Goal: Task Accomplishment & Management: Manage account settings

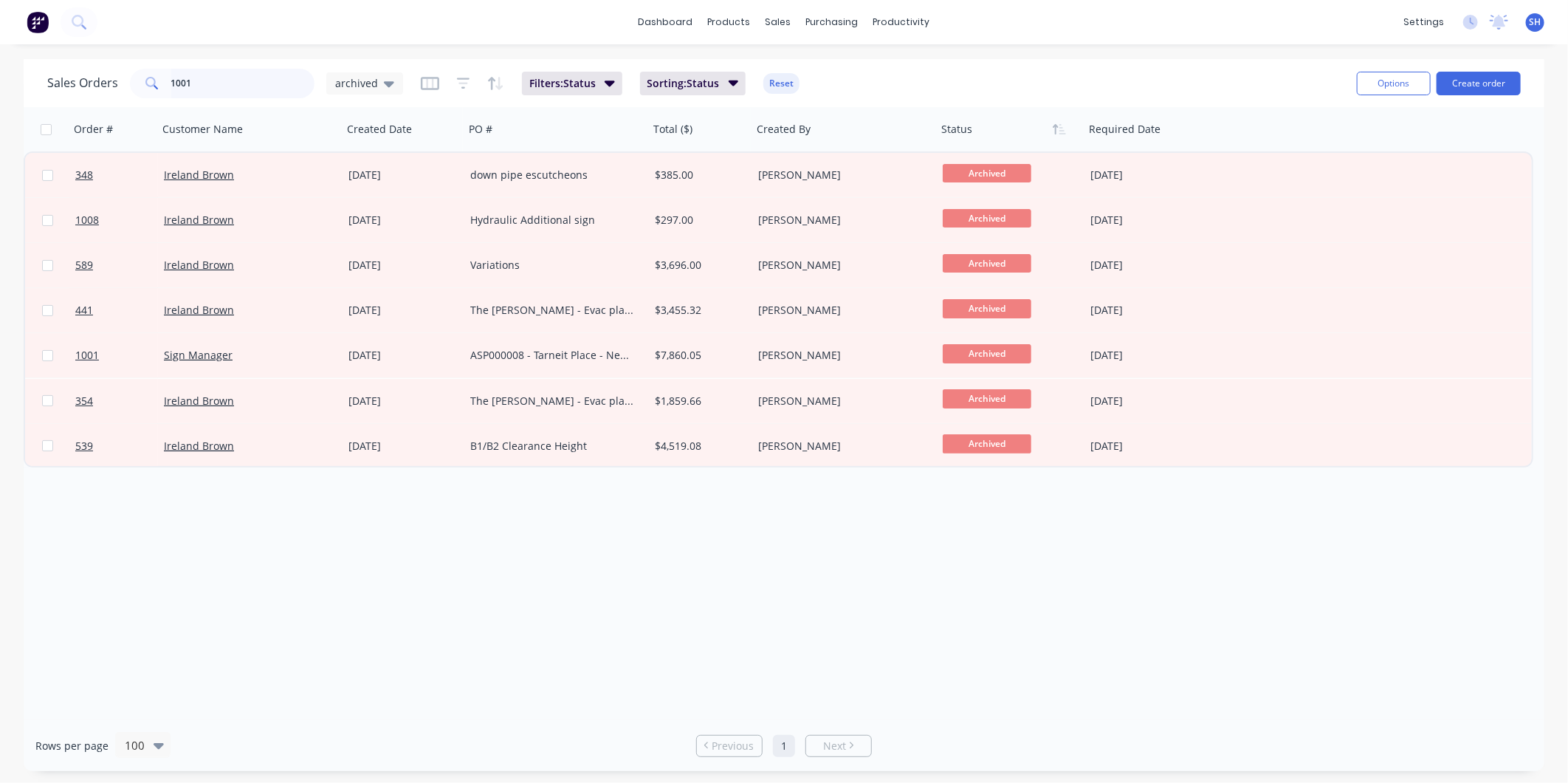
drag, startPoint x: 213, startPoint y: 93, endPoint x: 209, endPoint y: 83, distance: 10.8
click at [211, 86] on input "1001" at bounding box center [243, 83] width 144 height 30
drag, startPoint x: 209, startPoint y: 83, endPoint x: -25, endPoint y: 53, distance: 235.9
click at [0, 53] on html "dashboard products sales purchasing productivity dashboard products Product Cat…" at bounding box center [784, 392] width 1568 height 783
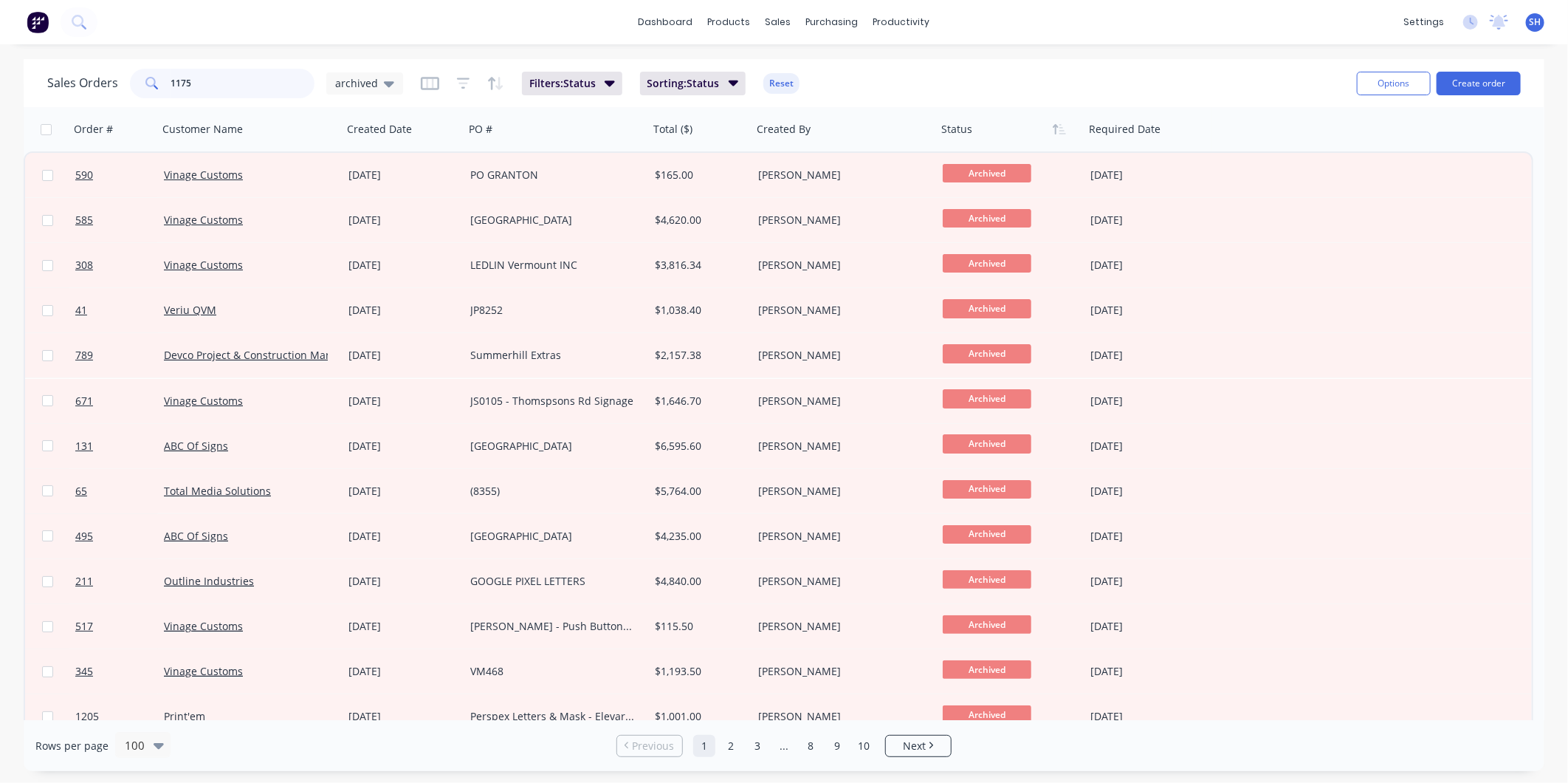
type input "1175"
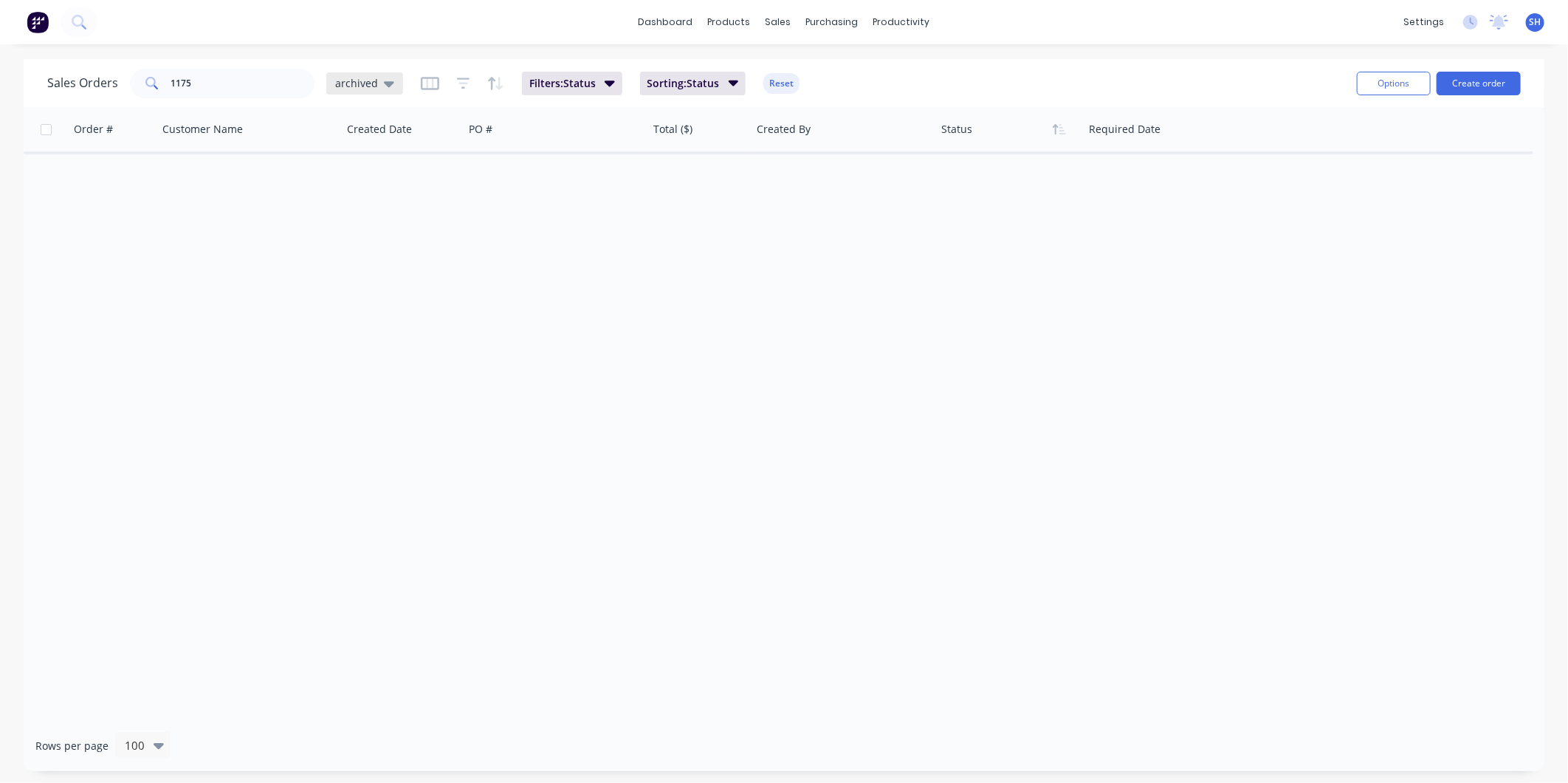
click at [362, 78] on span "archived" at bounding box center [357, 82] width 43 height 15
click at [381, 292] on button "To be Invoiced" at bounding box center [415, 297] width 168 height 17
click at [377, 82] on span "To be Invoiced" at bounding box center [371, 82] width 71 height 15
click at [415, 232] on button "VIEW 1 (Default)" at bounding box center [415, 238] width 168 height 17
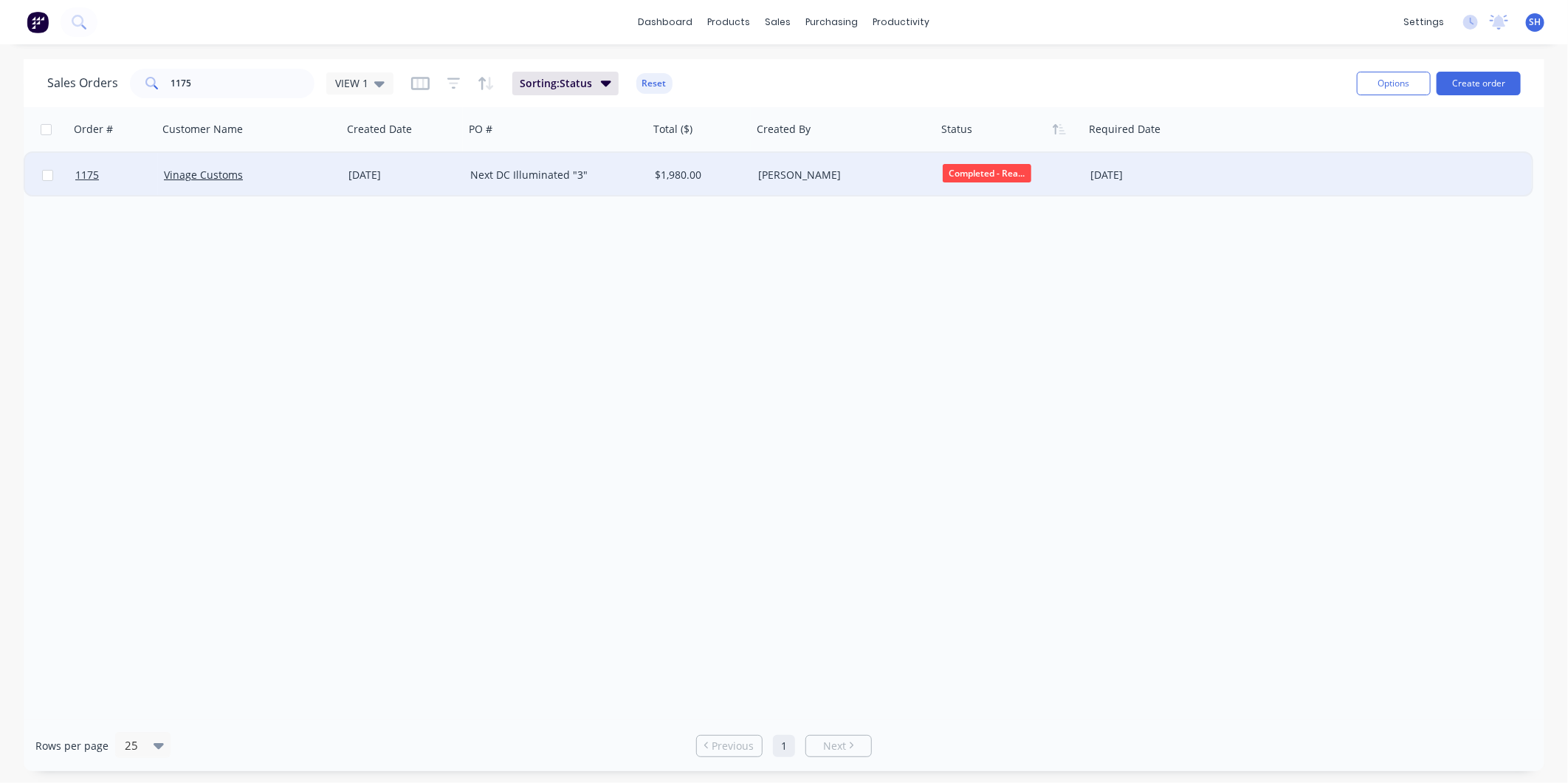
click at [279, 175] on div "Vinage Customs" at bounding box center [246, 175] width 164 height 14
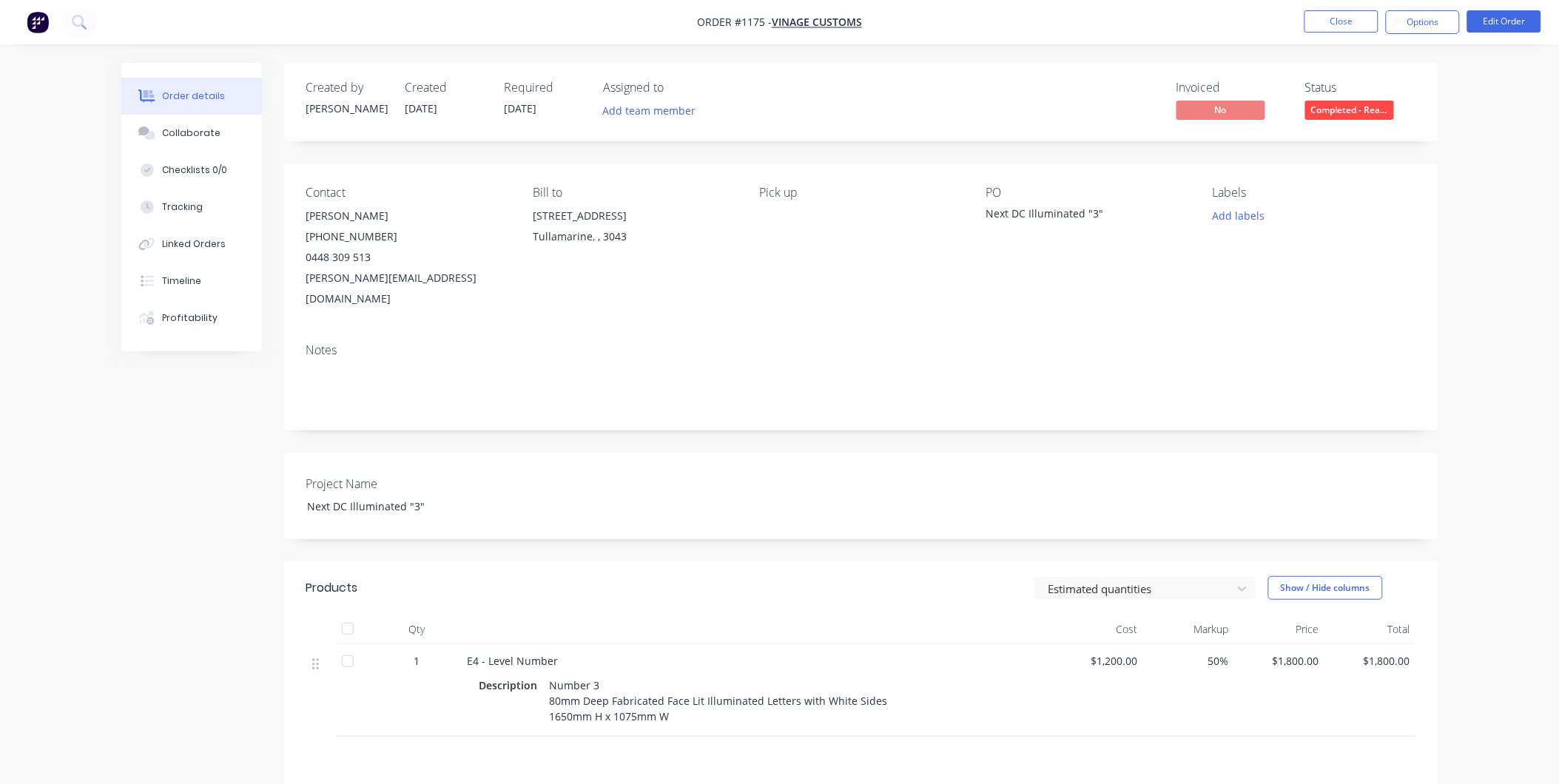
click at [758, 21] on span "Order #1175 -" at bounding box center [734, 22] width 75 height 14
drag, startPoint x: 763, startPoint y: 21, endPoint x: 735, endPoint y: 19, distance: 28.1
click at [735, 19] on span "Order #1175 -" at bounding box center [734, 22] width 75 height 14
copy span "#1175"
drag, startPoint x: 1104, startPoint y: 216, endPoint x: 989, endPoint y: 211, distance: 115.1
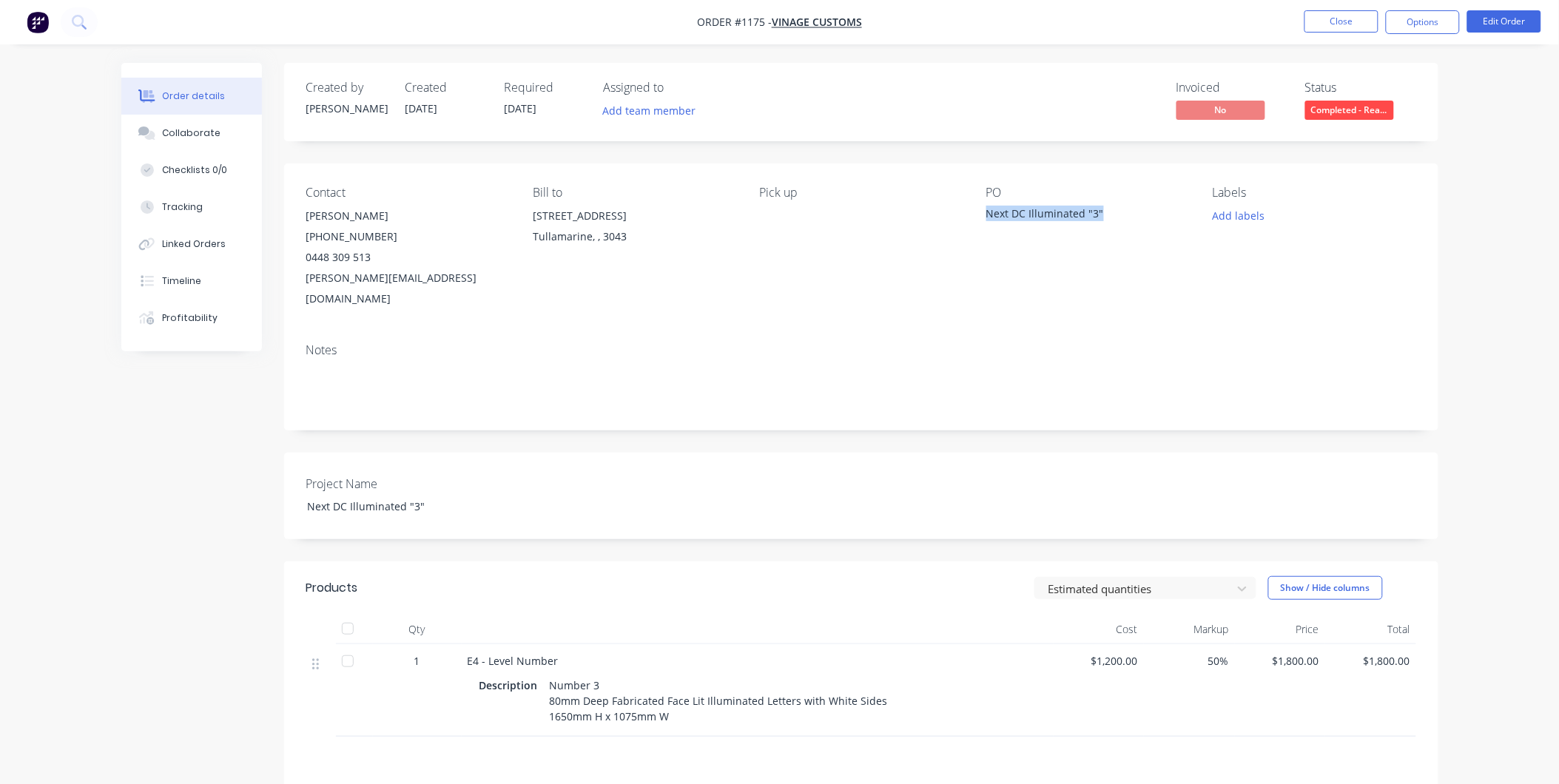
click at [989, 211] on div "Next DC Illuminated "3"" at bounding box center [1079, 216] width 185 height 21
copy div "Next DC Illuminated "3""
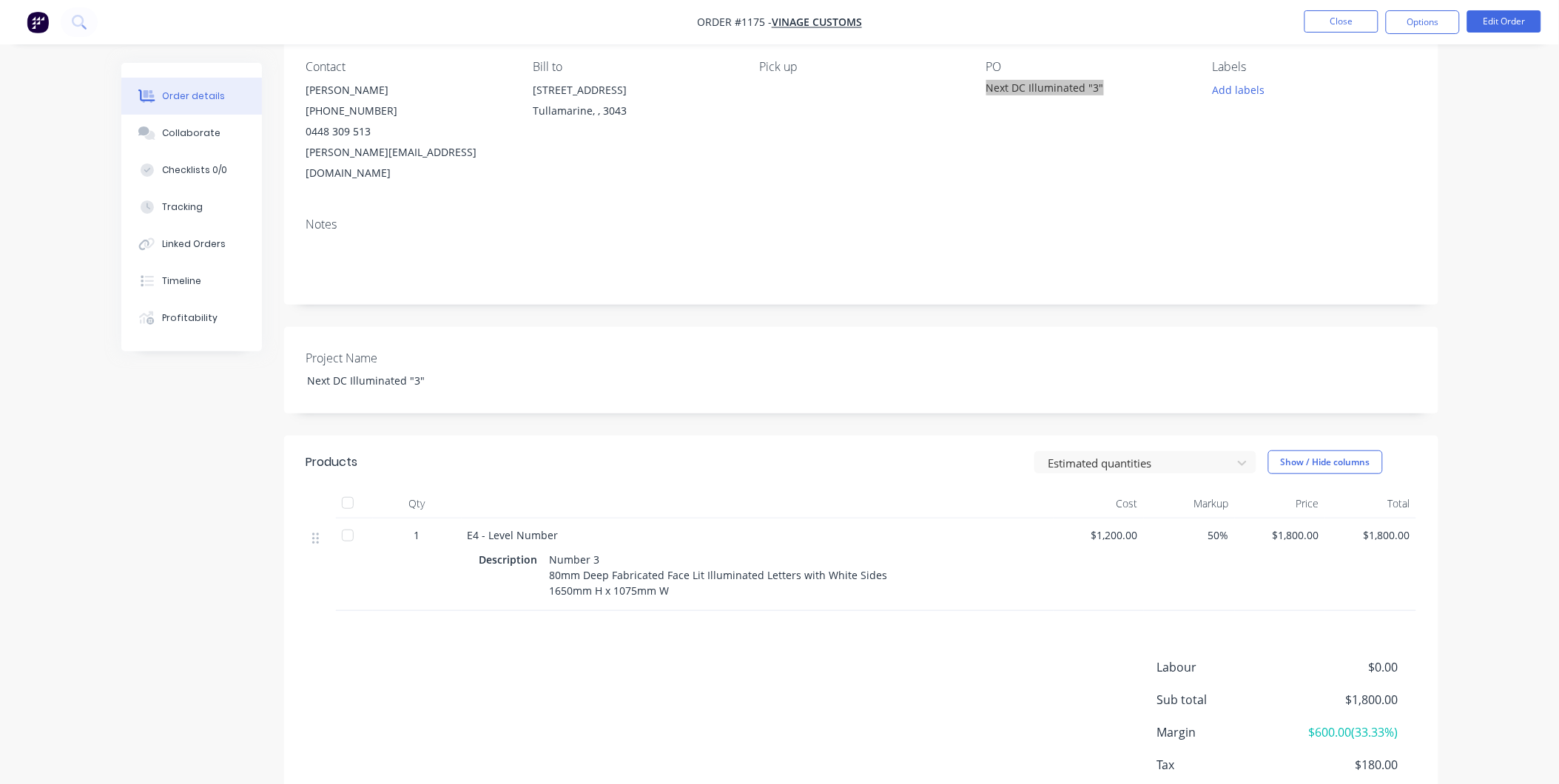
scroll to position [164, 0]
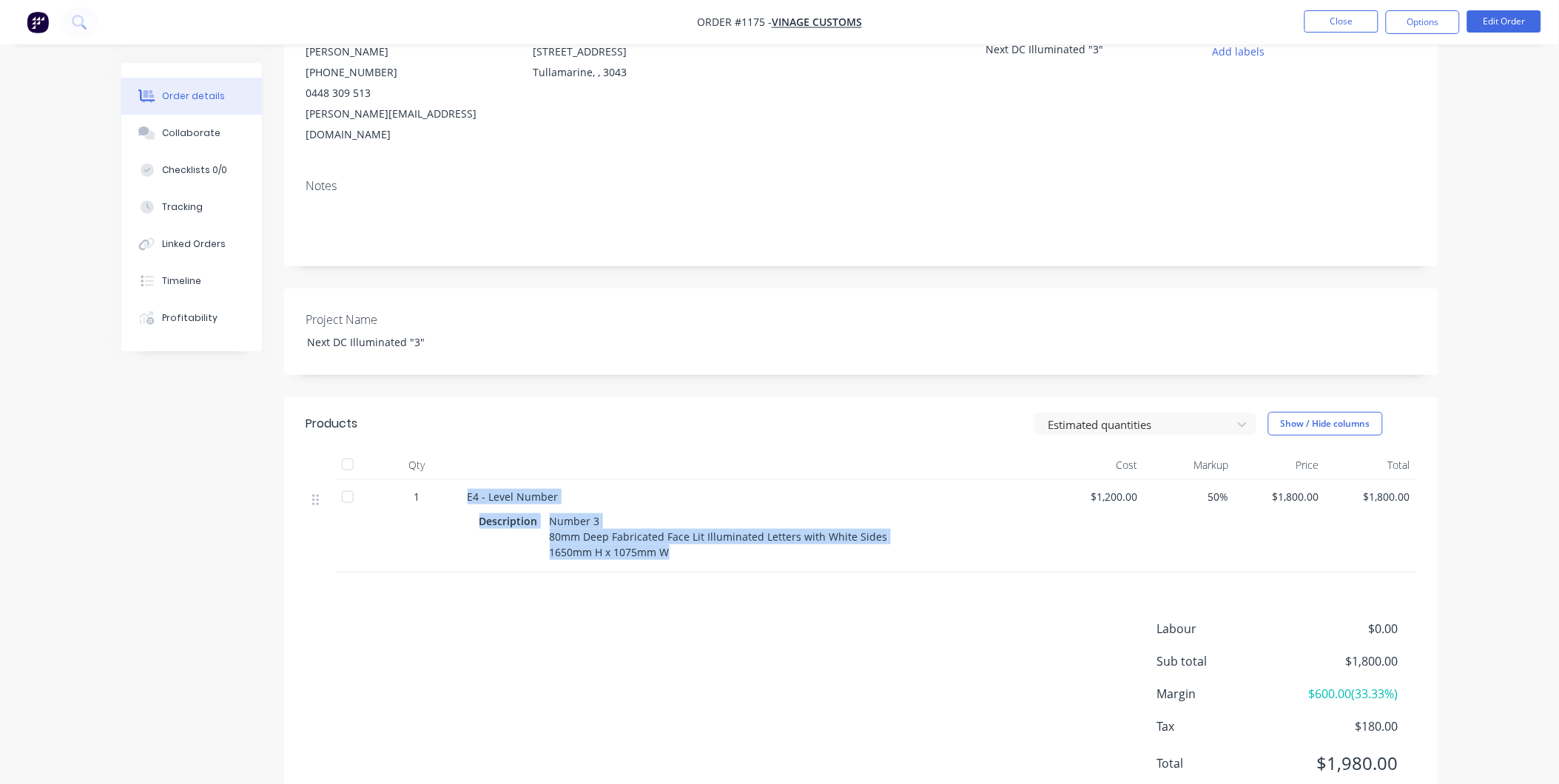
drag, startPoint x: 466, startPoint y: 474, endPoint x: 693, endPoint y: 540, distance: 236.4
click at [682, 534] on div "E4 - Level Number Description Number 3 80mm Deep Fabricated Face Lit Illuminate…" at bounding box center [758, 526] width 592 height 92
copy div "E4 - Level Number Description Number 3 80mm Deep Fabricated Face Lit Illuminate…"
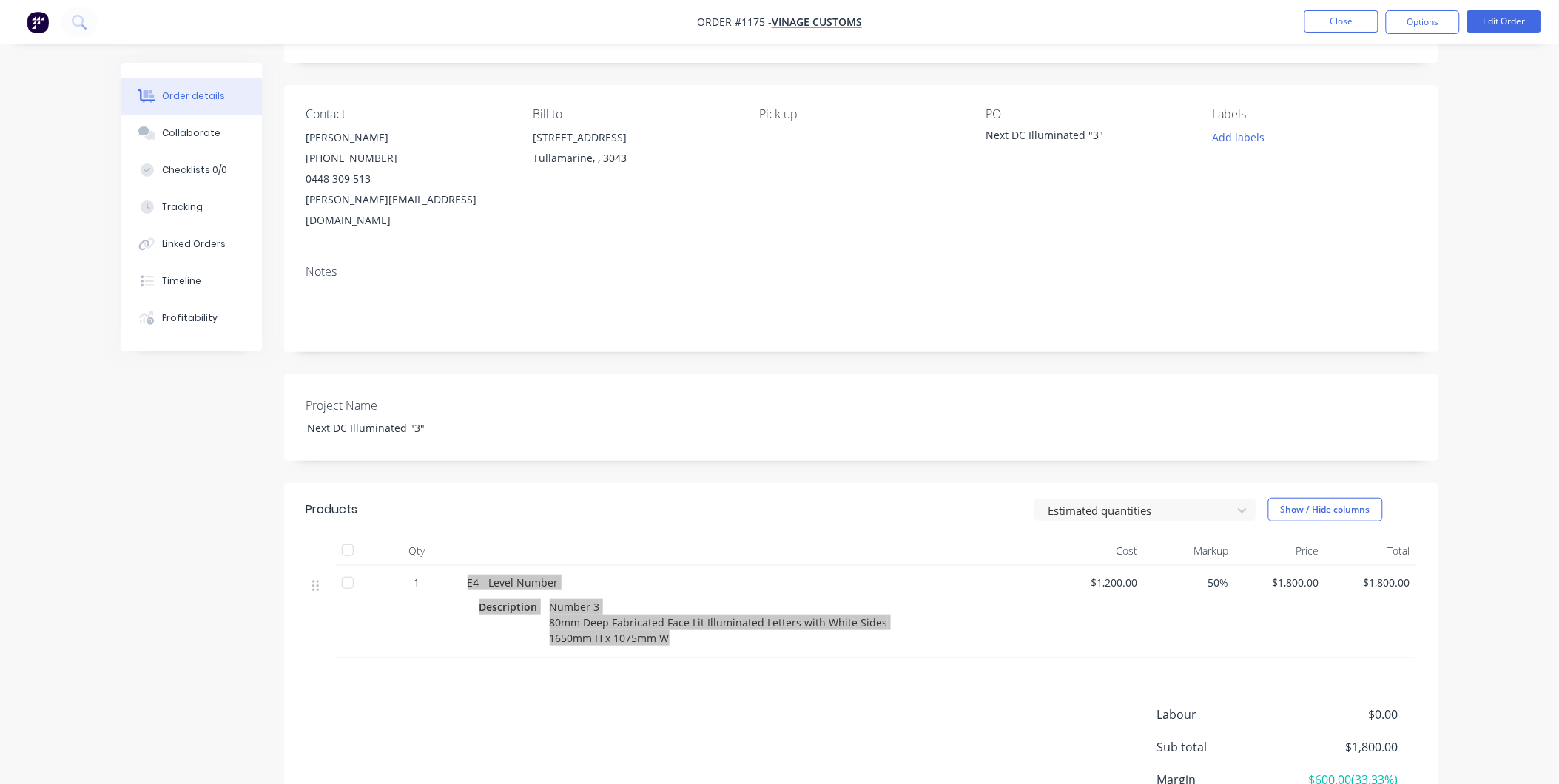
scroll to position [0, 0]
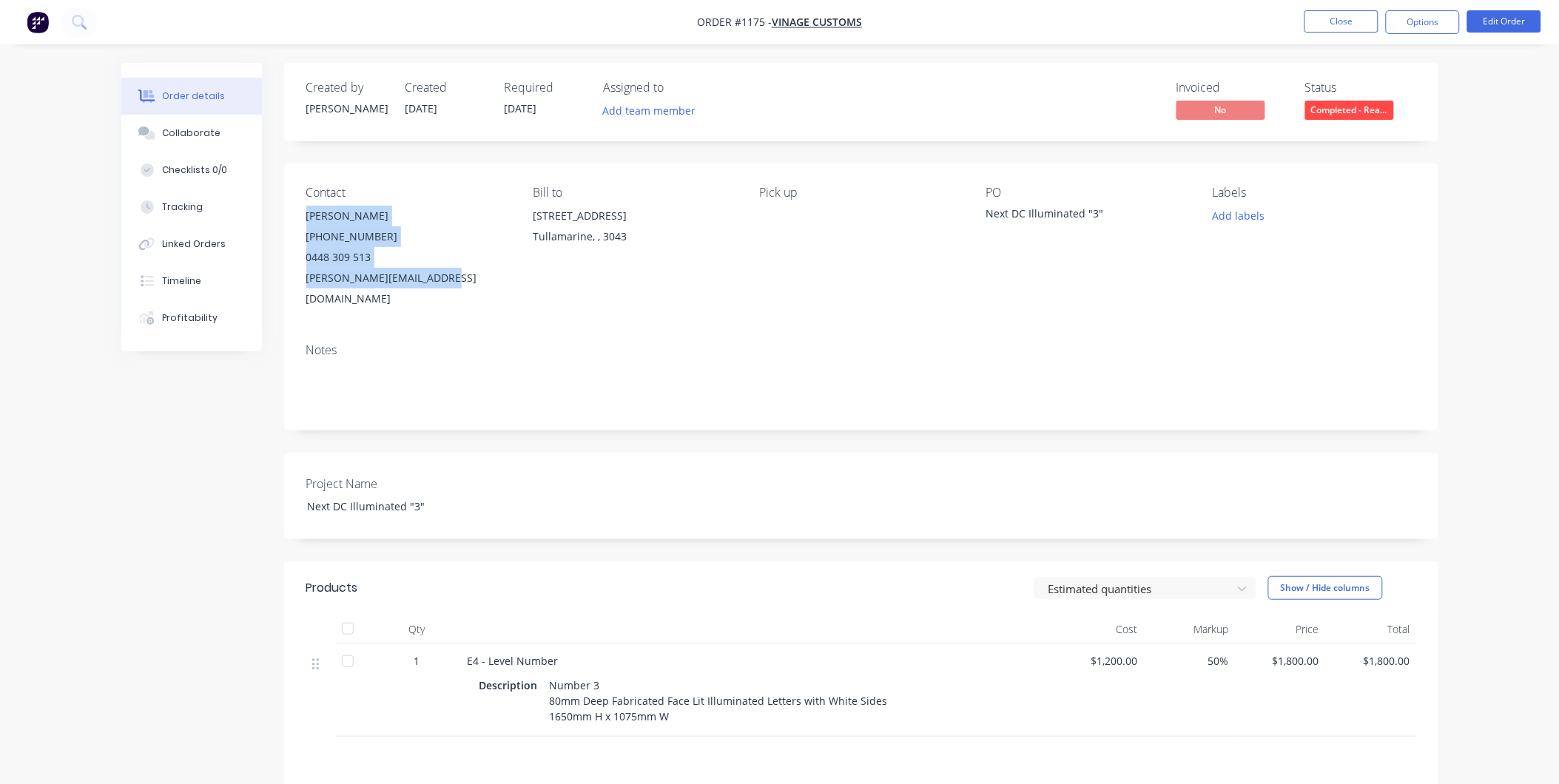
drag, startPoint x: 306, startPoint y: 216, endPoint x: 443, endPoint y: 299, distance: 160.2
click at [443, 299] on div "Contact [PERSON_NAME] [PHONE_NUMBER] [PERSON_NAME][EMAIL_ADDRESS][DOMAIN_NAME] …" at bounding box center [860, 247] width 1154 height 168
copy div "[PERSON_NAME] [PHONE_NUMBER] [PERSON_NAME][EMAIL_ADDRESS][DOMAIN_NAME]"
click at [1431, 28] on button "Options" at bounding box center [1423, 22] width 74 height 24
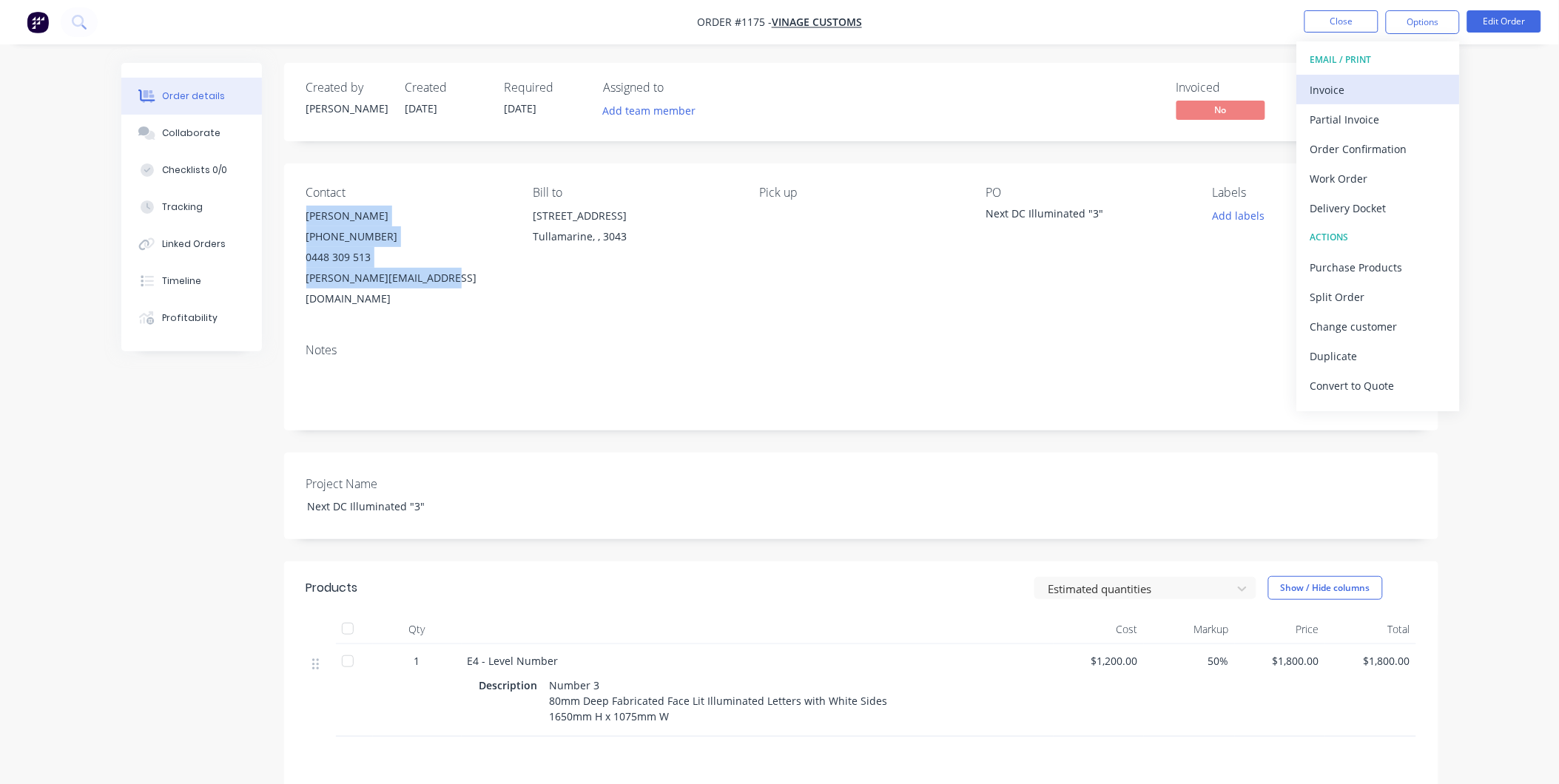
click at [1387, 91] on div "Invoice" at bounding box center [1379, 90] width 136 height 22
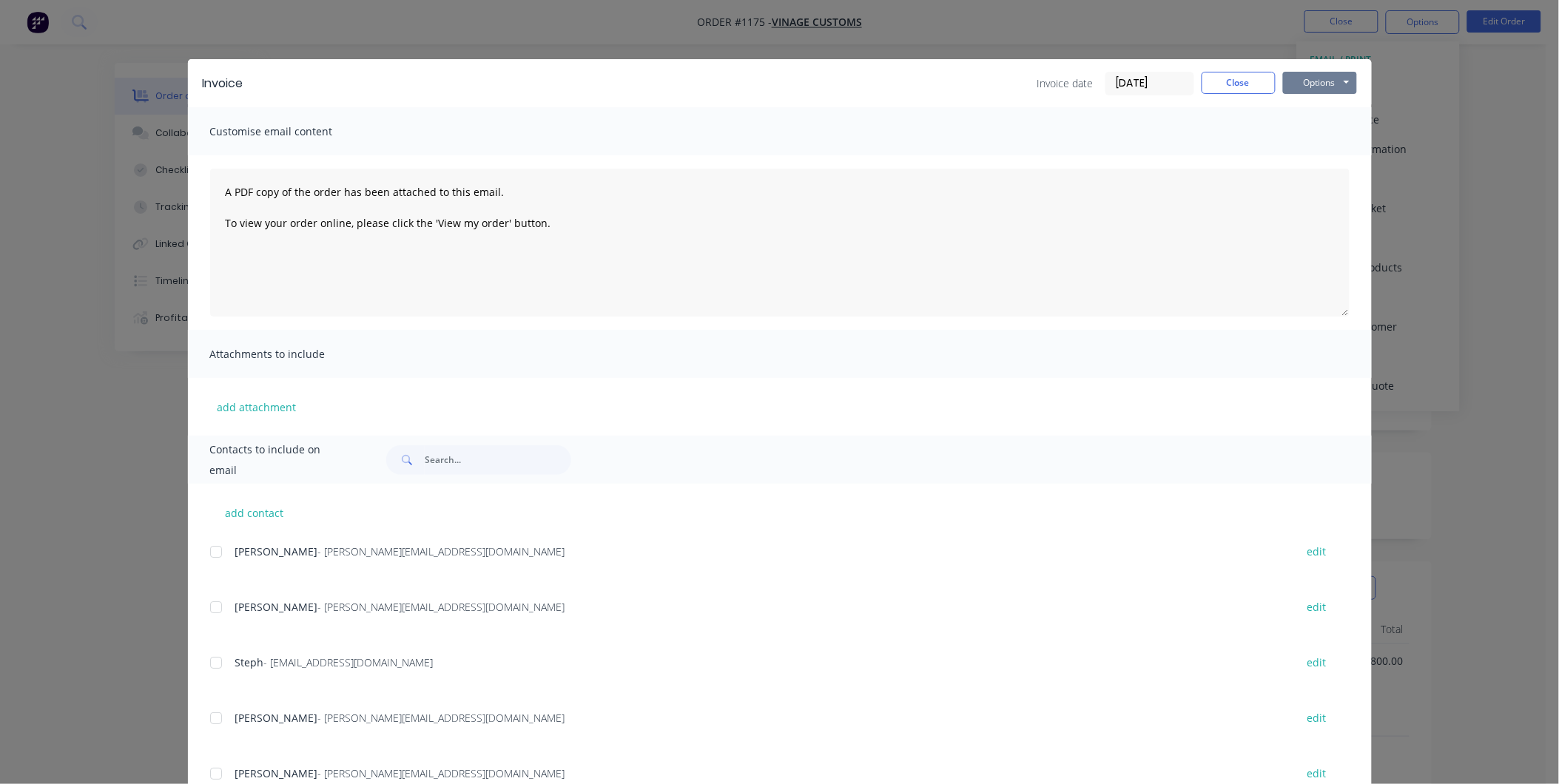
drag, startPoint x: 1322, startPoint y: 76, endPoint x: 1327, endPoint y: 84, distance: 9.4
click at [1322, 76] on button "Options" at bounding box center [1320, 83] width 74 height 22
click at [1302, 141] on button "Print" at bounding box center [1330, 133] width 95 height 24
click at [1236, 78] on button "Close" at bounding box center [1238, 83] width 74 height 22
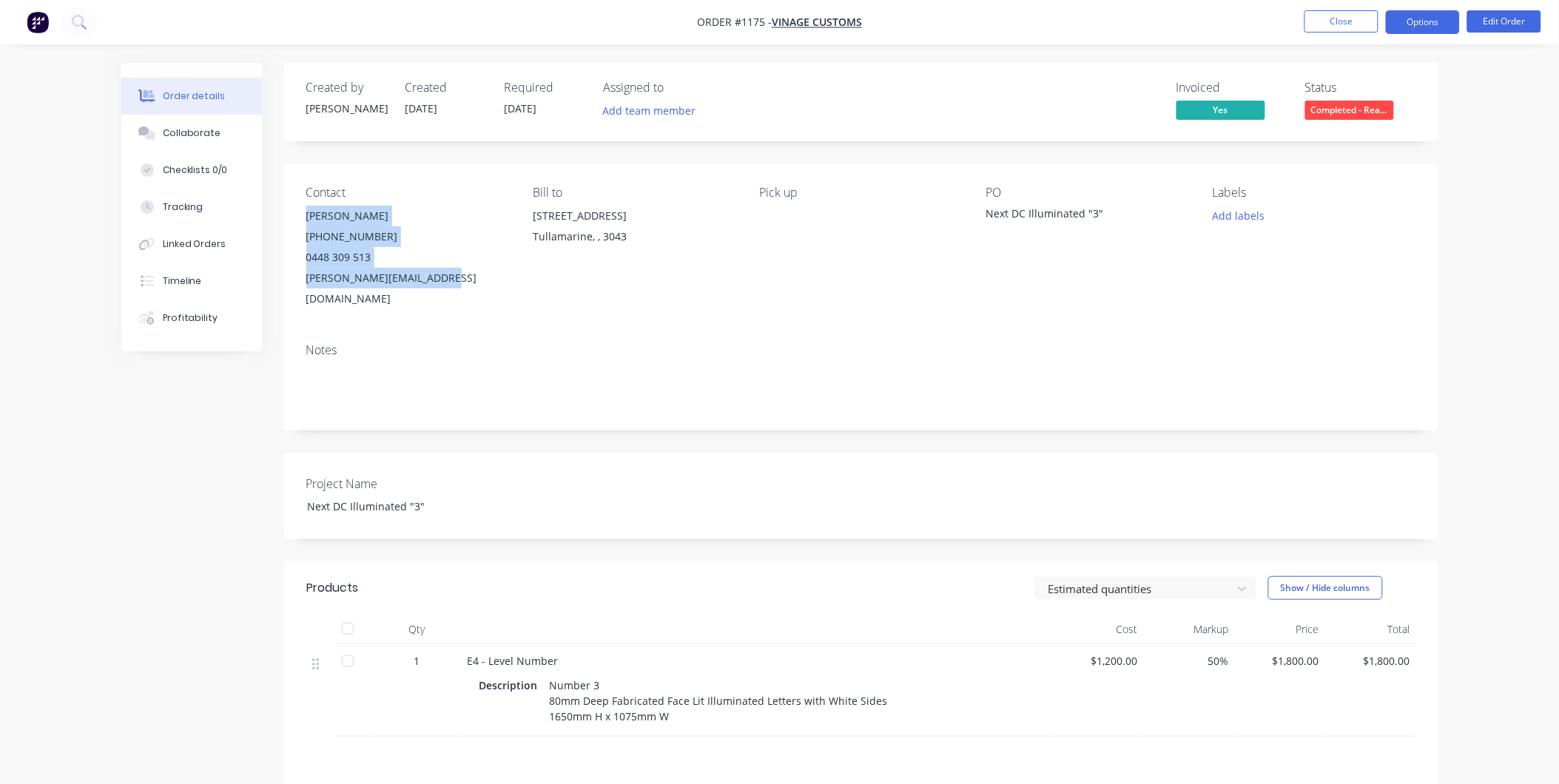
click at [1408, 24] on button "Options" at bounding box center [1423, 22] width 74 height 24
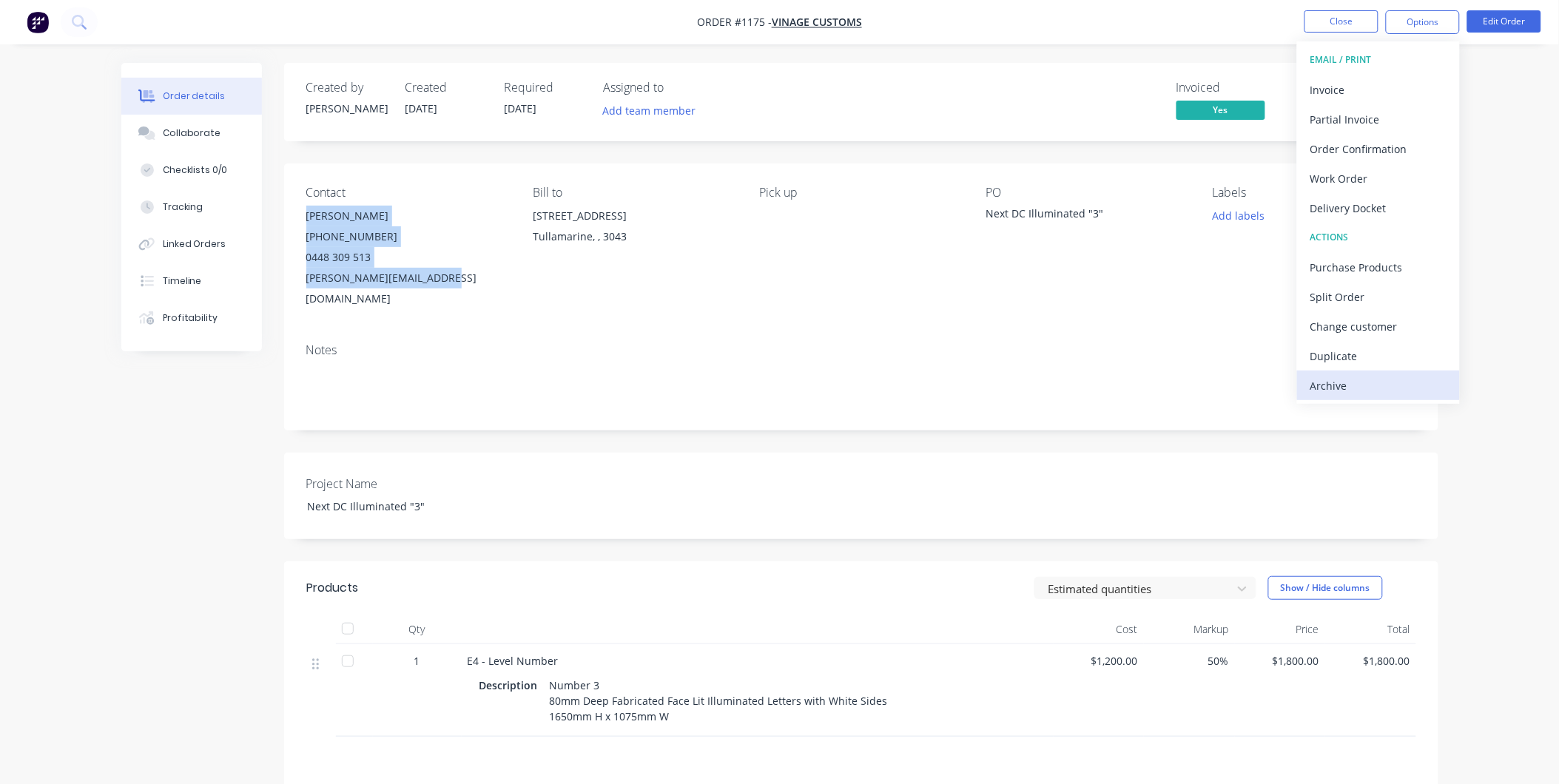
click at [1376, 375] on div "Archive" at bounding box center [1379, 386] width 136 height 22
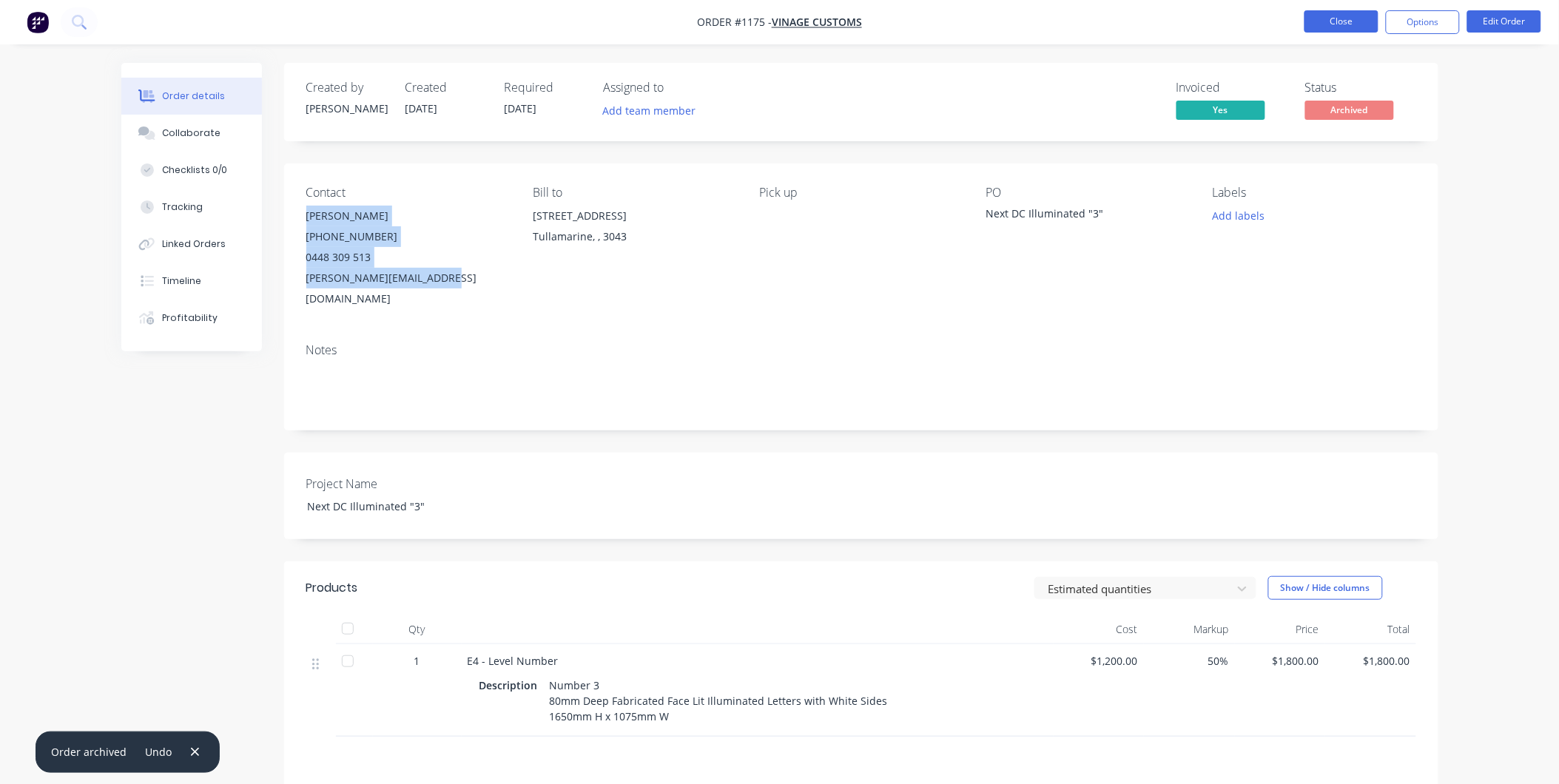
click at [1348, 30] on button "Close" at bounding box center [1341, 22] width 74 height 22
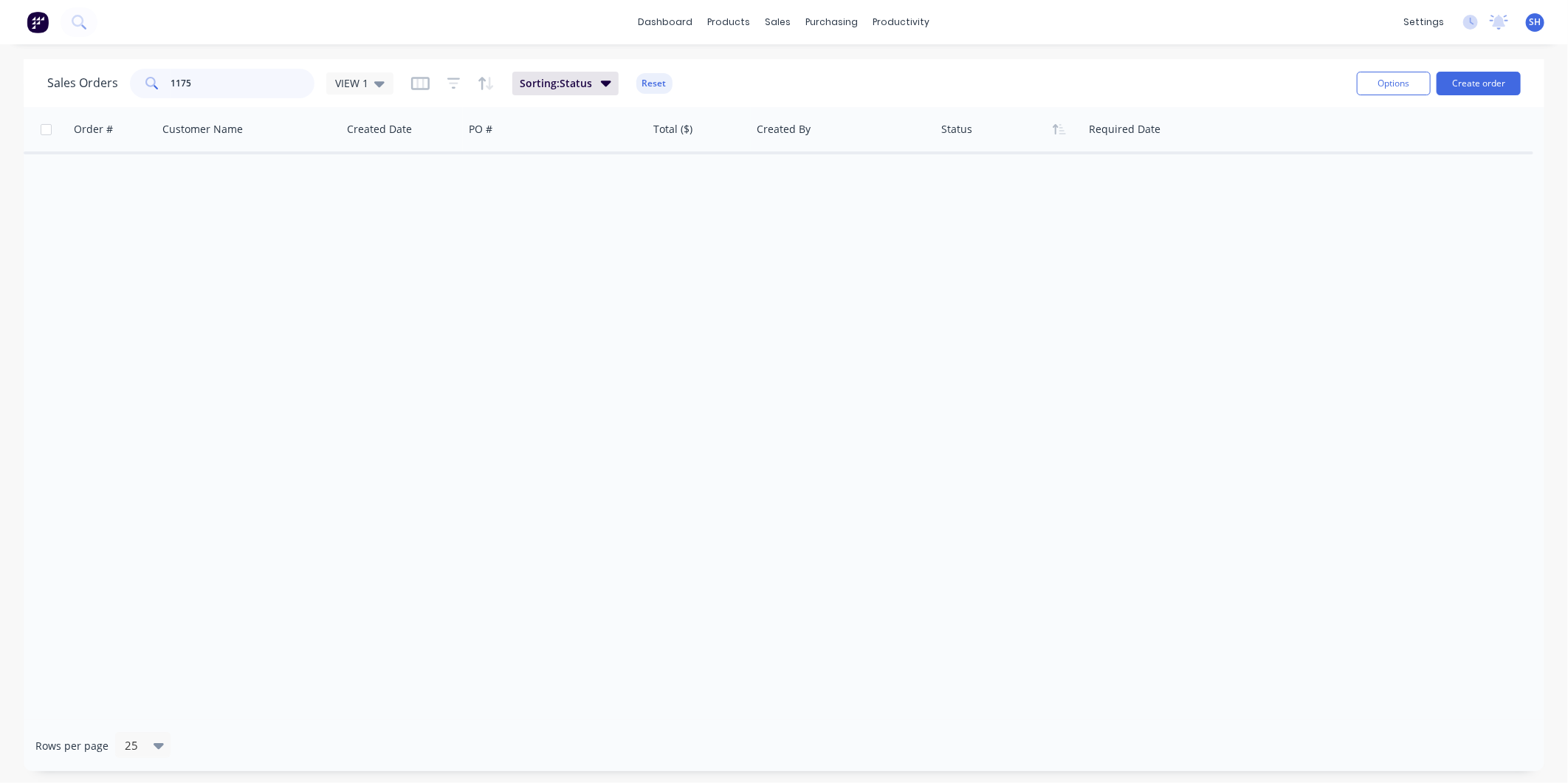
click at [269, 72] on input "1175" at bounding box center [243, 83] width 144 height 30
drag, startPoint x: 255, startPoint y: 82, endPoint x: 62, endPoint y: 69, distance: 193.4
click at [62, 69] on div "Sales Orders 1175 VIEW 1" at bounding box center [220, 83] width 347 height 30
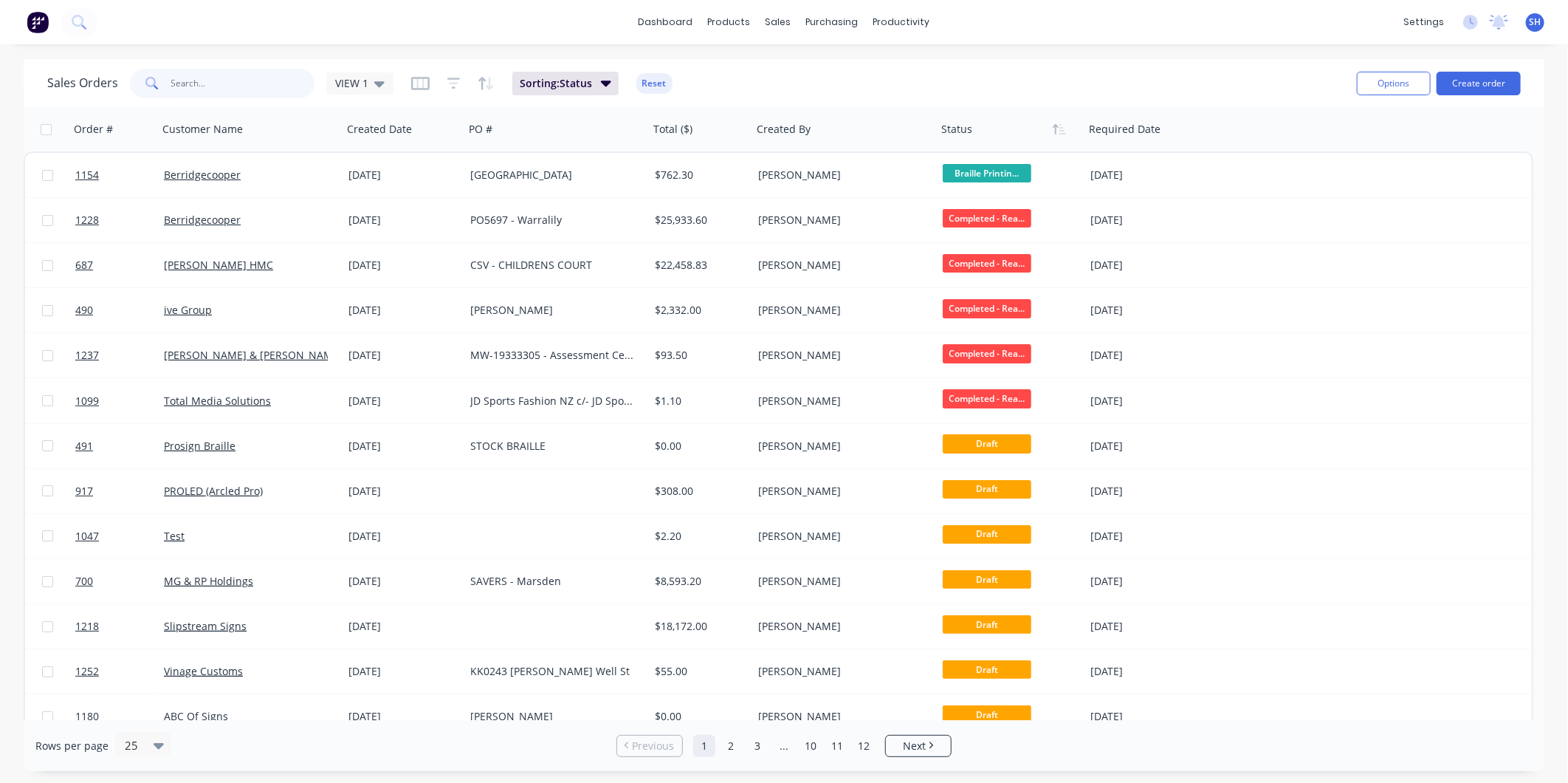
click at [216, 94] on input "text" at bounding box center [243, 83] width 144 height 30
click at [216, 86] on input "text" at bounding box center [243, 83] width 144 height 30
click at [255, 80] on input "text" at bounding box center [243, 83] width 144 height 30
type input "1080"
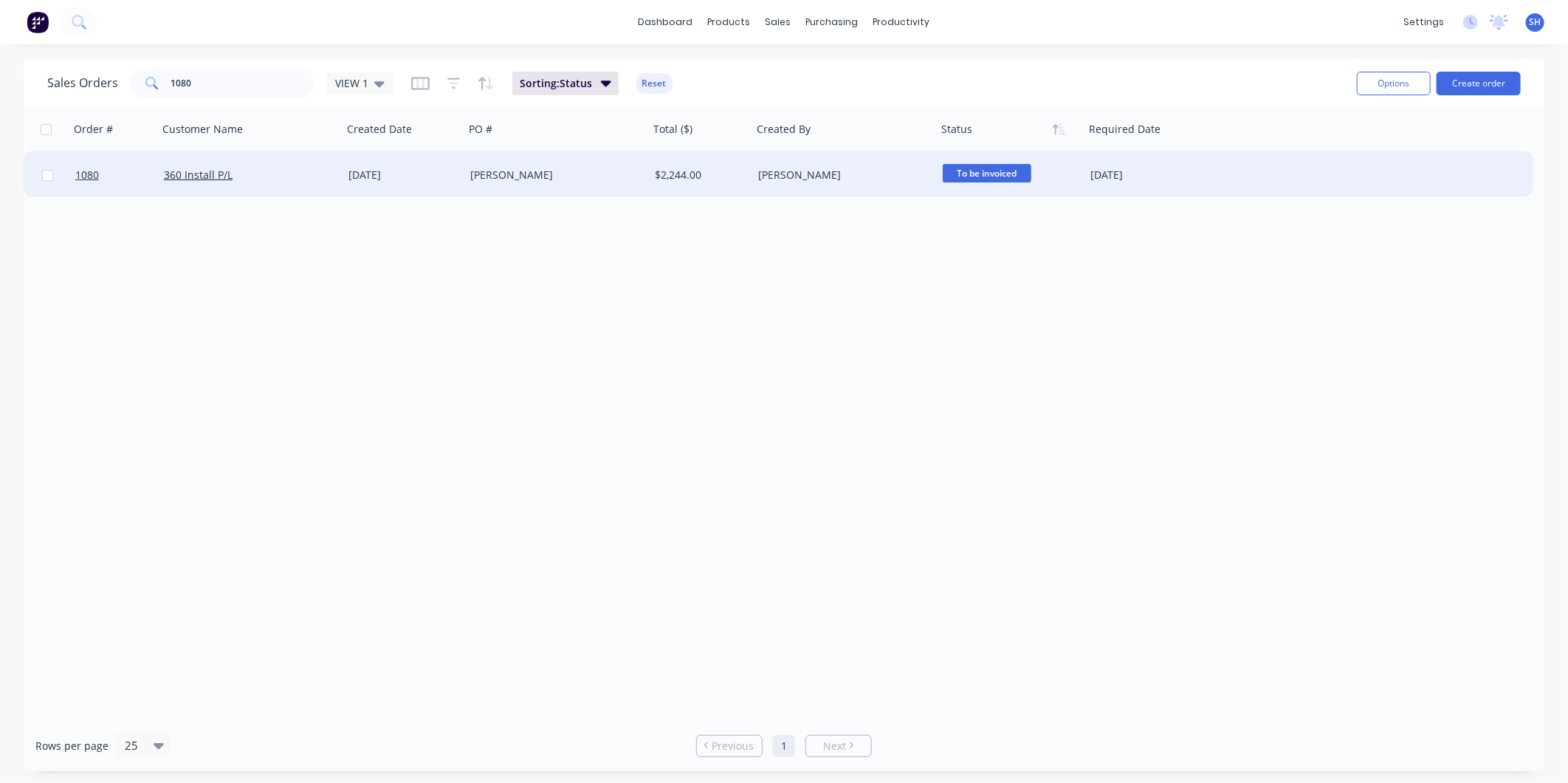
click at [274, 170] on div "360 Install P/L" at bounding box center [246, 175] width 164 height 14
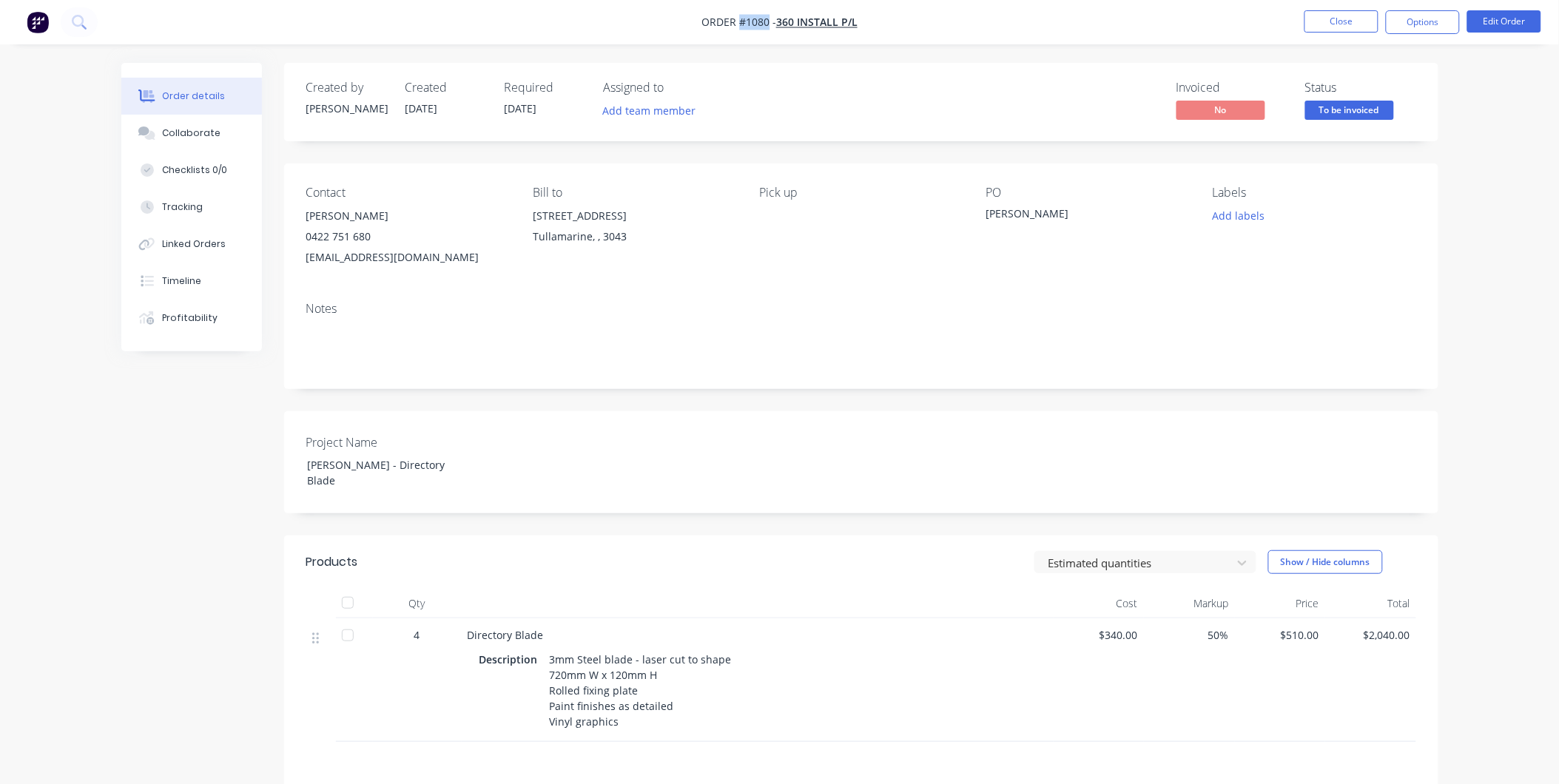
drag, startPoint x: 768, startPoint y: 21, endPoint x: 739, endPoint y: 22, distance: 29.0
click at [739, 22] on span "Order #1080 -" at bounding box center [739, 22] width 75 height 14
copy span "#1080"
drag, startPoint x: 471, startPoint y: 463, endPoint x: 294, endPoint y: 459, distance: 177.0
click at [295, 459] on div "[PERSON_NAME] - Directory Blade" at bounding box center [387, 472] width 185 height 37
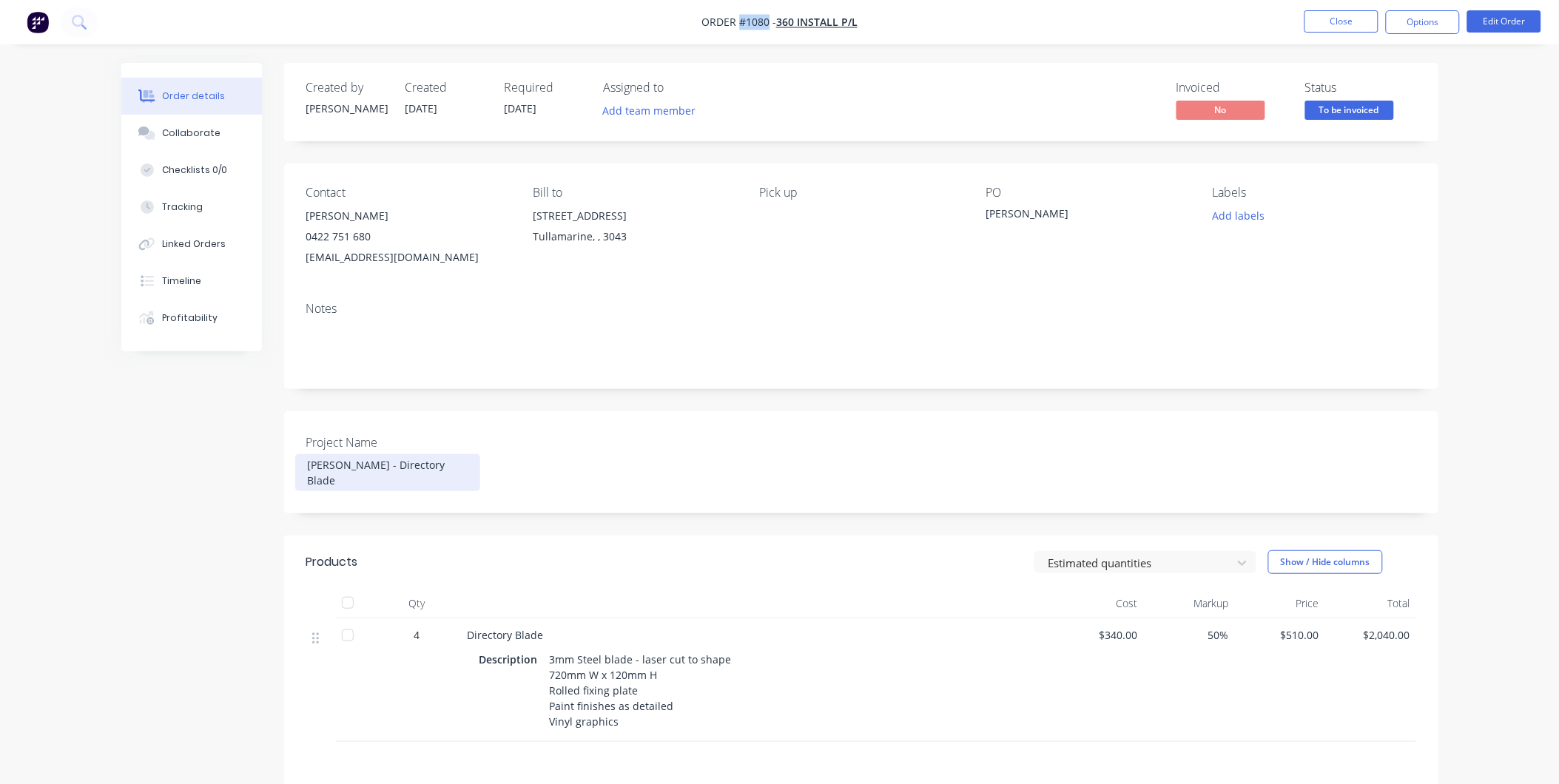
copy div "[PERSON_NAME] - Directory Blade"
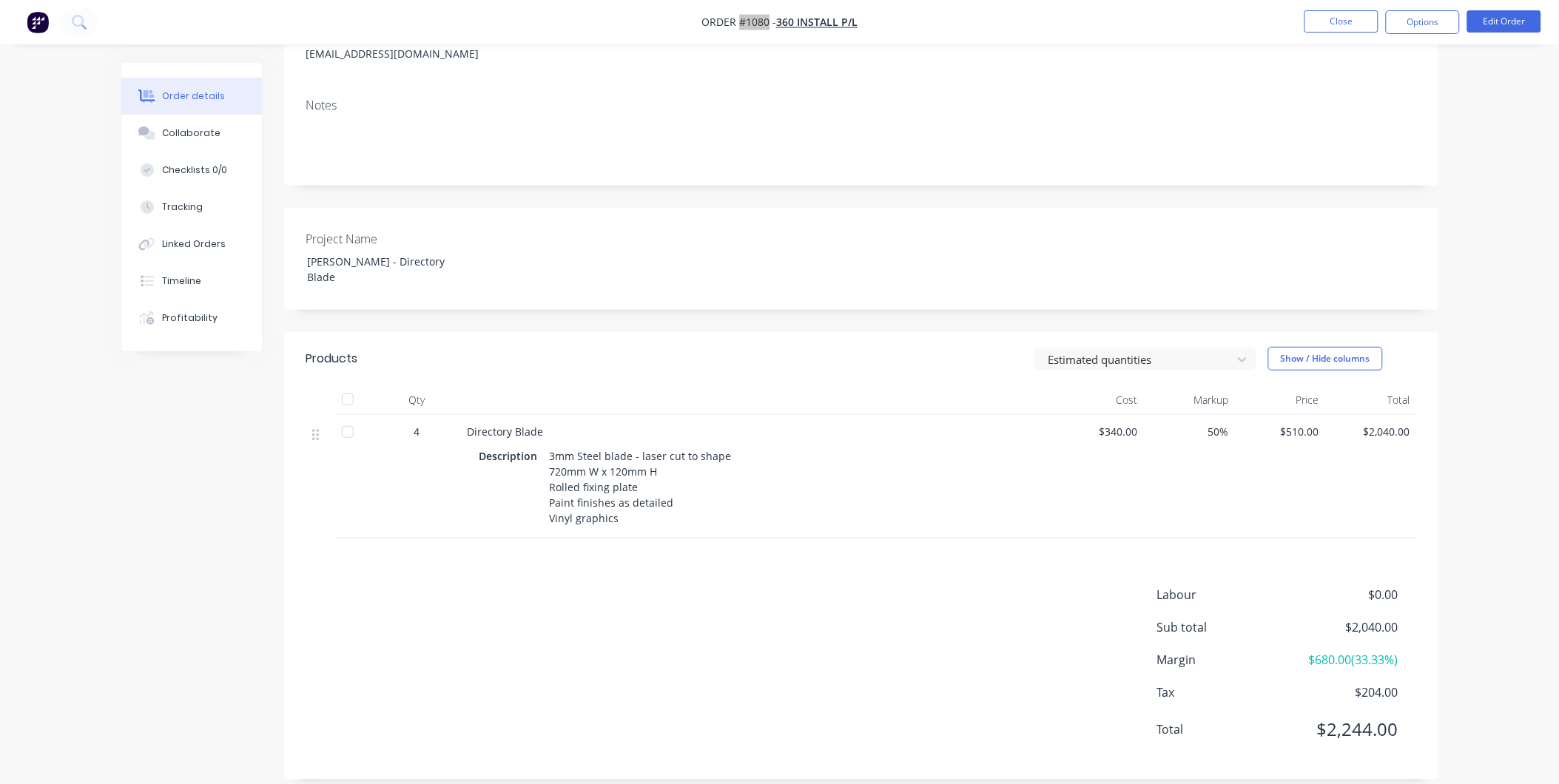
scroll to position [205, 0]
drag, startPoint x: 551, startPoint y: 437, endPoint x: 565, endPoint y: 460, distance: 26.9
click at [565, 460] on div "3mm Steel blade - laser cut to shape 720mm W x 120mm H Rolled fixing plate Pain…" at bounding box center [641, 485] width 194 height 83
drag, startPoint x: 565, startPoint y: 460, endPoint x: 549, endPoint y: 436, distance: 28.8
click at [549, 443] on div "3mm Steel blade - laser cut to shape 720mm W x 120mm H Rolled fixing plate Pain…" at bounding box center [641, 485] width 194 height 83
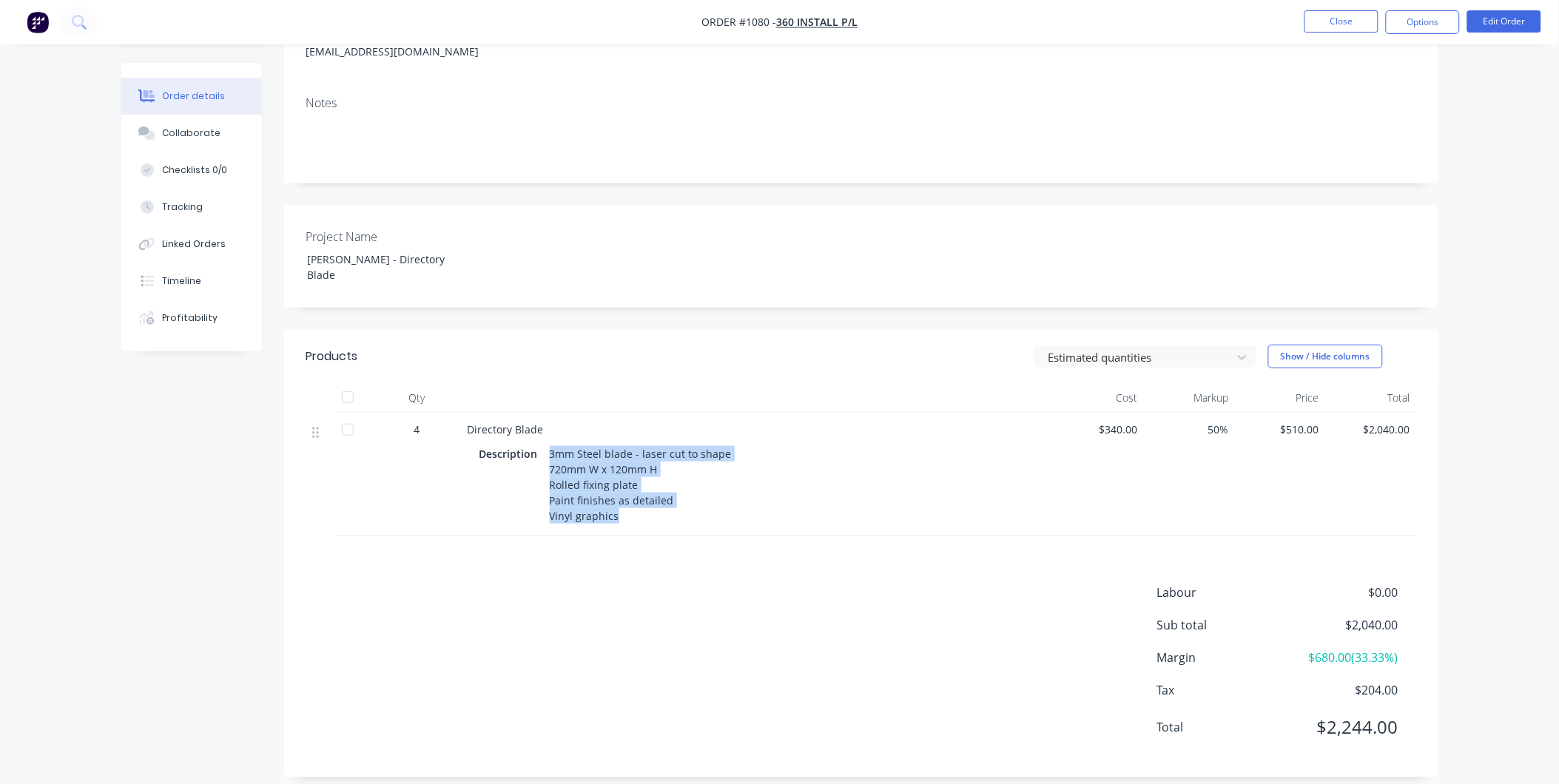
drag, startPoint x: 548, startPoint y: 436, endPoint x: 645, endPoint y: 531, distance: 135.8
click at [622, 504] on div "3mm Steel blade - laser cut to shape 720mm W x 120mm H Rolled fixing plate Pain…" at bounding box center [641, 485] width 194 height 83
copy div "3mm Steel blade - laser cut to shape 720mm W x 120mm H Rolled fixing plate Pain…"
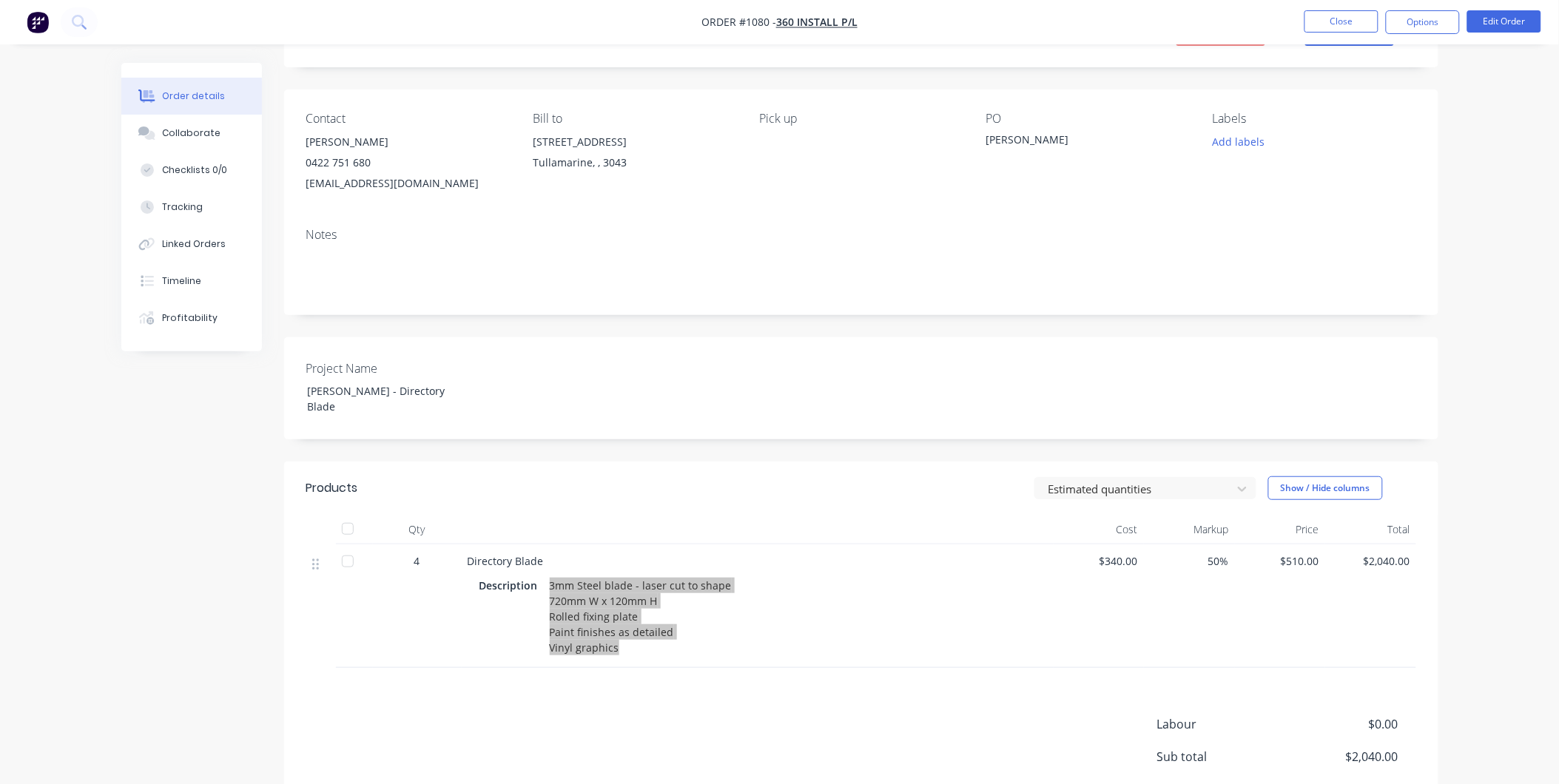
scroll to position [0, 0]
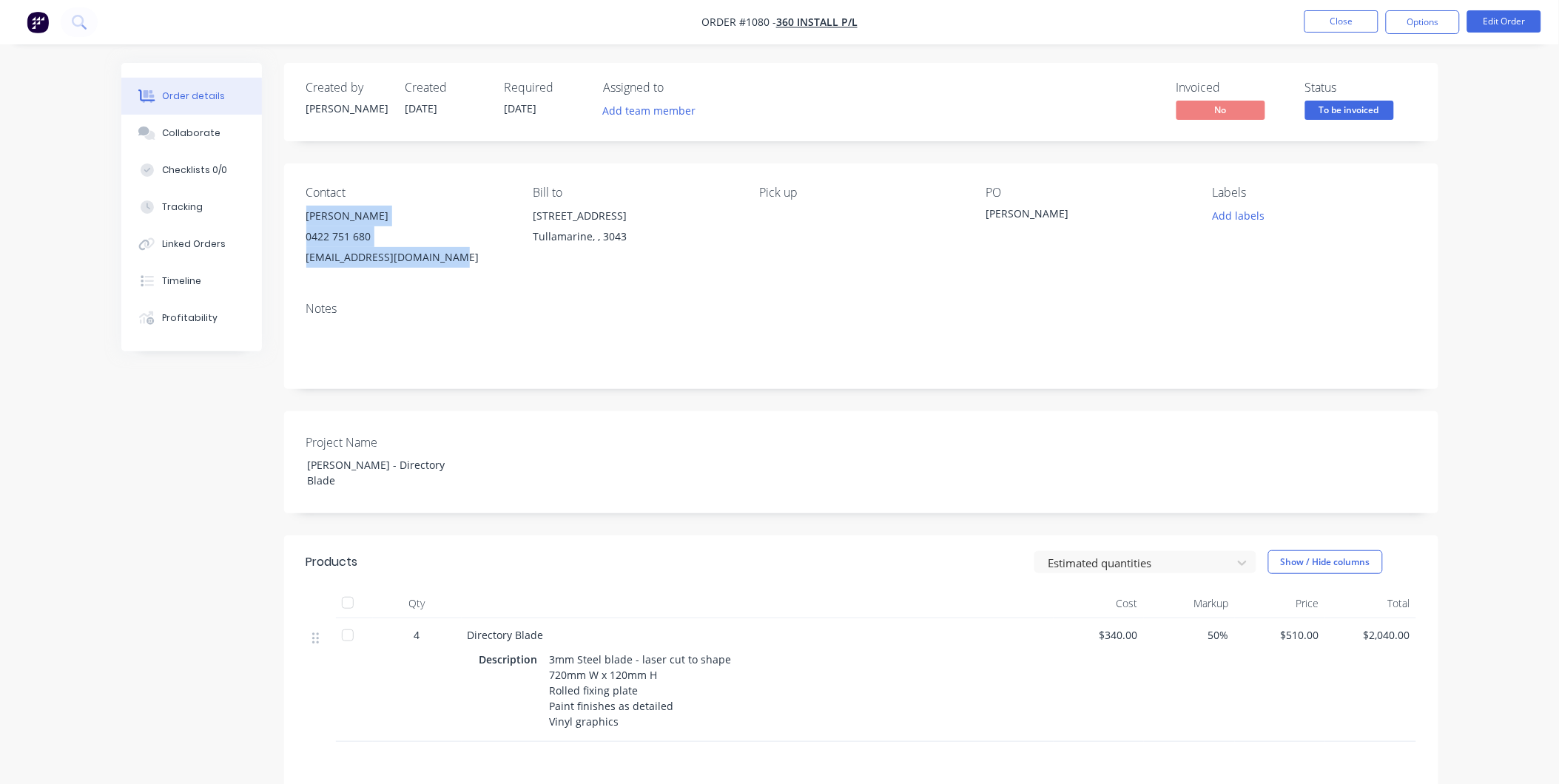
drag, startPoint x: 301, startPoint y: 213, endPoint x: 448, endPoint y: 271, distance: 158.0
click at [448, 271] on div "Contact [PERSON_NAME] [PHONE_NUMBER] [EMAIL_ADDRESS][DOMAIN_NAME] Bill to [STRE…" at bounding box center [860, 227] width 1154 height 127
copy div "[PERSON_NAME] 0422 751 680 [EMAIL_ADDRESS][DOMAIN_NAME]"
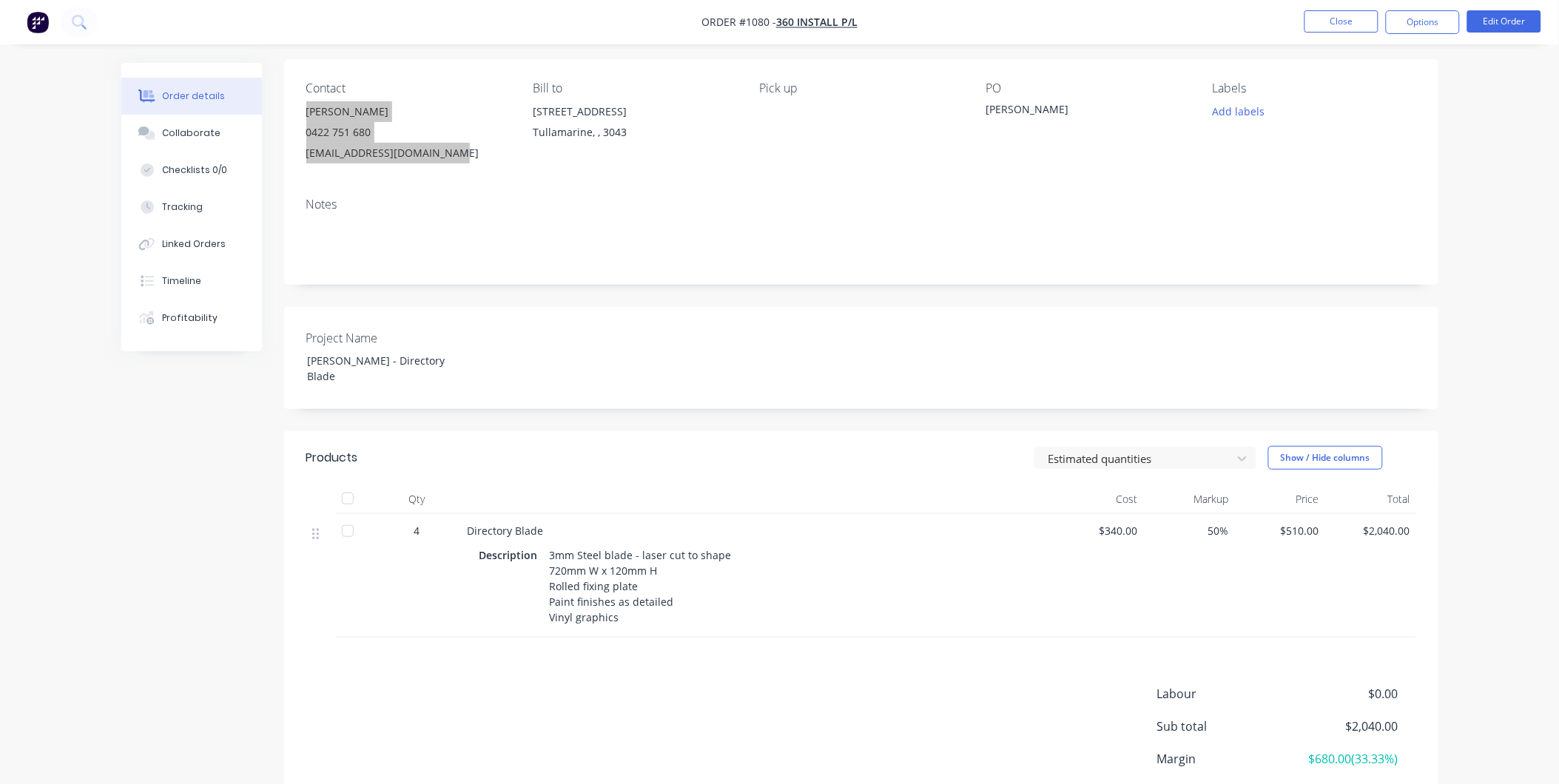
scroll to position [205, 0]
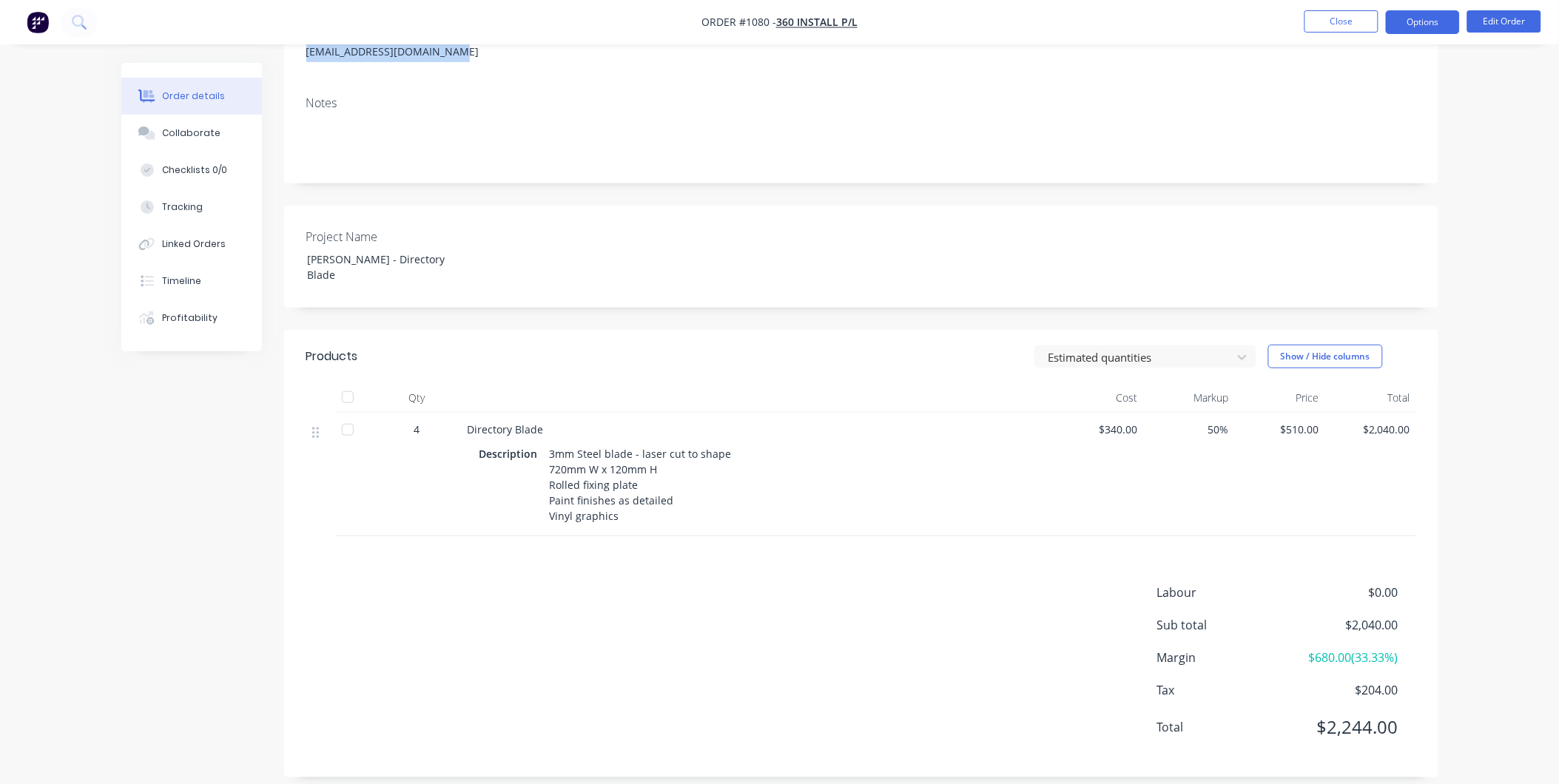
click at [1448, 26] on button "Options" at bounding box center [1423, 22] width 74 height 24
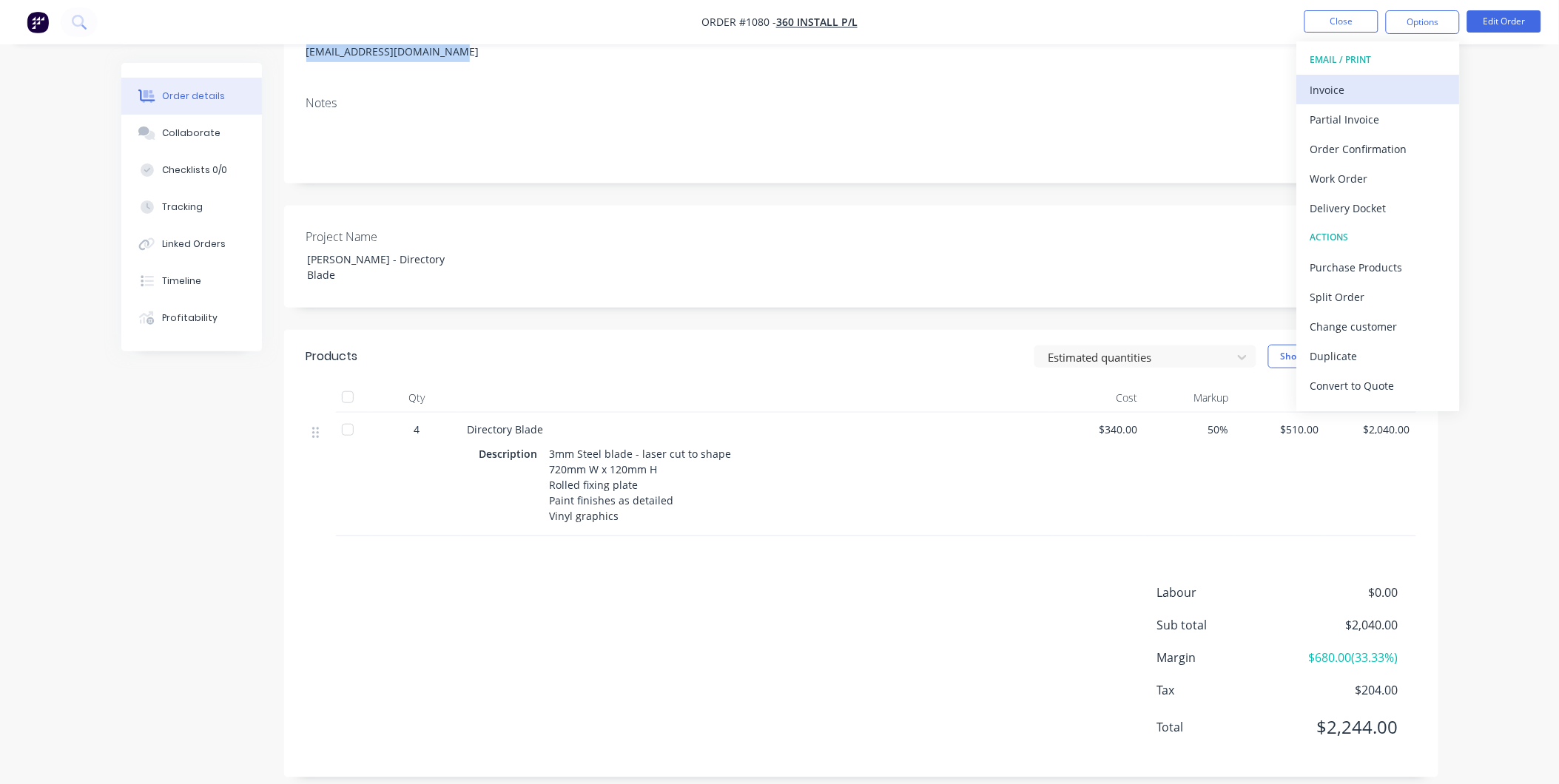
click at [1380, 102] on button "Invoice" at bounding box center [1378, 89] width 163 height 30
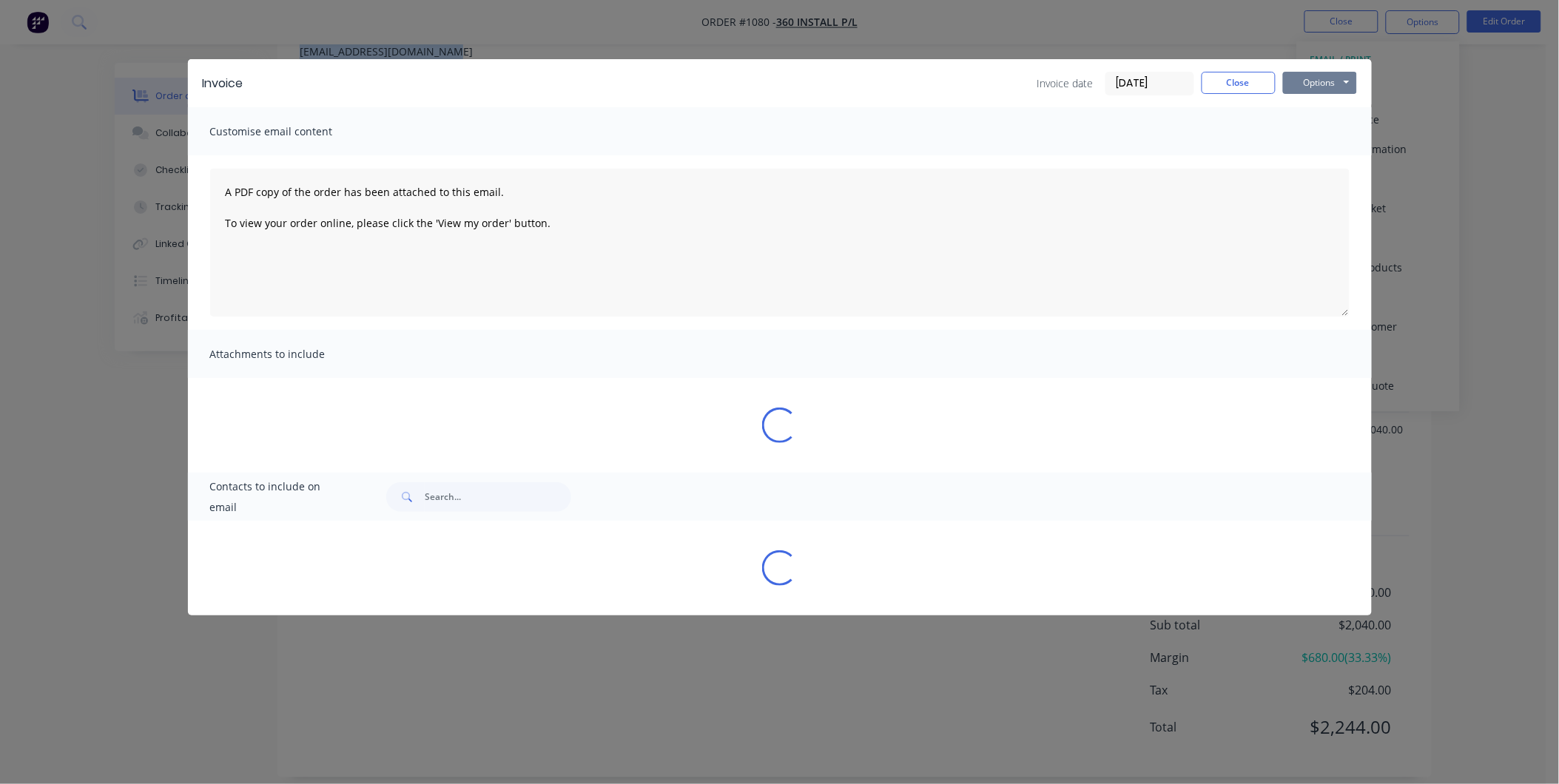
click at [1354, 85] on button "Options" at bounding box center [1320, 83] width 74 height 22
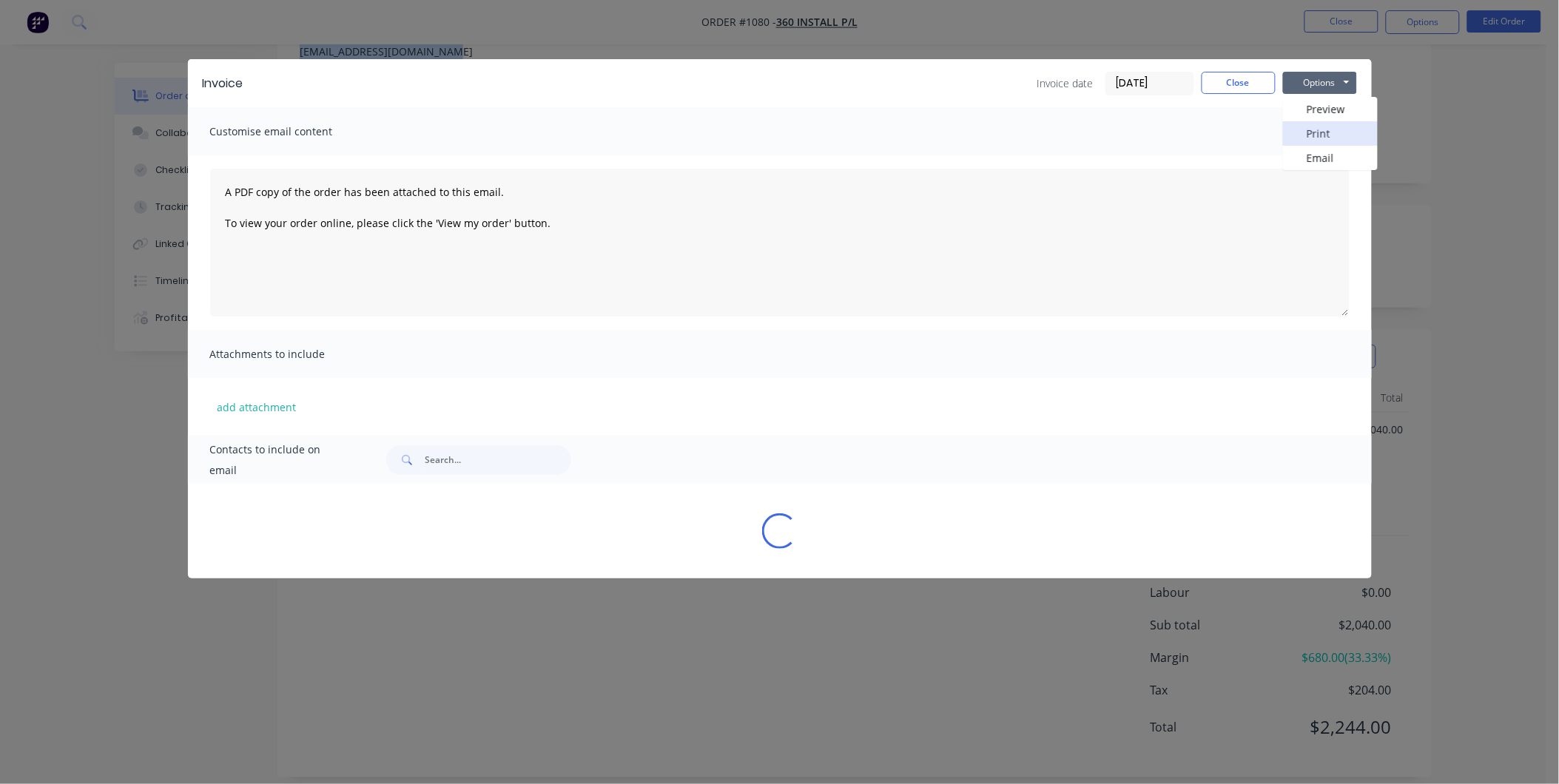
click at [1314, 135] on button "Print" at bounding box center [1330, 133] width 95 height 24
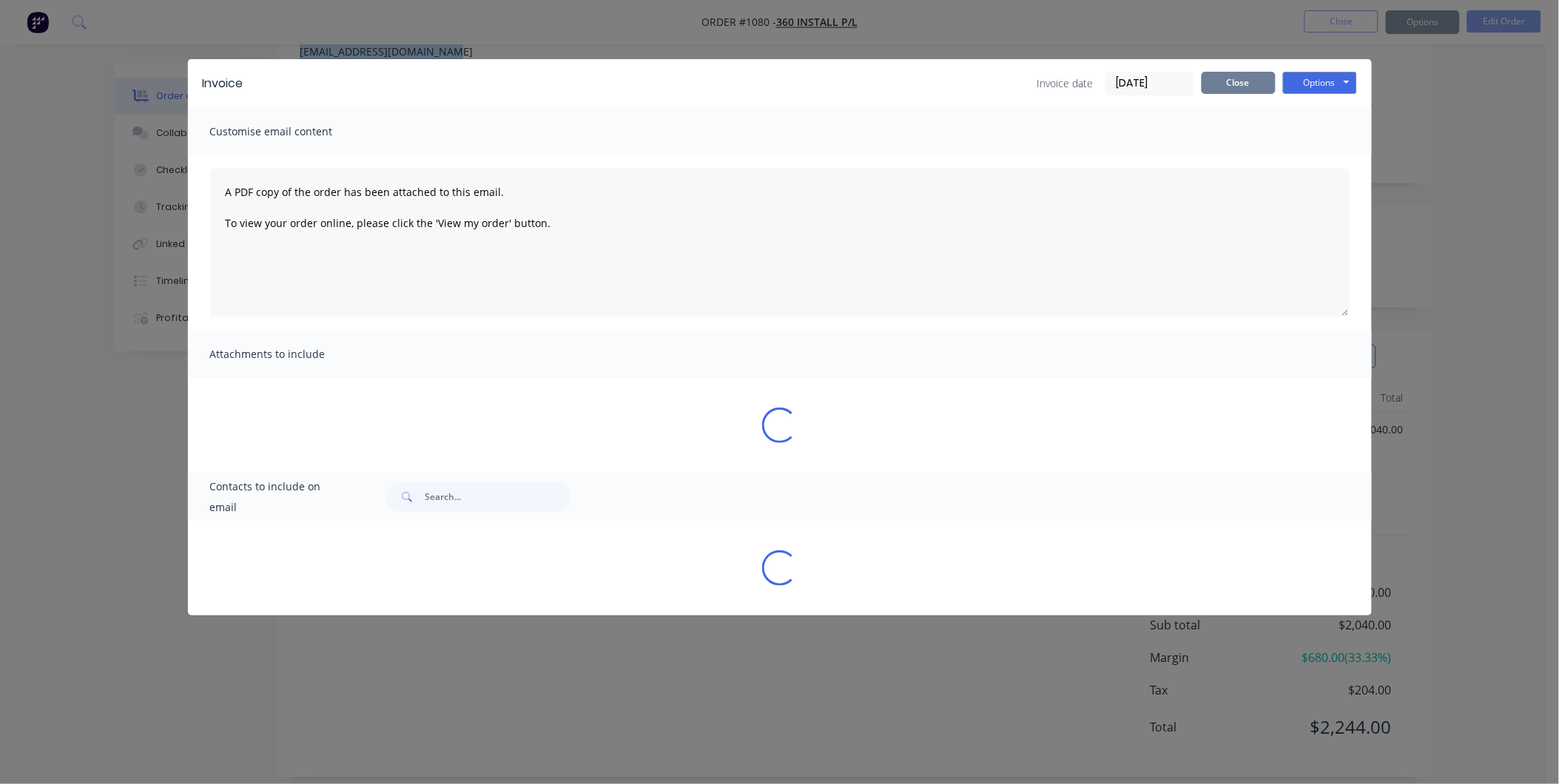
click at [1245, 85] on button "Close" at bounding box center [1238, 83] width 74 height 22
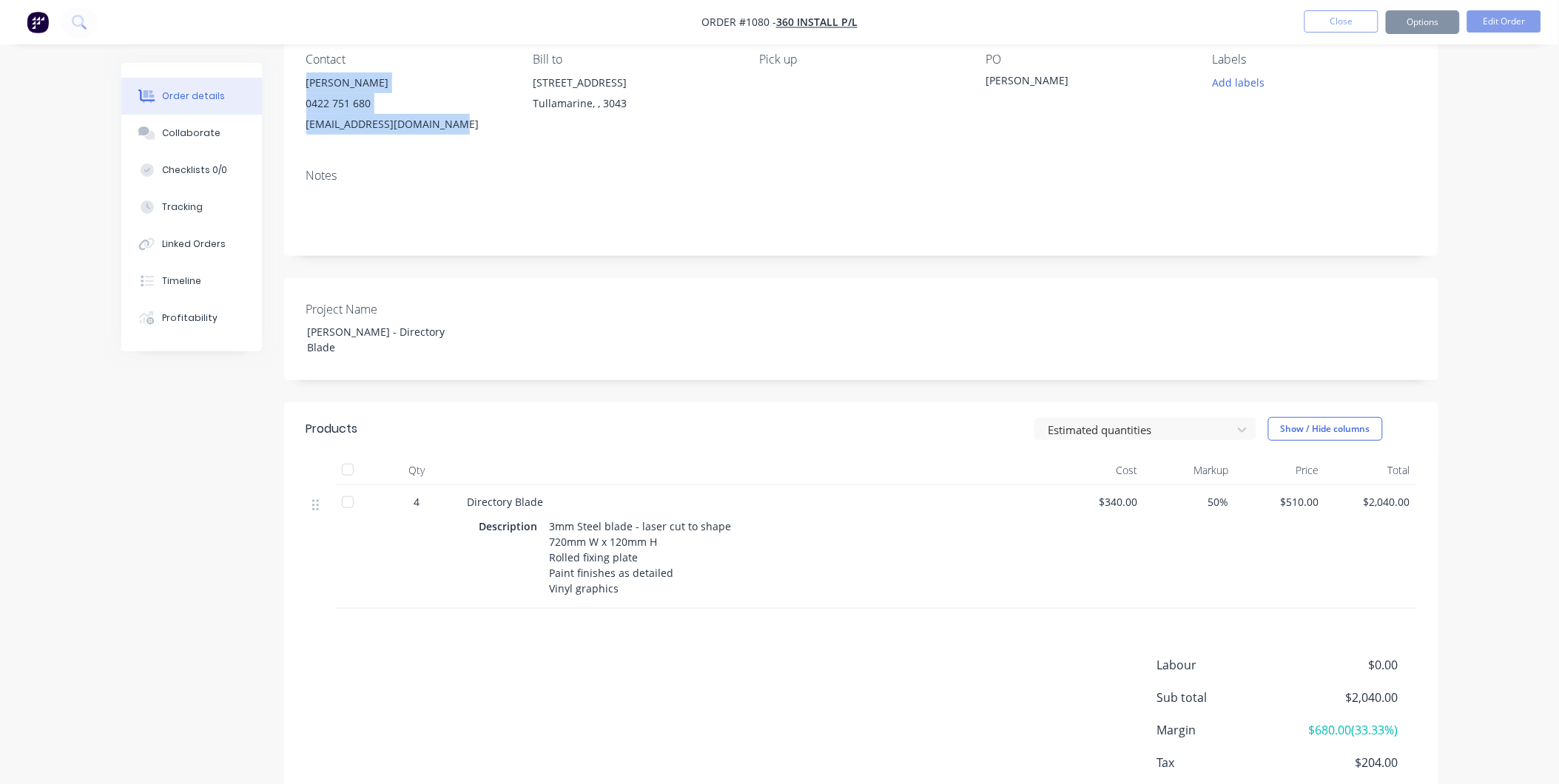
scroll to position [0, 0]
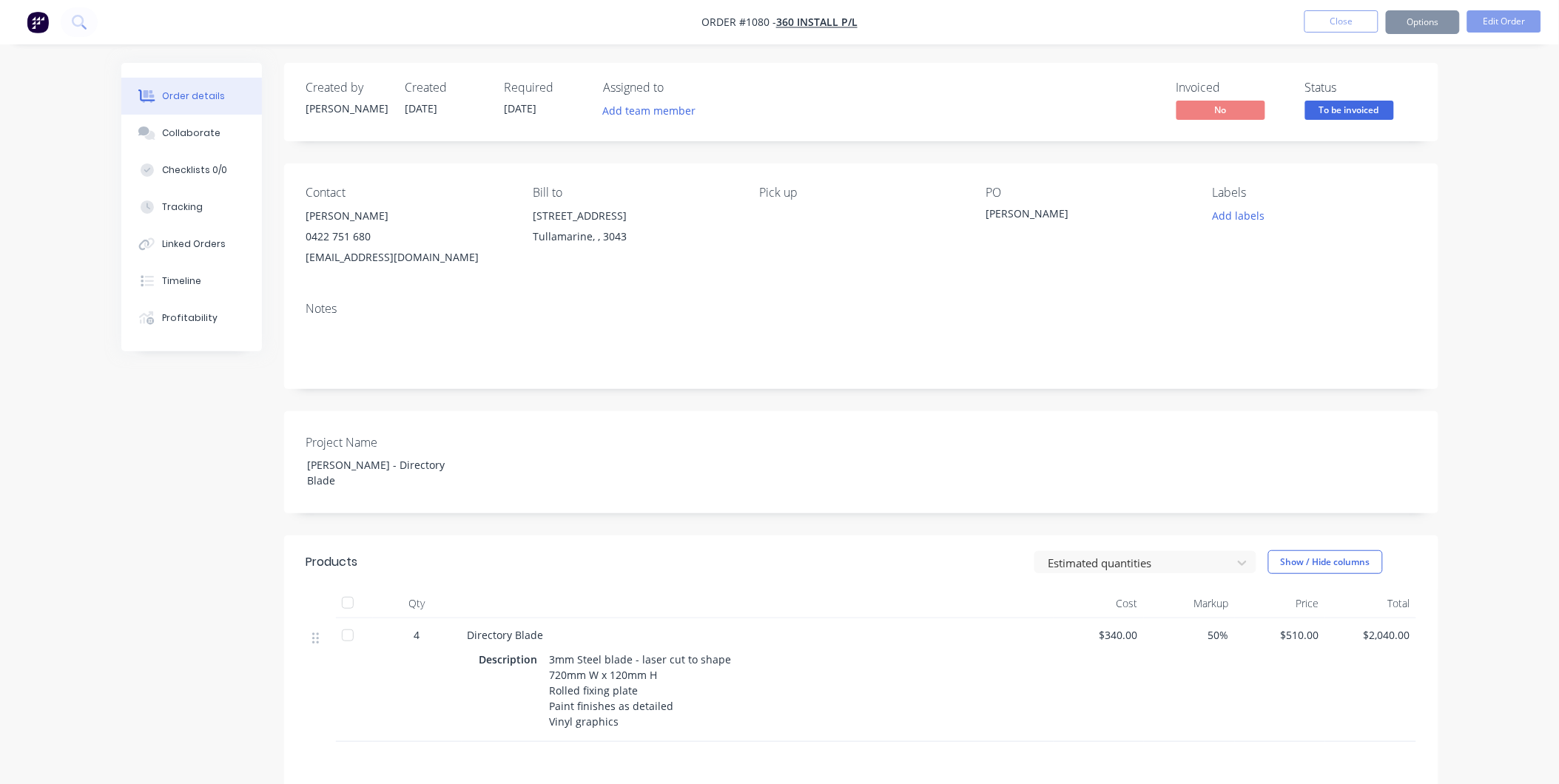
click at [1516, 164] on div "Order details Collaborate Checklists 0/0 Tracking Linked Orders Timeline Profit…" at bounding box center [780, 503] width 1559 height 1005
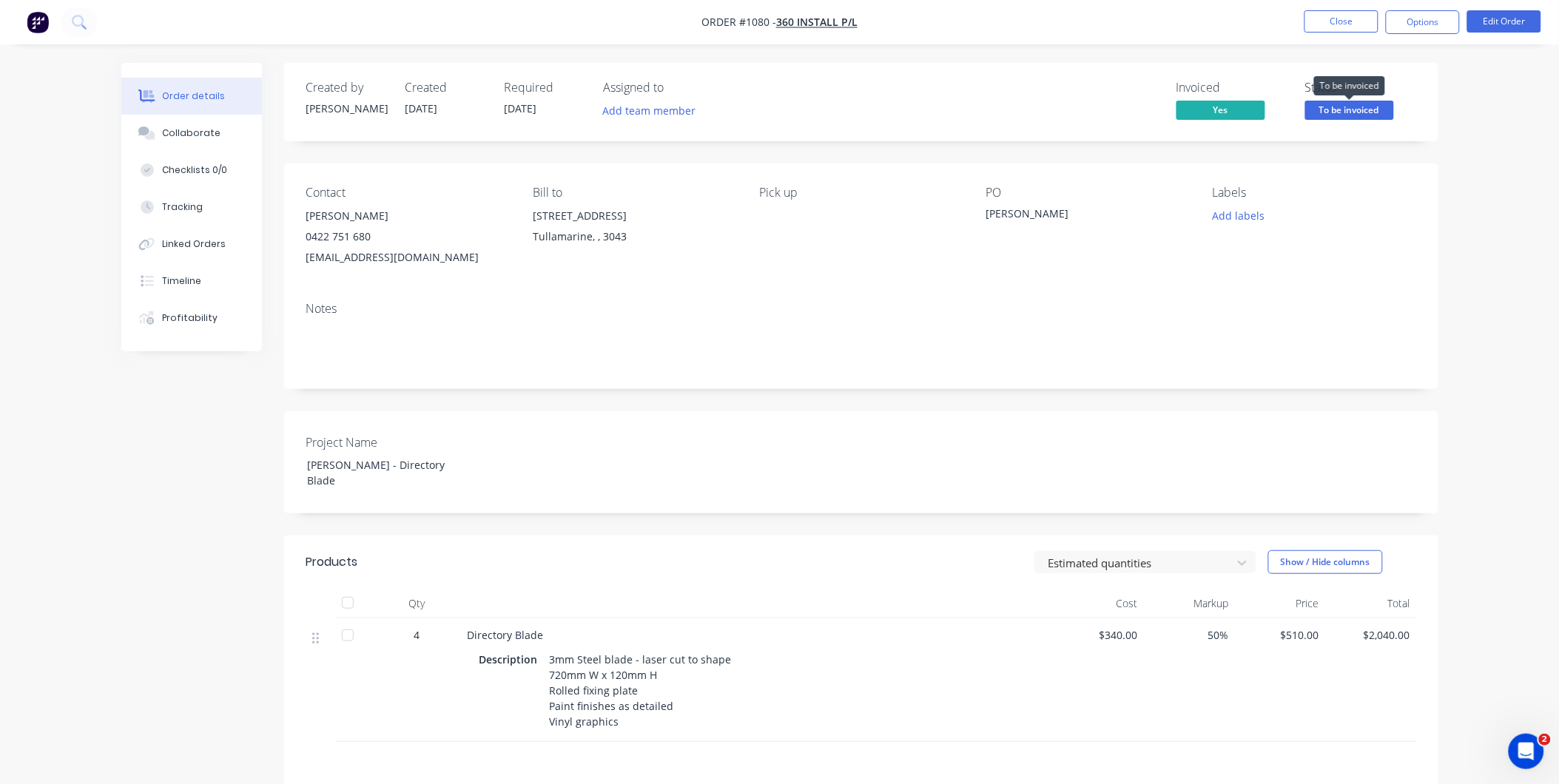
click at [1322, 105] on span "To be invoiced" at bounding box center [1349, 109] width 89 height 18
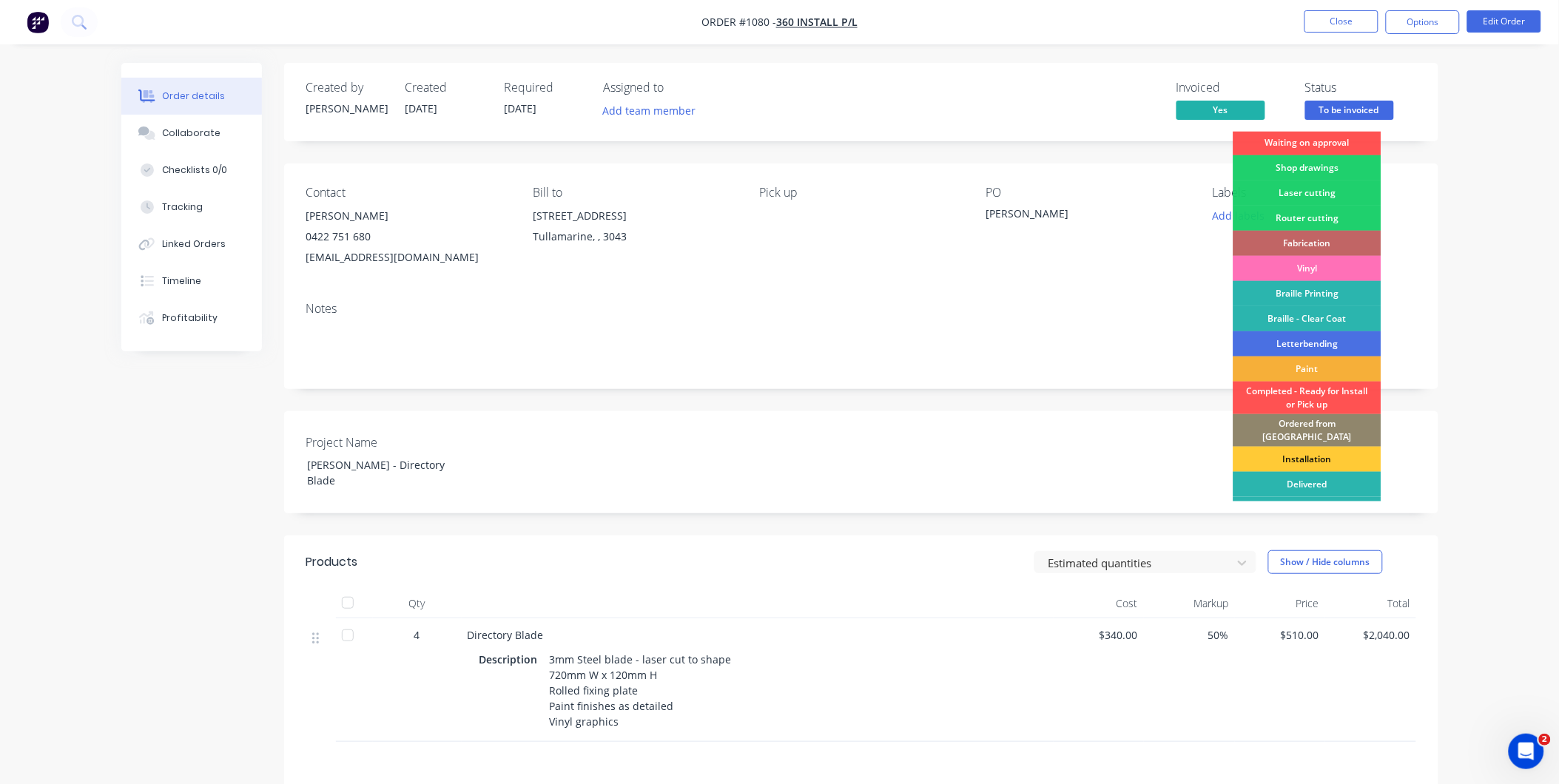
scroll to position [39, 0]
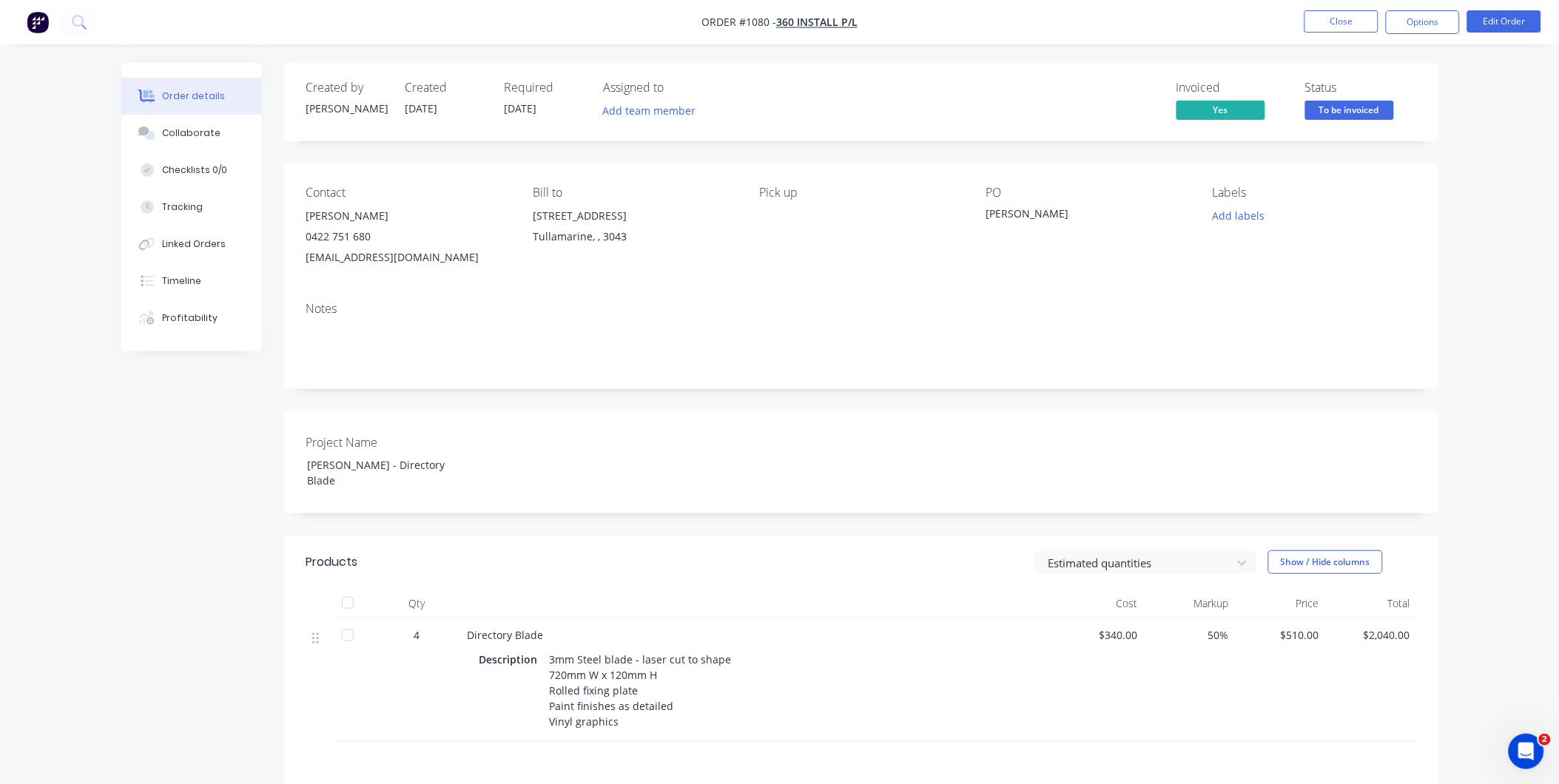
click at [1431, 5] on nav "Order #1080 - 360 Install P/L Close Options Edit Order" at bounding box center [780, 22] width 1559 height 44
click at [1429, 13] on button "Options" at bounding box center [1423, 22] width 74 height 24
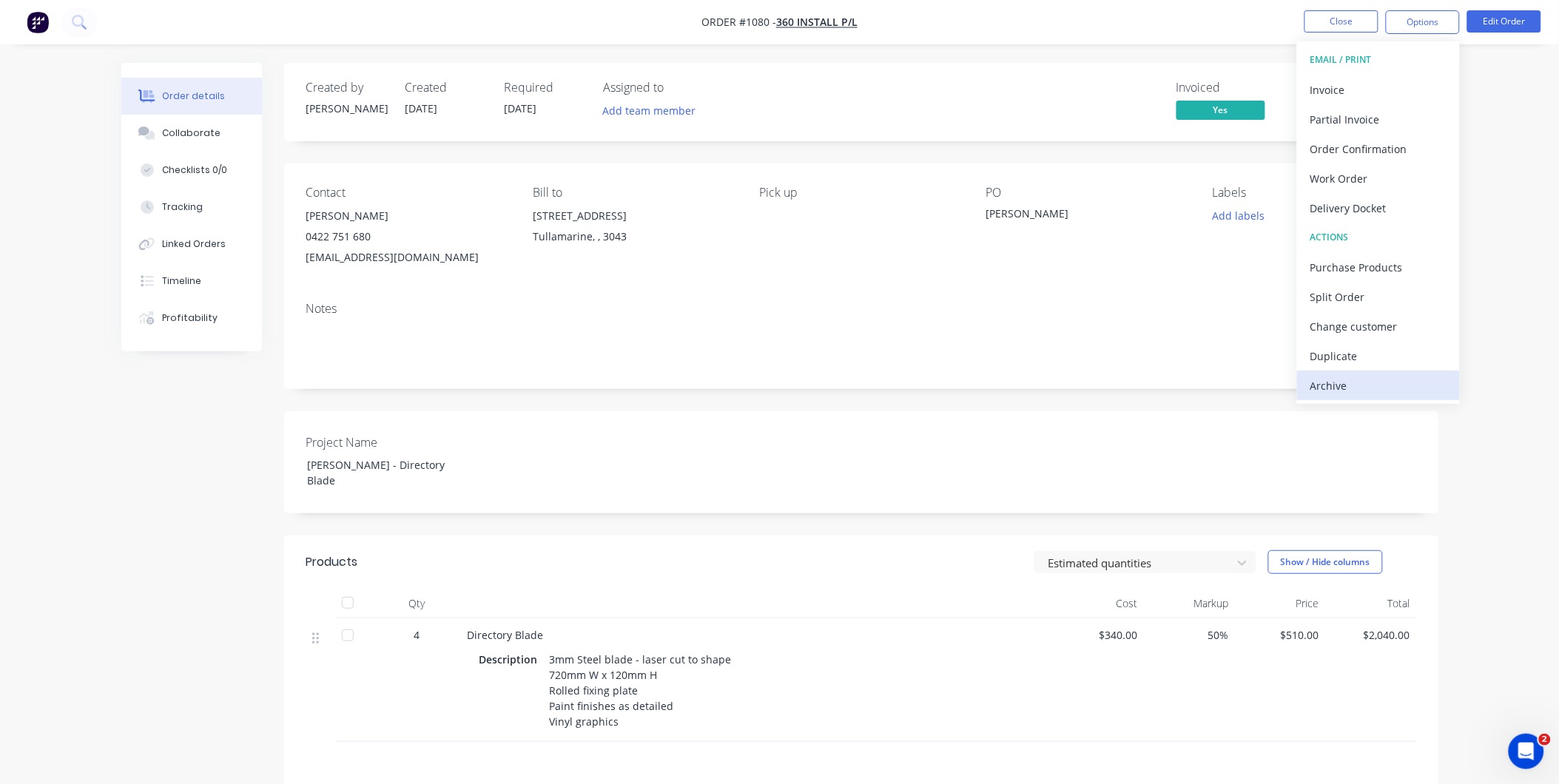
click at [1360, 383] on div "Archive" at bounding box center [1379, 386] width 136 height 22
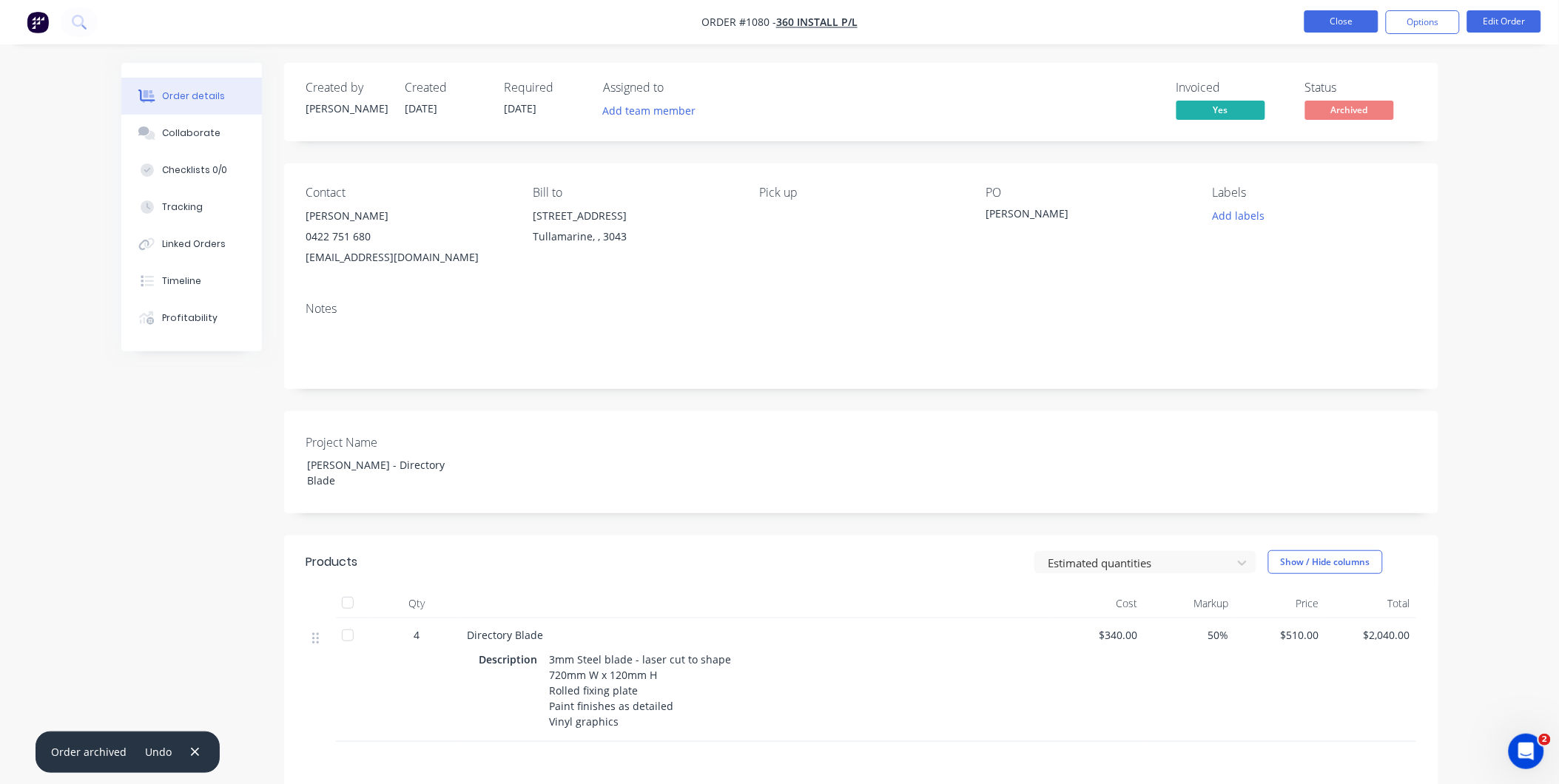
click at [1340, 23] on button "Close" at bounding box center [1341, 22] width 74 height 22
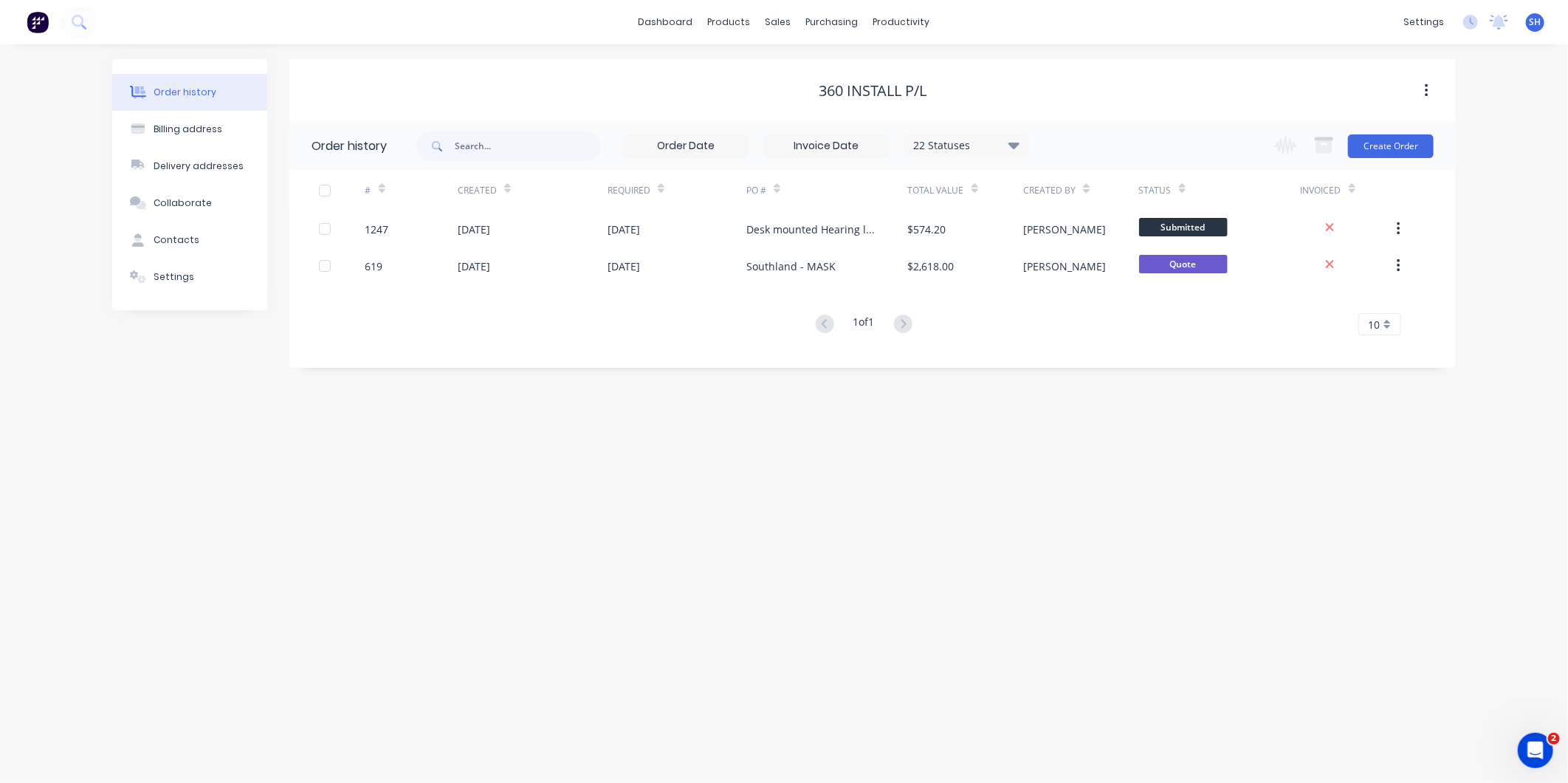
click at [810, 549] on div "Order history Billing address Delivery addresses Collaborate Contacts Settings …" at bounding box center [784, 413] width 1568 height 738
click at [768, 26] on div "sales" at bounding box center [778, 22] width 41 height 22
click at [787, 59] on link "Sales Orders" at bounding box center [856, 70] width 195 height 30
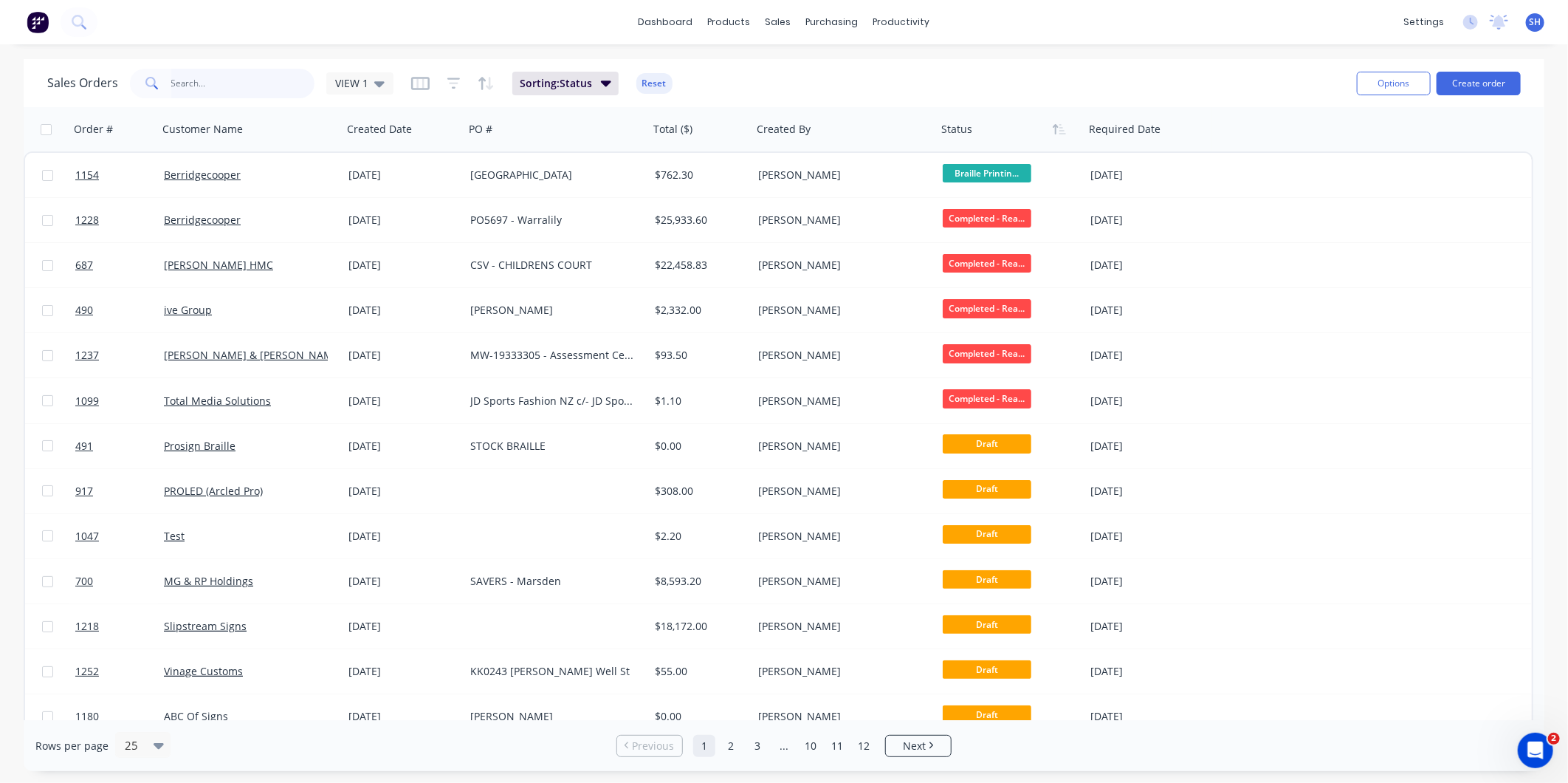
click at [264, 83] on input "text" at bounding box center [243, 83] width 144 height 30
type input "1080"
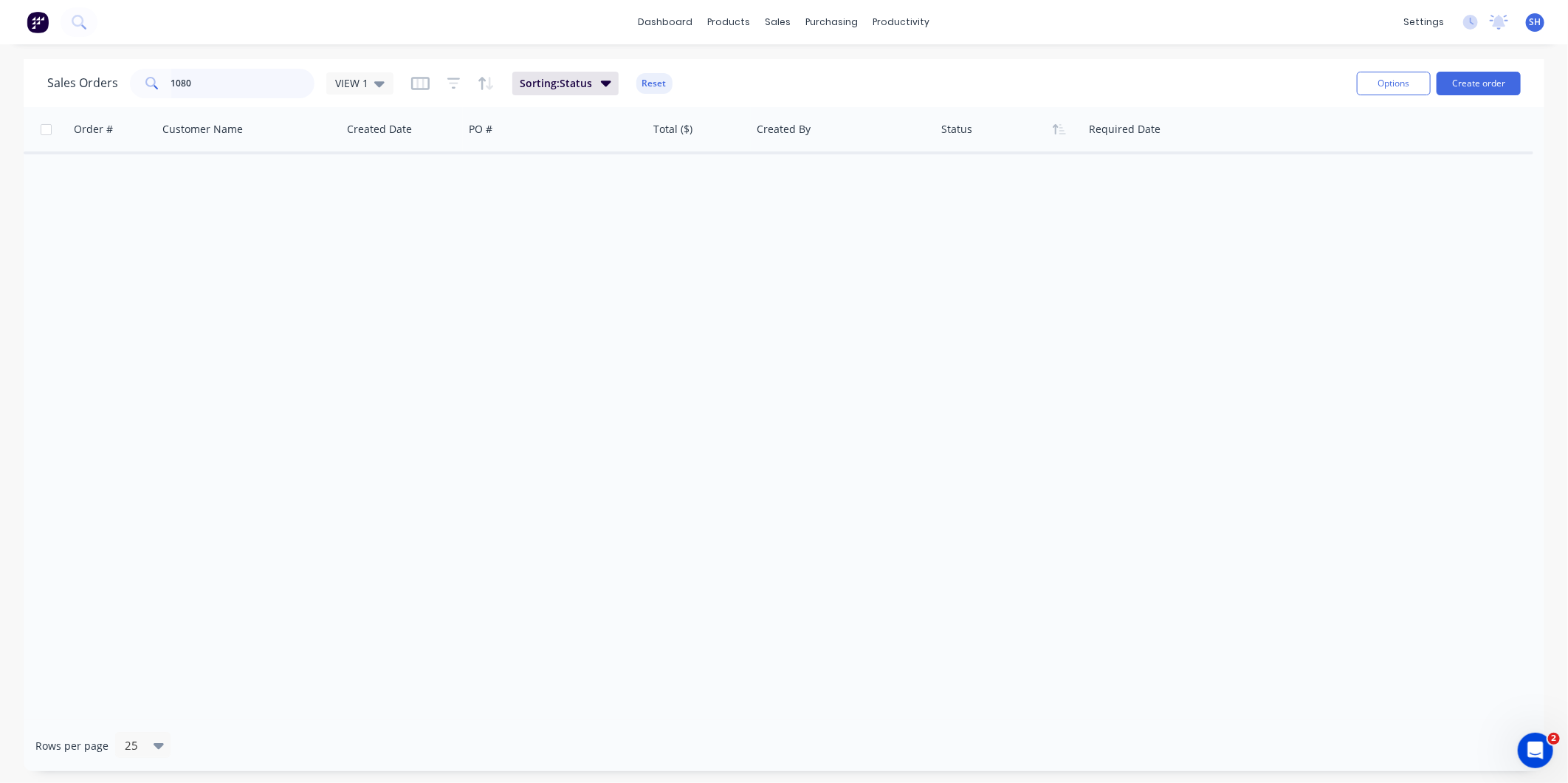
click at [254, 90] on input "1080" at bounding box center [243, 83] width 144 height 30
drag, startPoint x: 234, startPoint y: 86, endPoint x: 87, endPoint y: 85, distance: 147.0
click at [87, 85] on div "Sales Orders 1080 VIEW 1" at bounding box center [220, 83] width 347 height 30
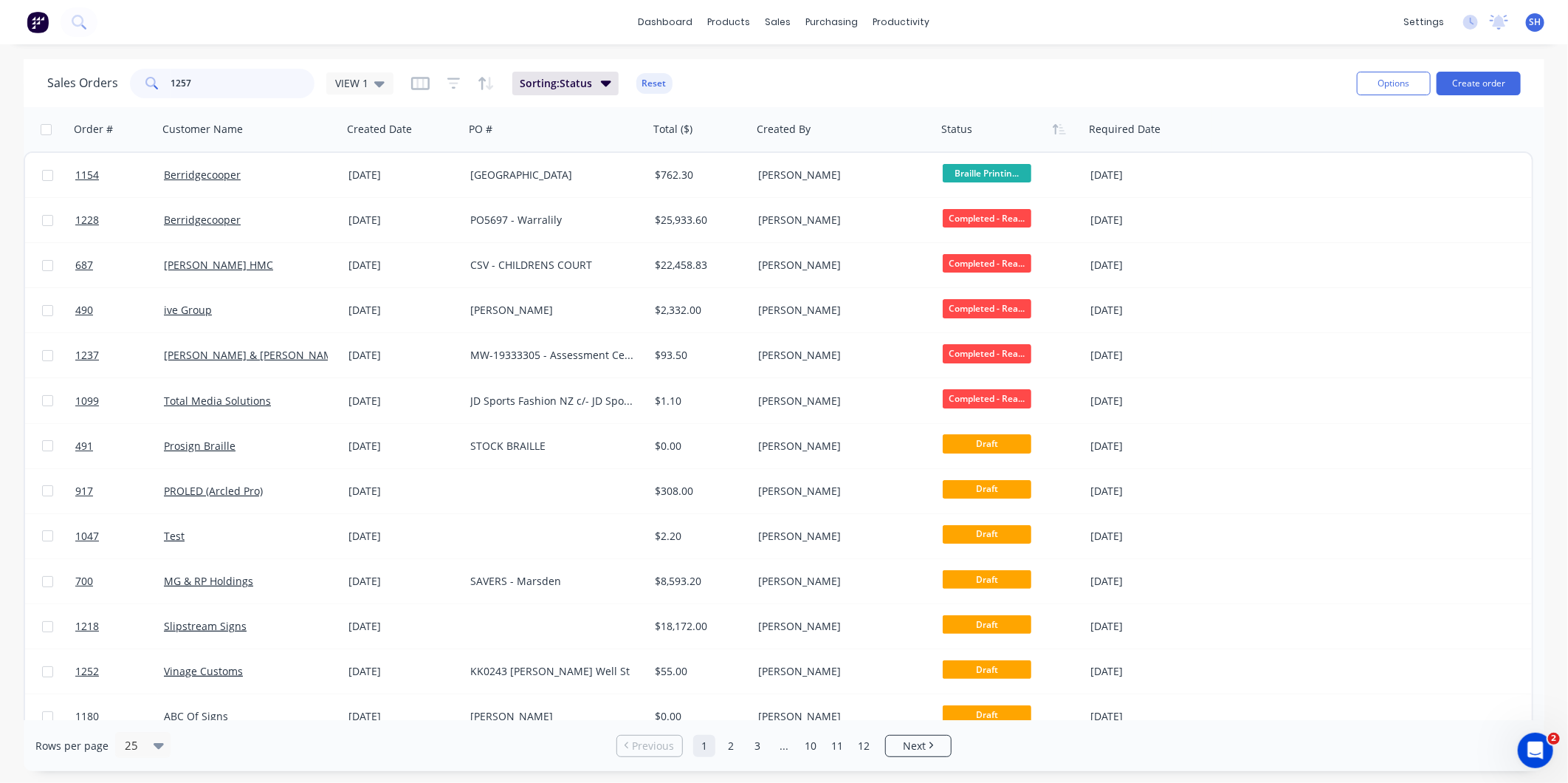
type input "1257"
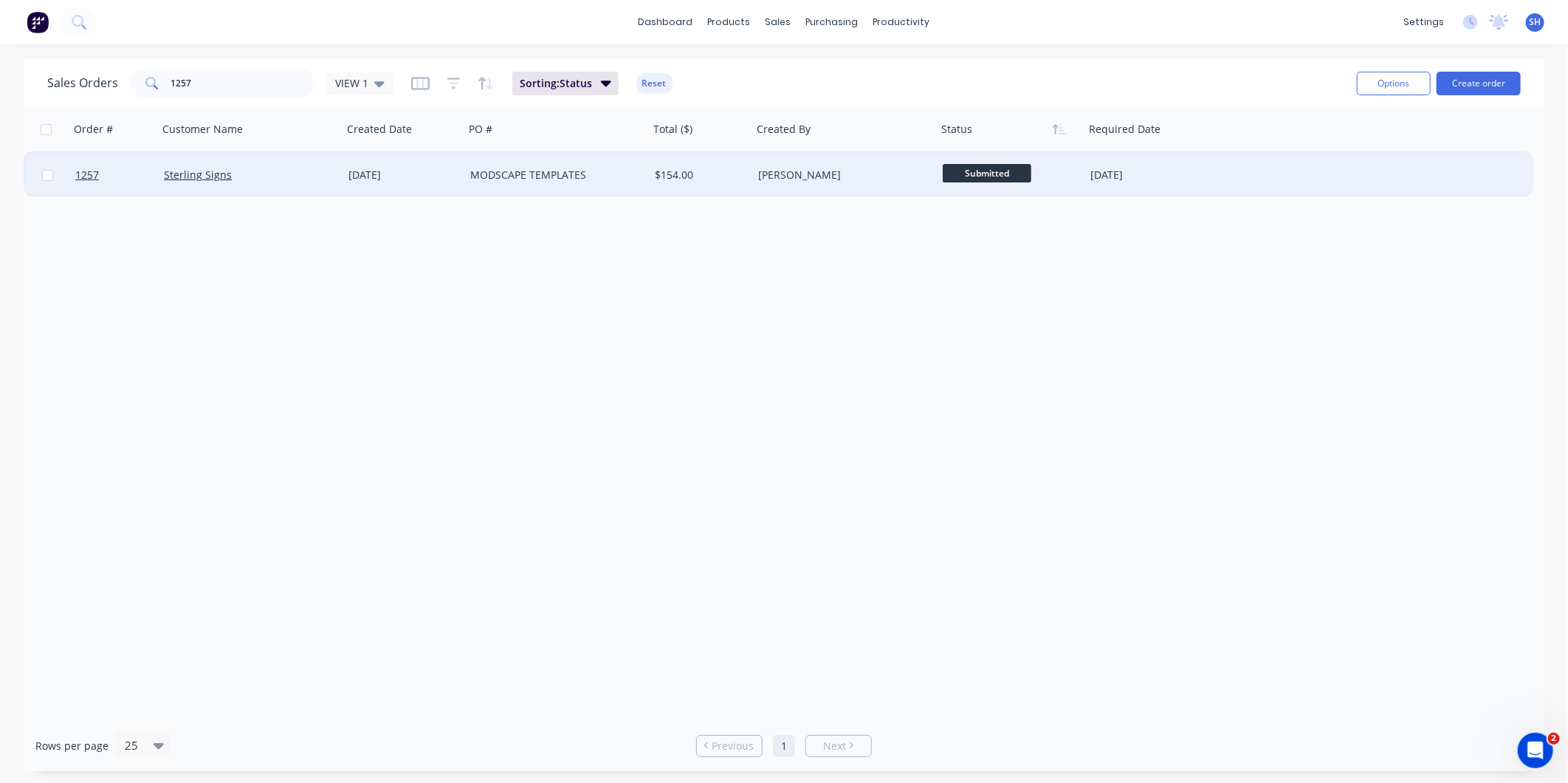
click at [299, 173] on div "Sterling Signs" at bounding box center [246, 175] width 164 height 14
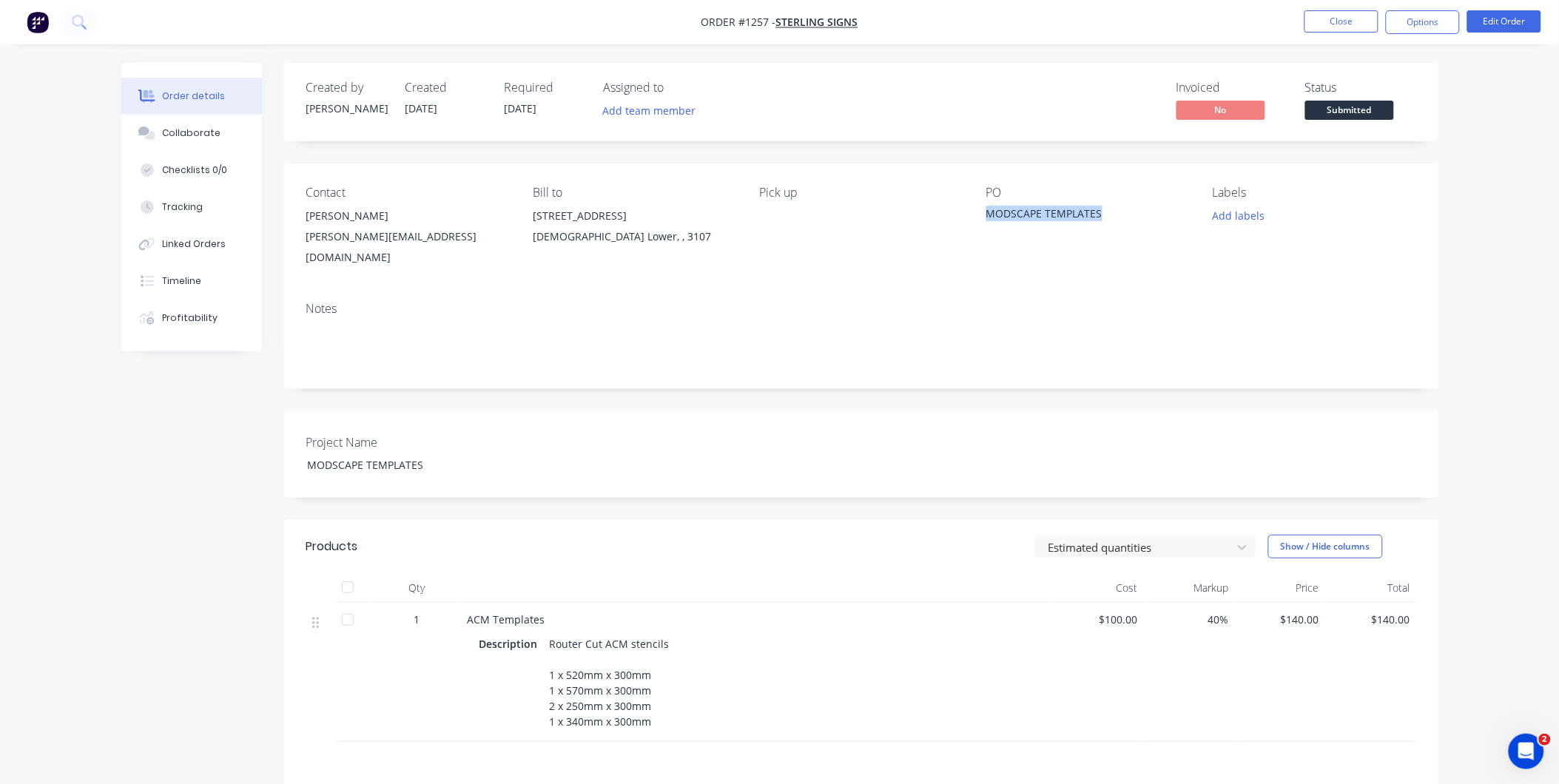
drag, startPoint x: 1103, startPoint y: 212, endPoint x: 986, endPoint y: 209, distance: 117.0
click at [986, 209] on div "MODSCAPE TEMPLATES" at bounding box center [1079, 216] width 185 height 21
copy div "MODSCAPE TEMPLATES"
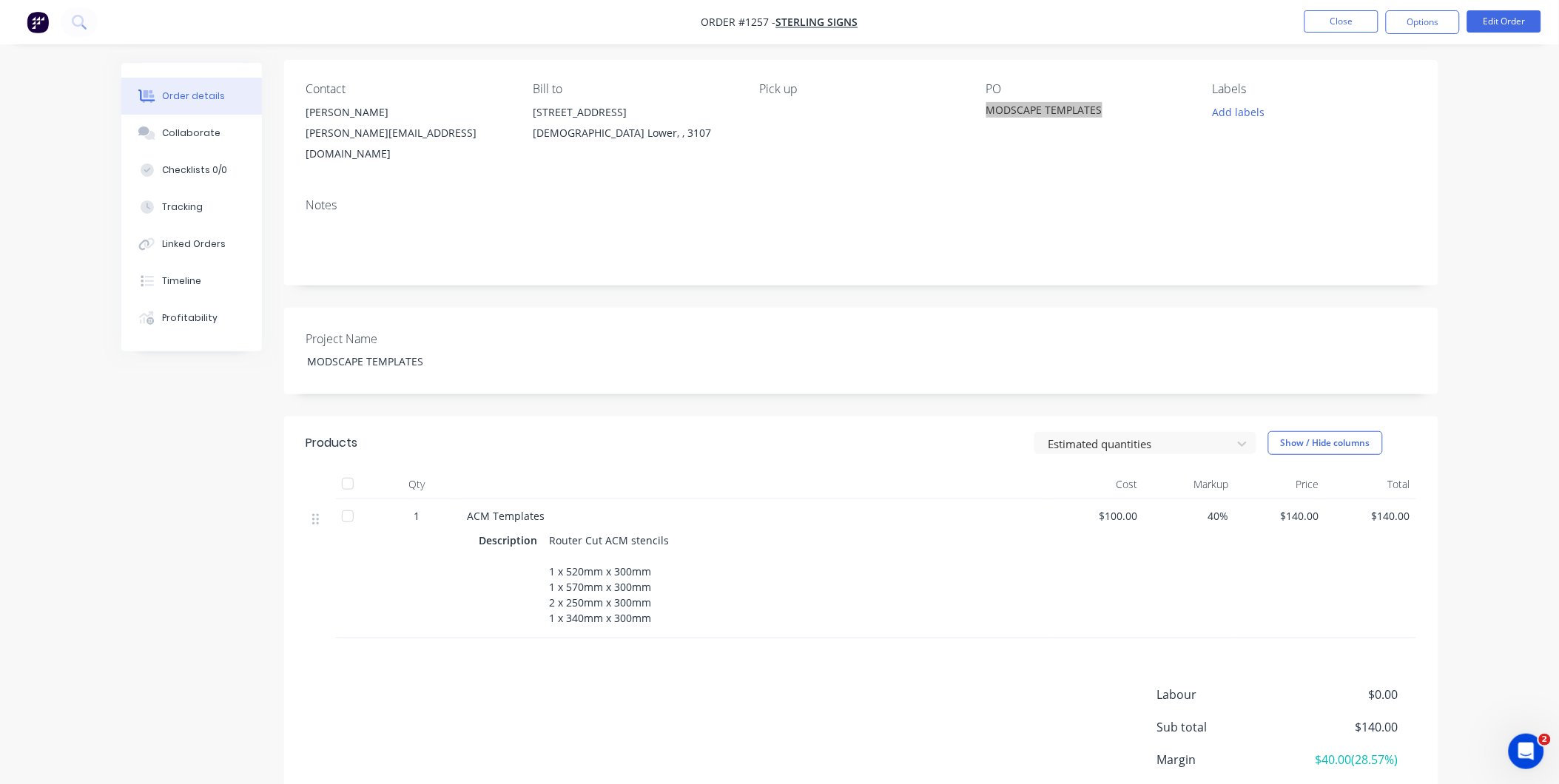
scroll to position [223, 0]
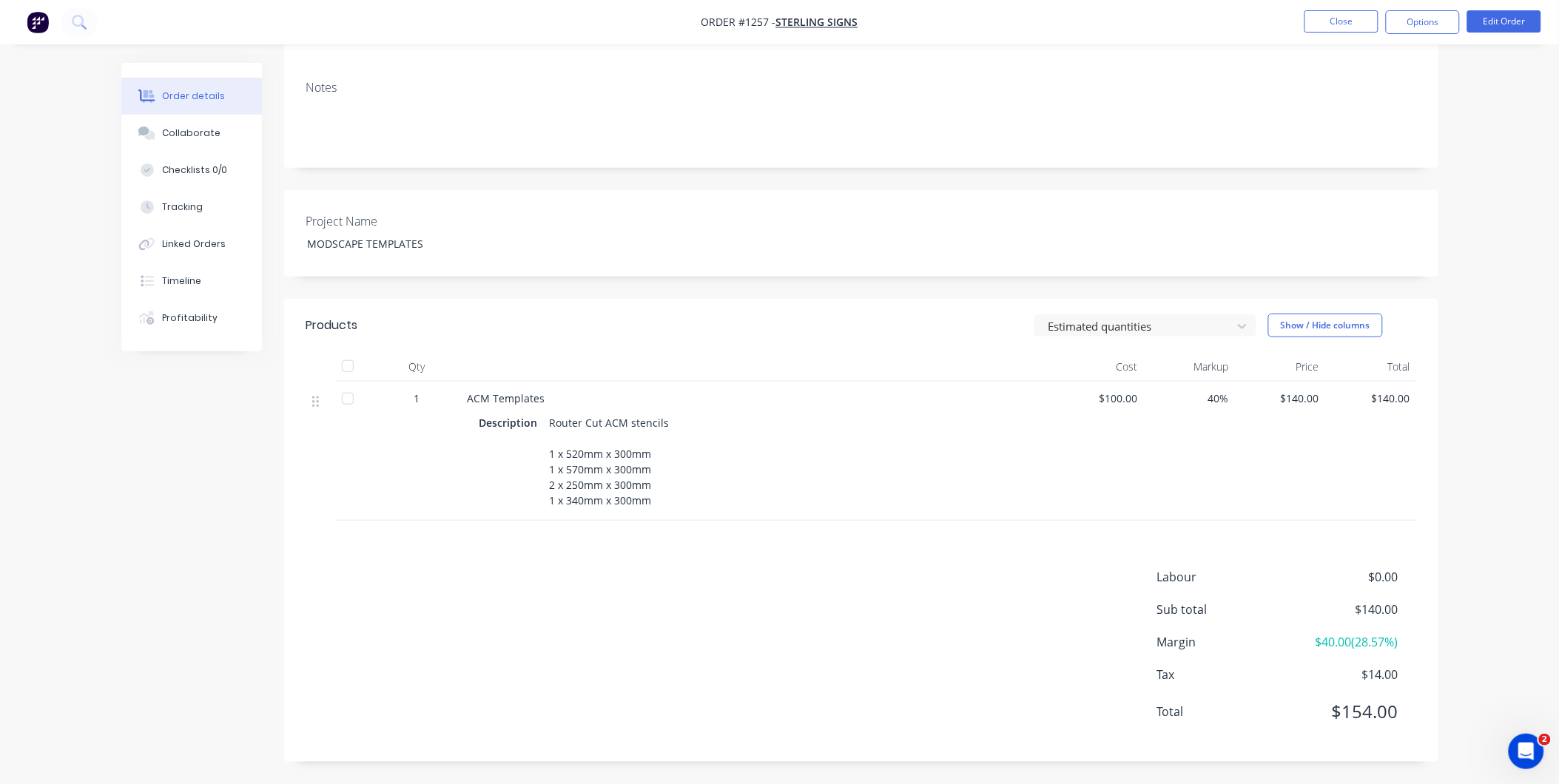
drag, startPoint x: 548, startPoint y: 402, endPoint x: 678, endPoint y: 504, distance: 165.2
click at [678, 504] on div "Description Router Cut ACM stencils 1 x 520mm x 300mm 1 x 570mm x 300mm 2 x 250…" at bounding box center [758, 462] width 557 height 99
copy div "Router Cut ACM stencils 1 x 520mm x 300mm 1 x 570mm x 300mm 2 x 250mm x 300mm 1…"
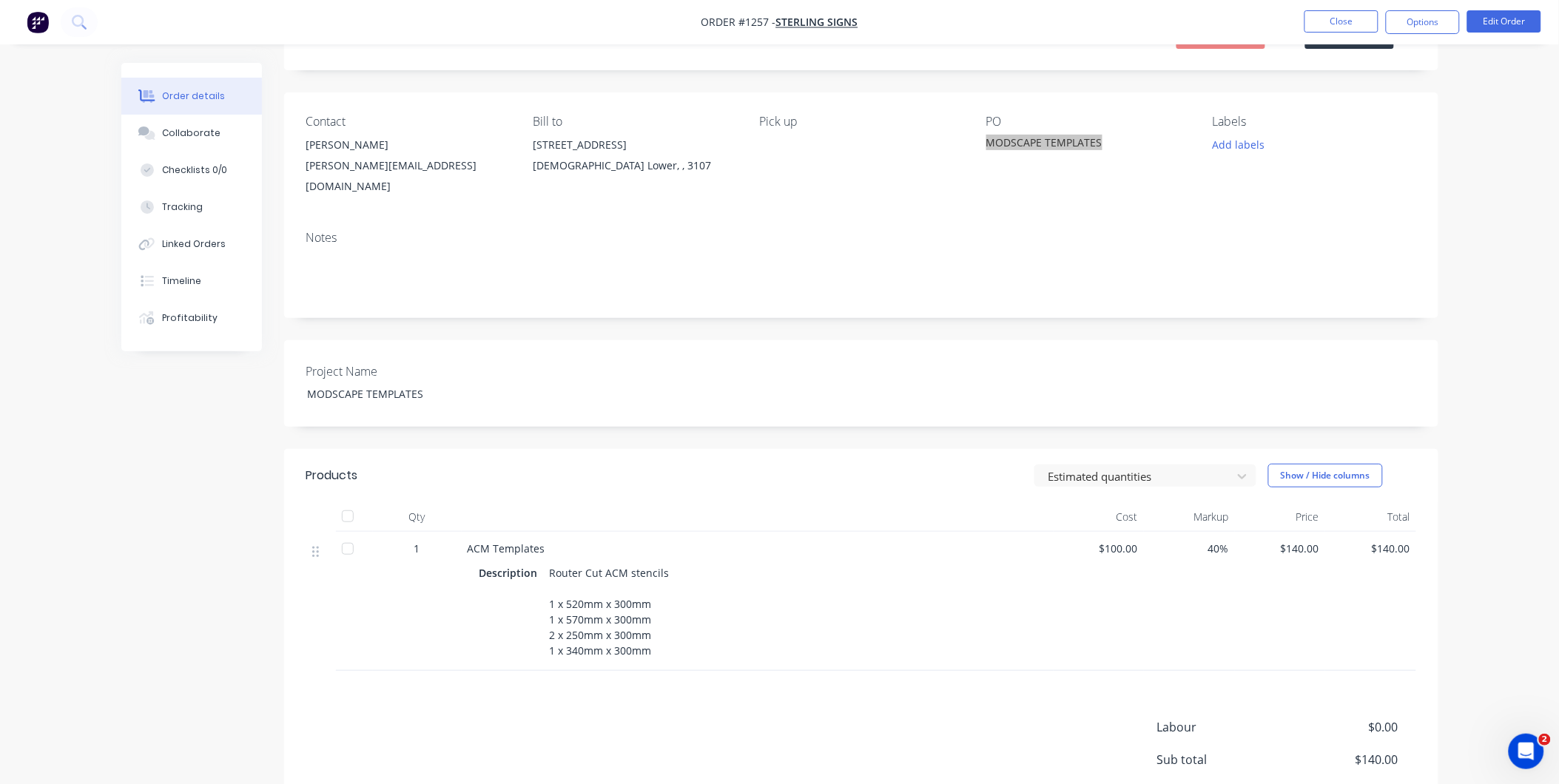
scroll to position [58, 0]
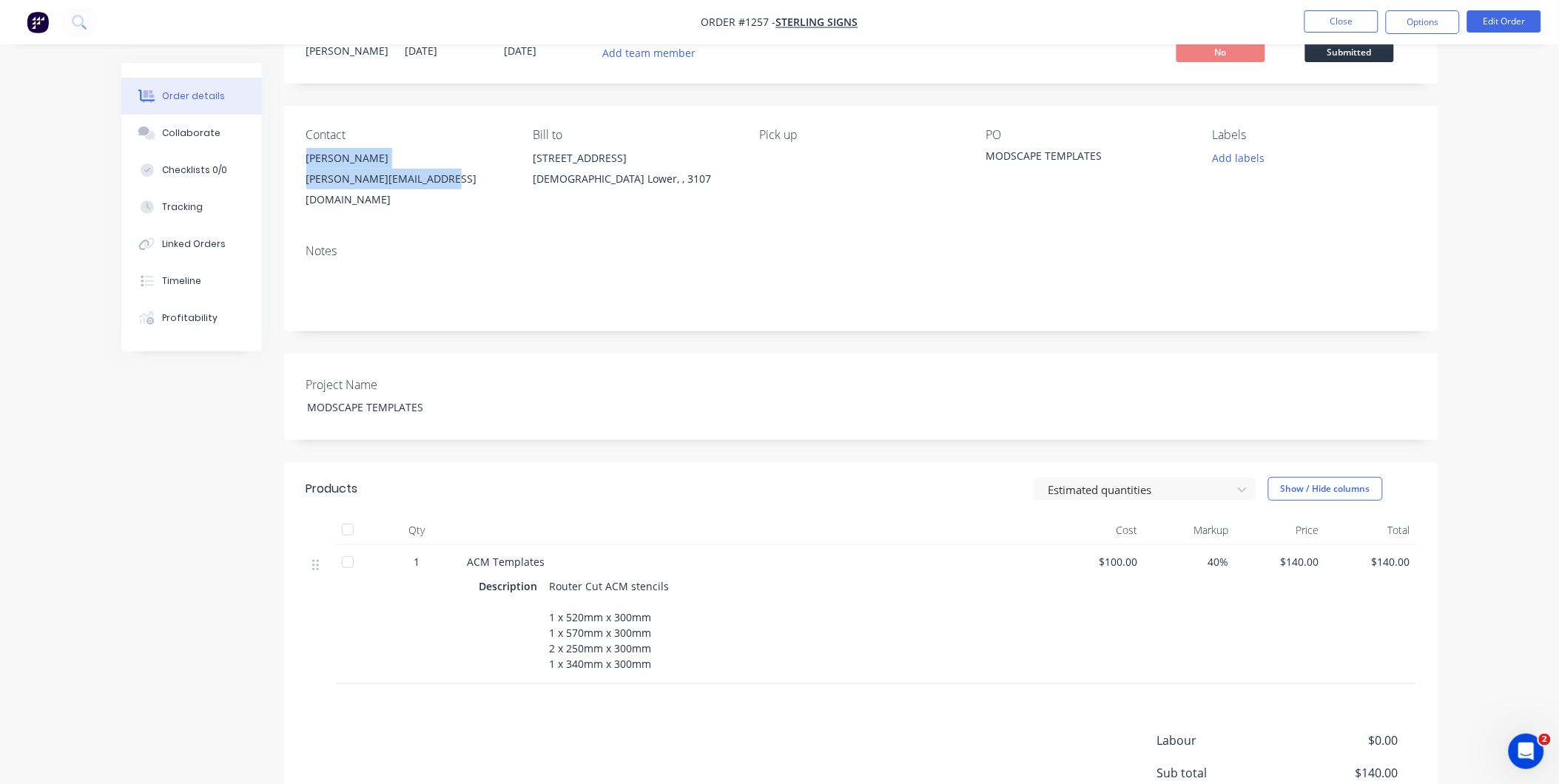
drag, startPoint x: 307, startPoint y: 157, endPoint x: 445, endPoint y: 196, distance: 143.4
click at [445, 196] on div "Contact Adam adam@sterlingsigns.com.au Bill to 9 Astley Street Templestowe Lowe…" at bounding box center [860, 169] width 1154 height 127
copy div "Adam adam@sterlingsigns.com.au"
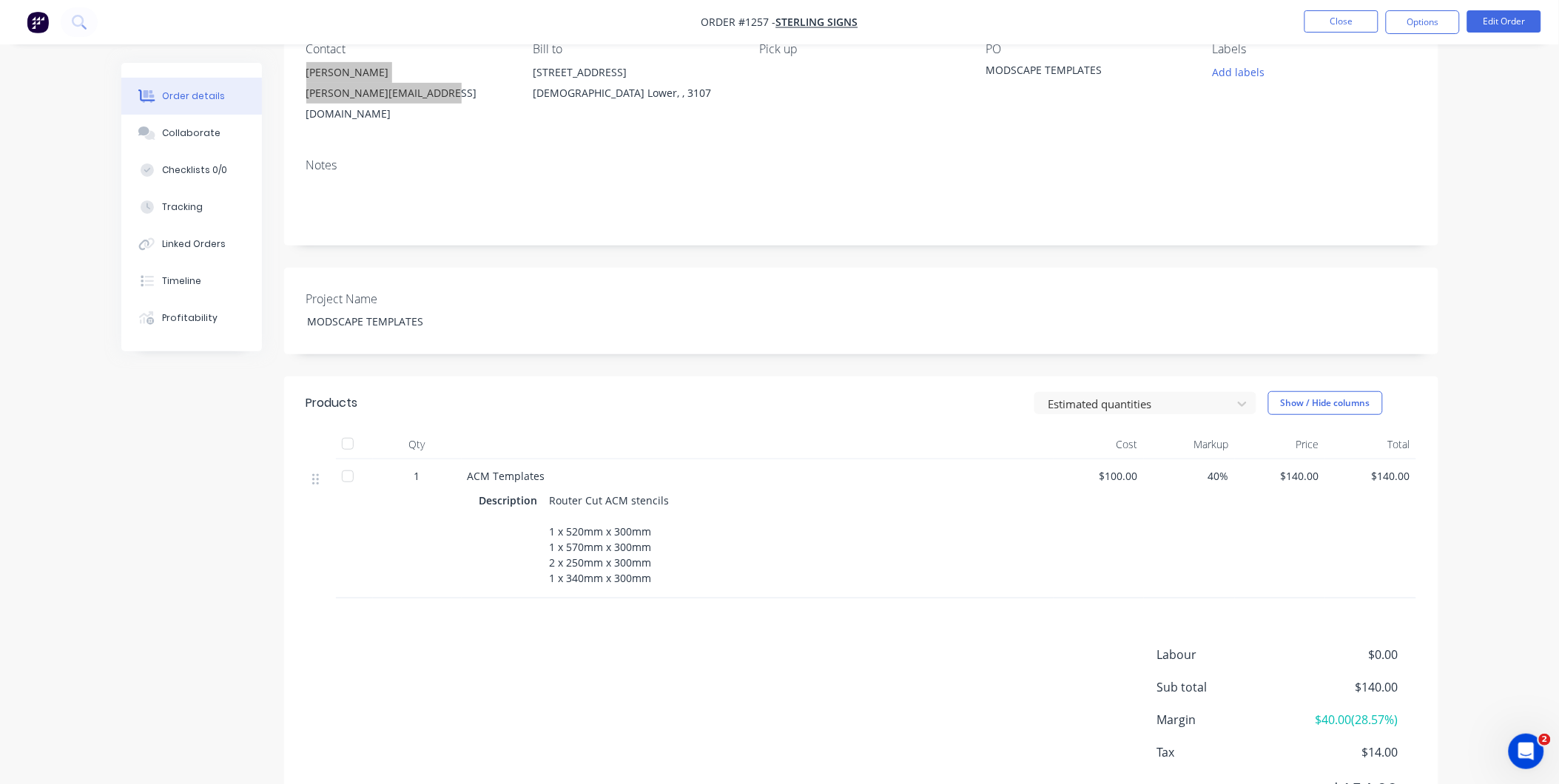
scroll to position [223, 0]
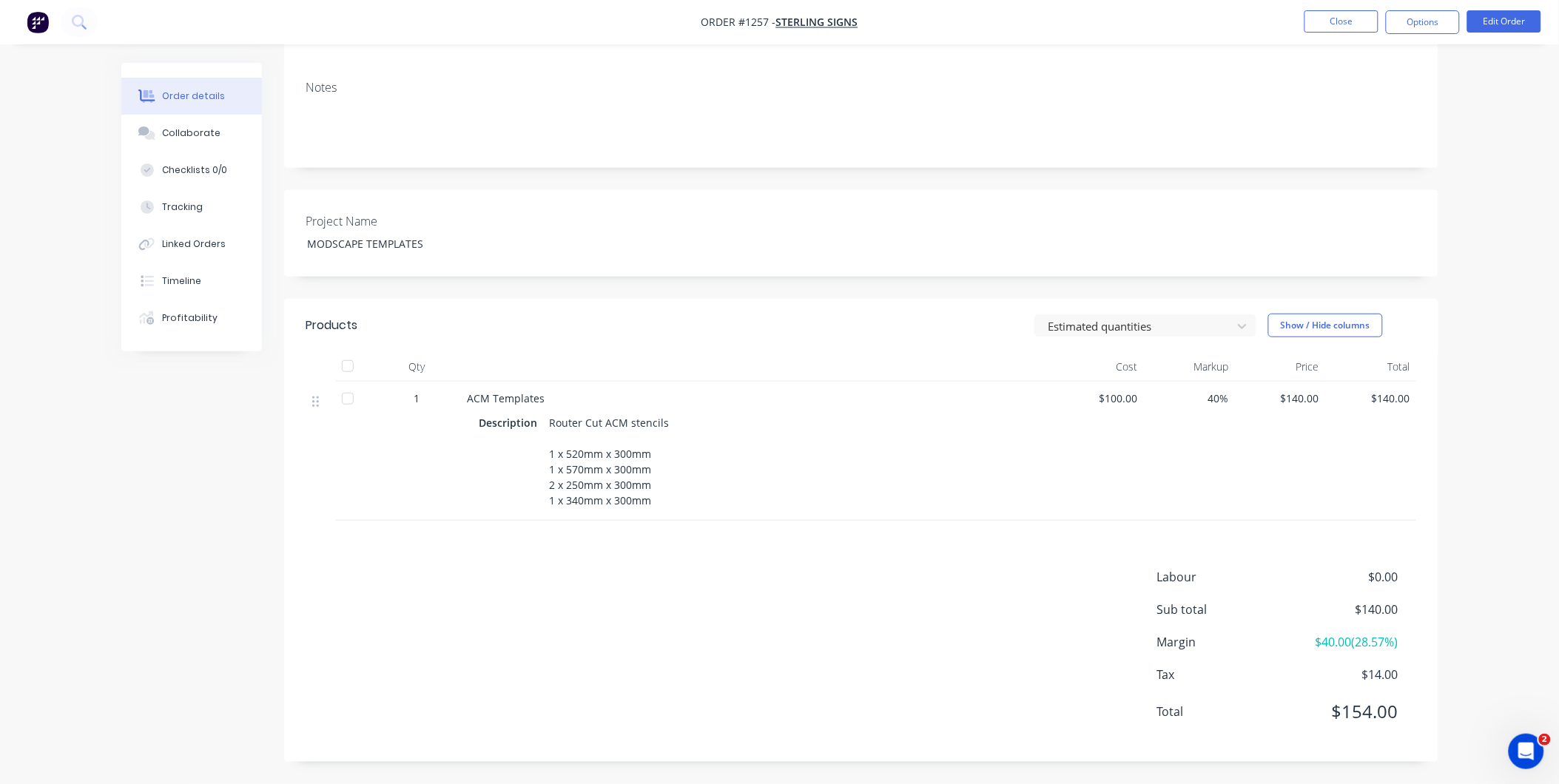
drag, startPoint x: 1444, startPoint y: 16, endPoint x: 1416, endPoint y: 38, distance: 35.6
click at [1444, 15] on button "Options" at bounding box center [1423, 22] width 74 height 24
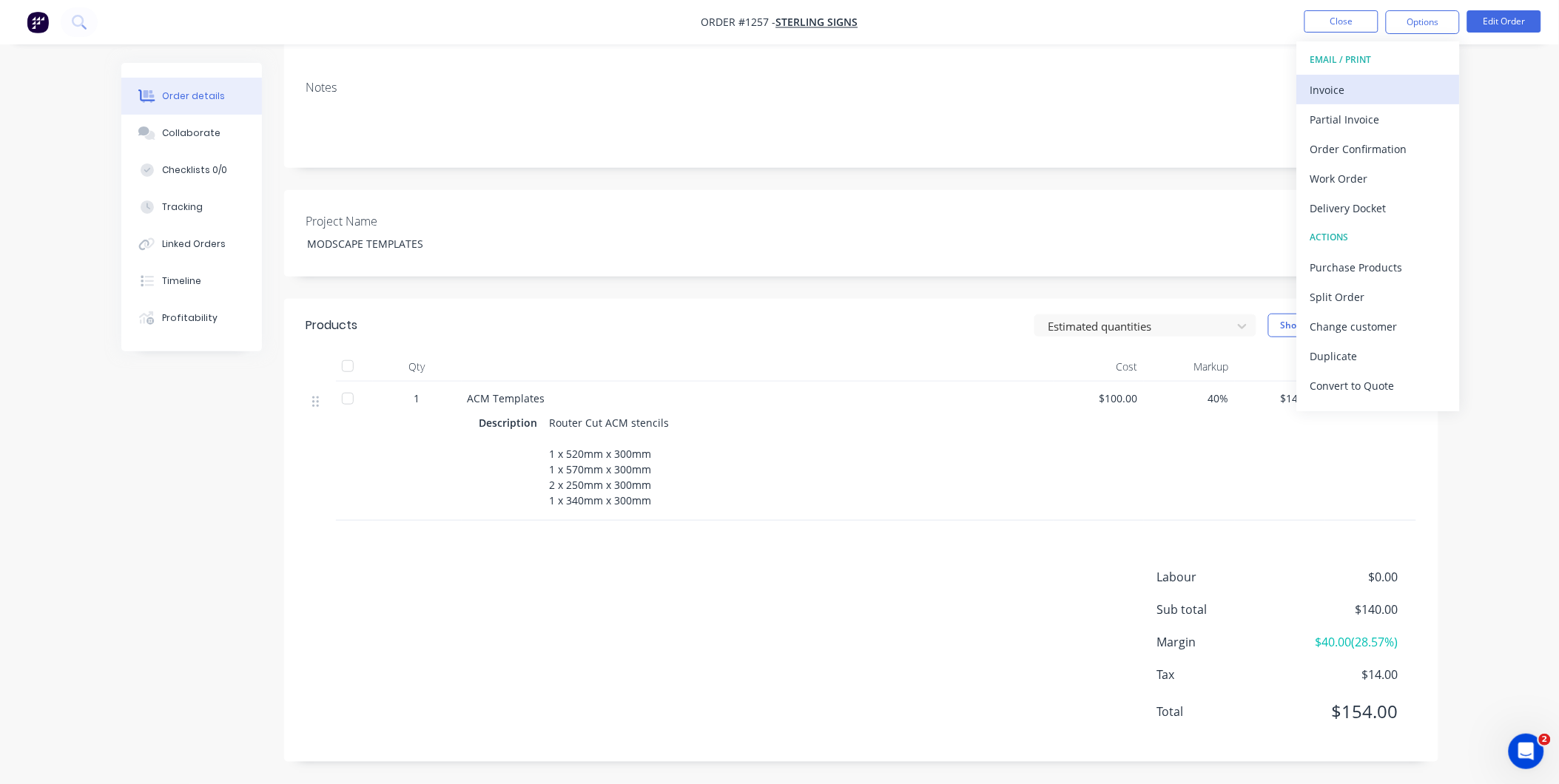
click at [1351, 75] on button "Invoice" at bounding box center [1378, 89] width 163 height 30
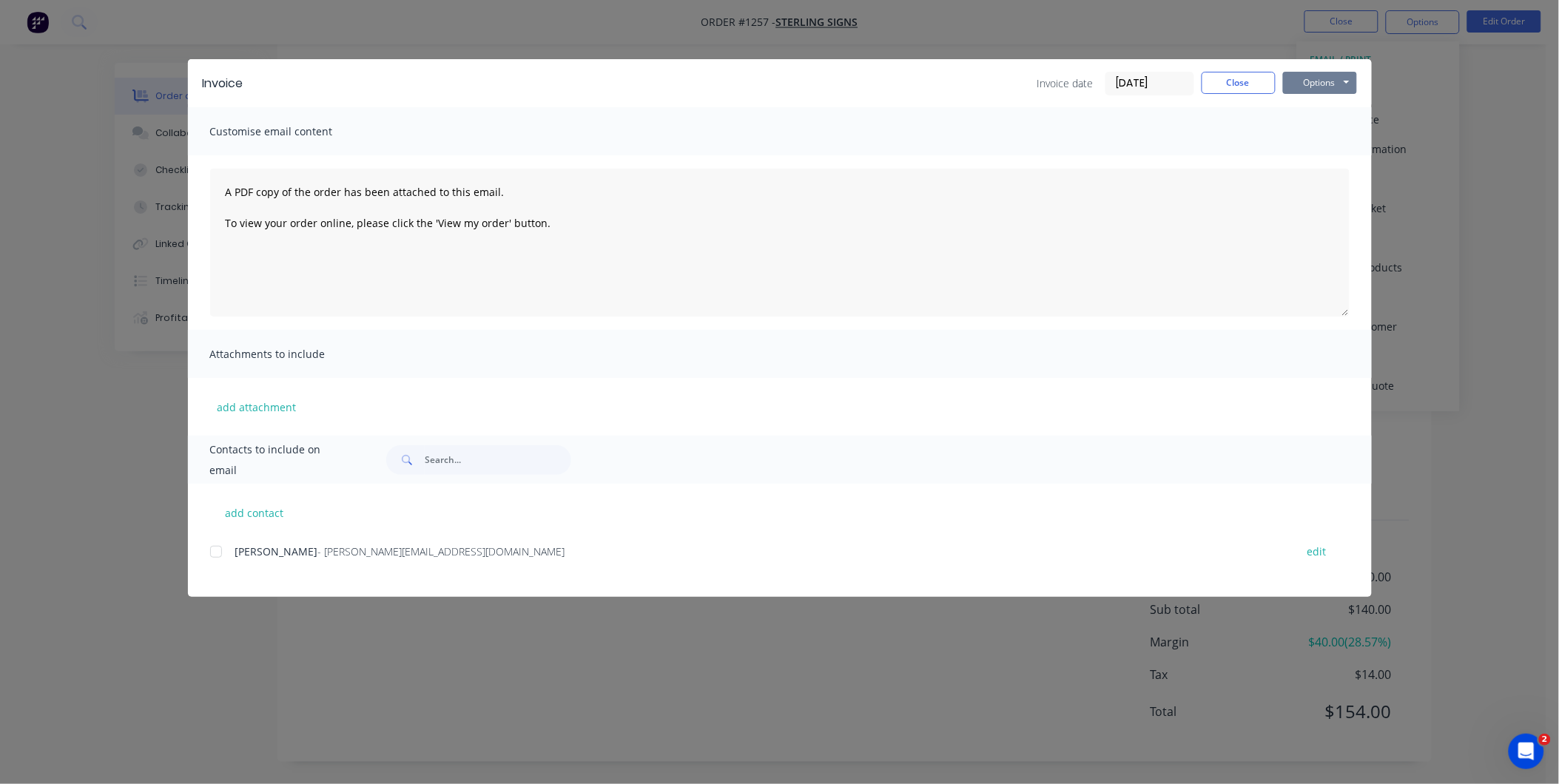
click at [1344, 79] on button "Options" at bounding box center [1320, 83] width 74 height 22
click at [1326, 129] on button "Print" at bounding box center [1330, 133] width 95 height 24
drag, startPoint x: 1261, startPoint y: 81, endPoint x: 1407, endPoint y: 47, distance: 149.9
click at [1262, 79] on button "Close" at bounding box center [1238, 83] width 74 height 22
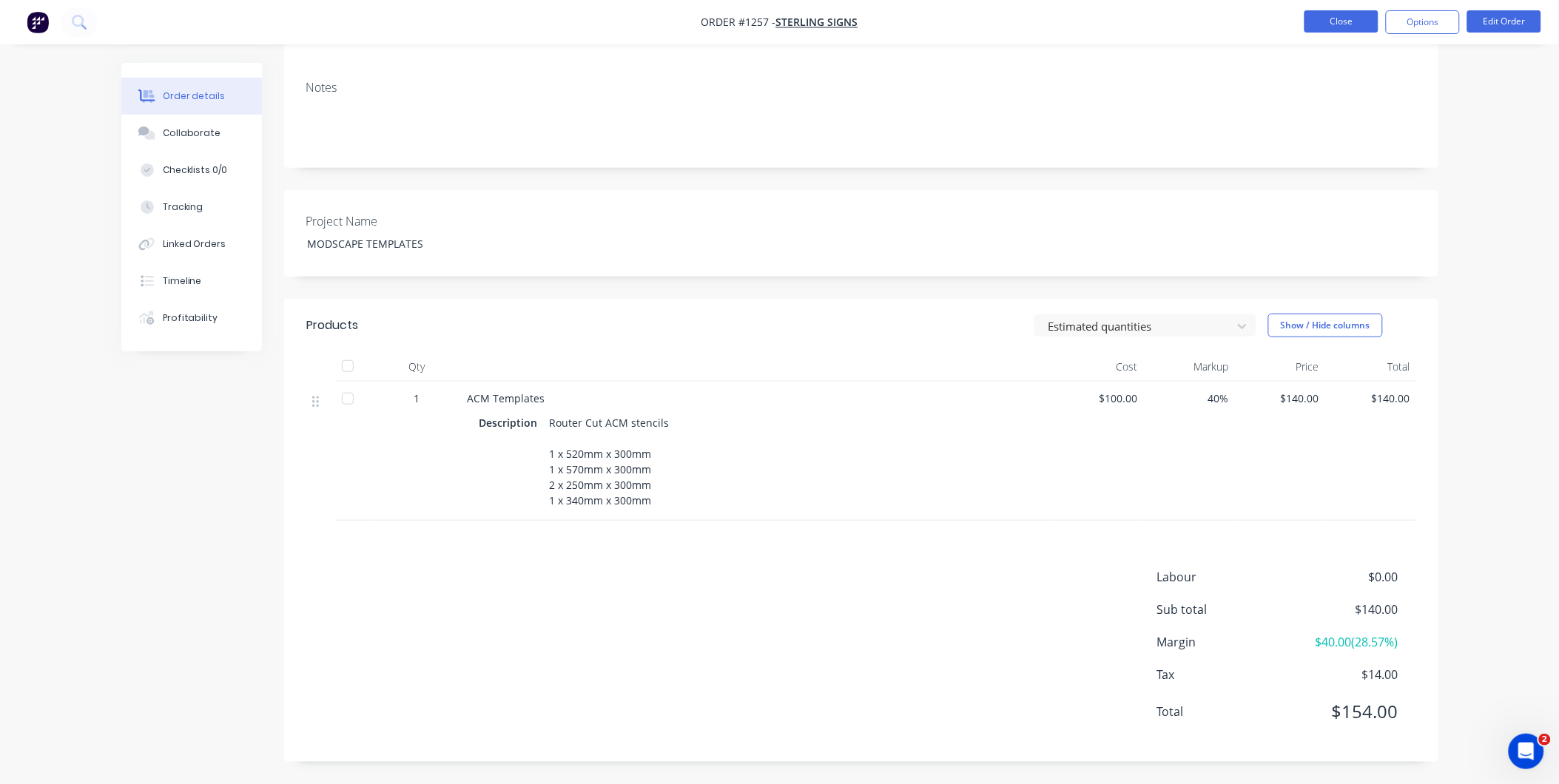
click at [1345, 24] on button "Close" at bounding box center [1341, 22] width 74 height 22
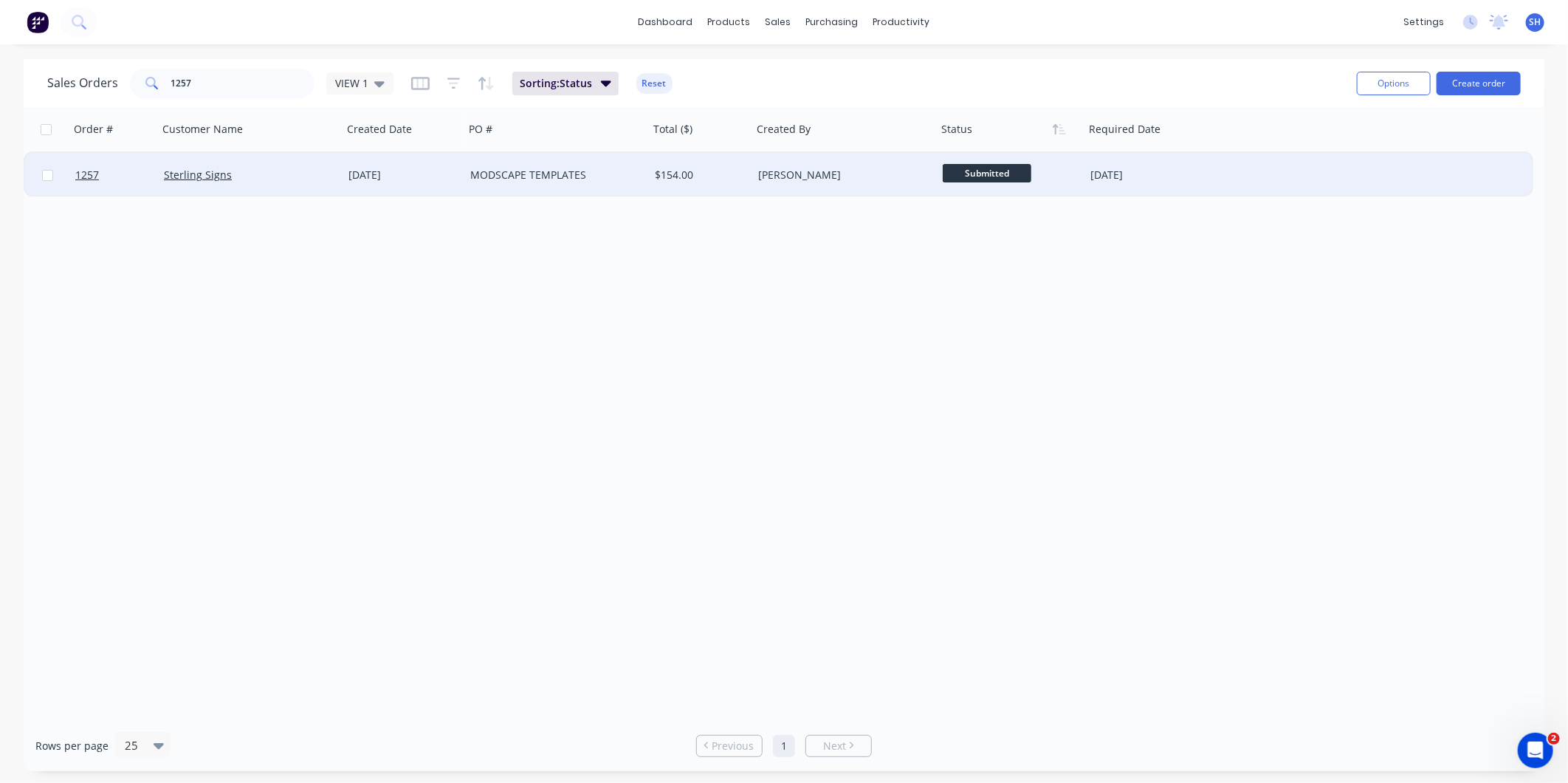
click at [606, 186] on div "MODSCAPE TEMPLATES" at bounding box center [556, 175] width 185 height 44
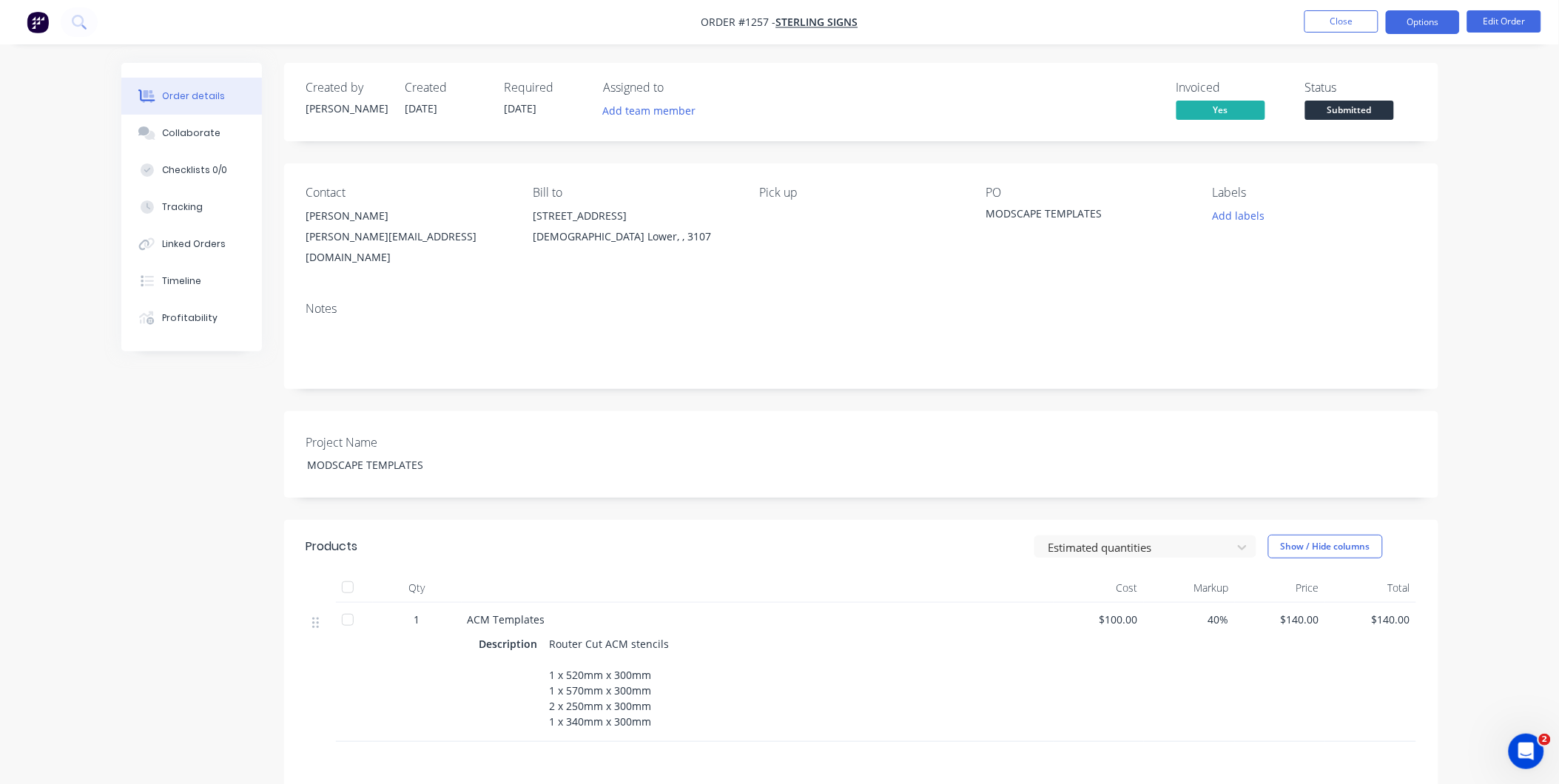
click at [1423, 26] on button "Options" at bounding box center [1423, 22] width 74 height 24
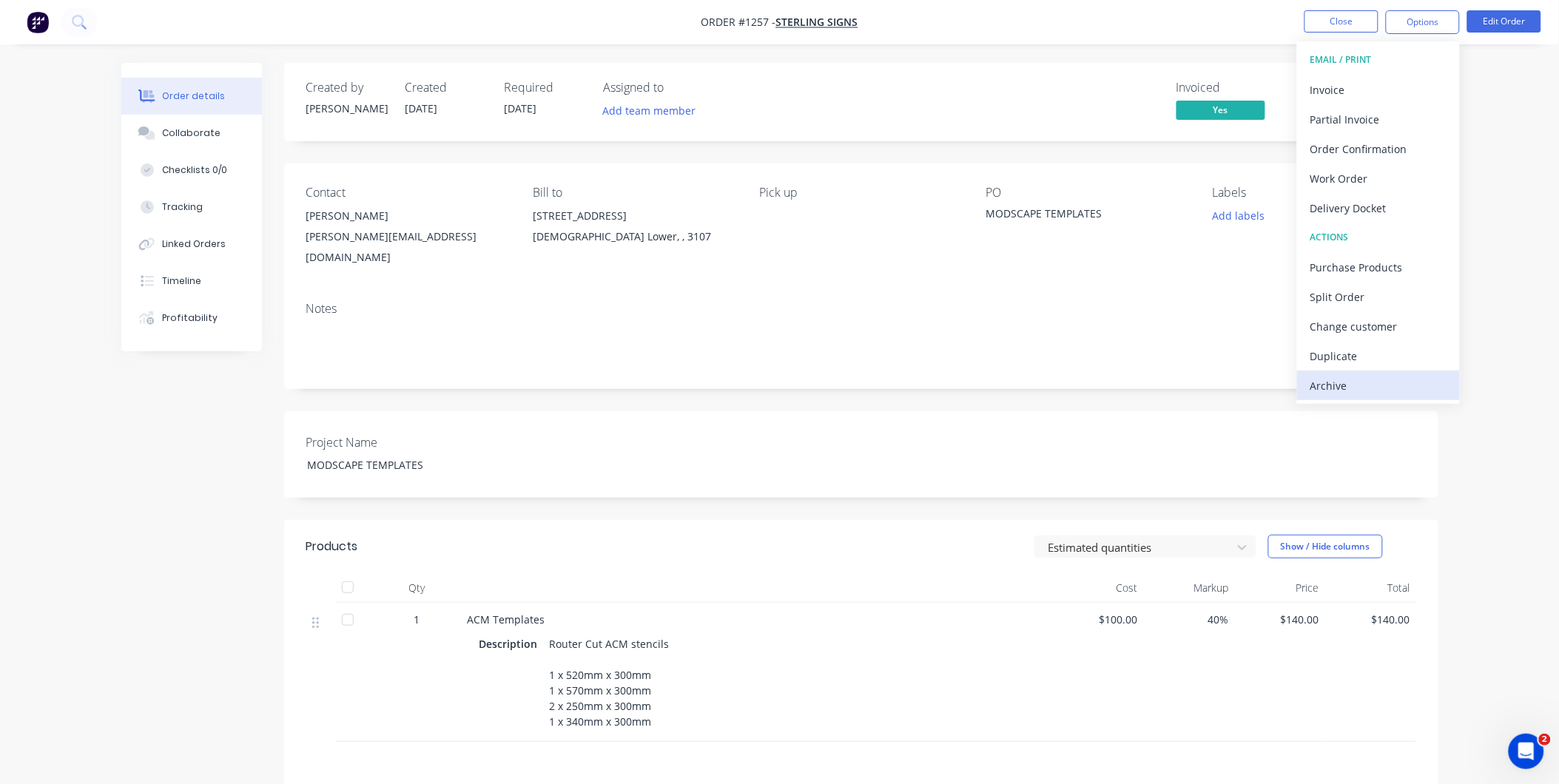
click at [1395, 386] on div "Archive" at bounding box center [1379, 386] width 136 height 22
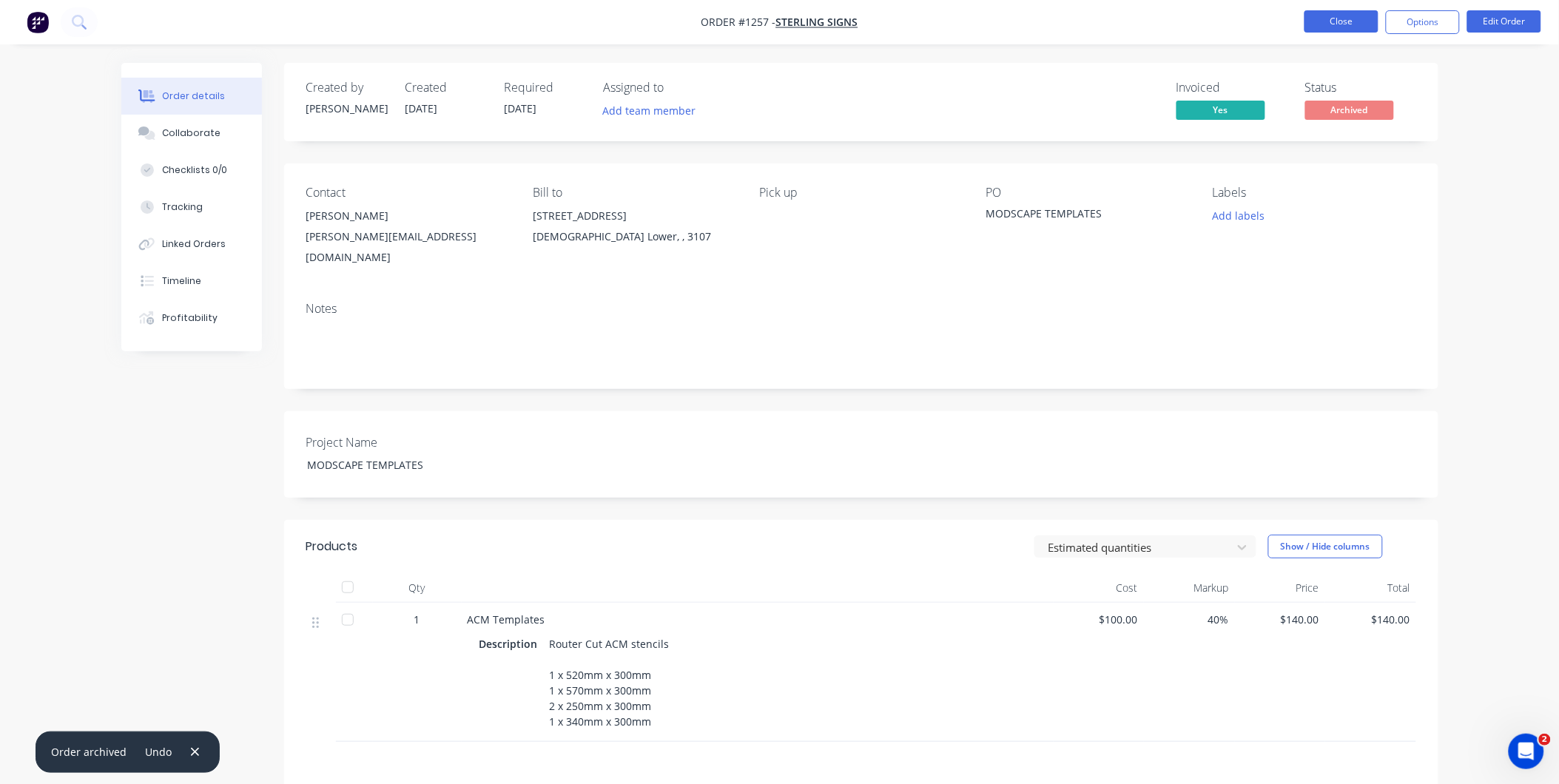
click at [1357, 24] on button "Close" at bounding box center [1341, 22] width 74 height 22
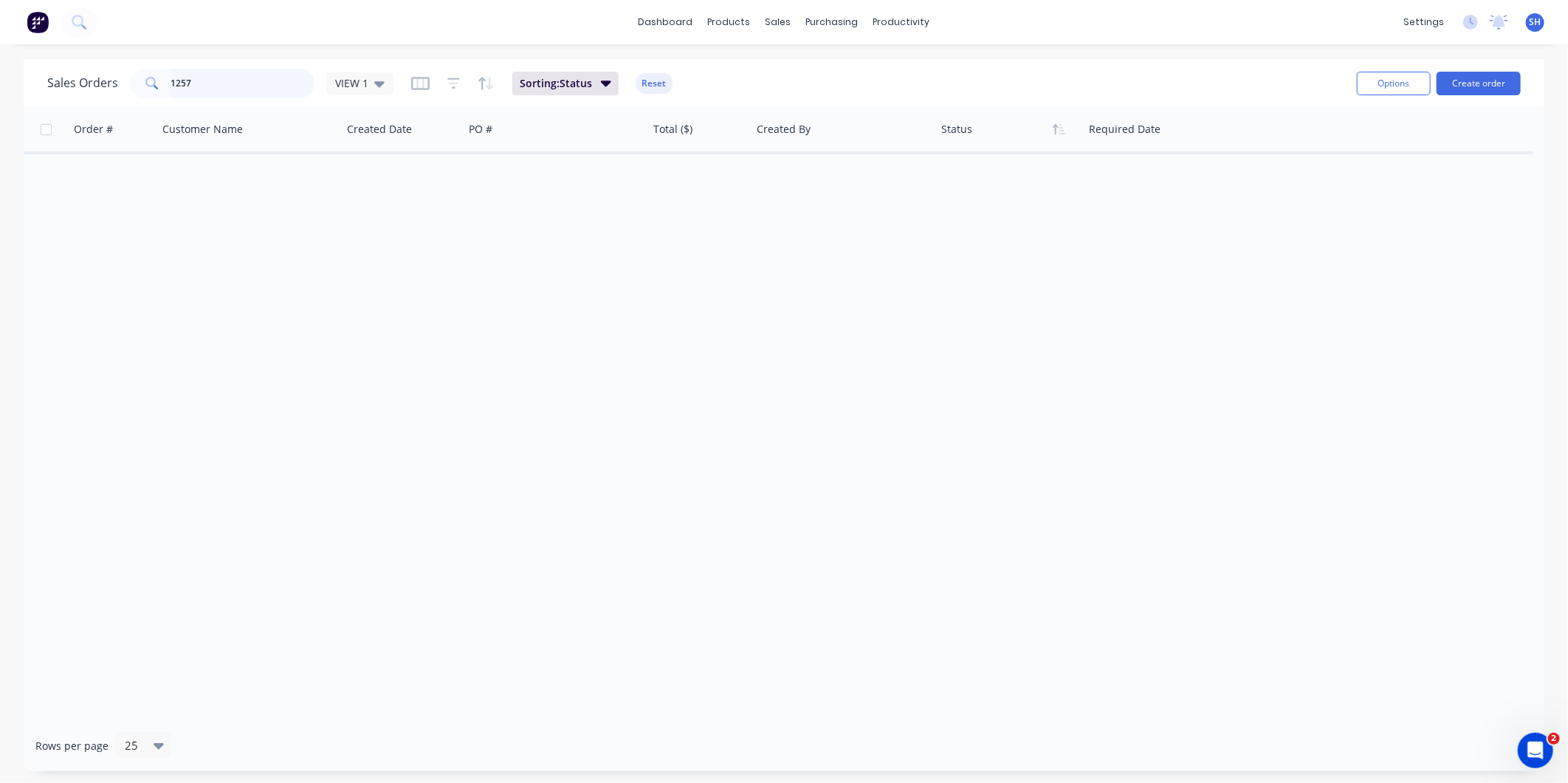
click at [264, 83] on input "1257" at bounding box center [243, 83] width 144 height 30
drag, startPoint x: 262, startPoint y: 82, endPoint x: 119, endPoint y: 90, distance: 143.2
click at [119, 90] on div "Sales Orders 1257 VIEW 1" at bounding box center [220, 83] width 347 height 30
type input "1258"
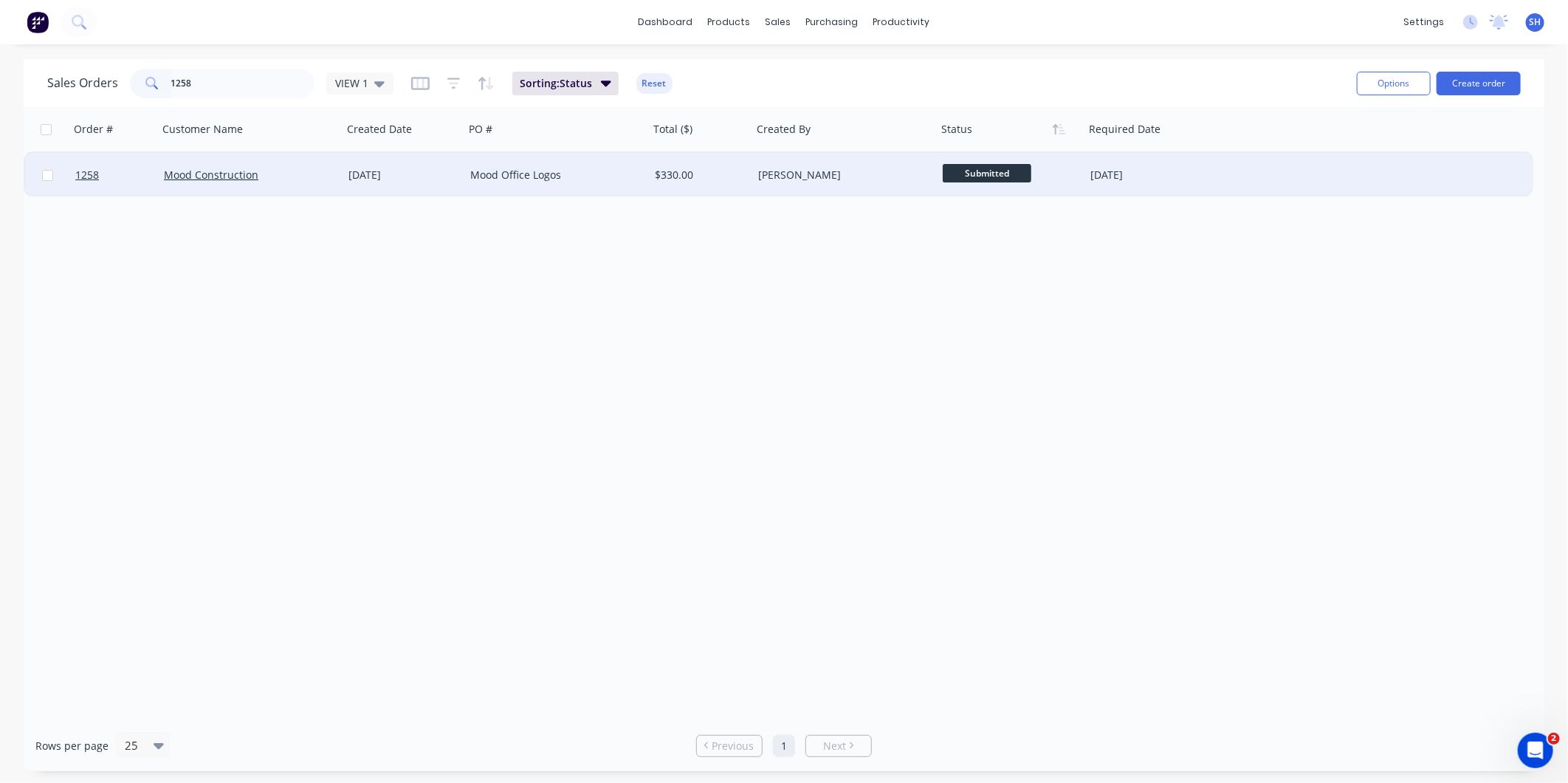
click at [299, 177] on div "Mood Construction" at bounding box center [246, 175] width 164 height 14
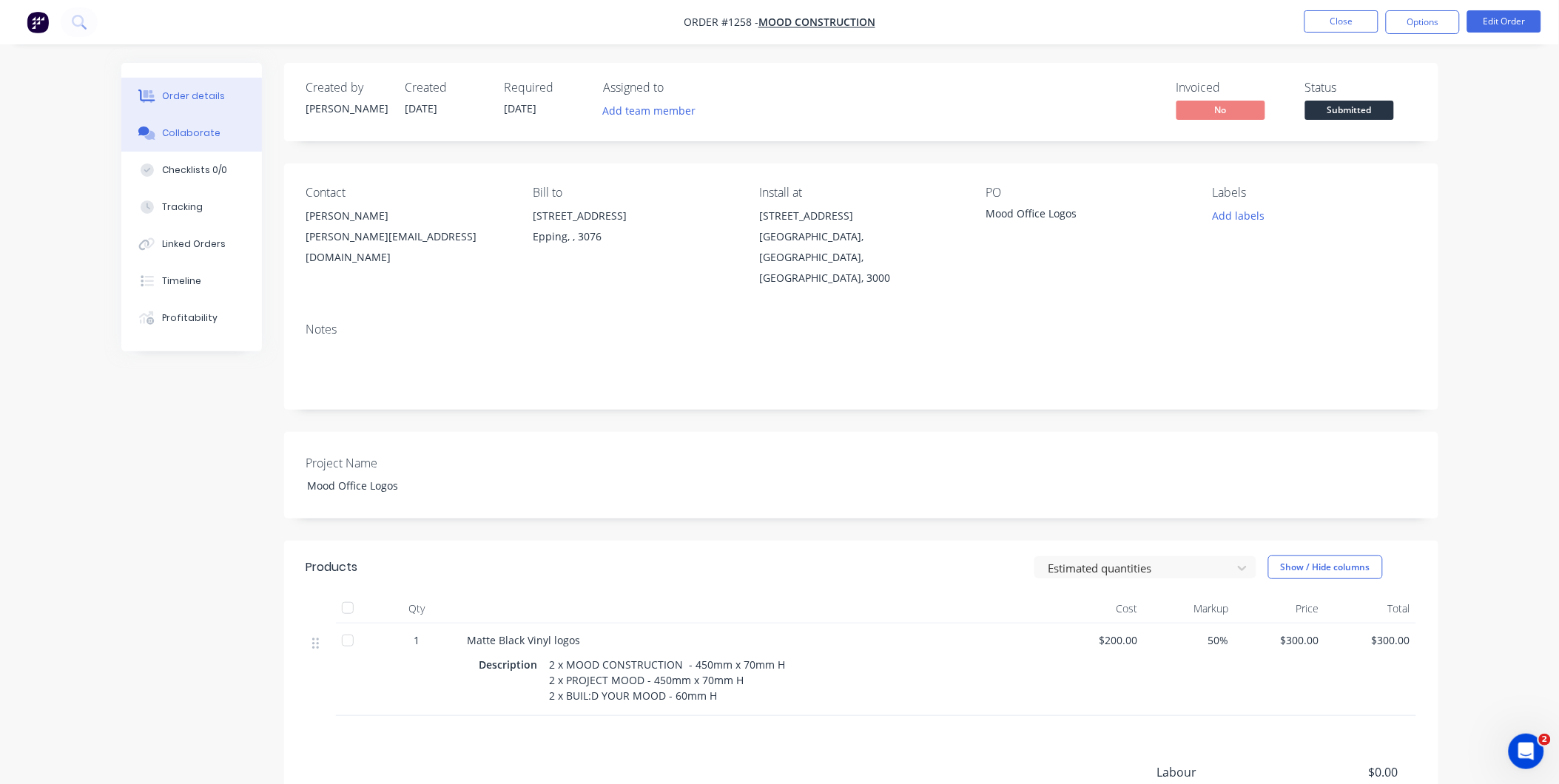
click at [228, 141] on button "Collaborate" at bounding box center [191, 133] width 140 height 37
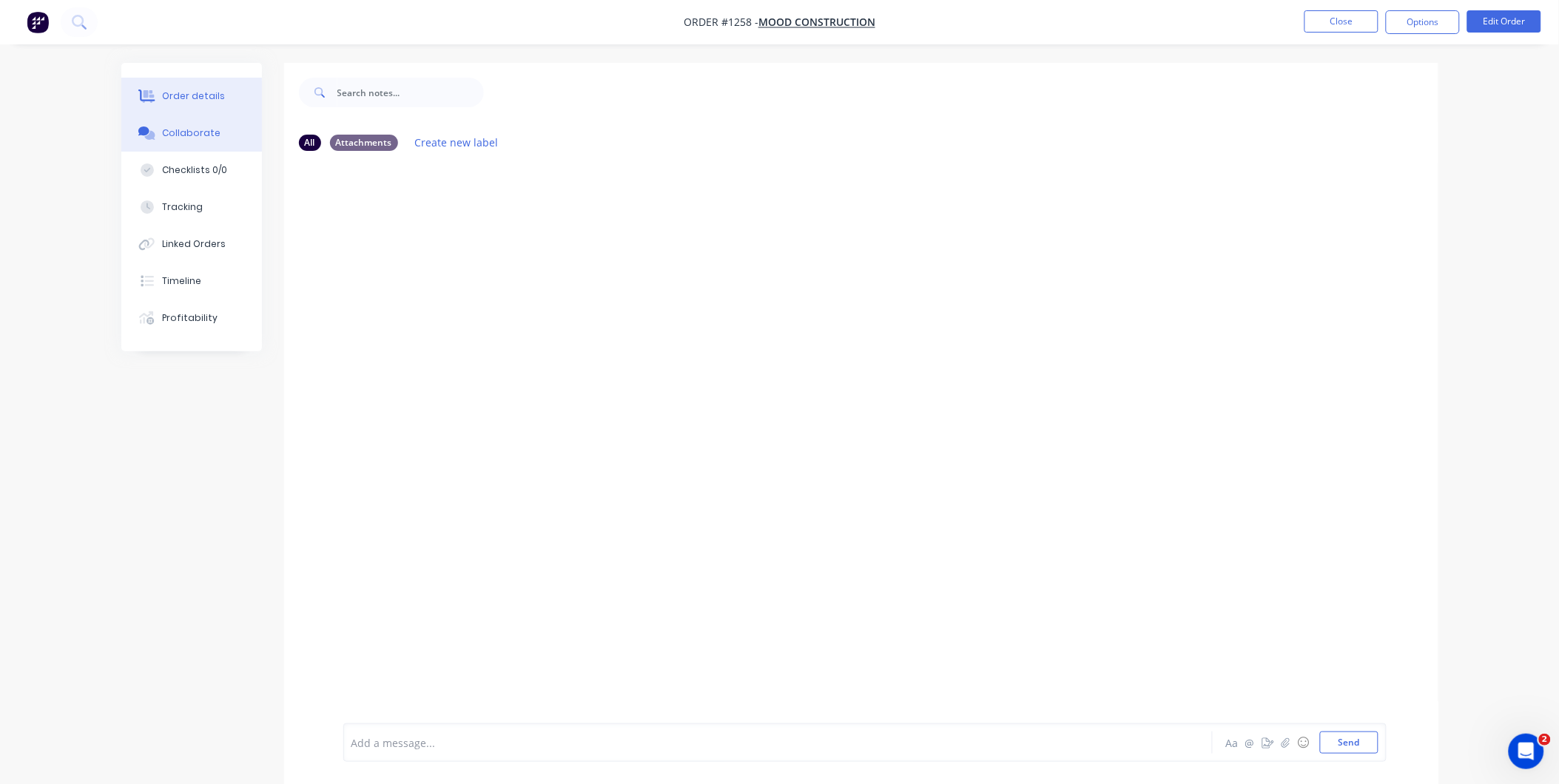
click at [215, 98] on div "Order details" at bounding box center [193, 96] width 63 height 14
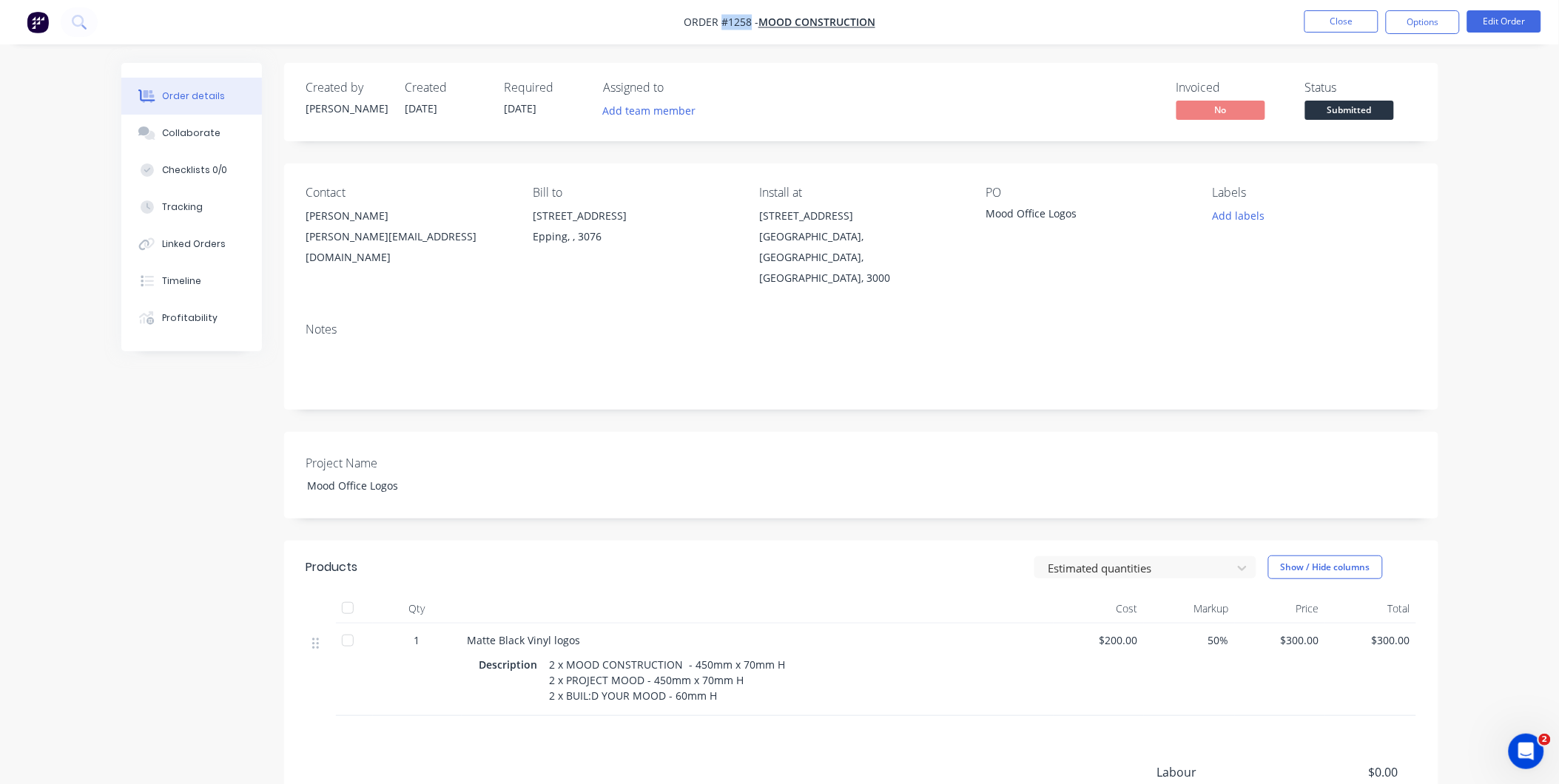
drag, startPoint x: 749, startPoint y: 22, endPoint x: 721, endPoint y: 23, distance: 28.0
click at [721, 23] on span "Order #1258 -" at bounding box center [720, 22] width 75 height 14
copy span "#1258"
drag, startPoint x: 1081, startPoint y: 212, endPoint x: 989, endPoint y: 213, distance: 92.0
click at [989, 213] on div "Mood Office Logos" at bounding box center [1079, 216] width 185 height 21
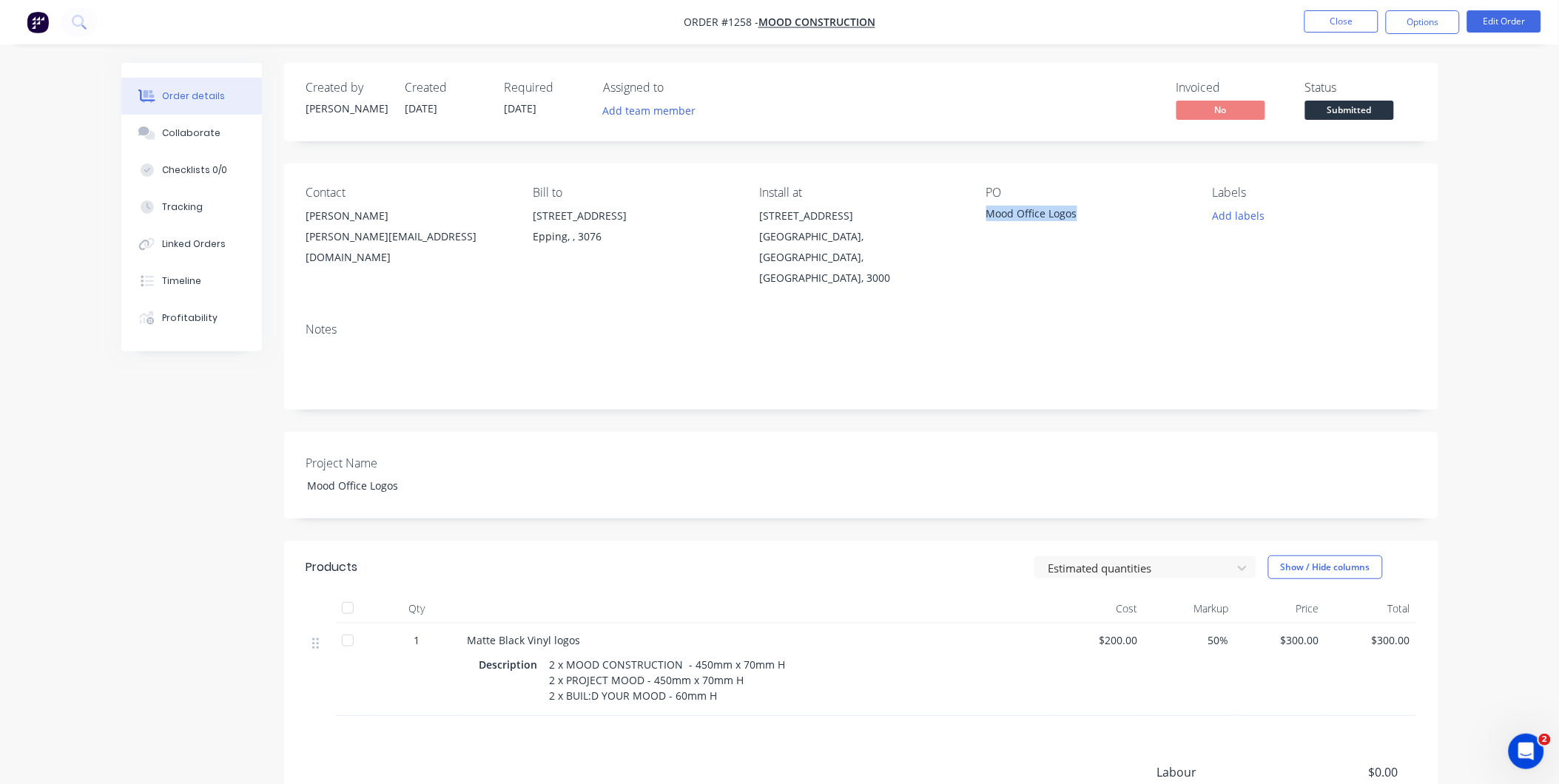
copy div "Mood Office Logos"
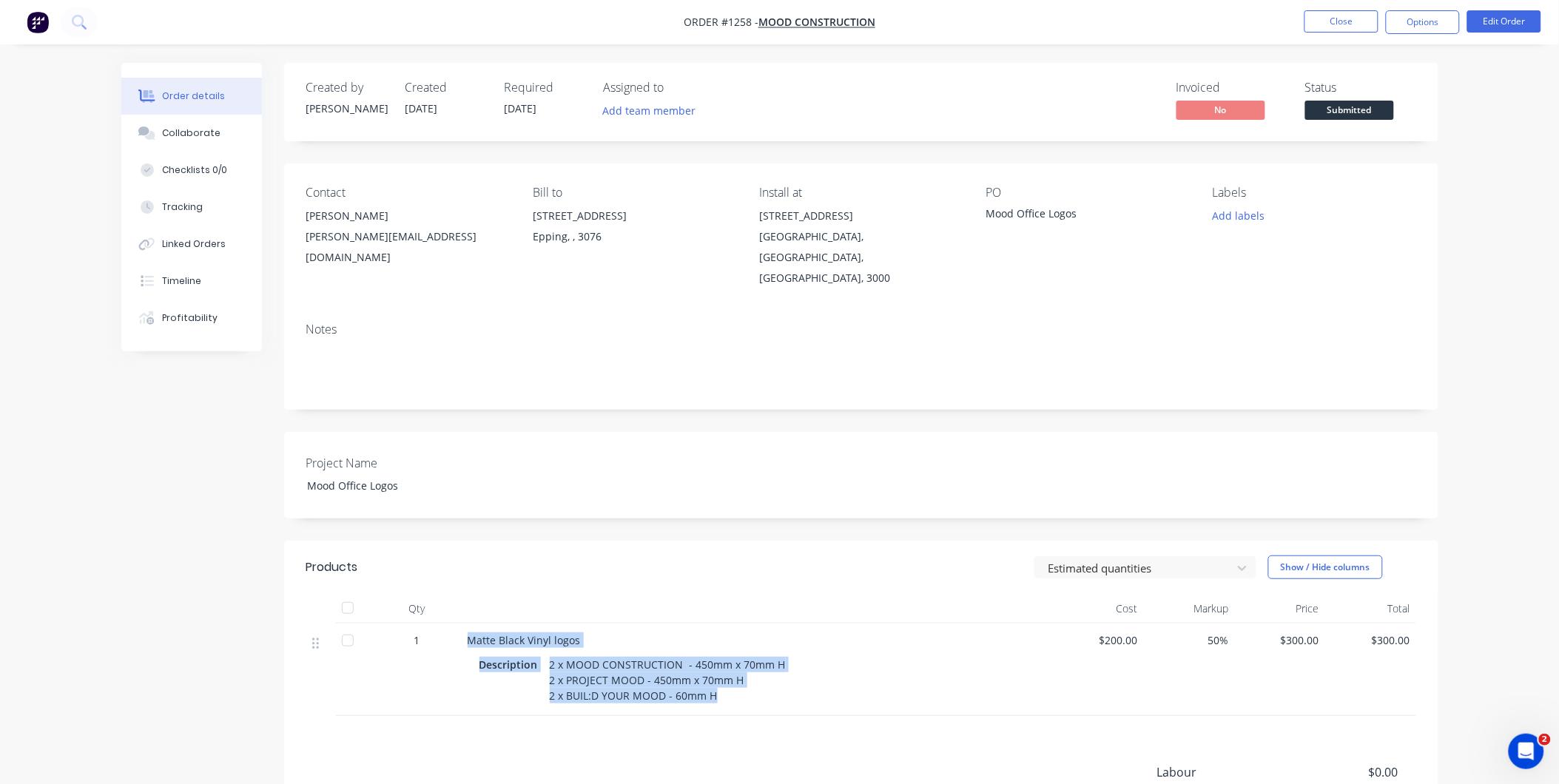
drag, startPoint x: 469, startPoint y: 605, endPoint x: 712, endPoint y: 669, distance: 251.3
click at [712, 669] on div "Matte Black Vinyl logos Description 2 x MOOD CONSTRUCTION - 450mm x 70mm H 2 x …" at bounding box center [758, 669] width 592 height 92
copy div "Matte Black Vinyl logos Description 2 x MOOD CONSTRUCTION - 450mm x 70mm H 2 x …"
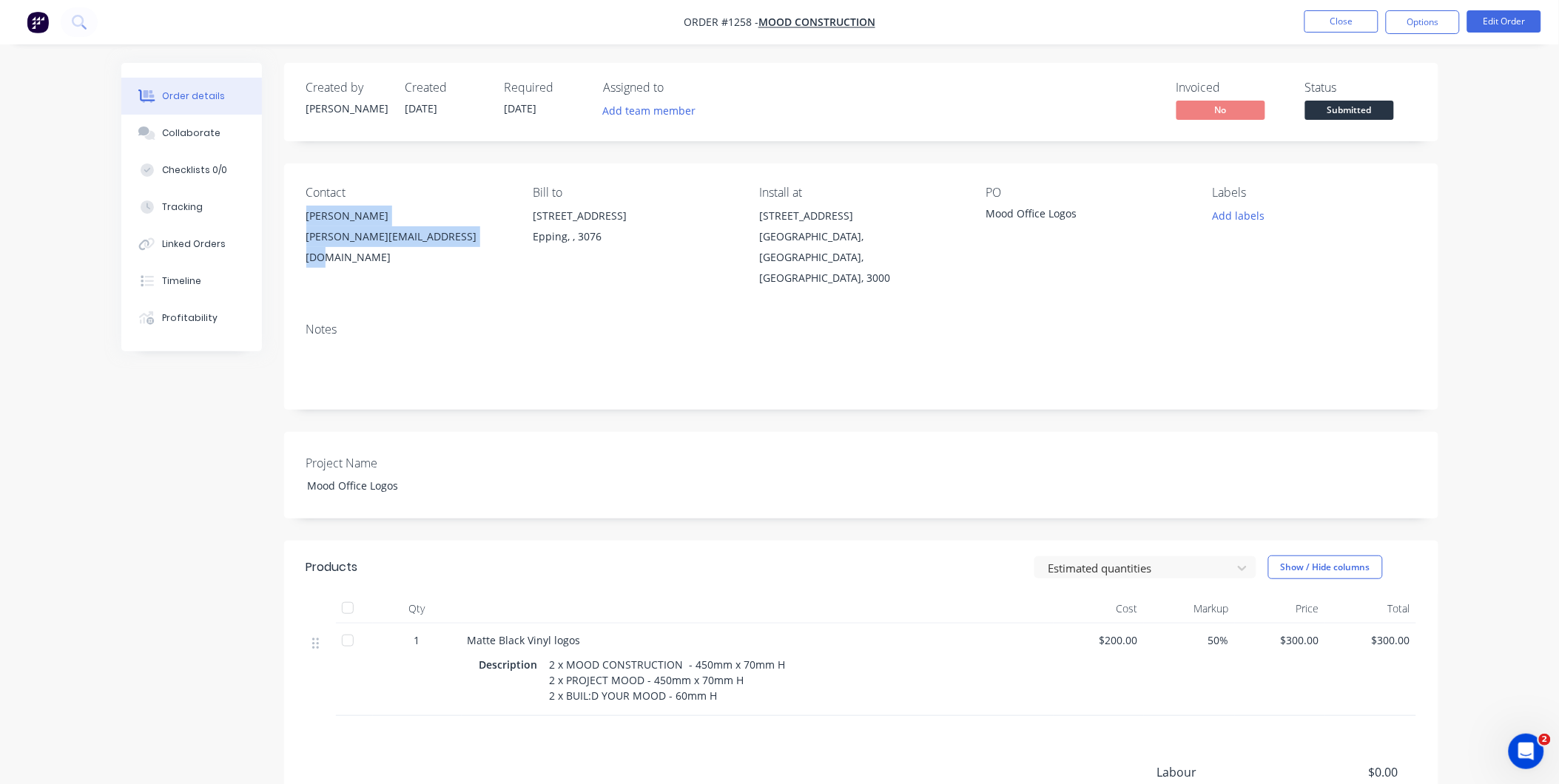
drag, startPoint x: 308, startPoint y: 215, endPoint x: 479, endPoint y: 241, distance: 173.0
click at [479, 241] on div "Michael Matrah michael@moodconstruction.com.au" at bounding box center [407, 236] width 203 height 62
copy div "Michael Matrah michael@moodconstruction.com.au"
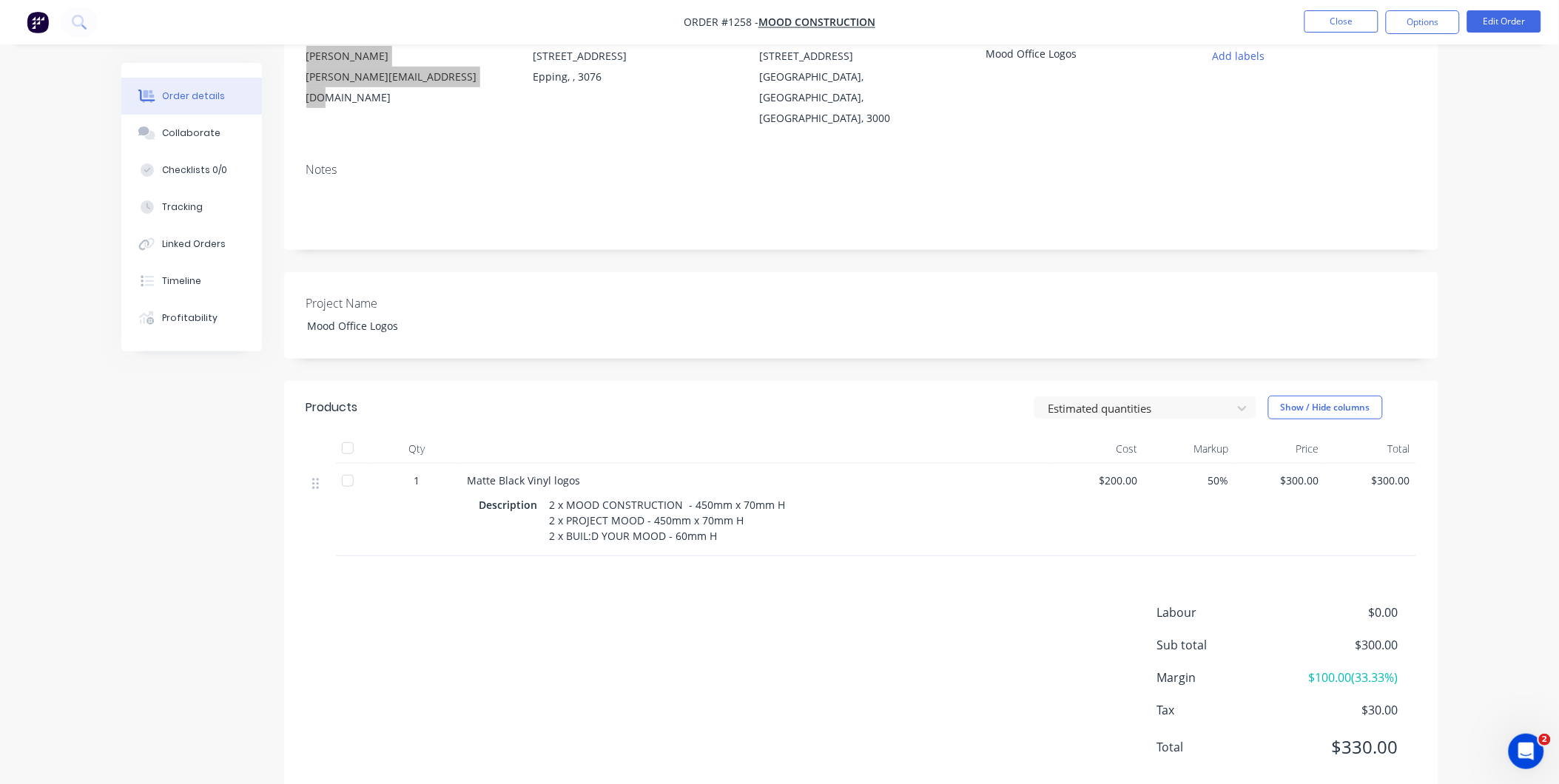
scroll to position [160, 0]
click at [1434, 23] on button "Options" at bounding box center [1423, 22] width 74 height 24
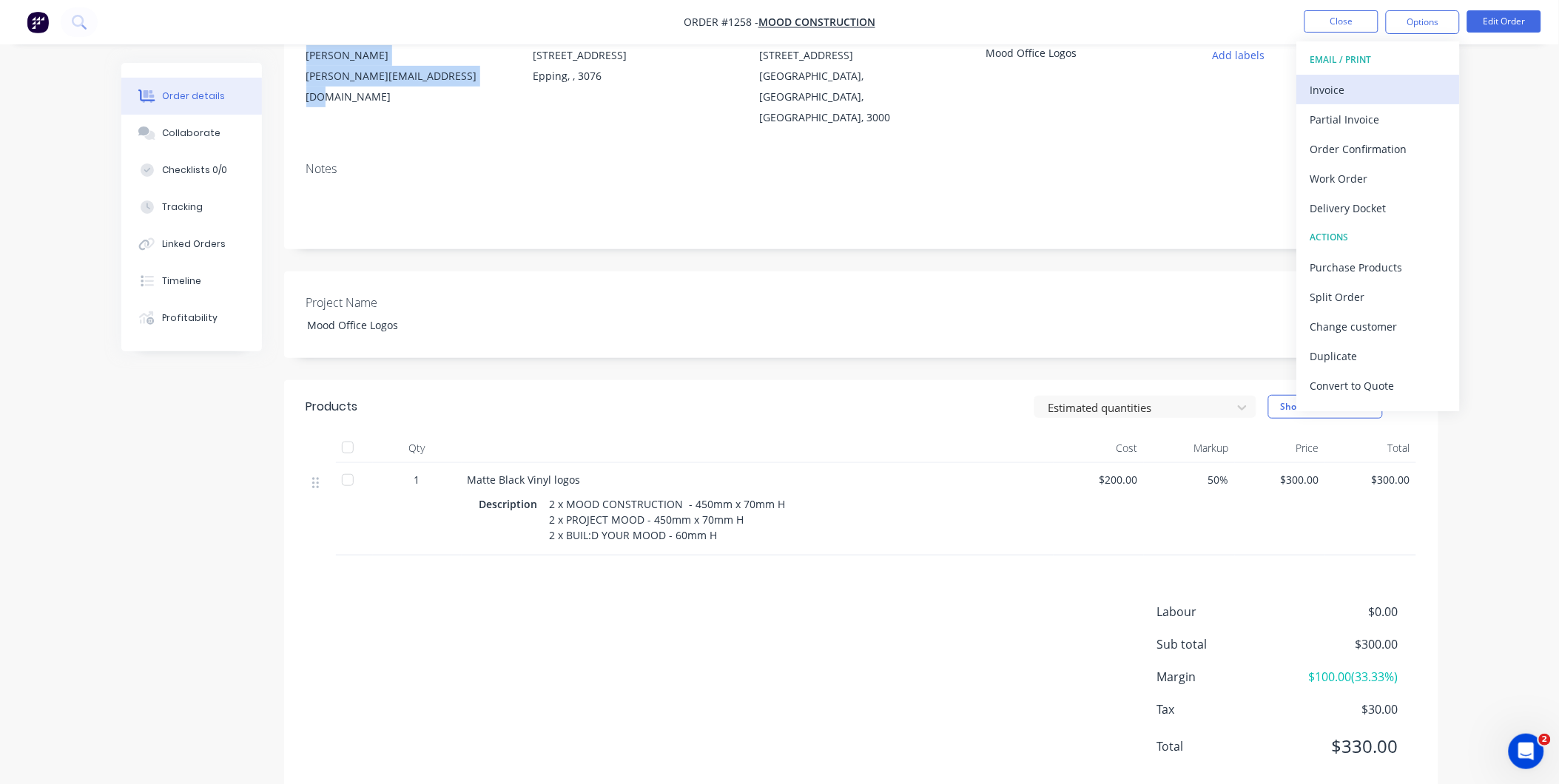
click at [1363, 85] on div "Invoice" at bounding box center [1379, 90] width 136 height 22
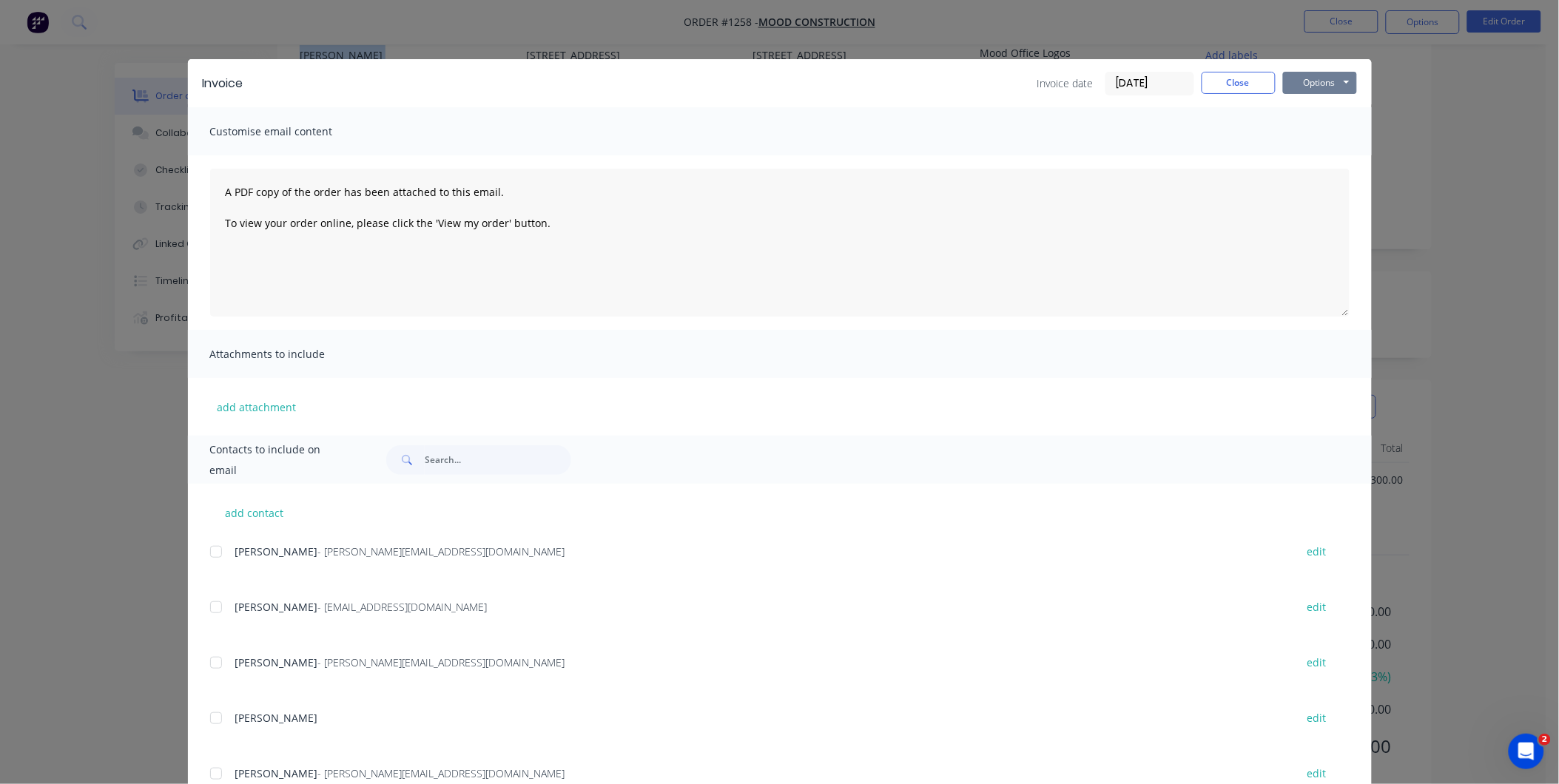
click at [1321, 79] on button "Options" at bounding box center [1320, 83] width 74 height 22
click at [1310, 134] on button "Print" at bounding box center [1330, 133] width 95 height 24
click at [1240, 76] on button "Close" at bounding box center [1238, 83] width 74 height 22
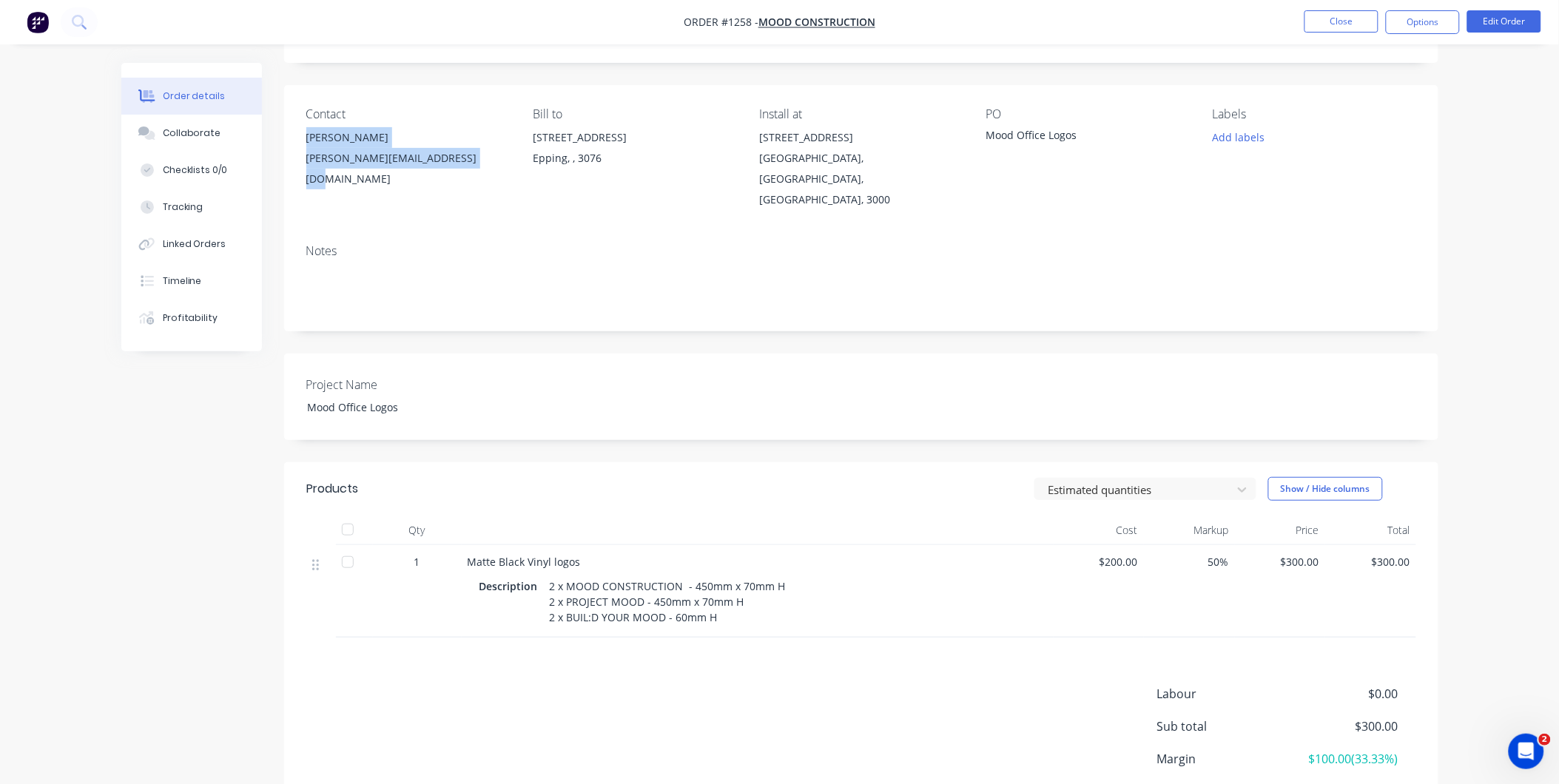
scroll to position [0, 0]
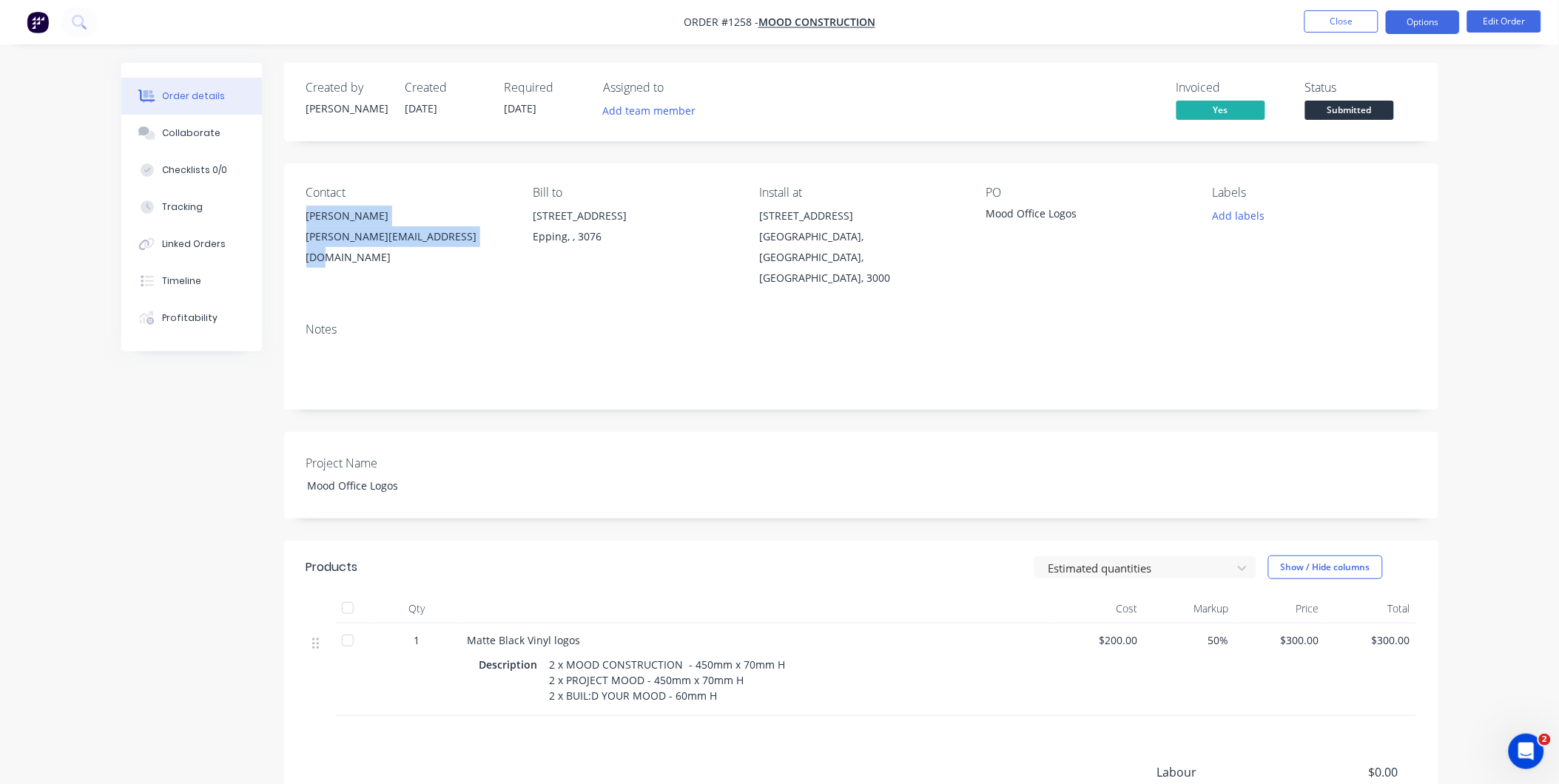
click at [1417, 18] on button "Options" at bounding box center [1423, 22] width 74 height 24
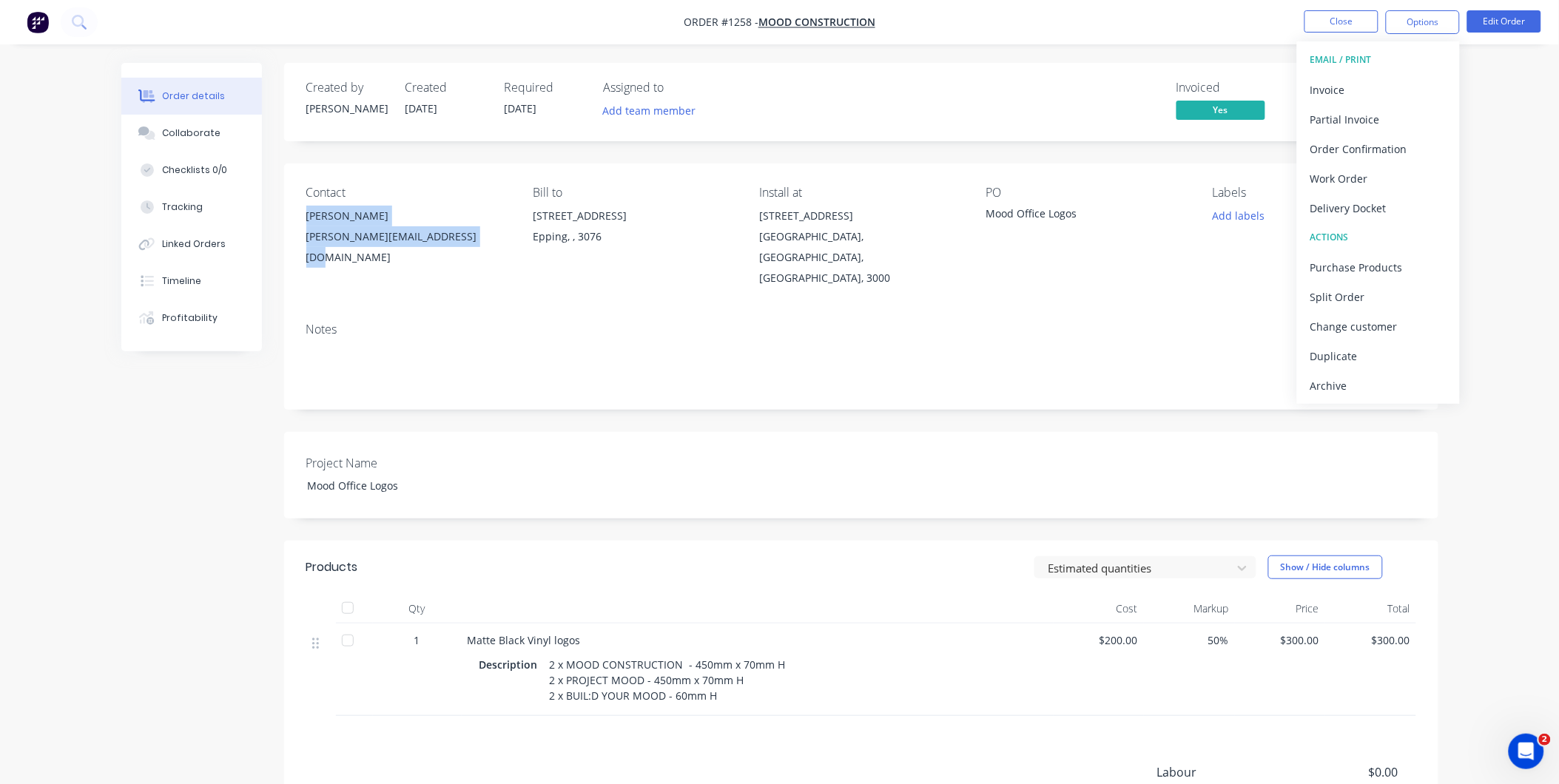
drag, startPoint x: 1391, startPoint y: 374, endPoint x: 1384, endPoint y: 370, distance: 8.1
click at [1389, 375] on div "Archive" at bounding box center [1379, 386] width 136 height 22
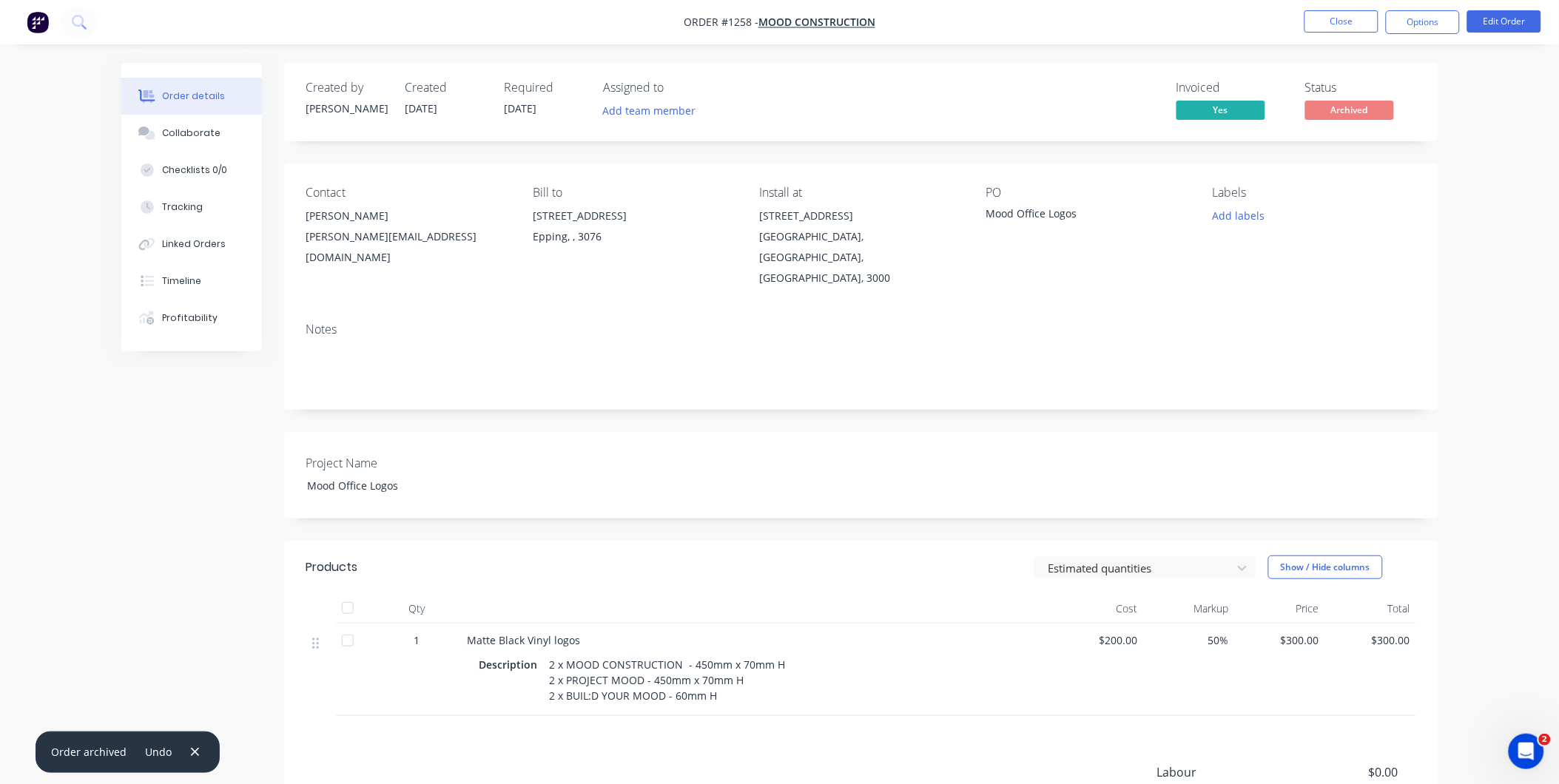
drag, startPoint x: 1451, startPoint y: 216, endPoint x: 1446, endPoint y: 202, distance: 14.9
click at [1451, 216] on div "Order details Collaborate Checklists 0/0 Tracking Linked Orders Timeline Profit…" at bounding box center [780, 520] width 1346 height 916
click at [1334, 20] on button "Close" at bounding box center [1341, 22] width 74 height 22
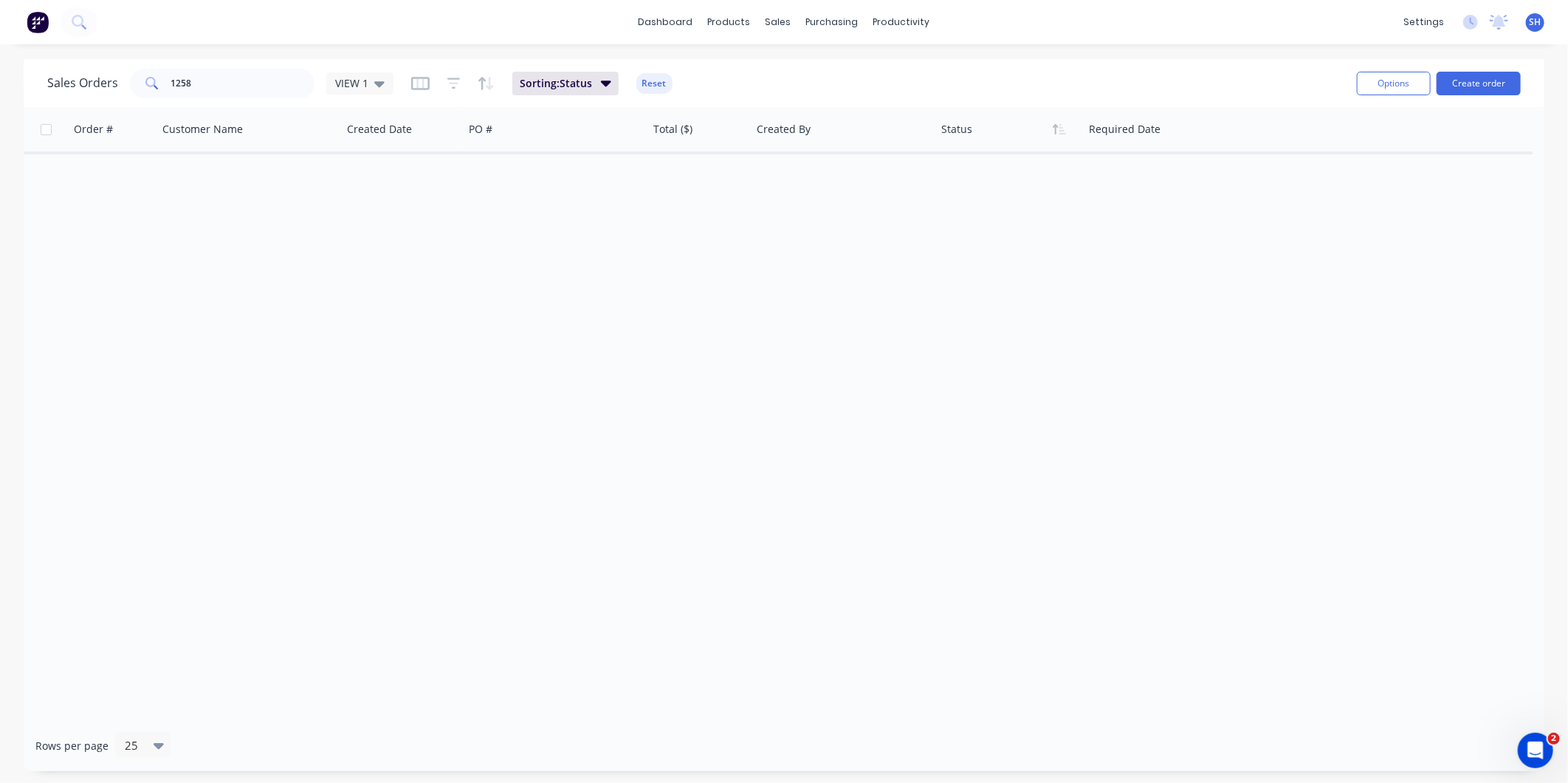
click at [733, 481] on div "Order # Customer Name Created Date PO # Total ($) Created By Status Required Da…" at bounding box center [784, 414] width 1521 height 613
click at [289, 77] on input "1258" at bounding box center [243, 83] width 144 height 30
drag, startPoint x: 282, startPoint y: 79, endPoint x: 166, endPoint y: 89, distance: 116.4
click at [166, 89] on div "1258" at bounding box center [222, 83] width 185 height 30
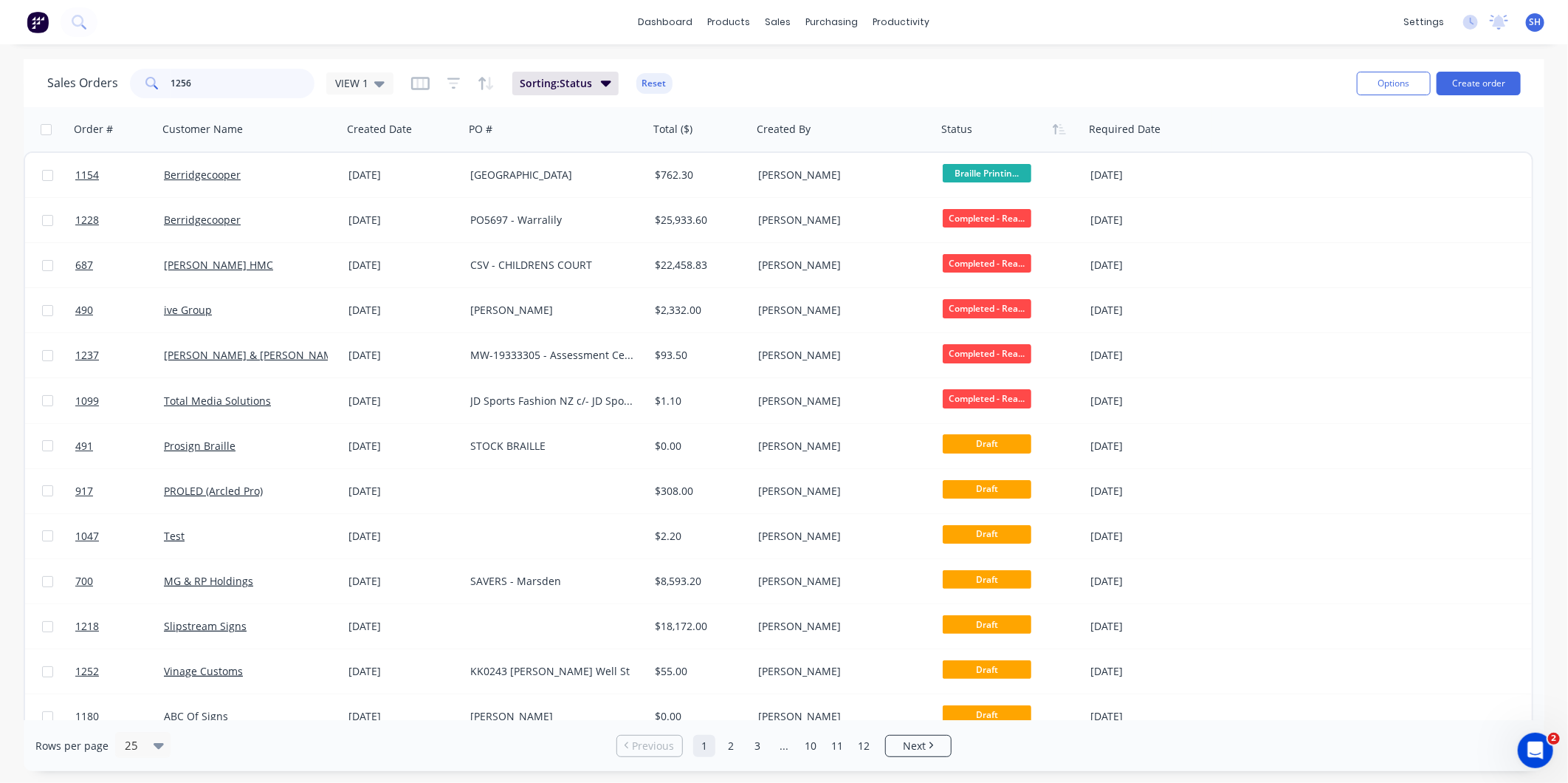
type input "1256"
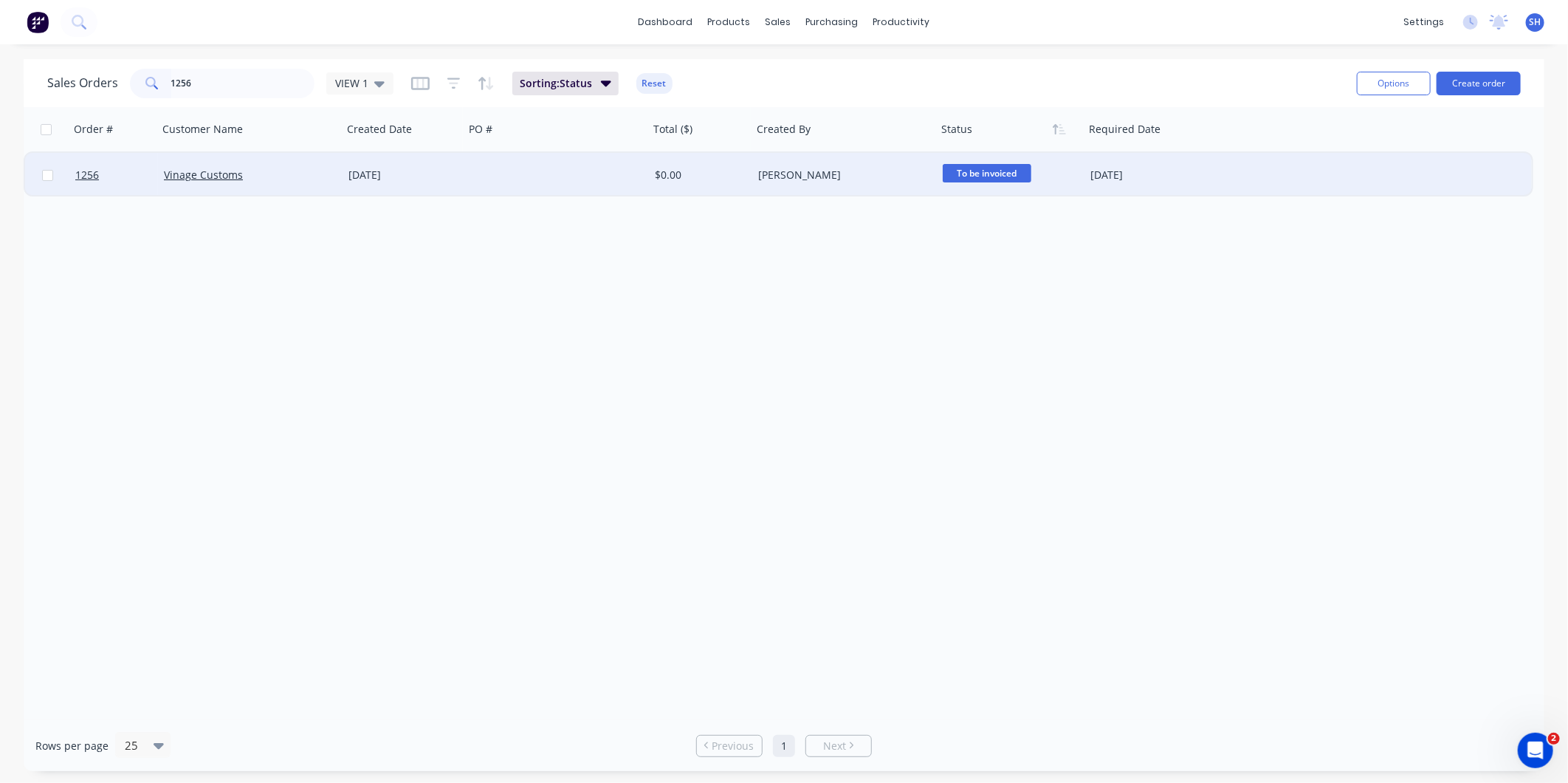
click at [549, 174] on div at bounding box center [556, 175] width 185 height 44
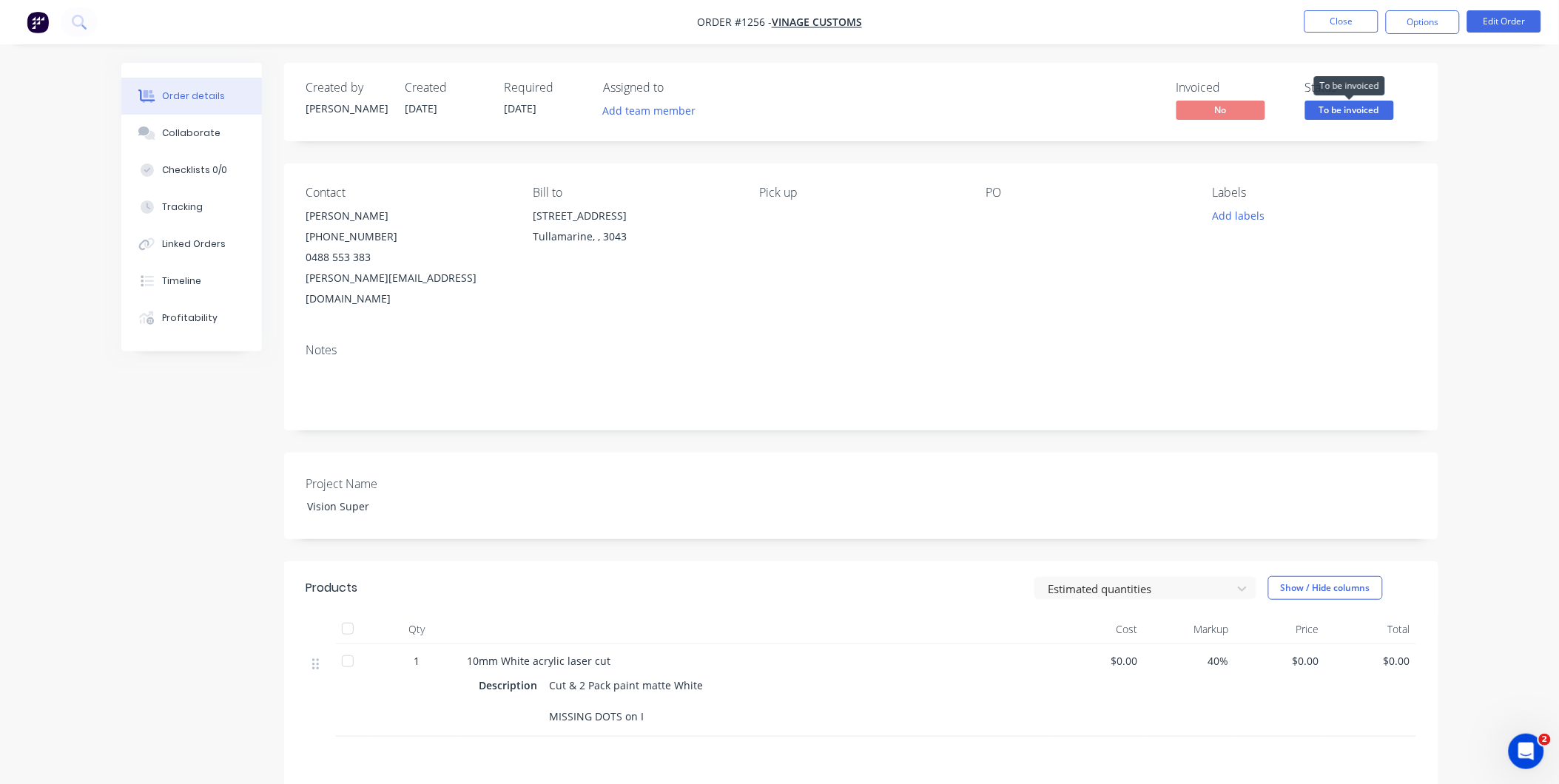
click at [1341, 106] on span "To be invoiced" at bounding box center [1349, 109] width 89 height 18
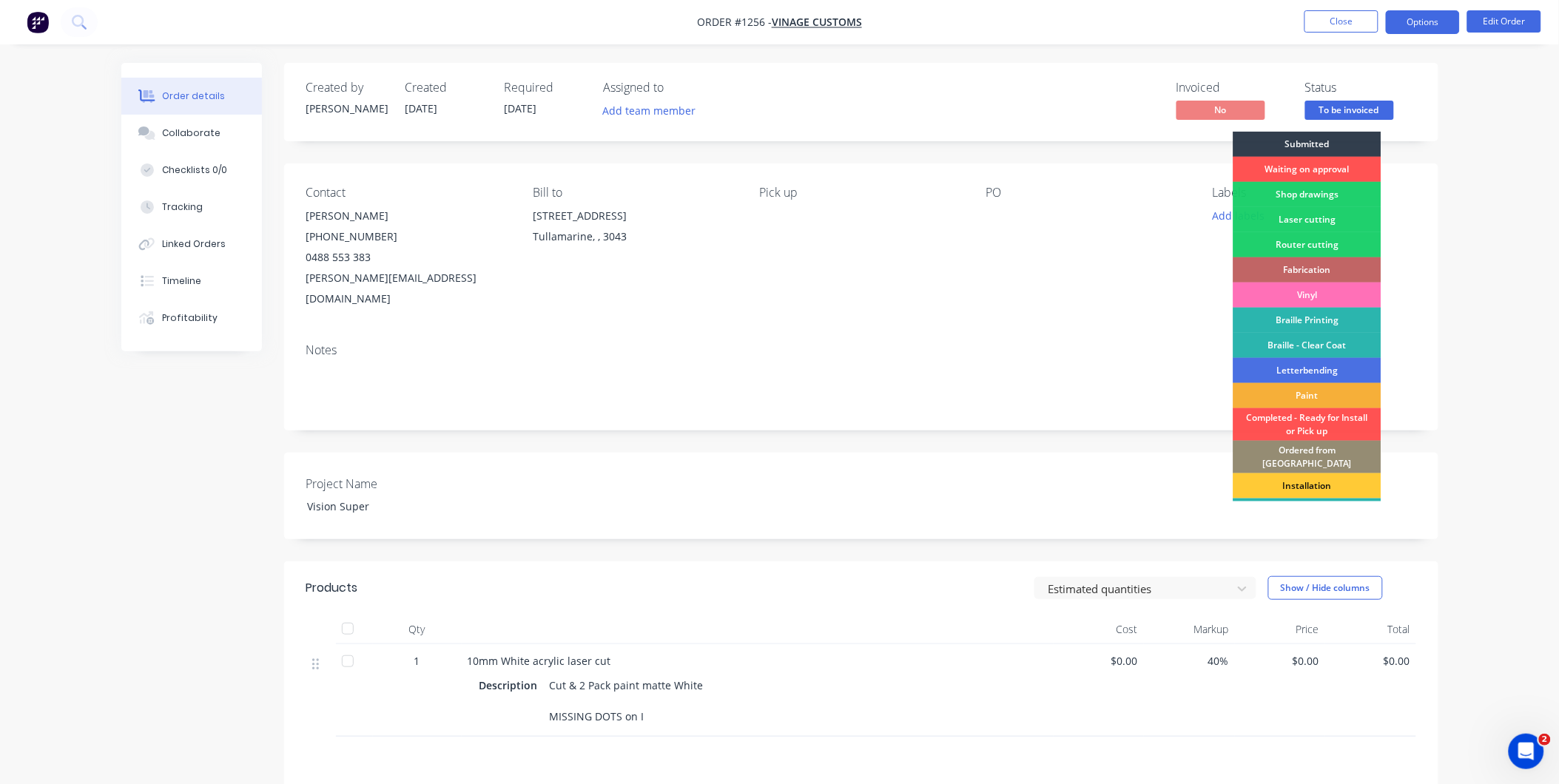
click at [1413, 14] on button "Options" at bounding box center [1423, 22] width 74 height 24
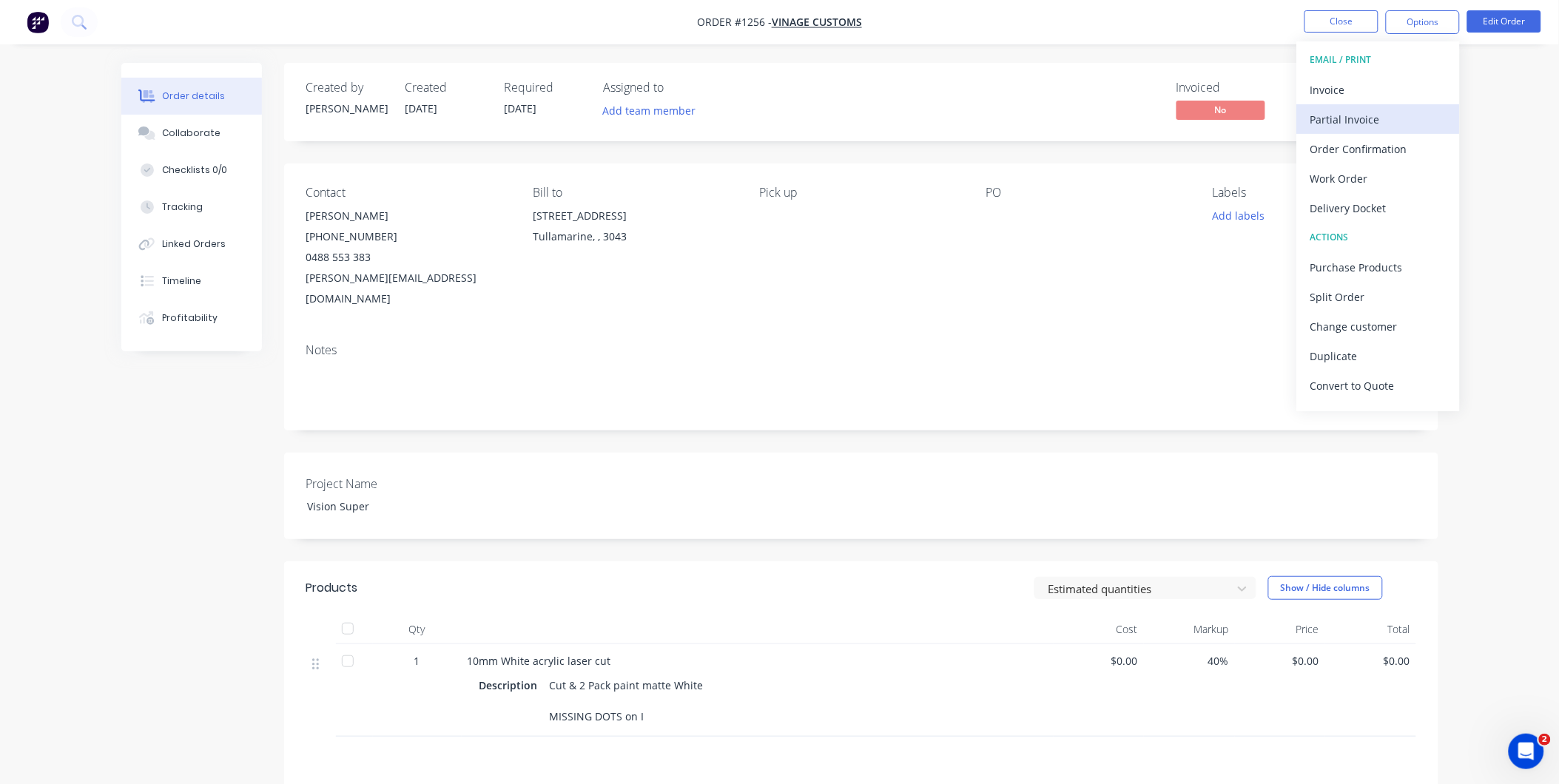
scroll to position [22, 0]
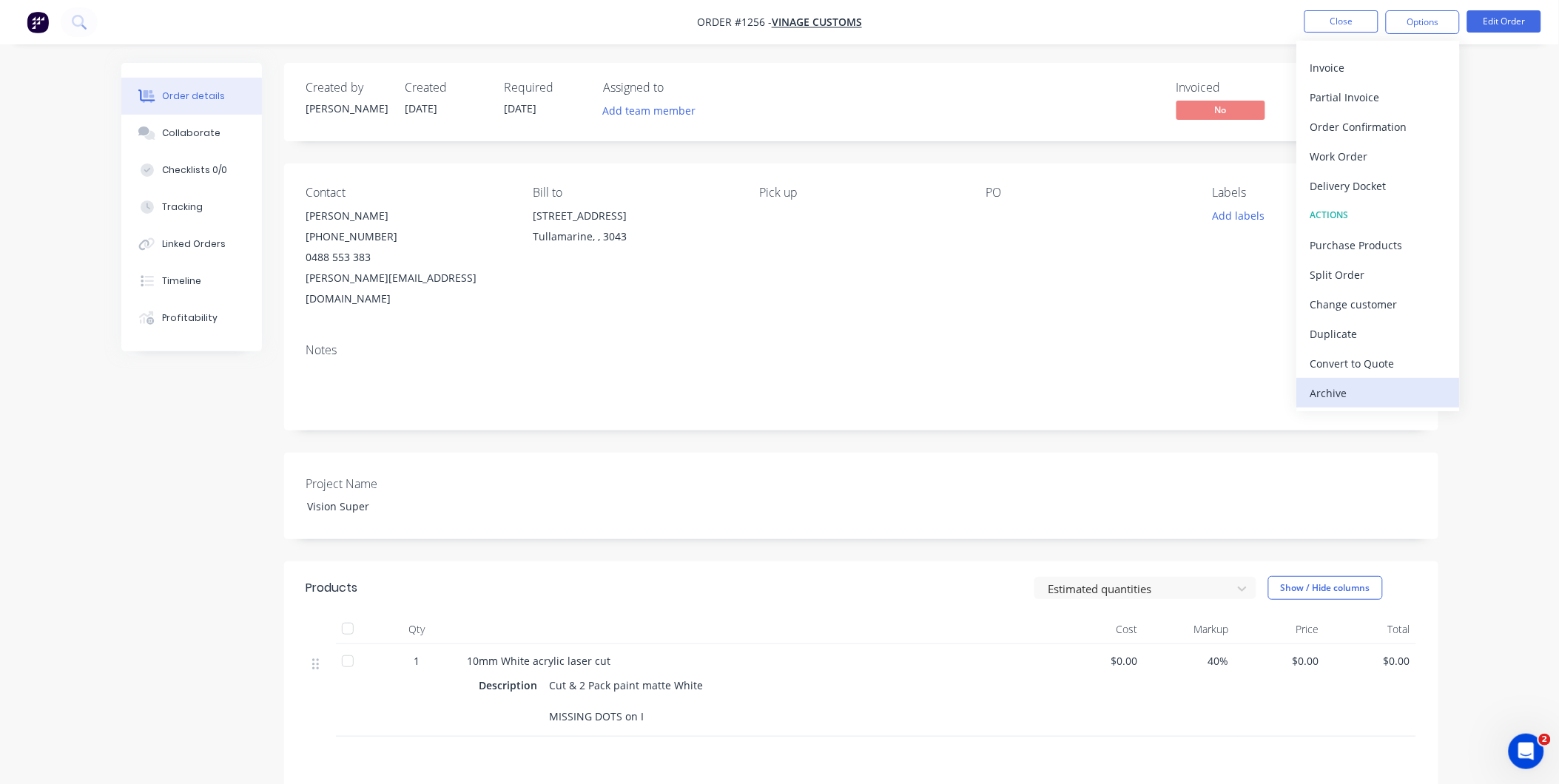
click at [1341, 386] on div "Archive" at bounding box center [1379, 393] width 136 height 22
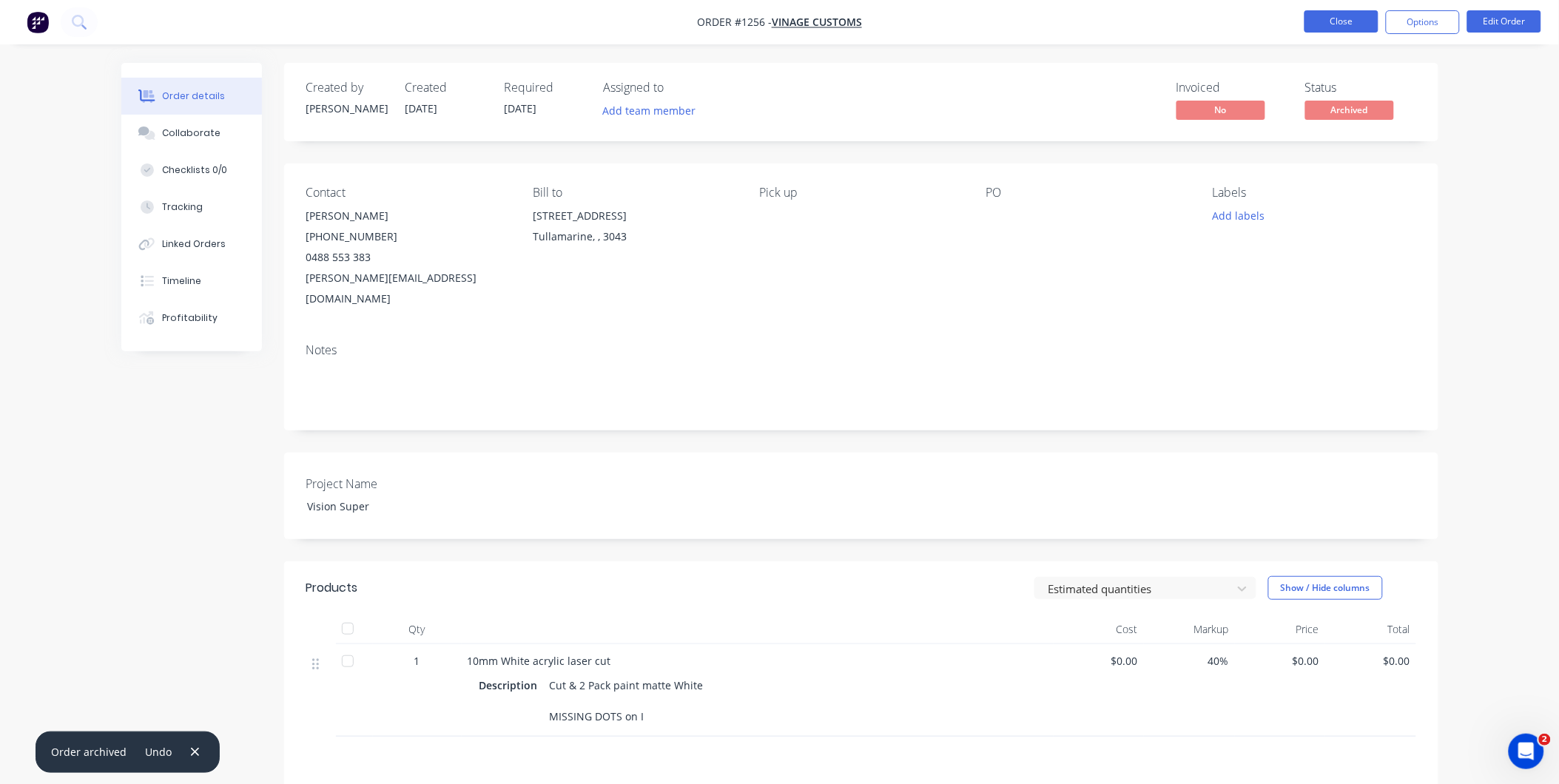
click at [1348, 21] on button "Close" at bounding box center [1341, 22] width 74 height 22
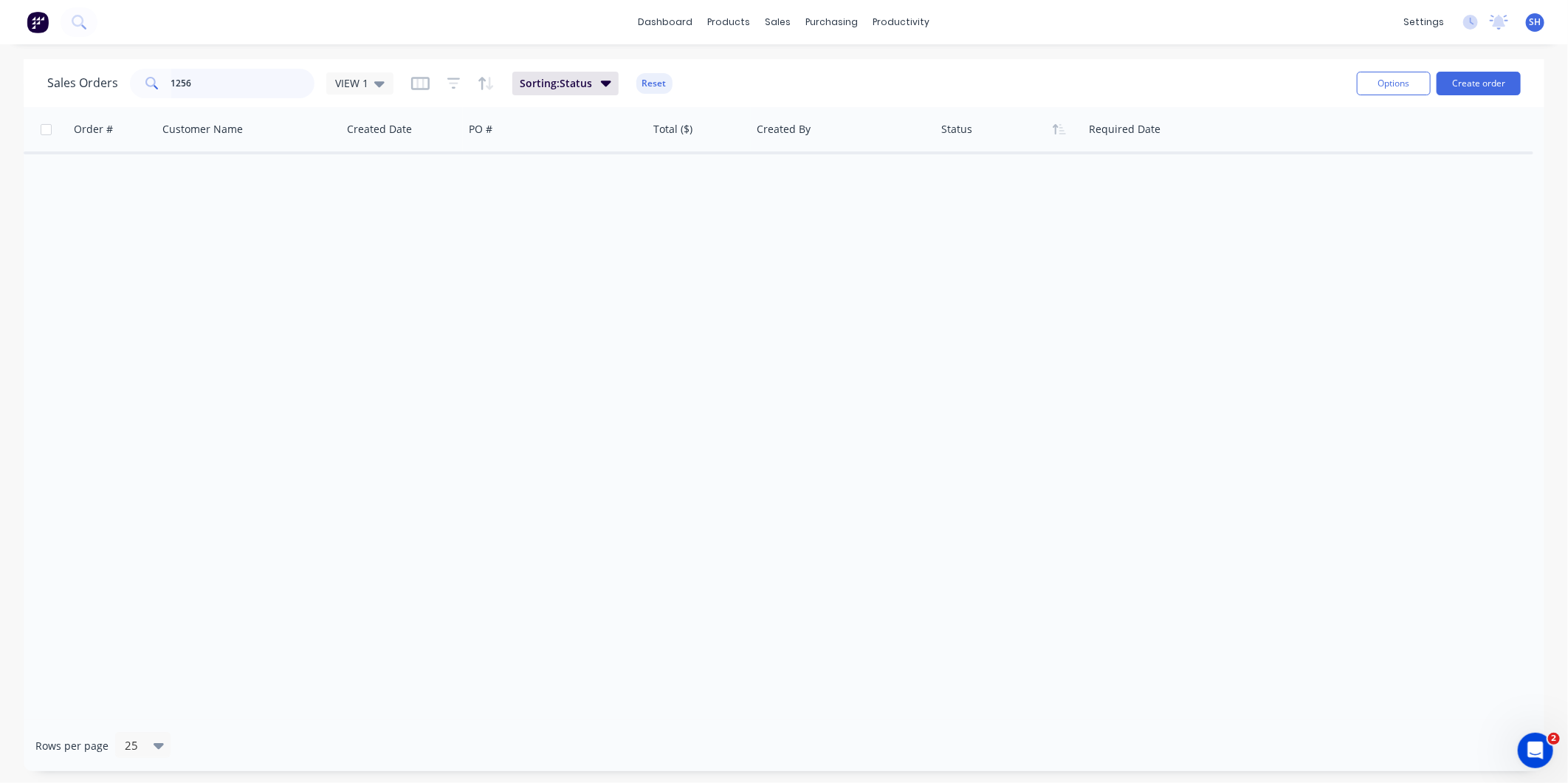
click at [255, 82] on input "1256" at bounding box center [243, 83] width 144 height 30
drag, startPoint x: 255, startPoint y: 82, endPoint x: 195, endPoint y: 85, distance: 60.1
click at [195, 85] on input "1256" at bounding box center [243, 83] width 144 height 30
type input "1268"
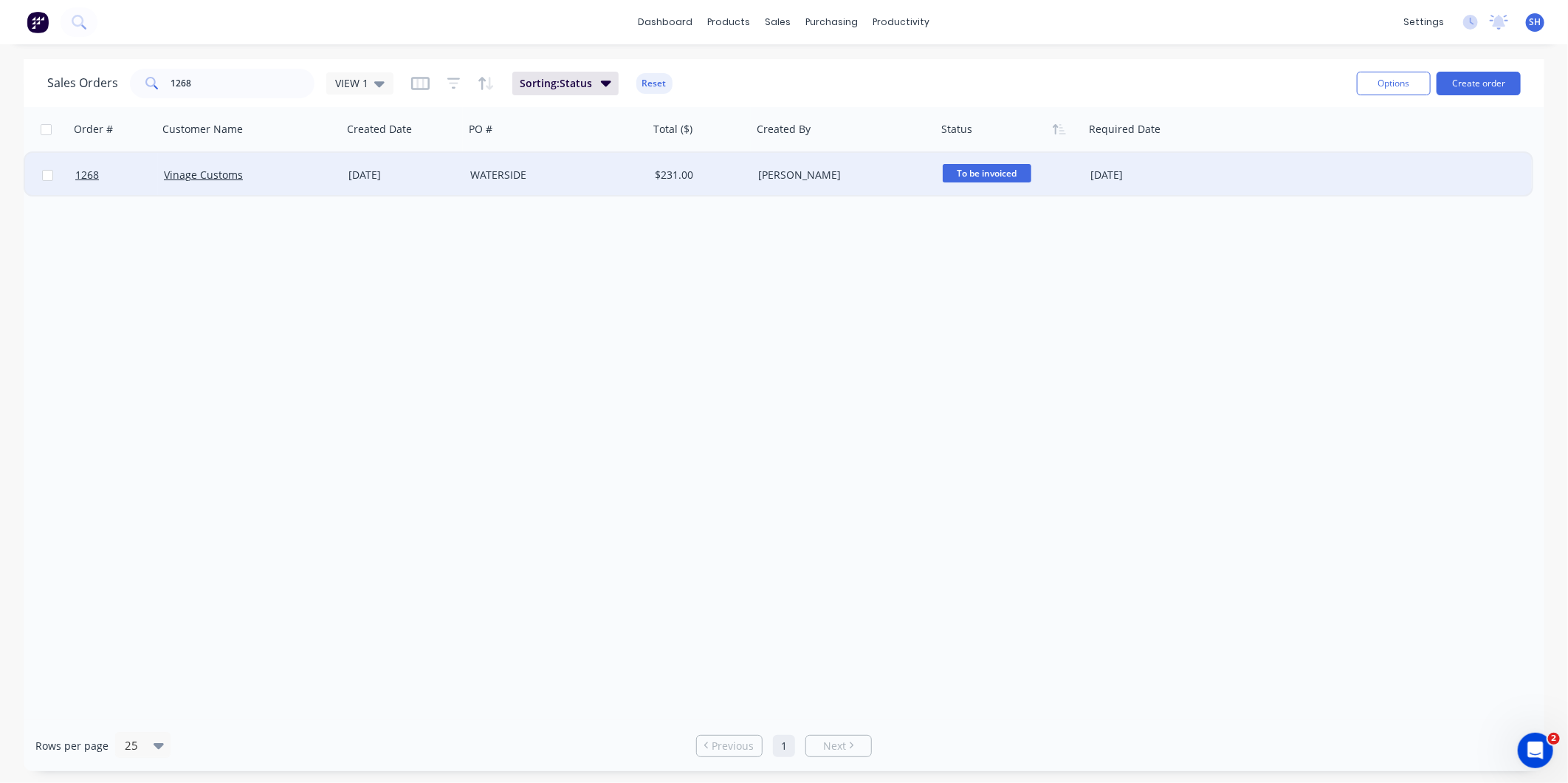
click at [310, 176] on div "Vinage Customs" at bounding box center [246, 175] width 164 height 14
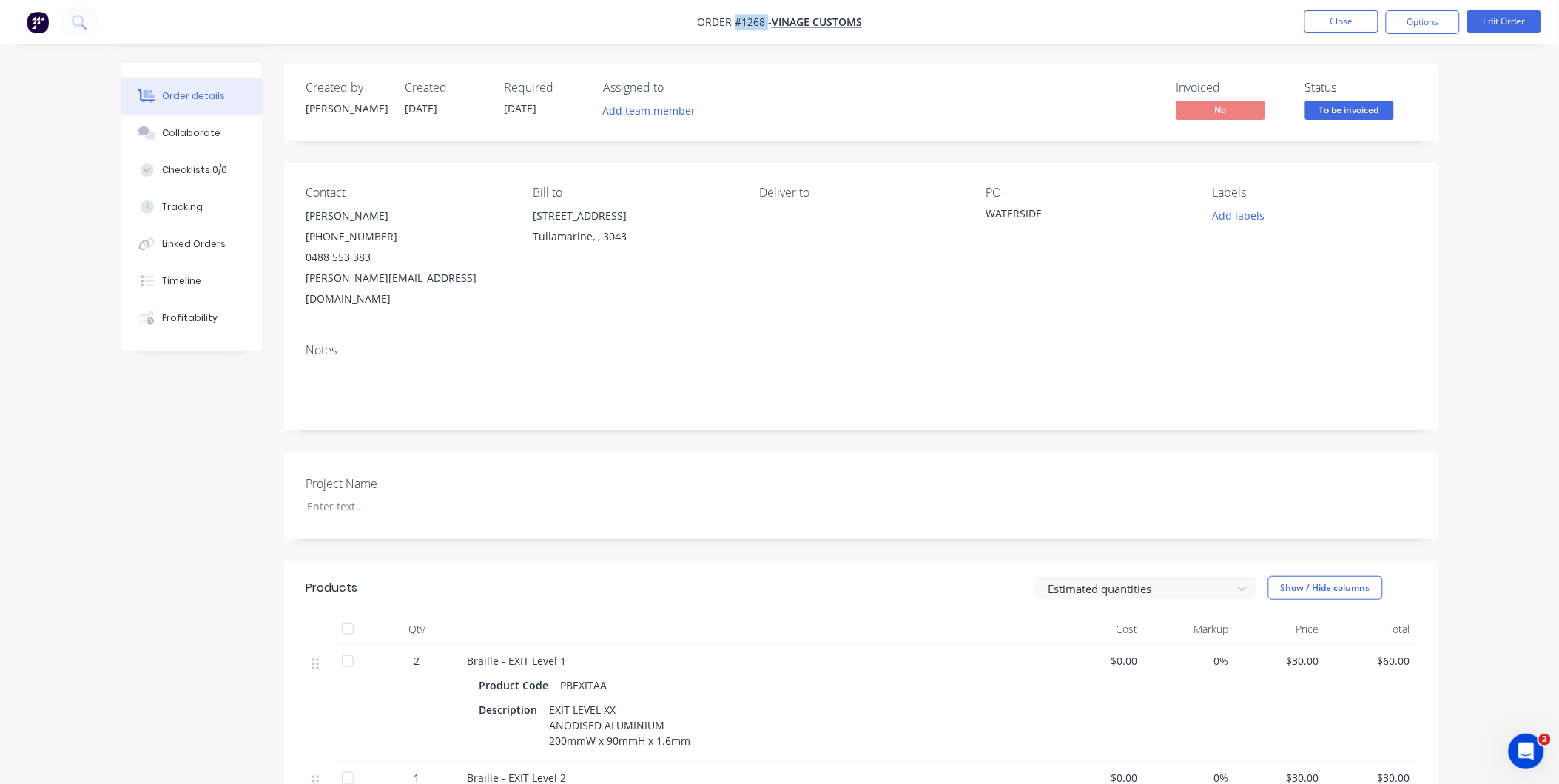
drag, startPoint x: 766, startPoint y: 20, endPoint x: 733, endPoint y: 18, distance: 33.1
click at [733, 18] on span "Order #1268 -" at bounding box center [734, 22] width 75 height 14
copy span "#1268"
drag, startPoint x: 1046, startPoint y: 215, endPoint x: 986, endPoint y: 215, distance: 60.0
click at [986, 215] on div "WATERSIDE" at bounding box center [1079, 216] width 185 height 21
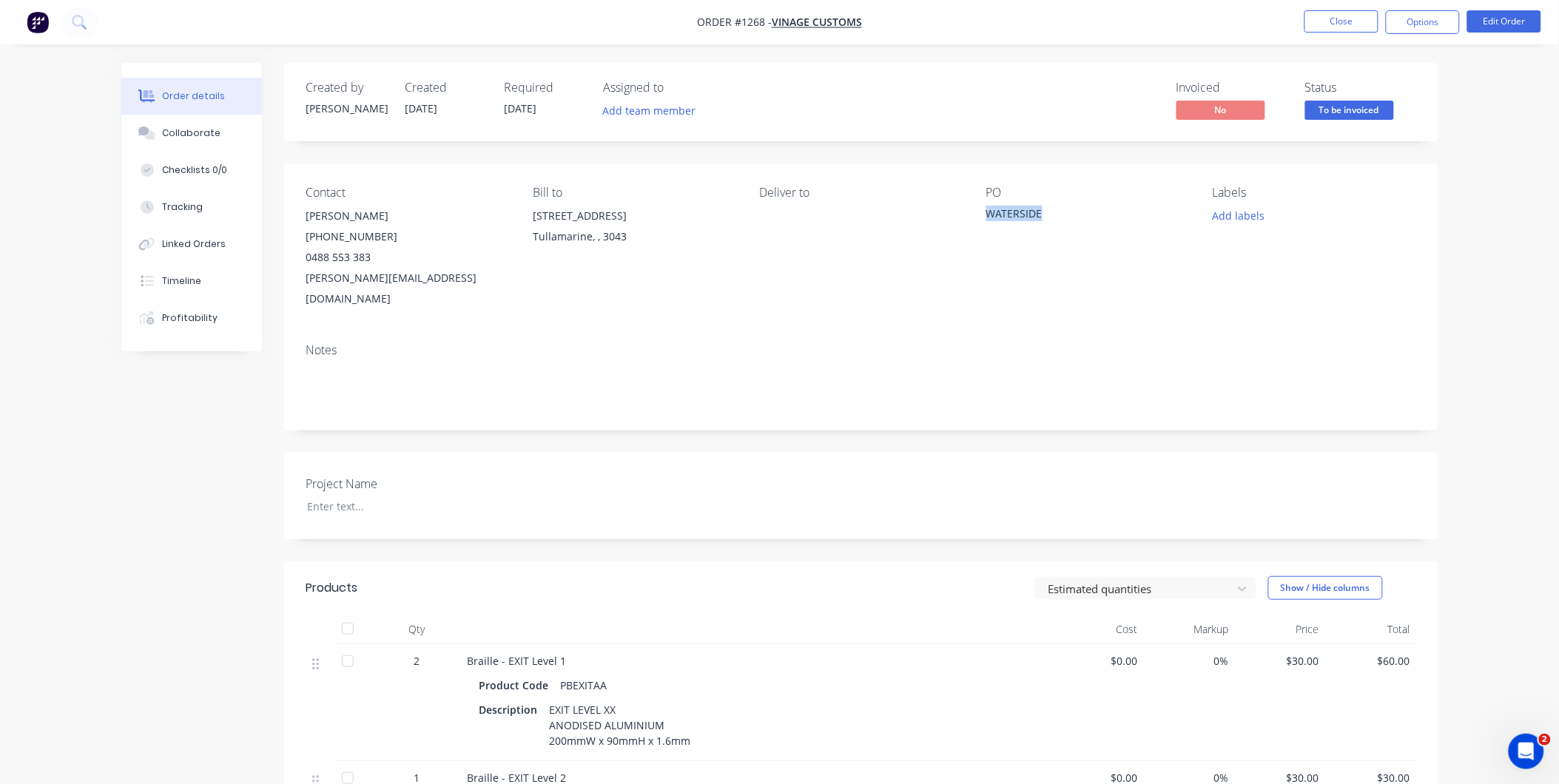
copy div "WATERSIDE"
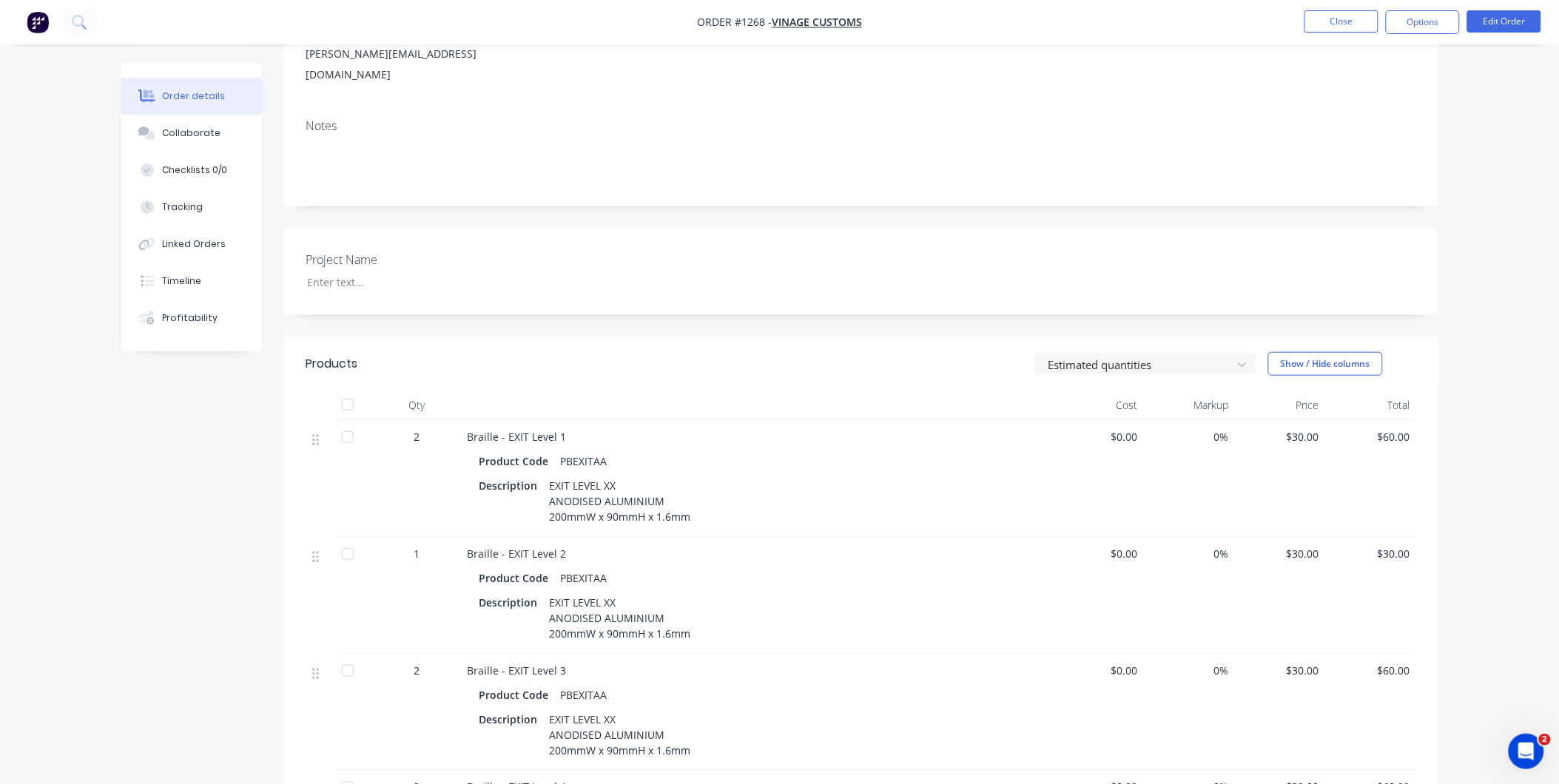
scroll to position [246, 0]
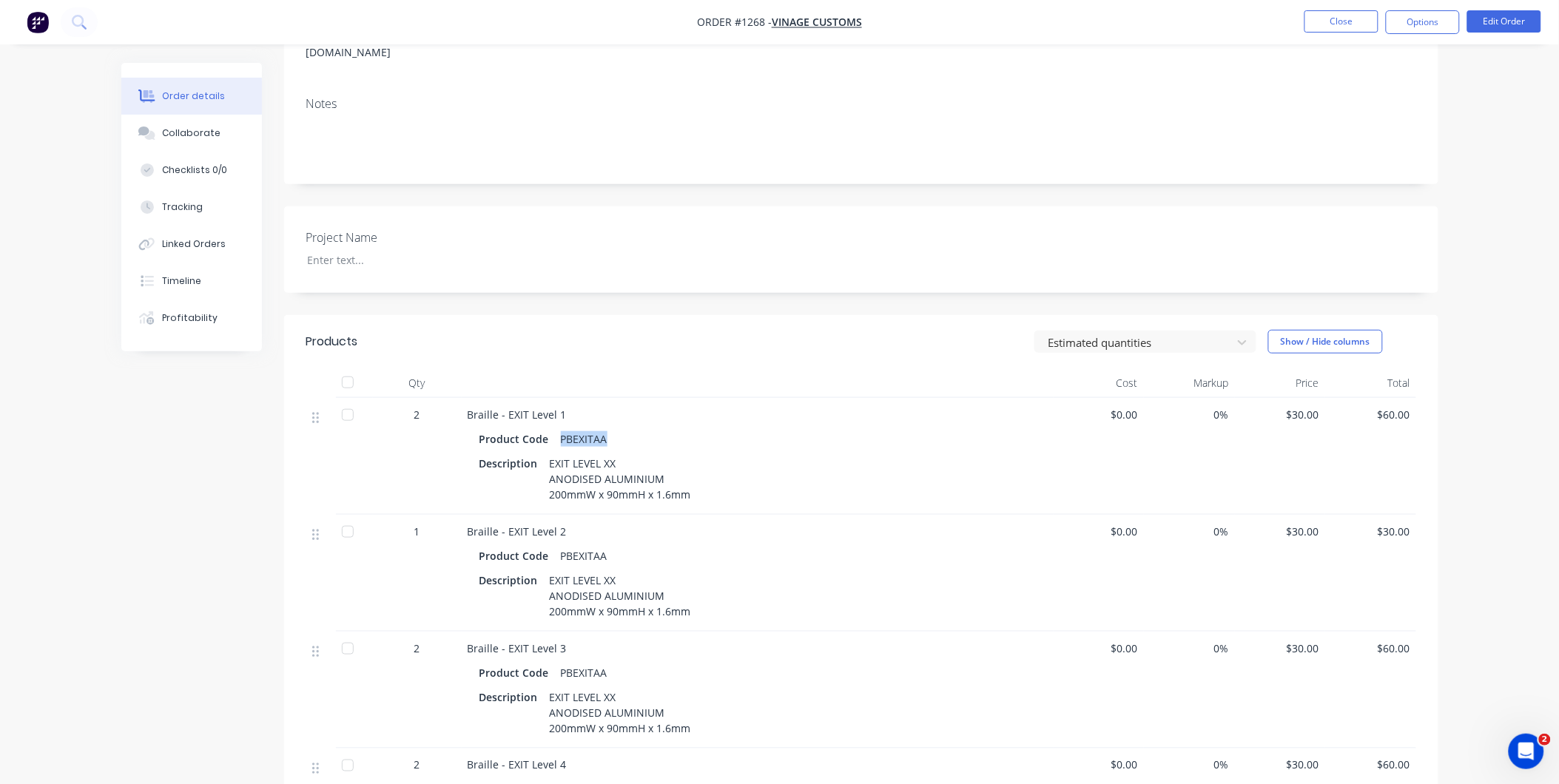
drag, startPoint x: 605, startPoint y: 415, endPoint x: 557, endPoint y: 416, distance: 48.0
click at [557, 428] on div "PBEXITAA" at bounding box center [584, 438] width 59 height 22
copy div "PBEXITAA"
drag, startPoint x: 564, startPoint y: 390, endPoint x: 507, endPoint y: 390, distance: 57.0
click at [507, 406] on div "Braille - EXIT Level 1" at bounding box center [757, 414] width 580 height 15
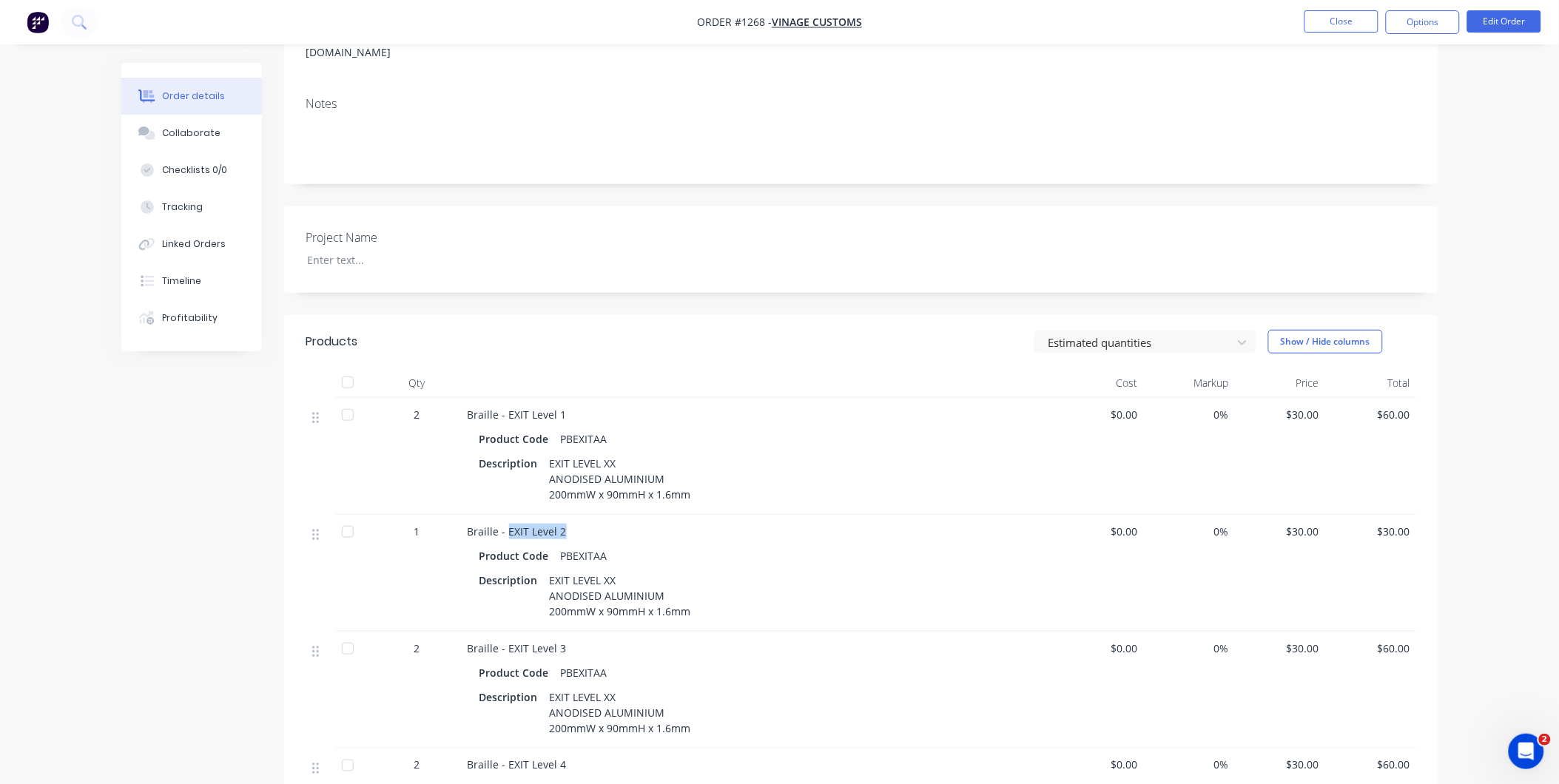
drag, startPoint x: 565, startPoint y: 511, endPoint x: 507, endPoint y: 513, distance: 58.0
click at [507, 523] on div "Braille - EXIT Level 2" at bounding box center [757, 531] width 580 height 15
drag, startPoint x: 567, startPoint y: 625, endPoint x: 501, endPoint y: 624, distance: 66.0
click at [501, 641] on div "Braille - EXIT Level 3" at bounding box center [757, 648] width 580 height 15
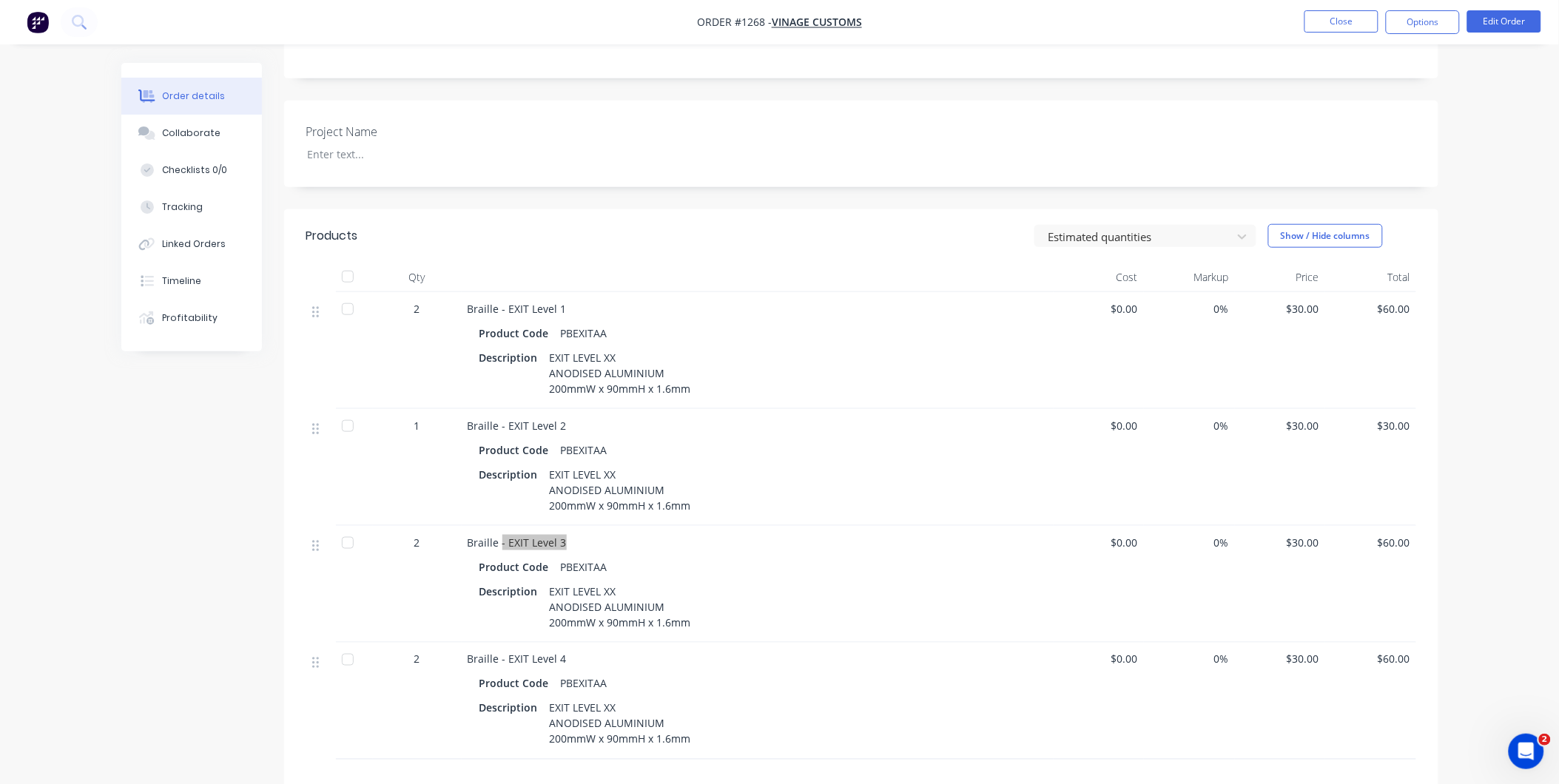
scroll to position [492, 0]
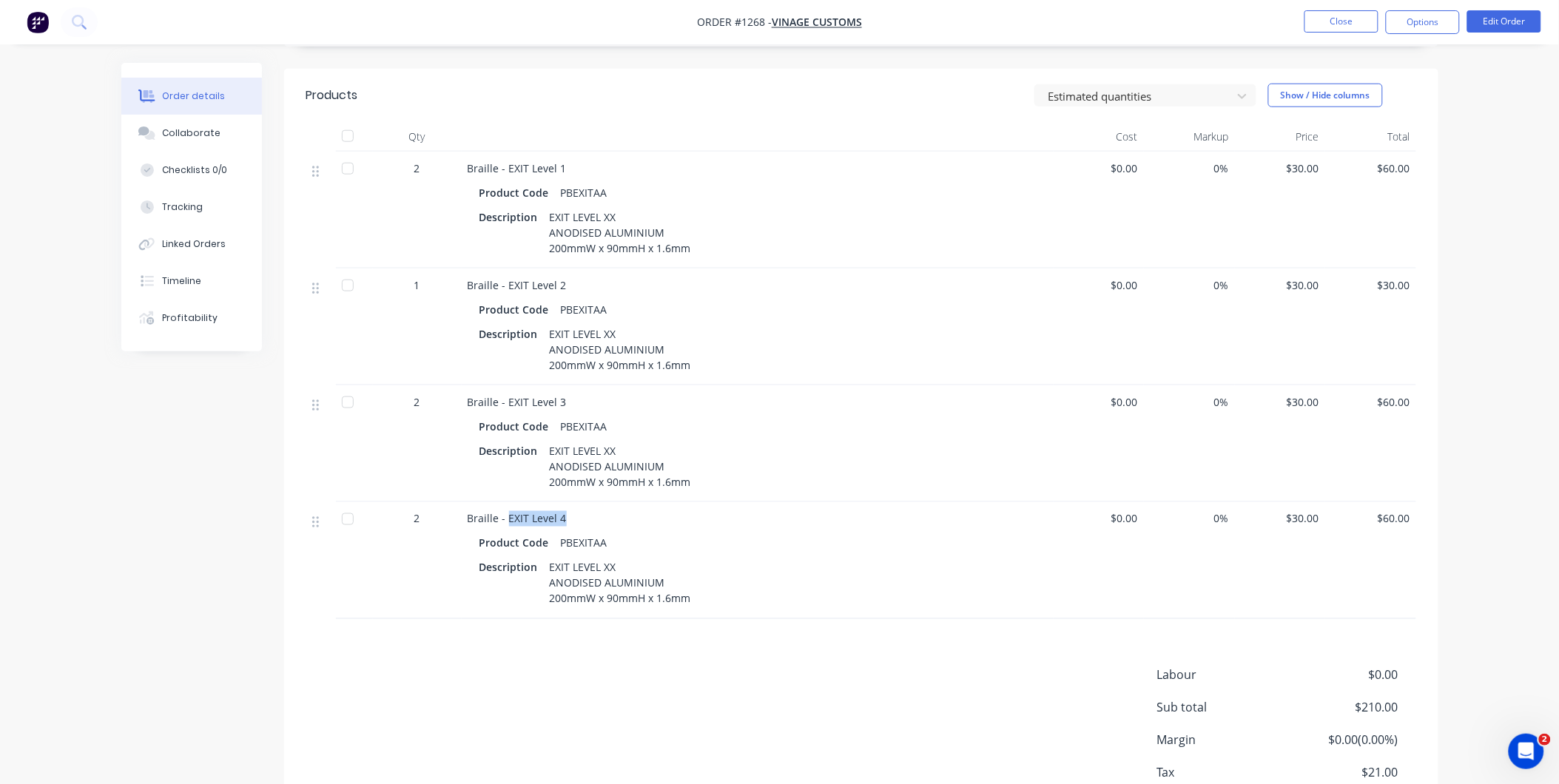
drag, startPoint x: 565, startPoint y: 491, endPoint x: 508, endPoint y: 495, distance: 57.1
click at [508, 511] on div "Braille - EXIT Level 4" at bounding box center [757, 518] width 580 height 15
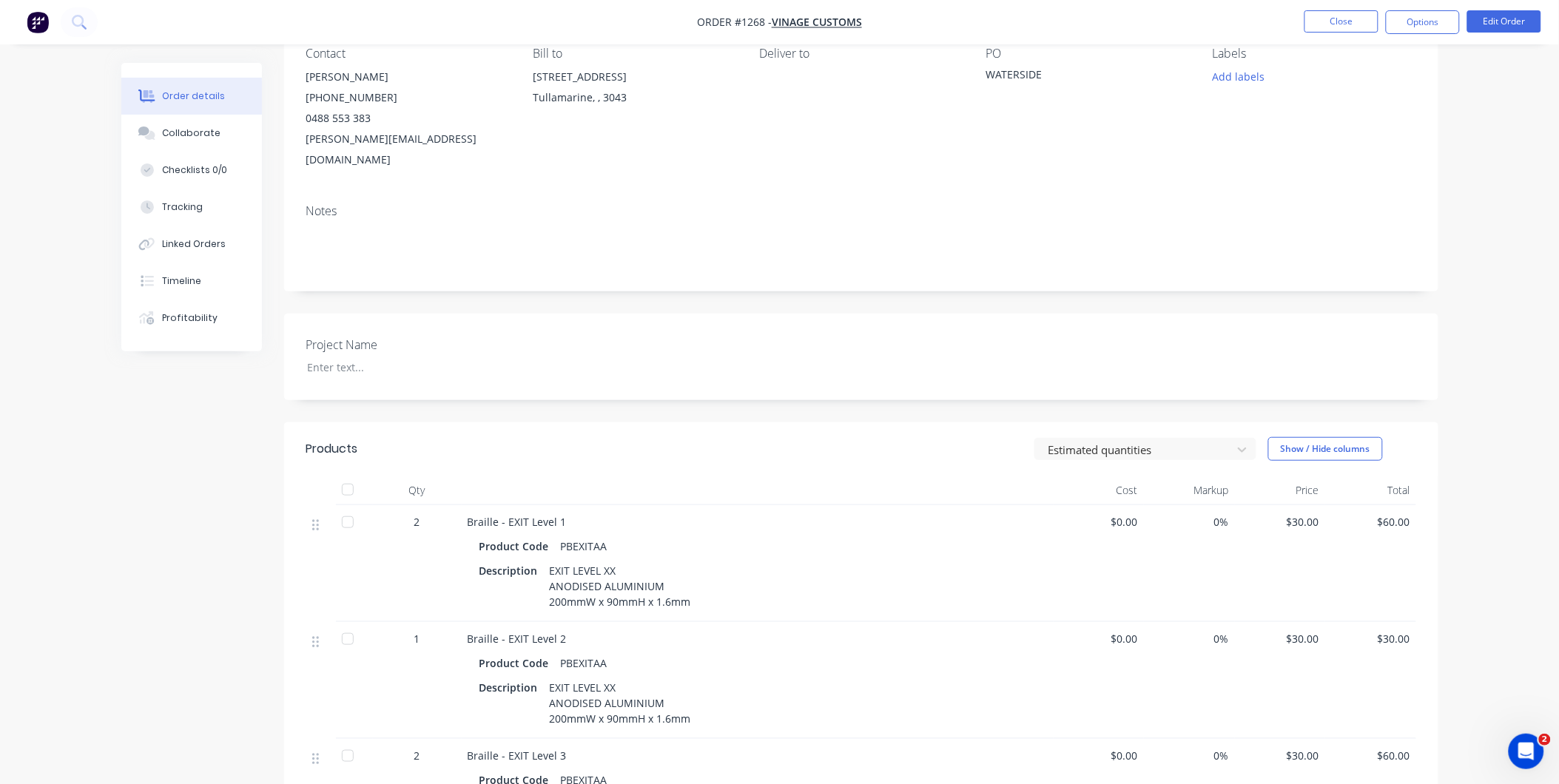
scroll to position [0, 0]
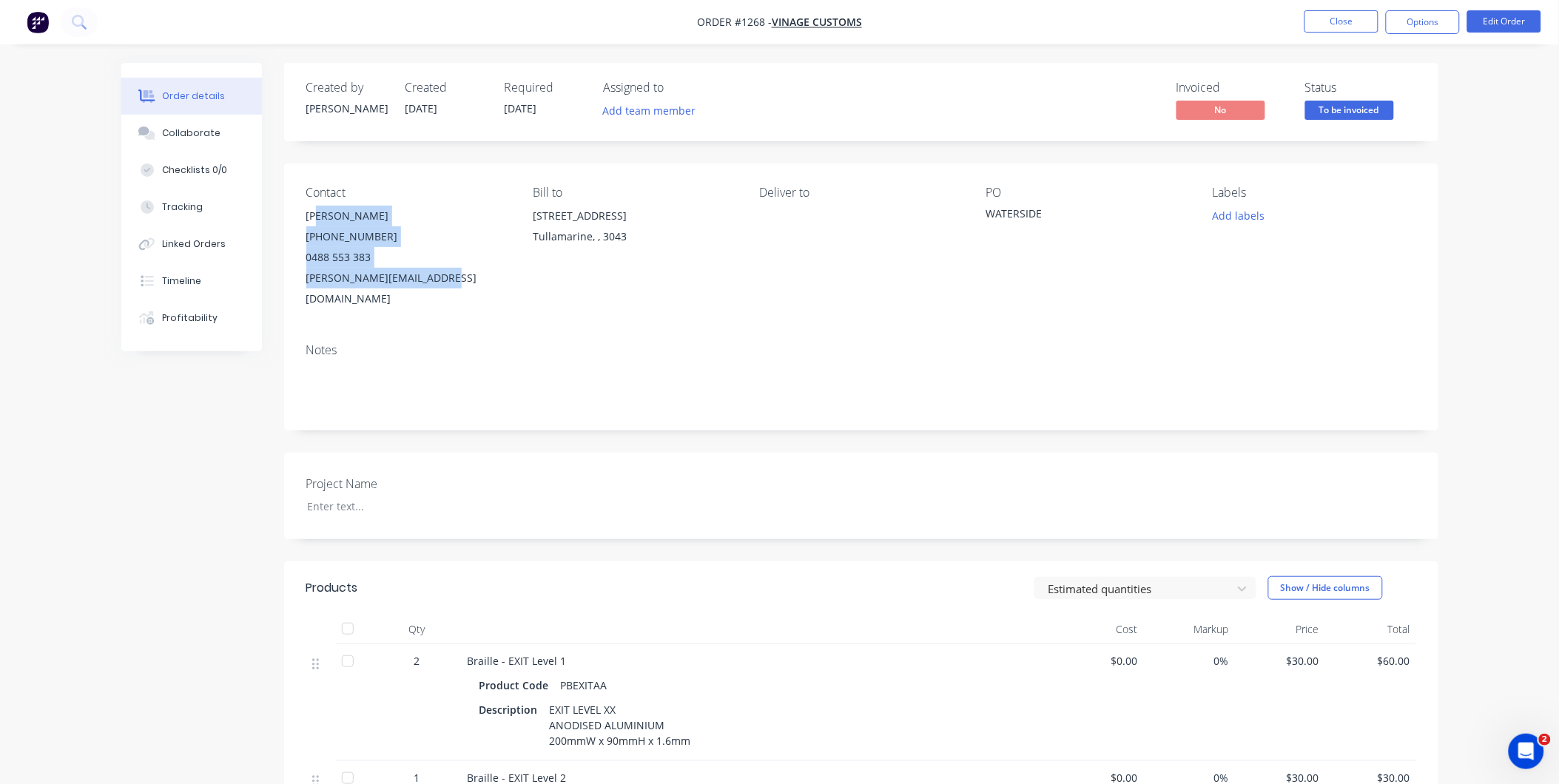
drag, startPoint x: 307, startPoint y: 215, endPoint x: 466, endPoint y: 301, distance: 180.8
click at [466, 301] on div "Contact Michael Iorio (03) 9077 7759 0488 553 383 michael@vinagecustoms.com Bil…" at bounding box center [860, 247] width 1154 height 168
click at [1415, 18] on button "Options" at bounding box center [1423, 22] width 74 height 24
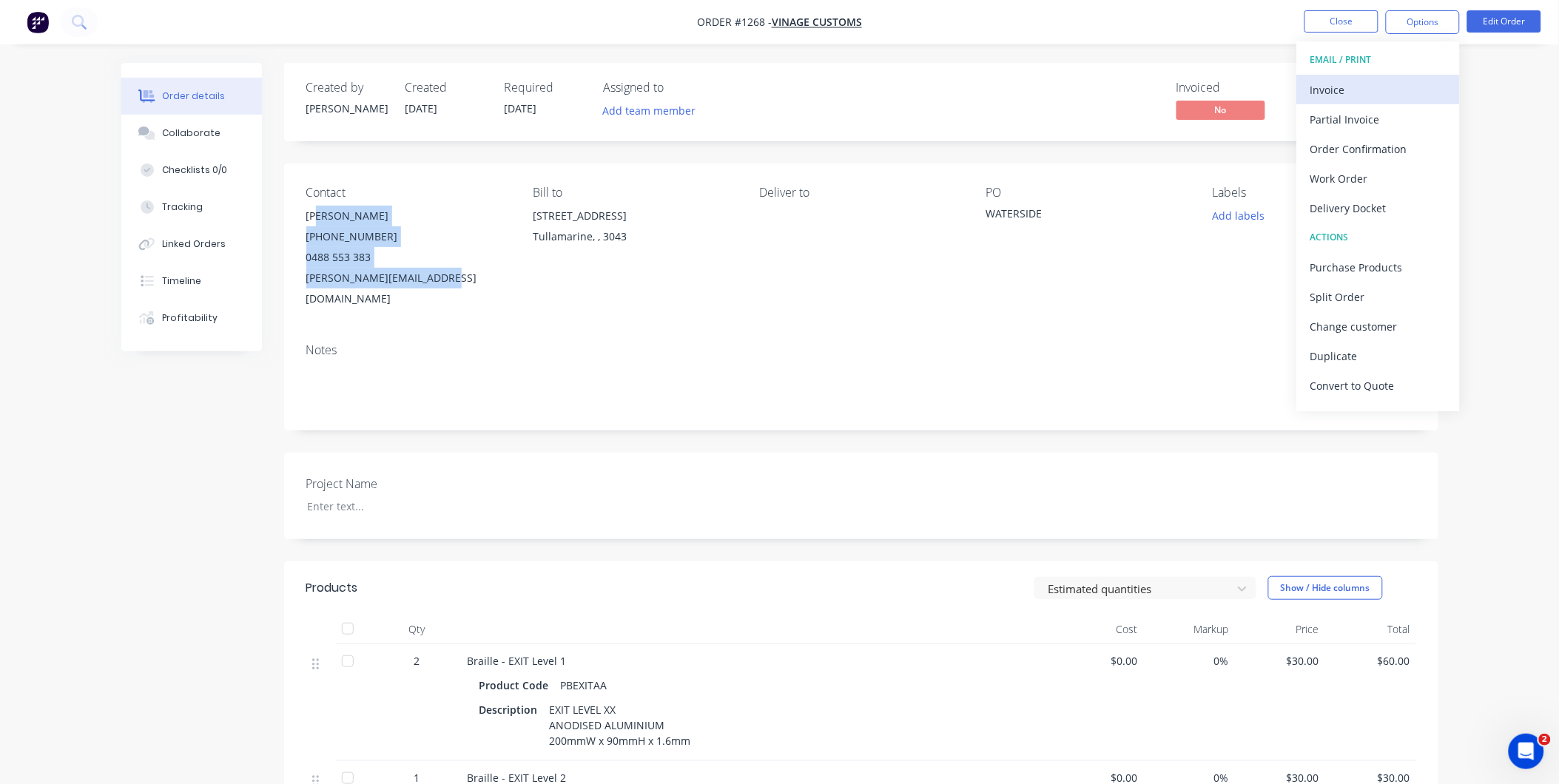
click at [1384, 87] on div "Invoice" at bounding box center [1379, 90] width 136 height 22
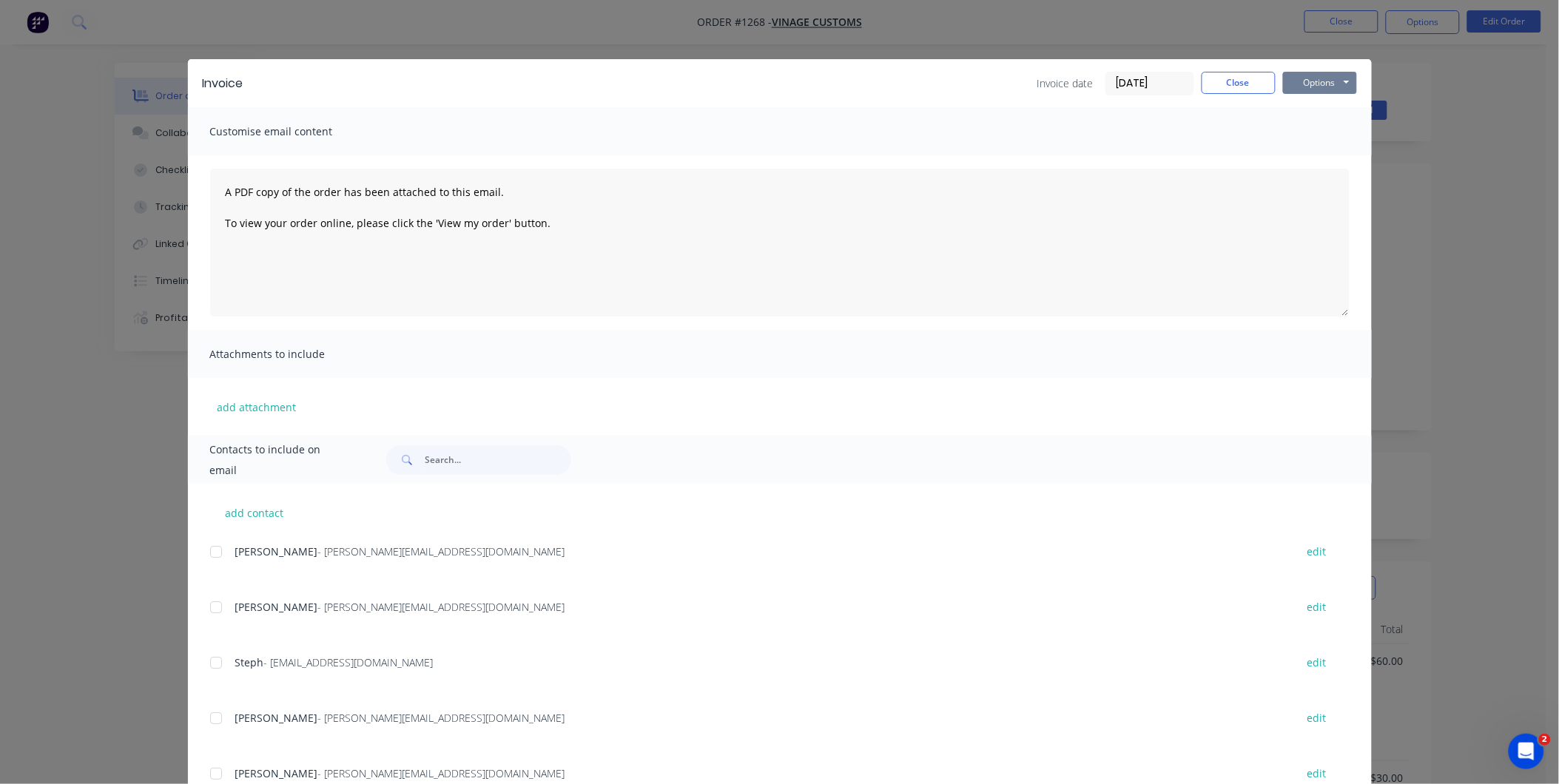
click at [1312, 90] on button "Options" at bounding box center [1320, 83] width 74 height 22
click at [1310, 138] on button "Print" at bounding box center [1330, 133] width 95 height 24
click at [1241, 83] on button "Close" at bounding box center [1238, 83] width 74 height 22
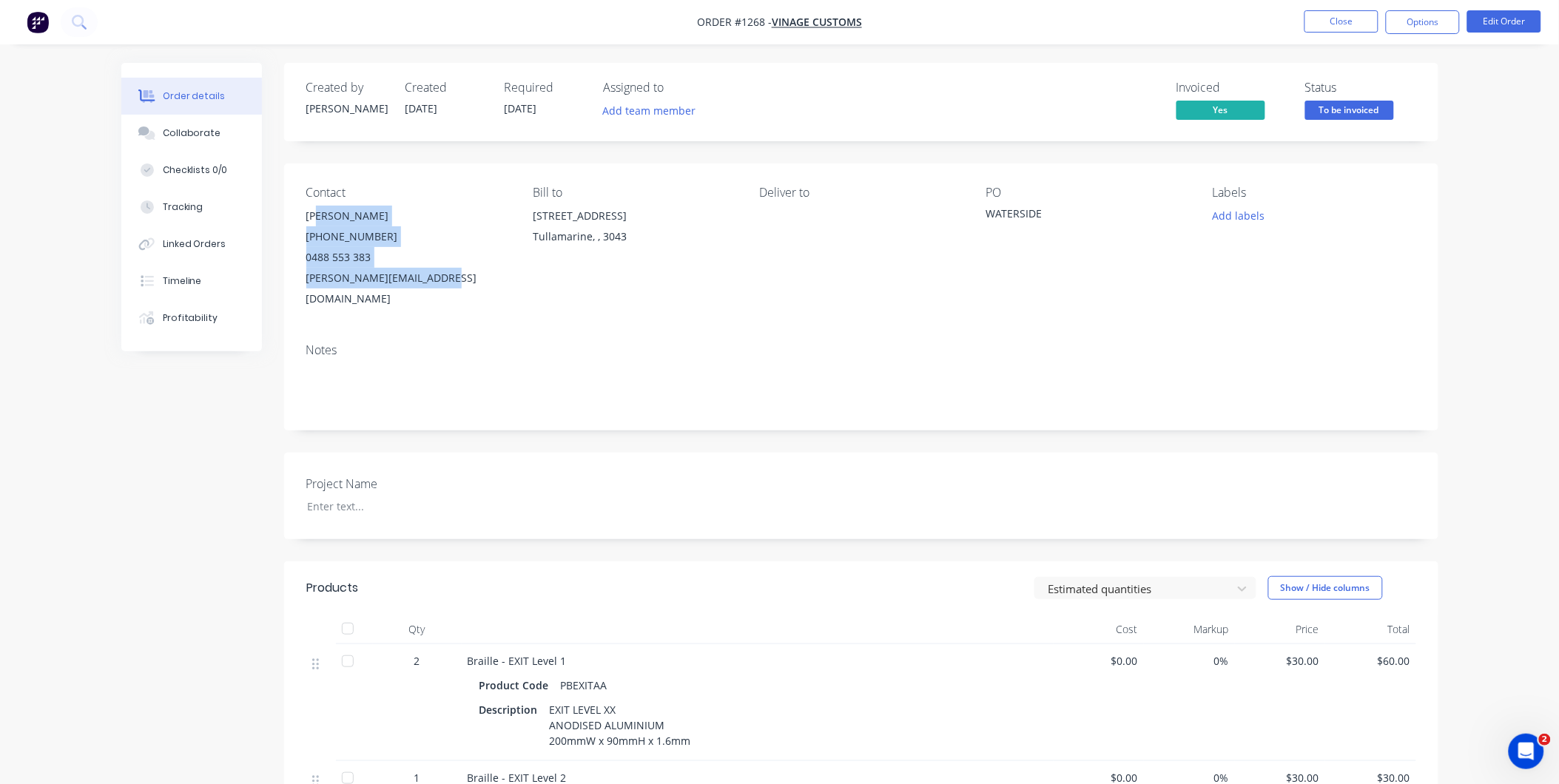
drag, startPoint x: 1410, startPoint y: 21, endPoint x: 1404, endPoint y: 37, distance: 17.1
click at [1407, 24] on button "Options" at bounding box center [1423, 22] width 74 height 24
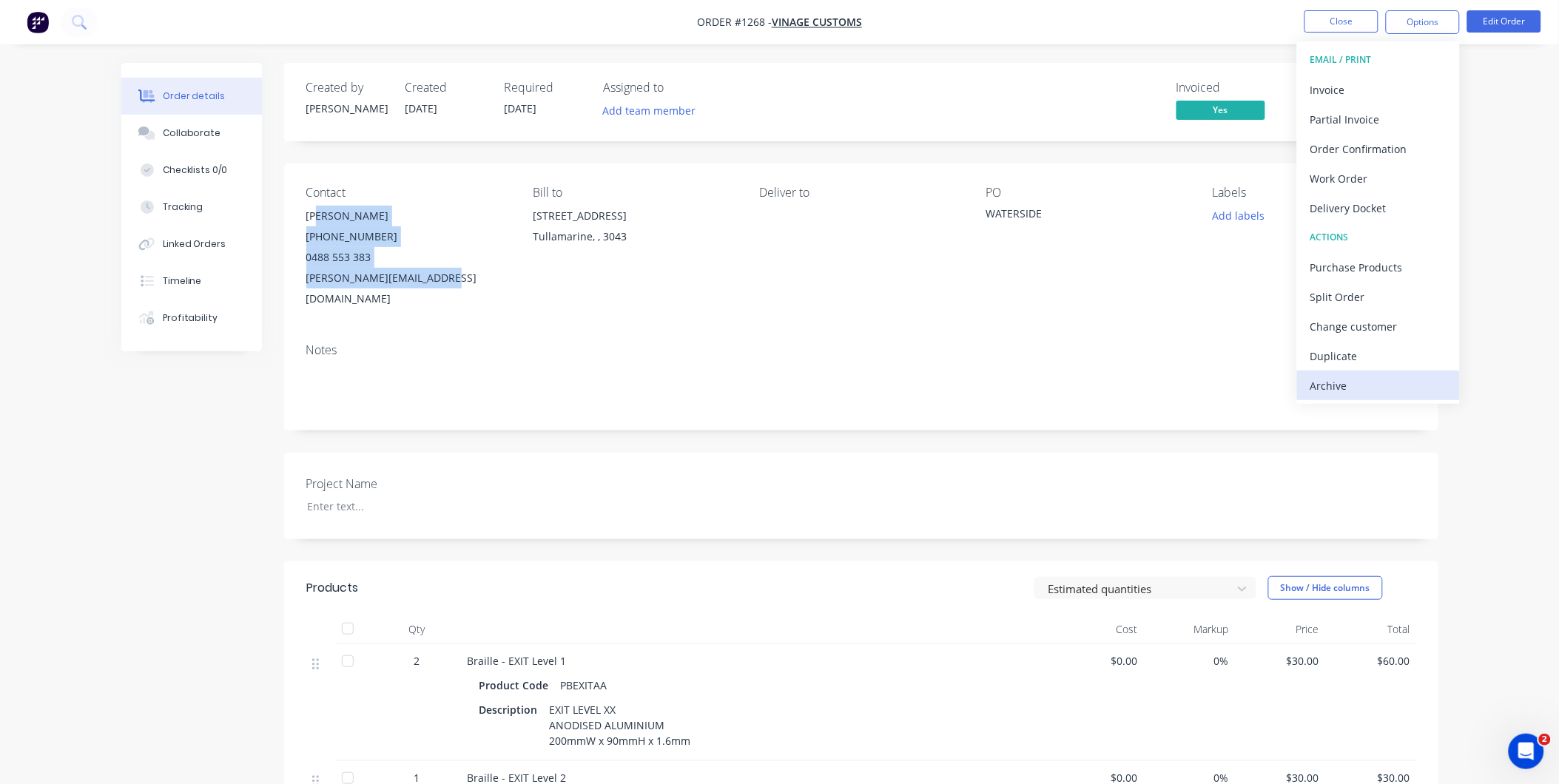
click at [1380, 379] on div "Archive" at bounding box center [1379, 386] width 136 height 22
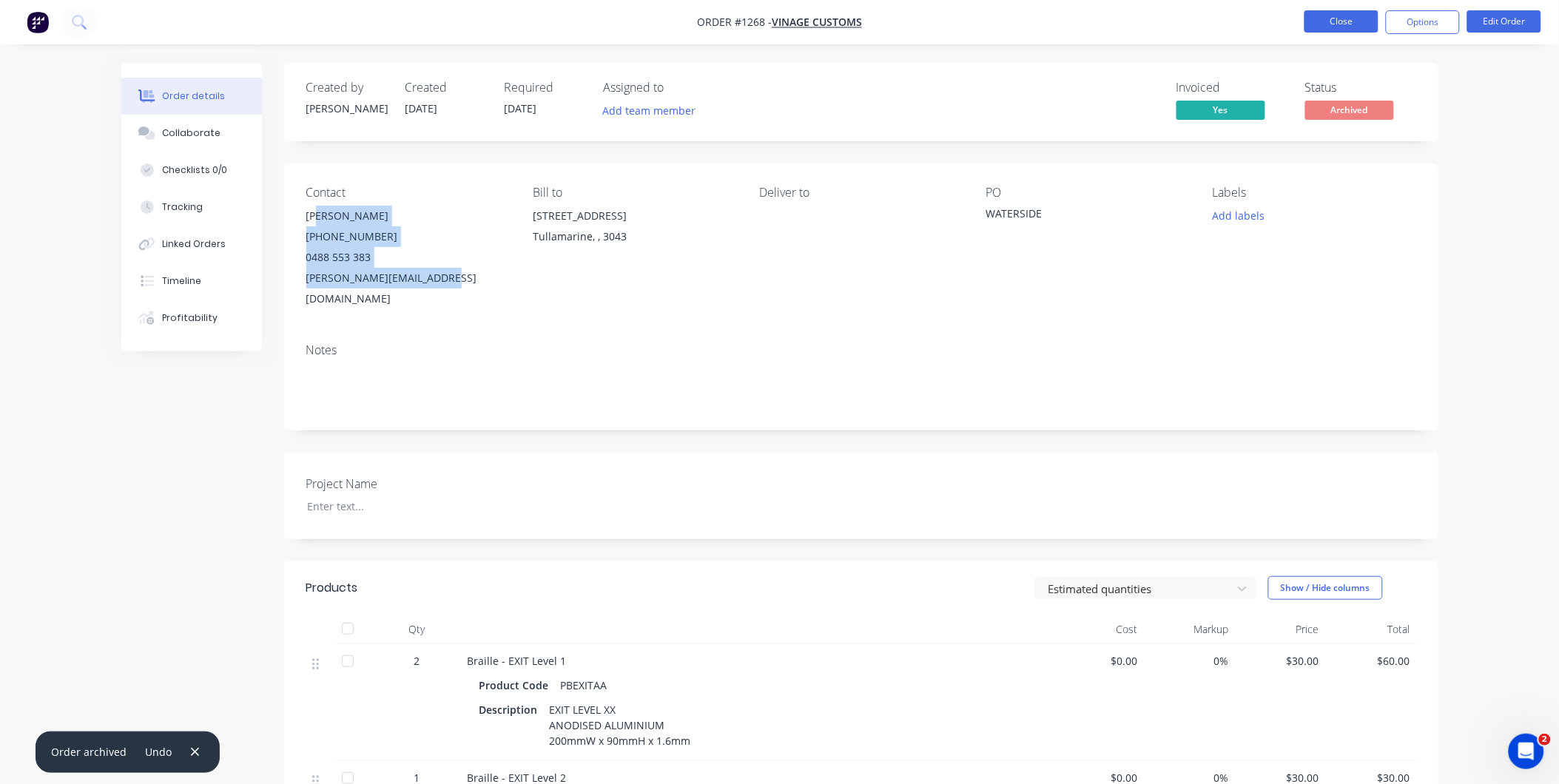
click at [1355, 28] on button "Close" at bounding box center [1341, 22] width 74 height 22
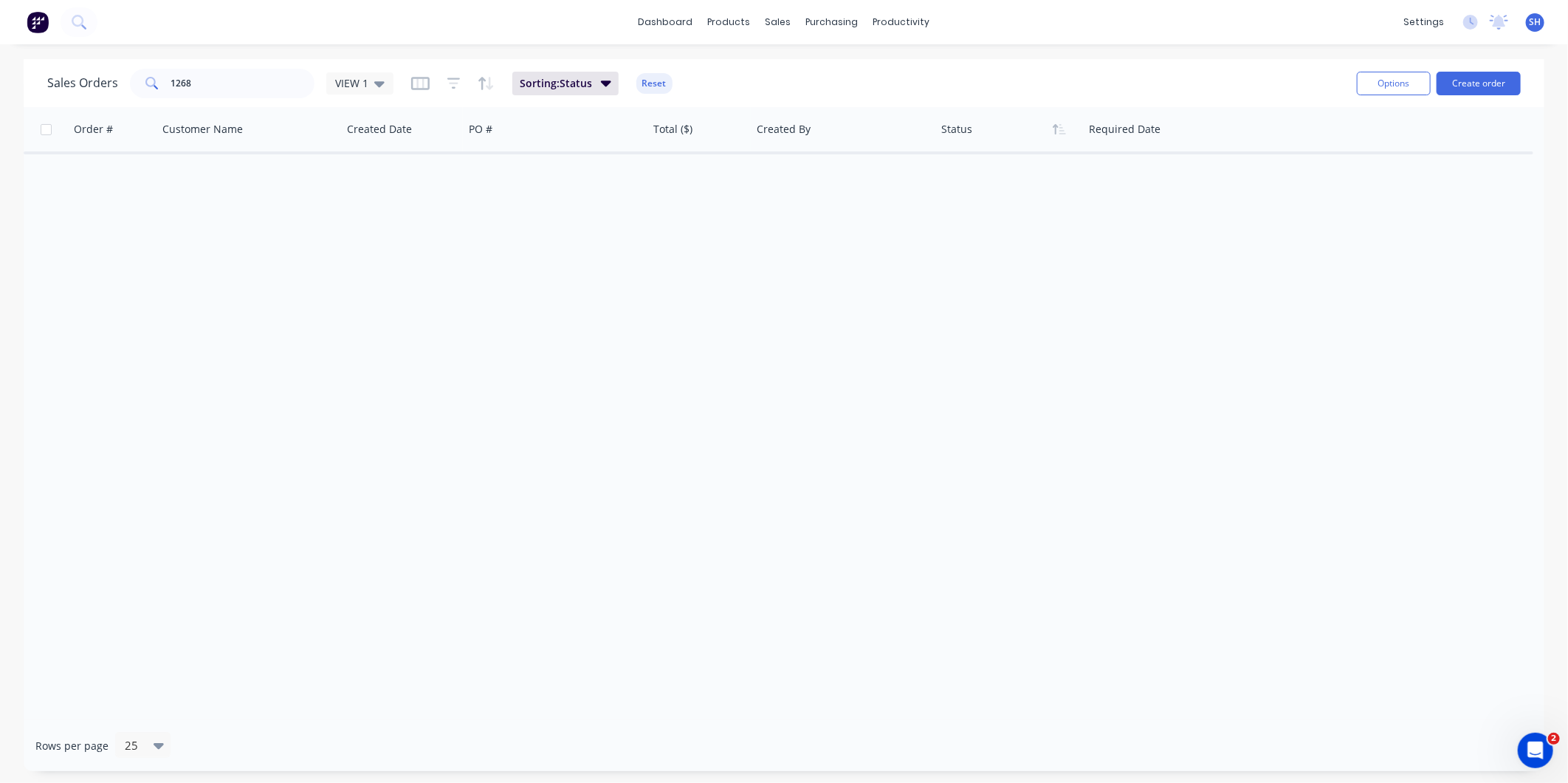
click at [1024, 400] on div "Order # Customer Name Created Date PO # Total ($) Created By Status Required Da…" at bounding box center [784, 414] width 1521 height 613
drag, startPoint x: 744, startPoint y: 535, endPoint x: 622, endPoint y: 384, distance: 194.1
click at [747, 535] on div "Order # Customer Name Created Date PO # Total ($) Created By Status Required Da…" at bounding box center [784, 414] width 1521 height 613
drag, startPoint x: 251, startPoint y: 82, endPoint x: 232, endPoint y: 86, distance: 19.4
click at [245, 82] on input "1268" at bounding box center [243, 83] width 144 height 30
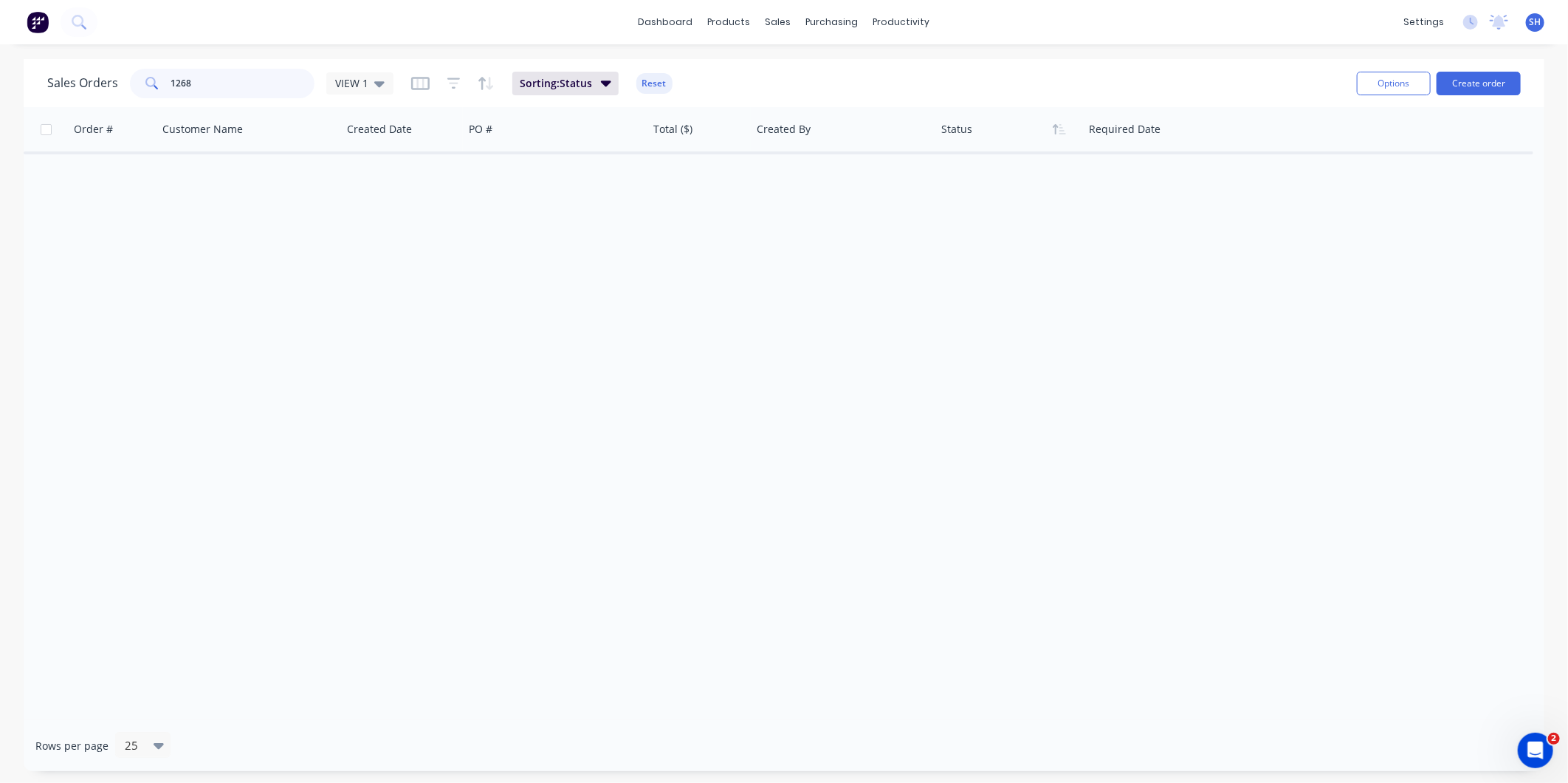
drag, startPoint x: 231, startPoint y: 86, endPoint x: 136, endPoint y: 71, distance: 96.2
click at [136, 71] on div "1268" at bounding box center [222, 83] width 185 height 30
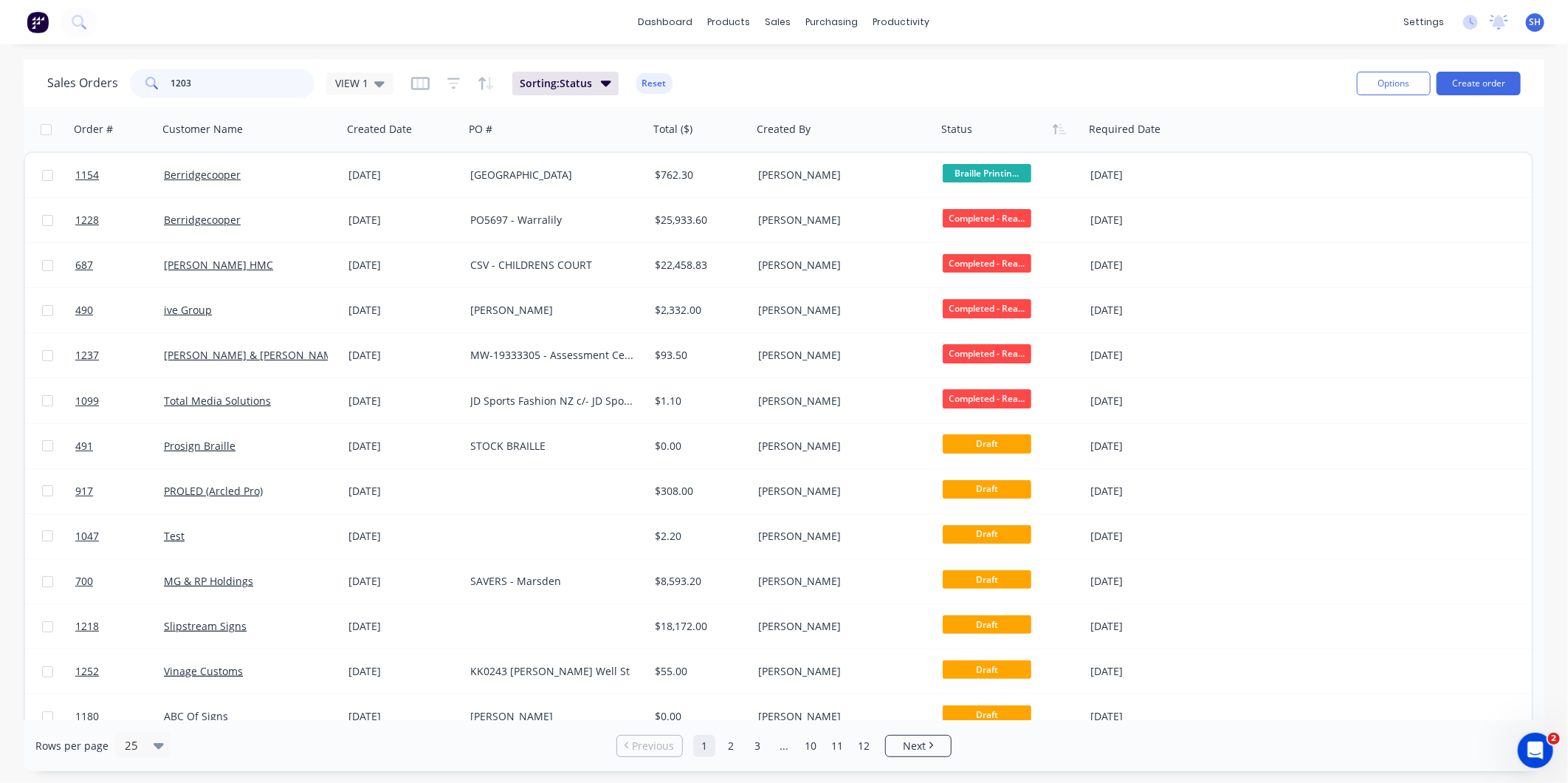
type input "1203"
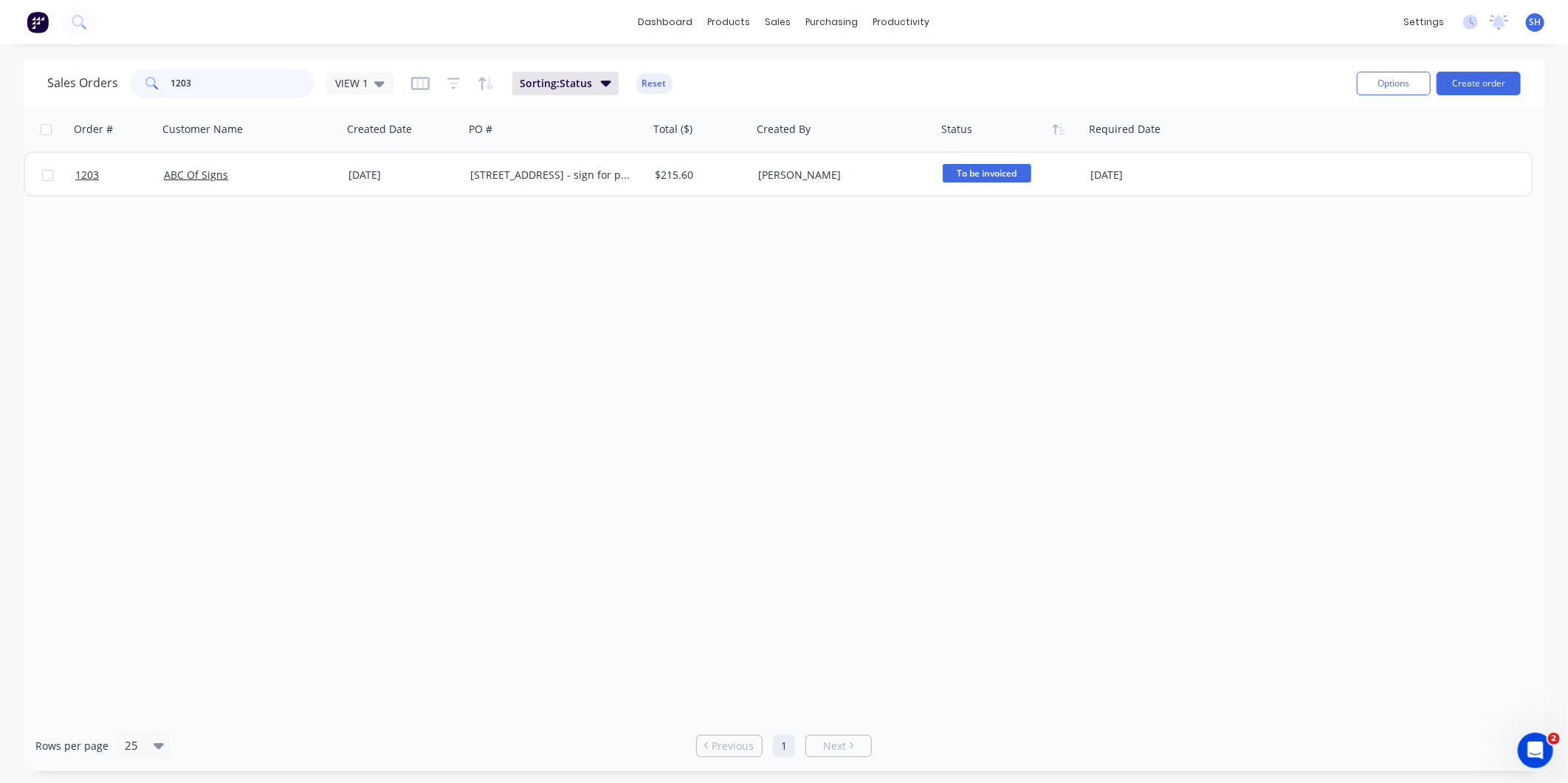
click at [233, 70] on input "1203" at bounding box center [243, 83] width 144 height 30
drag, startPoint x: 224, startPoint y: 82, endPoint x: 134, endPoint y: 86, distance: 90.1
click at [134, 86] on div "1203" at bounding box center [222, 83] width 185 height 30
type input "BAPCOR"
click at [367, 77] on div "VIEW 1" at bounding box center [360, 83] width 50 height 14
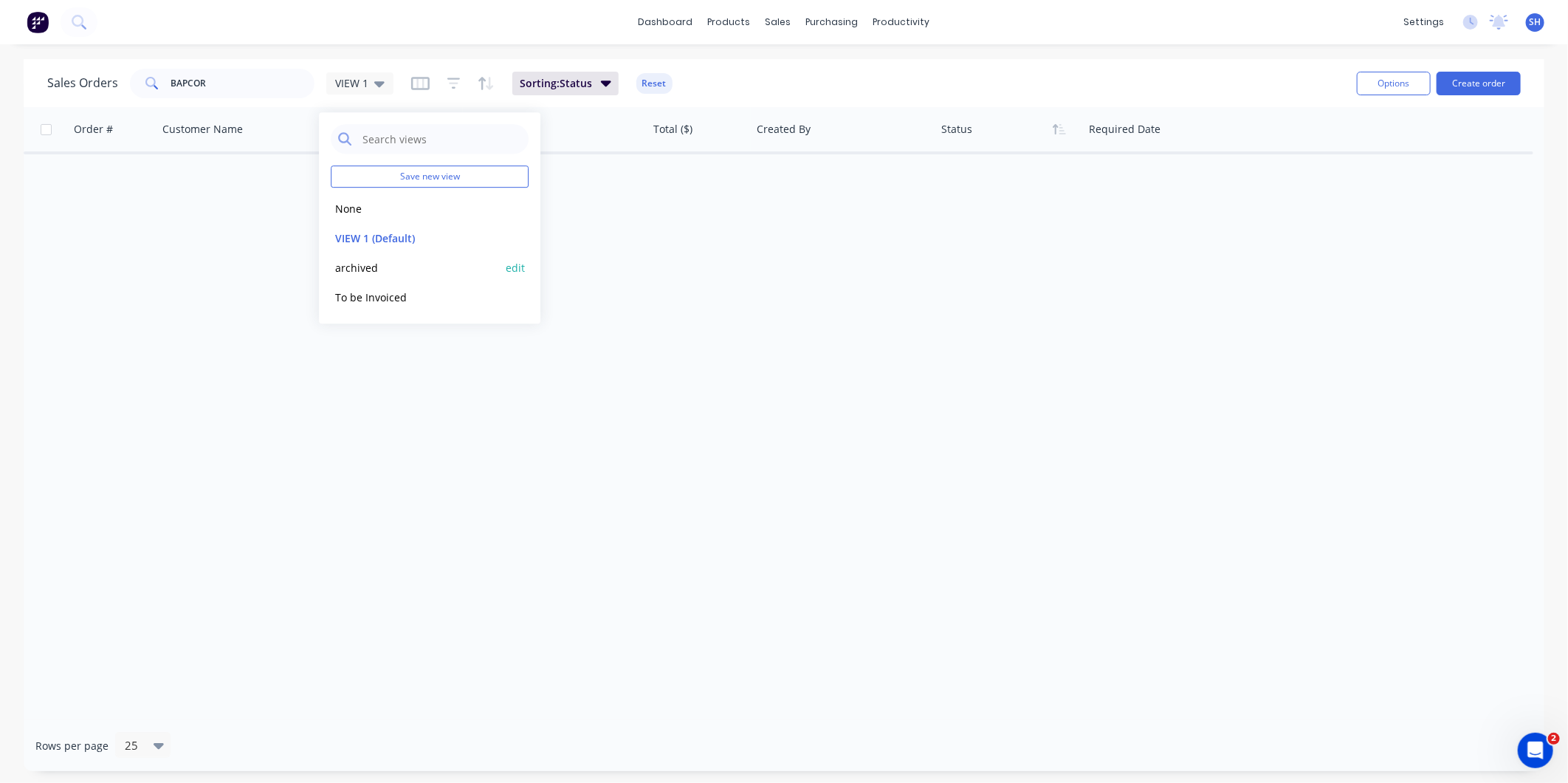
click at [369, 263] on button "archived" at bounding box center [415, 267] width 168 height 17
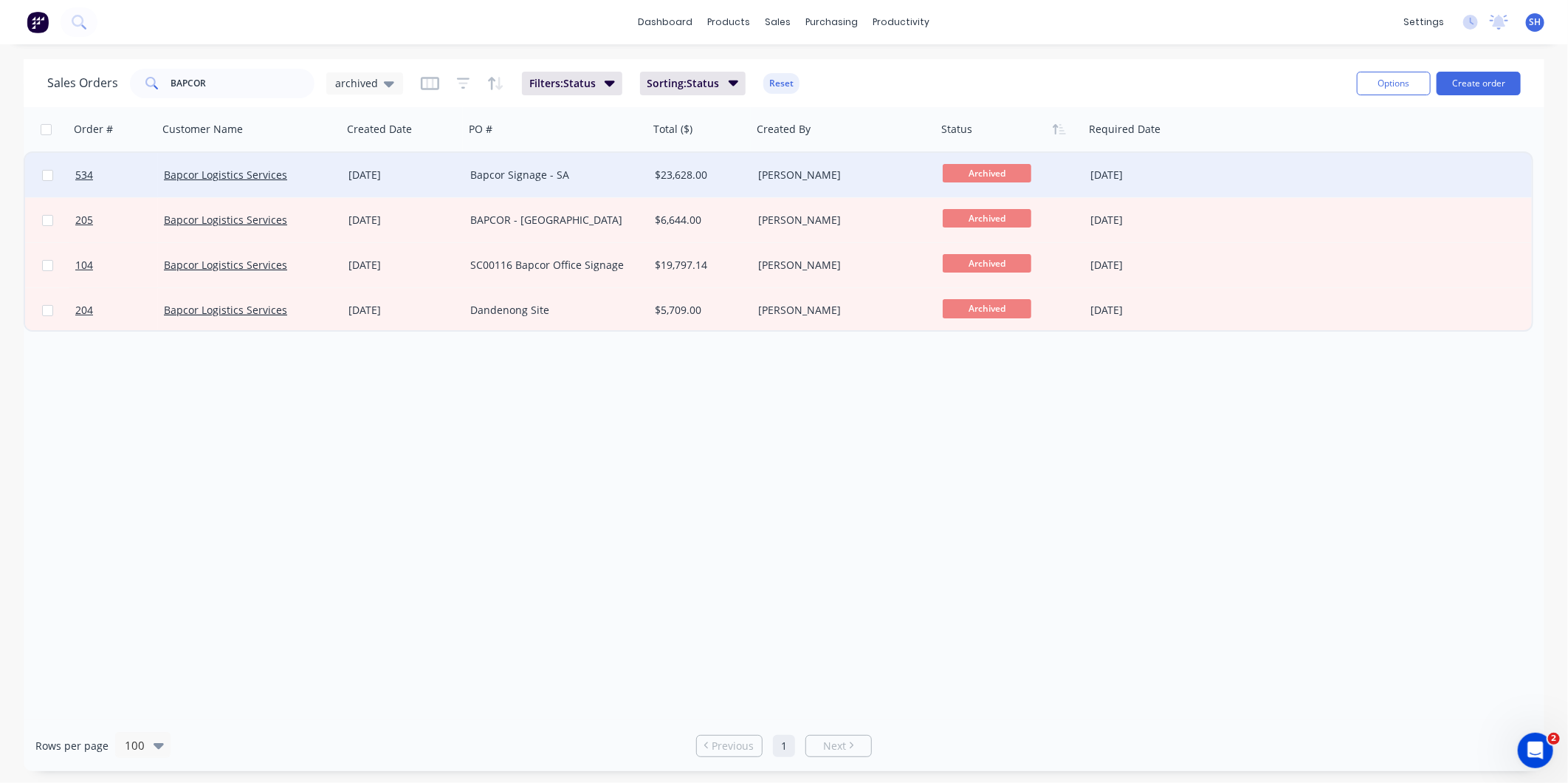
click at [311, 171] on div "Bapcor Logistics Services" at bounding box center [246, 175] width 164 height 14
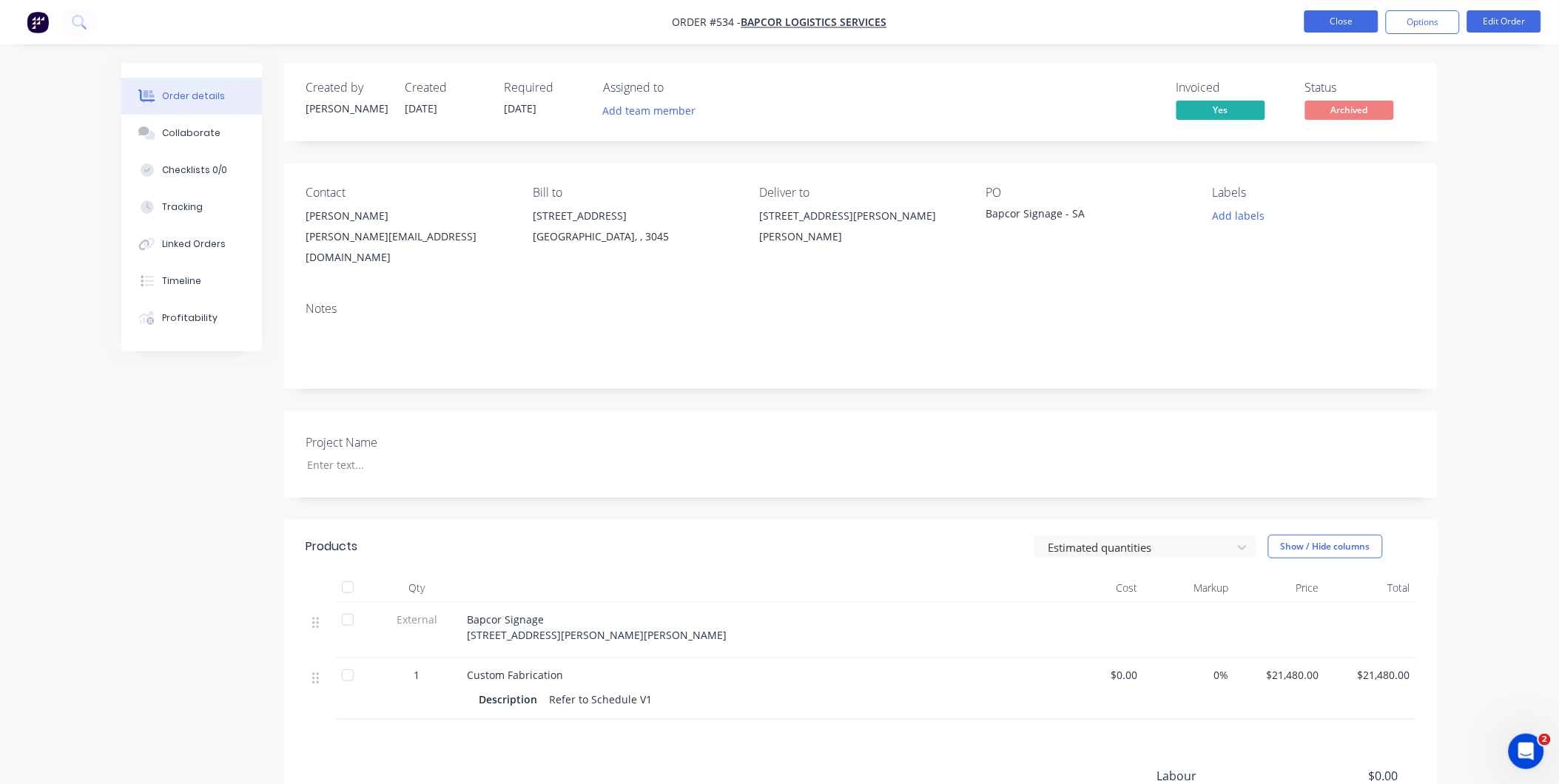
click at [1330, 18] on button "Close" at bounding box center [1341, 22] width 74 height 22
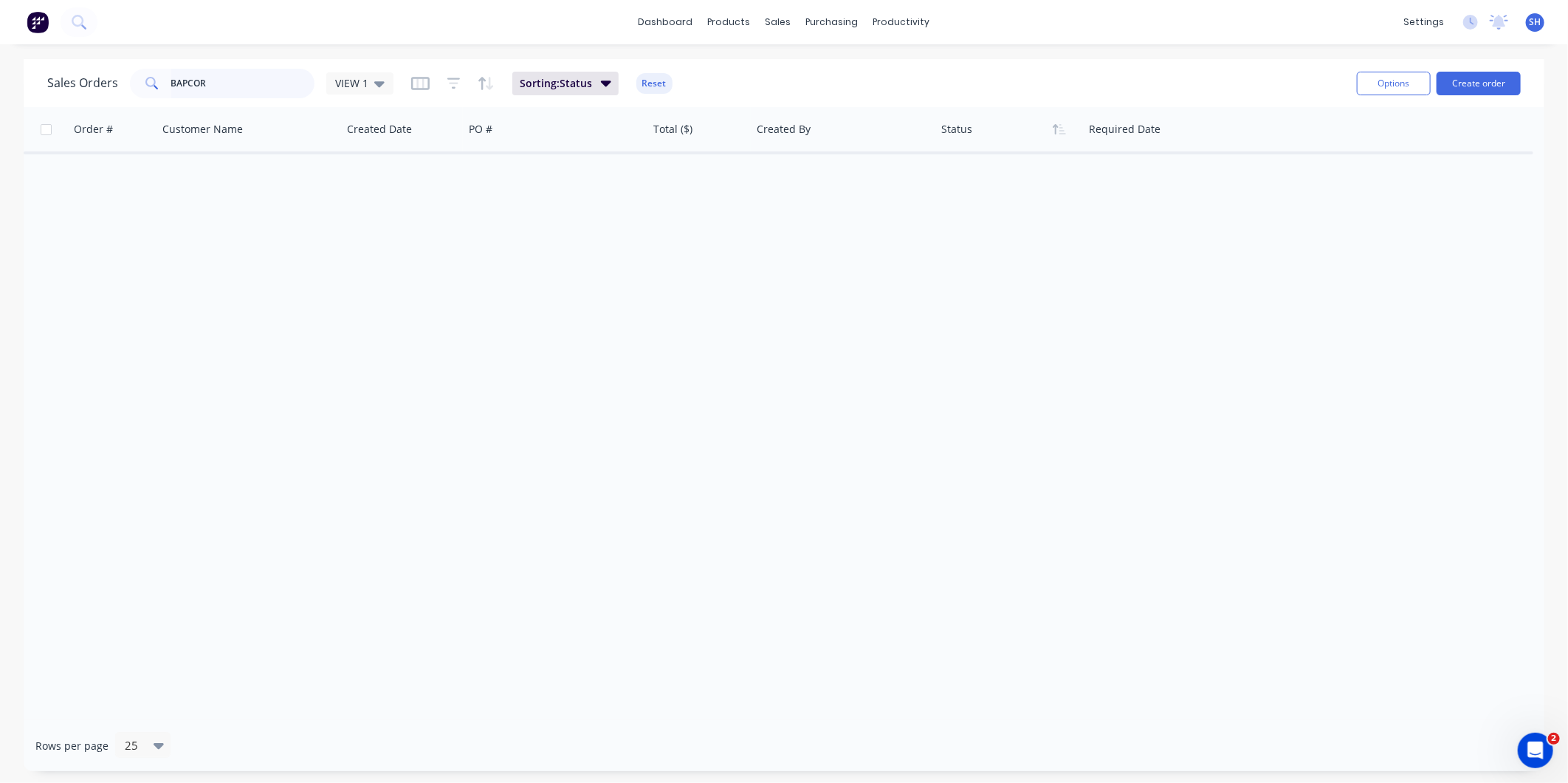
click at [241, 82] on input "BAPCOR" at bounding box center [243, 83] width 144 height 30
click at [78, 24] on icon at bounding box center [78, 22] width 14 height 14
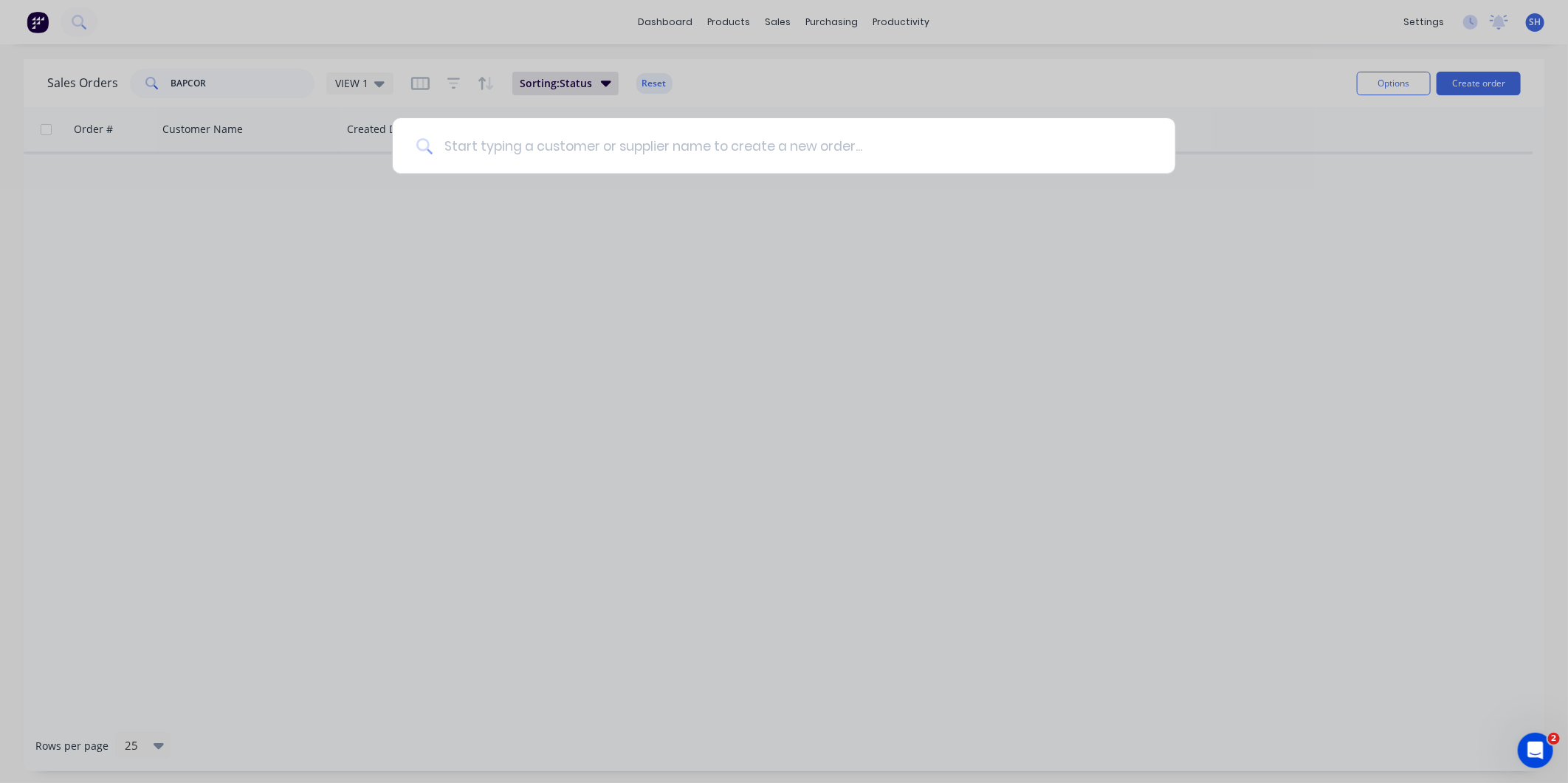
click at [503, 143] on input at bounding box center [792, 146] width 720 height 55
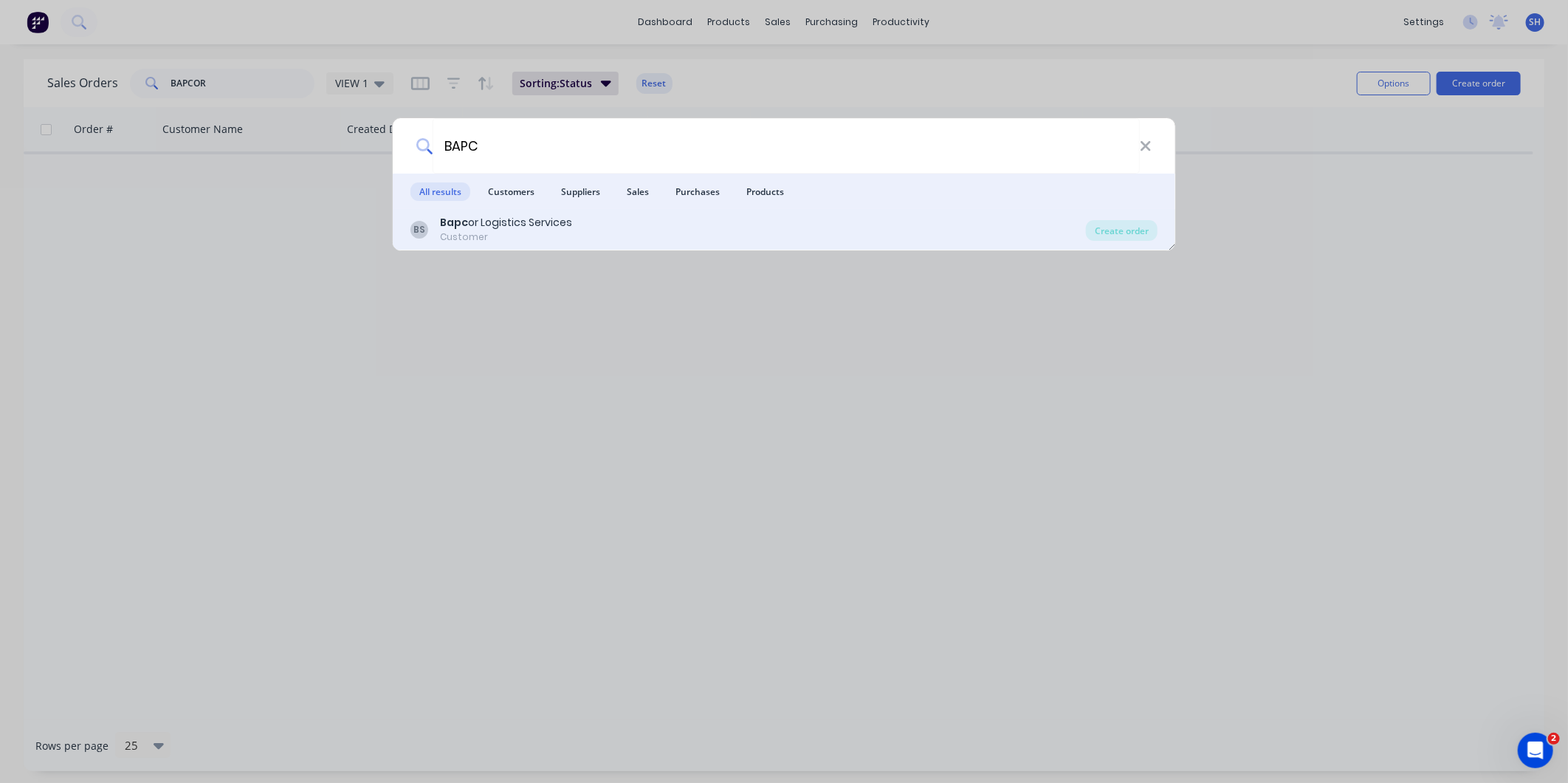
type input "BAPC"
click at [515, 231] on div "Customer" at bounding box center [506, 237] width 132 height 14
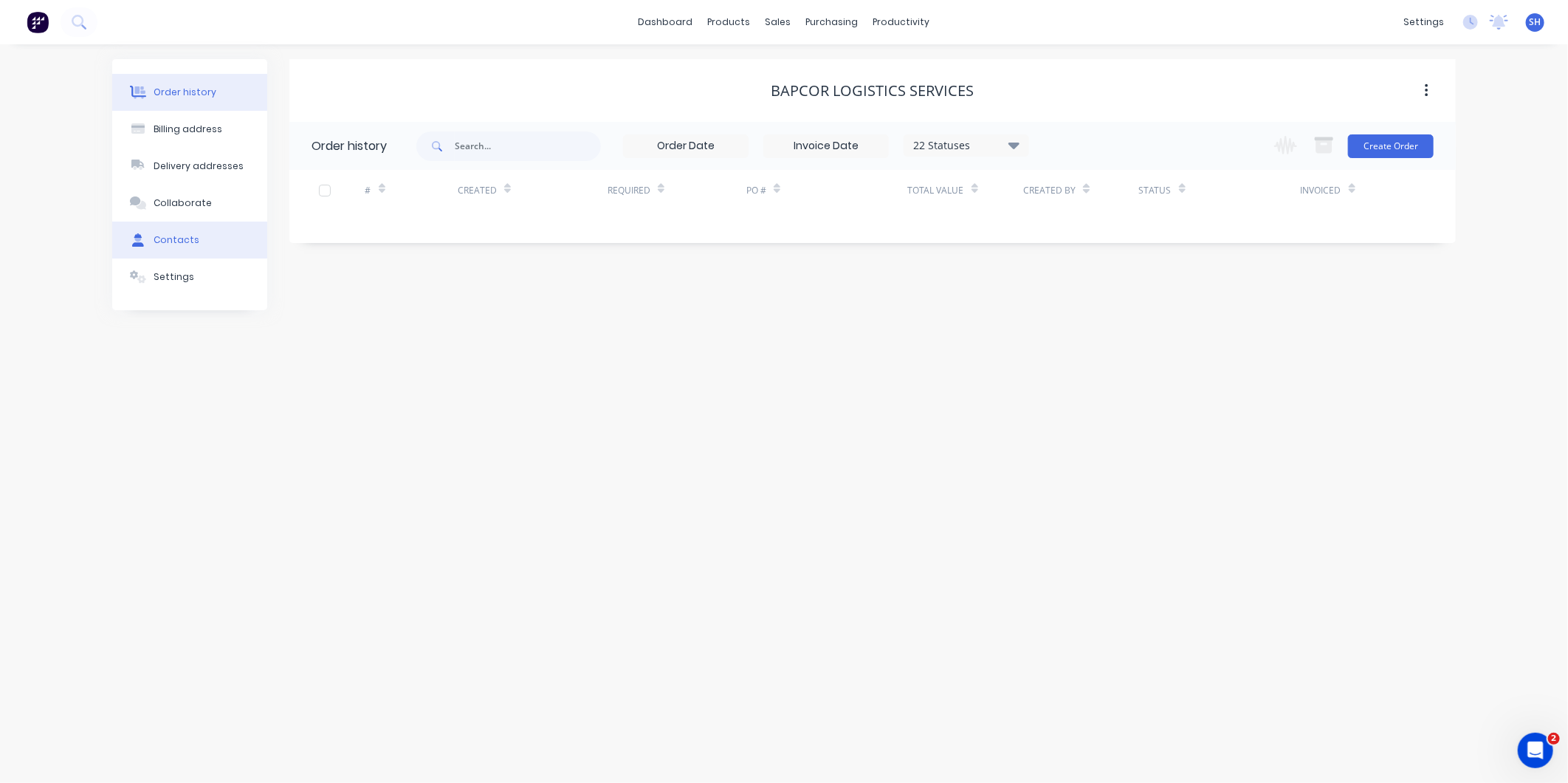
click at [179, 224] on button "Contacts" at bounding box center [190, 240] width 155 height 37
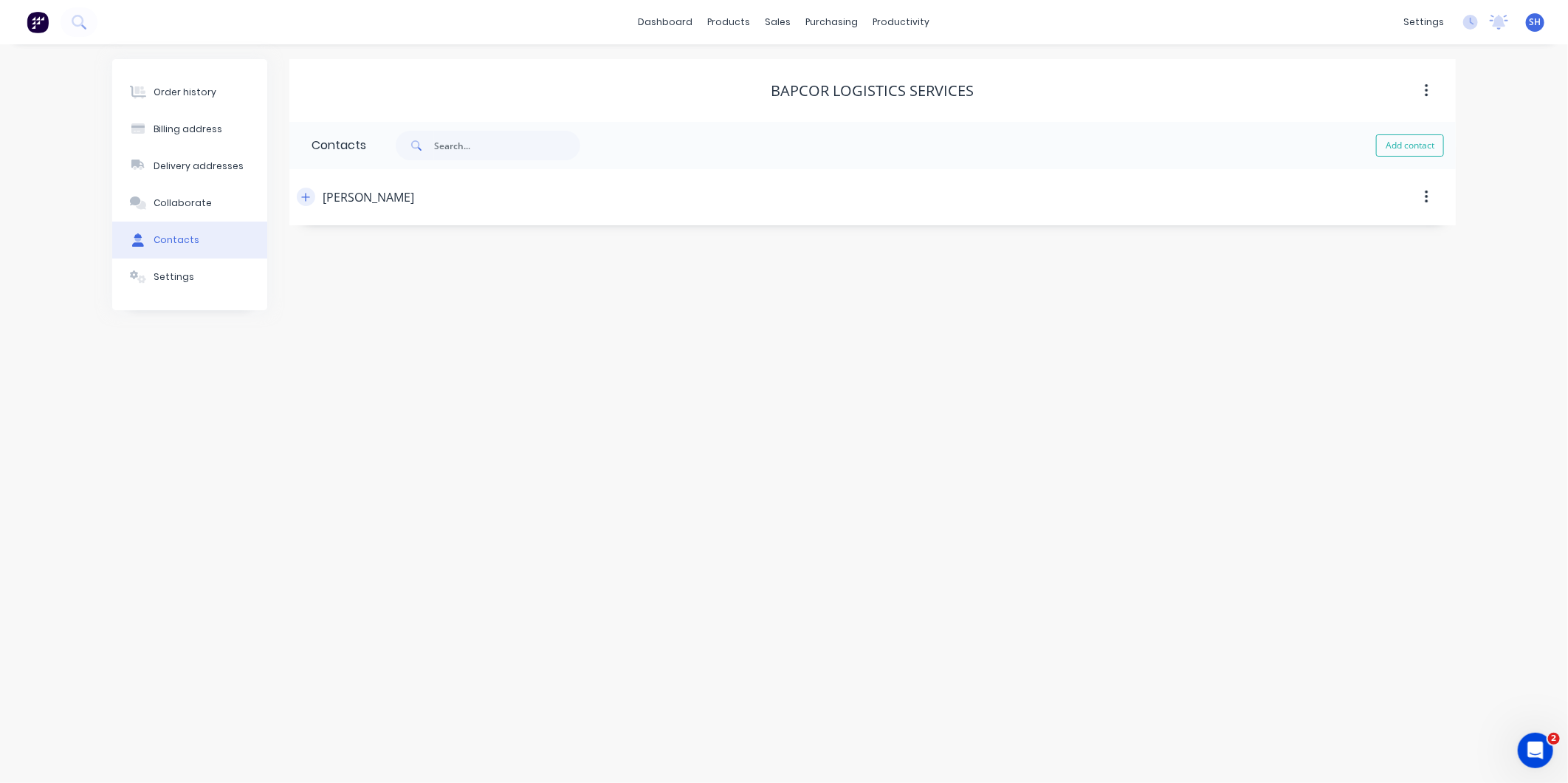
click at [303, 197] on icon "button" at bounding box center [305, 197] width 9 height 10
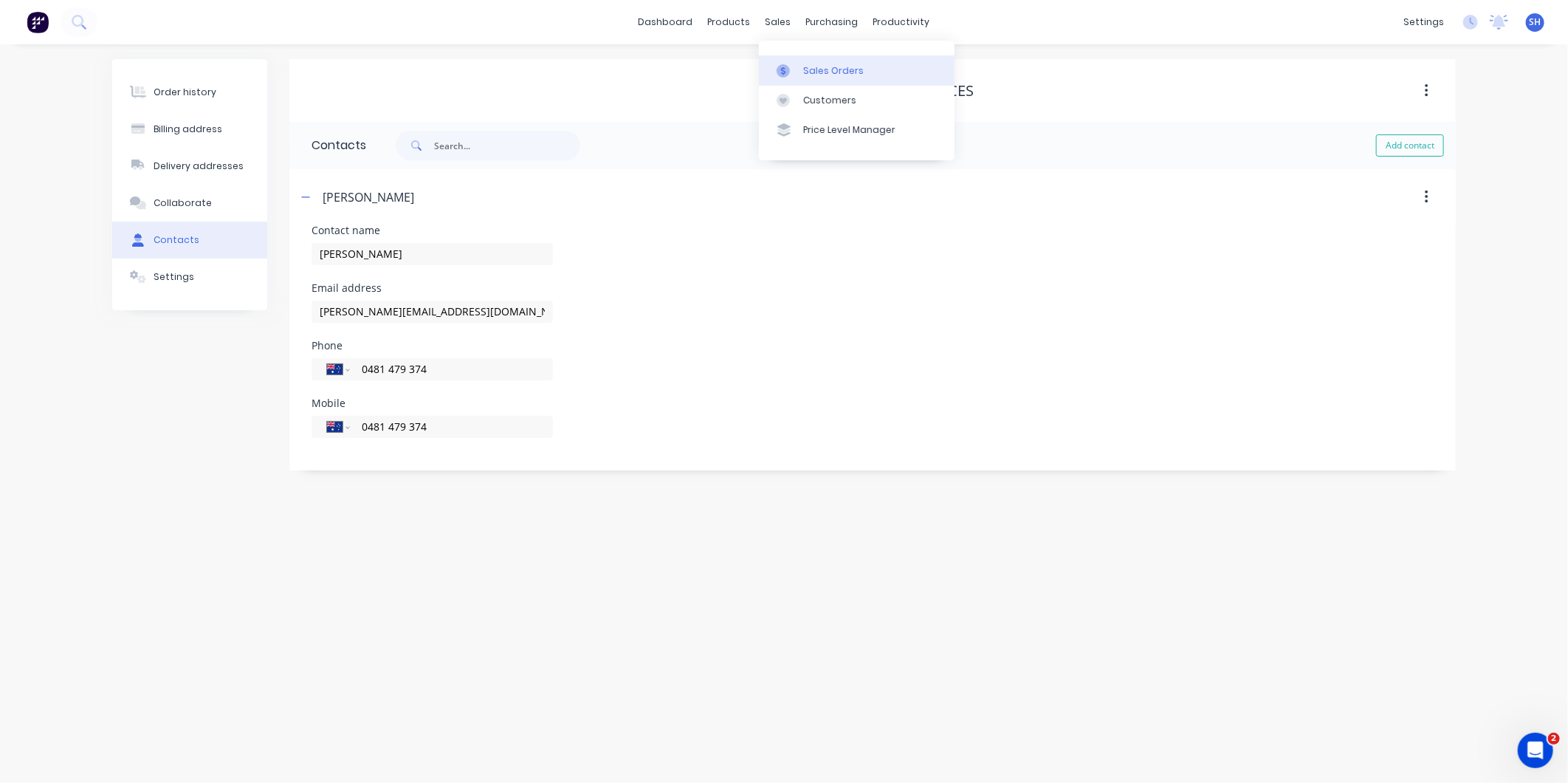
click at [802, 60] on link "Sales Orders" at bounding box center [856, 70] width 195 height 30
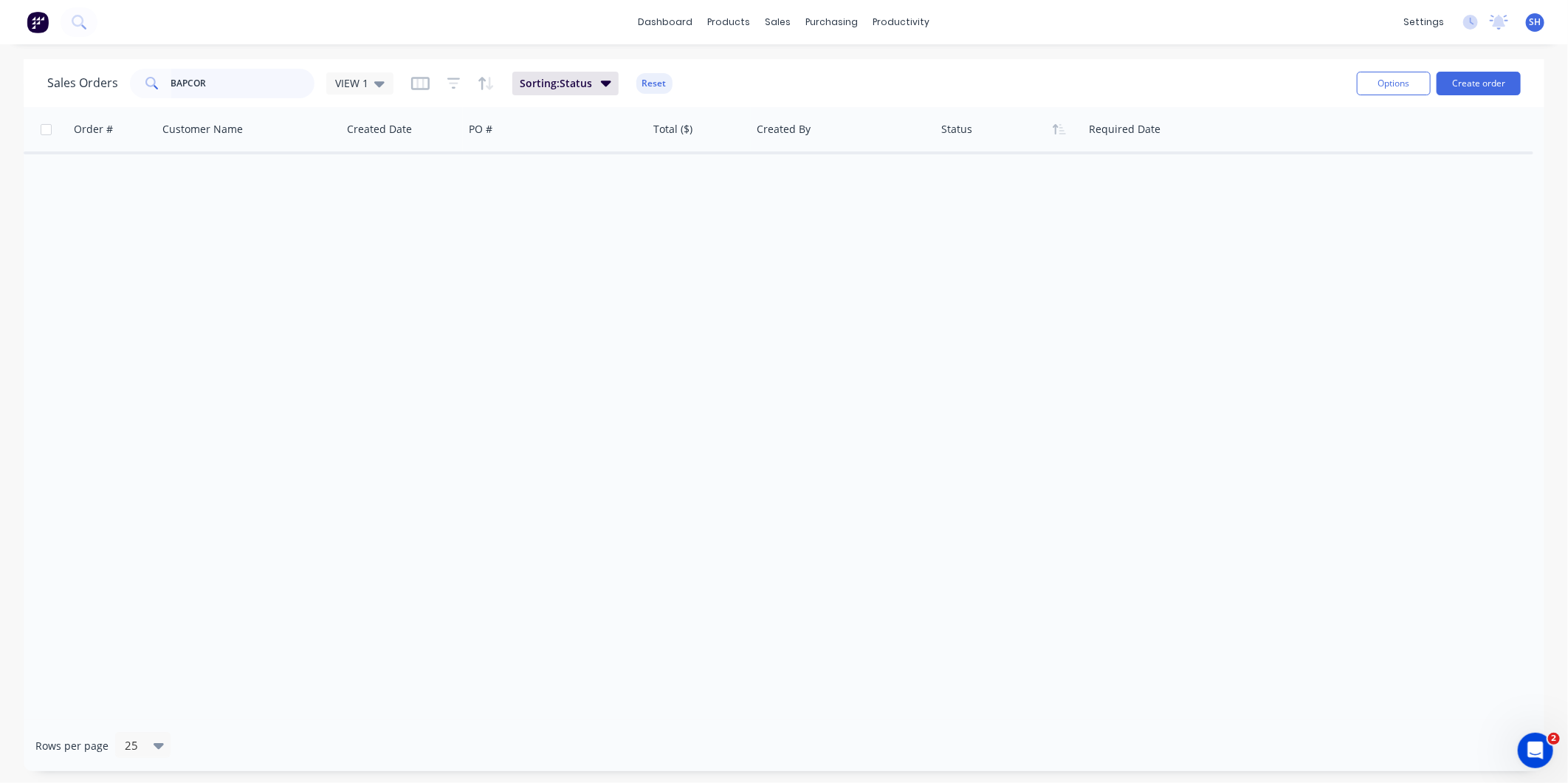
click at [239, 78] on input "BAPCOR" at bounding box center [243, 83] width 144 height 30
click at [239, 79] on input "BAPCOR" at bounding box center [243, 83] width 144 height 30
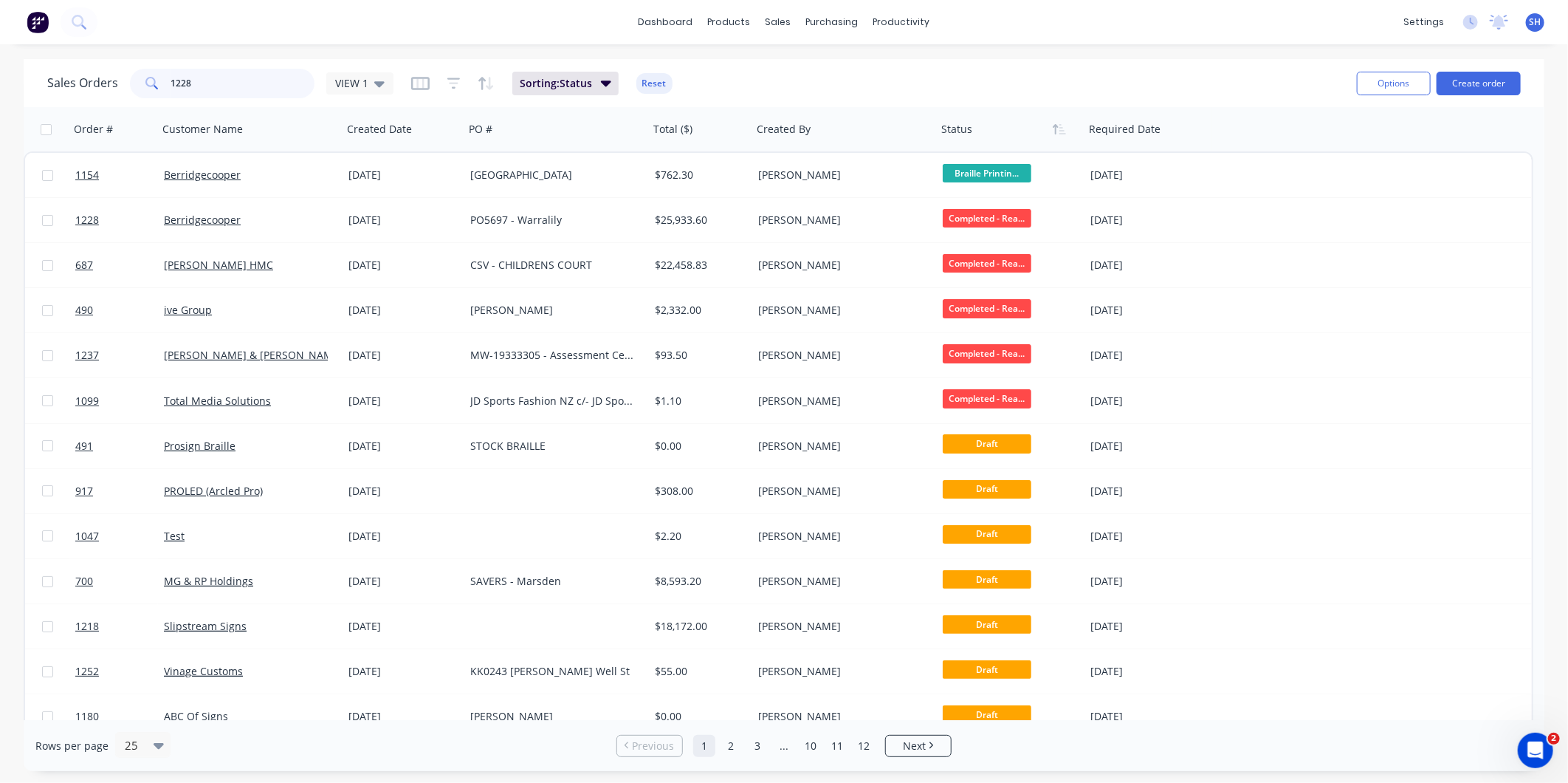
type input "1228"
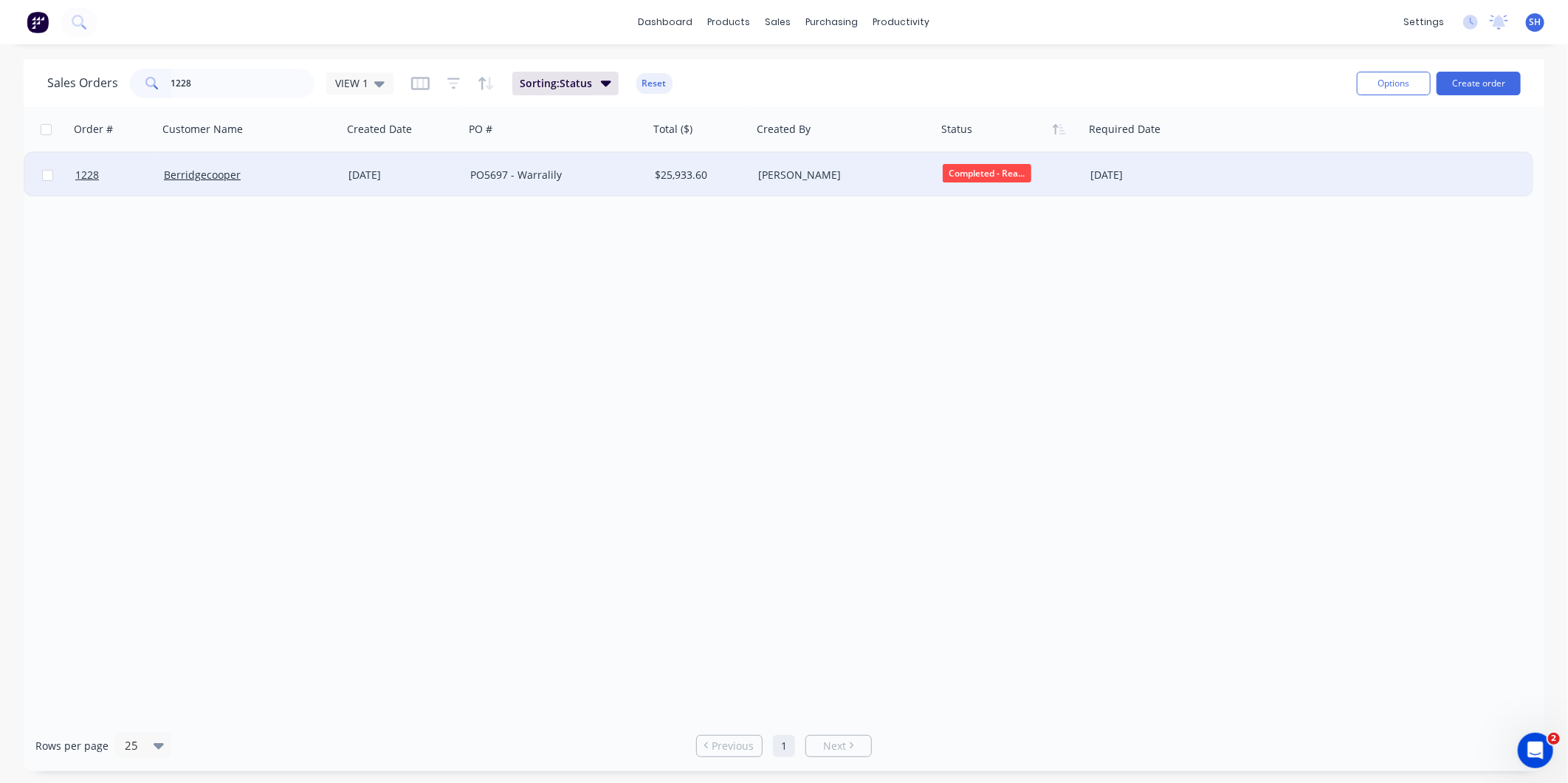
click at [284, 177] on div "Berridgecooper" at bounding box center [246, 175] width 164 height 14
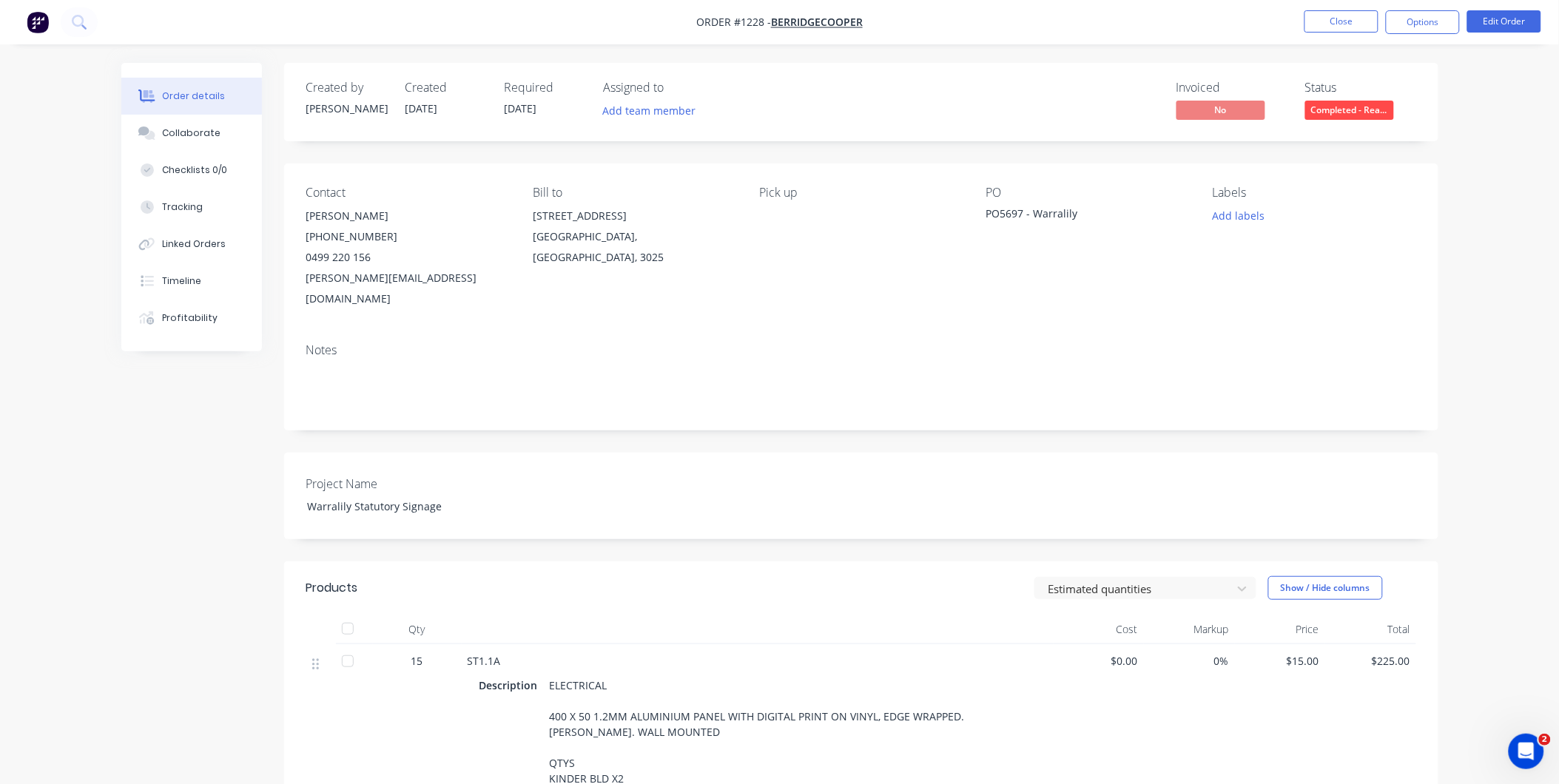
drag, startPoint x: 1023, startPoint y: 211, endPoint x: 988, endPoint y: 210, distance: 35.0
click at [988, 210] on div "PO5697 - Warralily" at bounding box center [1079, 216] width 185 height 21
drag, startPoint x: 762, startPoint y: 19, endPoint x: 736, endPoint y: 20, distance: 26.0
click at [736, 20] on span "Order #1228 -" at bounding box center [733, 22] width 75 height 14
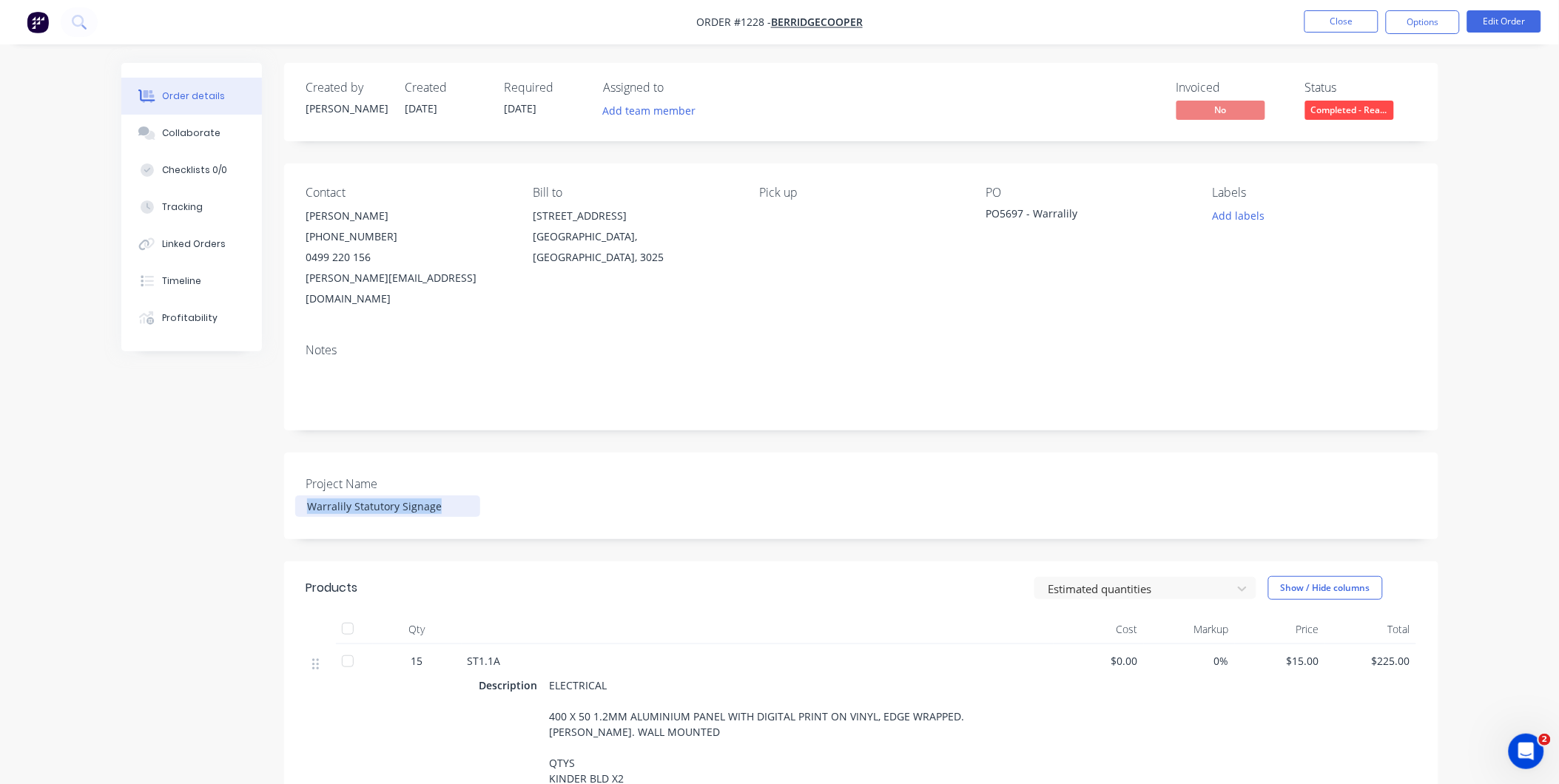
drag, startPoint x: 445, startPoint y: 484, endPoint x: 301, endPoint y: 483, distance: 144.0
click at [304, 495] on div "Warralily Statutory Signage" at bounding box center [387, 506] width 185 height 22
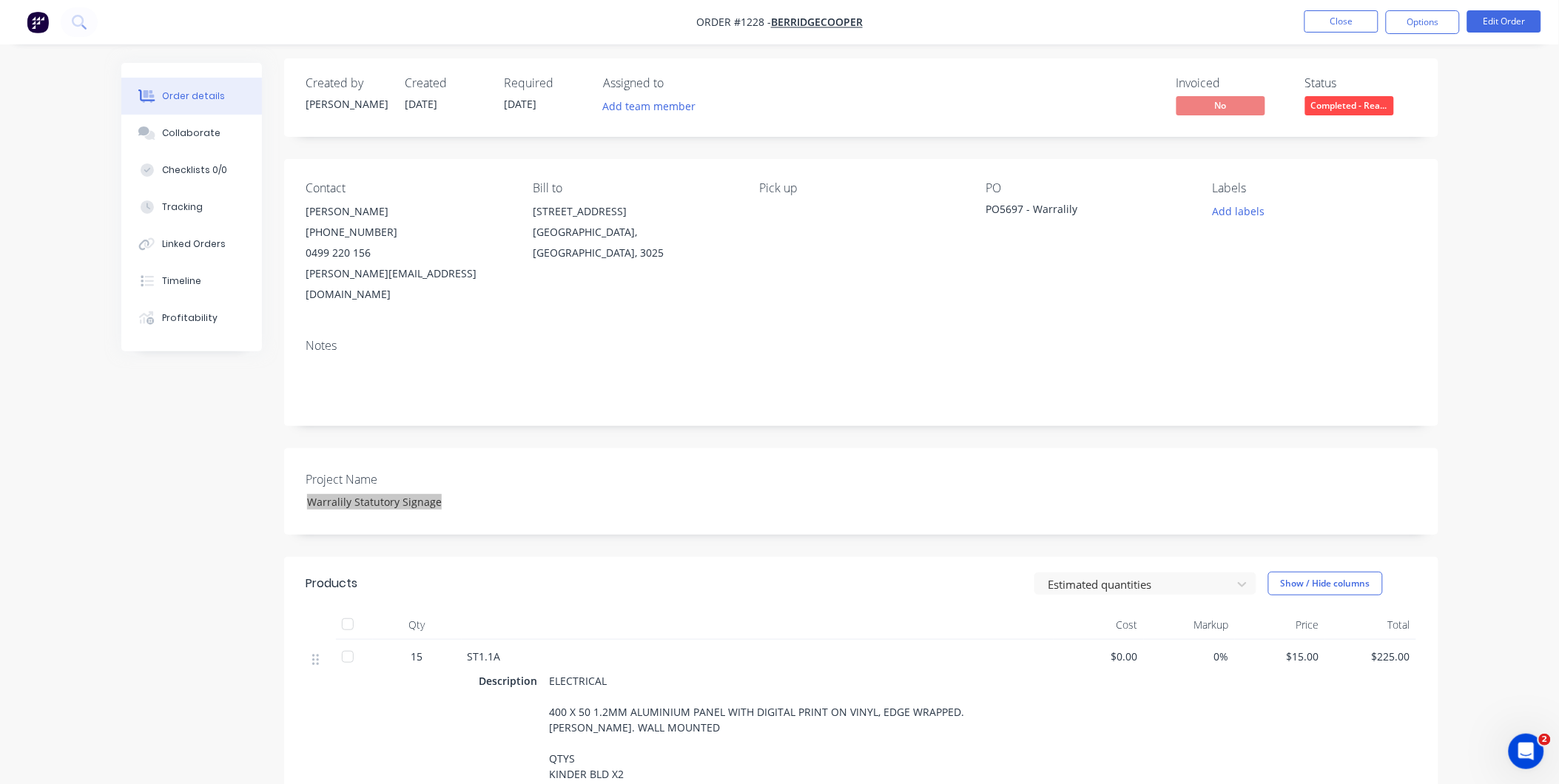
scroll to position [164, 0]
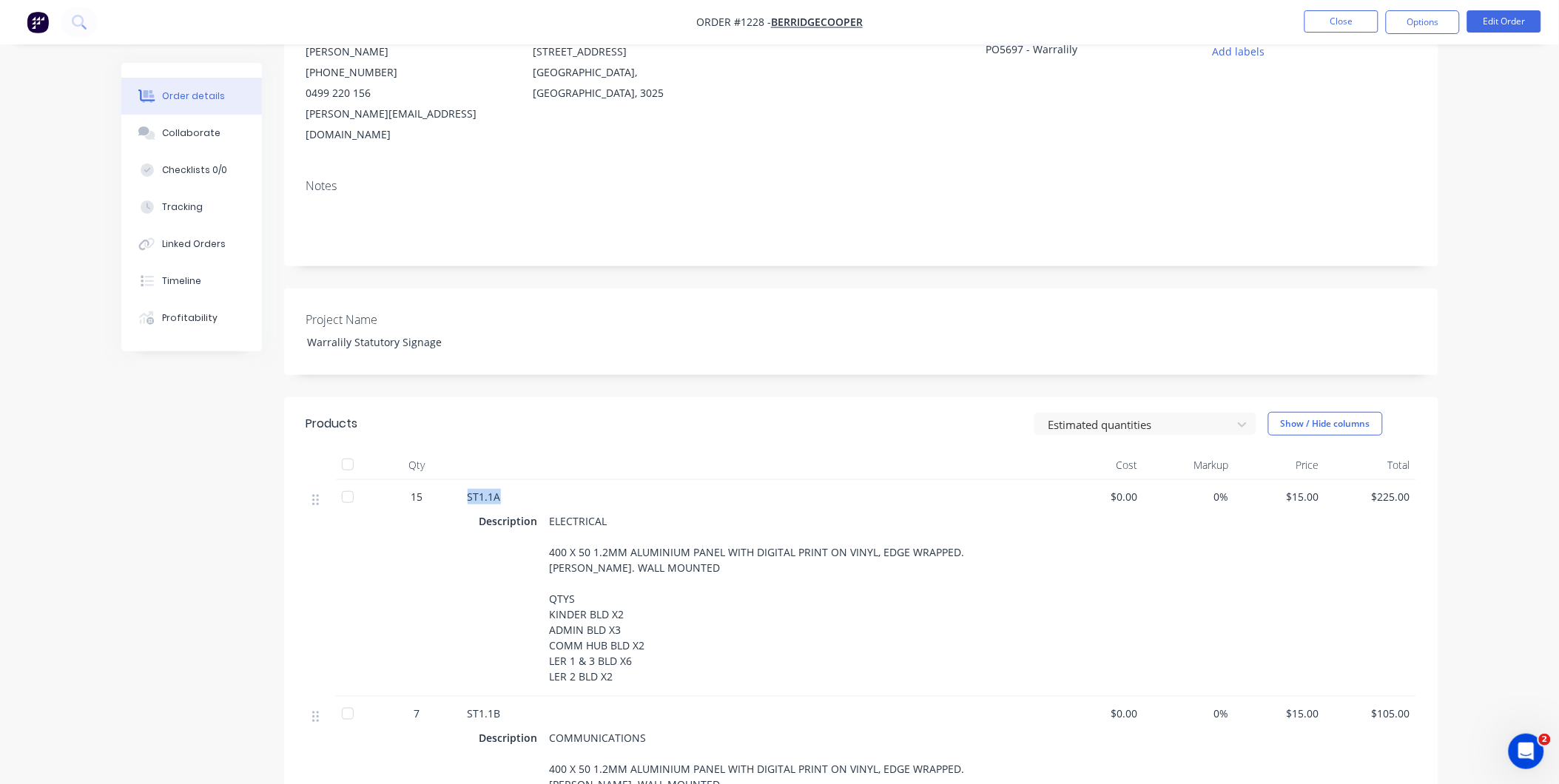
drag, startPoint x: 504, startPoint y: 475, endPoint x: 468, endPoint y: 478, distance: 36.1
click at [468, 489] on div "ST1.1A" at bounding box center [757, 496] width 580 height 15
drag, startPoint x: 549, startPoint y: 594, endPoint x: 616, endPoint y: 654, distance: 89.9
click at [616, 654] on div "ELECTRICAL 400 X 50 1.2MM ALUMINIUM PANEL WITH DIGITAL PRINT ON VINYL, EDGE WRA…" at bounding box center [789, 599] width 492 height 176
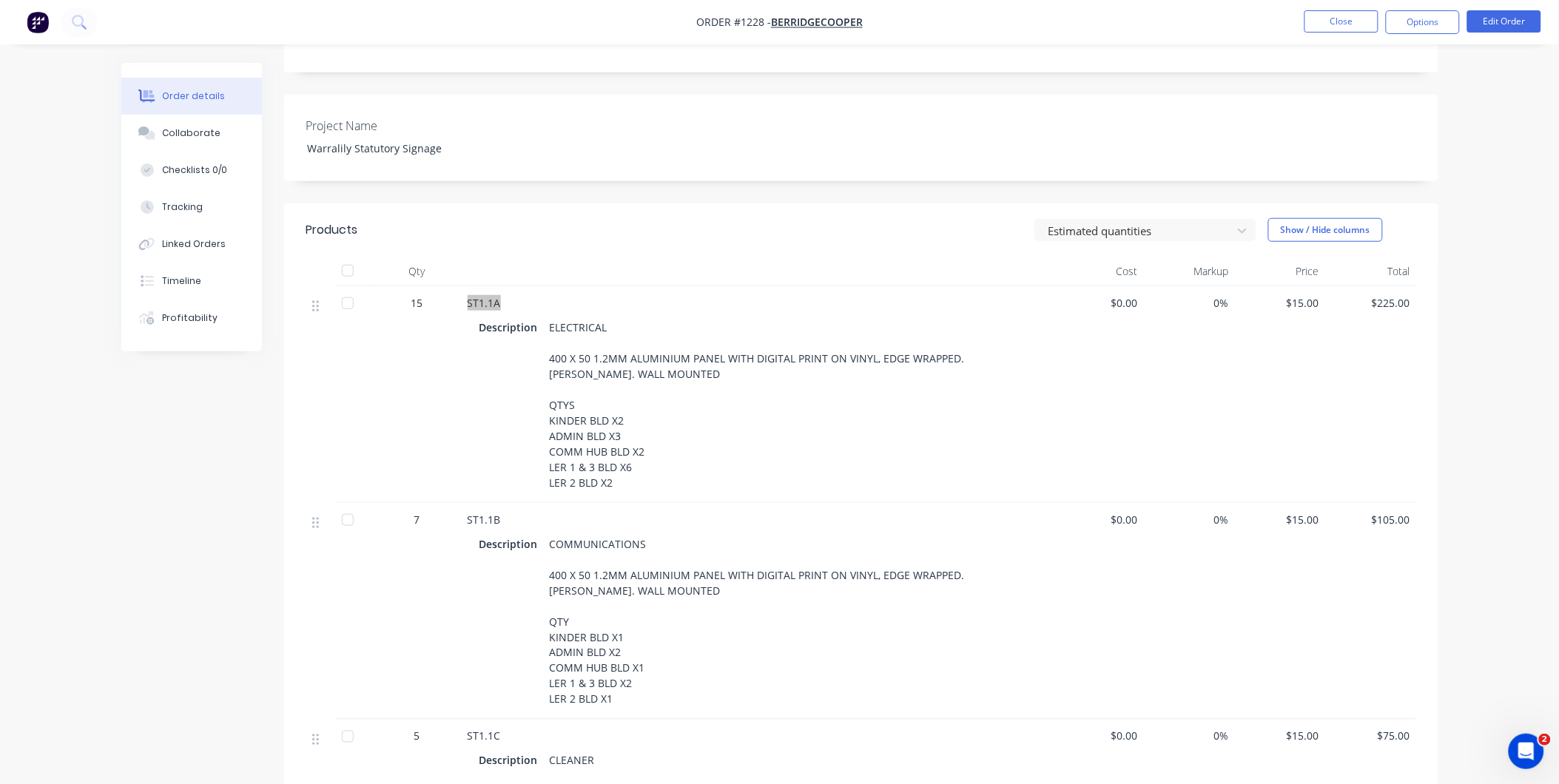
scroll to position [410, 0]
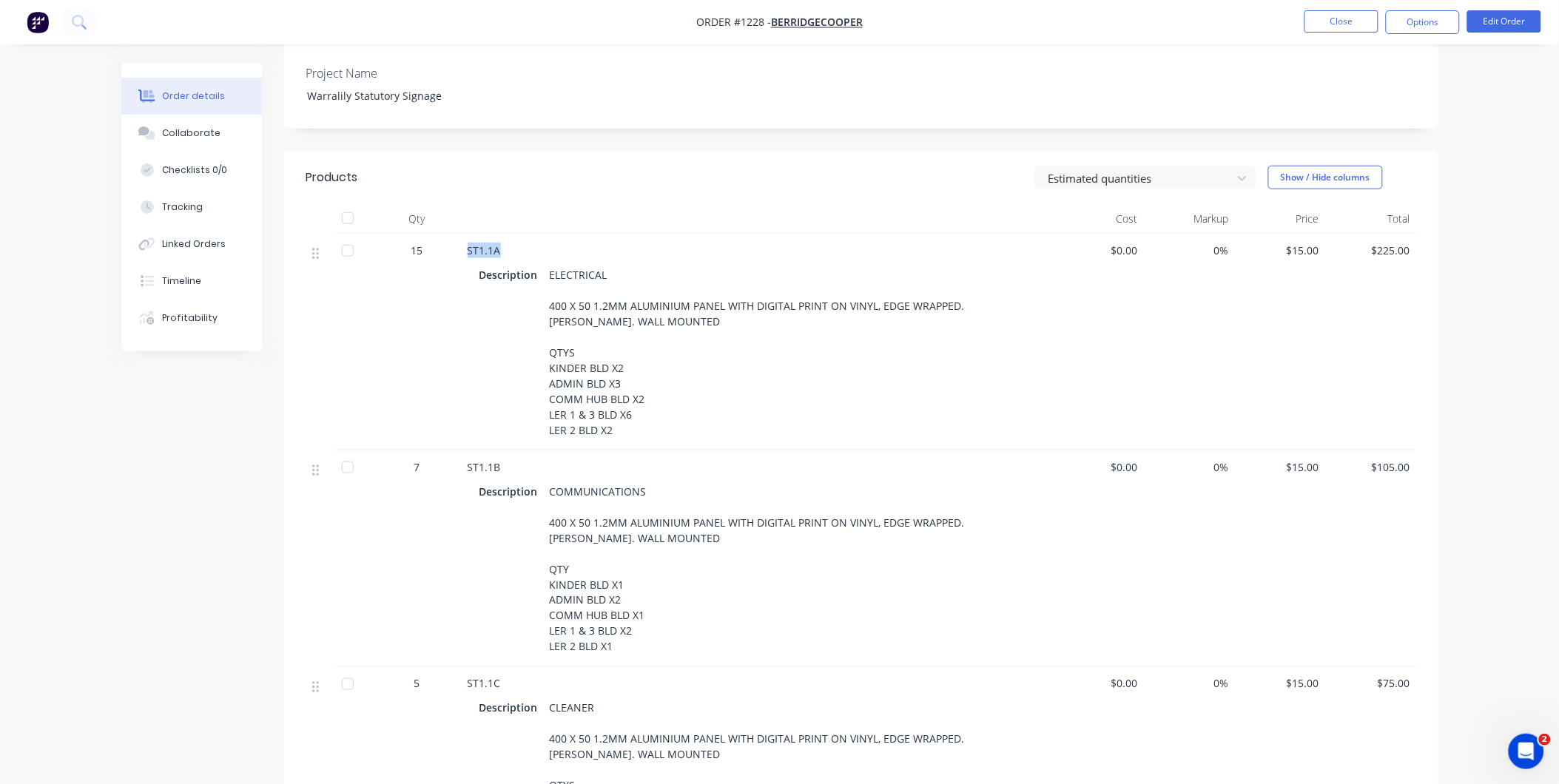
drag, startPoint x: 548, startPoint y: 563, endPoint x: 619, endPoint y: 620, distance: 91.0
click at [619, 620] on div "COMMUNICATIONS 400 X 50 1.2MM ALUMINIUM PANEL WITH DIGITAL PRINT ON VINYL, EDGE…" at bounding box center [789, 569] width 492 height 176
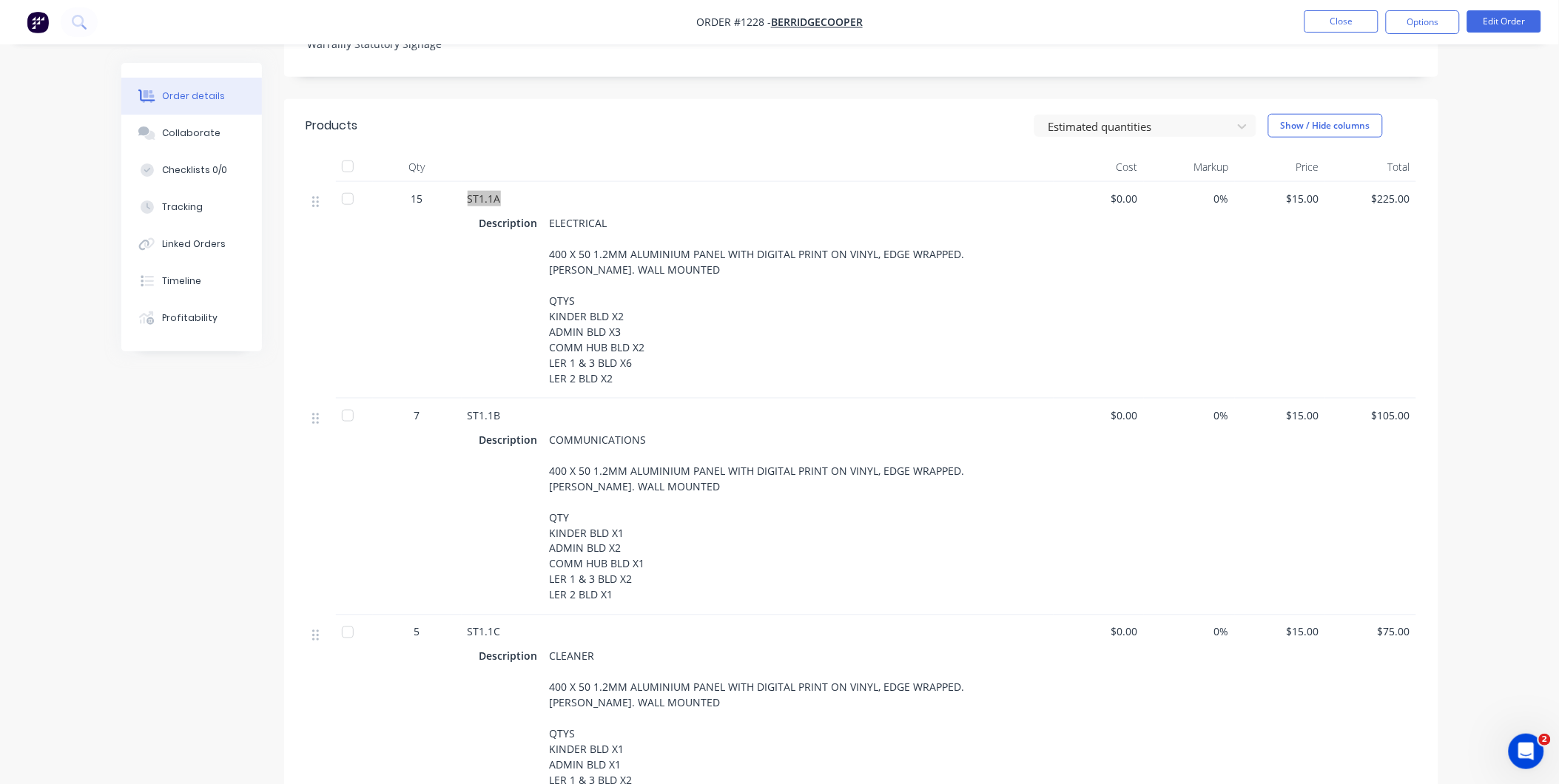
scroll to position [657, 0]
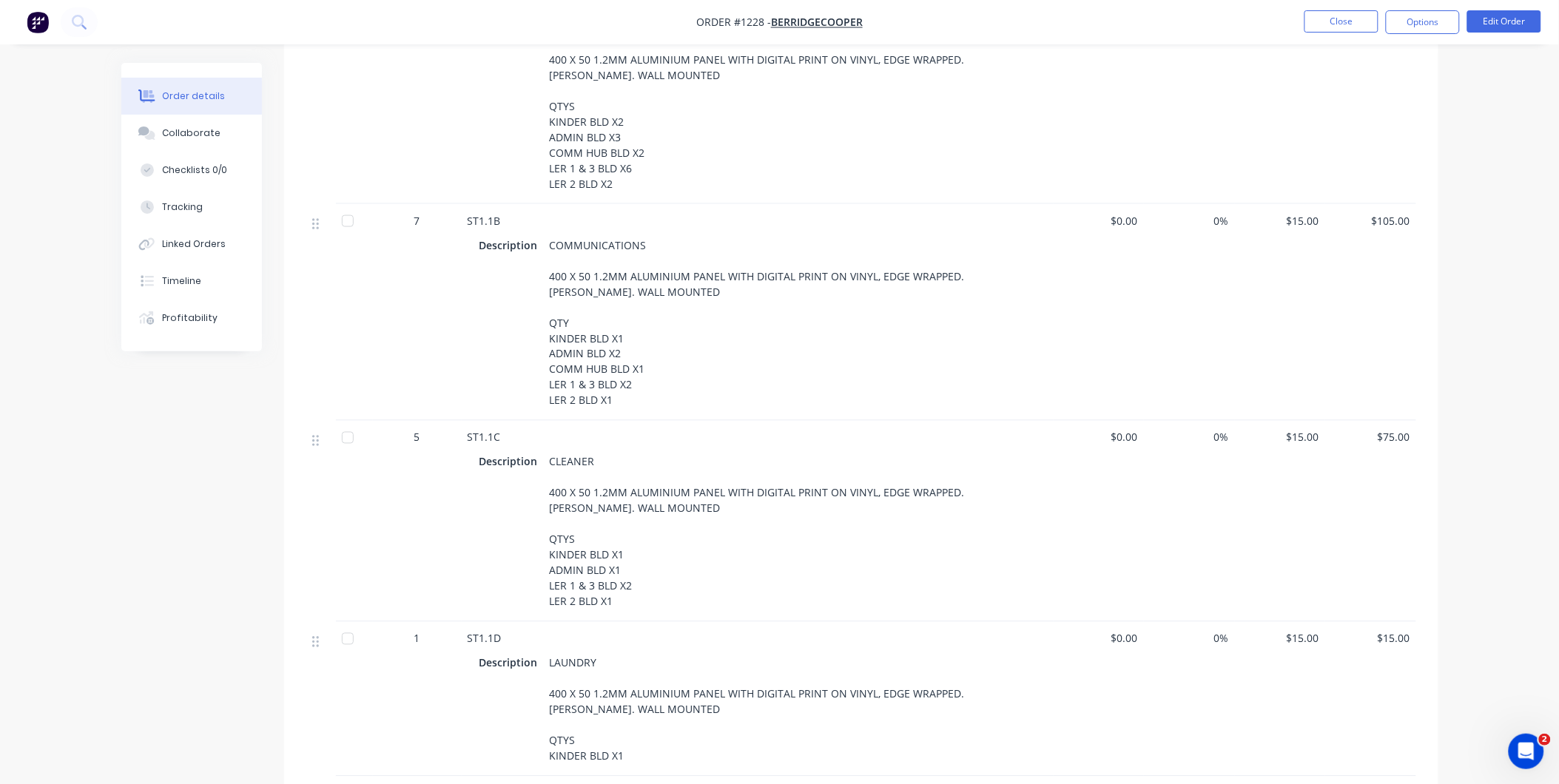
drag, startPoint x: 548, startPoint y: 531, endPoint x: 611, endPoint y: 588, distance: 85.0
click at [611, 588] on div "CLEANER 400 X 50 1.2MM ALUMINIUM PANEL WITH DIGITAL PRINT ON VINYL, EDGE WRAPPE…" at bounding box center [789, 531] width 492 height 161
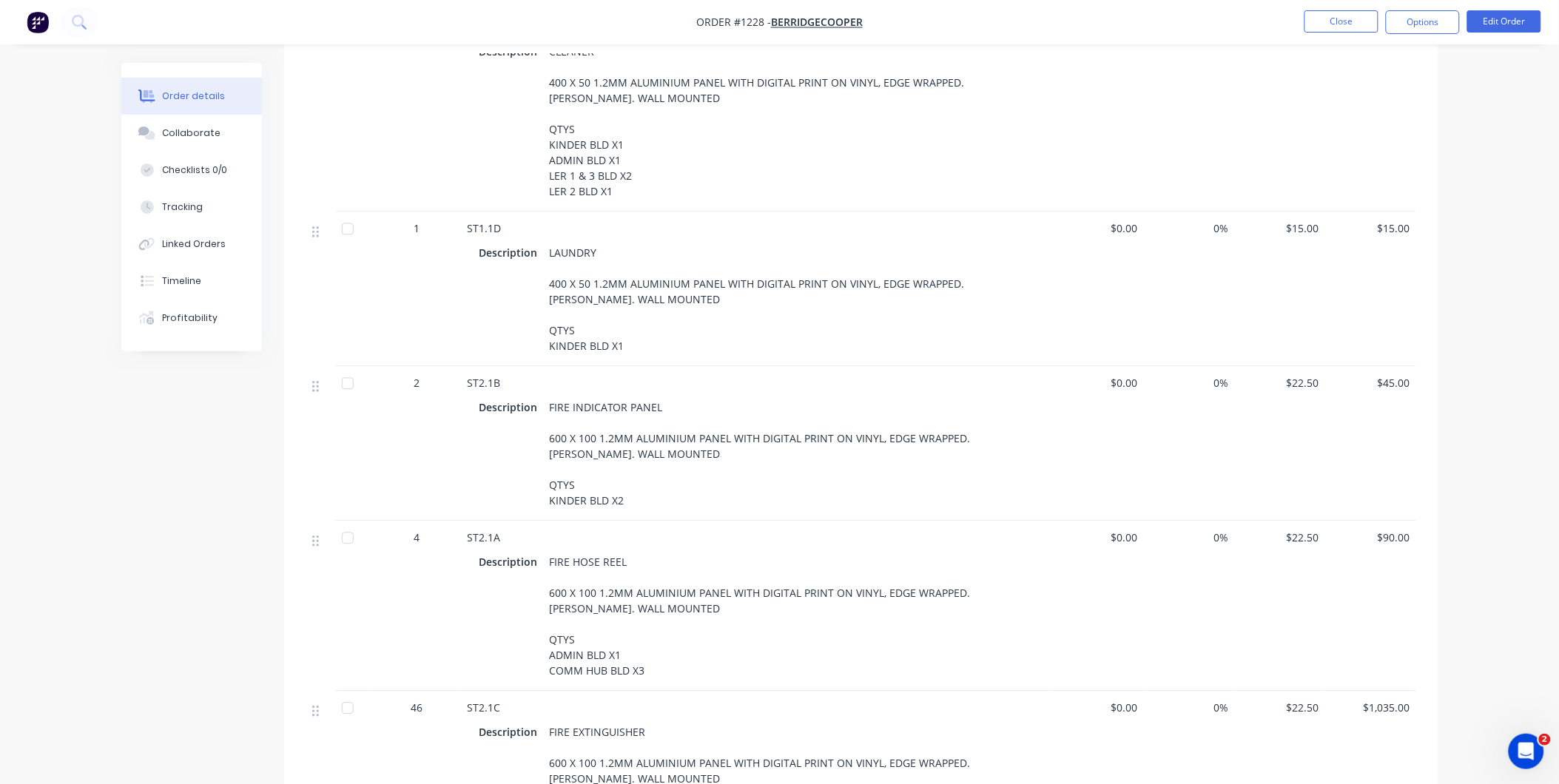
scroll to position [1068, 0]
drag, startPoint x: 549, startPoint y: 305, endPoint x: 626, endPoint y: 328, distance: 80.4
click at [626, 328] on div "LAUNDRY 400 X 50 1.2MM ALUMINIUM PANEL WITH DIGITAL PRINT ON VINYL, EDGE WRAPPE…" at bounding box center [789, 298] width 492 height 115
drag, startPoint x: 501, startPoint y: 360, endPoint x: 472, endPoint y: 358, distance: 29.1
click at [472, 374] on div "ST2.1B" at bounding box center [757, 382] width 580 height 15
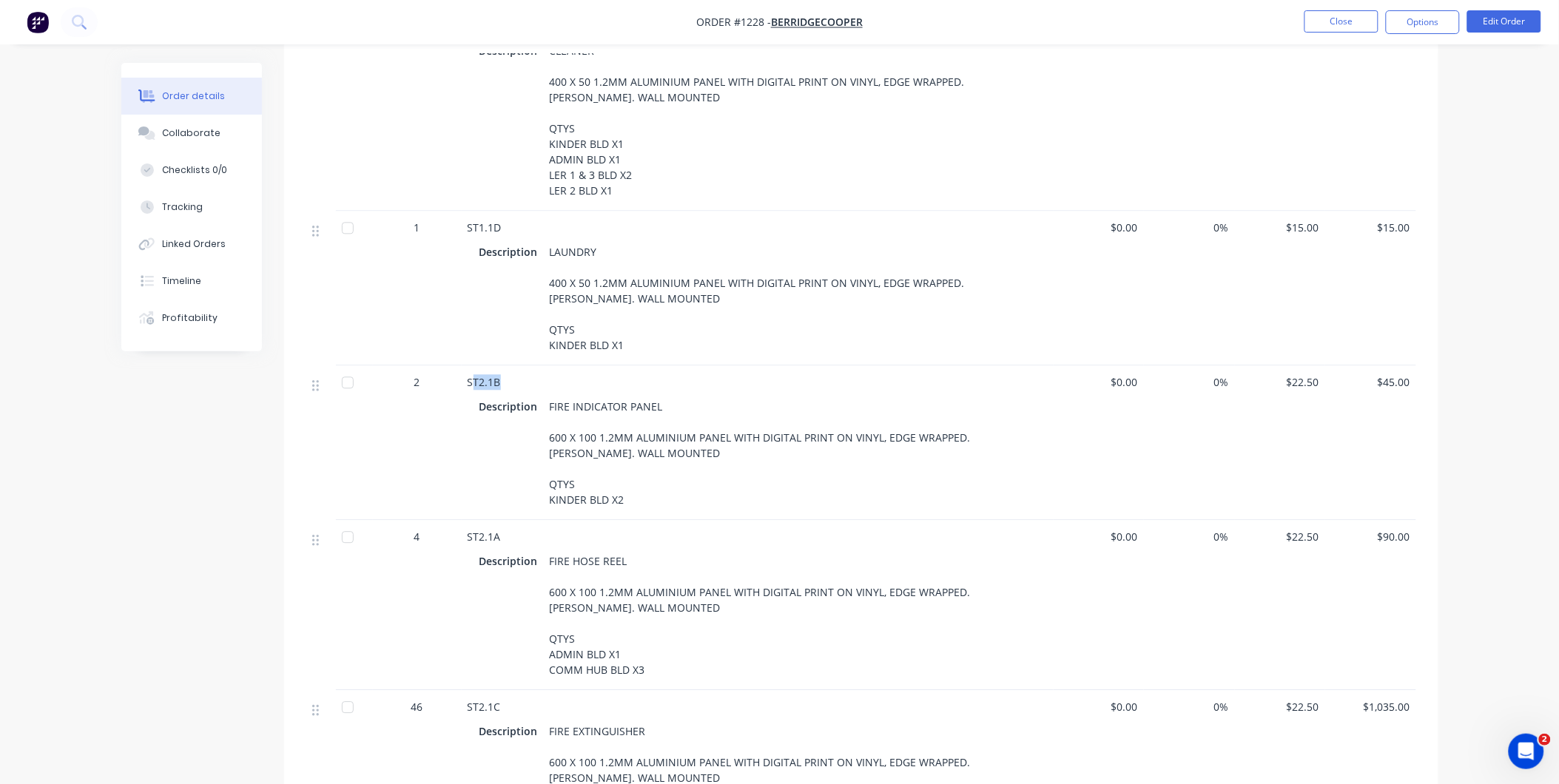
click at [472, 375] on span "ST2.1B" at bounding box center [484, 382] width 34 height 14
drag, startPoint x: 467, startPoint y: 358, endPoint x: 662, endPoint y: 377, distance: 195.9
click at [662, 377] on div "ST2.1B Description FIRE INDICATOR PANEL 600 X 100 1.2MM ALUMINIUM PANEL WITH DI…" at bounding box center [758, 443] width 592 height 155
drag, startPoint x: 626, startPoint y: 478, endPoint x: 549, endPoint y: 467, distance: 77.8
click at [549, 467] on div "FIRE INDICATOR PANEL 600 X 100 1.2MM ALUMINIUM PANEL WITH DIGITAL PRINT ON VINY…" at bounding box center [789, 453] width 492 height 115
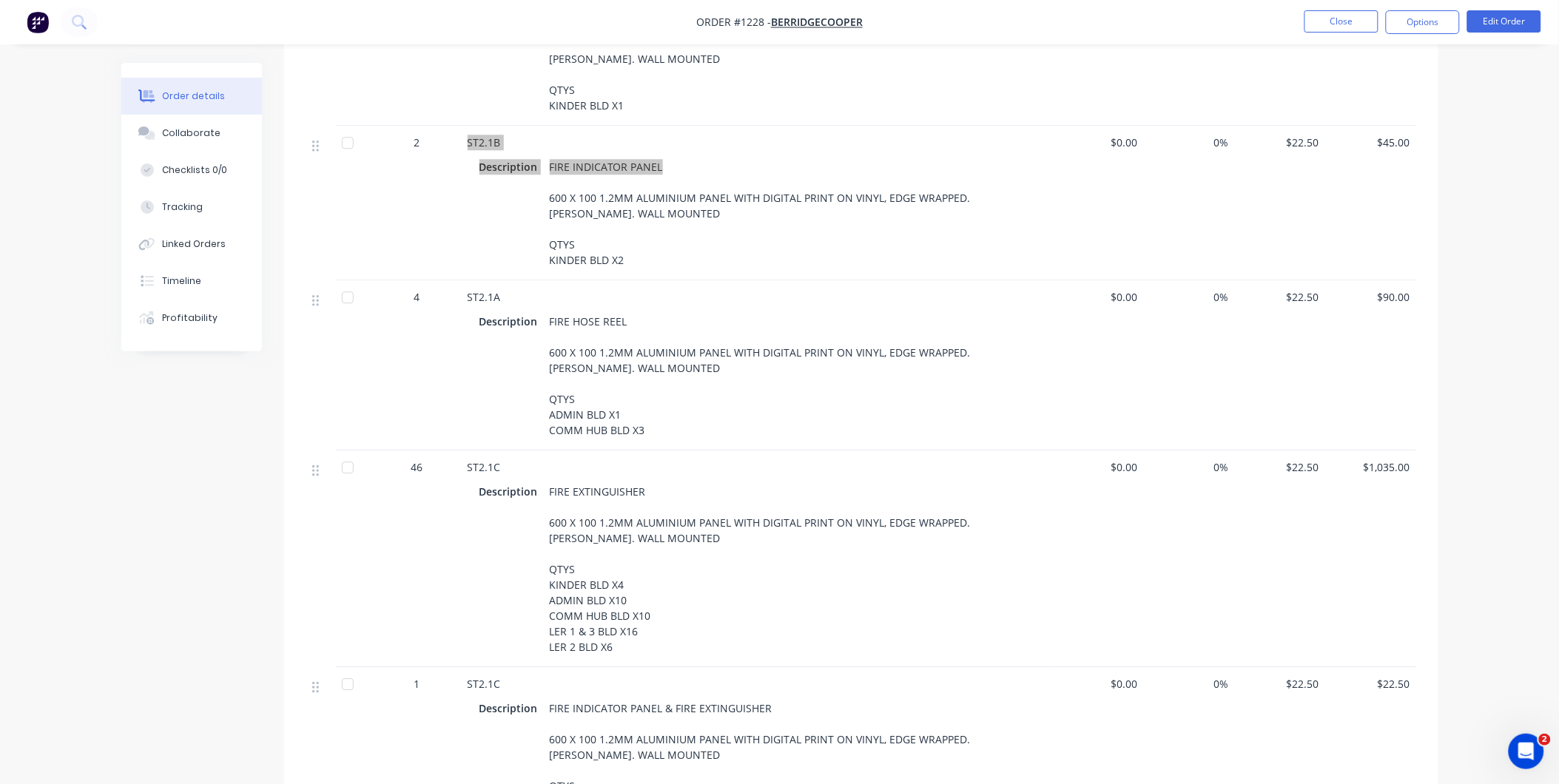
scroll to position [1314, 0]
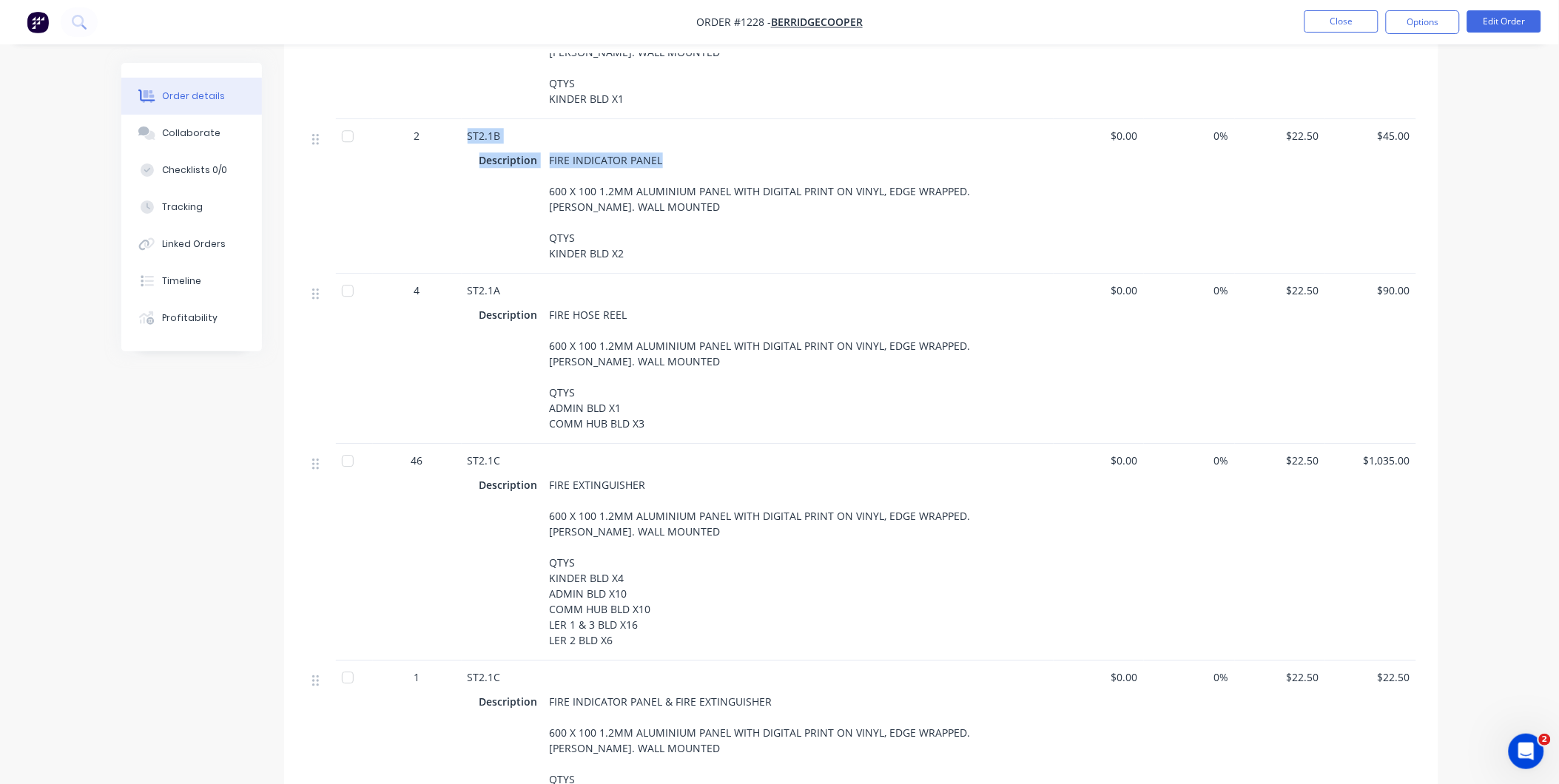
drag, startPoint x: 641, startPoint y: 399, endPoint x: 543, endPoint y: 367, distance: 103.1
click at [544, 367] on div "FIRE HOSE REEL 600 X 100 1.2MM ALUMINIUM PANEL WITH DIGITAL PRINT ON VINYL, EDG…" at bounding box center [789, 369] width 492 height 130
drag, startPoint x: 467, startPoint y: 437, endPoint x: 662, endPoint y: 463, distance: 196.7
click at [662, 463] on div "ST2.1C Description FIRE EXTINGUISHER 600 X 100 1.2MM ALUMINIUM PANEL WITH DIGIT…" at bounding box center [758, 552] width 592 height 216
drag, startPoint x: 546, startPoint y: 540, endPoint x: 619, endPoint y: 621, distance: 109.0
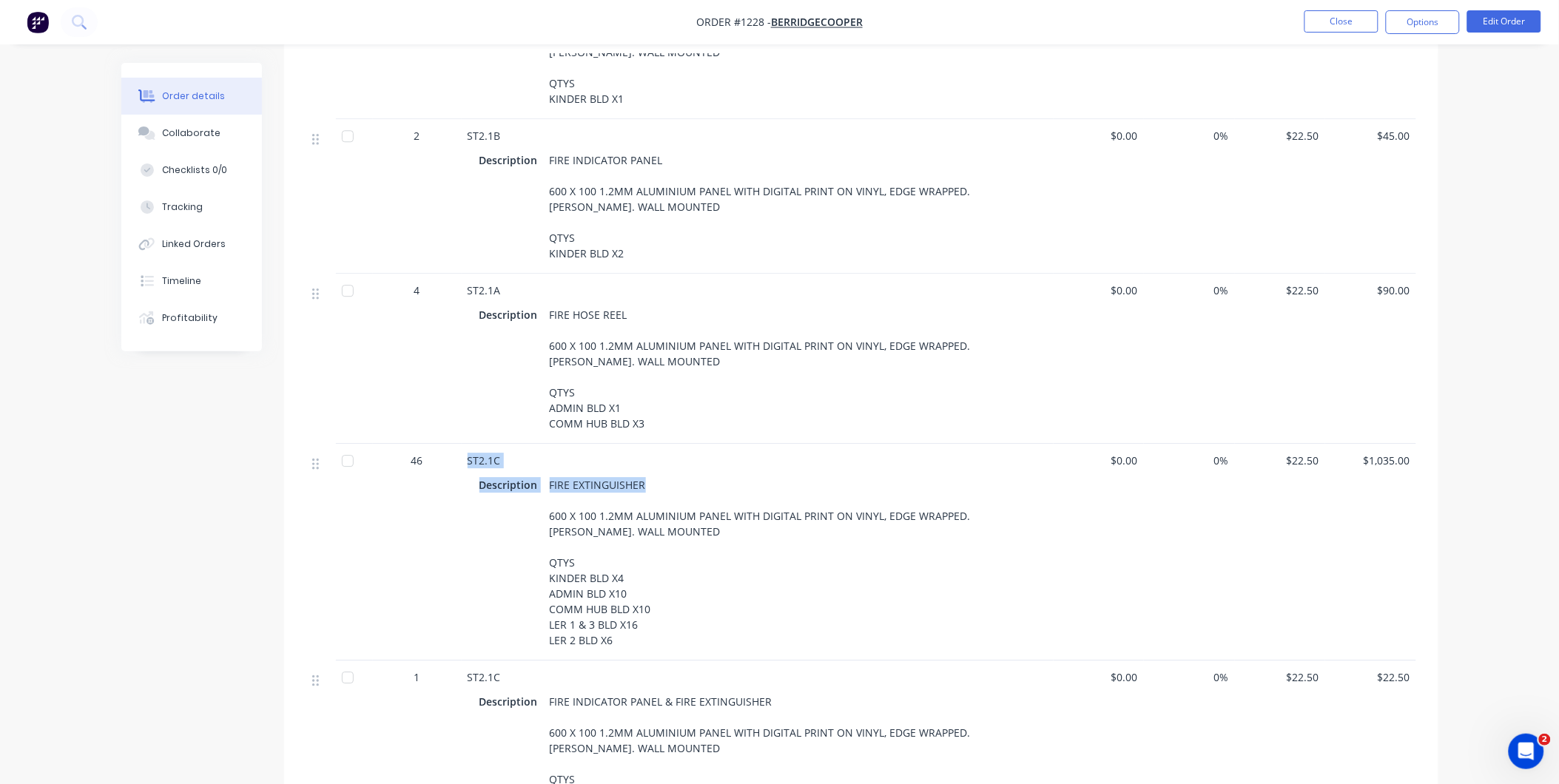
click at [619, 621] on div "FIRE EXTINGUISHER 600 X 100 1.2MM ALUMINIUM PANEL WITH DIGITAL PRINT ON VINYL, …" at bounding box center [789, 562] width 492 height 176
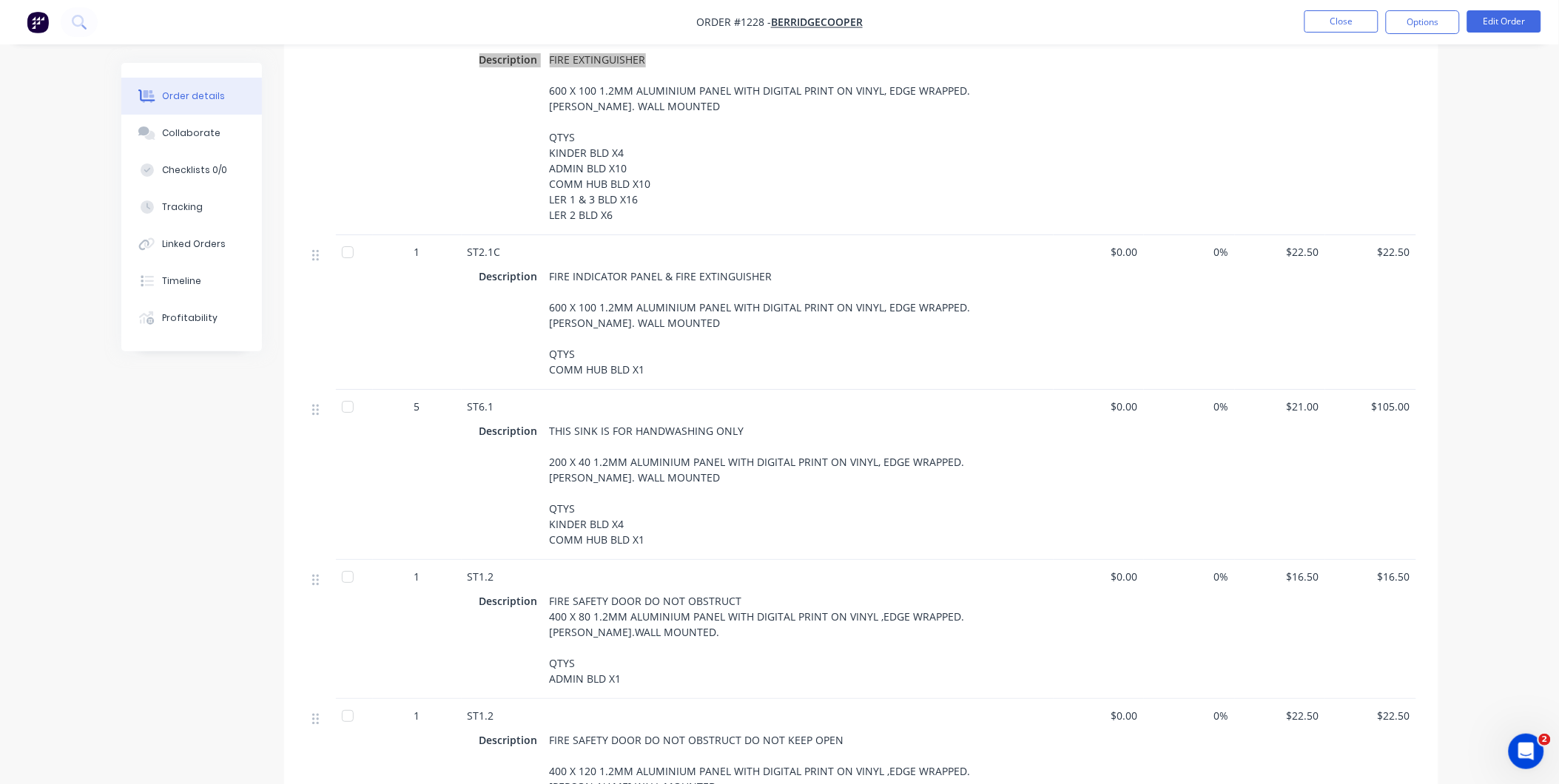
scroll to position [1808, 0]
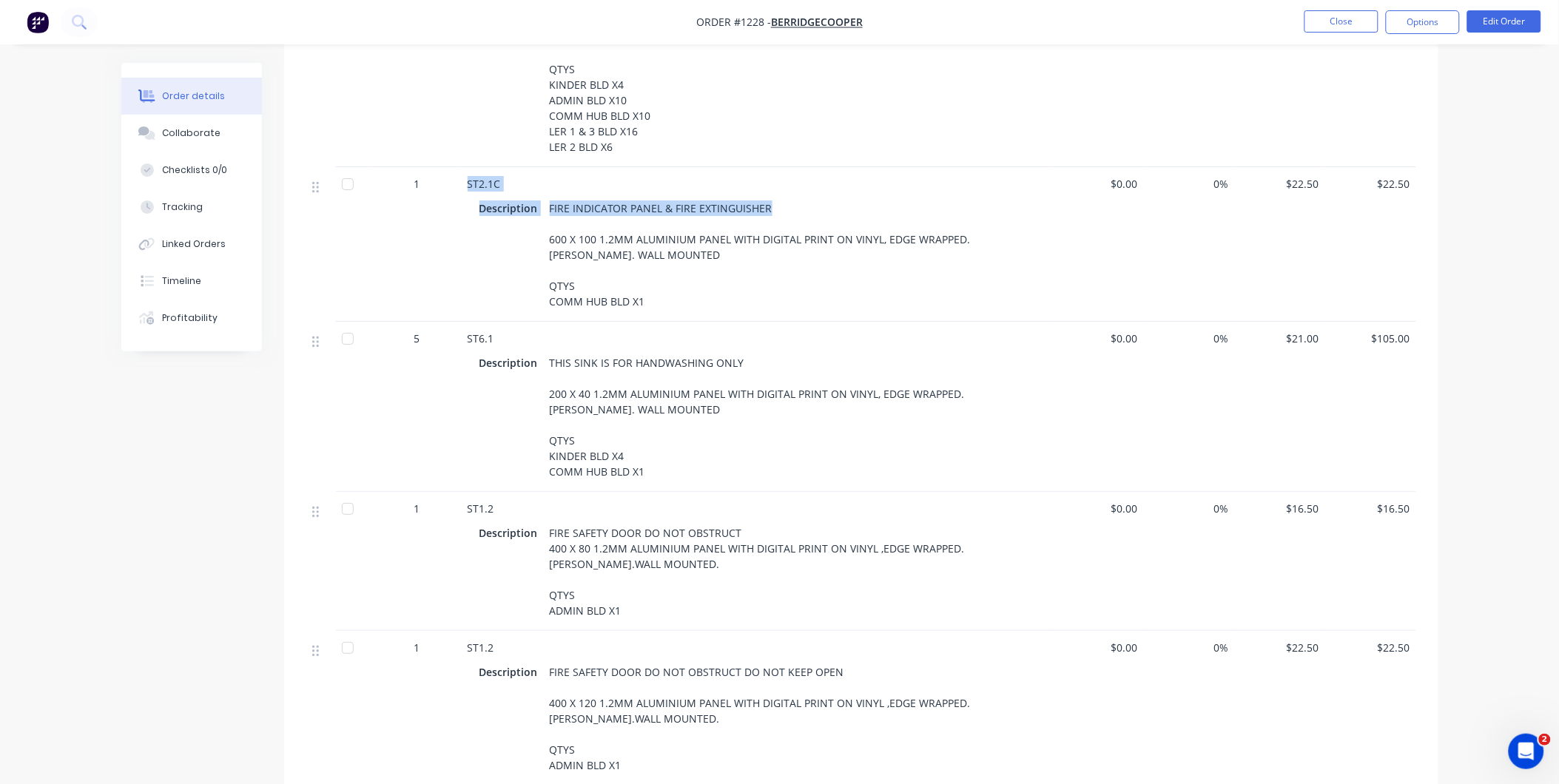
drag, startPoint x: 466, startPoint y: 160, endPoint x: 773, endPoint y: 192, distance: 308.7
click at [773, 192] on div "ST2.1C Description FIRE INDICATOR PANEL & FIRE EXTINGUISHER 600 X 100 1.2MM ALU…" at bounding box center [758, 244] width 592 height 155
drag, startPoint x: 548, startPoint y: 262, endPoint x: 671, endPoint y: 285, distance: 125.1
click at [671, 285] on div "FIRE INDICATOR PANEL & FIRE EXTINGUISHER 600 X 100 1.2MM ALUMINIUM PANEL WITH D…" at bounding box center [789, 254] width 492 height 115
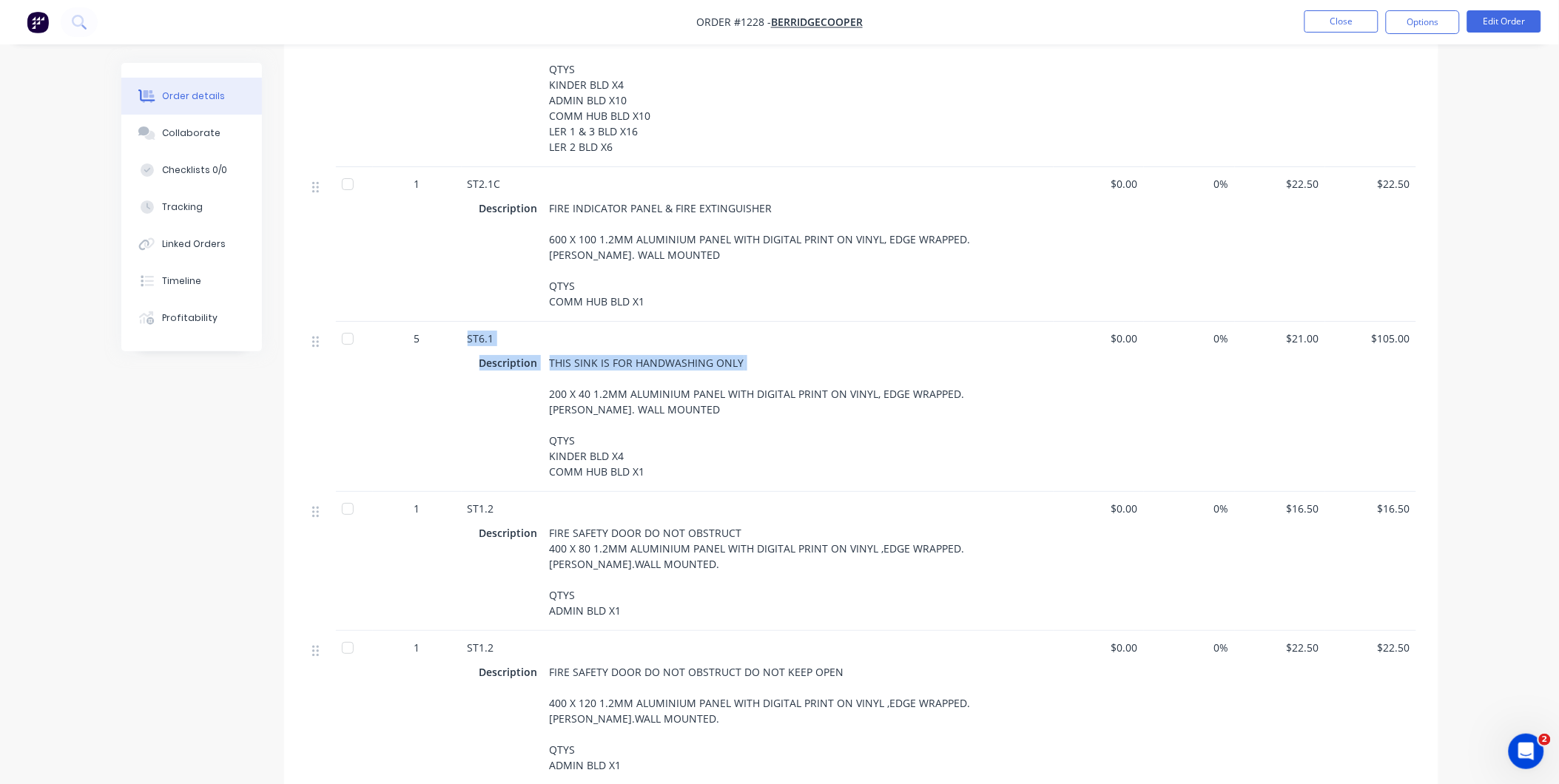
drag, startPoint x: 464, startPoint y: 314, endPoint x: 729, endPoint y: 351, distance: 267.6
click at [729, 351] on div "ST6.1 Description THIS SINK IS FOR HANDWASHING ONLY 200 X 40 1.2MM ALUMINIUM PA…" at bounding box center [758, 406] width 592 height 170
drag, startPoint x: 549, startPoint y: 418, endPoint x: 652, endPoint y: 448, distance: 107.3
click at [652, 448] on div "THIS SINK IS FOR HANDWASHING ONLY 200 X 40 1.2MM ALUMINIUM PANEL WITH DIGITAL P…" at bounding box center [789, 417] width 492 height 130
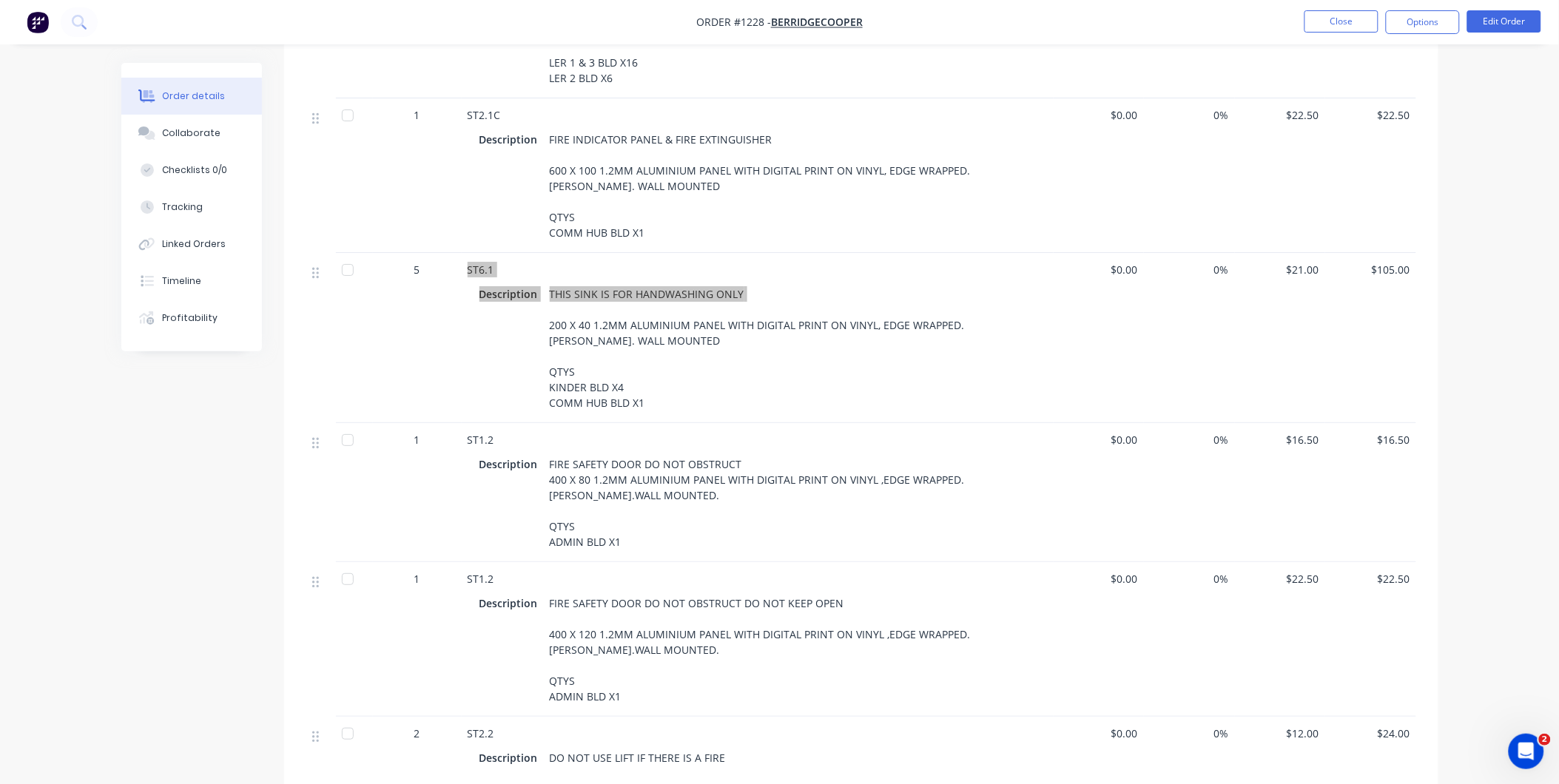
scroll to position [1971, 0]
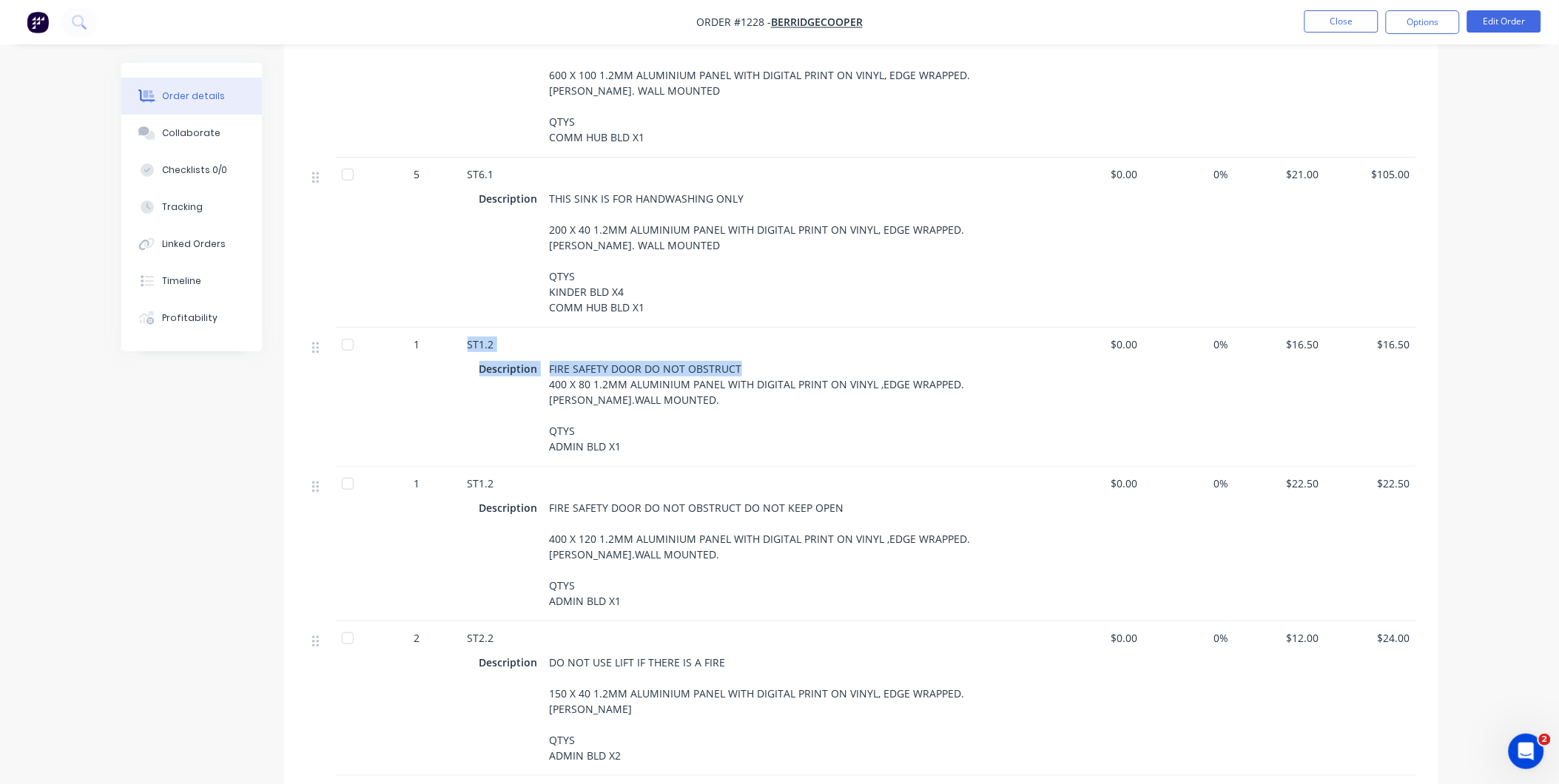
drag, startPoint x: 467, startPoint y: 321, endPoint x: 742, endPoint y: 336, distance: 275.4
click at [742, 336] on div "ST1.2 Description FIRE SAFETY DOOR DO NOT OBSTRUCT 400 X 80 1.2MM ALUMINIUM PAN…" at bounding box center [758, 397] width 592 height 139
drag, startPoint x: 620, startPoint y: 422, endPoint x: 549, endPoint y: 410, distance: 72.0
click at [549, 410] on div "FIRE SAFETY DOOR DO NOT OBSTRUCT 400 X 80 1.2MM ALUMINIUM PANEL WITH DIGITAL PR…" at bounding box center [789, 407] width 492 height 99
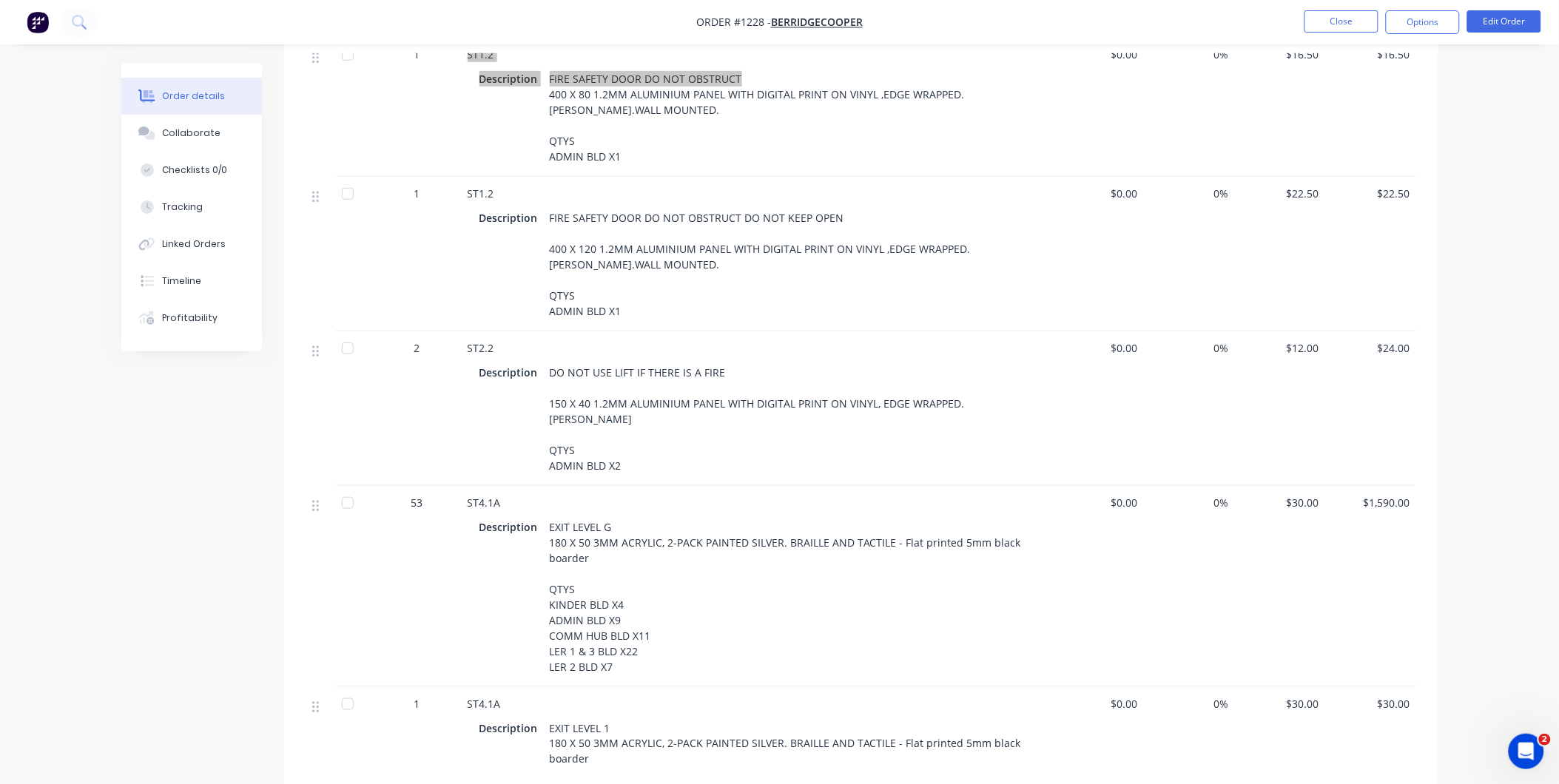
scroll to position [2218, 0]
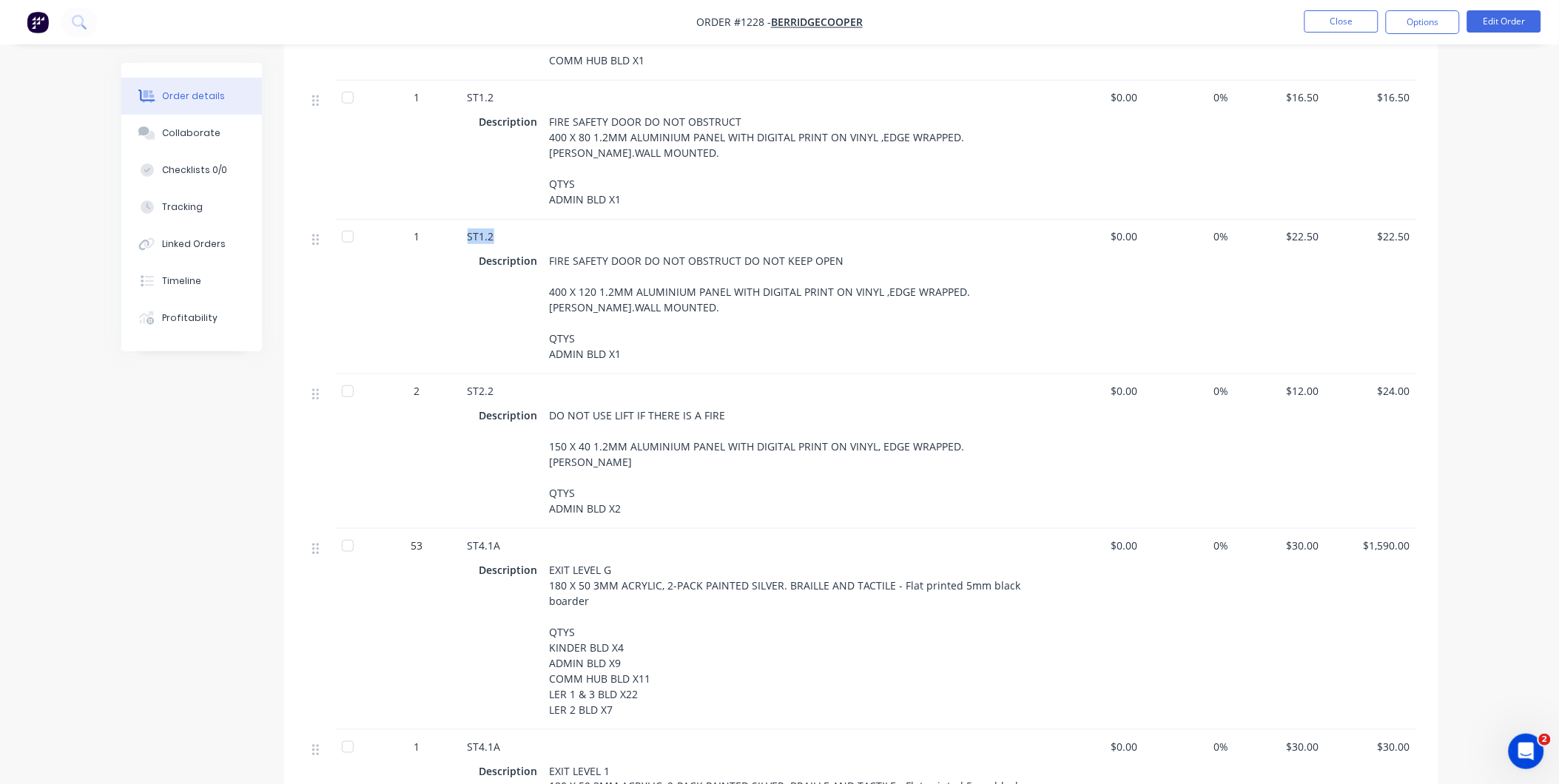
drag, startPoint x: 464, startPoint y: 213, endPoint x: 498, endPoint y: 212, distance: 34.0
click at [498, 220] on div "ST1.2 Description FIRE SAFETY DOOR DO NOT OBSTRUCT DO NOT KEEP OPEN 400 X 120 1…" at bounding box center [758, 297] width 592 height 155
drag, startPoint x: 548, startPoint y: 238, endPoint x: 905, endPoint y: 326, distance: 367.7
click at [872, 250] on div "FIRE SAFETY DOOR DO NOT OBSTRUCT DO NOT KEEP OPEN 400 X 120 1.2MM ALUMINIUM PAN…" at bounding box center [789, 307] width 492 height 115
drag, startPoint x: 464, startPoint y: 366, endPoint x: 508, endPoint y: 366, distance: 44.0
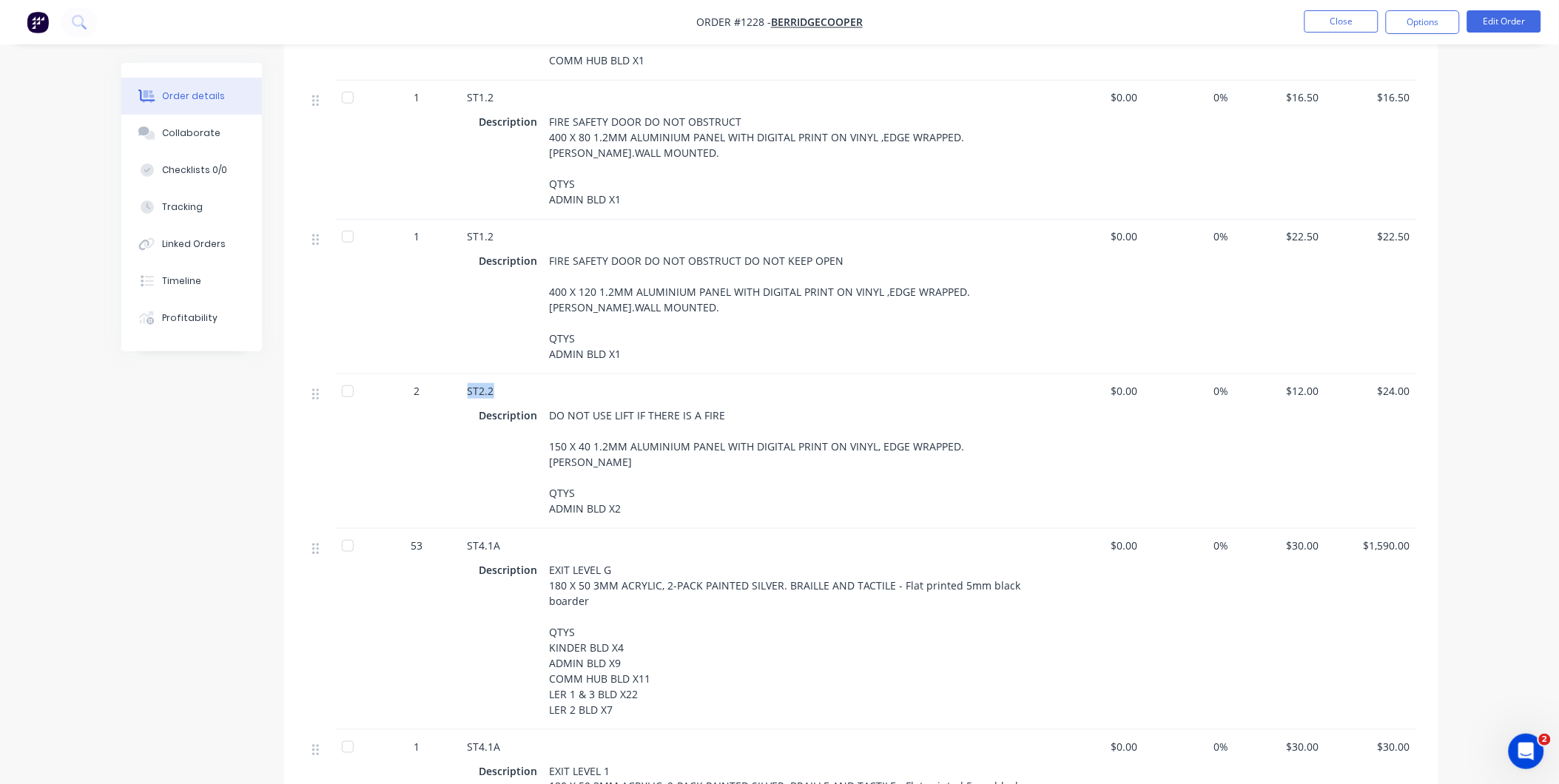
click at [508, 374] on div "ST2.2 Description DO NOT USE LIFT IF THERE IS A FIRE 150 X 40 1.2MM ALUMINIUM P…" at bounding box center [758, 451] width 592 height 155
drag, startPoint x: 549, startPoint y: 394, endPoint x: 726, endPoint y: 388, distance: 177.1
click at [726, 405] on div "DO NOT USE LIFT IF THERE IS A FIRE 150 X 40 1.2MM ALUMINIUM PANEL WITH DIGITAL …" at bounding box center [789, 462] width 492 height 115
click at [549, 559] on div "EXIT LEVEL G 180 X 50 3MM ACRYLIC, 2-PACK PAINTED SILVER. BRAILLE AND TACTILE -…" at bounding box center [789, 639] width 492 height 161
drag, startPoint x: 466, startPoint y: 522, endPoint x: 616, endPoint y: 545, distance: 151.8
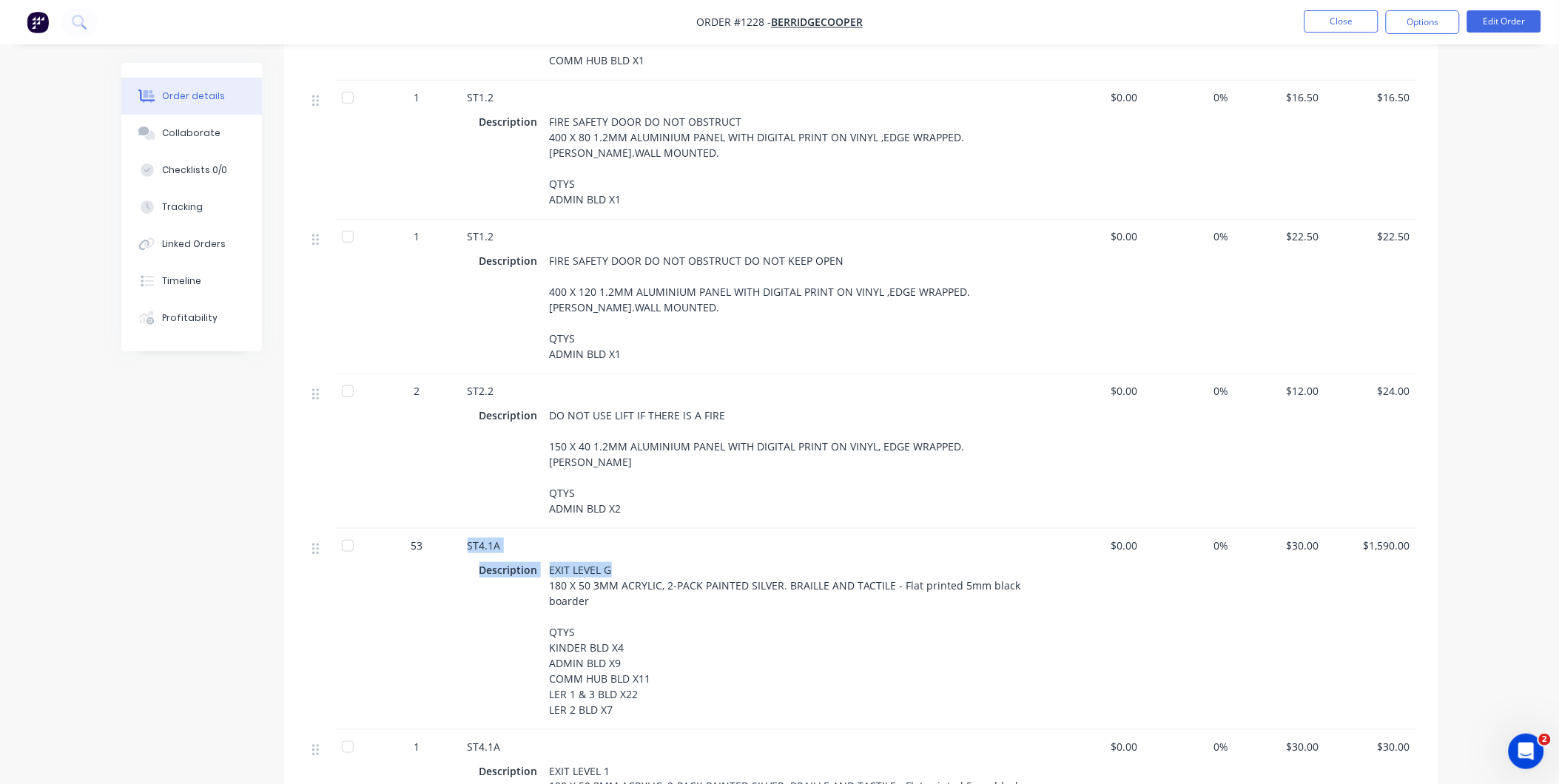
click at [616, 545] on div "ST4.1A Description EXIT LEVEL G 180 X 50 3MM ACRYLIC, 2-PACK PAINTED SILVER. BR…" at bounding box center [758, 629] width 592 height 201
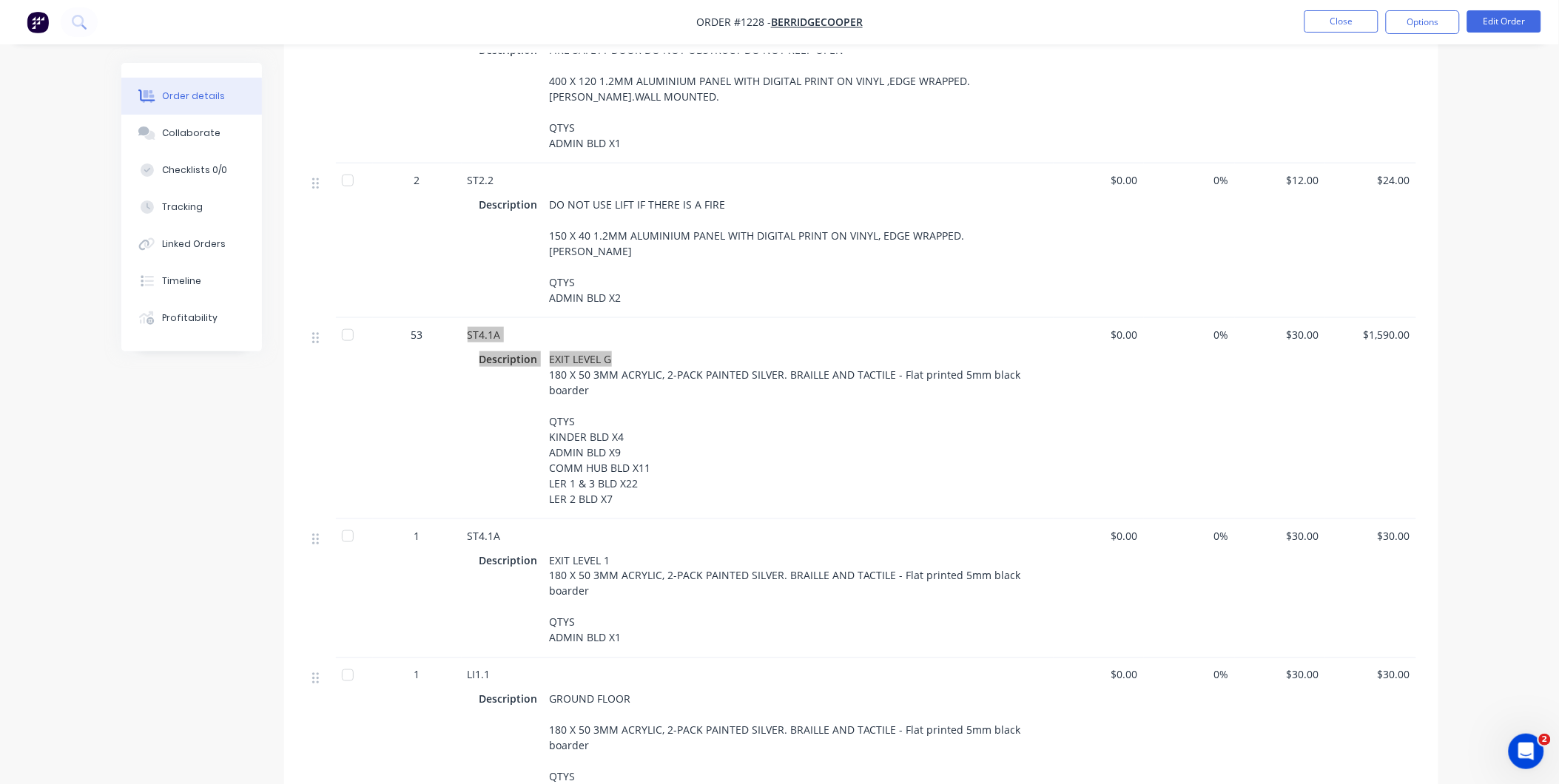
scroll to position [2465, 0]
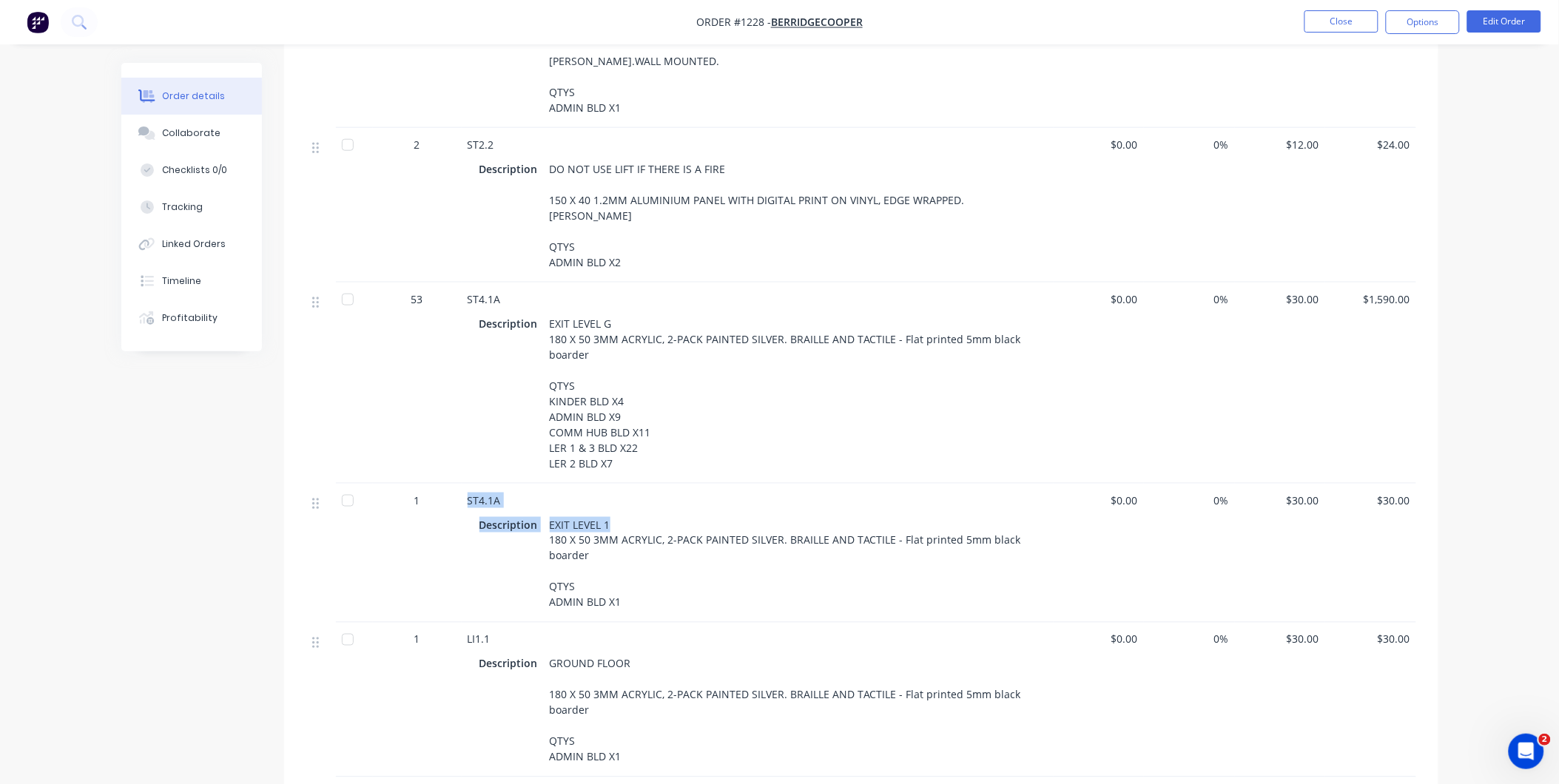
drag, startPoint x: 612, startPoint y: 505, endPoint x: 464, endPoint y: 475, distance: 151.0
click at [464, 483] on div "ST4.1A Description EXIT LEVEL 1 180 X 50 3MM ACRYLIC, 2-PACK PAINTED SILVER. BR…" at bounding box center [758, 552] width 592 height 139
drag, startPoint x: 632, startPoint y: 642, endPoint x: 460, endPoint y: 611, distance: 174.8
click at [460, 623] on div "1 LI1.1 Description GROUND FLOOR 180 X 50 3MM ACRYLIC, 2-PACK PAINTED SILVER. B…" at bounding box center [861, 700] width 1110 height 155
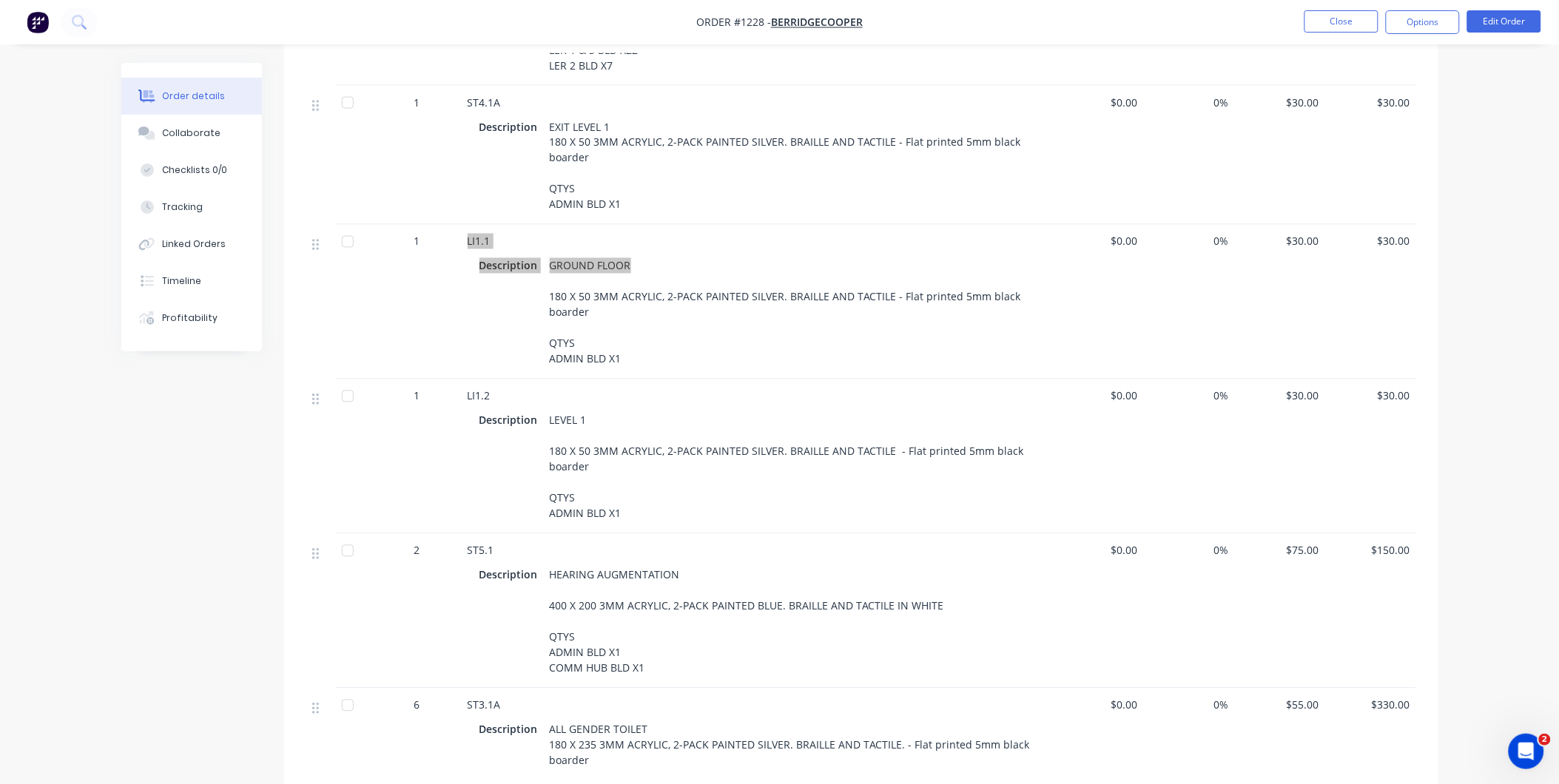
scroll to position [2875, 0]
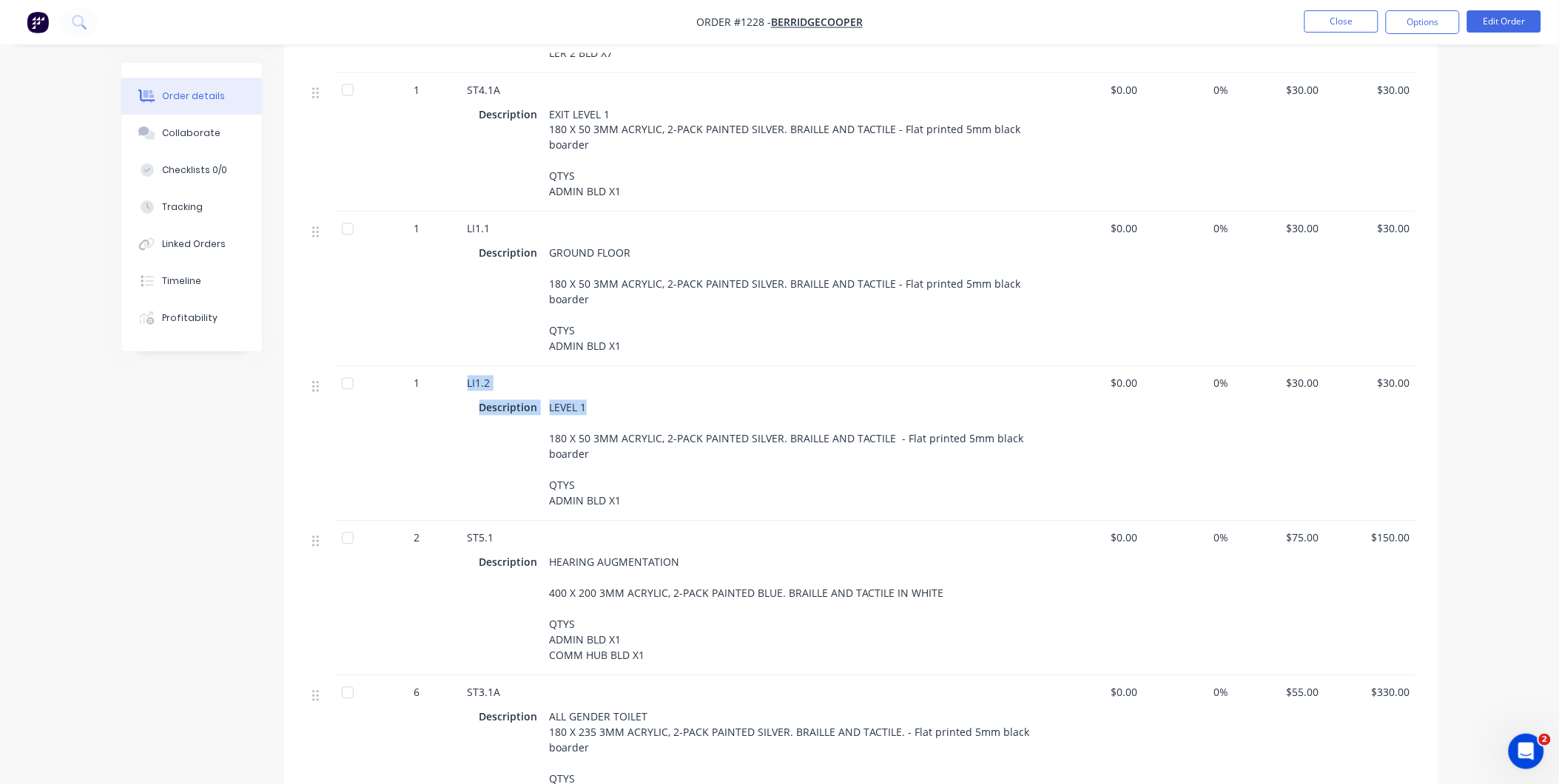
drag, startPoint x: 585, startPoint y: 386, endPoint x: 463, endPoint y: 365, distance: 123.8
click at [463, 367] on div "LI1.2 Description LEVEL 1 180 X 50 3MM ACRYLIC, 2-PACK PAINTED SILVER. BRAILLE …" at bounding box center [758, 444] width 592 height 155
drag, startPoint x: 468, startPoint y: 514, endPoint x: 677, endPoint y: 538, distance: 210.4
click at [677, 538] on div "ST5.1 Description HEARING AUGMENTATION 400 X 200 3MM ACRYLIC, 2-PACK PAINTED BL…" at bounding box center [758, 598] width 592 height 155
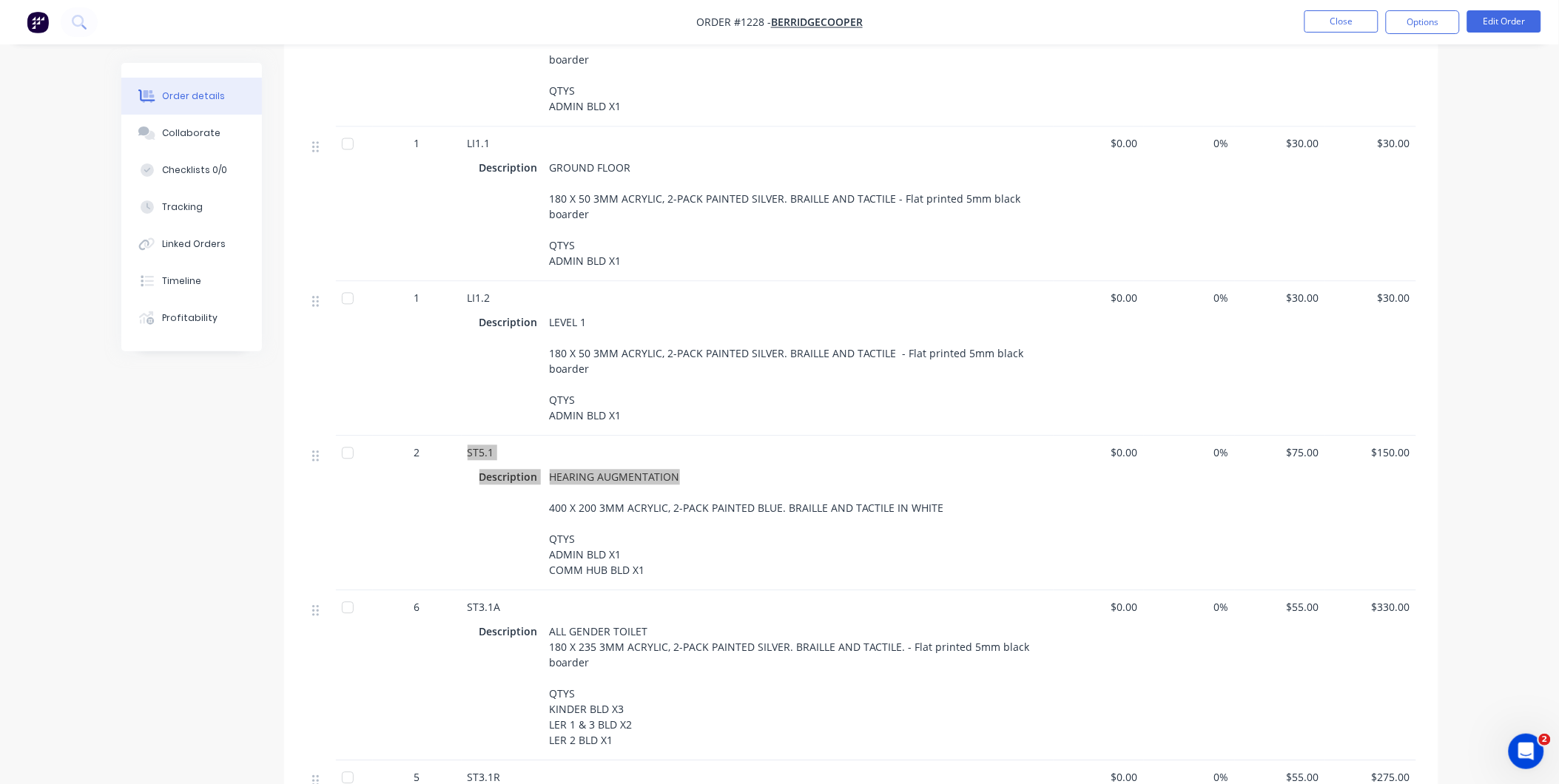
scroll to position [3122, 0]
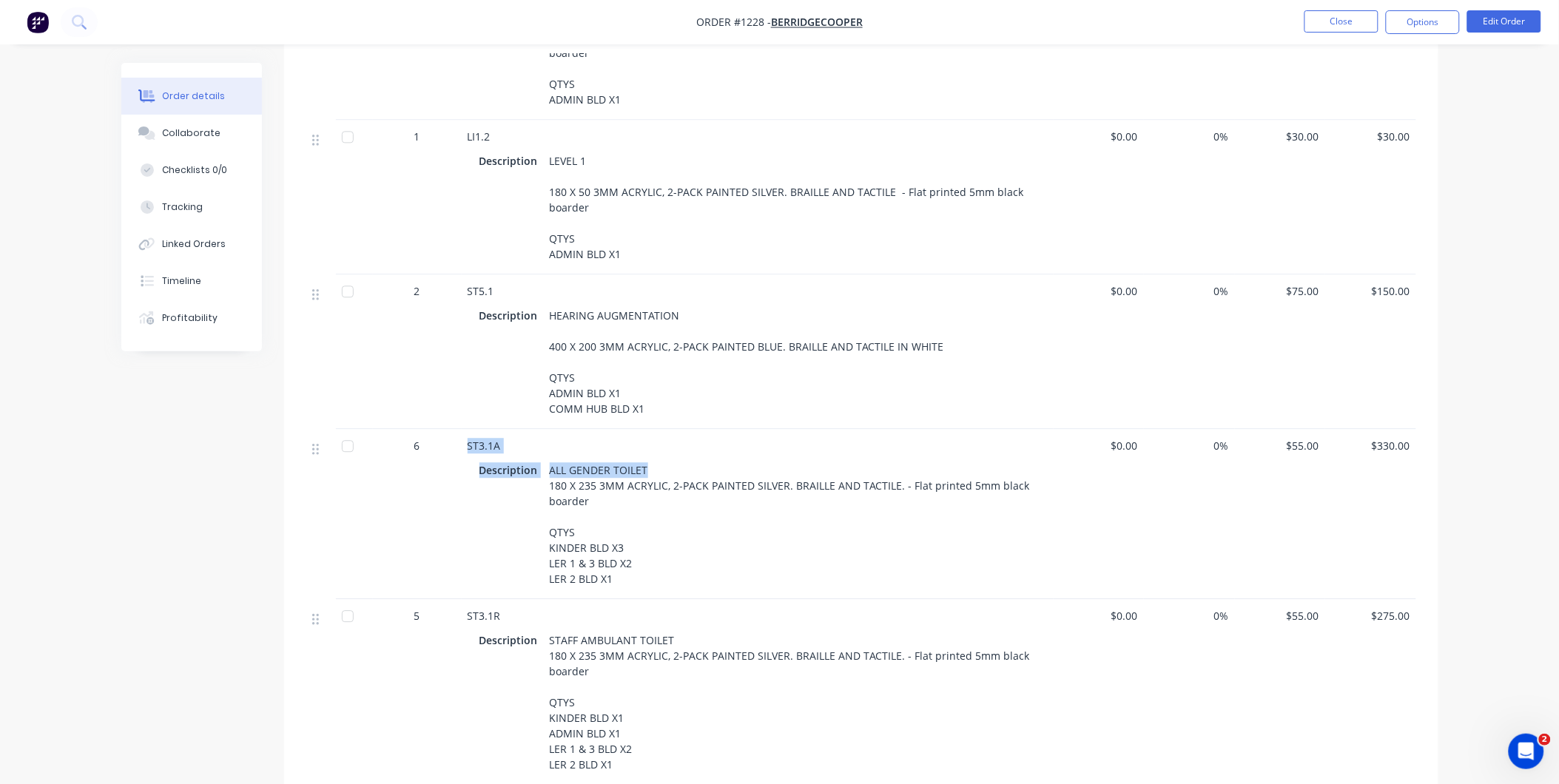
drag, startPoint x: 467, startPoint y: 423, endPoint x: 654, endPoint y: 438, distance: 187.6
click at [654, 438] on div "ST3.1A Description ALL GENDER TOILET 180 X 235 3MM ACRYLIC, 2-PACK PAINTED SILV…" at bounding box center [758, 514] width 592 height 170
drag, startPoint x: 468, startPoint y: 595, endPoint x: 673, endPoint y: 616, distance: 206.1
click at [673, 616] on div "ST3.1R Description STAFF AMBULANT TOILET 180 X 235 3MM ACRYLIC, 2-PACK PAINTED …" at bounding box center [758, 692] width 592 height 186
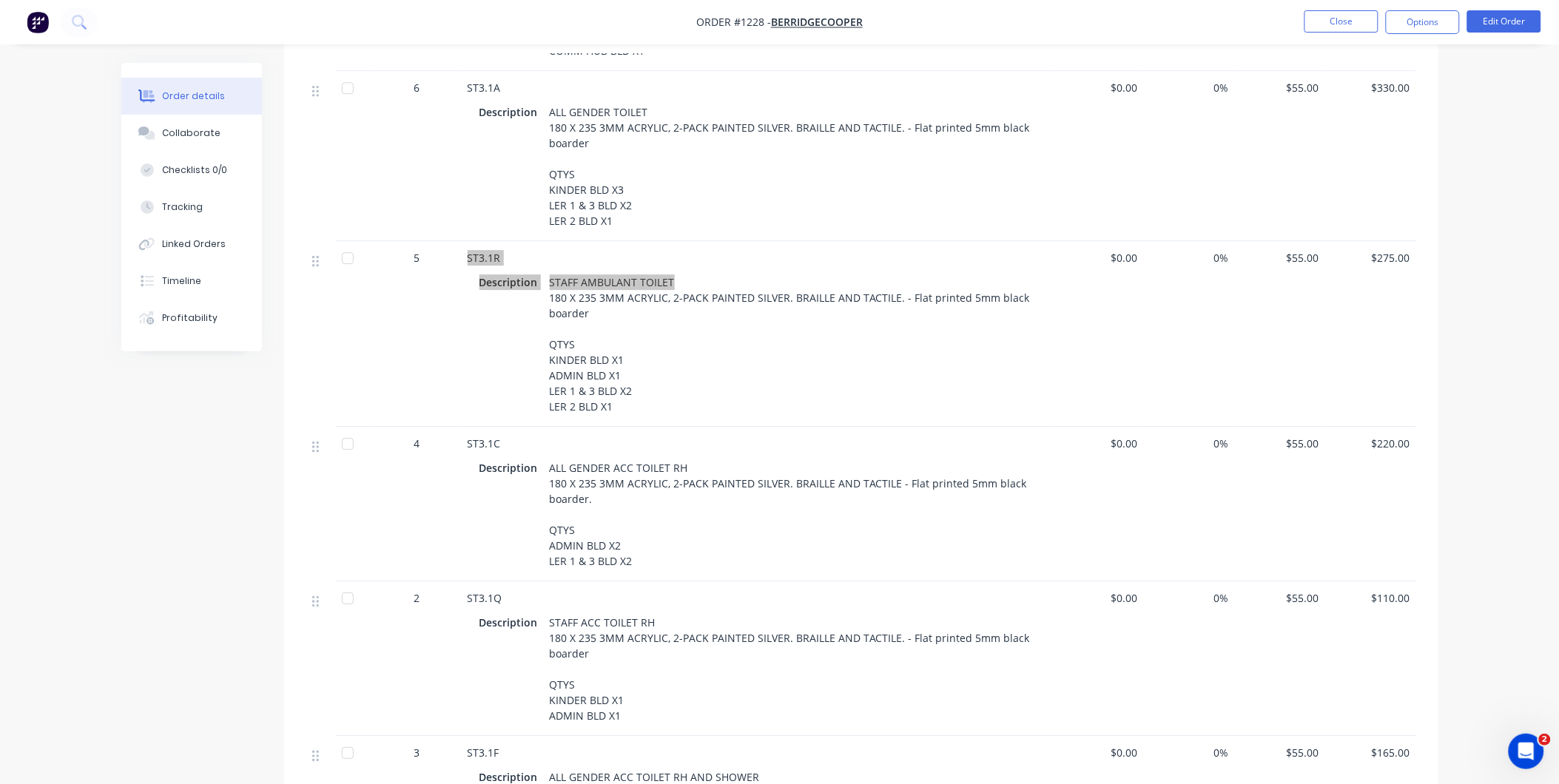
scroll to position [3533, 0]
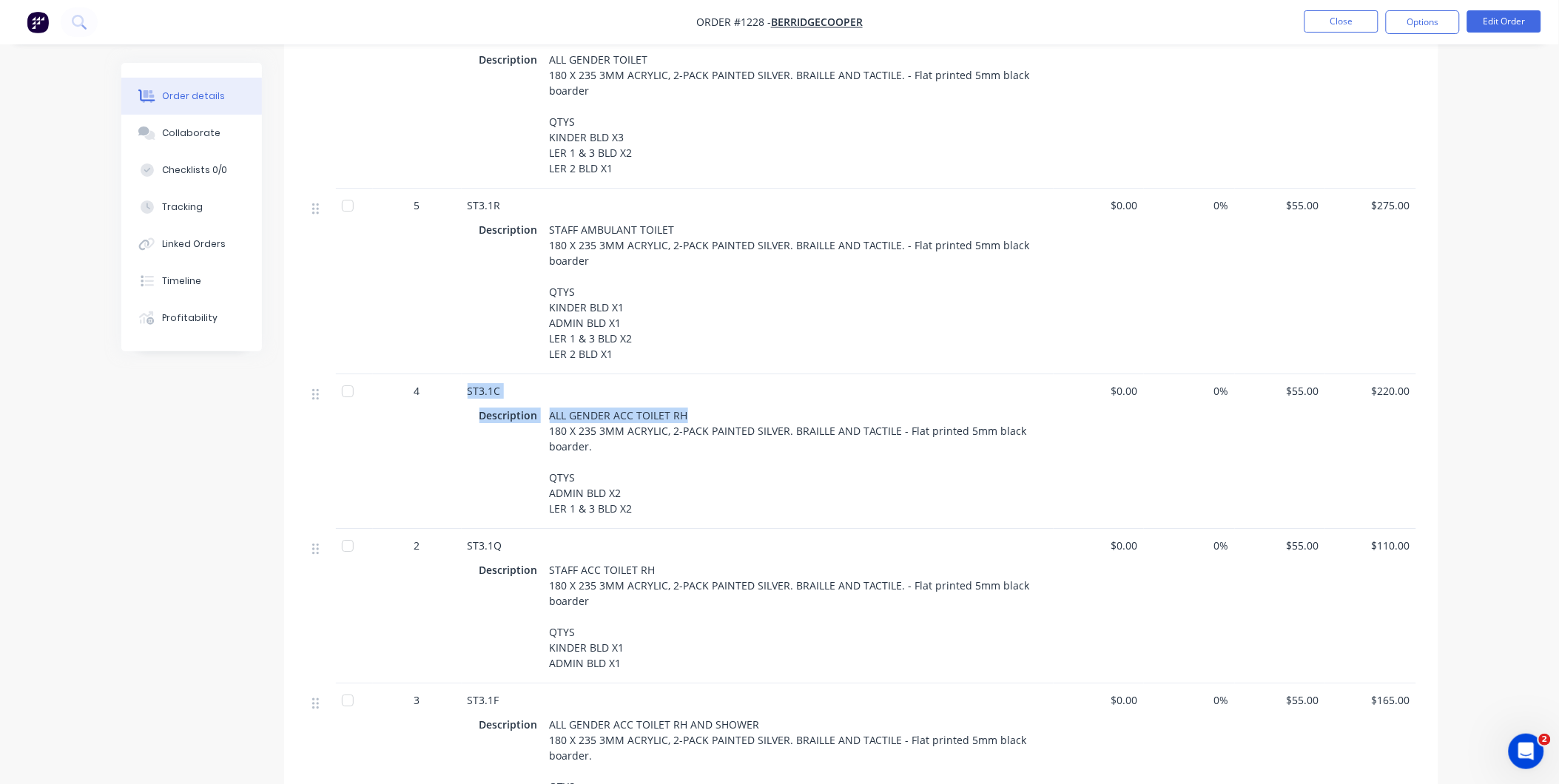
drag, startPoint x: 686, startPoint y: 394, endPoint x: 468, endPoint y: 362, distance: 220.3
click at [468, 374] on div "ST3.1C Description ALL GENDER ACC TOILET RH 180 X 235 3MM ACRYLIC, 2-PACK PAINT…" at bounding box center [758, 451] width 592 height 155
drag, startPoint x: 657, startPoint y: 545, endPoint x: 466, endPoint y: 521, distance: 192.5
click at [466, 529] on div "ST3.1Q Description STAFF ACC TOILET RH 180 X 235 3MM ACRYLIC, 2-PACK PAINTED SI…" at bounding box center [758, 606] width 592 height 155
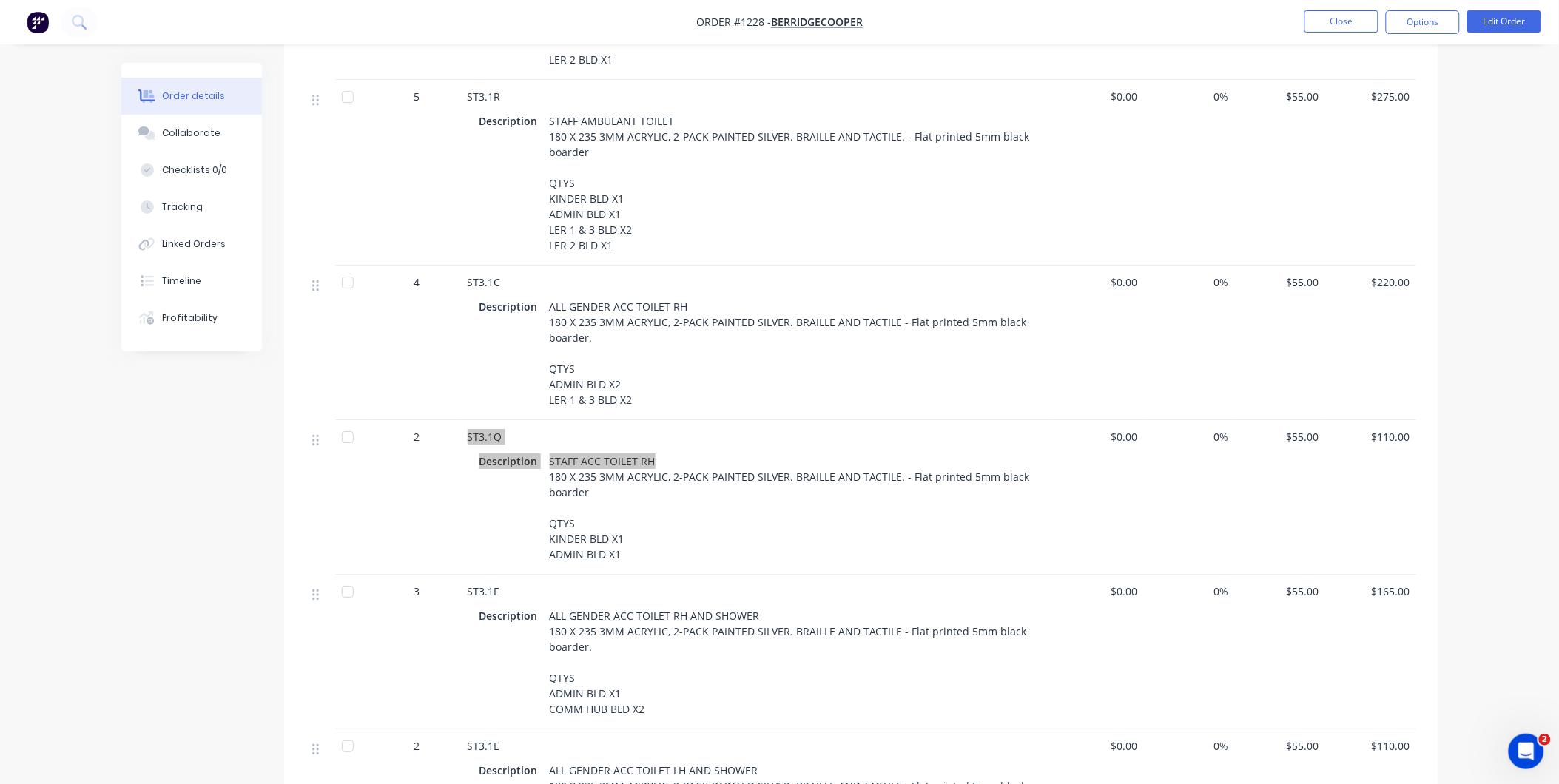
scroll to position [3780, 0]
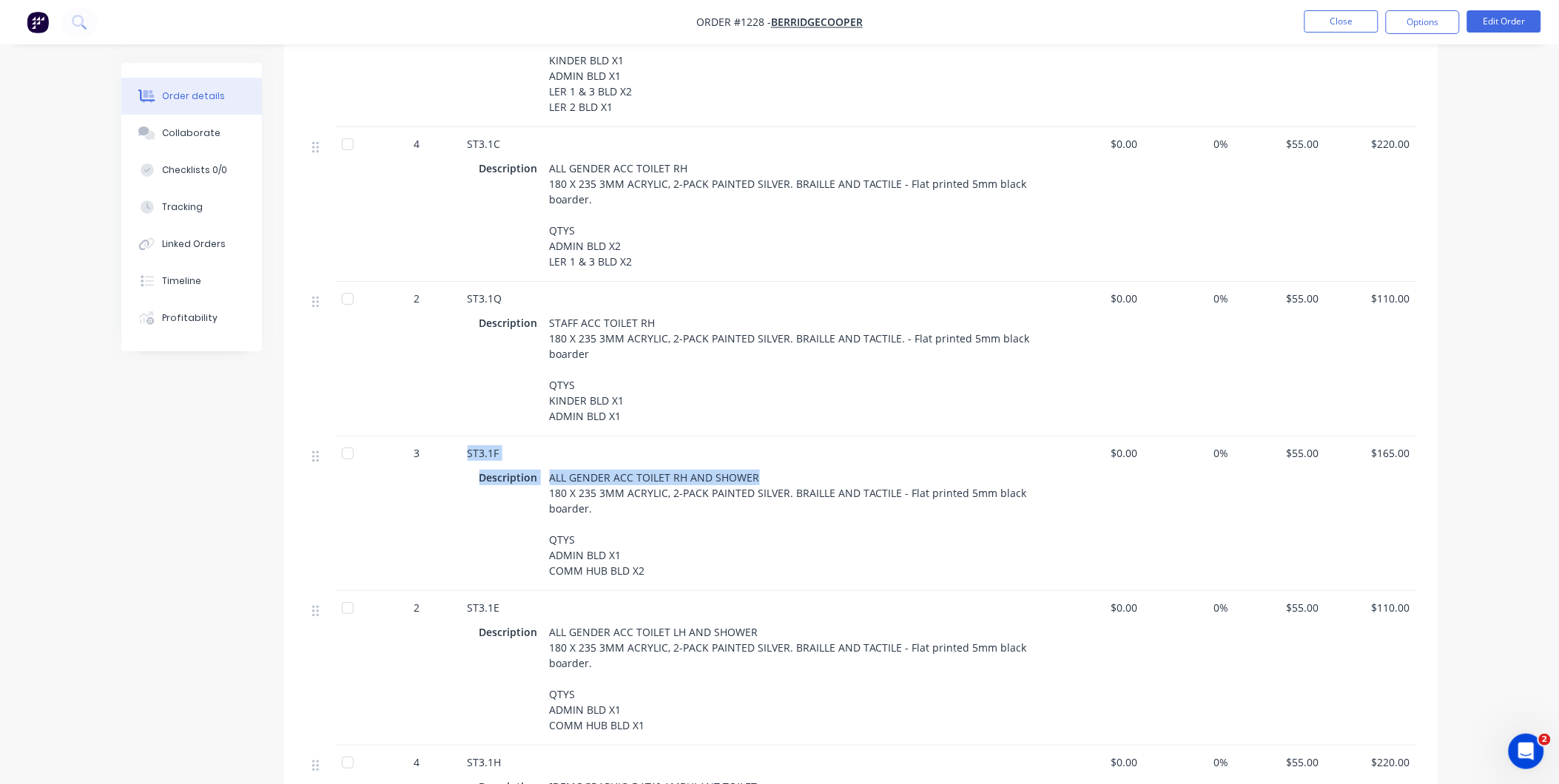
drag, startPoint x: 756, startPoint y: 453, endPoint x: 464, endPoint y: 420, distance: 293.9
click at [464, 436] on div "ST3.1F Description ALL GENDER ACC TOILET RH AND SHOWER 180 X 235 3MM ACRYLIC, 2…" at bounding box center [758, 513] width 592 height 155
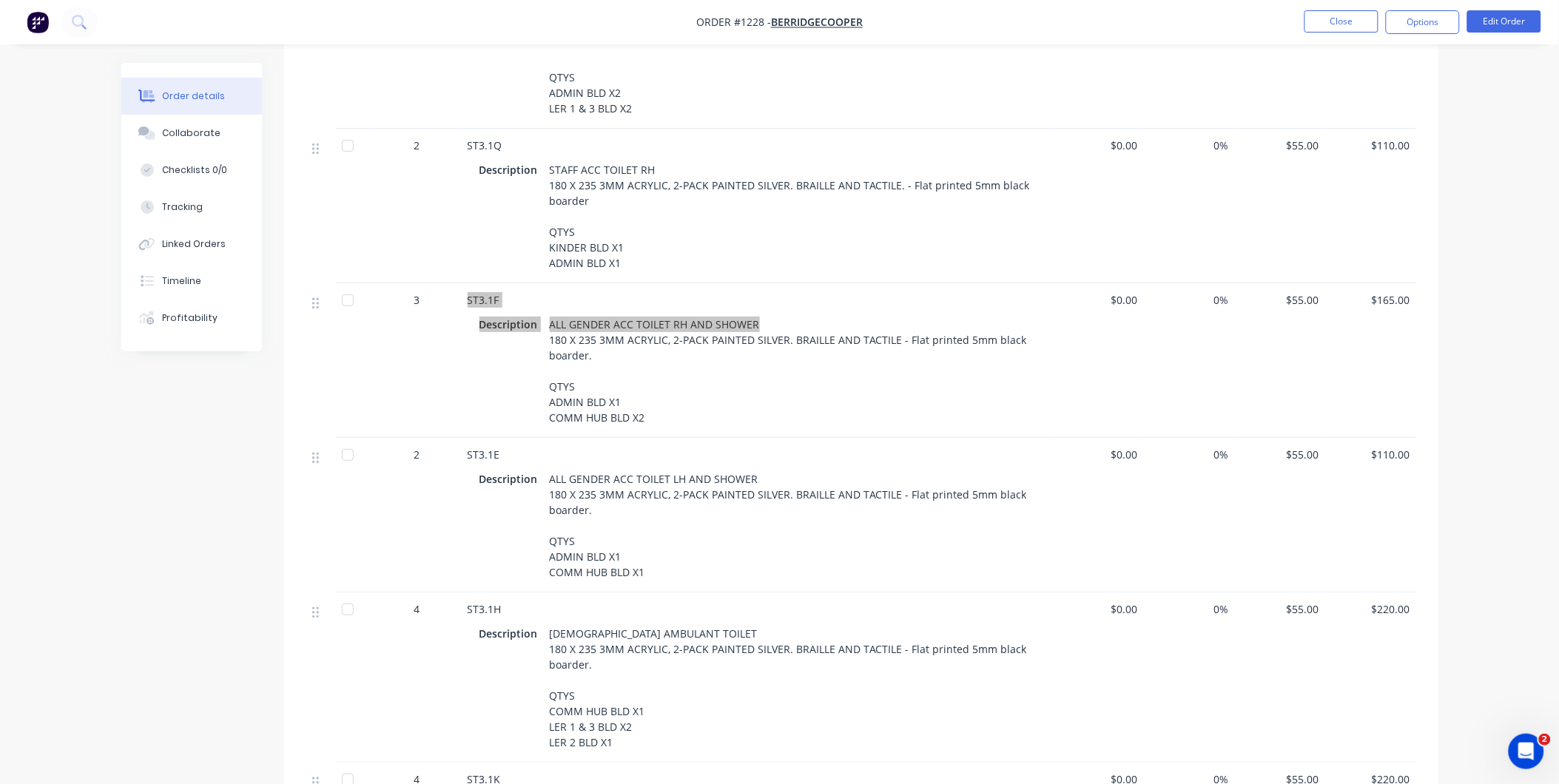
scroll to position [3944, 0]
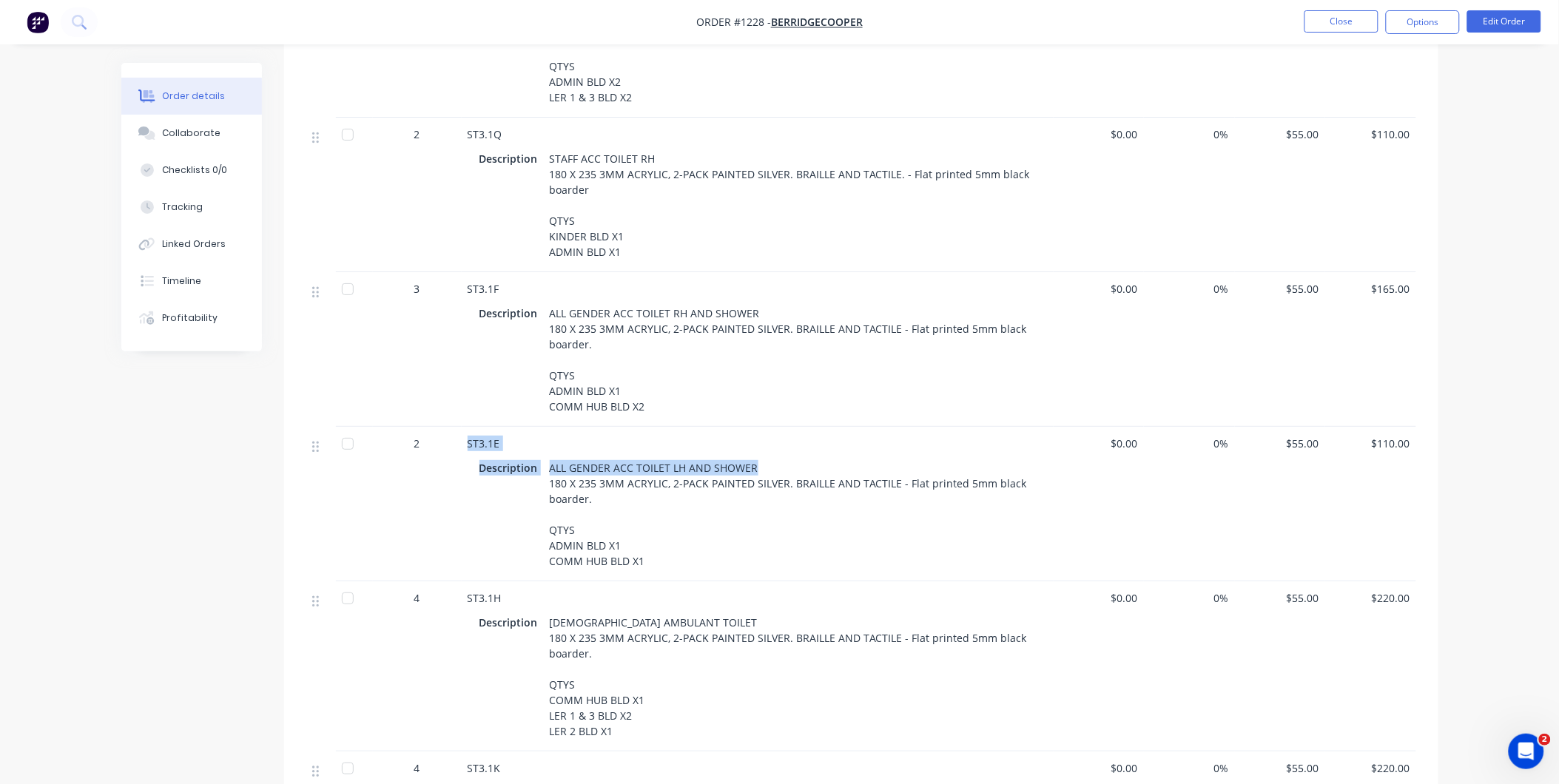
drag, startPoint x: 755, startPoint y: 442, endPoint x: 466, endPoint y: 416, distance: 290.2
click at [466, 426] on div "ST3.1E Description ALL GENDER ACC TOILET LH AND SHOWER 180 X 235 3MM ACRYLIC, 2…" at bounding box center [758, 503] width 592 height 155
drag, startPoint x: 684, startPoint y: 600, endPoint x: 469, endPoint y: 579, distance: 216.0
click at [469, 581] on div "ST3.1H Description FEMALE AMBULANT TOILET 180 X 235 3MM ACRYLIC, 2-PACK PAINTED…" at bounding box center [758, 666] width 592 height 170
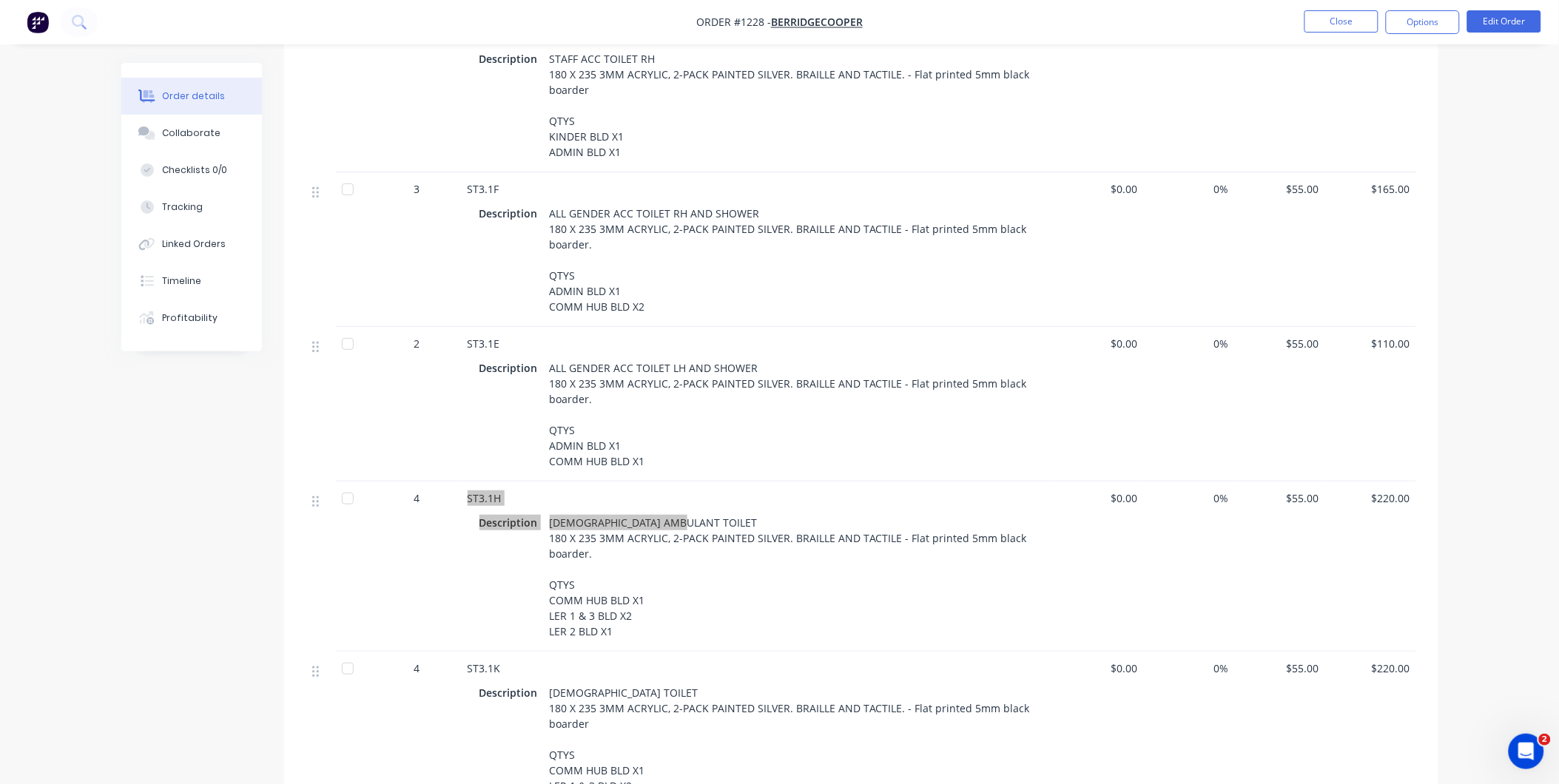
scroll to position [4190, 0]
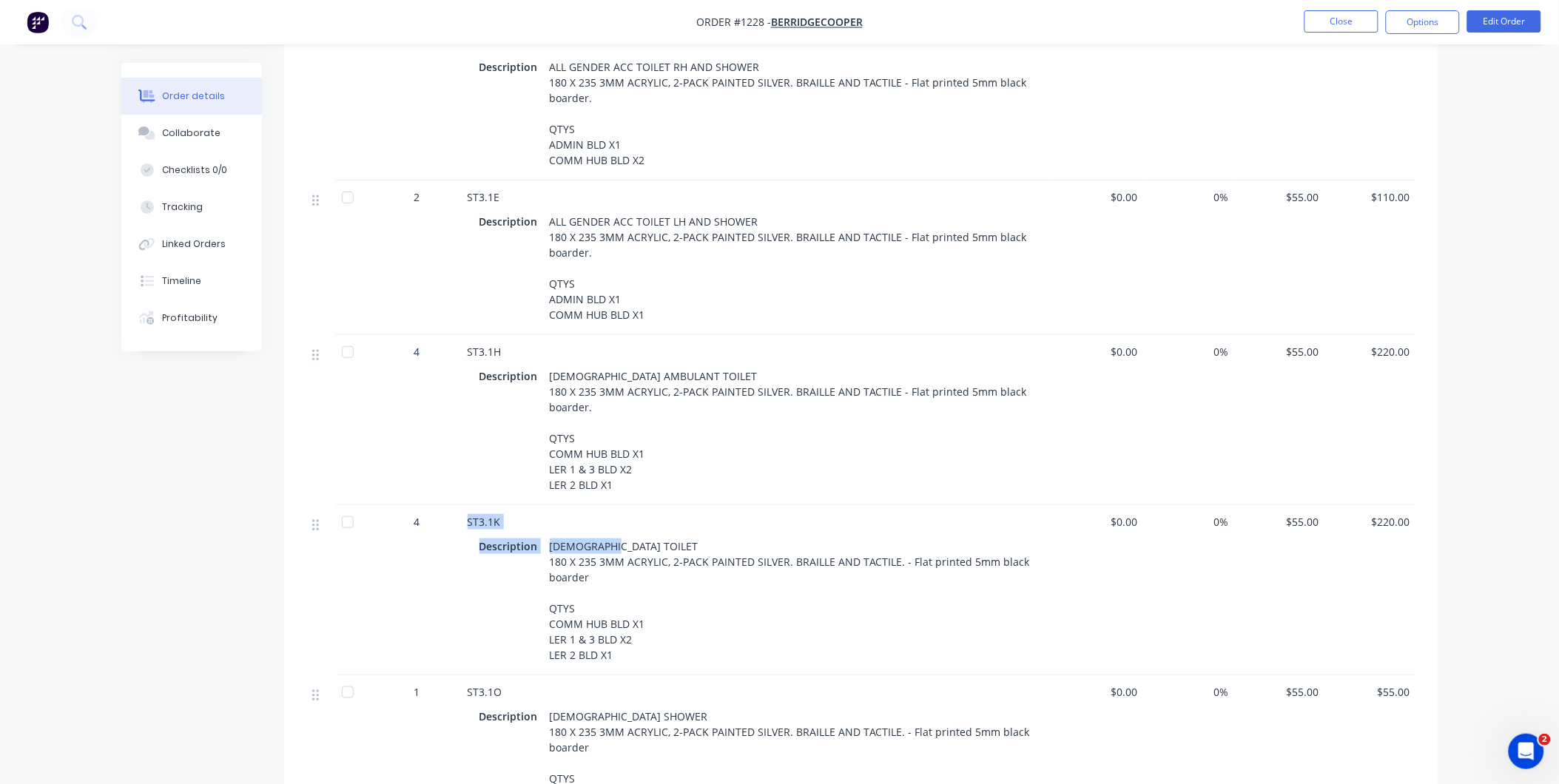
drag, startPoint x: 614, startPoint y: 522, endPoint x: 464, endPoint y: 498, distance: 151.9
click at [464, 505] on div "ST3.1K Description MALE TOILET 180 X 235 3MM ACRYLIC, 2-PACK PAINTED SILVER. BR…" at bounding box center [758, 590] width 592 height 170
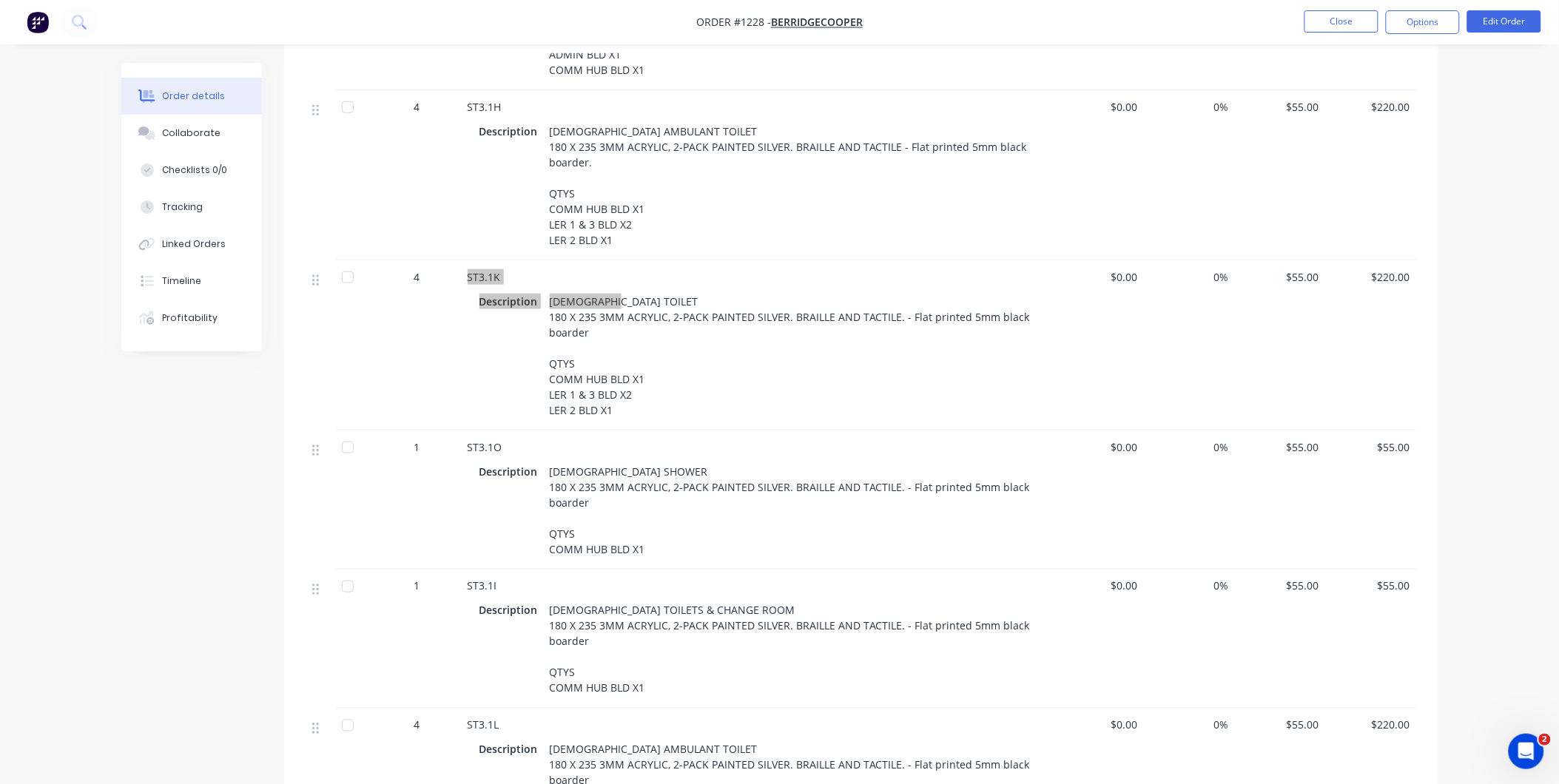
scroll to position [4437, 0]
drag, startPoint x: 634, startPoint y: 445, endPoint x: 470, endPoint y: 422, distance: 165.6
click at [470, 428] on div "ST3.1O Description FEMALE SHOWER 180 X 235 3MM ACRYLIC, 2-PACK PAINTED SILVER. …" at bounding box center [758, 497] width 592 height 139
drag, startPoint x: 711, startPoint y: 586, endPoint x: 467, endPoint y: 564, distance: 245.0
click at [467, 568] on div "ST3.1I Description MALE TOILETS & CHANGE ROOM 180 X 235 3MM ACRYLIC, 2-PACK PAI…" at bounding box center [758, 636] width 592 height 139
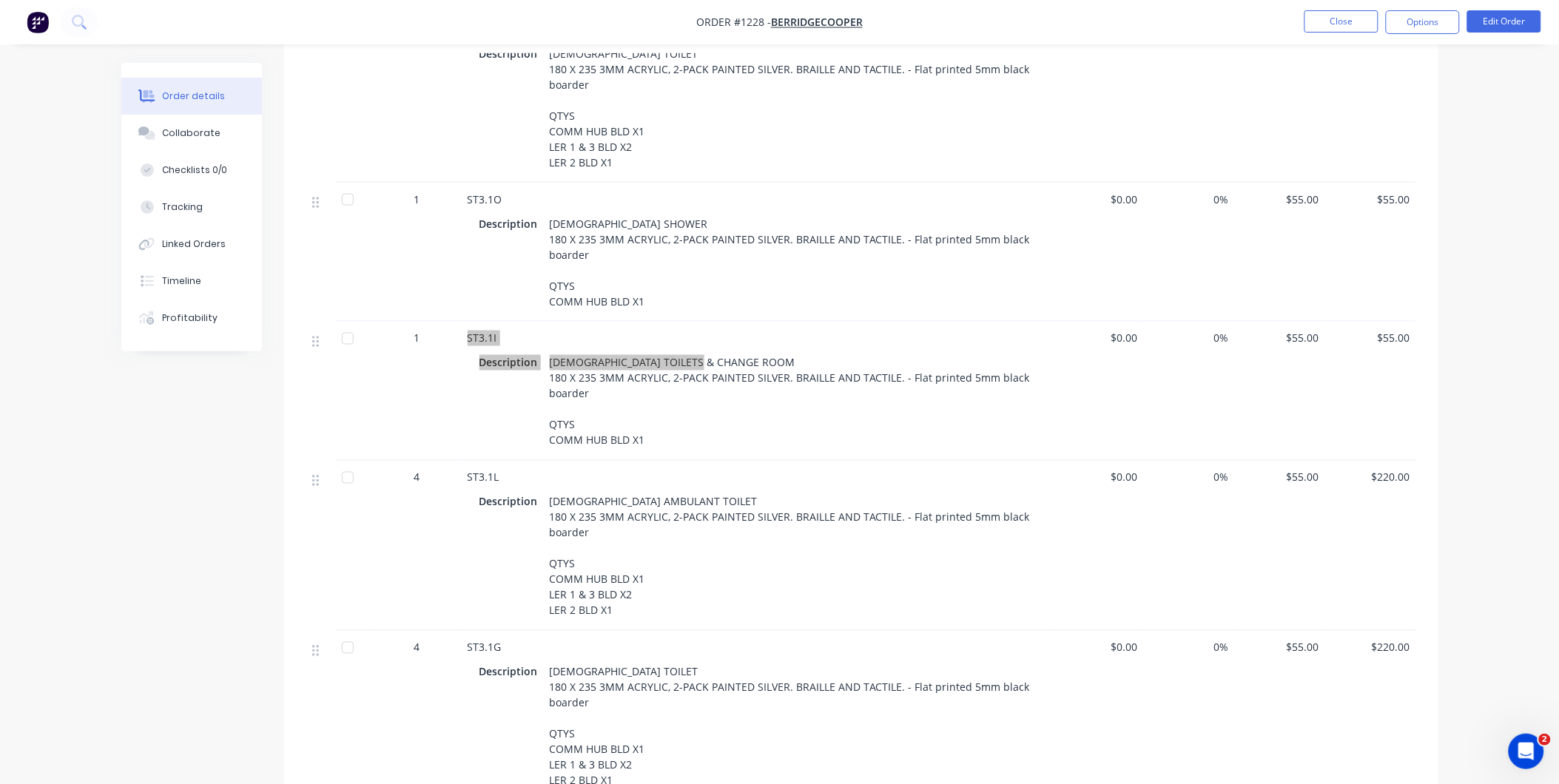
scroll to position [4683, 0]
drag, startPoint x: 675, startPoint y: 482, endPoint x: 463, endPoint y: 461, distance: 213.0
click at [463, 461] on div "ST3.1L Description MALE AMBULANT TOILET 180 X 235 3MM ACRYLIC, 2-PACK PAINTED S…" at bounding box center [758, 545] width 592 height 170
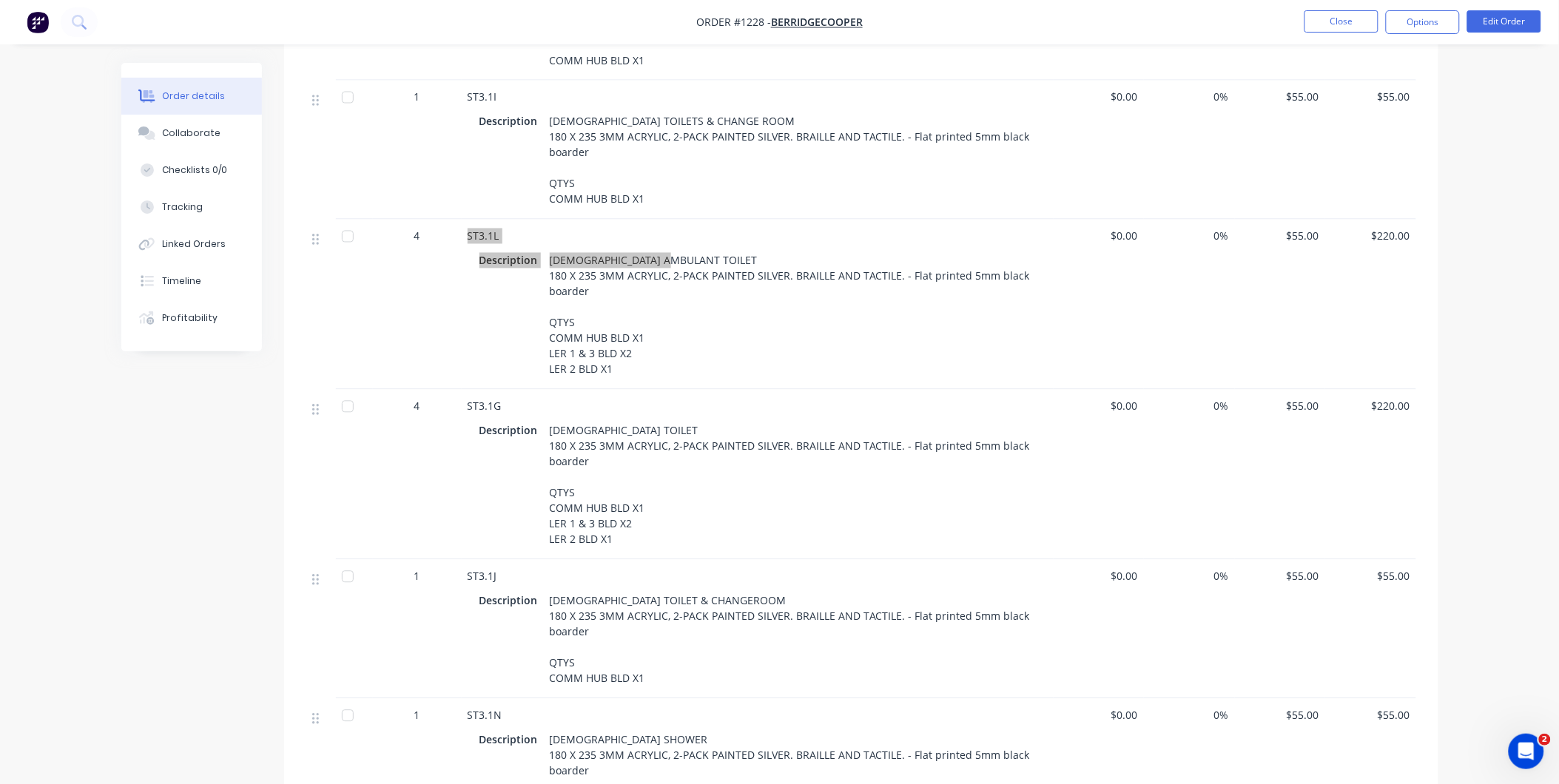
scroll to position [4929, 0]
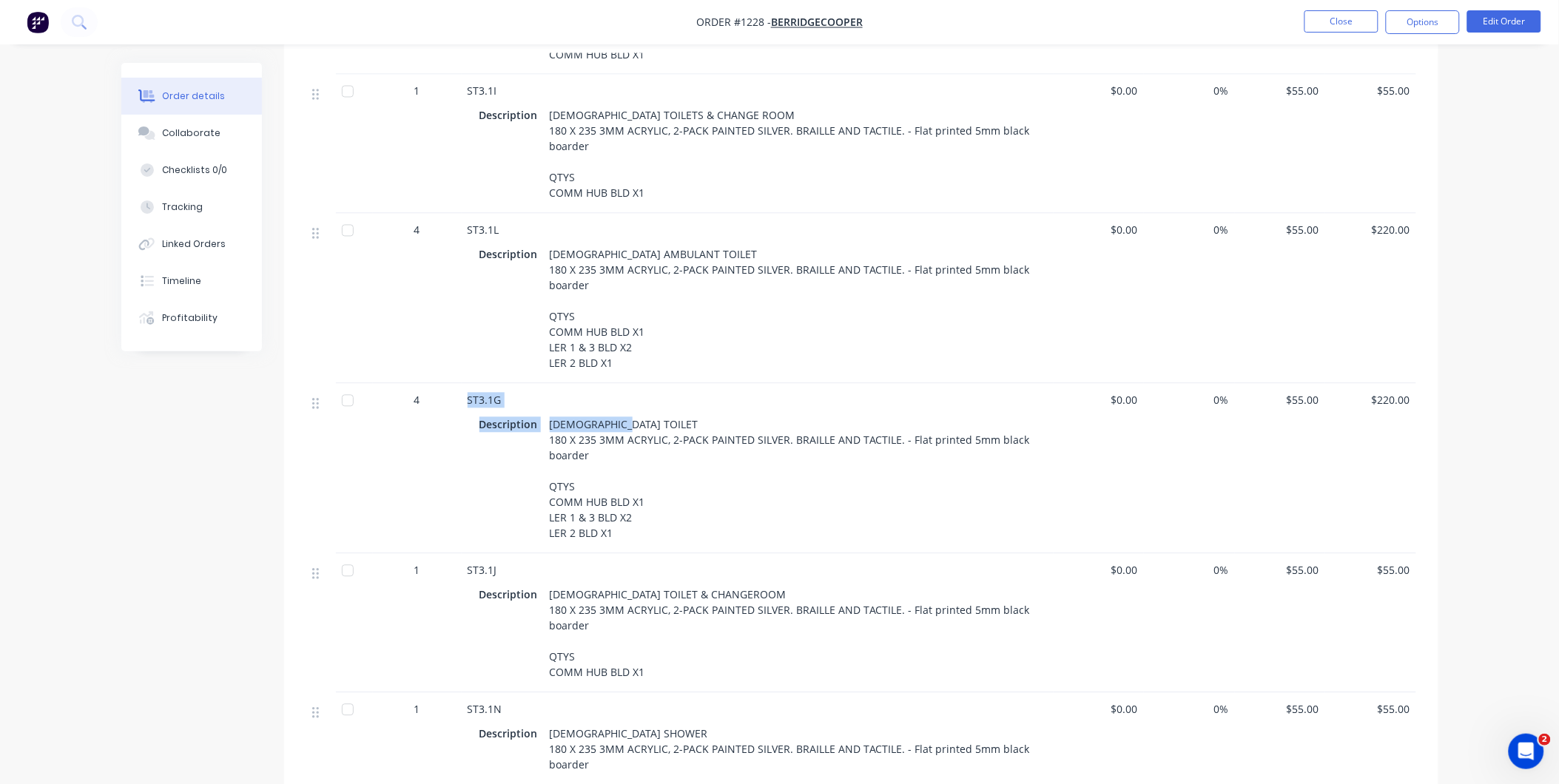
drag, startPoint x: 622, startPoint y: 401, endPoint x: 464, endPoint y: 370, distance: 161.0
click at [464, 384] on div "ST3.1G Description FEMALE TOILET 180 X 235 3MM ACRYLIC, 2-PACK PAINTED SILVER. …" at bounding box center [758, 469] width 592 height 170
drag, startPoint x: 713, startPoint y: 570, endPoint x: 463, endPoint y: 538, distance: 252.0
click at [463, 554] on div "ST3.1J Description FEMALE TOILET & CHANGEROOM 180 X 235 3MM ACRYLIC, 2-PACK PAI…" at bounding box center [758, 623] width 592 height 139
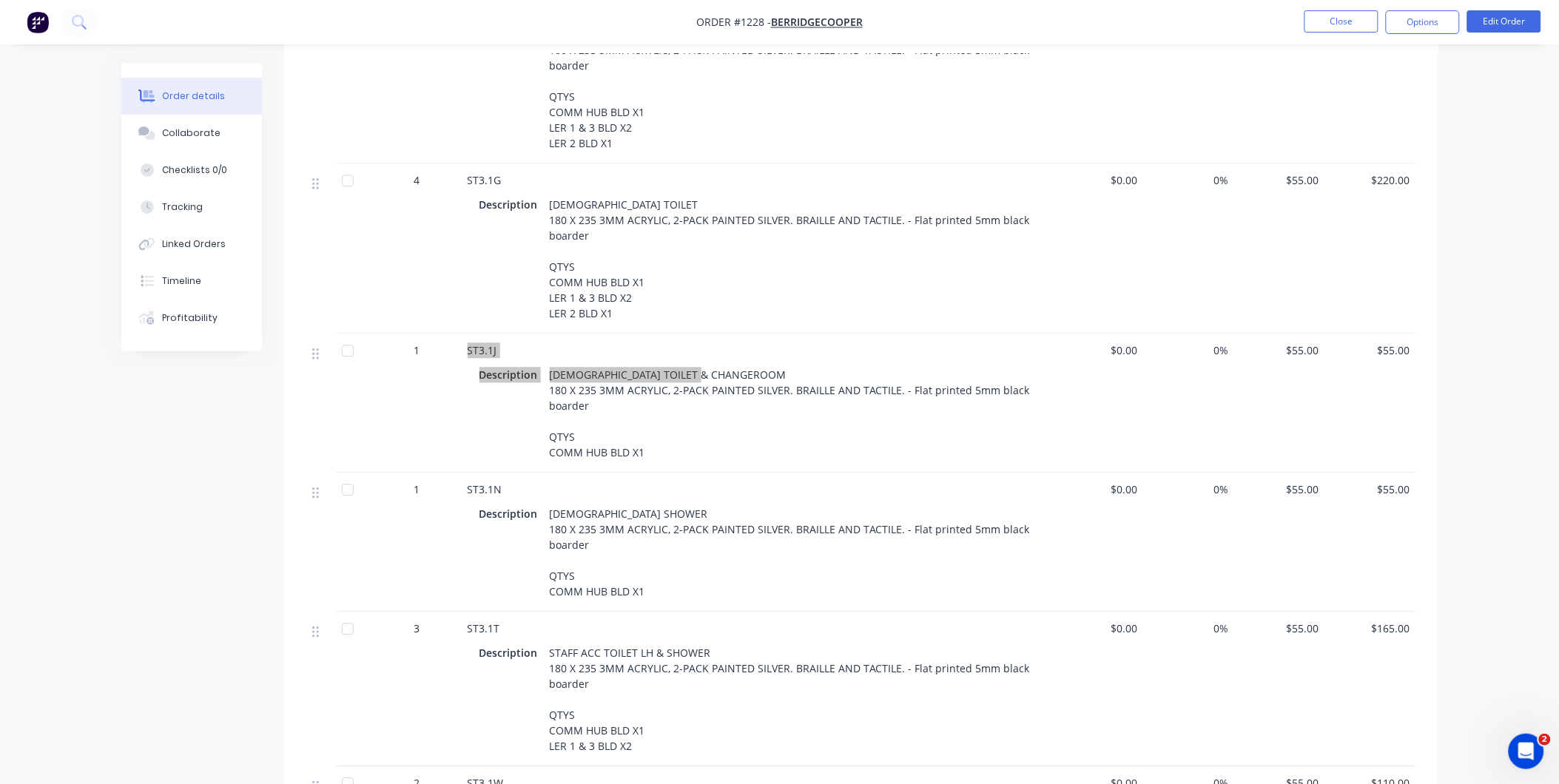
scroll to position [5259, 0]
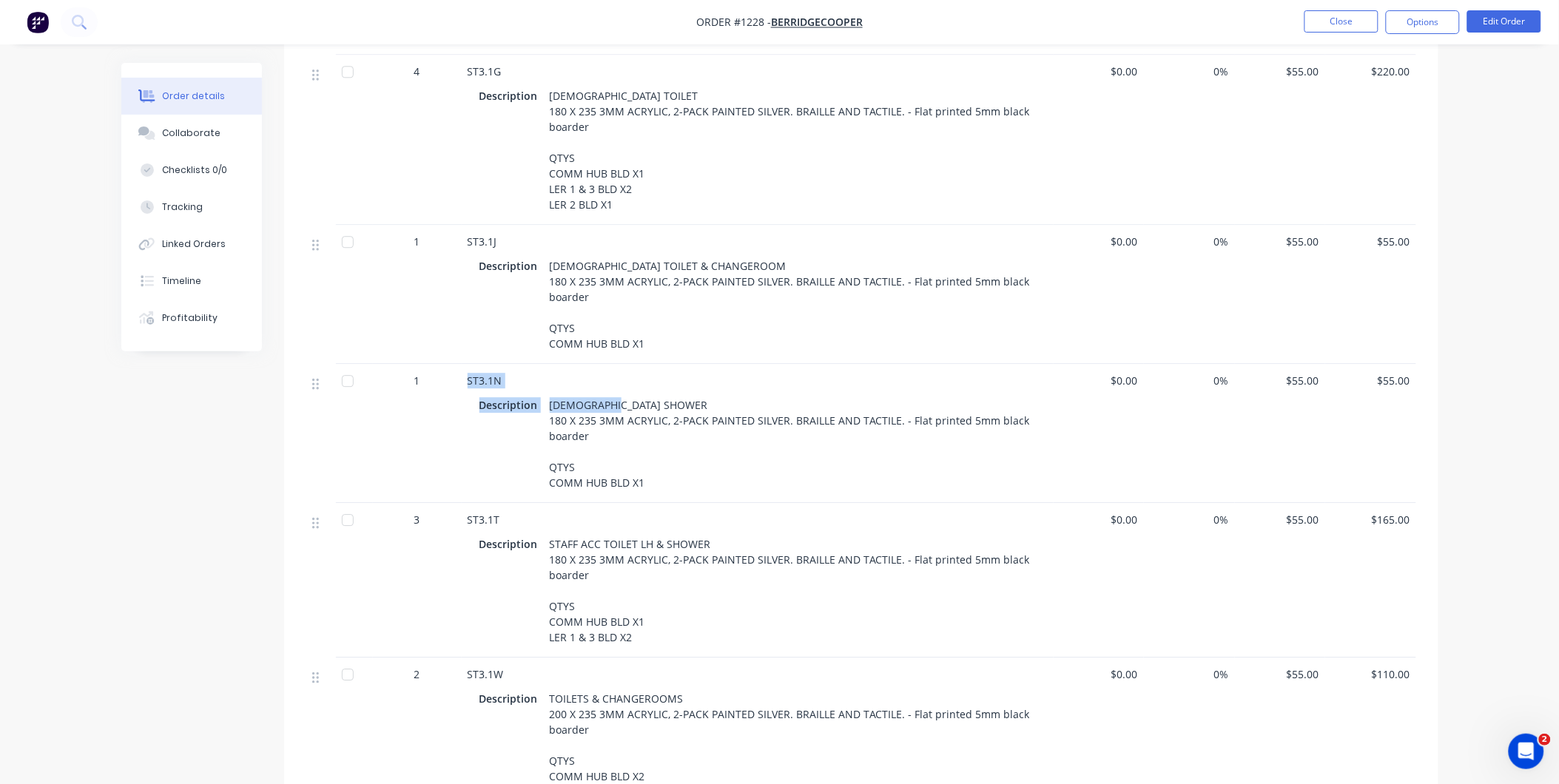
drag, startPoint x: 622, startPoint y: 381, endPoint x: 466, endPoint y: 358, distance: 157.7
click at [466, 364] on div "ST3.1N Description MALE SHOWER 180 X 235 3MM ACRYLIC, 2-PACK PAINTED SILVER. BR…" at bounding box center [758, 433] width 592 height 139
drag, startPoint x: 713, startPoint y: 523, endPoint x: 469, endPoint y: 503, distance: 244.8
click at [469, 503] on div "ST3.1T Description STAFF ACC TOILET LH & SHOWER 180 X 235 3MM ACRYLIC, 2-PACK P…" at bounding box center [758, 580] width 592 height 155
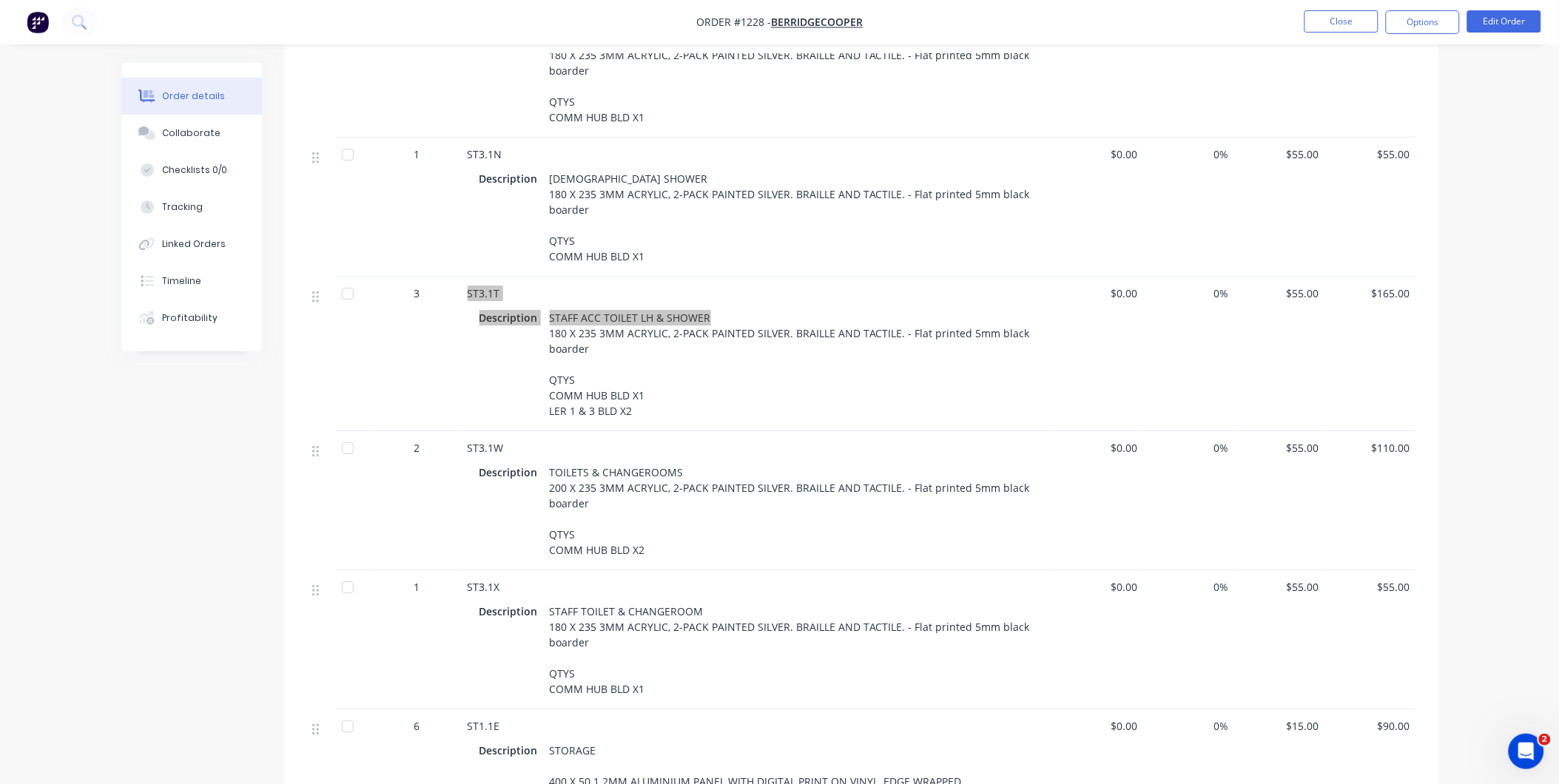
scroll to position [5505, 0]
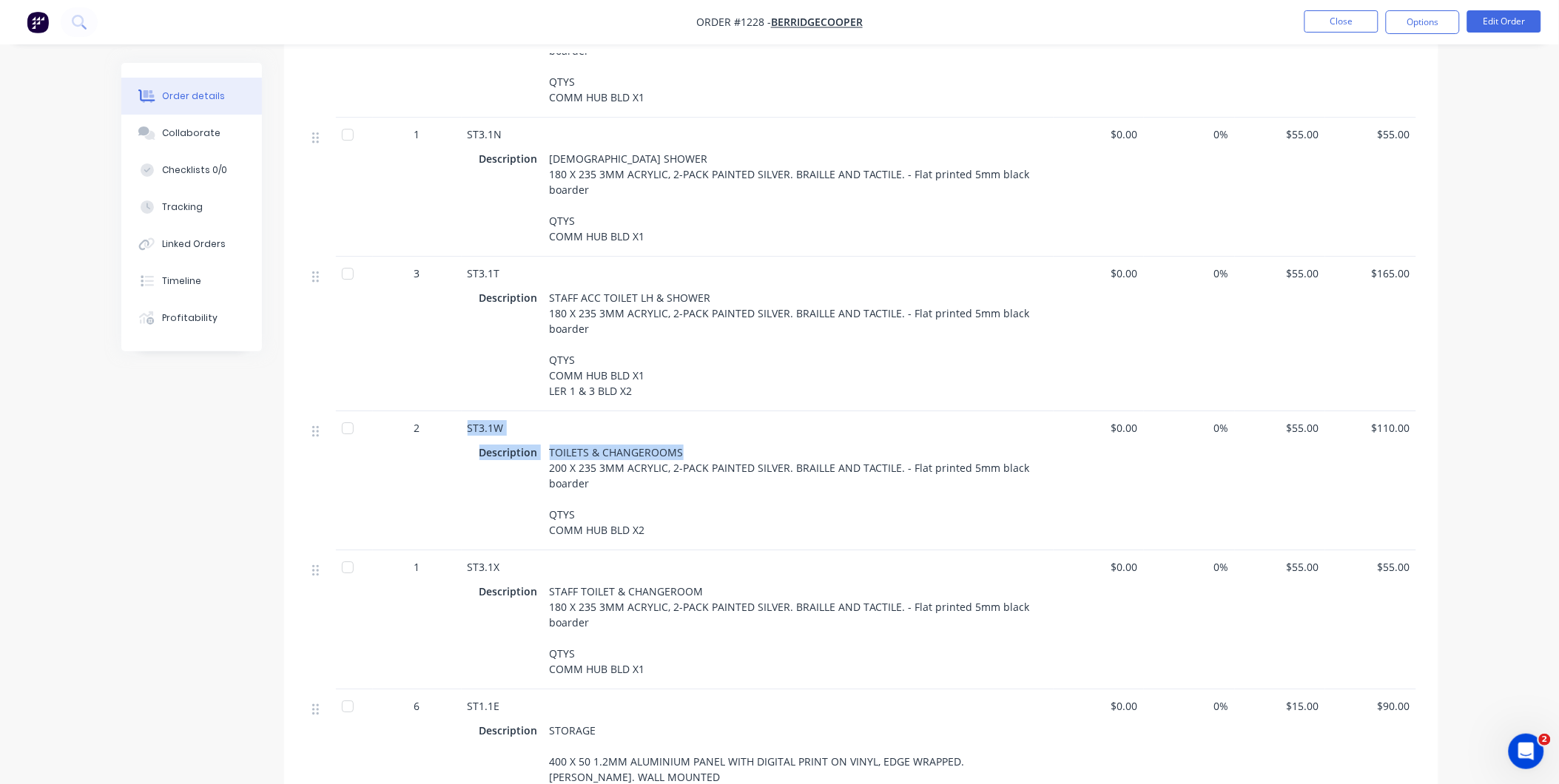
drag, startPoint x: 682, startPoint y: 426, endPoint x: 466, endPoint y: 407, distance: 216.8
click at [466, 411] on div "ST3.1W Description TOILETS & CHANGEROOMS 200 X 235 3MM ACRYLIC, 2-PACK PAINTED …" at bounding box center [758, 480] width 592 height 139
drag, startPoint x: 702, startPoint y: 565, endPoint x: 459, endPoint y: 544, distance: 243.9
click at [459, 550] on div "1 ST3.1X Description STAFF TOILET & CHANGEROOM 180 X 235 3MM ACRYLIC, 2-PACK PA…" at bounding box center [861, 619] width 1110 height 139
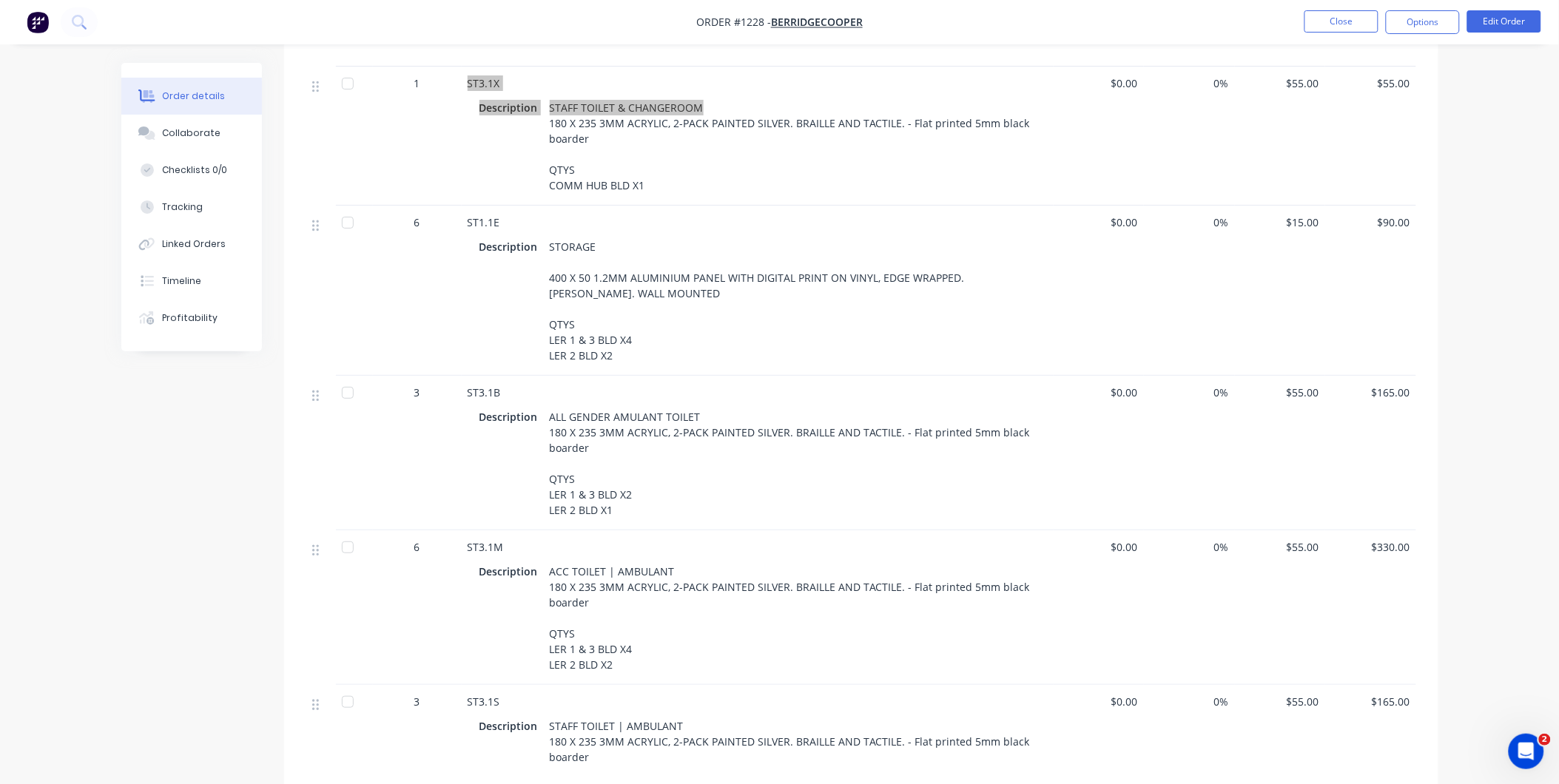
scroll to position [5998, 0]
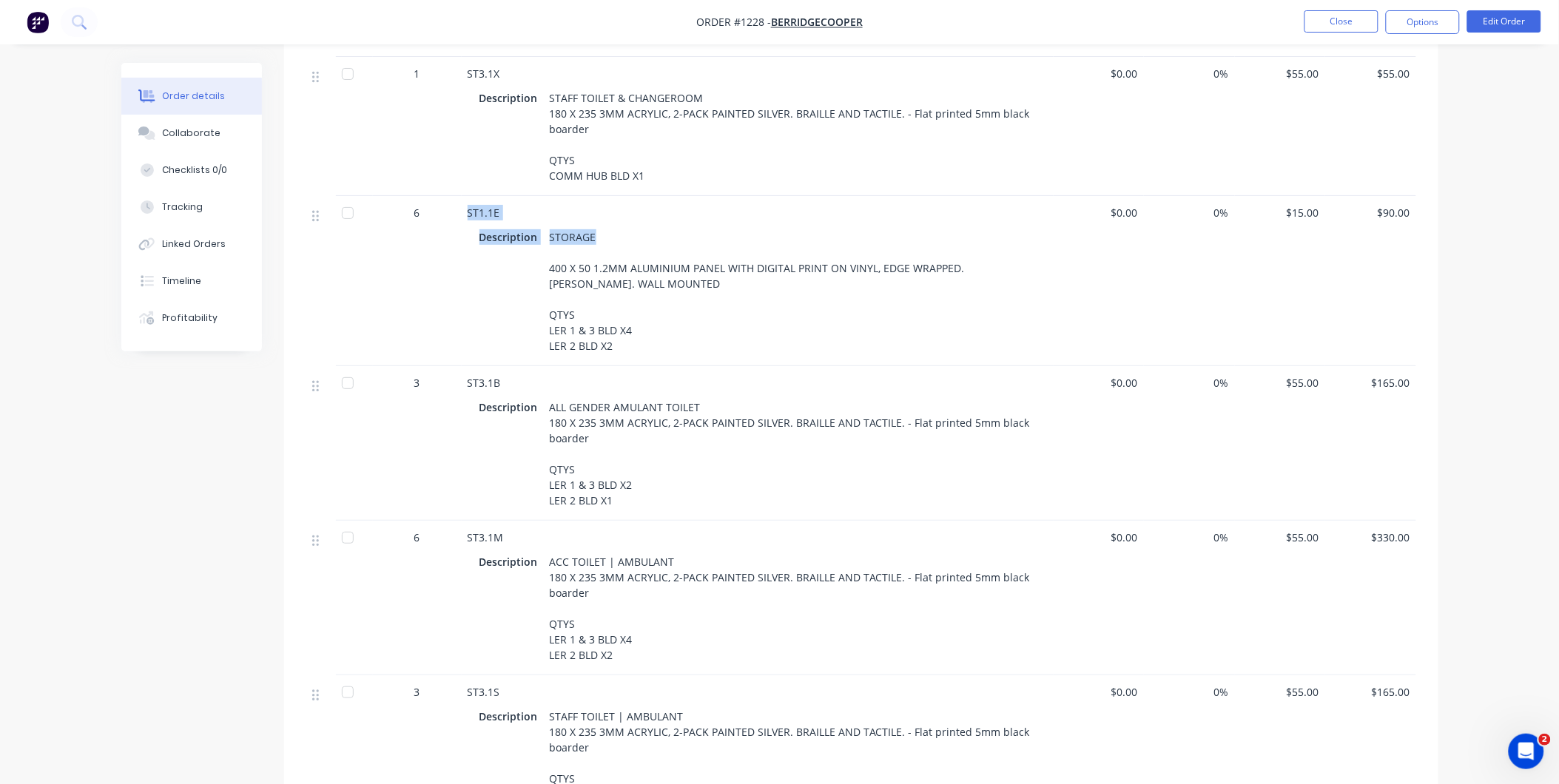
drag, startPoint x: 594, startPoint y: 212, endPoint x: 466, endPoint y: 183, distance: 131.2
click at [466, 196] on div "ST1.1E Description STORAGE 400 X 50 1.2MM ALUMINIUM PANEL WITH DIGITAL PRINT ON…" at bounding box center [758, 281] width 592 height 170
drag, startPoint x: 699, startPoint y: 386, endPoint x: 466, endPoint y: 358, distance: 234.7
click at [466, 366] on div "ST3.1B Description ALL GENDER AMULANT TOILET 180 X 235 3MM ACRYLIC, 2-PACK PAIN…" at bounding box center [758, 443] width 592 height 155
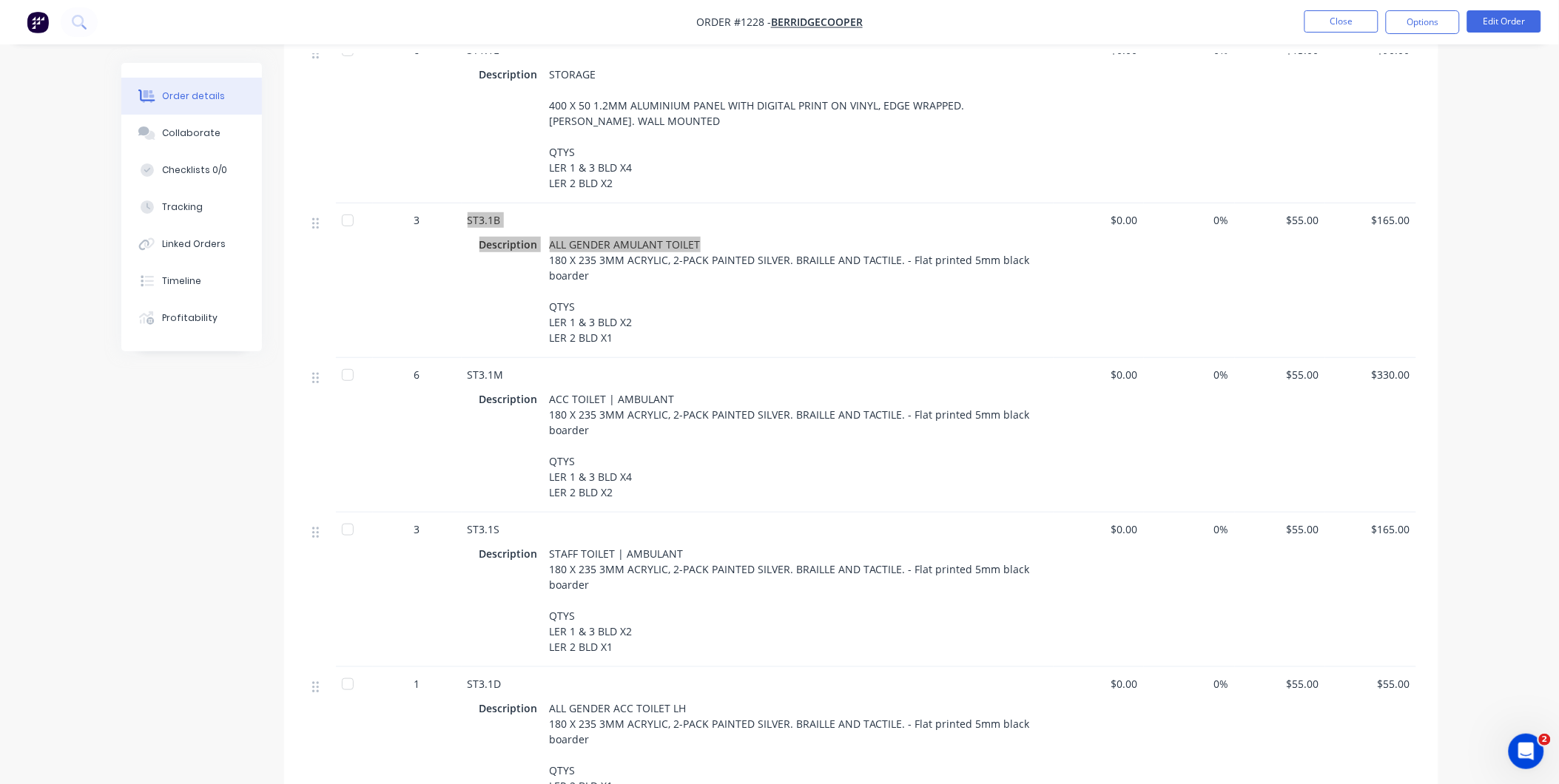
scroll to position [6162, 0]
drag, startPoint x: 671, startPoint y: 373, endPoint x: 454, endPoint y: 349, distance: 218.3
click at [454, 357] on div "6 ST3.1M Description ACC TOILET | AMBULANT 180 X 235 3MM ACRYLIC, 2-PACK PAINTE…" at bounding box center [861, 434] width 1110 height 155
drag, startPoint x: 678, startPoint y: 531, endPoint x: 467, endPoint y: 497, distance: 213.7
click at [467, 511] on div "ST3.1S Description STAFF TOILET | AMBULANT 180 X 235 3MM ACRYLIC, 2-PACK PAINTE…" at bounding box center [758, 588] width 592 height 155
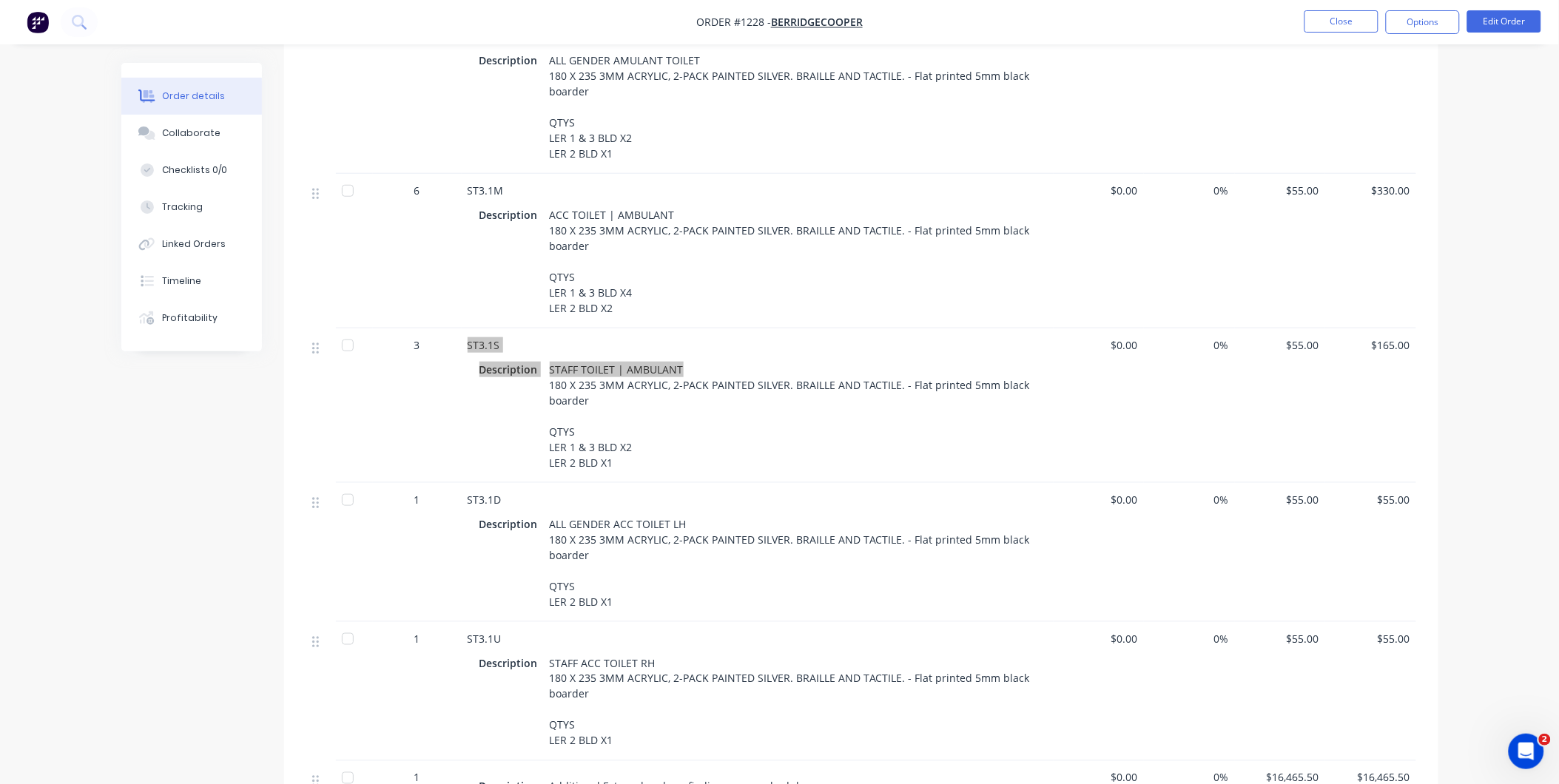
scroll to position [6408, 0]
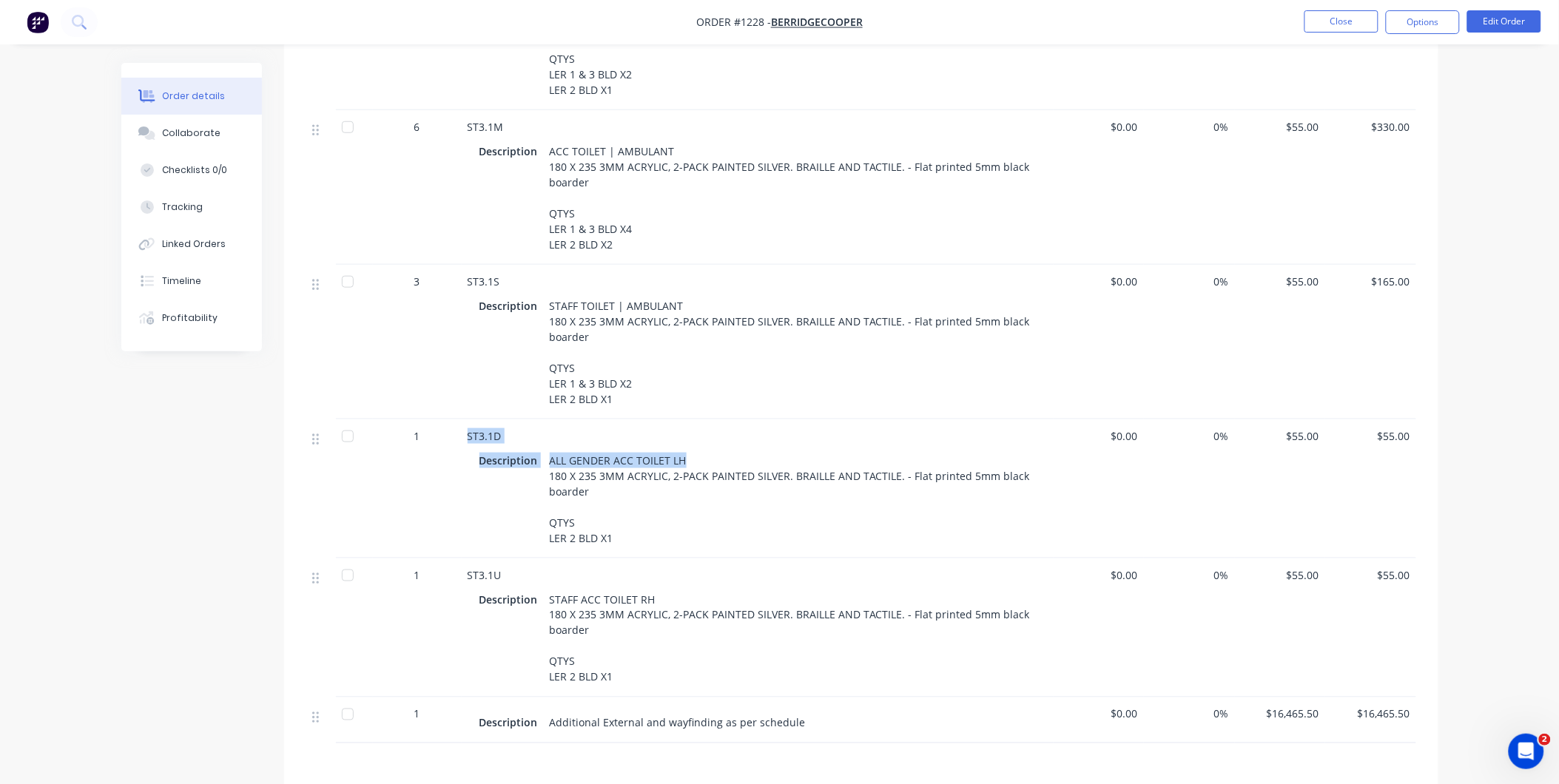
drag, startPoint x: 682, startPoint y: 438, endPoint x: 468, endPoint y: 413, distance: 215.5
click at [468, 419] on div "ST3.1D Description ALL GENDER ACC TOILET LH 180 X 235 3MM ACRYLIC, 2-PACK PAINT…" at bounding box center [758, 488] width 592 height 139
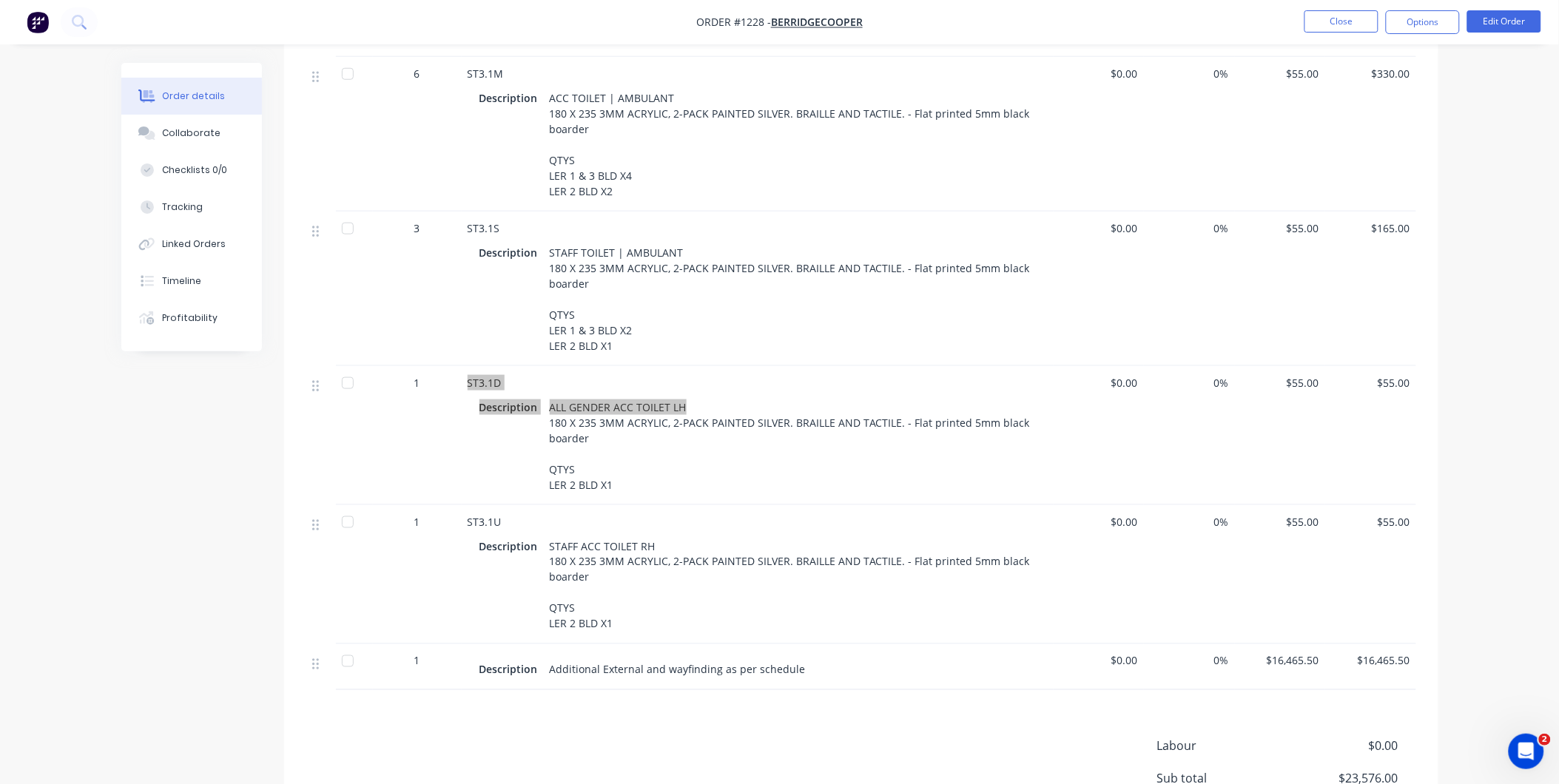
scroll to position [6491, 0]
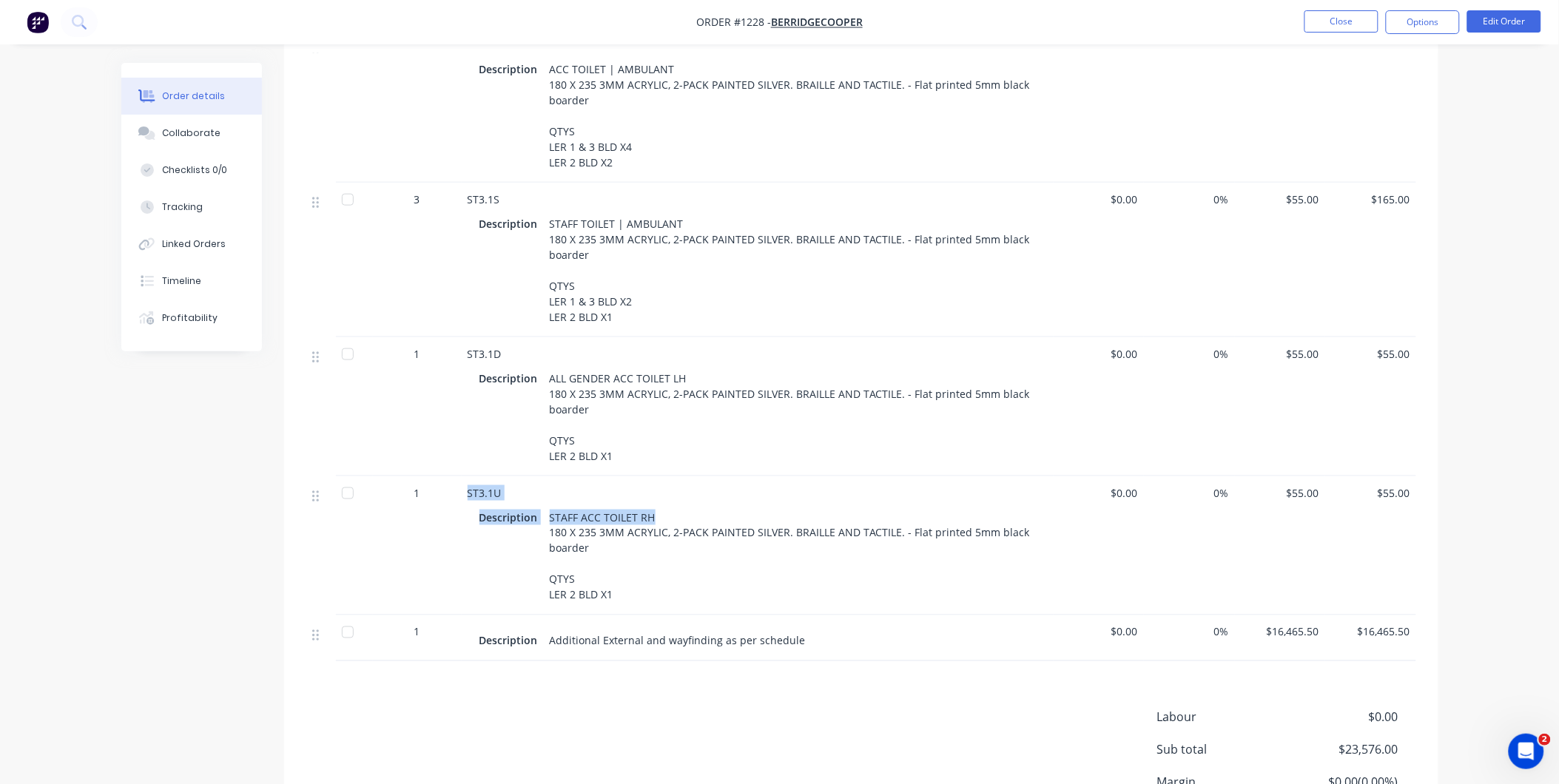
drag, startPoint x: 649, startPoint y: 494, endPoint x: 456, endPoint y: 494, distance: 193.0
click at [467, 476] on div "ST3.1U Description STAFF ACC TOILET RH 180 X 235 3MM ACRYLIC, 2-PACK PAINTED SI…" at bounding box center [758, 545] width 592 height 139
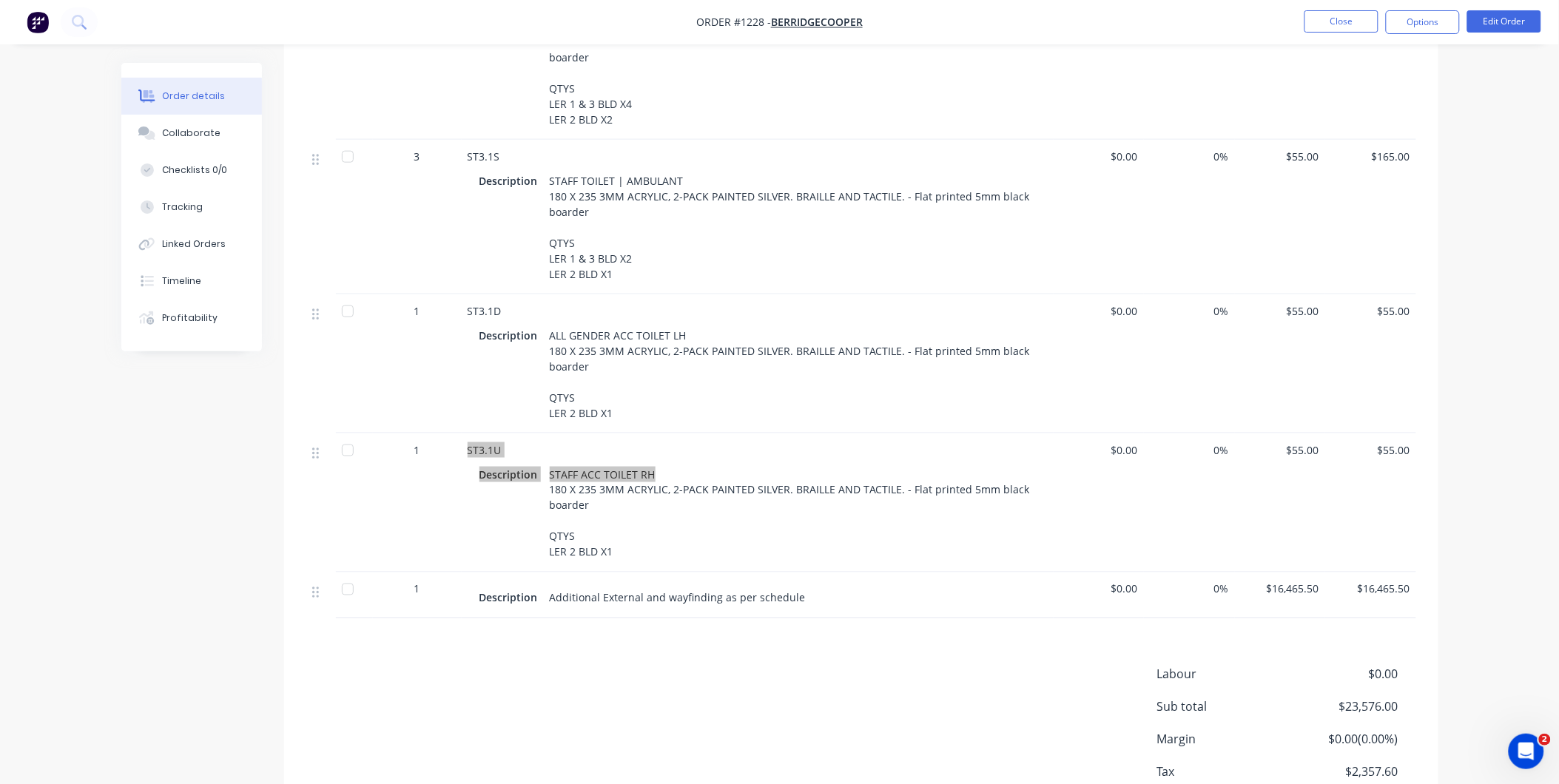
scroll to position [6573, 0]
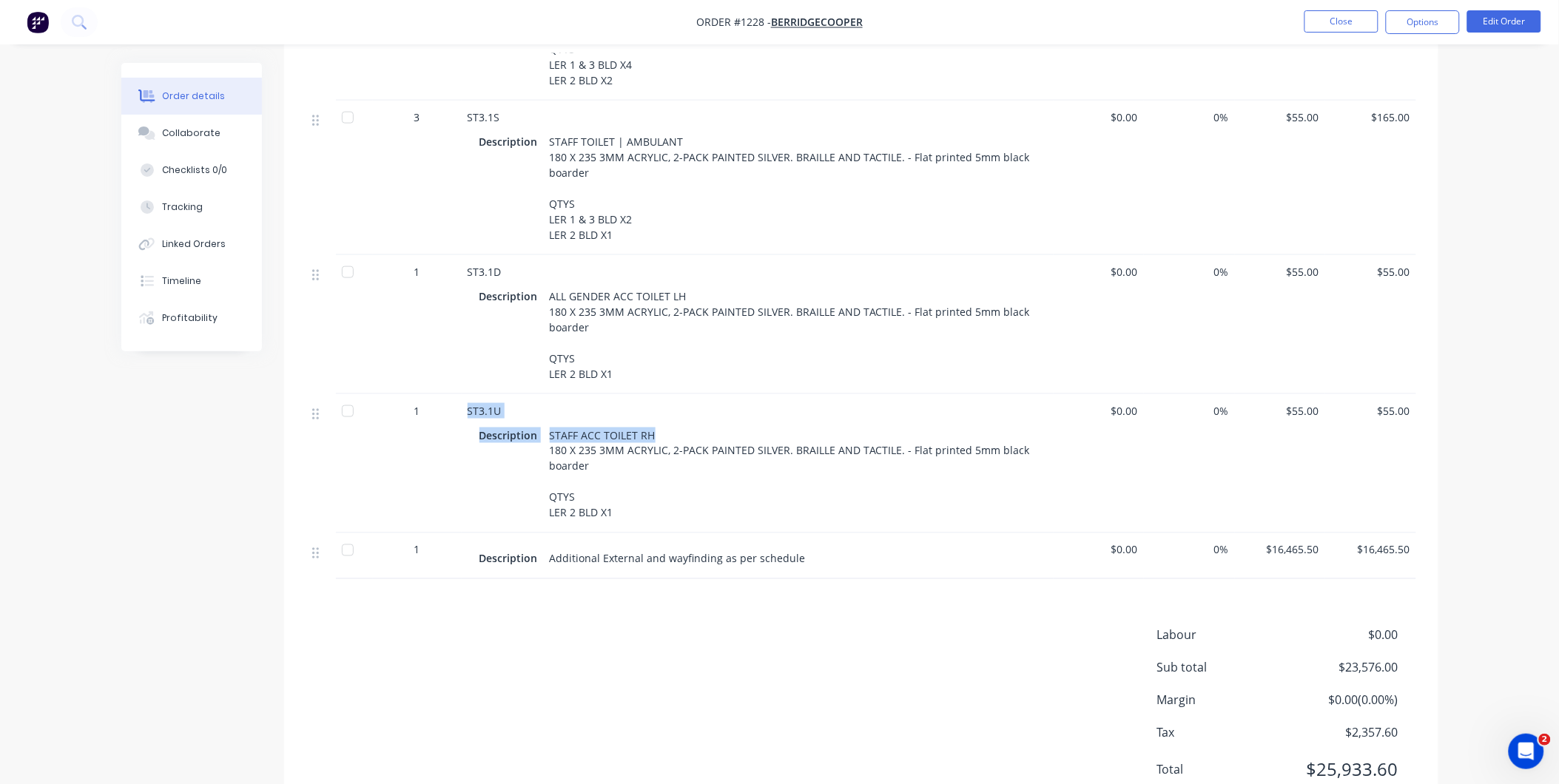
drag, startPoint x: 796, startPoint y: 538, endPoint x: 772, endPoint y: 533, distance: 24.5
click at [772, 548] on div "Additional External and wayfinding as per schedule" at bounding box center [678, 559] width 268 height 22
drag, startPoint x: 772, startPoint y: 533, endPoint x: 808, endPoint y: 572, distance: 53.1
click at [180, 131] on div "Collaborate" at bounding box center [191, 133] width 59 height 14
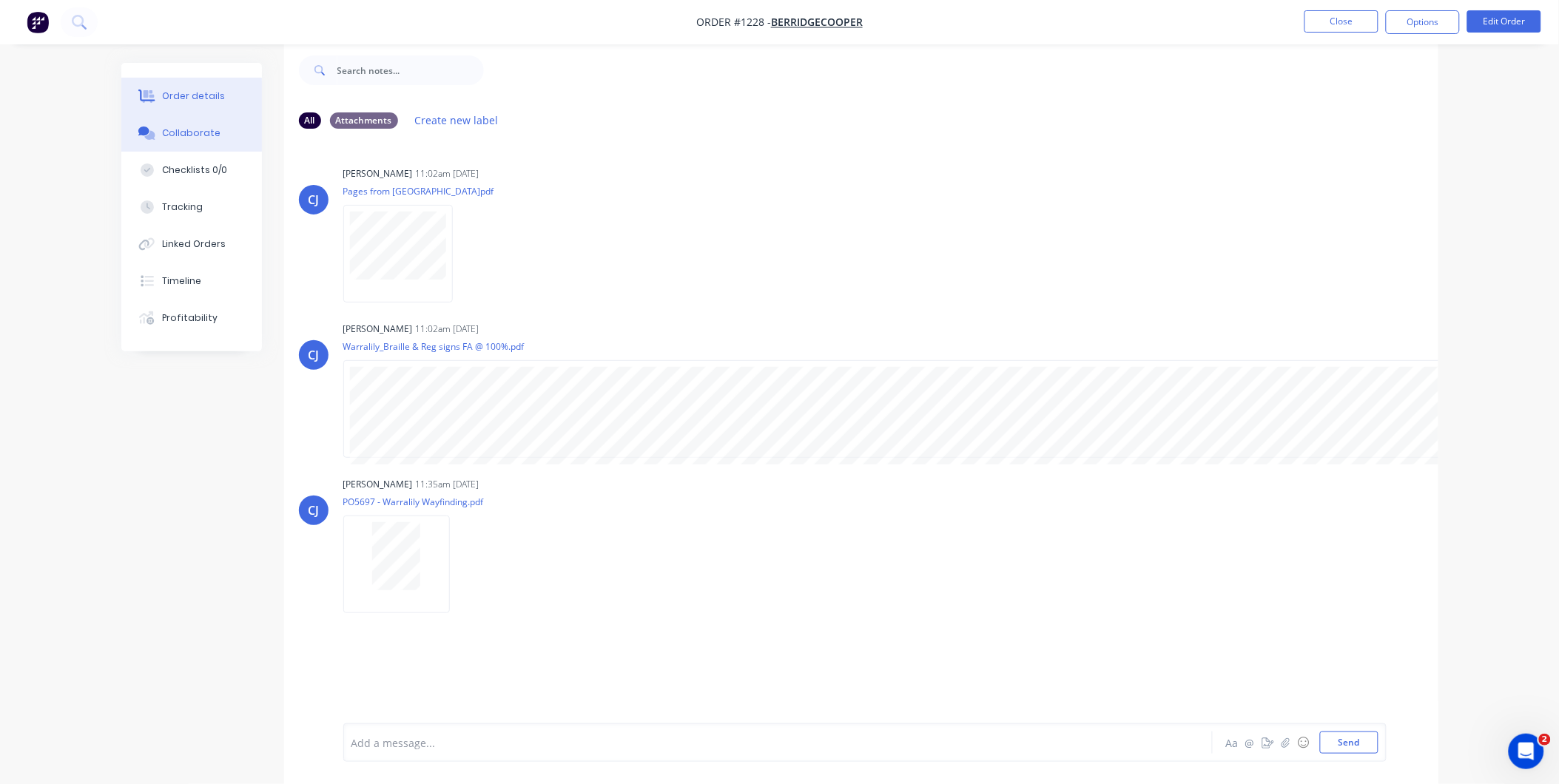
click at [190, 92] on div "Order details" at bounding box center [193, 96] width 63 height 14
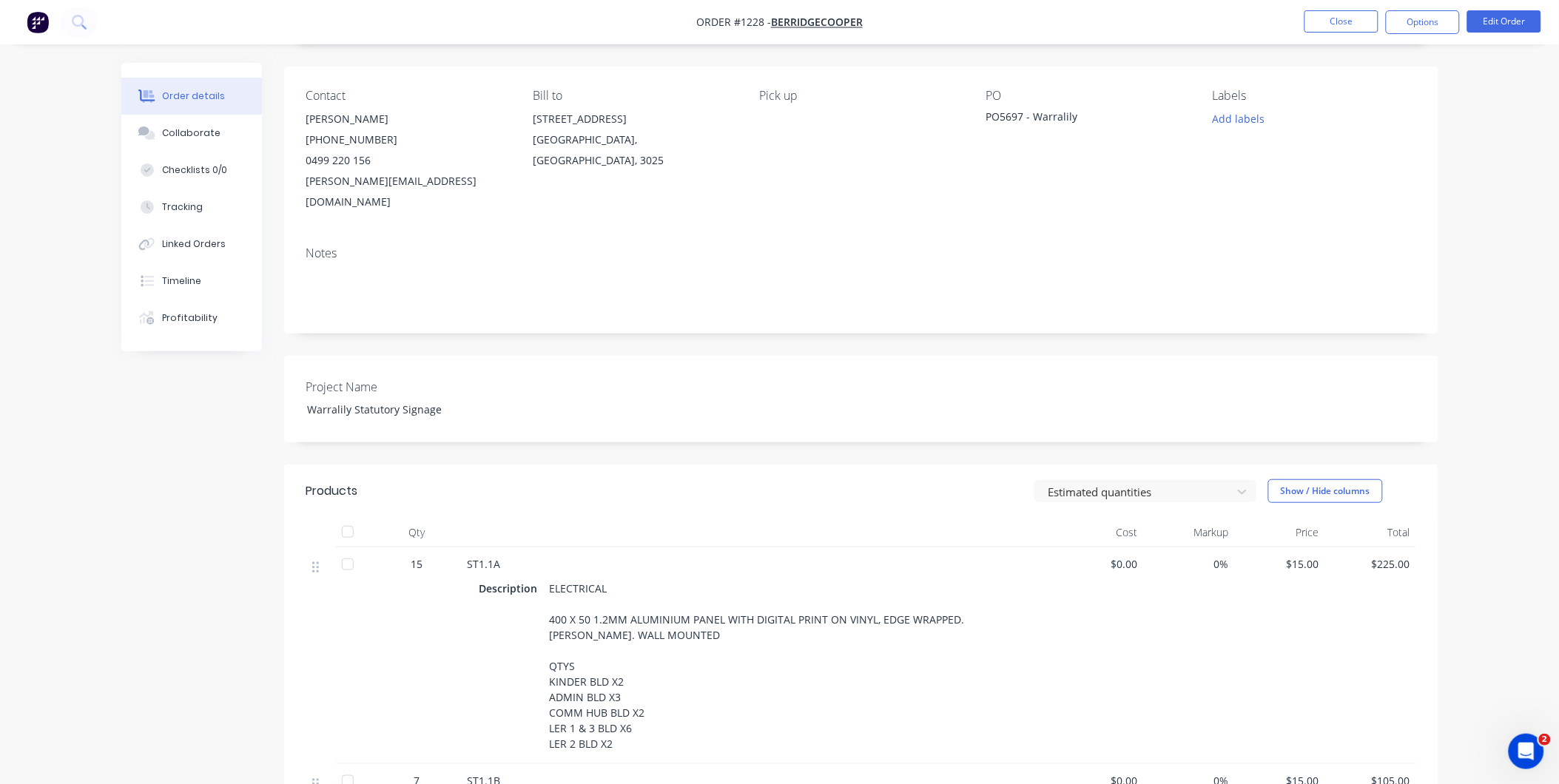
scroll to position [329, 0]
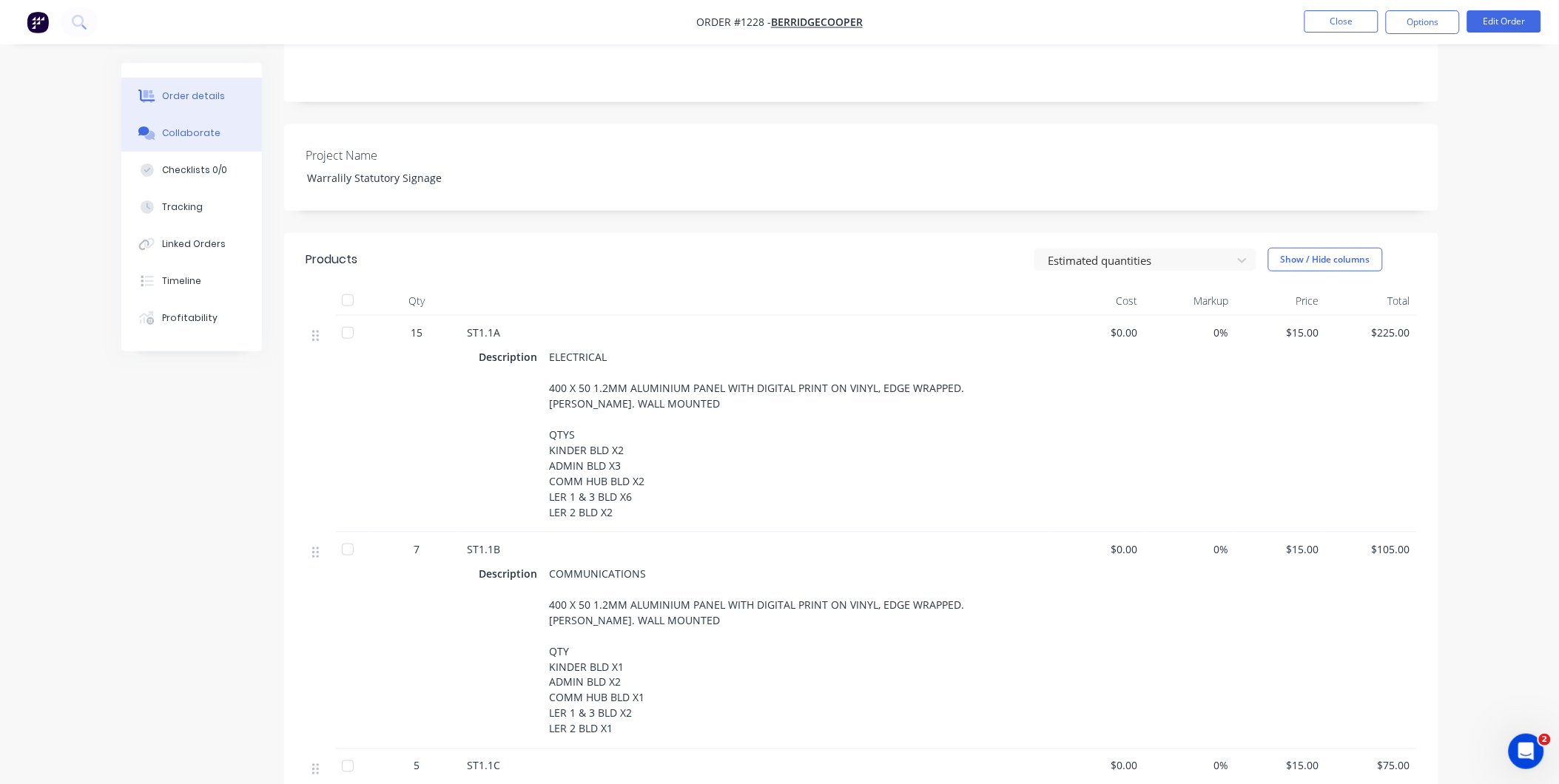
click at [223, 139] on button "Collaborate" at bounding box center [191, 133] width 140 height 37
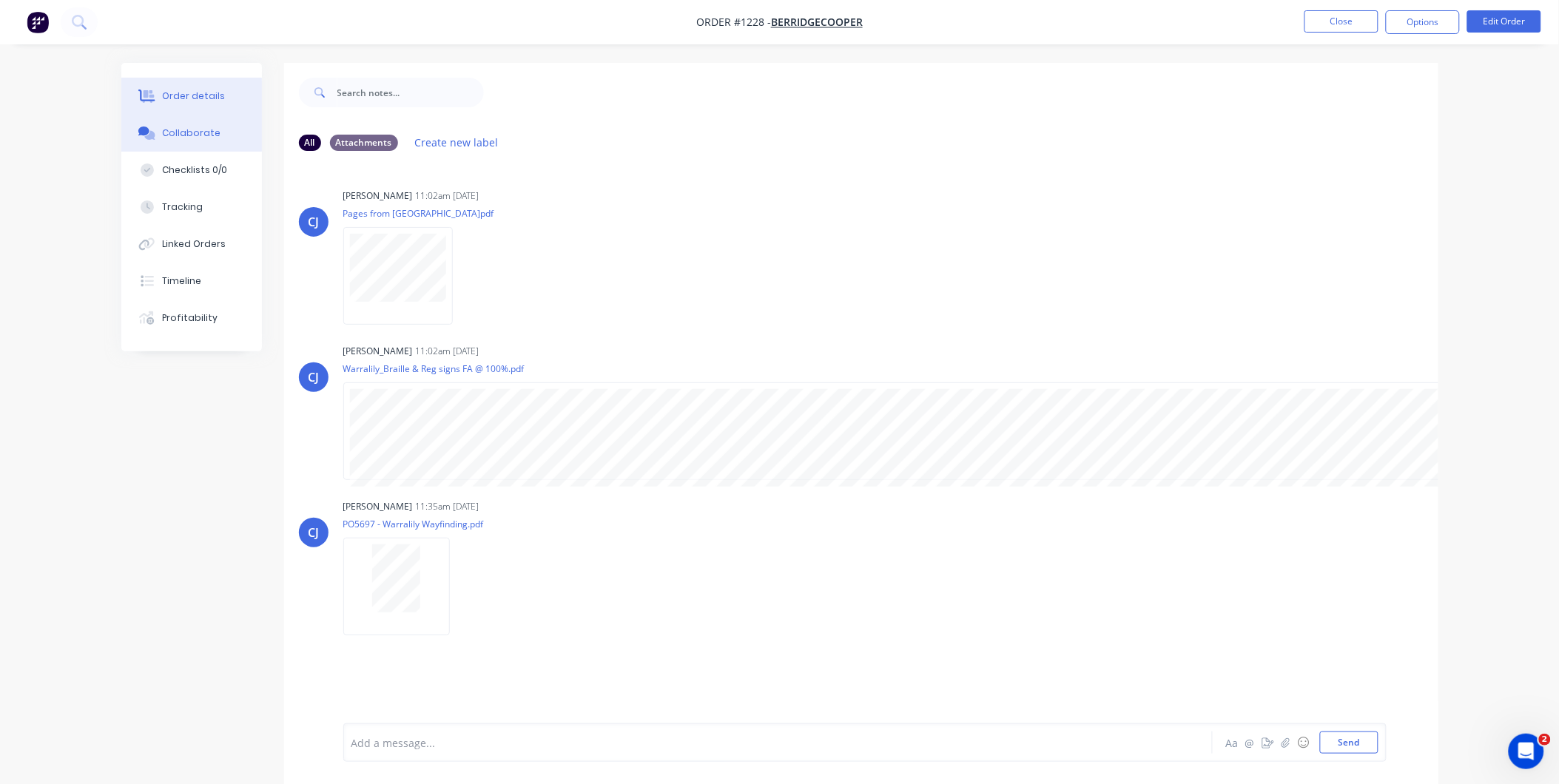
click at [160, 87] on button "Order details" at bounding box center [191, 96] width 140 height 37
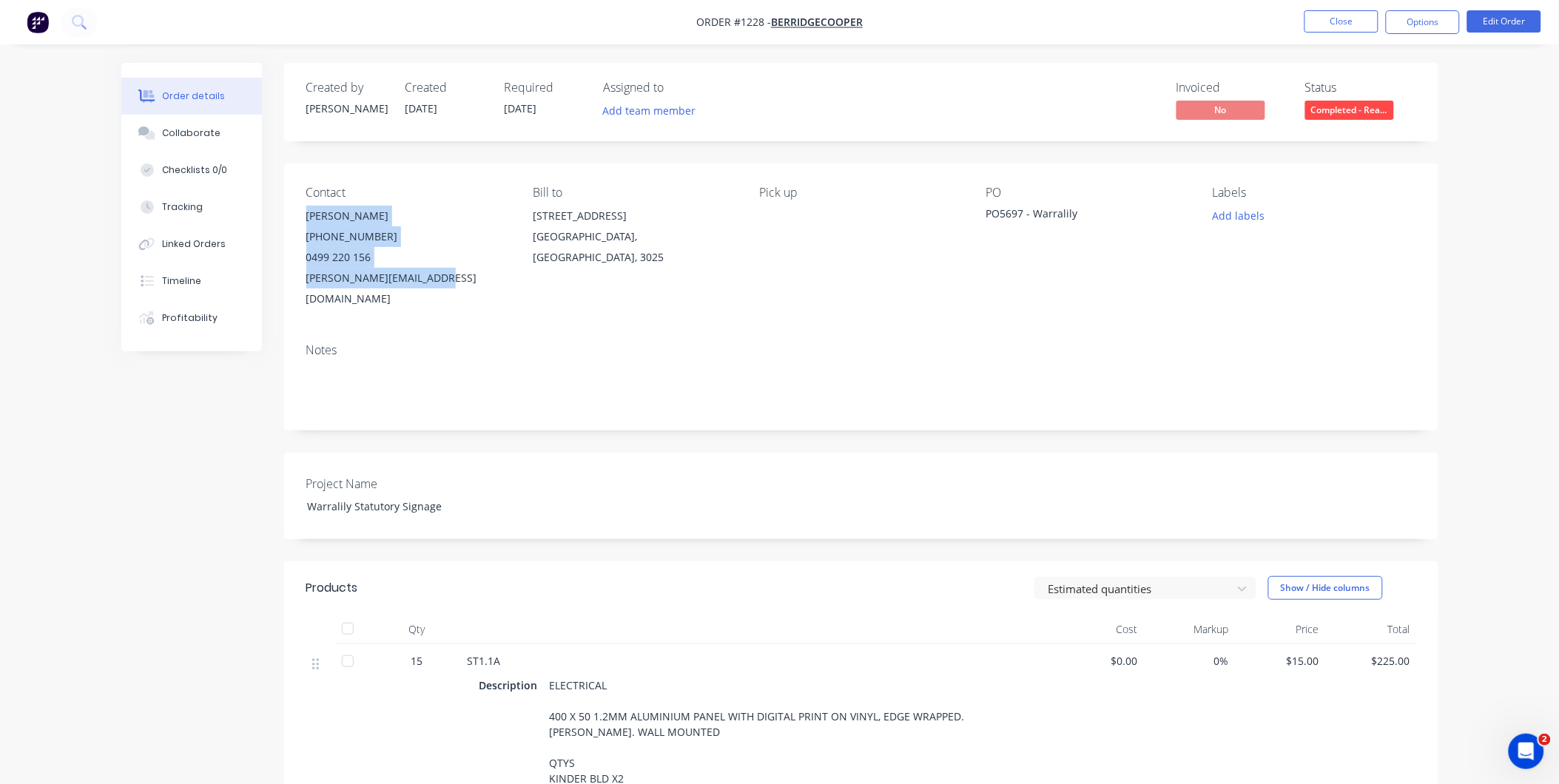
drag, startPoint x: 305, startPoint y: 215, endPoint x: 447, endPoint y: 289, distance: 160.1
click at [447, 289] on div "Contact Dylan Cooper (03) 9314 7862 0499 220 156 dylan@berridgecooper.com Bill …" at bounding box center [860, 247] width 1154 height 168
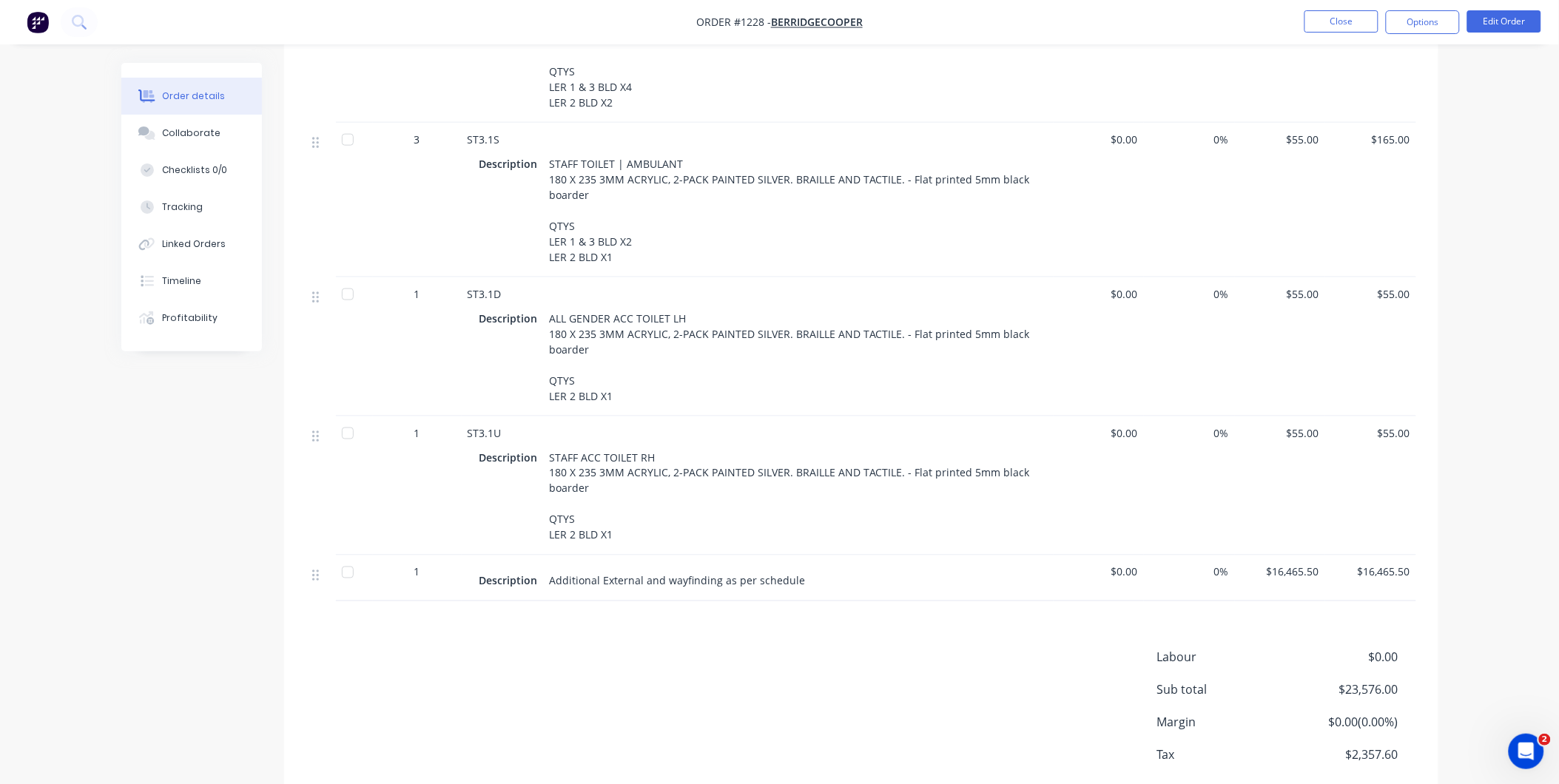
scroll to position [6611, 0]
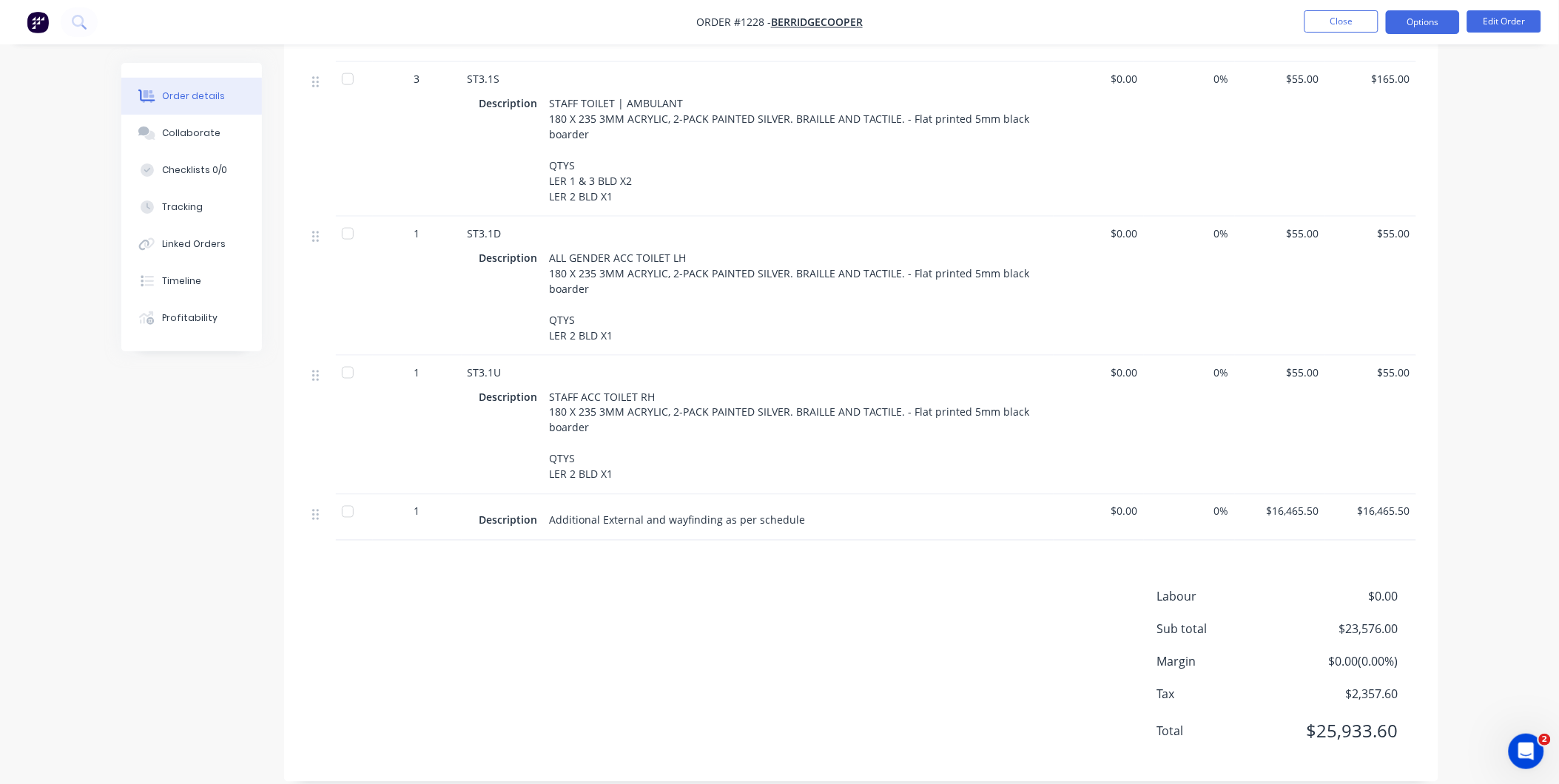
click at [1415, 26] on button "Options" at bounding box center [1423, 22] width 74 height 24
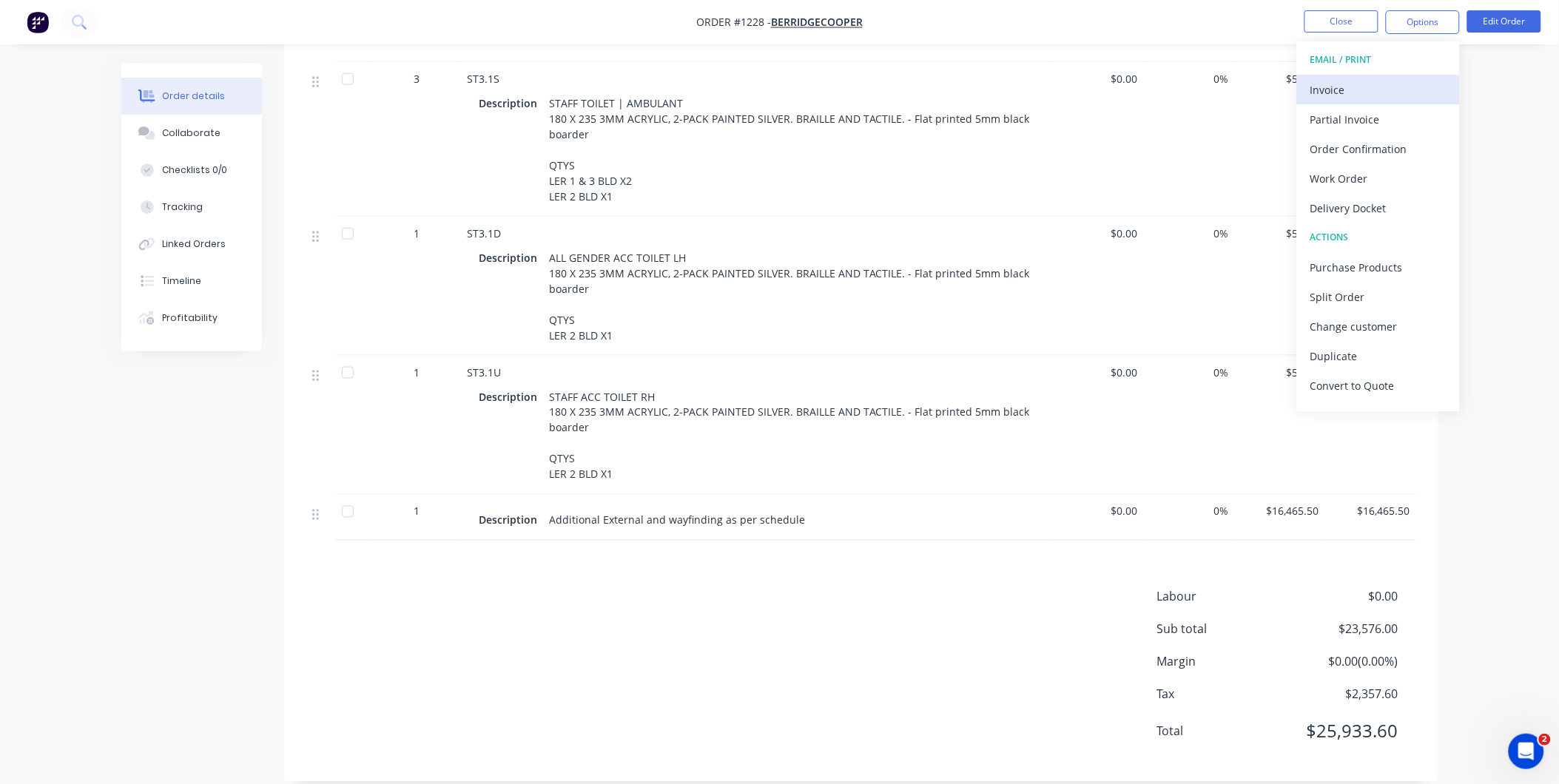
click at [1350, 83] on div "Invoice" at bounding box center [1379, 90] width 136 height 22
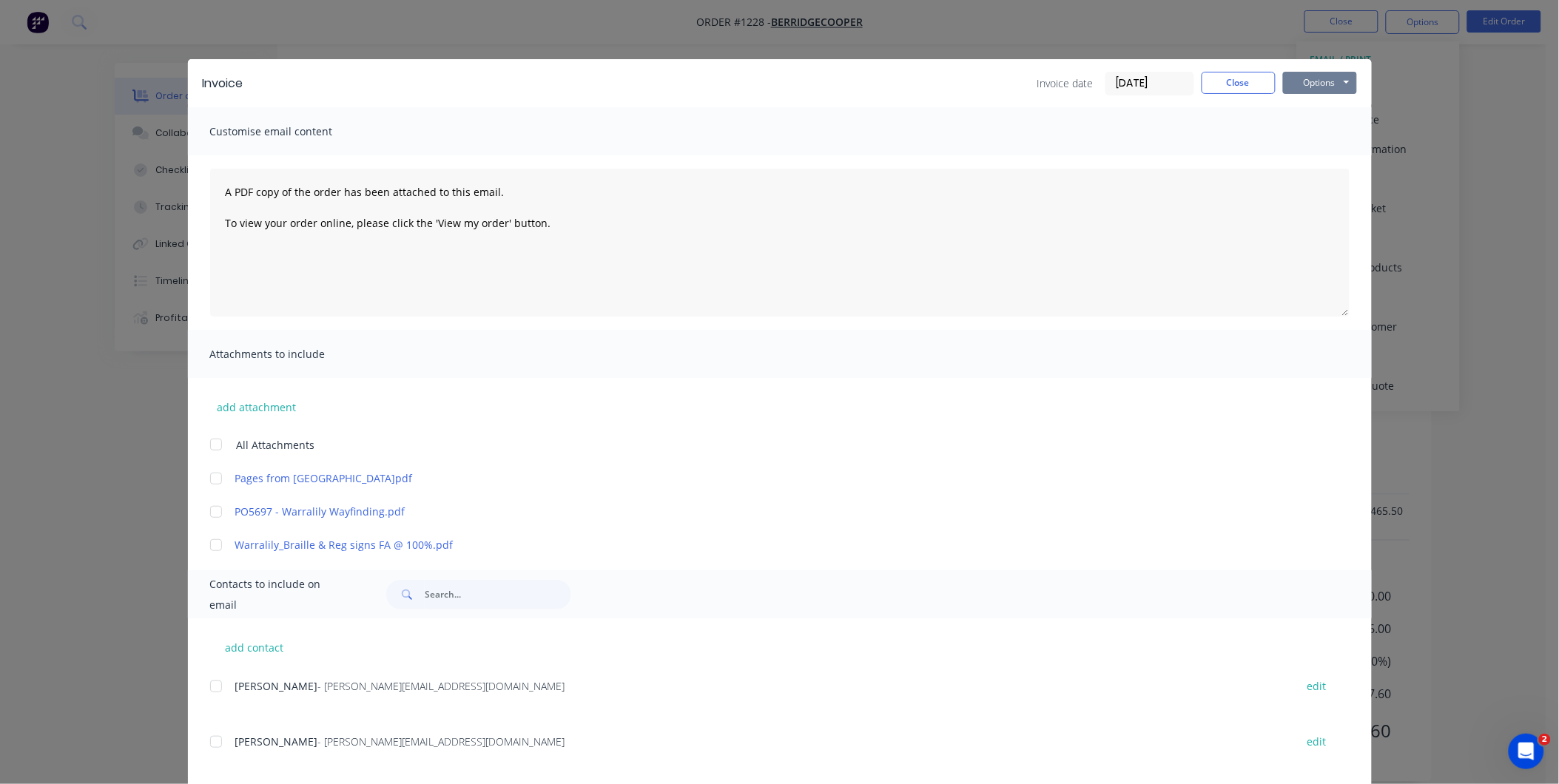
click at [1301, 72] on button "Options" at bounding box center [1320, 83] width 74 height 22
click at [1314, 127] on button "Print" at bounding box center [1330, 133] width 95 height 24
click at [1231, 81] on button "Close" at bounding box center [1238, 83] width 74 height 22
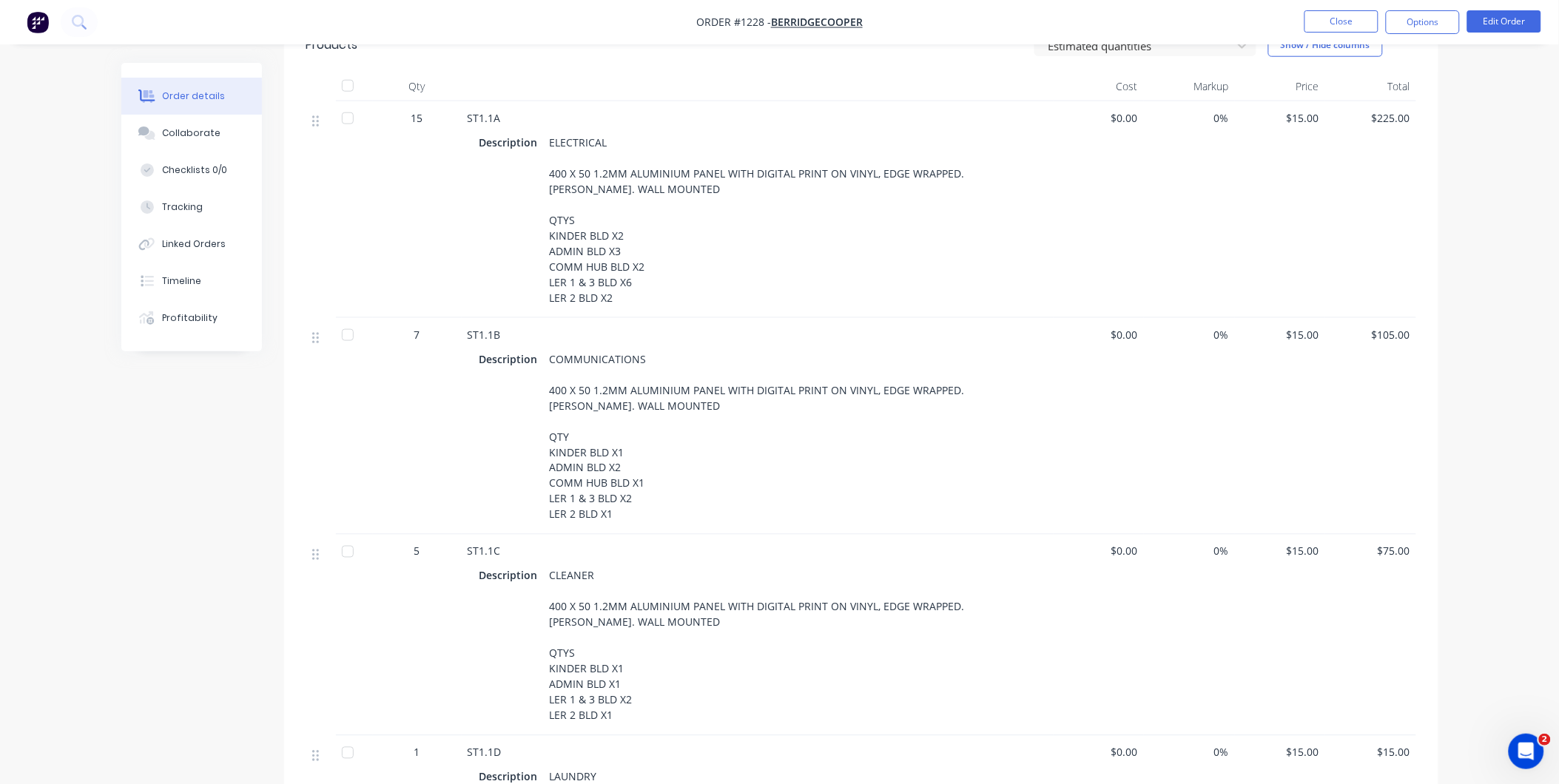
scroll to position [0, 0]
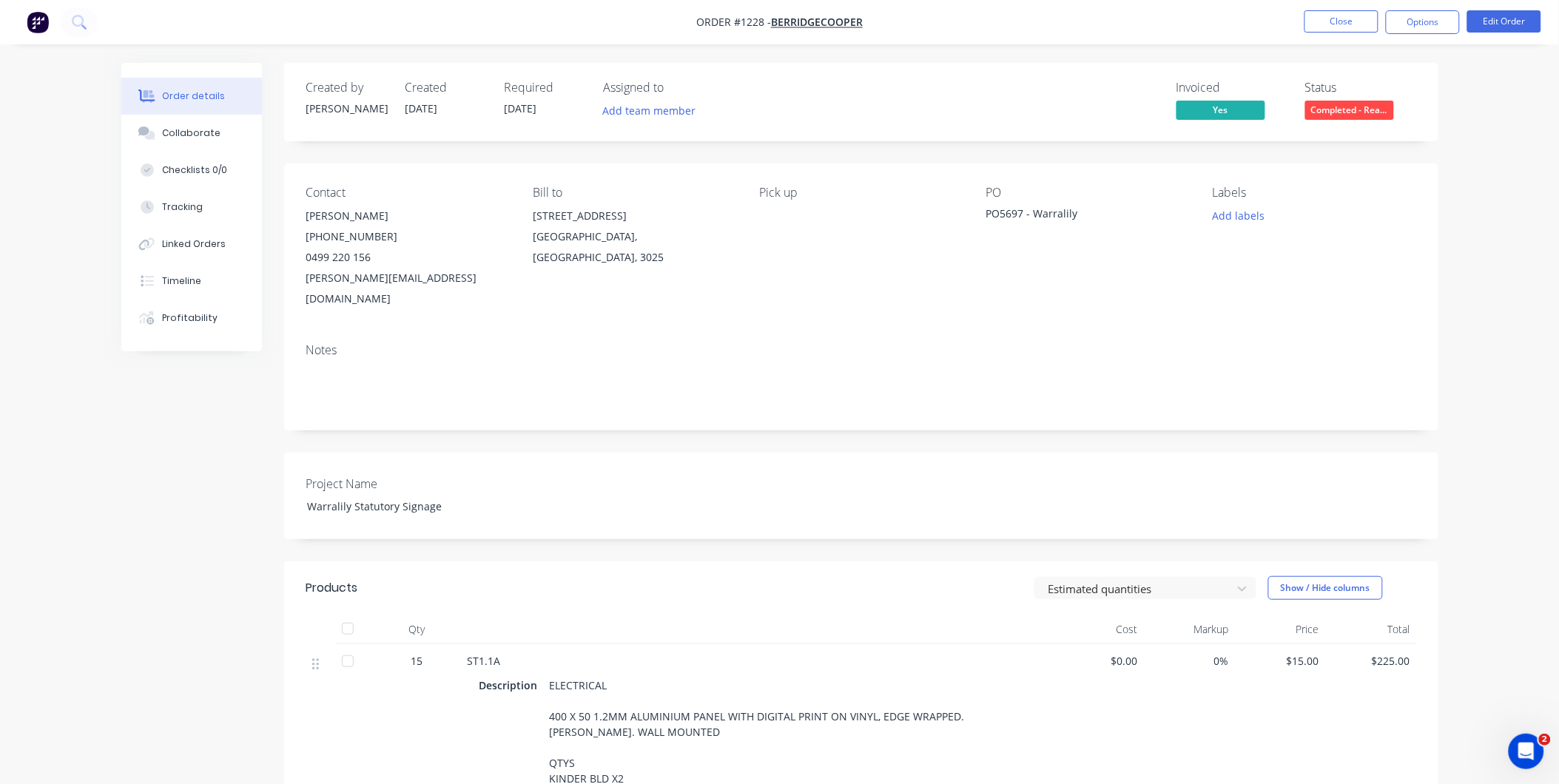
drag, startPoint x: 478, startPoint y: 321, endPoint x: 446, endPoint y: 289, distance: 45.3
click at [464, 331] on div "Notes" at bounding box center [860, 381] width 1154 height 99
drag, startPoint x: 446, startPoint y: 283, endPoint x: 302, endPoint y: 281, distance: 144.0
click at [302, 281] on div "Contact Dylan Cooper (03) 9314 7862 0499 220 156 dylan@berridgecooper.com Bill …" at bounding box center [860, 247] width 1154 height 168
click at [1400, 16] on button "Options" at bounding box center [1423, 22] width 74 height 24
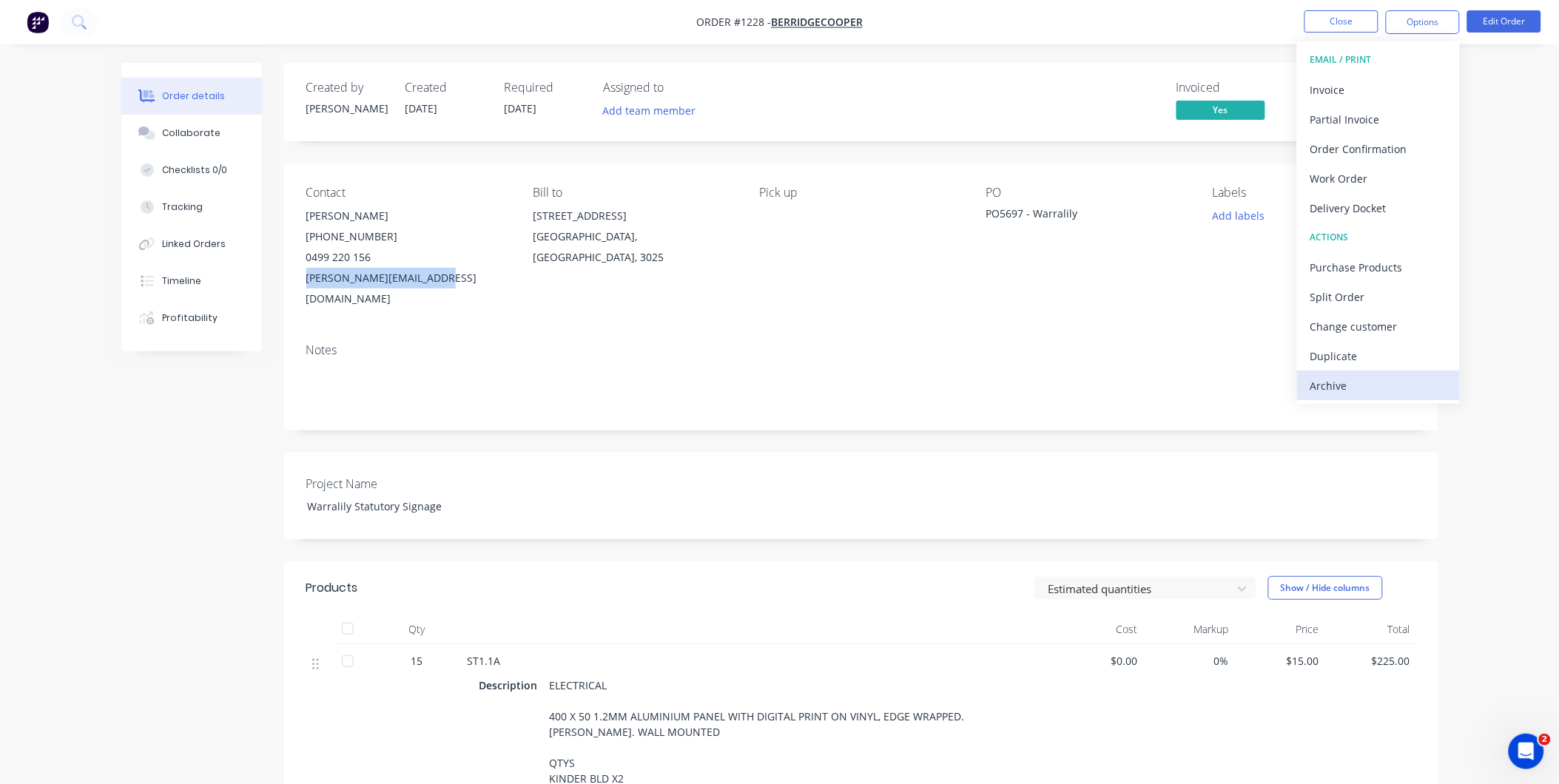
drag, startPoint x: 1371, startPoint y: 91, endPoint x: 1371, endPoint y: 377, distance: 286.0
click at [1371, 377] on div "EMAIL / PRINT Invoice Partial Invoice Order Confirmation Work Order Delivery Do…" at bounding box center [1378, 223] width 163 height 362
click at [1367, 382] on div "Archive" at bounding box center [1379, 386] width 136 height 22
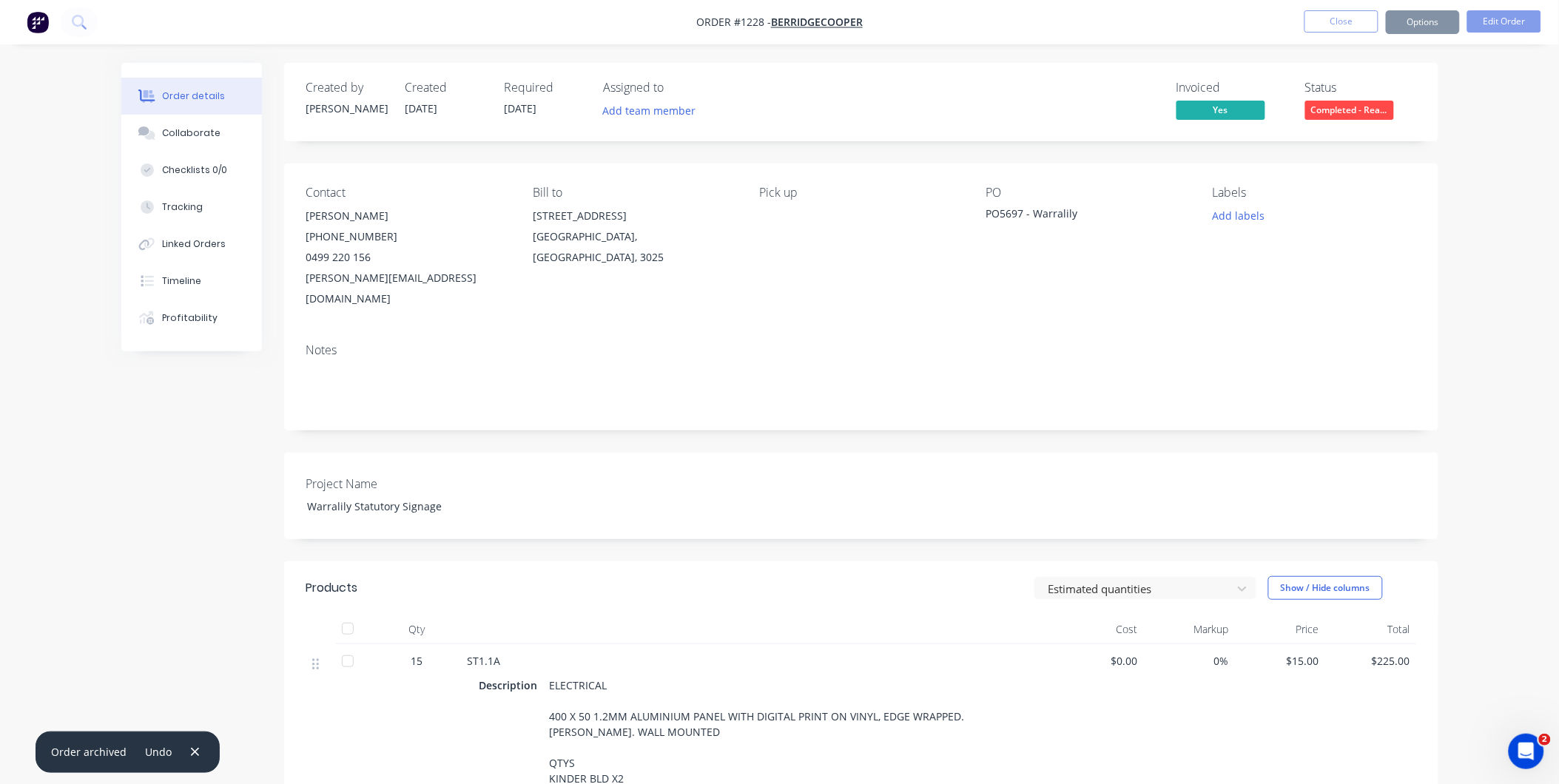
click at [1350, 19] on button "Close" at bounding box center [1341, 22] width 74 height 22
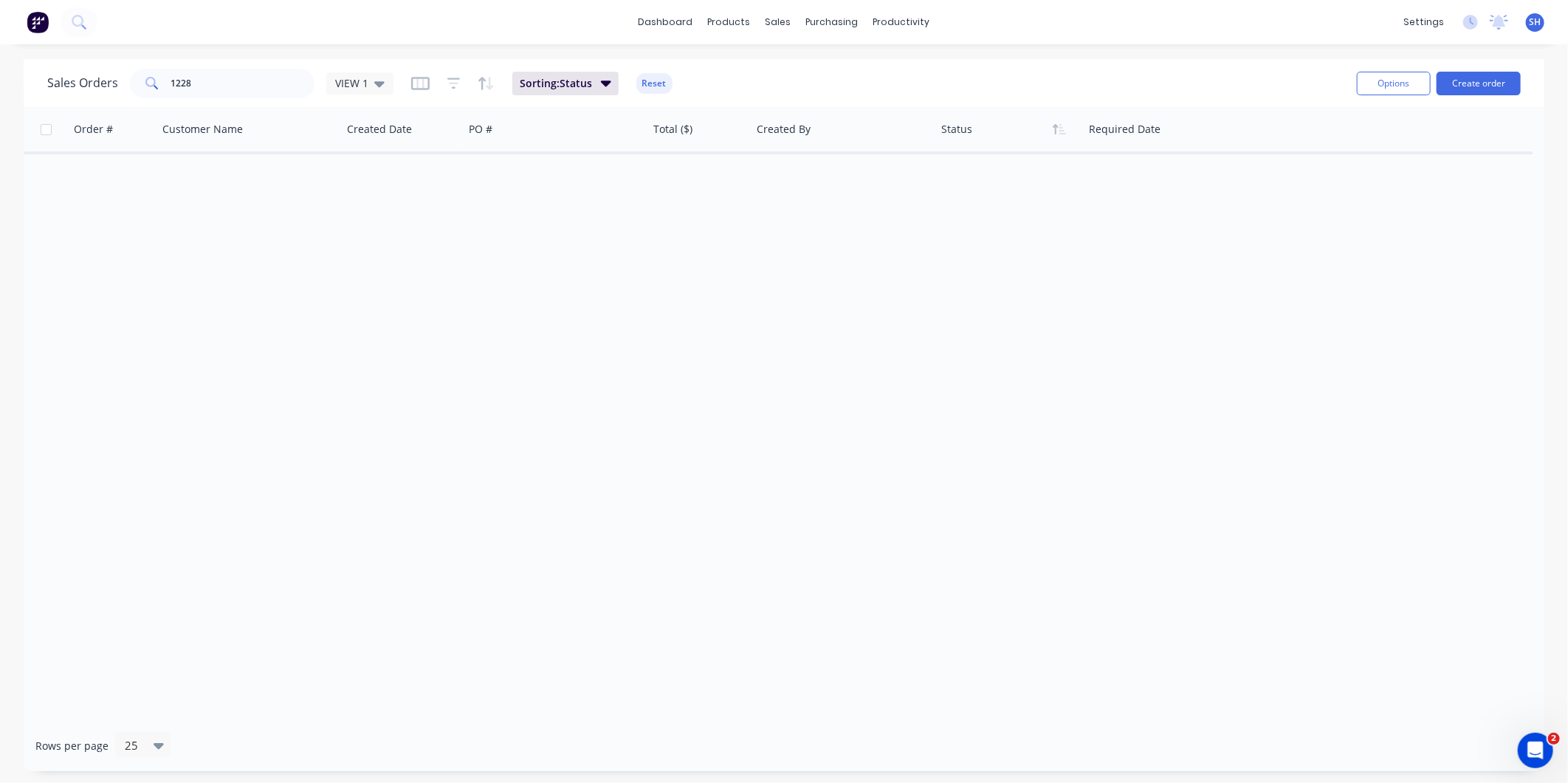
click at [514, 416] on div "Order # Customer Name Created Date PO # Total ($) Created By Status Required Da…" at bounding box center [784, 414] width 1521 height 613
click at [243, 89] on input "1228" at bounding box center [243, 83] width 144 height 30
drag, startPoint x: 238, startPoint y: 86, endPoint x: 118, endPoint y: 84, distance: 120.0
click at [118, 84] on div "Sales Orders 1228 VIEW 1" at bounding box center [220, 83] width 347 height 30
click at [375, 86] on icon at bounding box center [379, 83] width 10 height 16
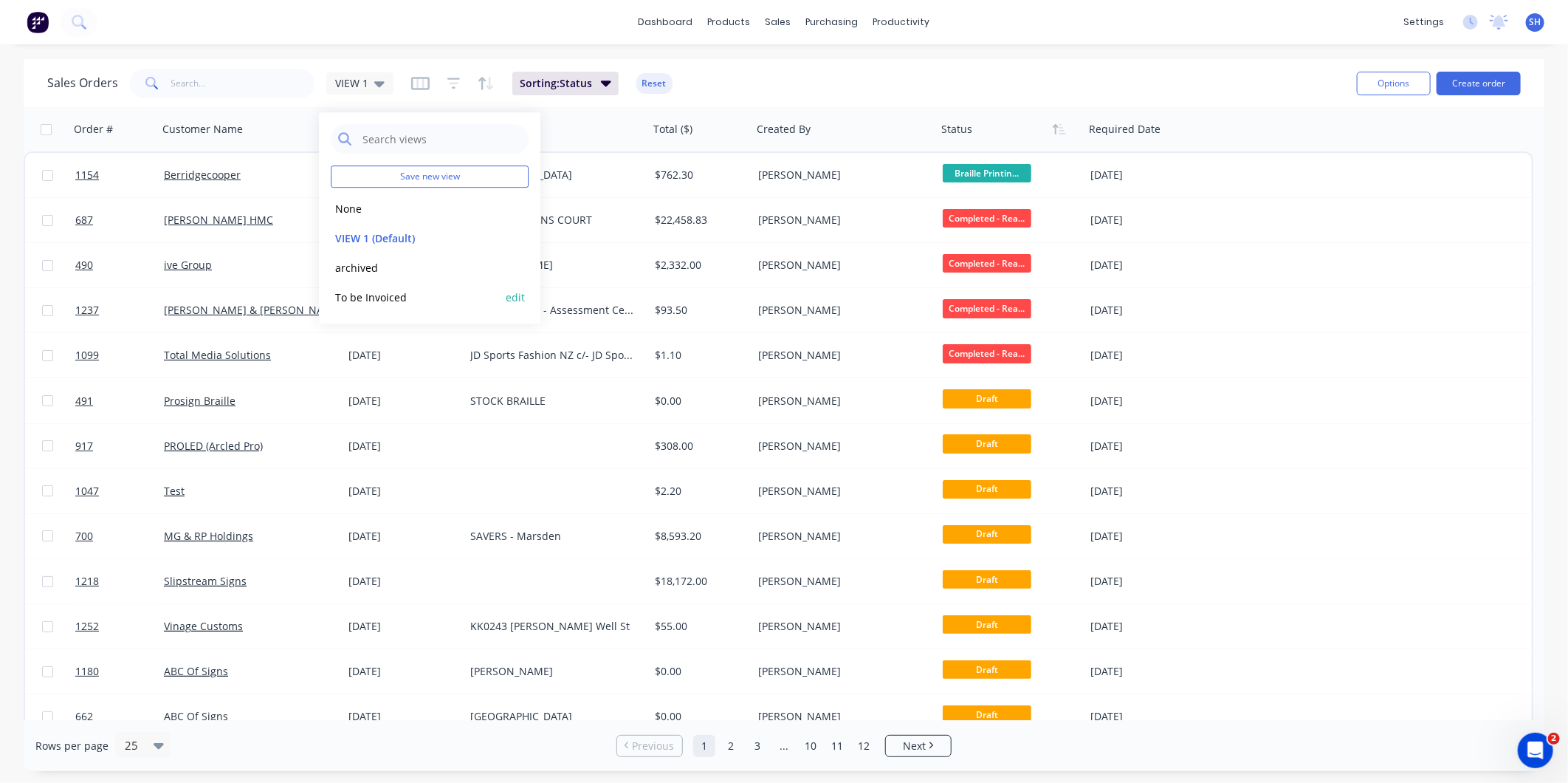
click at [407, 291] on button "To be Invoiced" at bounding box center [415, 297] width 168 height 17
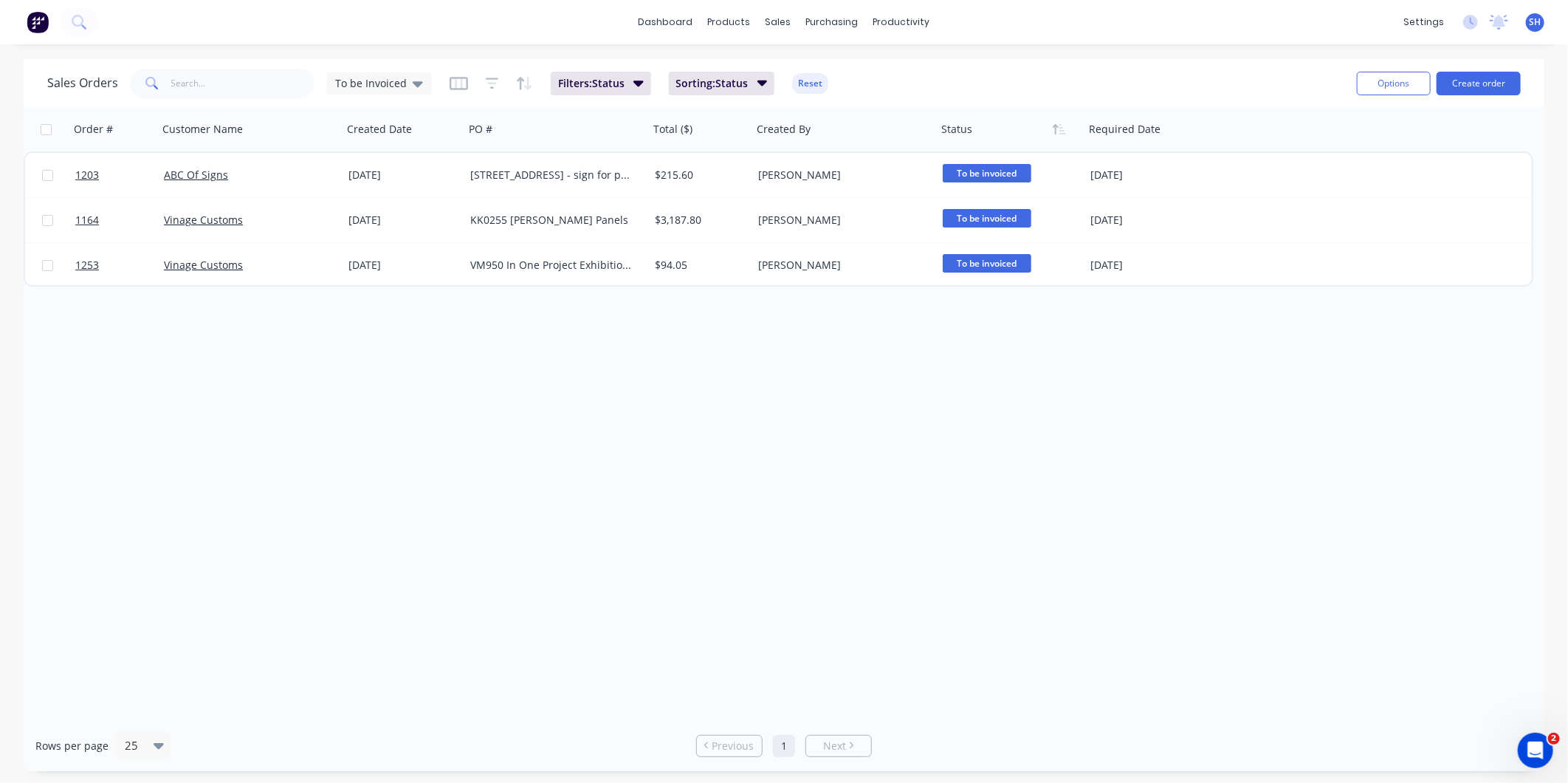
click at [404, 343] on div "Order # Customer Name Created Date PO # Total ($) Created By Status Required Da…" at bounding box center [784, 414] width 1521 height 613
click at [720, 342] on div "Order # Customer Name Created Date PO # Total ($) Created By Status Required Da…" at bounding box center [784, 414] width 1521 height 613
click at [547, 452] on div "Order # Customer Name Created Date PO # Total ($) Created By Status Required Da…" at bounding box center [784, 414] width 1521 height 613
click at [711, 360] on div "Order # Customer Name Created Date PO # Total ($) Created By Status Required Da…" at bounding box center [784, 414] width 1521 height 613
click at [702, 357] on div "Order # Customer Name Created Date PO # Total ($) Created By Status Required Da…" at bounding box center [784, 414] width 1521 height 613
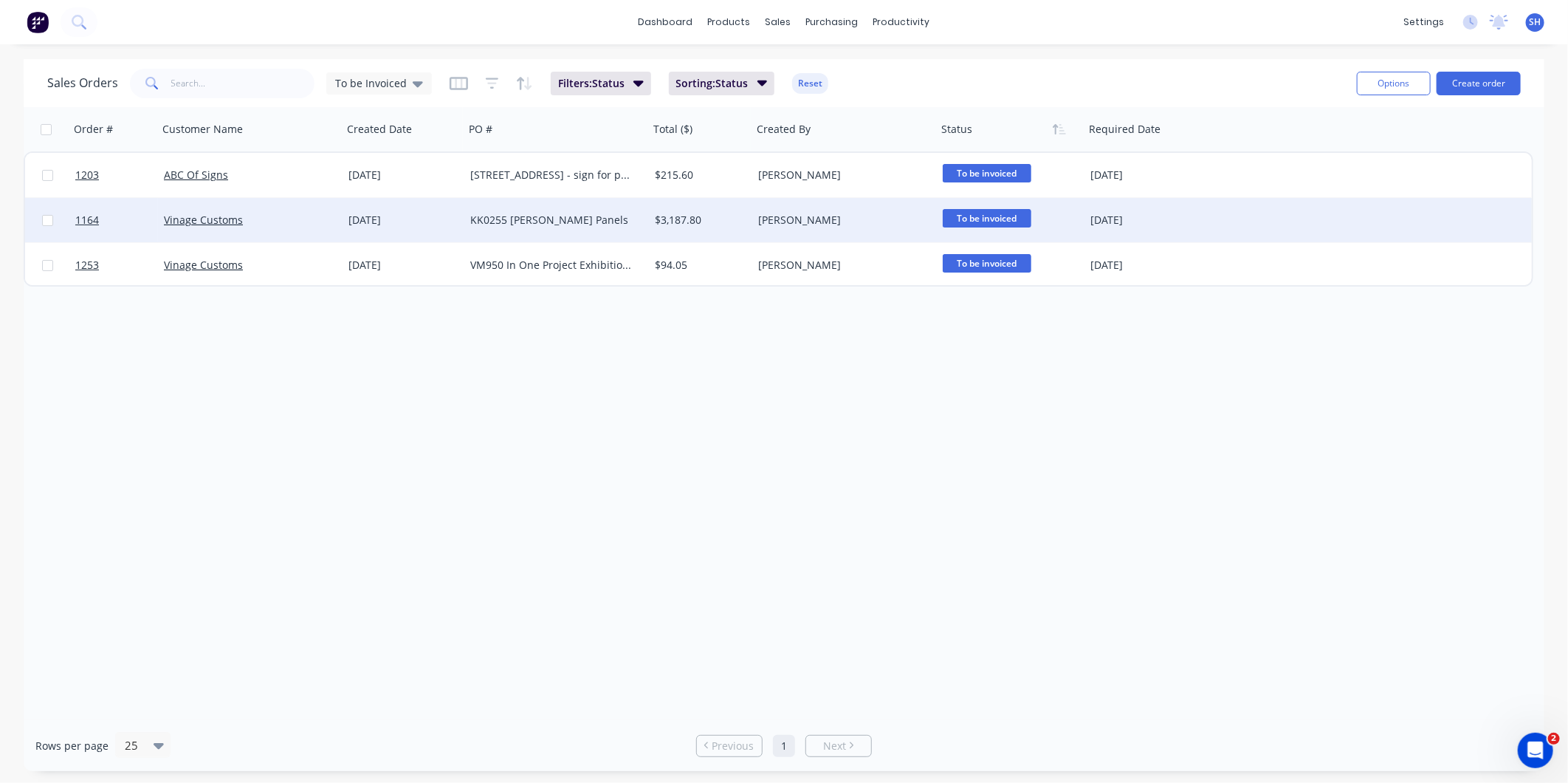
click at [447, 226] on div "[DATE]" at bounding box center [403, 219] width 122 height 44
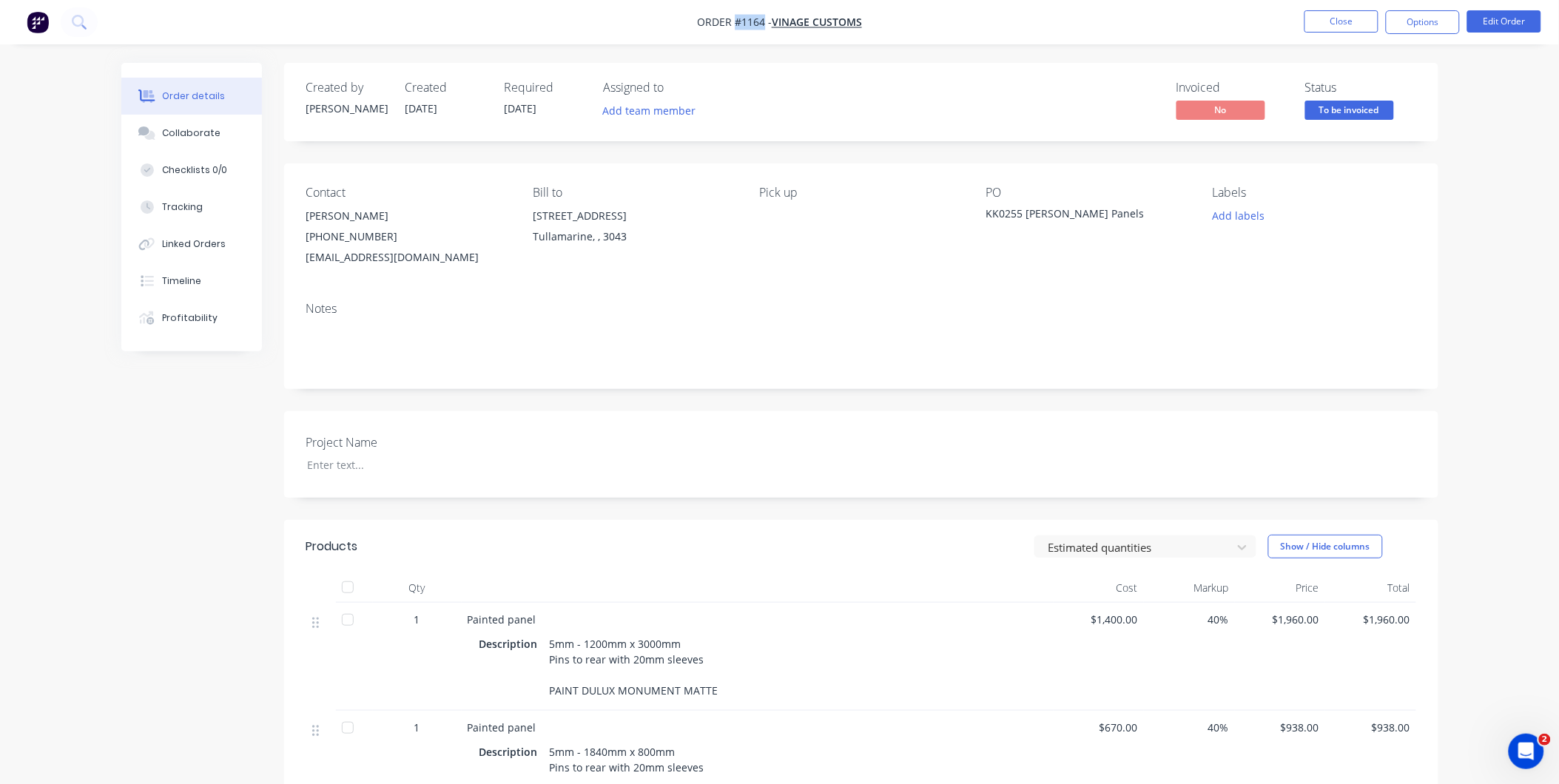
drag, startPoint x: 763, startPoint y: 25, endPoint x: 735, endPoint y: 27, distance: 28.1
click at [735, 27] on span "Order #1164 -" at bounding box center [734, 22] width 75 height 14
drag, startPoint x: 1022, startPoint y: 215, endPoint x: 978, endPoint y: 216, distance: 44.0
click at [978, 216] on div "Contact Jess Wardle (03) 9077 7759 design2@vinagecustoms.com Bill to 28 Garden …" at bounding box center [860, 227] width 1154 height 127
click at [1140, 216] on div "KK0255 Jardon Stockland Panels" at bounding box center [1079, 216] width 185 height 21
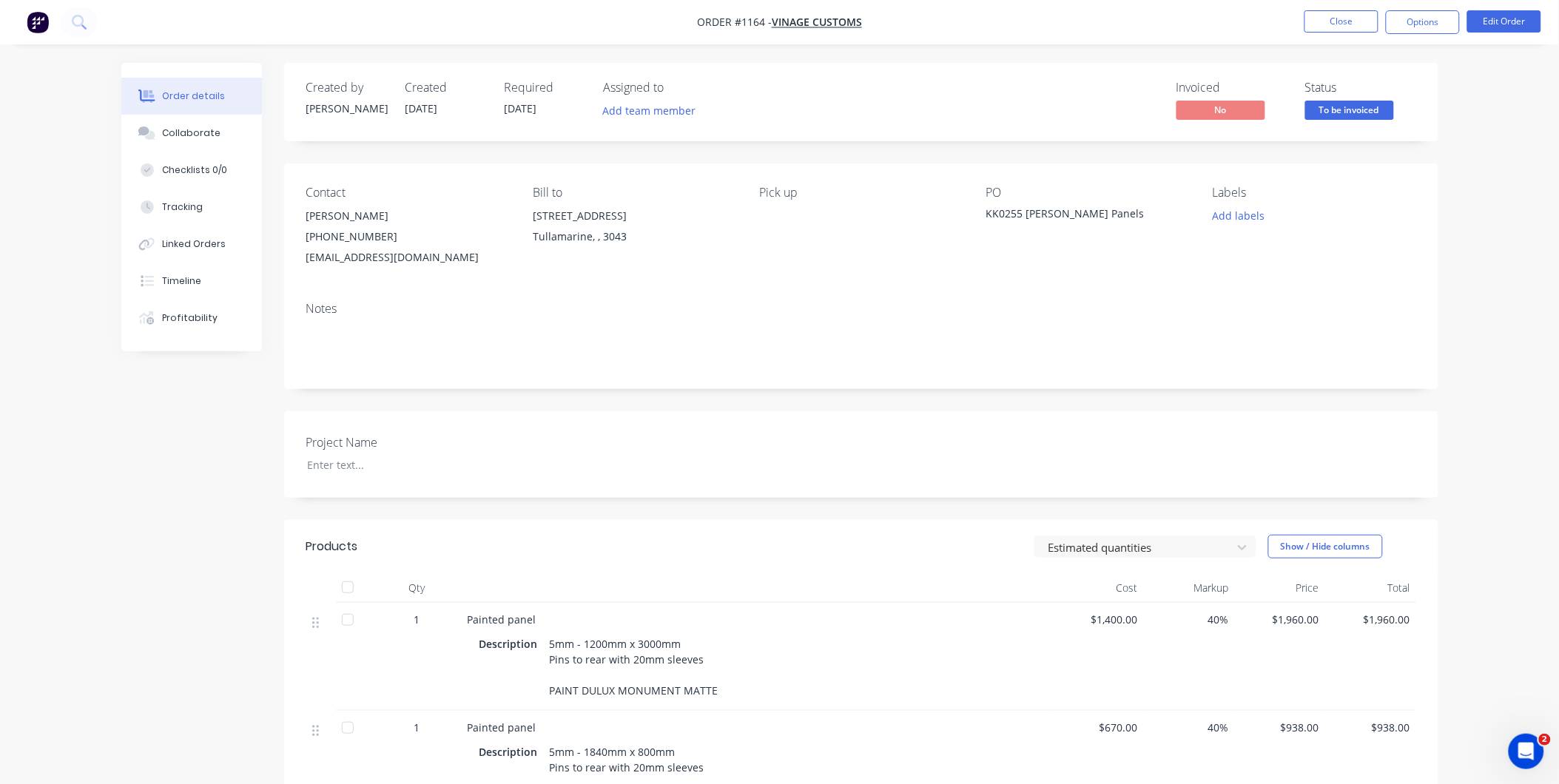
drag, startPoint x: 1142, startPoint y: 212, endPoint x: 982, endPoint y: 202, distance: 160.3
click at [982, 202] on div "Contact Jess Wardle (03) 9077 7759 design2@vinagecustoms.com Bill to 28 Garden …" at bounding box center [860, 227] width 1154 height 127
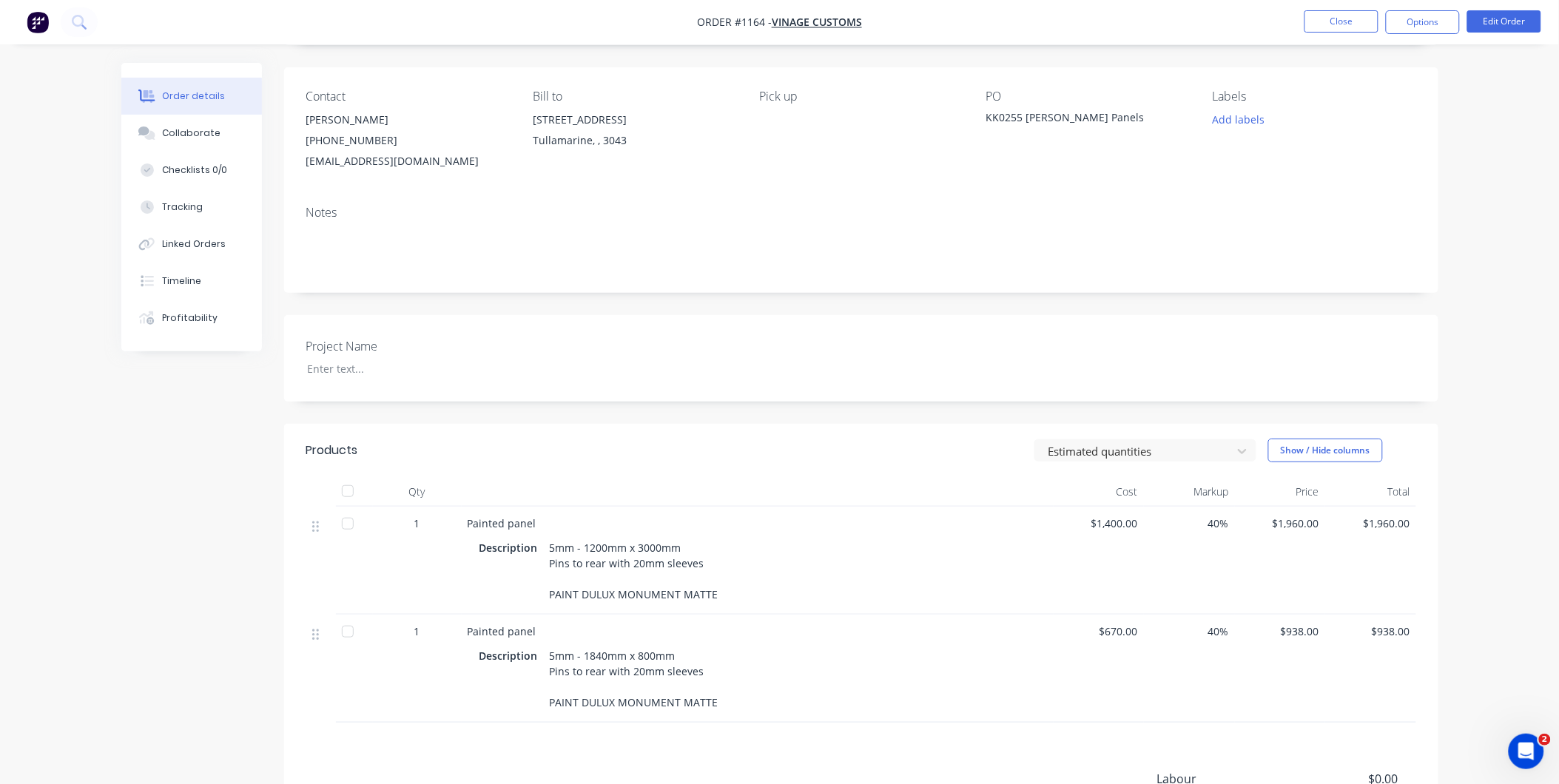
scroll to position [246, 0]
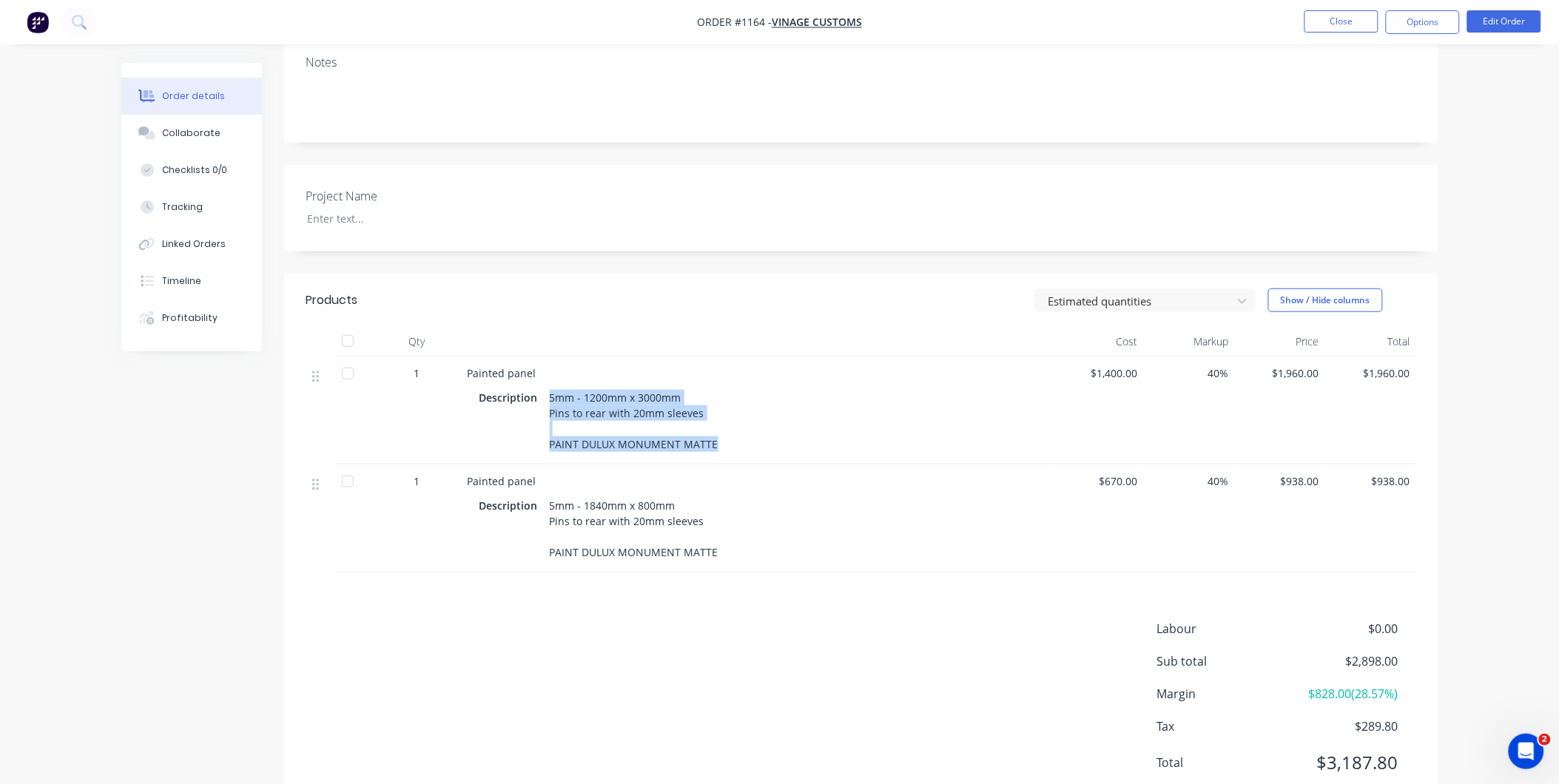
drag, startPoint x: 549, startPoint y: 394, endPoint x: 725, endPoint y: 453, distance: 185.6
click at [725, 453] on div "Description 5mm - 1200mm x 3000mm Pins to rear with 20mm sleeves PAINT DULUX MO…" at bounding box center [758, 420] width 557 height 68
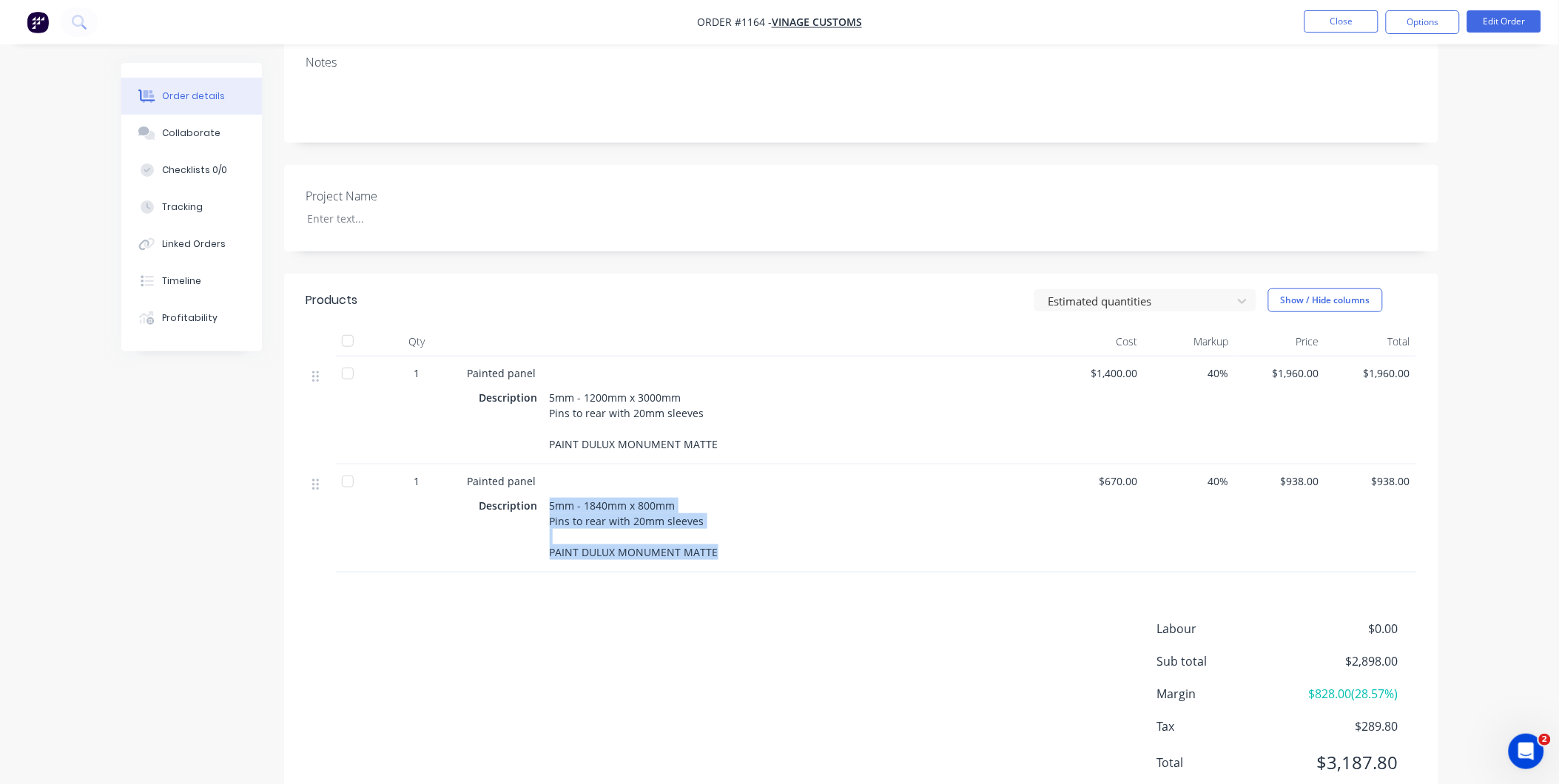
drag, startPoint x: 549, startPoint y: 505, endPoint x: 715, endPoint y: 552, distance: 172.5
click at [715, 552] on div "5mm - 1840mm x 800mm Pins to rear with 20mm sleeves PAINT DULUX MONUMENT MATTE" at bounding box center [634, 528] width 180 height 68
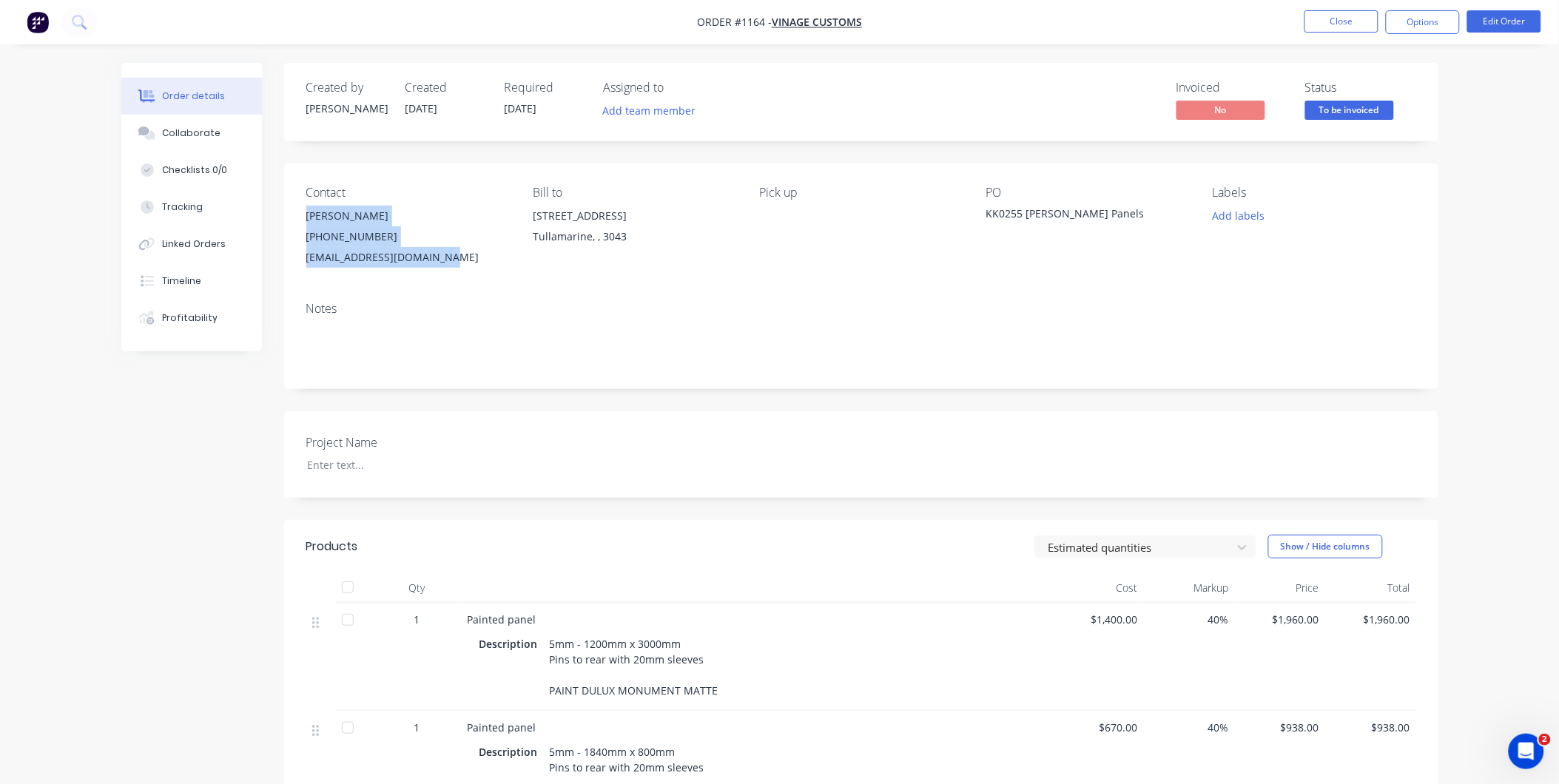
drag, startPoint x: 304, startPoint y: 216, endPoint x: 459, endPoint y: 266, distance: 162.9
click at [459, 266] on div "Contact Jess Wardle (03) 9077 7759 design2@vinagecustoms.com Bill to 28 Garden …" at bounding box center [860, 227] width 1154 height 127
click at [1389, 23] on button "Options" at bounding box center [1423, 22] width 74 height 24
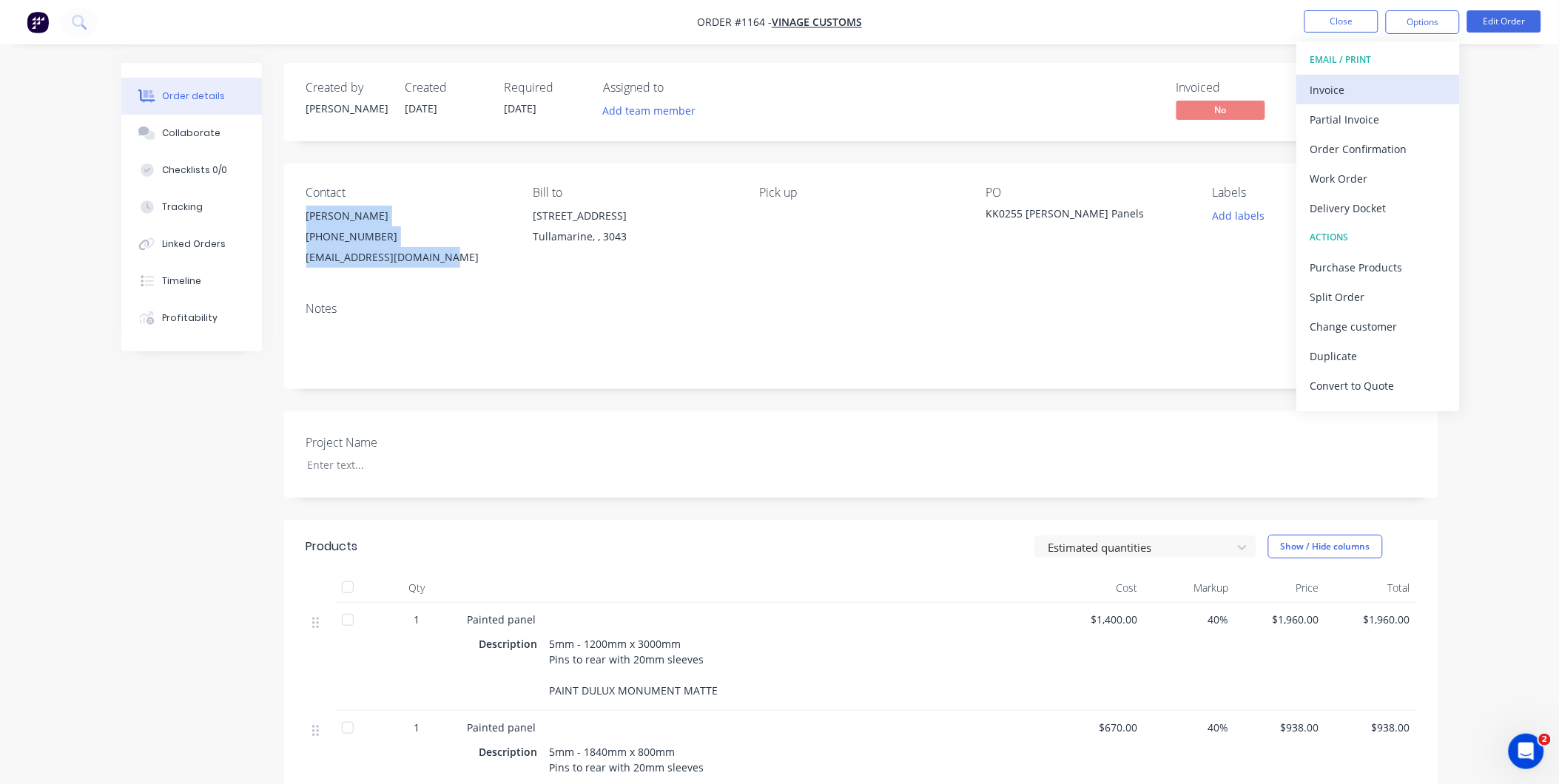
click at [1332, 82] on div "Invoice" at bounding box center [1379, 90] width 136 height 22
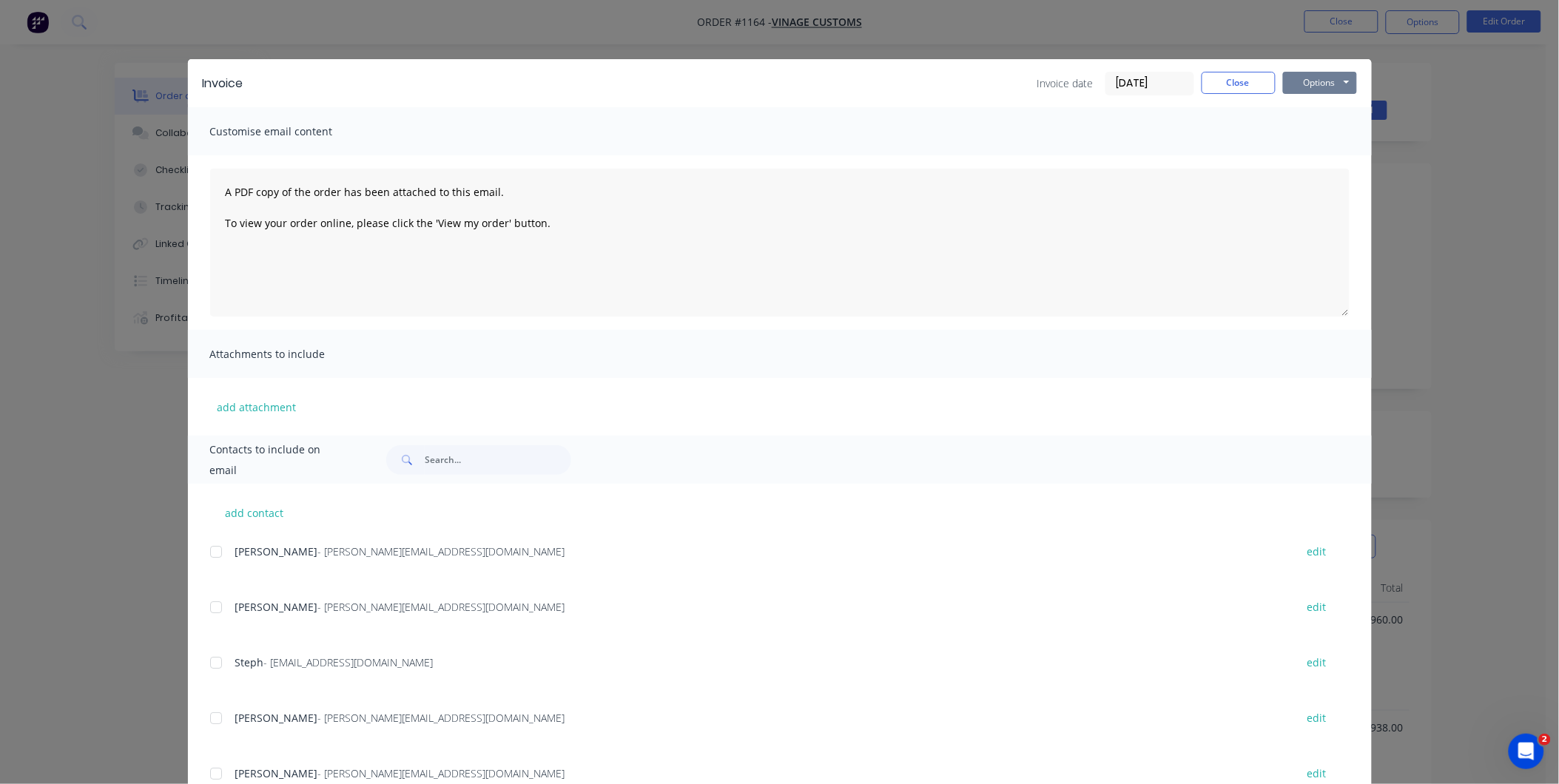
click at [1312, 79] on button "Options" at bounding box center [1320, 83] width 74 height 22
click at [1320, 133] on button "Print" at bounding box center [1330, 133] width 95 height 24
drag, startPoint x: 1218, startPoint y: 80, endPoint x: 1314, endPoint y: 83, distance: 96.0
click at [1218, 79] on button "Close" at bounding box center [1238, 83] width 74 height 22
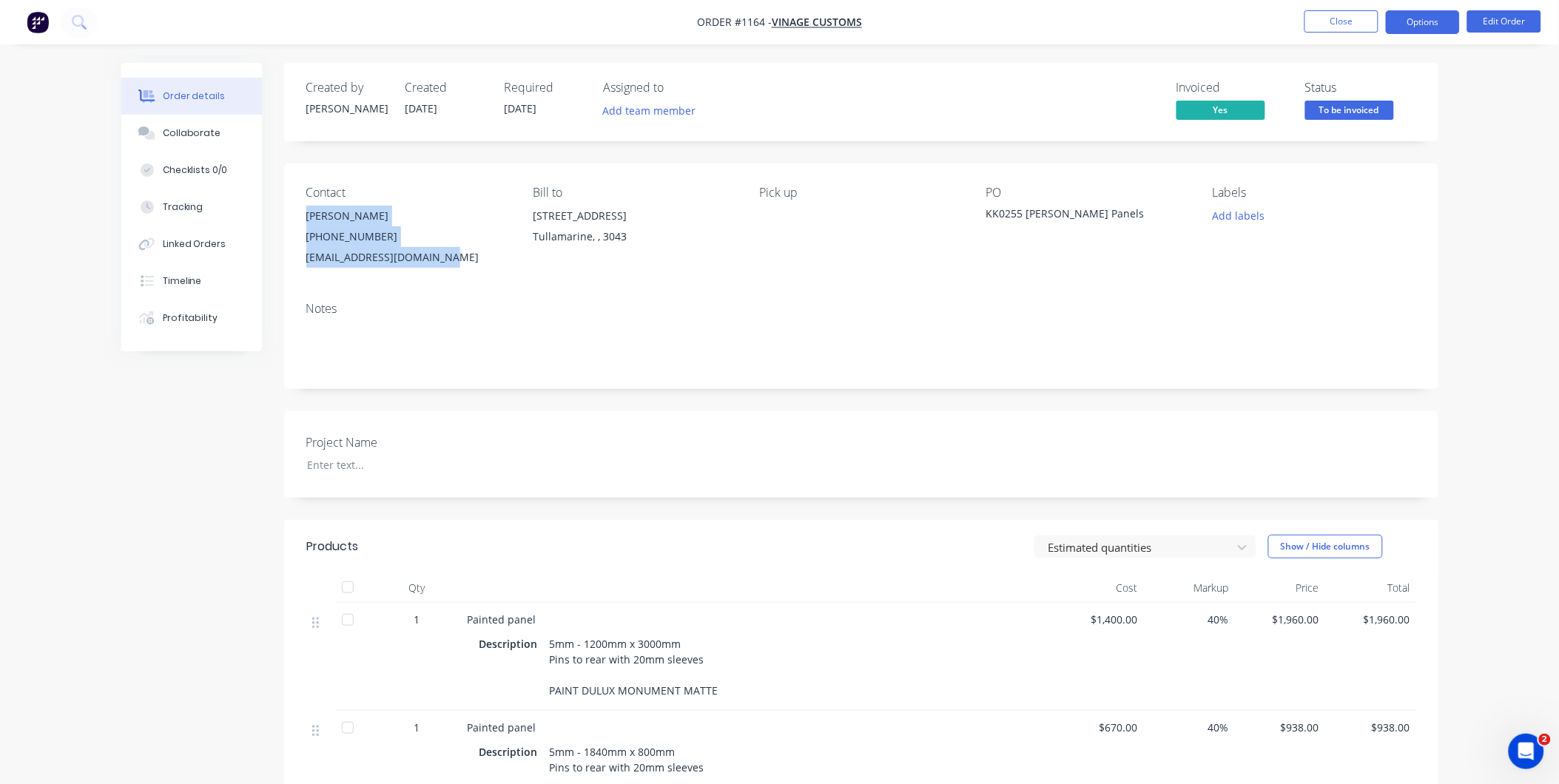
click at [1440, 23] on button "Options" at bounding box center [1423, 22] width 74 height 24
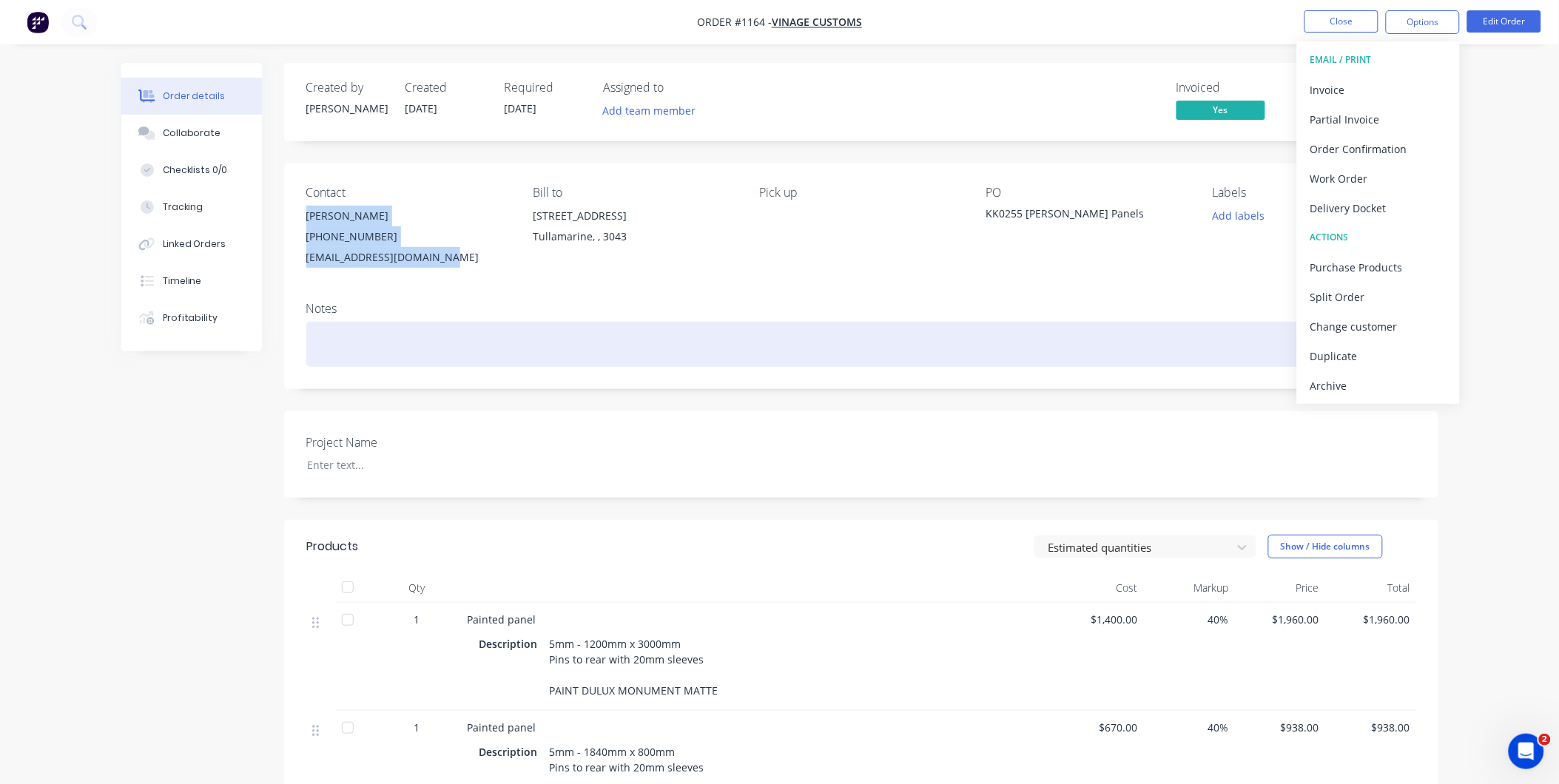
drag, startPoint x: 1378, startPoint y: 378, endPoint x: 1327, endPoint y: 365, distance: 52.6
click at [1371, 372] on button "Archive" at bounding box center [1378, 385] width 163 height 30
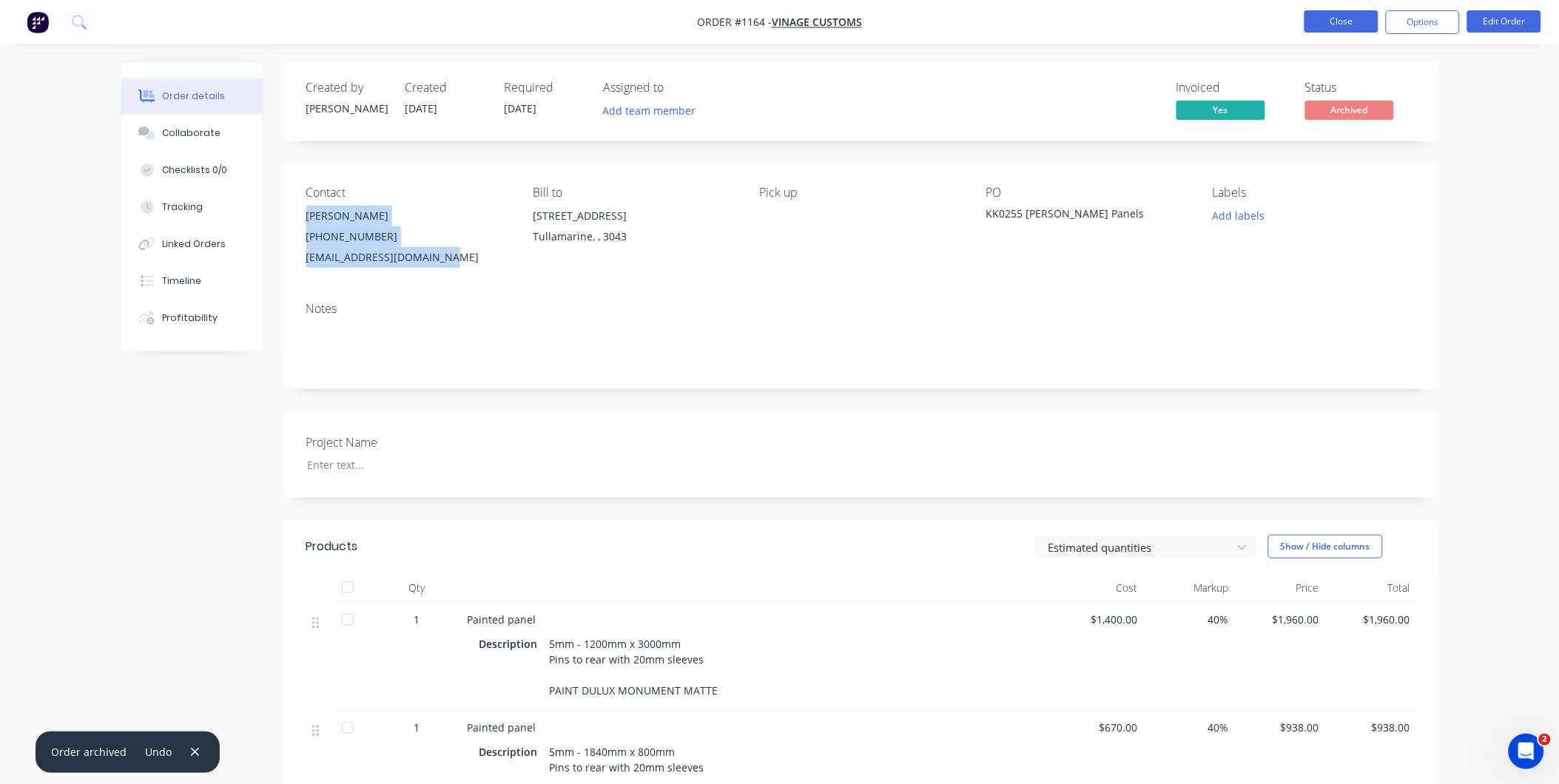
click at [1350, 26] on button "Close" at bounding box center [1341, 22] width 74 height 22
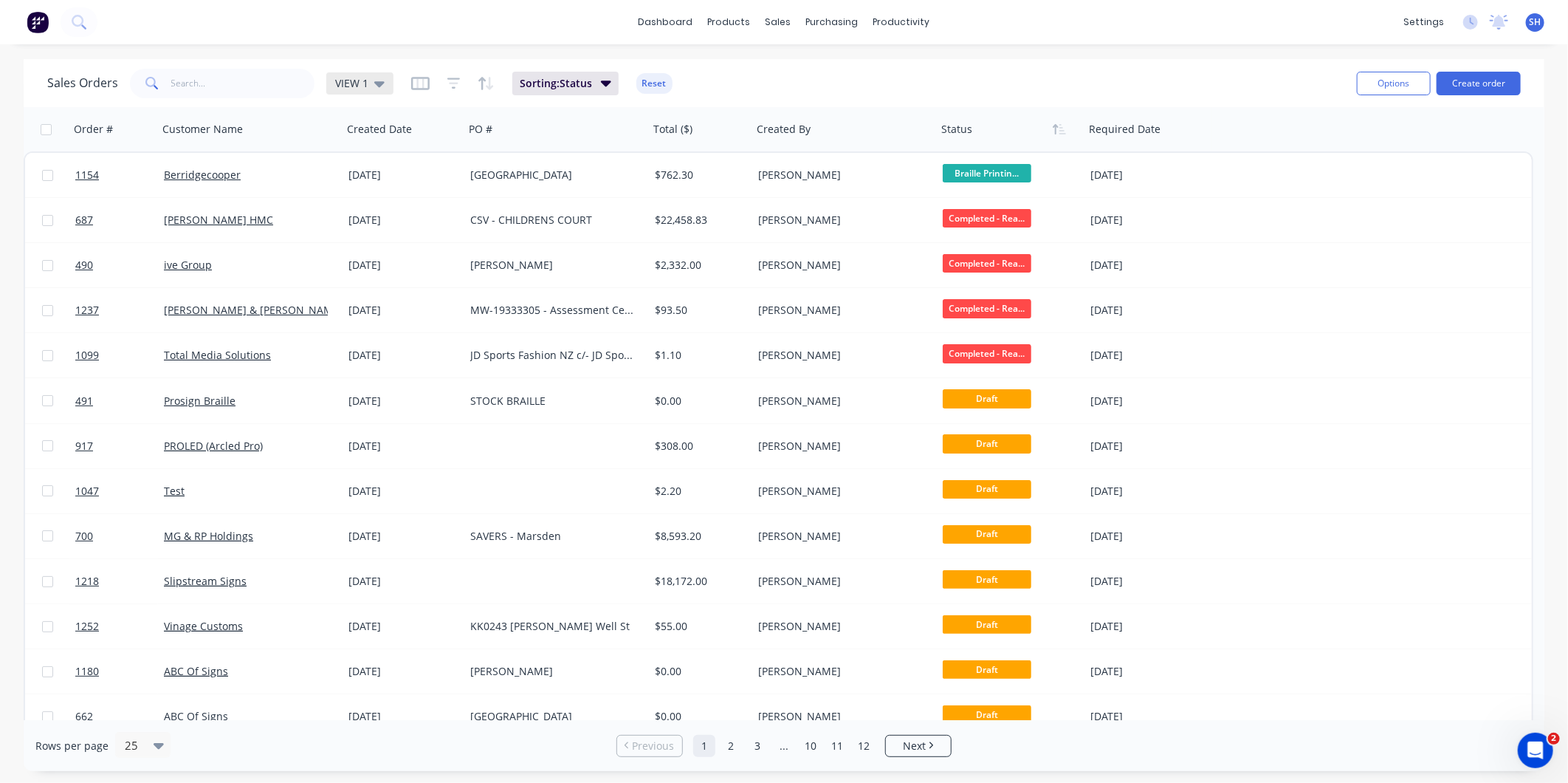
click at [345, 81] on span "VIEW 1" at bounding box center [352, 82] width 34 height 15
click at [364, 292] on button "To be Invoiced" at bounding box center [415, 297] width 168 height 17
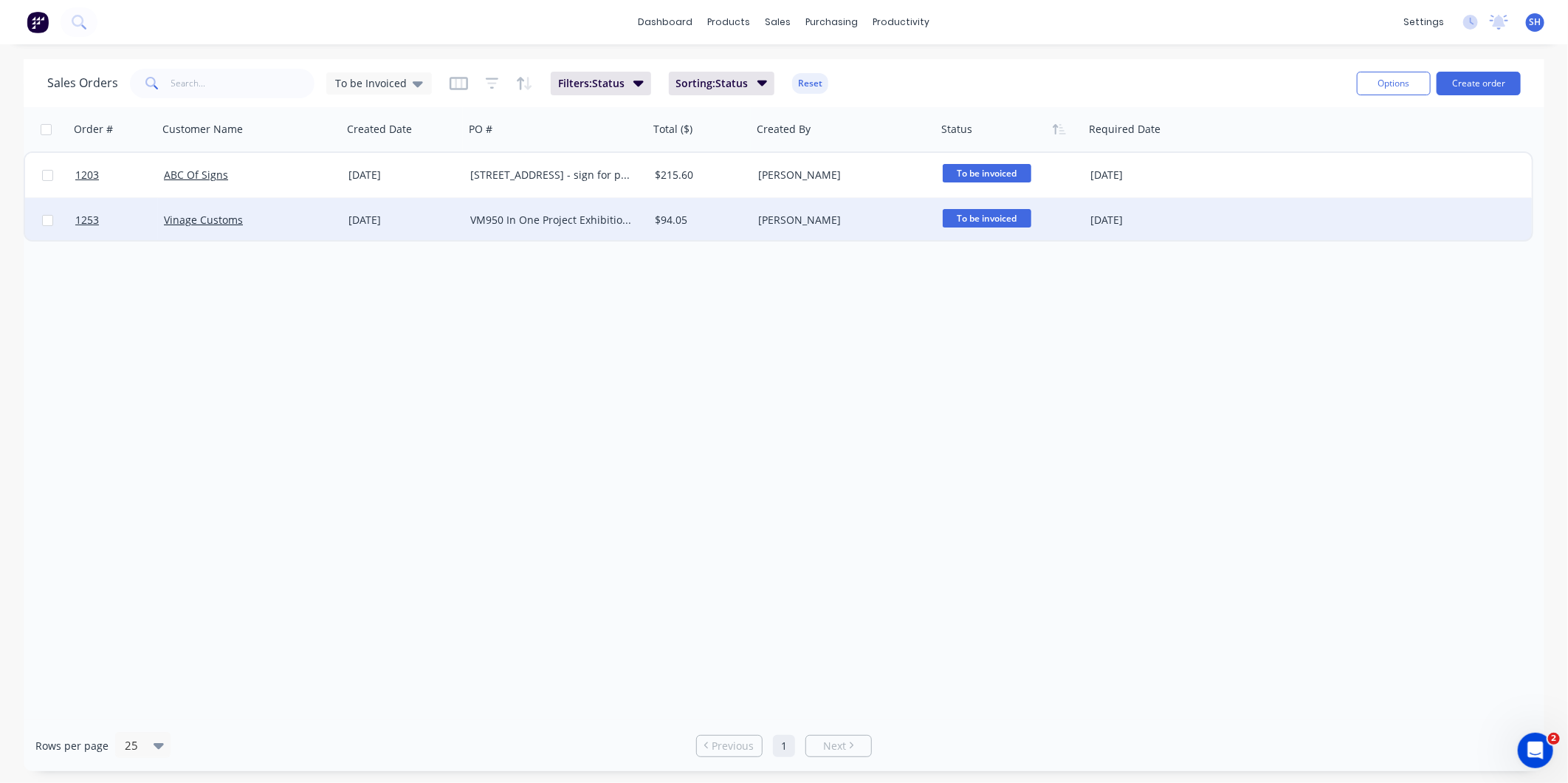
click at [428, 220] on div "[DATE]" at bounding box center [403, 220] width 110 height 14
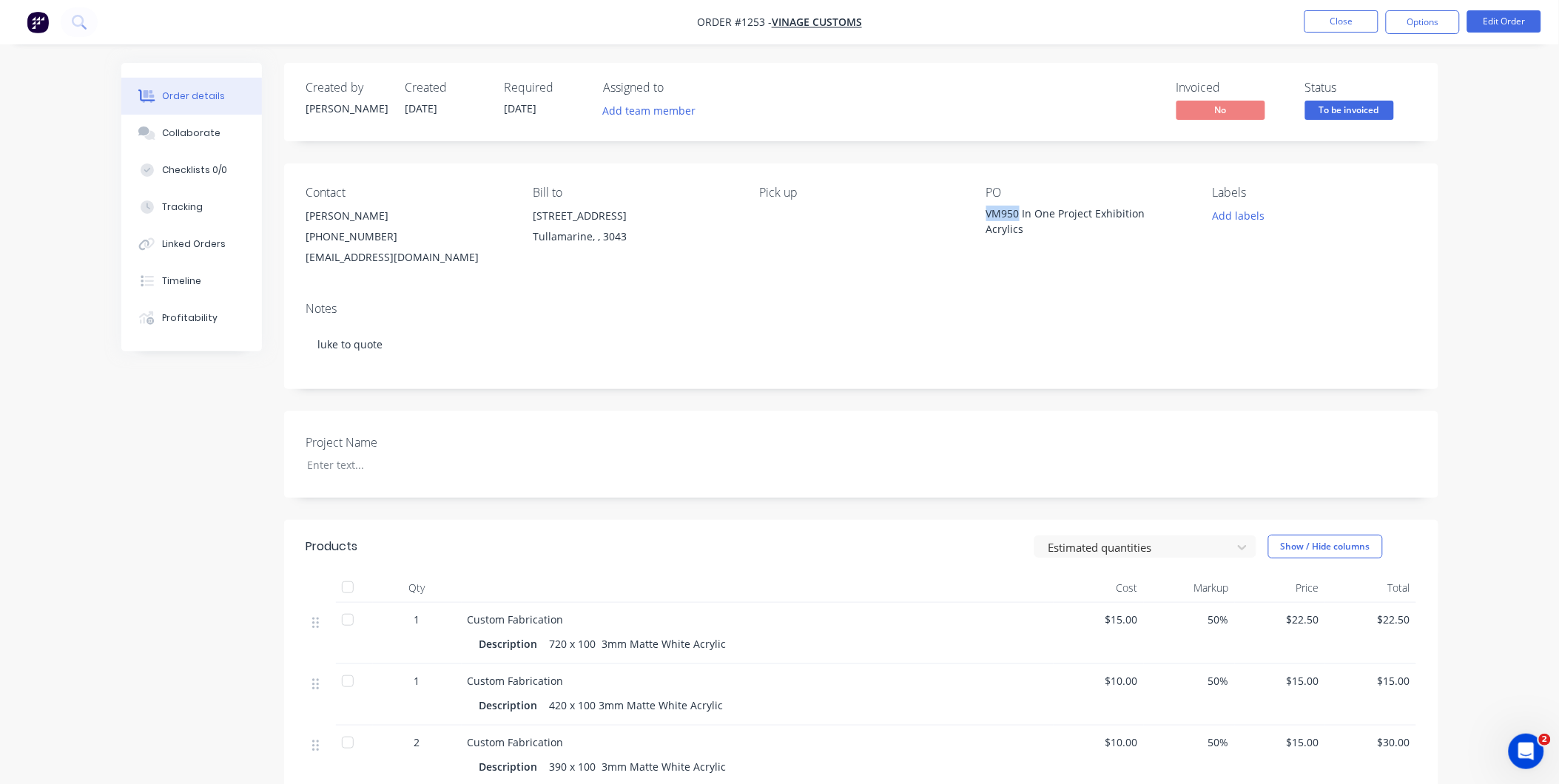
drag, startPoint x: 1019, startPoint y: 212, endPoint x: 975, endPoint y: 211, distance: 44.0
click at [975, 211] on div "Contact Jess Wardle (03) 9077 7759 design2@vinagecustoms.com Bill to 28 Garden …" at bounding box center [860, 227] width 1154 height 127
drag, startPoint x: 764, startPoint y: 23, endPoint x: 735, endPoint y: 18, distance: 29.4
click at [735, 18] on span "Order #1253 -" at bounding box center [734, 22] width 75 height 14
drag, startPoint x: 1024, startPoint y: 232, endPoint x: 986, endPoint y: 208, distance: 44.9
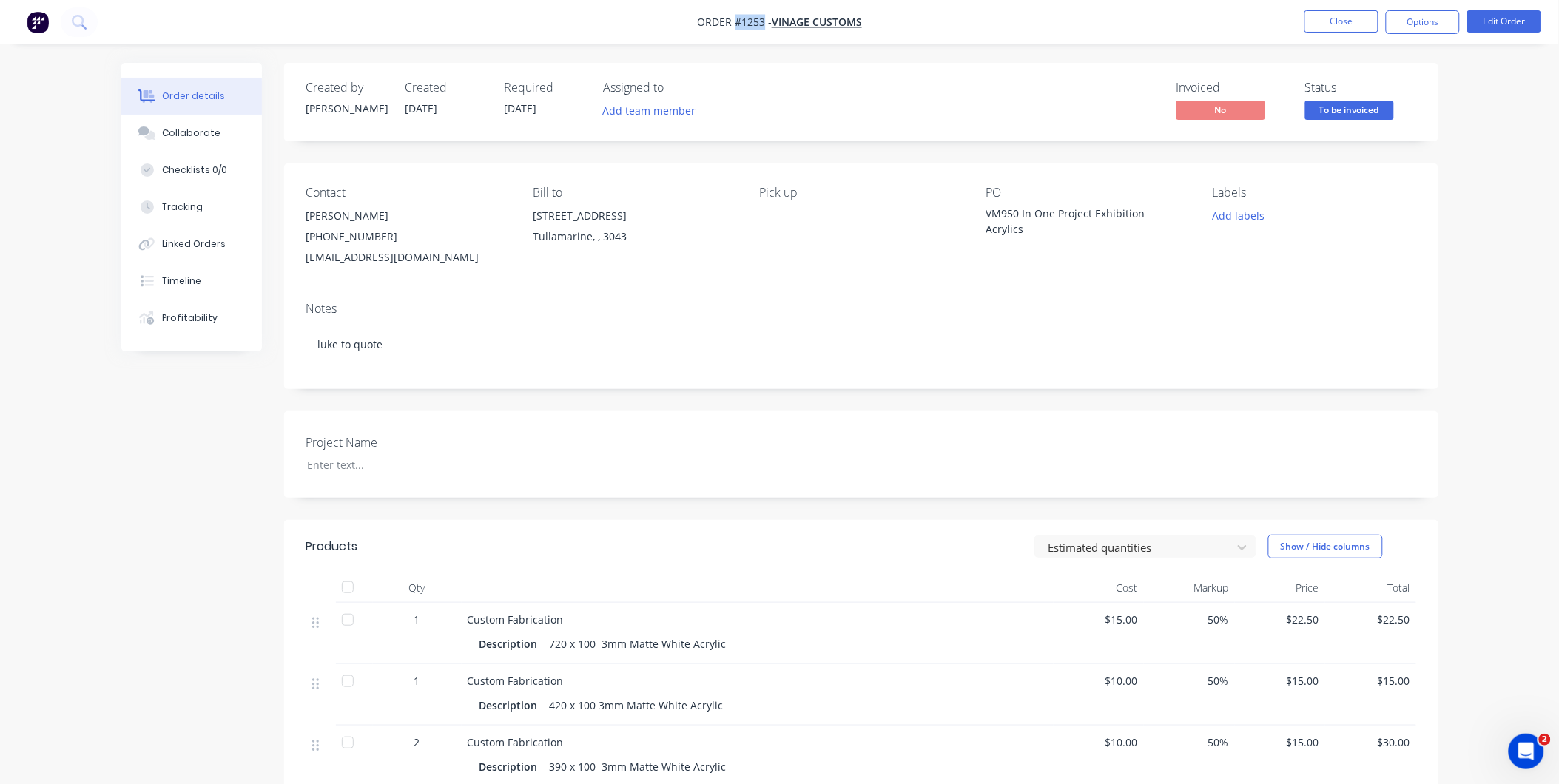
click at [986, 208] on div "VM950 In One Project Exhibition Acrylics" at bounding box center [1079, 220] width 185 height 31
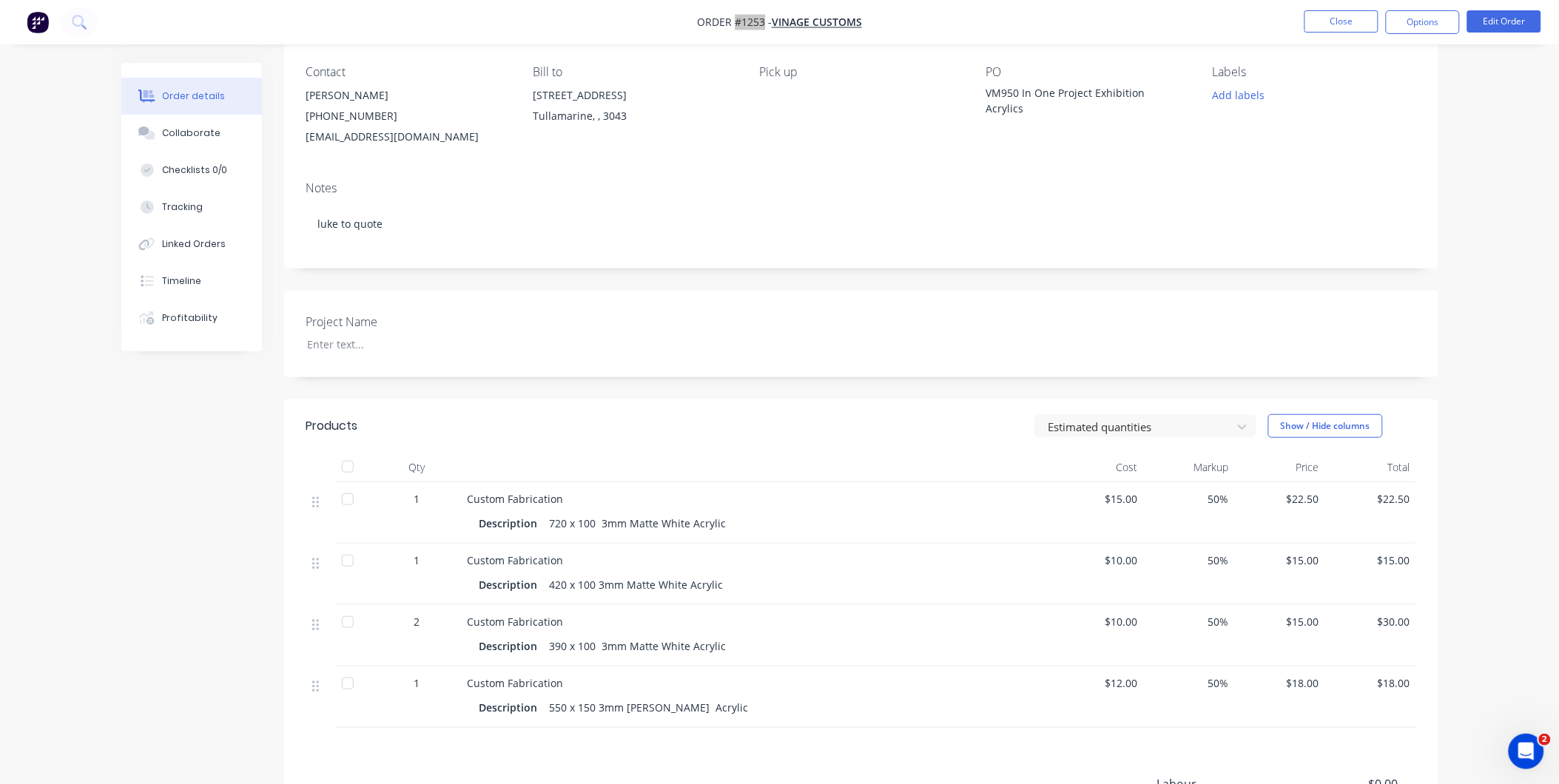
scroll to position [246, 0]
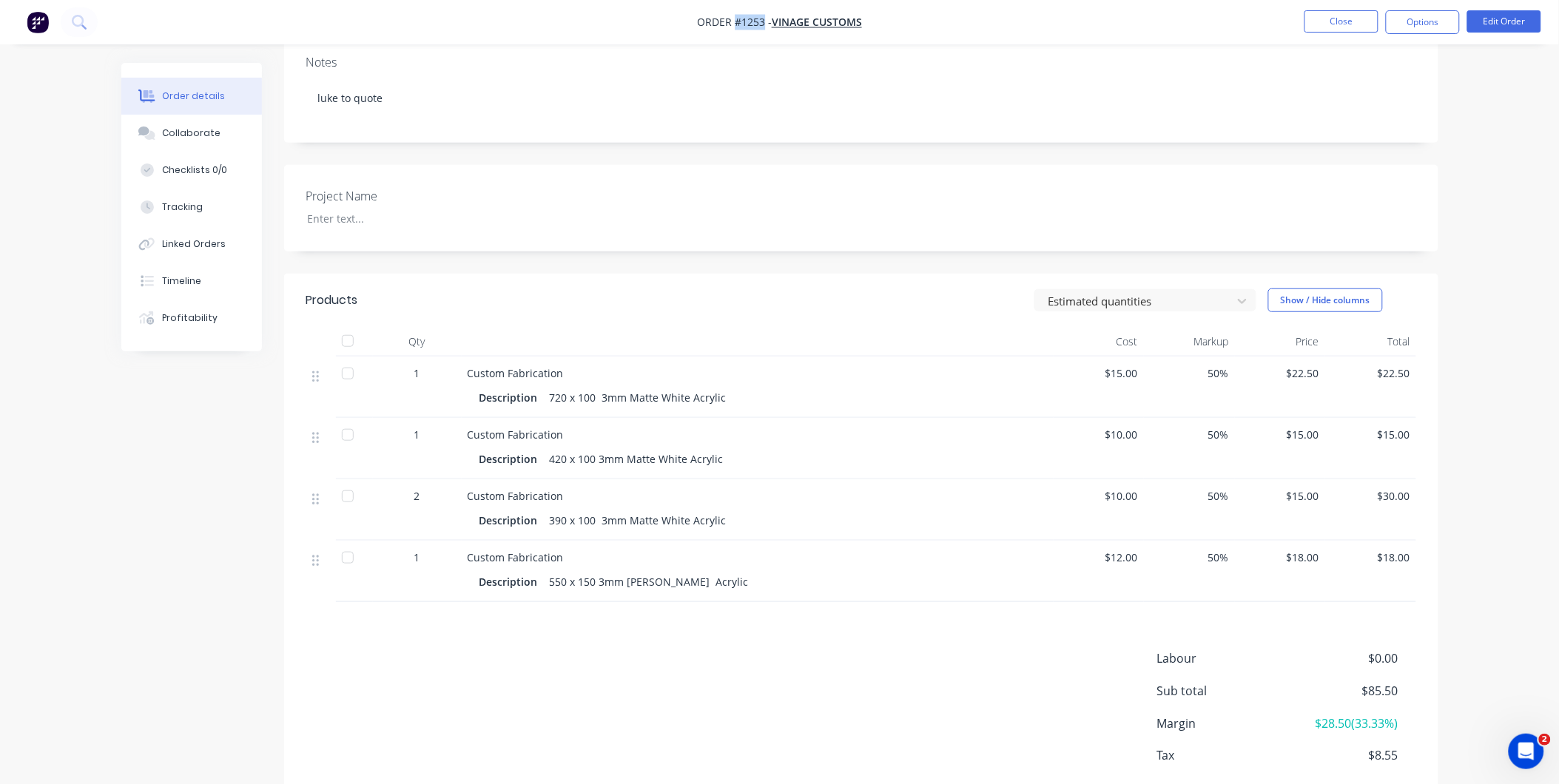
drag, startPoint x: 545, startPoint y: 398, endPoint x: 730, endPoint y: 401, distance: 185.0
click at [730, 401] on div "Description 720 x 100 3mm Matte White Acrylic" at bounding box center [758, 397] width 557 height 22
drag, startPoint x: 549, startPoint y: 457, endPoint x: 760, endPoint y: 467, distance: 211.2
click at [760, 467] on div "Description 420 x 100 3mm Matte White Acrylic" at bounding box center [758, 459] width 557 height 22
drag, startPoint x: 721, startPoint y: 520, endPoint x: 545, endPoint y: 511, distance: 176.2
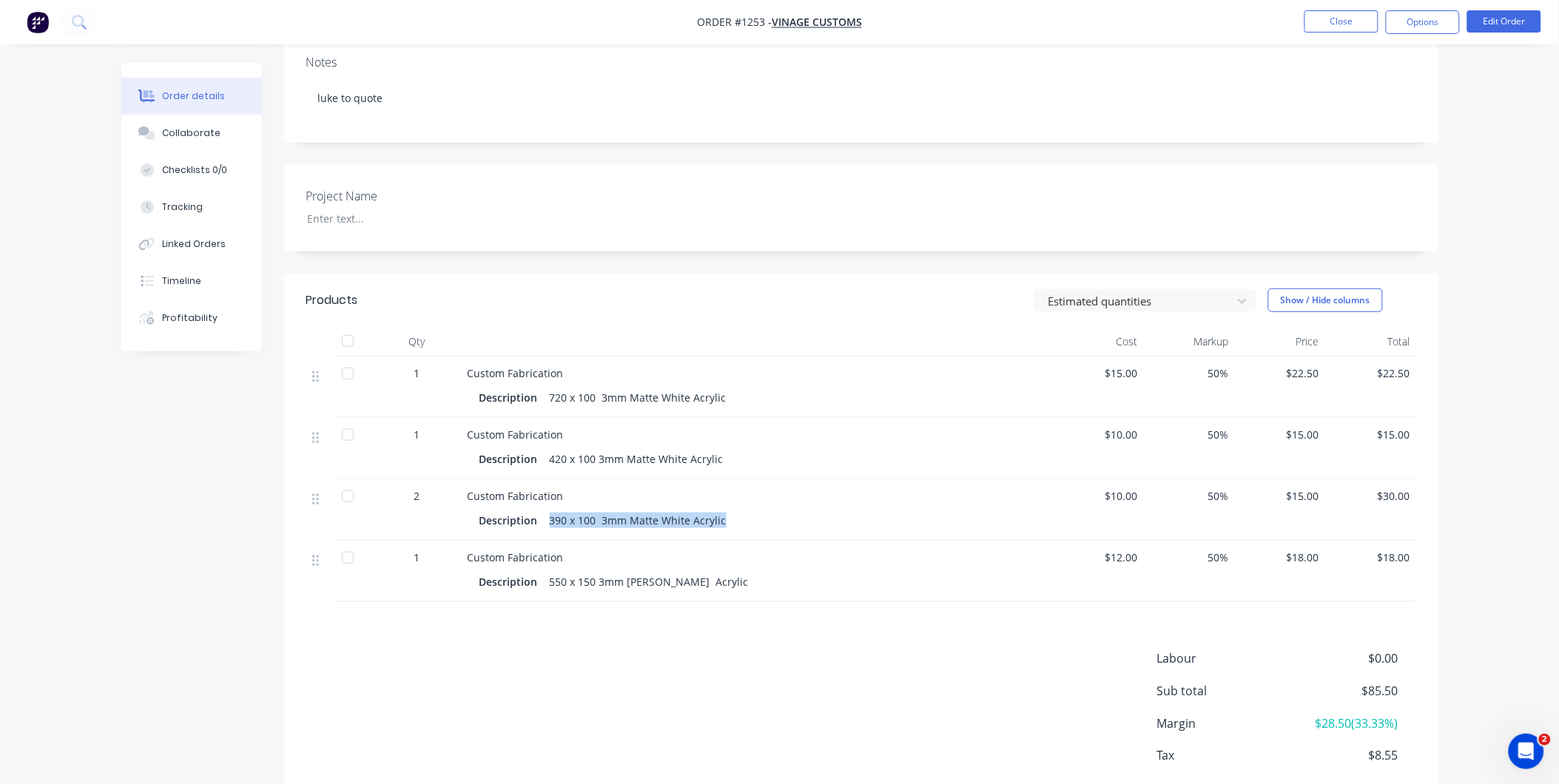
click at [545, 511] on div "390 x 100 3mm Matte White Acrylic" at bounding box center [638, 520] width 188 height 22
drag, startPoint x: 715, startPoint y: 582, endPoint x: 549, endPoint y: 587, distance: 166.1
click at [549, 587] on div "550 x 150 3mm matt black Acrylic" at bounding box center [649, 581] width 211 height 22
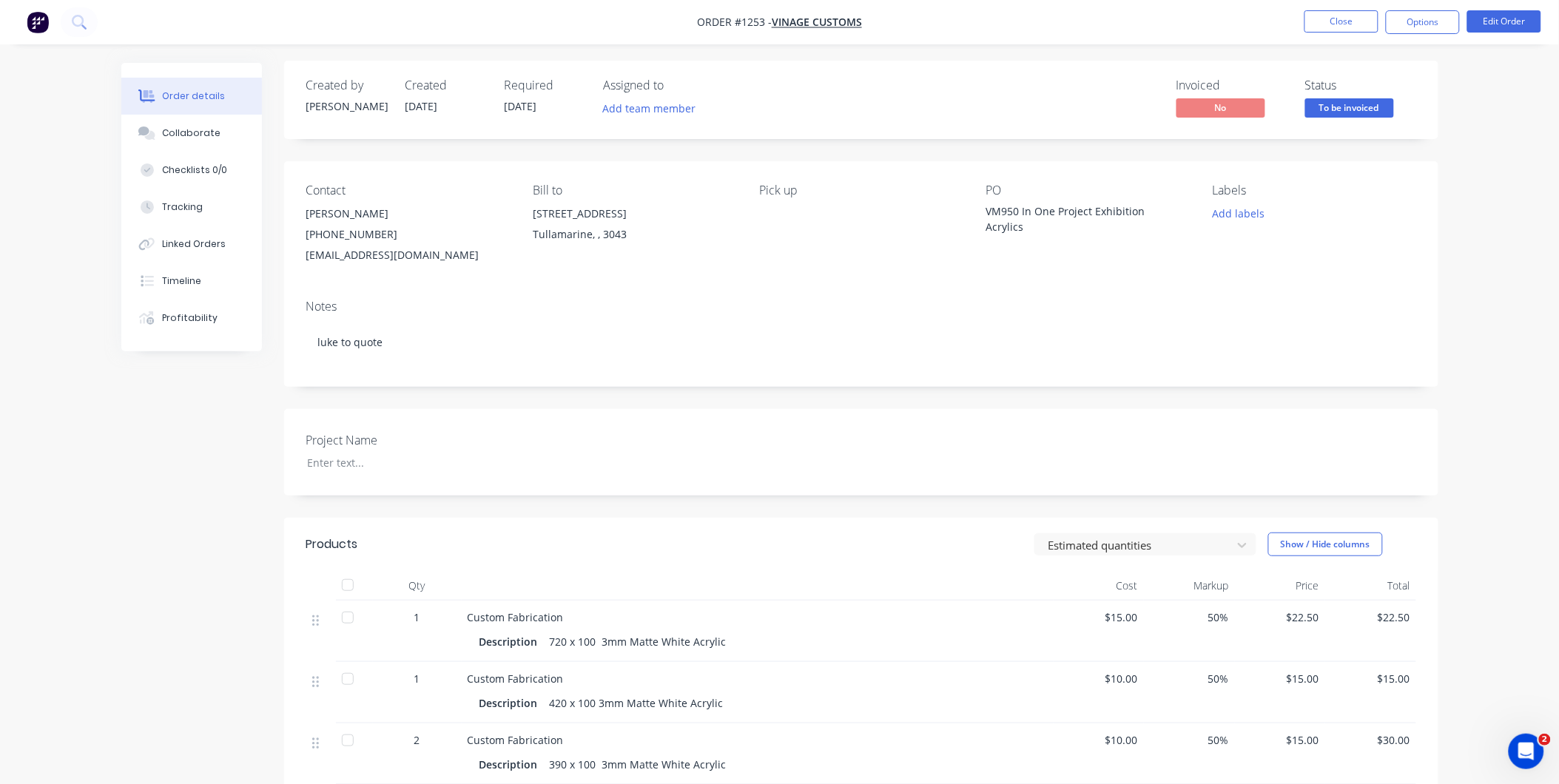
scroll to position [0, 0]
drag, startPoint x: 306, startPoint y: 215, endPoint x: 456, endPoint y: 255, distance: 155.2
click at [456, 255] on div "Jess Wardle (03) 9077 7759 design2@vinagecustoms.com" at bounding box center [407, 236] width 203 height 62
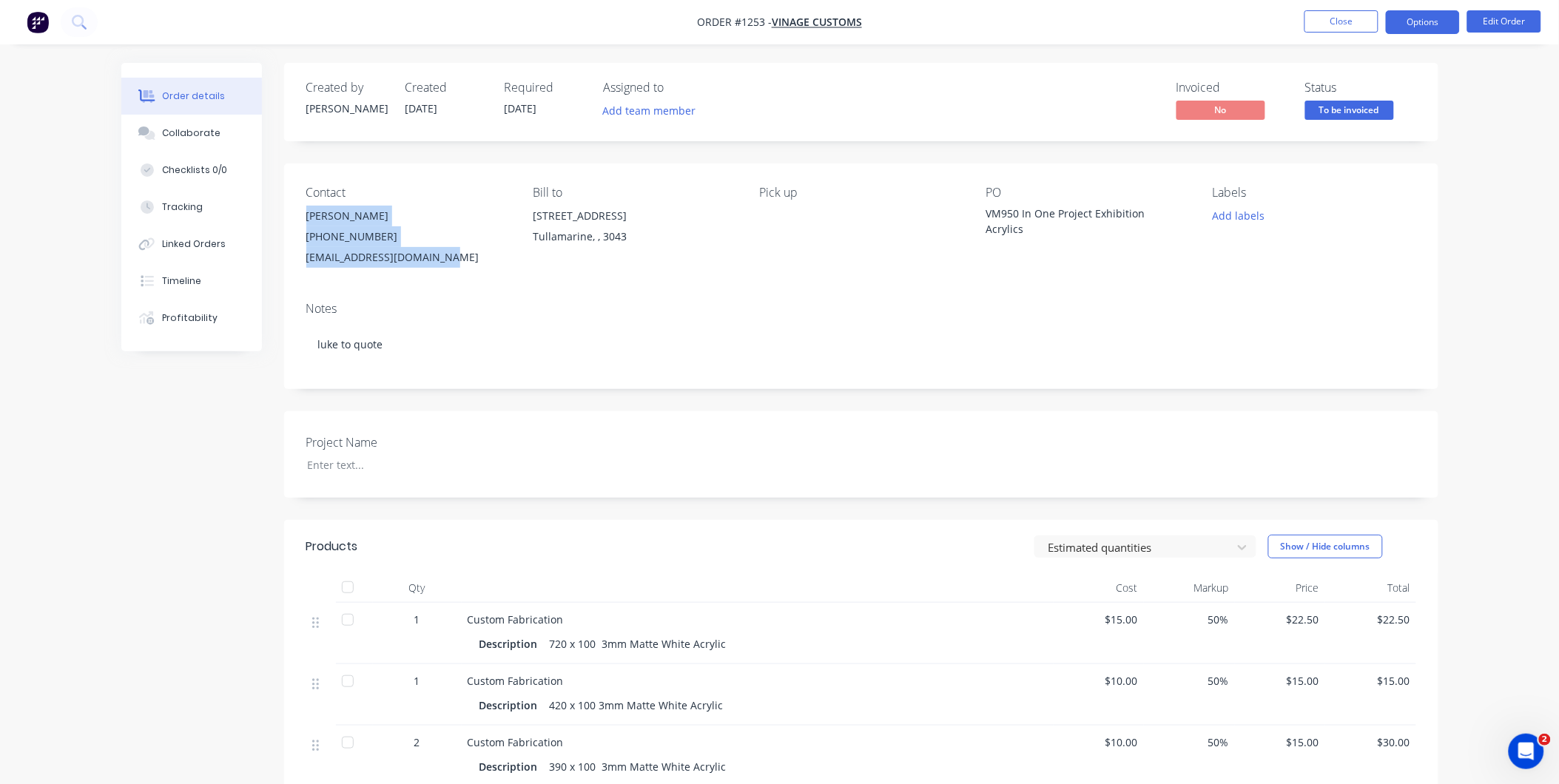
click at [1425, 20] on button "Options" at bounding box center [1423, 22] width 74 height 24
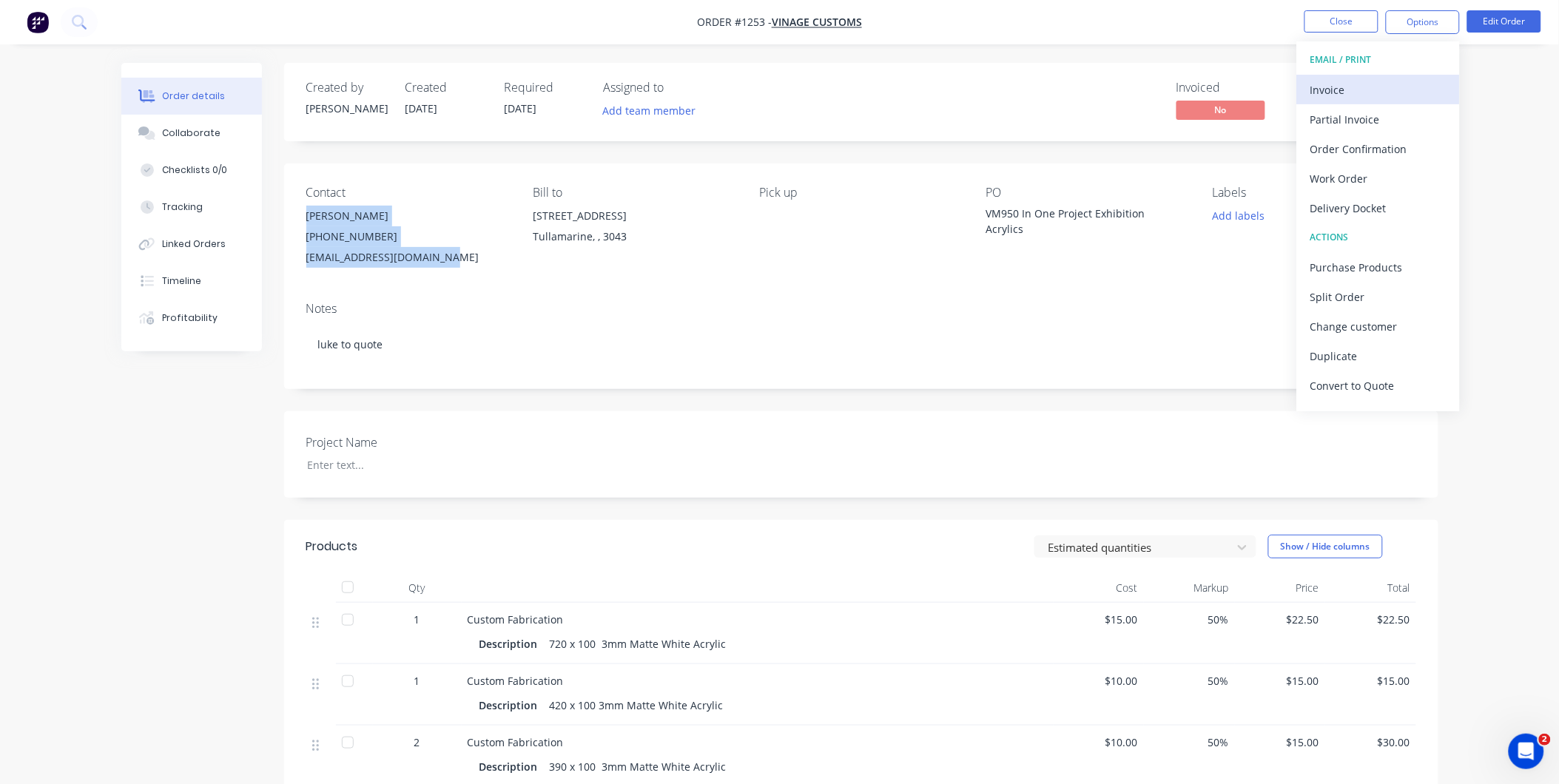
click at [1389, 96] on div "Invoice" at bounding box center [1379, 90] width 136 height 22
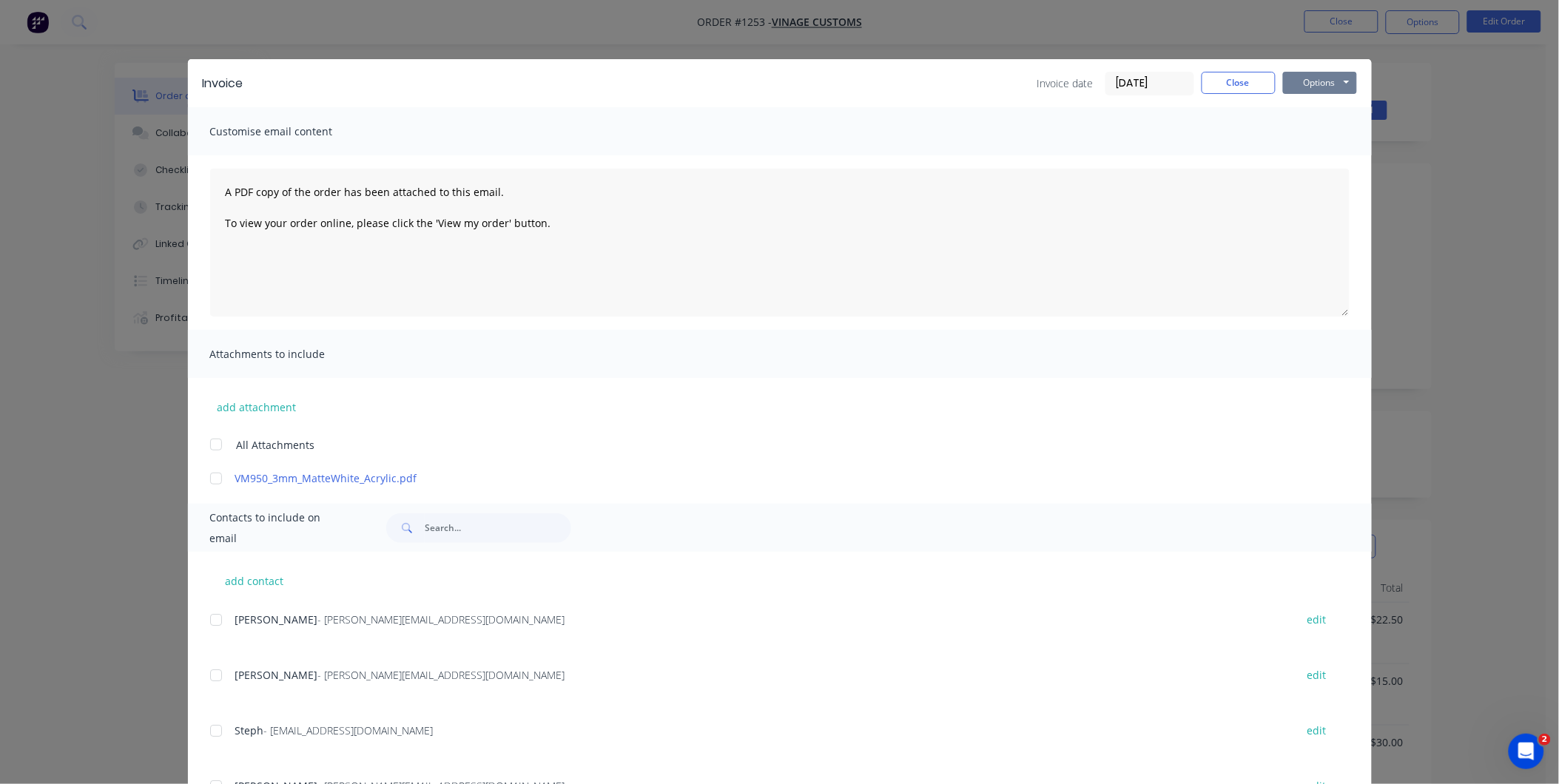
drag, startPoint x: 1340, startPoint y: 80, endPoint x: 1335, endPoint y: 91, distance: 12.1
click at [1339, 80] on button "Options" at bounding box center [1320, 83] width 74 height 22
click at [1330, 129] on button "Print" at bounding box center [1330, 133] width 95 height 24
click at [1241, 82] on button "Close" at bounding box center [1238, 83] width 74 height 22
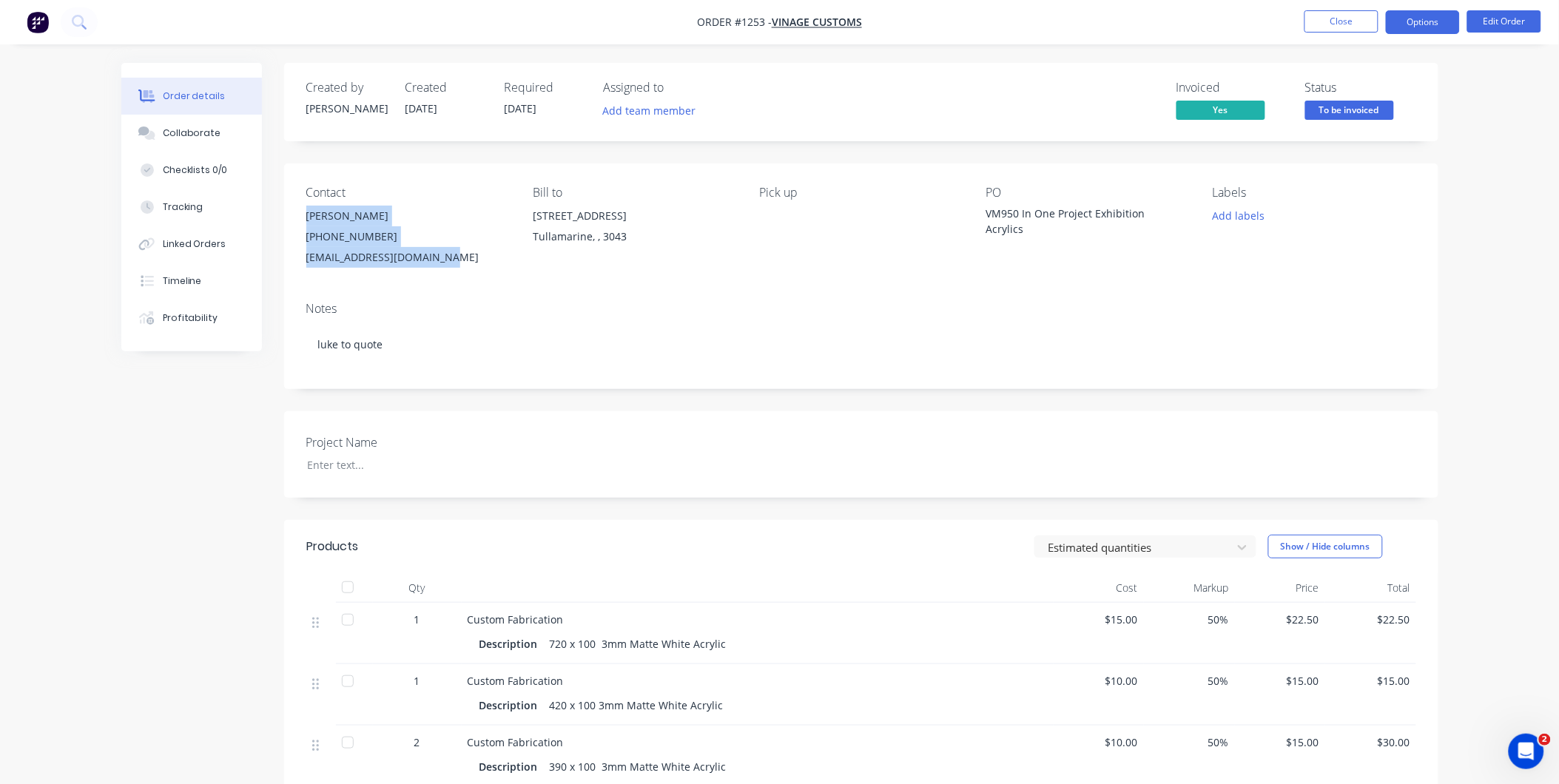
click at [1444, 22] on button "Options" at bounding box center [1423, 22] width 74 height 24
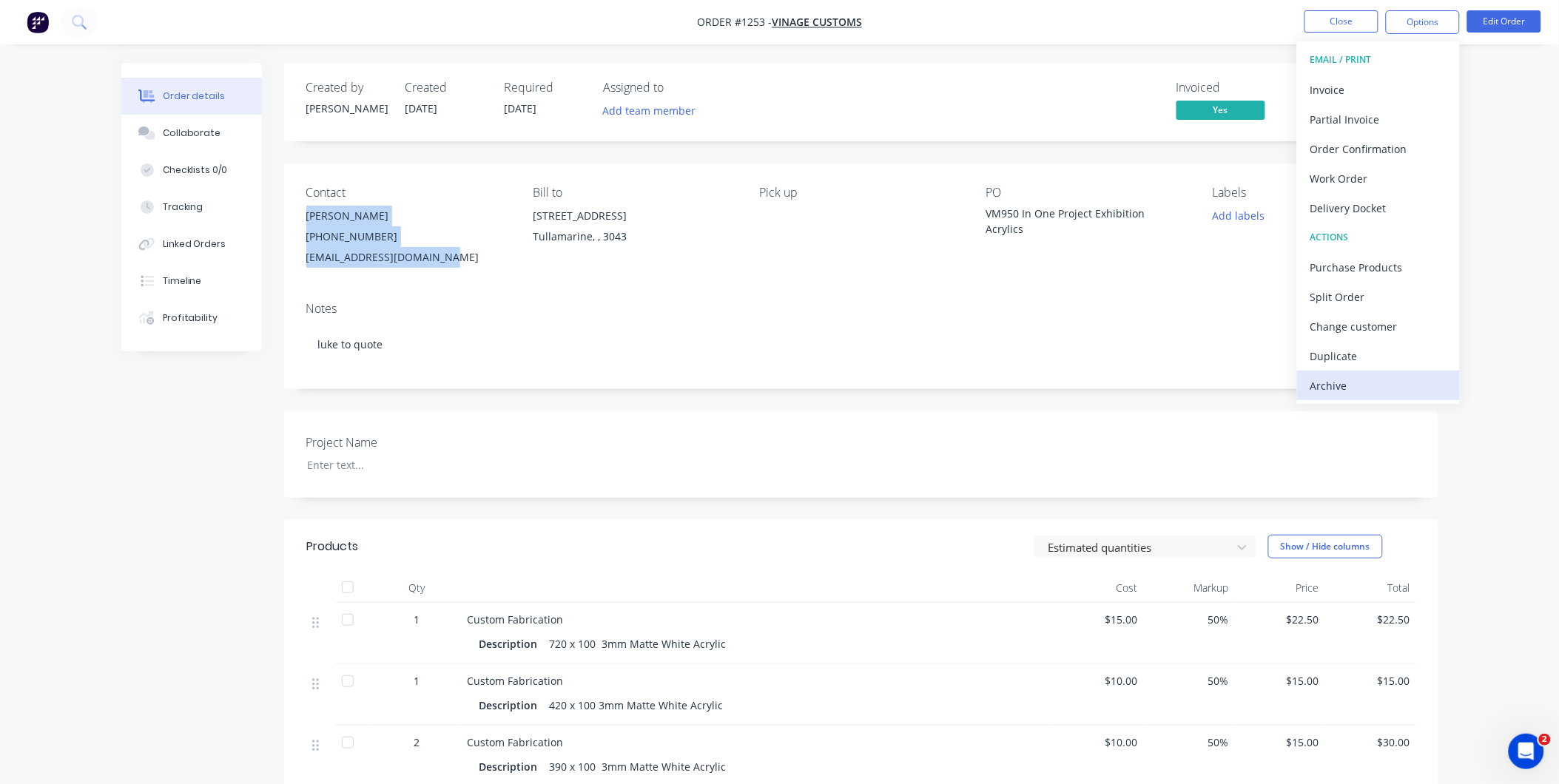
click at [1448, 387] on button "Archive" at bounding box center [1378, 385] width 163 height 30
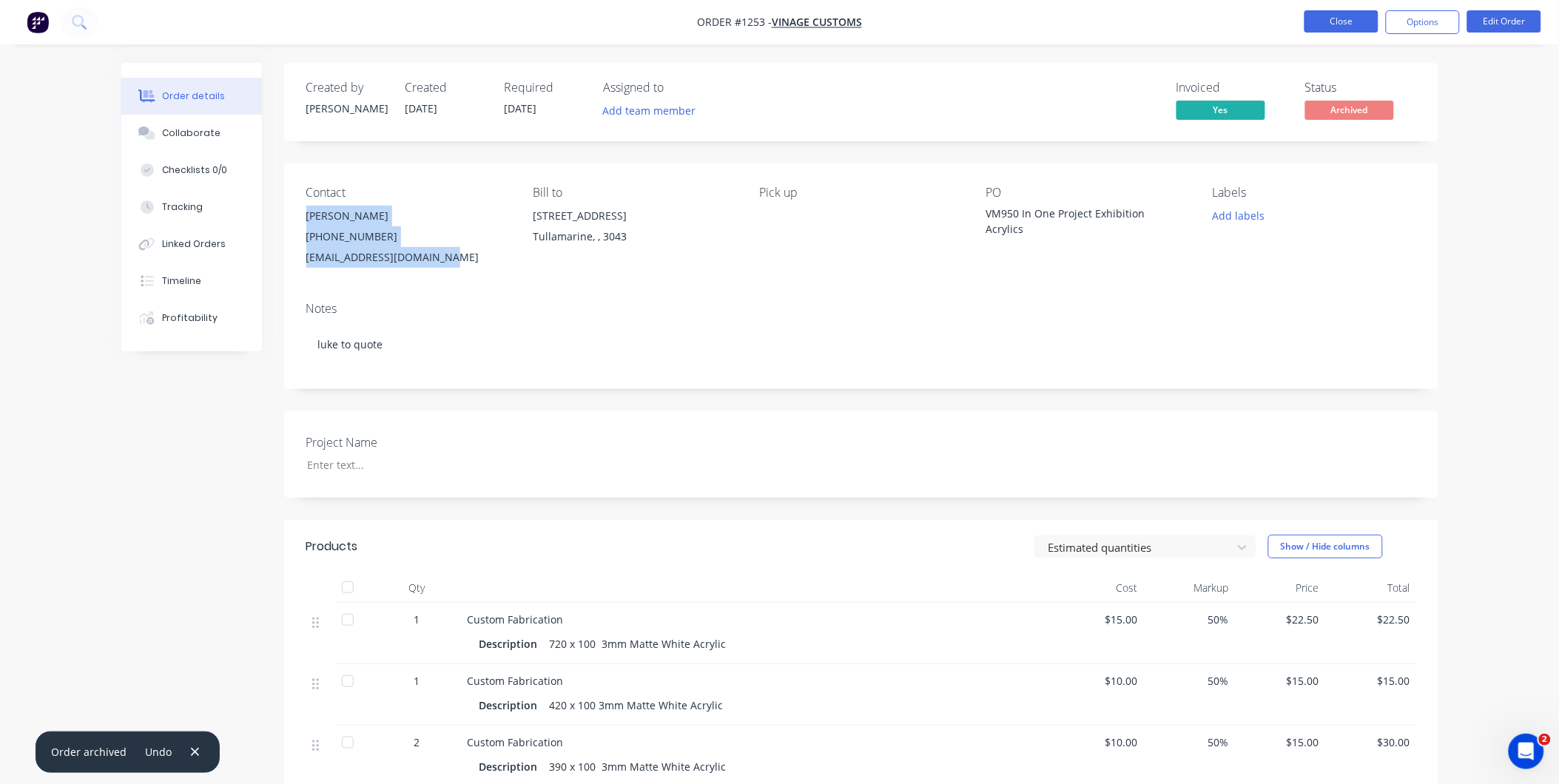
click at [1345, 27] on button "Close" at bounding box center [1341, 22] width 74 height 22
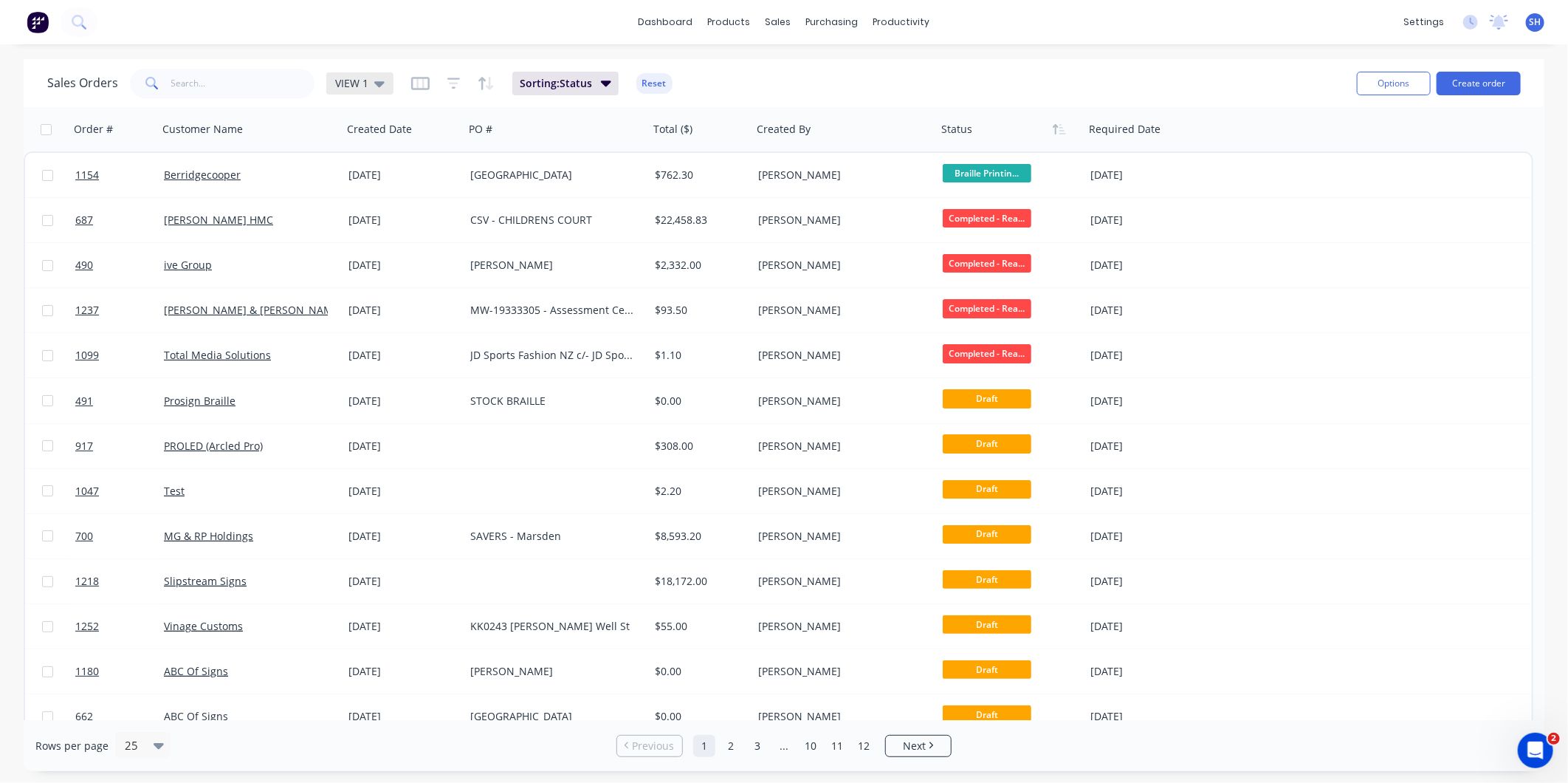
click at [378, 85] on icon at bounding box center [379, 83] width 10 height 6
click at [373, 299] on button "To be Invoiced" at bounding box center [415, 297] width 168 height 17
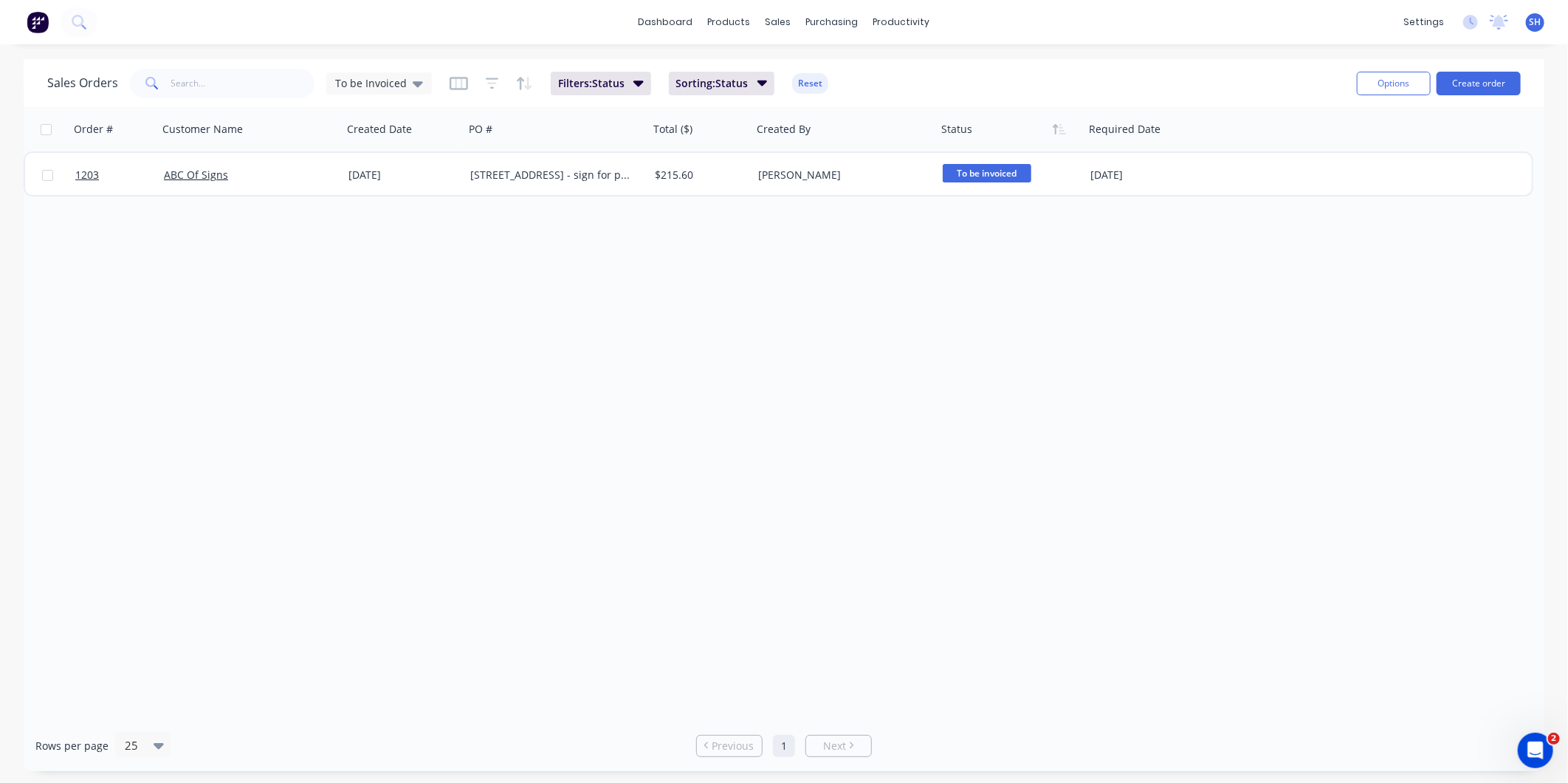
click at [370, 299] on div "Order # Customer Name Created Date PO # Total ($) Created By Status Required Da…" at bounding box center [784, 414] width 1521 height 613
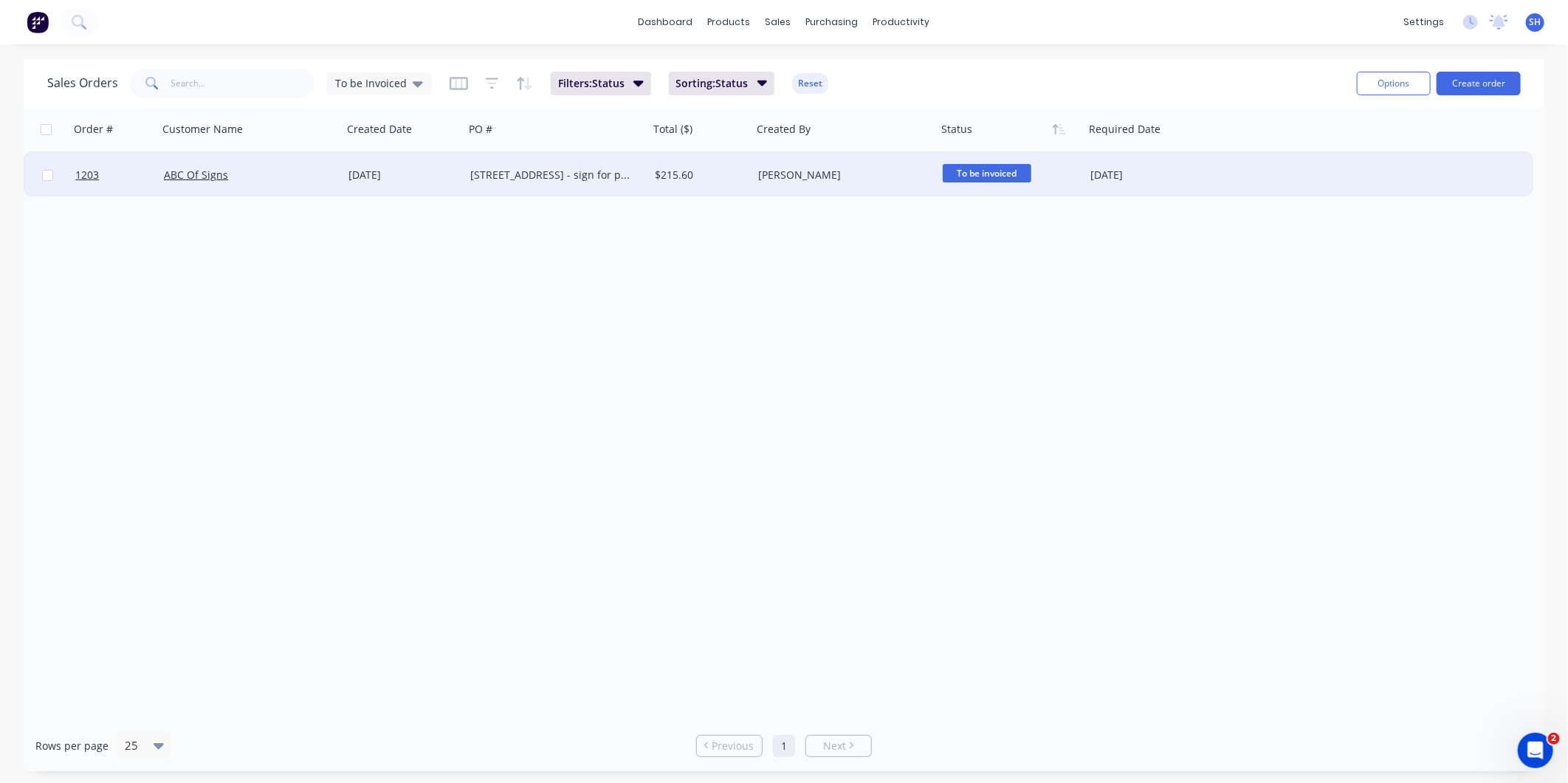
click at [294, 167] on div "ABC Of Signs" at bounding box center [246, 175] width 164 height 14
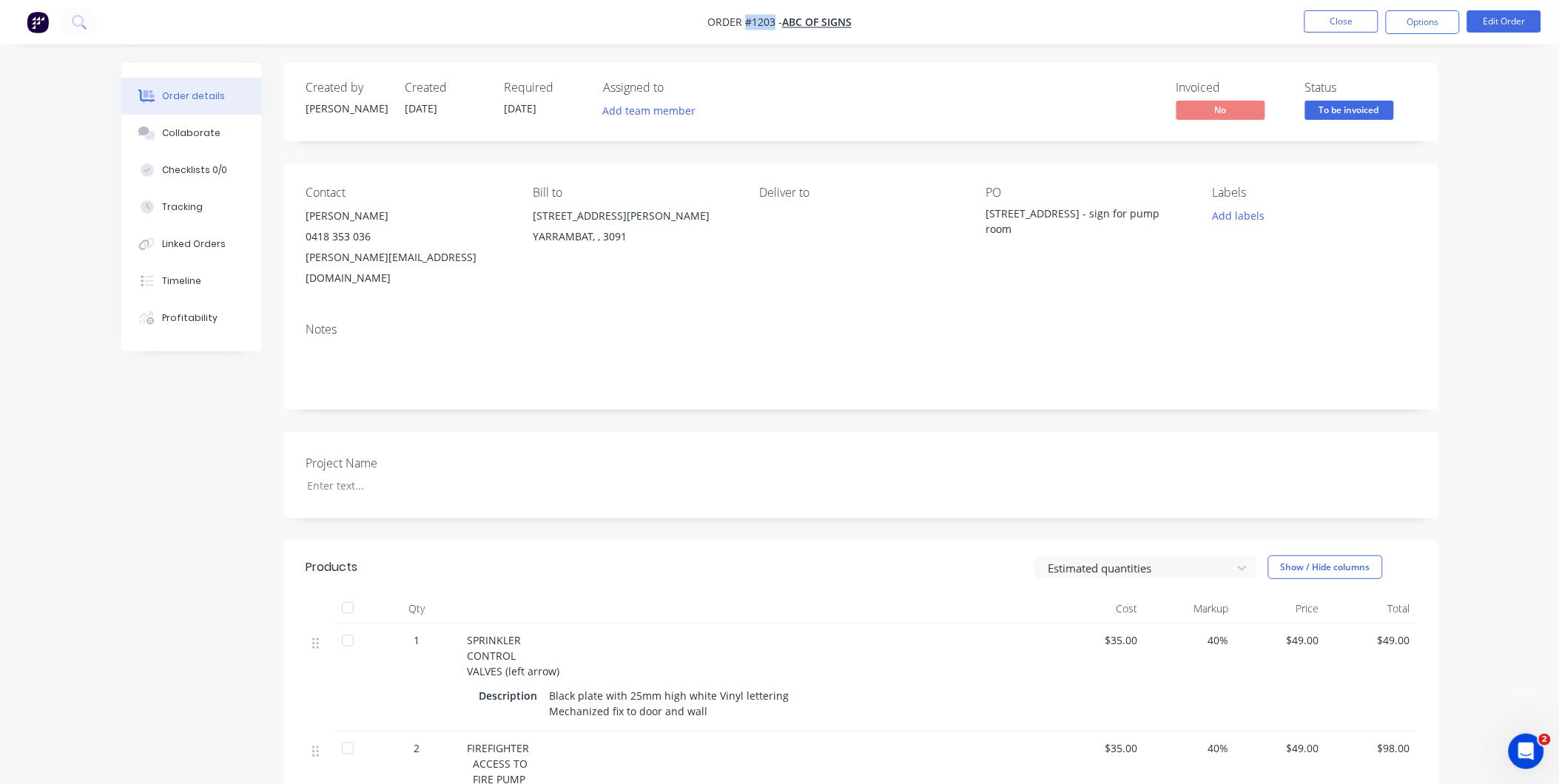
drag, startPoint x: 772, startPoint y: 18, endPoint x: 746, endPoint y: 16, distance: 26.1
click at [746, 16] on span "Order #1203 -" at bounding box center [744, 22] width 75 height 14
drag, startPoint x: 1017, startPoint y: 232, endPoint x: 984, endPoint y: 212, distance: 38.6
click at [984, 212] on div "Contact Richard Guldon 0418 353 036 richard@abcofsigns.com.au Bill to 46 Ashley…" at bounding box center [860, 237] width 1154 height 148
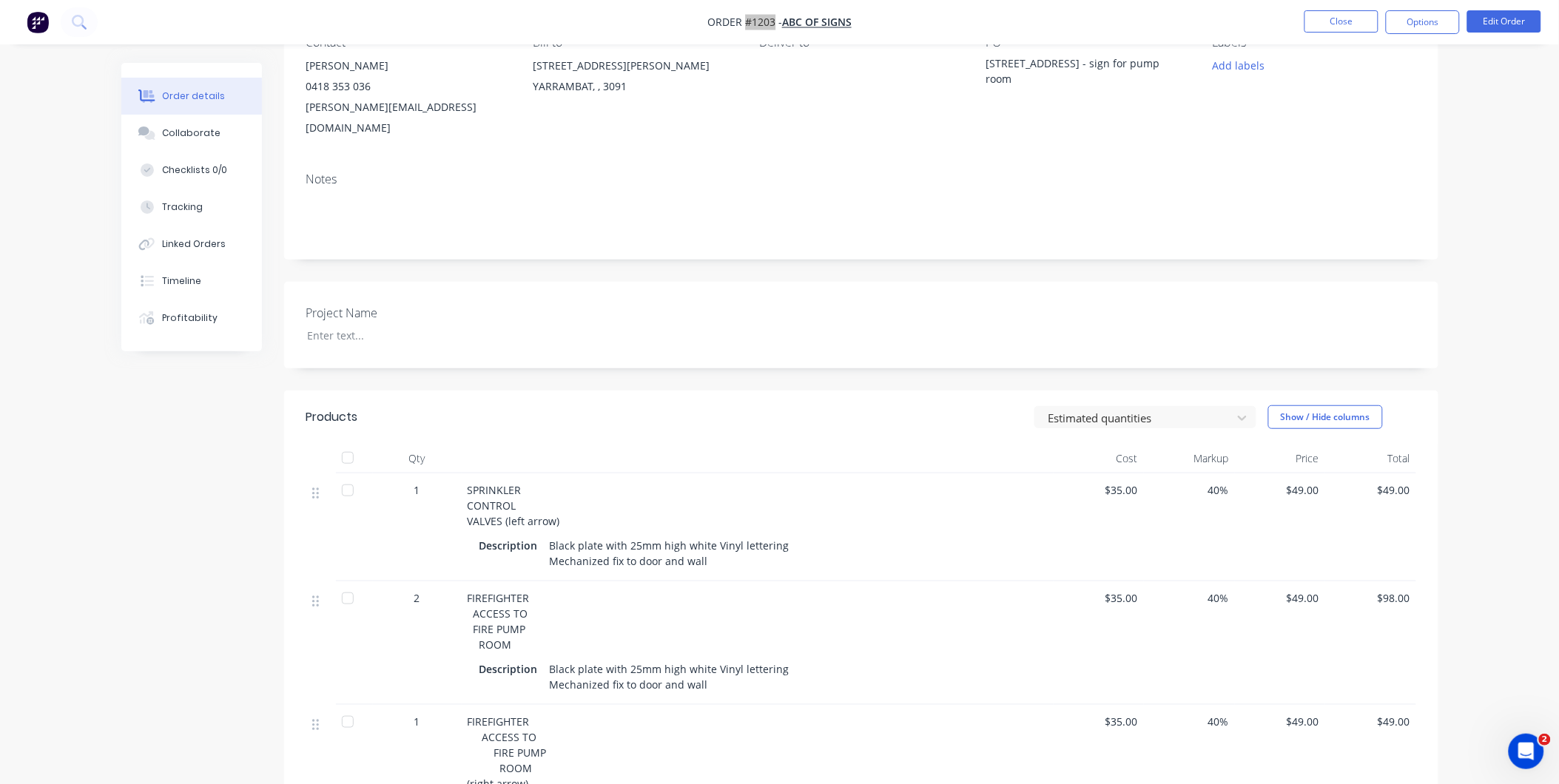
scroll to position [164, 0]
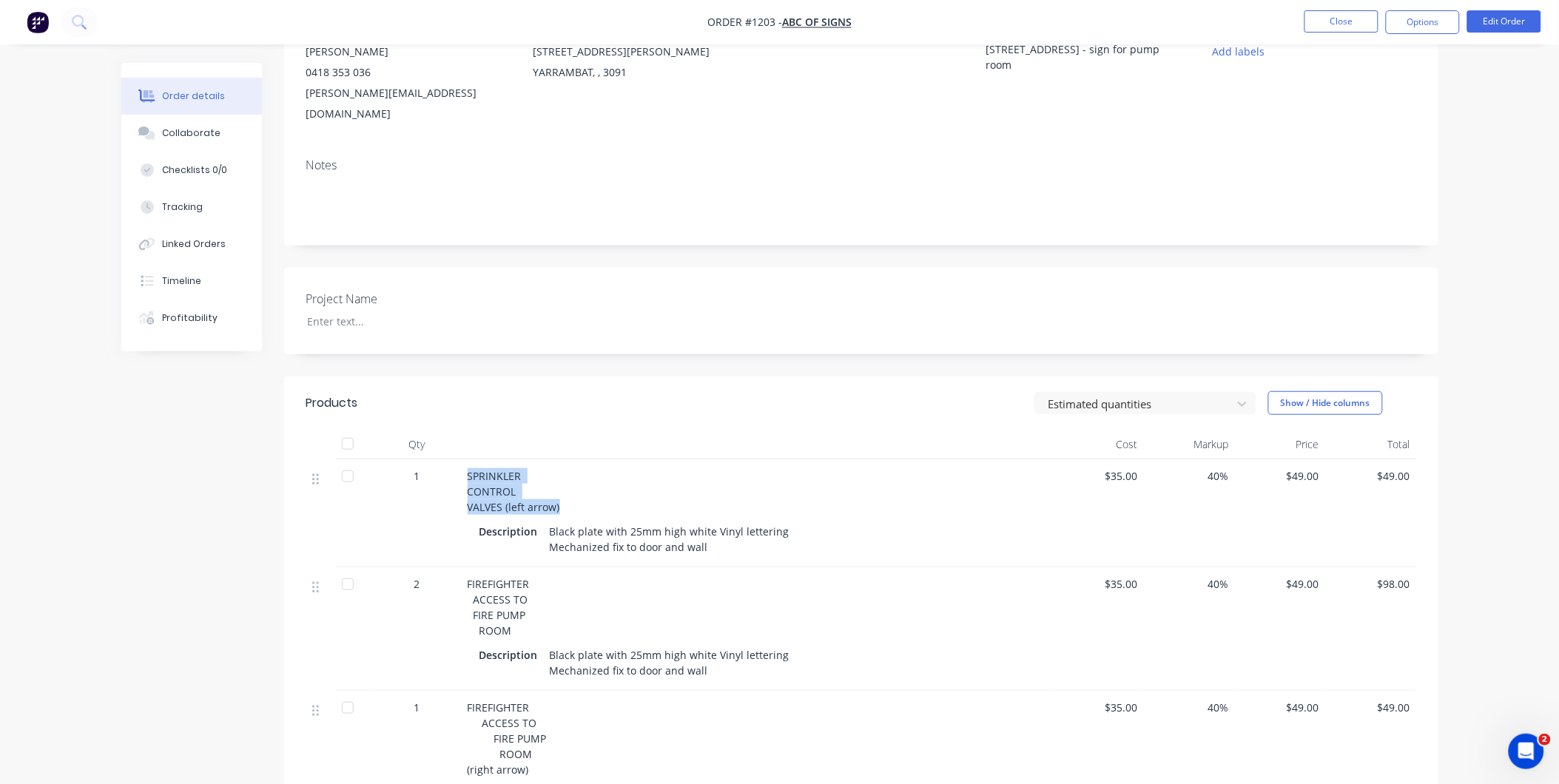
drag, startPoint x: 468, startPoint y: 452, endPoint x: 562, endPoint y: 490, distance: 101.4
click at [562, 490] on div "SPRINKLER CONTROL VALVES (left arrow)" at bounding box center [757, 491] width 580 height 46
drag, startPoint x: 549, startPoint y: 509, endPoint x: 721, endPoint y: 533, distance: 173.7
click at [721, 533] on div "Black plate with 25mm high white Vinyl lettering Mechanized fix to door and wall" at bounding box center [670, 539] width 252 height 37
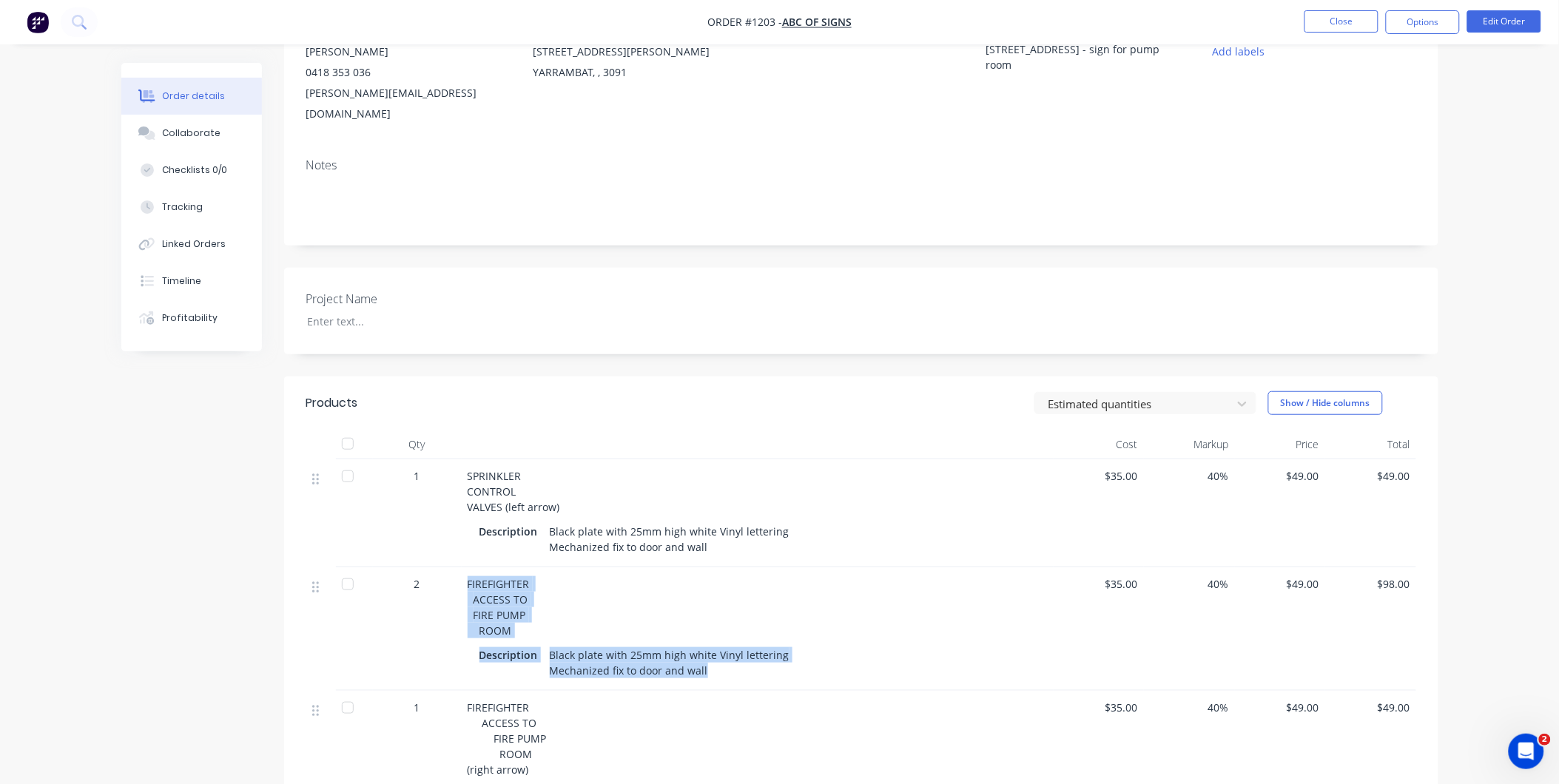
drag, startPoint x: 468, startPoint y: 560, endPoint x: 800, endPoint y: 647, distance: 343.2
click at [800, 647] on div "FIREFIGHTER ACCESS TO FIRE PUMP ROOM Description Black plate with 25mm high whi…" at bounding box center [758, 629] width 592 height 123
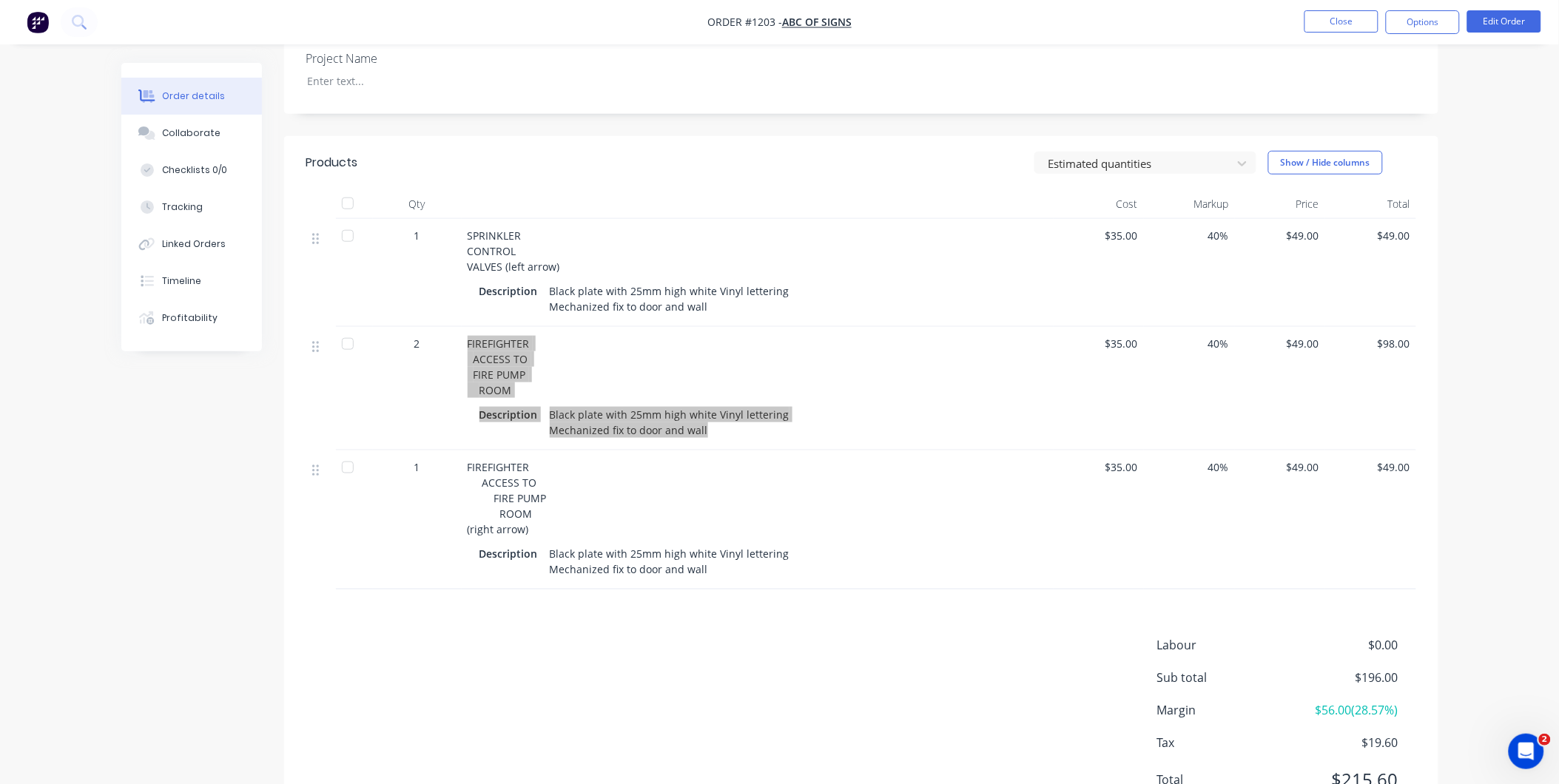
scroll to position [410, 0]
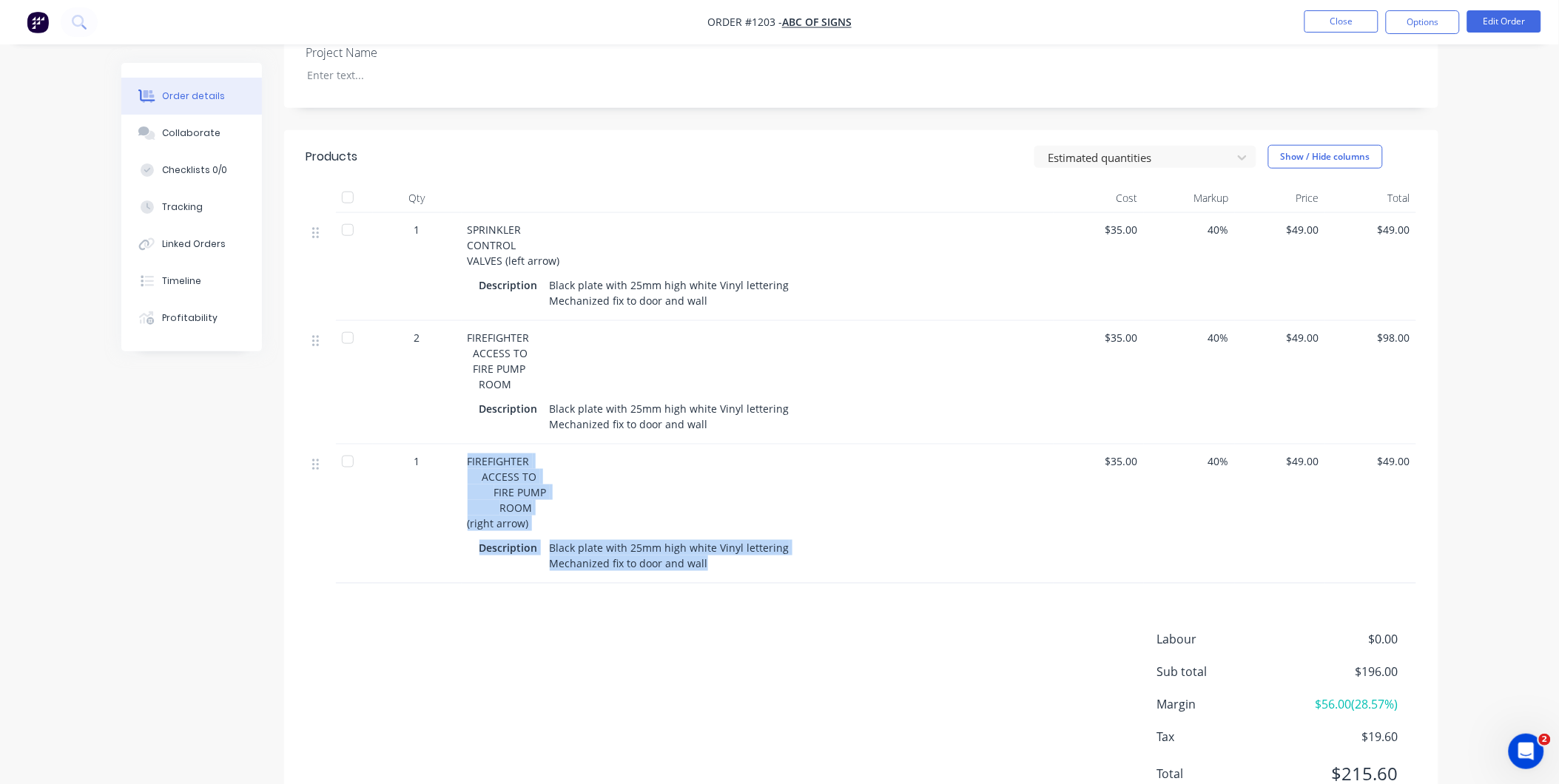
drag, startPoint x: 464, startPoint y: 434, endPoint x: 711, endPoint y: 558, distance: 276.4
click at [711, 558] on div "FIREFIGHTER ACCESS TO FIRE PUMP ROOM (right arrow) Description Black plate with…" at bounding box center [758, 513] width 592 height 139
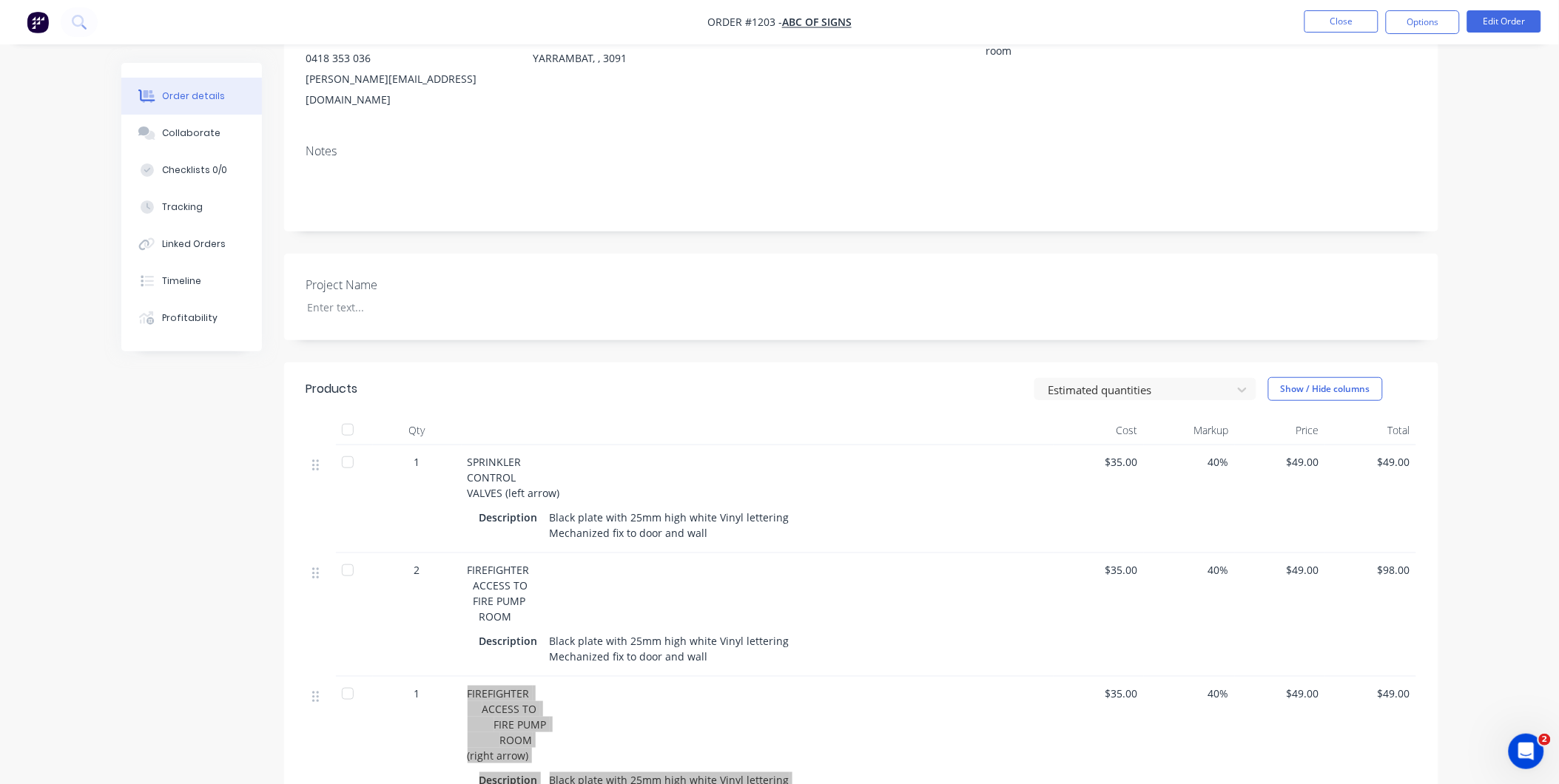
scroll to position [0, 0]
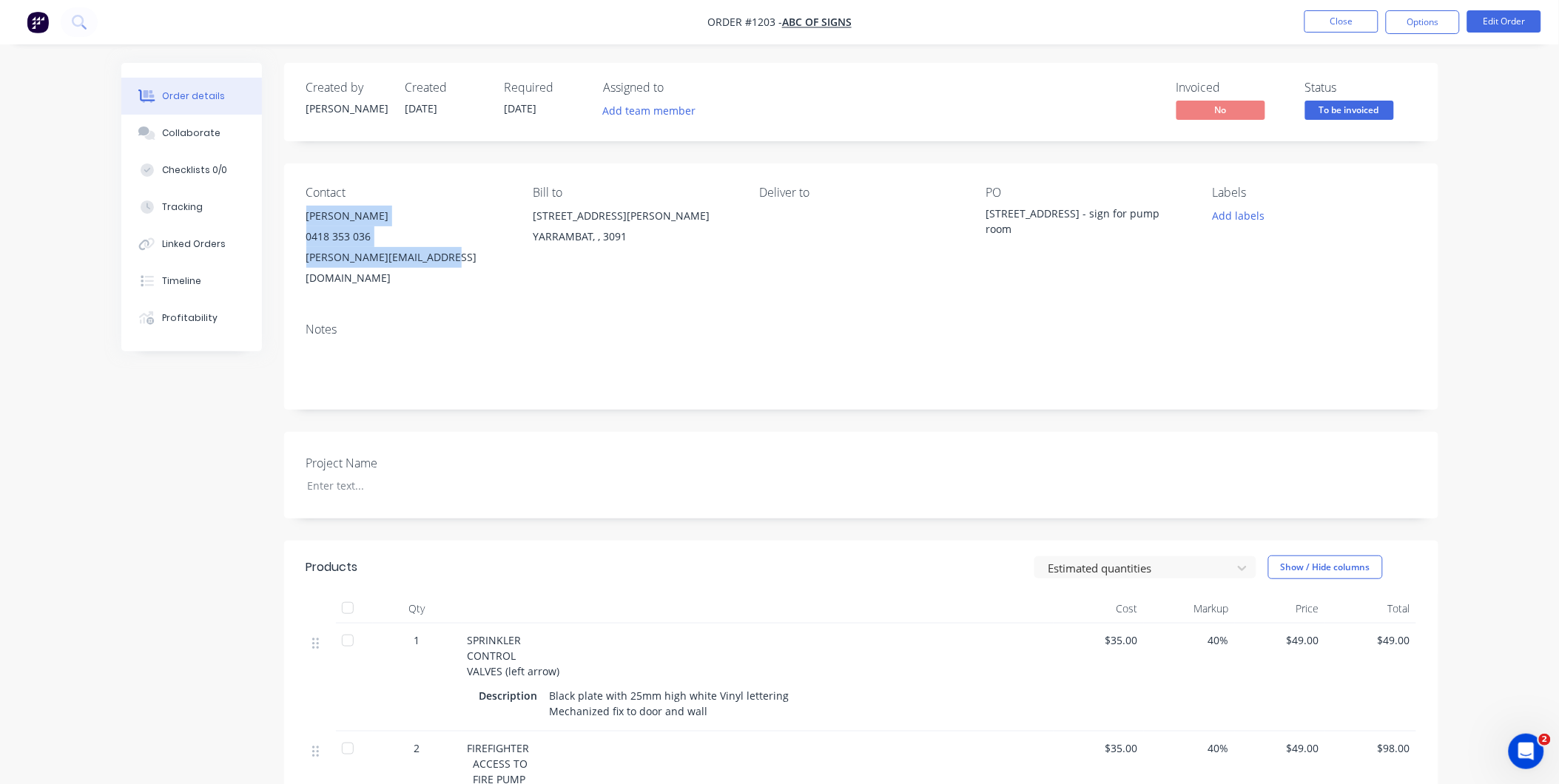
drag, startPoint x: 303, startPoint y: 212, endPoint x: 437, endPoint y: 261, distance: 142.7
click at [437, 261] on div "Contact Richard Guldon 0418 353 036 richard@abcofsigns.com.au Bill to 46 Ashley…" at bounding box center [860, 237] width 1154 height 148
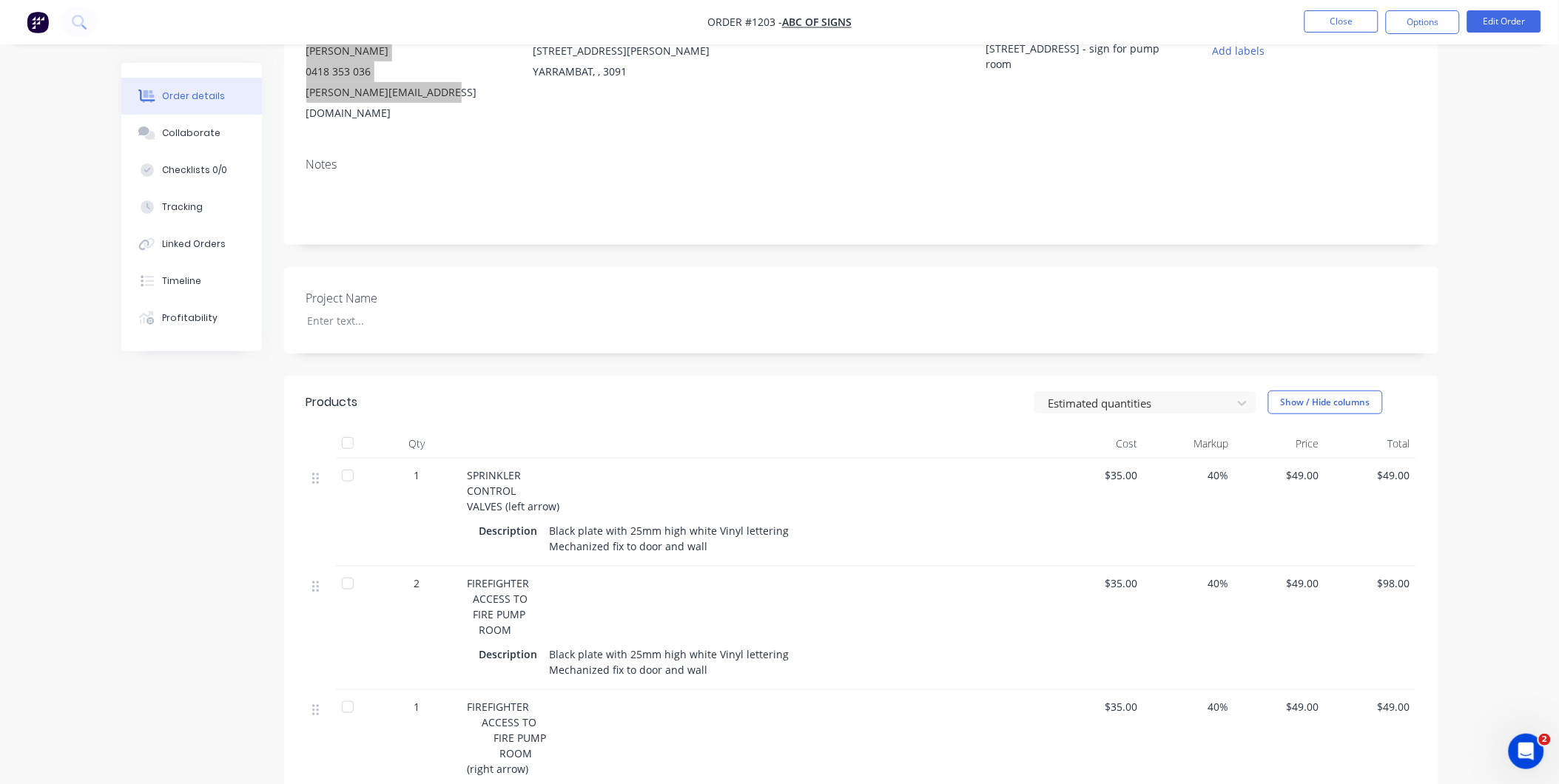
scroll to position [410, 0]
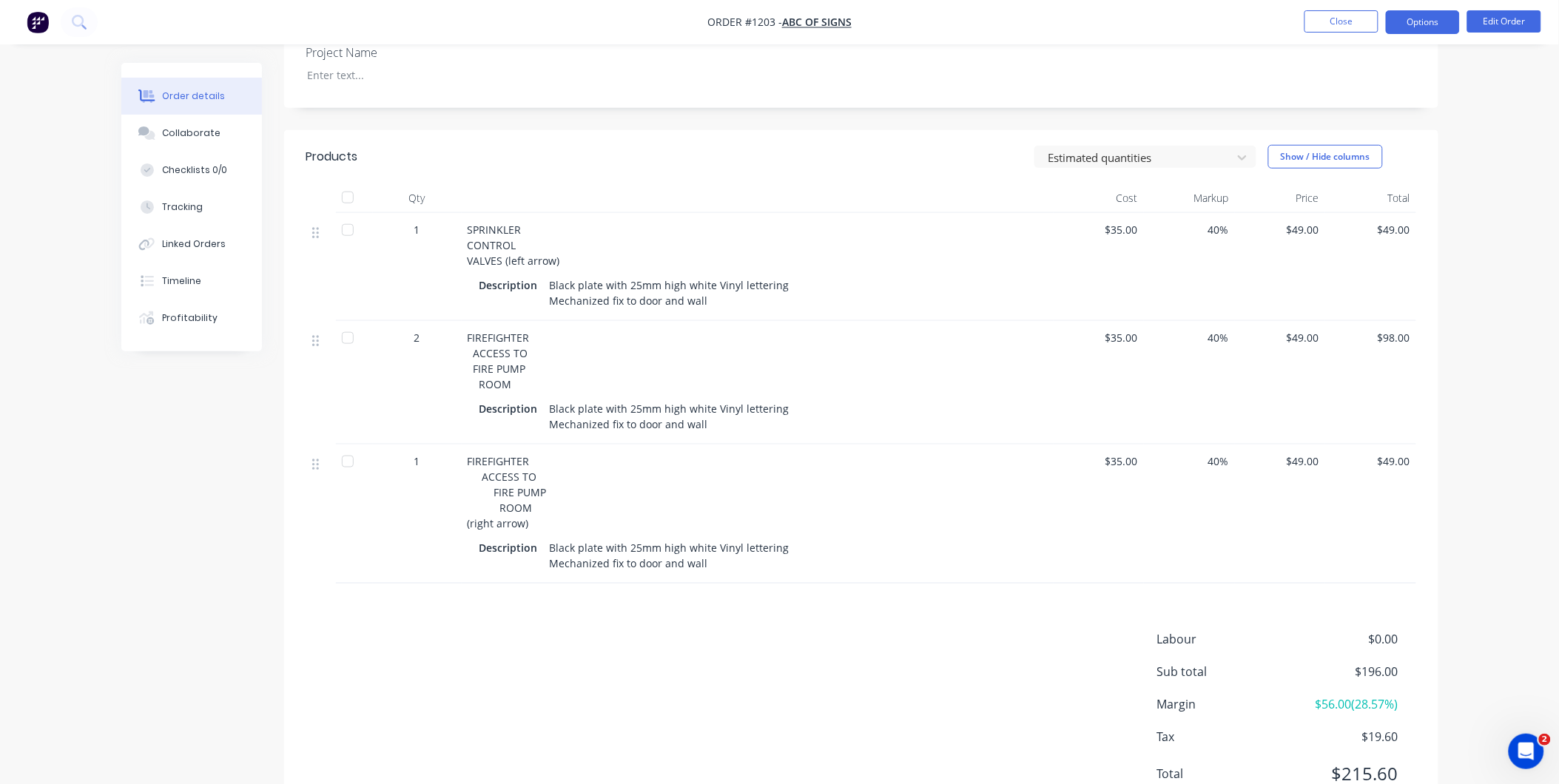
click at [1395, 28] on button "Options" at bounding box center [1423, 22] width 74 height 24
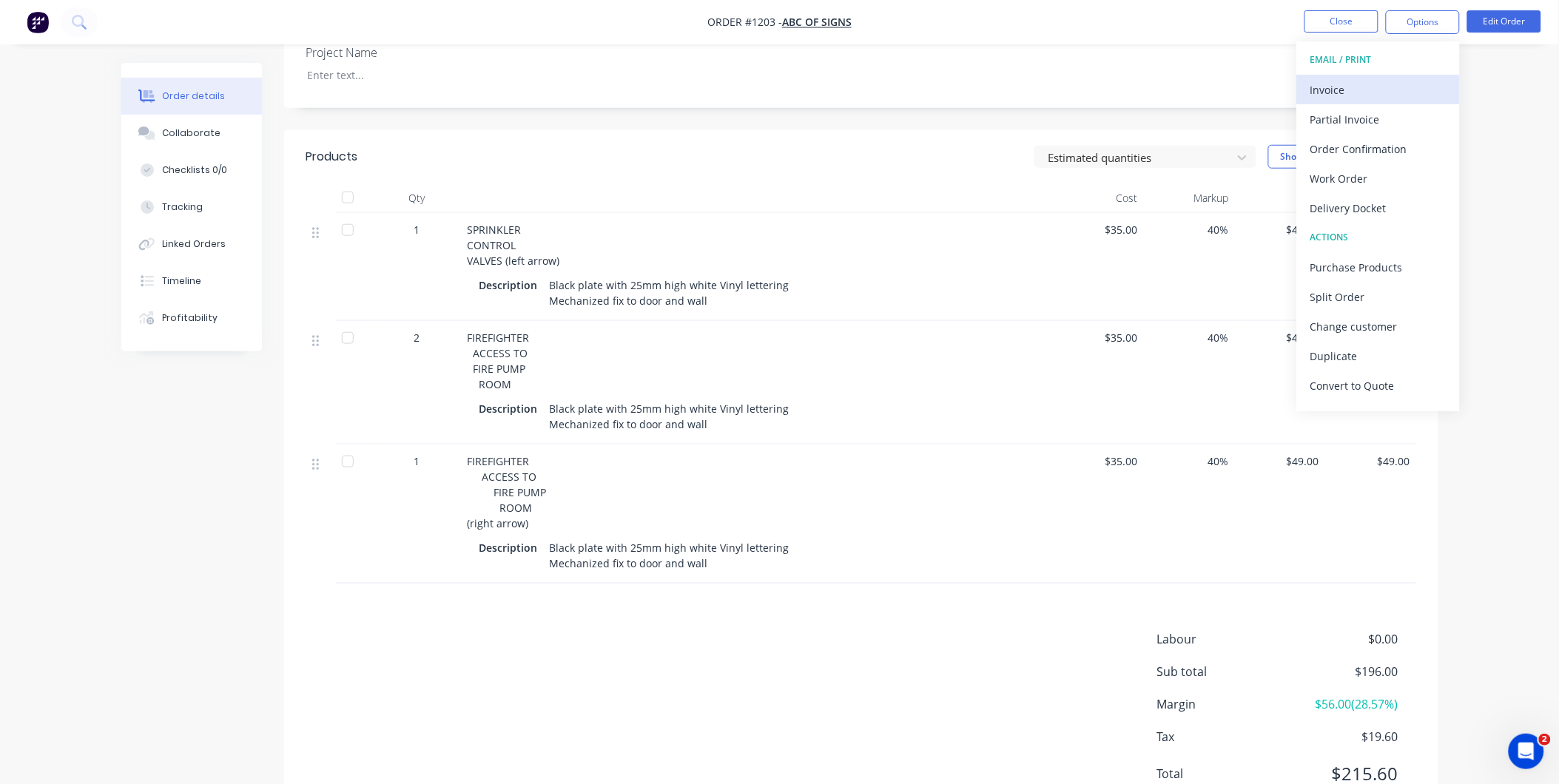
click at [1345, 75] on button "Invoice" at bounding box center [1378, 89] width 163 height 30
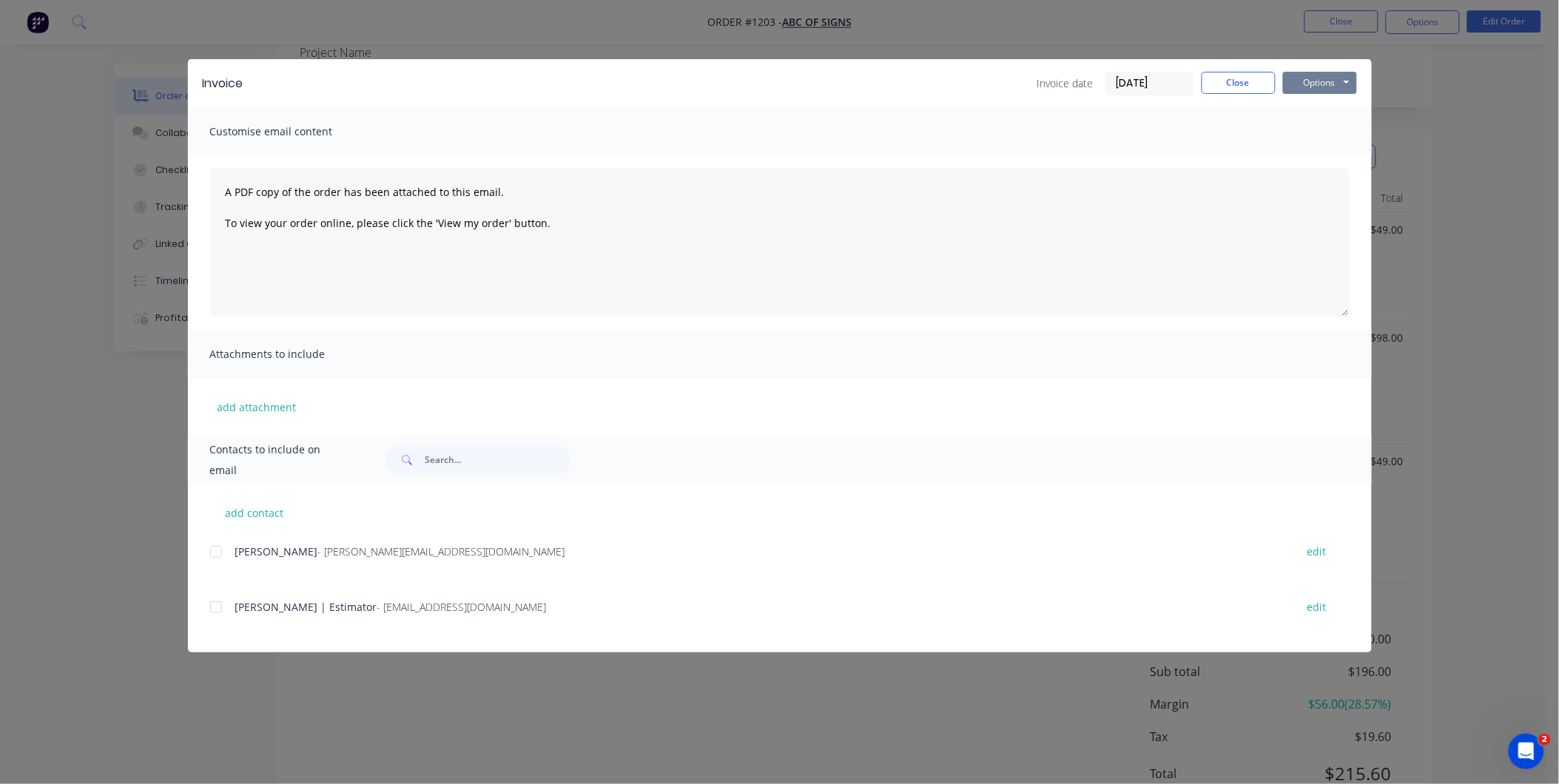
click at [1351, 76] on button "Options" at bounding box center [1320, 83] width 74 height 22
click at [1321, 133] on button "Print" at bounding box center [1330, 133] width 95 height 24
drag, startPoint x: 1245, startPoint y: 87, endPoint x: 1328, endPoint y: 59, distance: 87.6
click at [1248, 85] on button "Close" at bounding box center [1238, 83] width 74 height 22
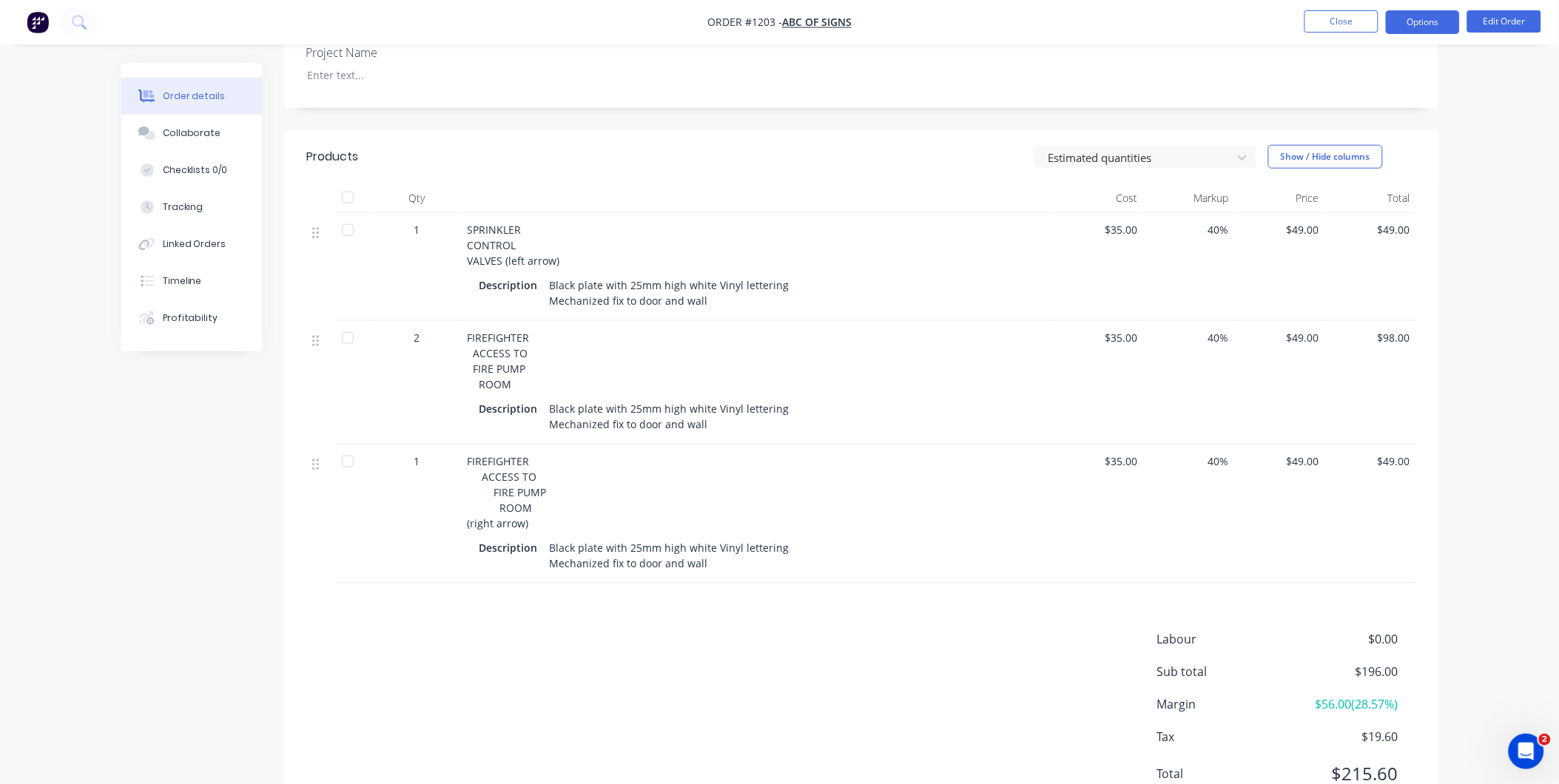
click at [1423, 23] on button "Options" at bounding box center [1423, 22] width 74 height 24
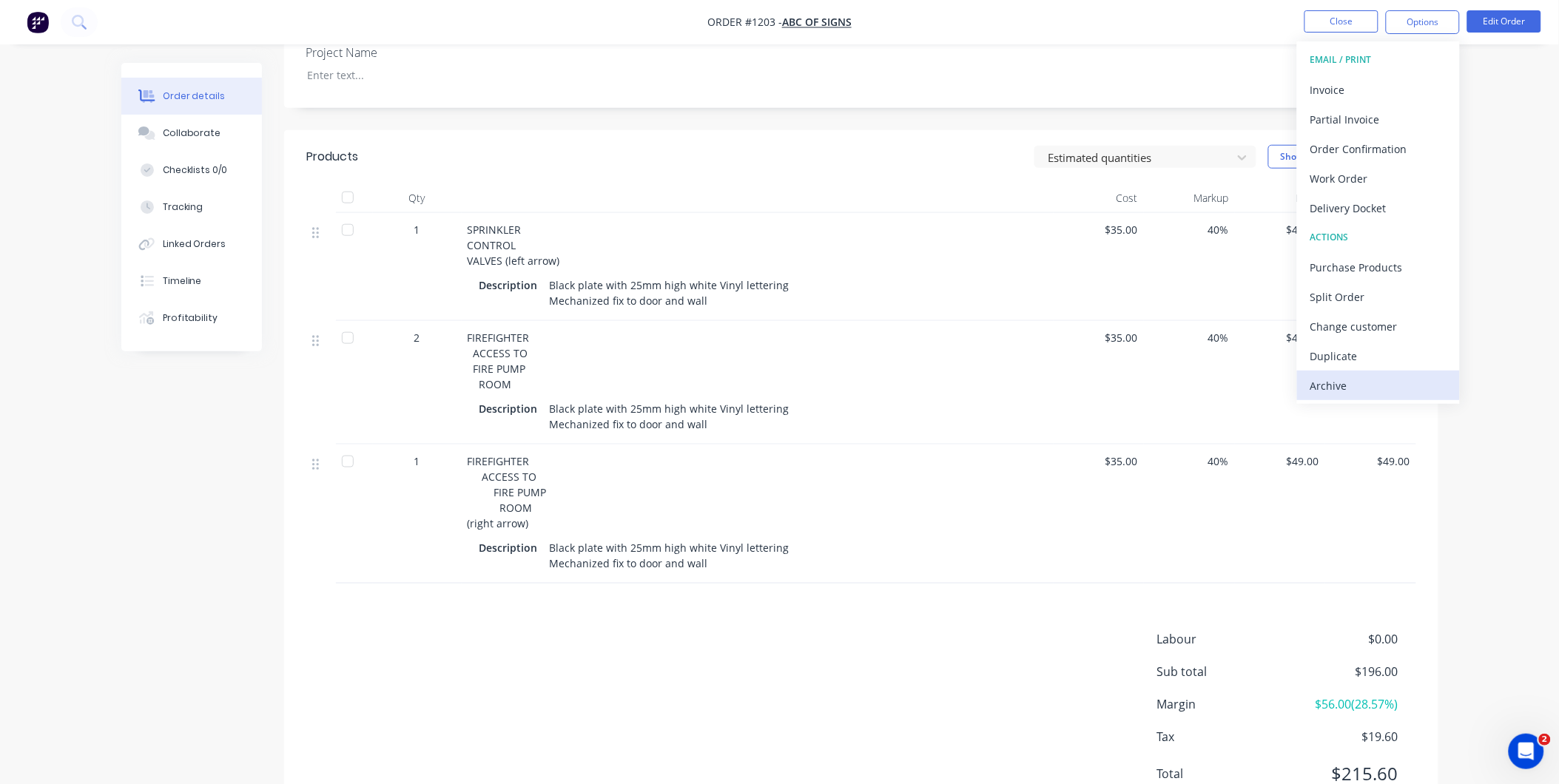
click at [1392, 372] on button "Archive" at bounding box center [1378, 385] width 163 height 30
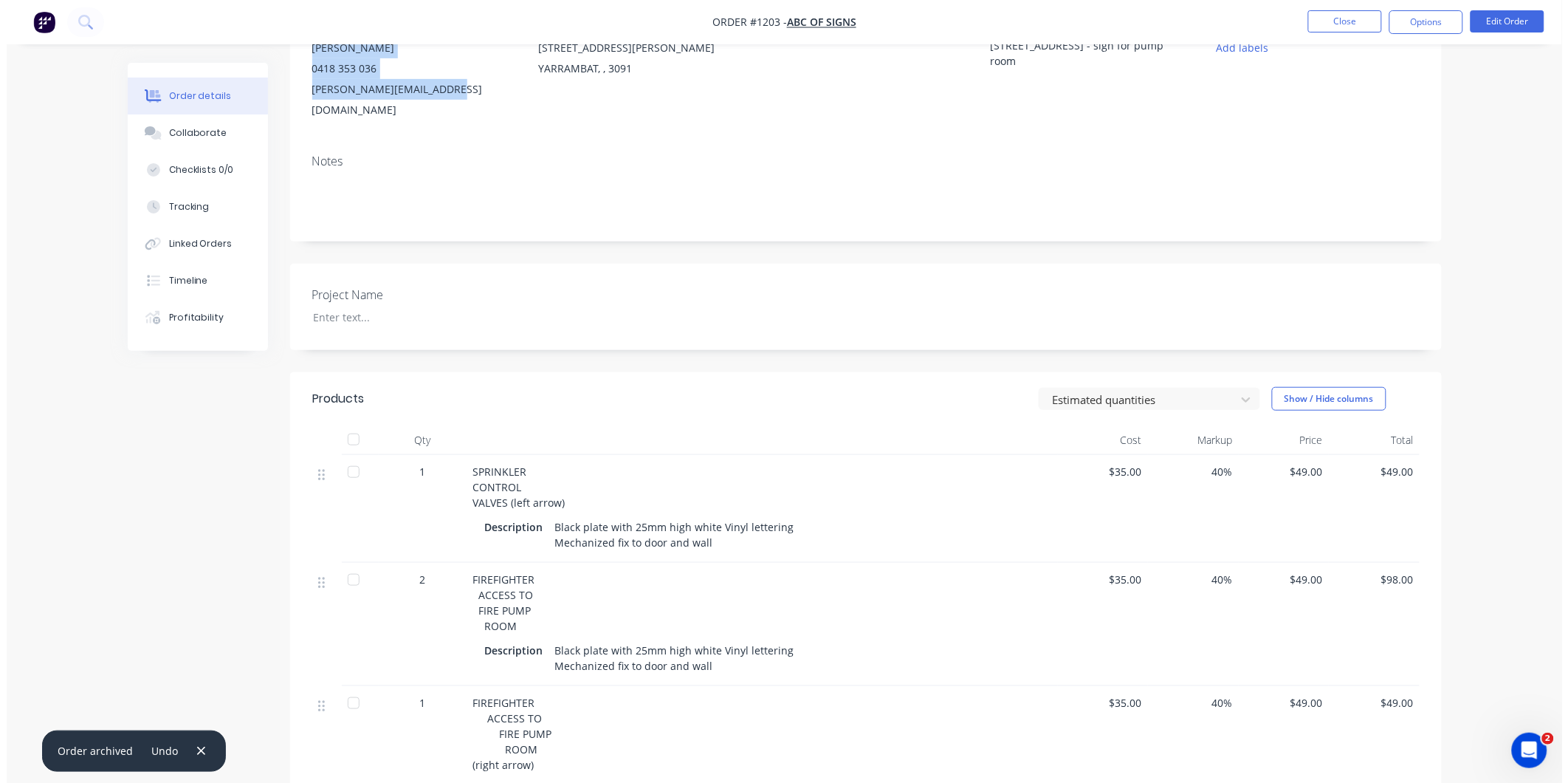
scroll to position [0, 0]
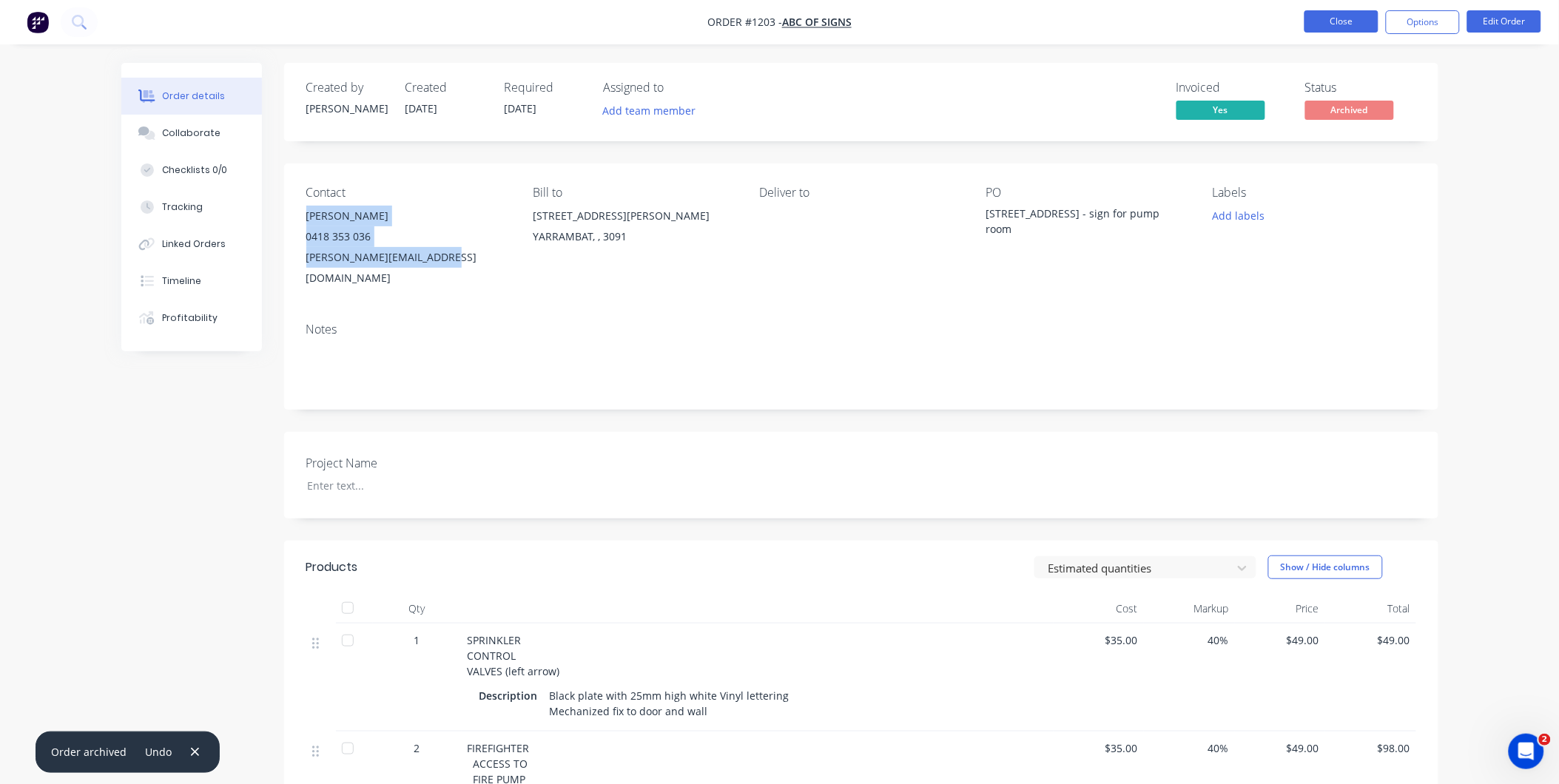
click at [1325, 22] on button "Close" at bounding box center [1341, 22] width 74 height 22
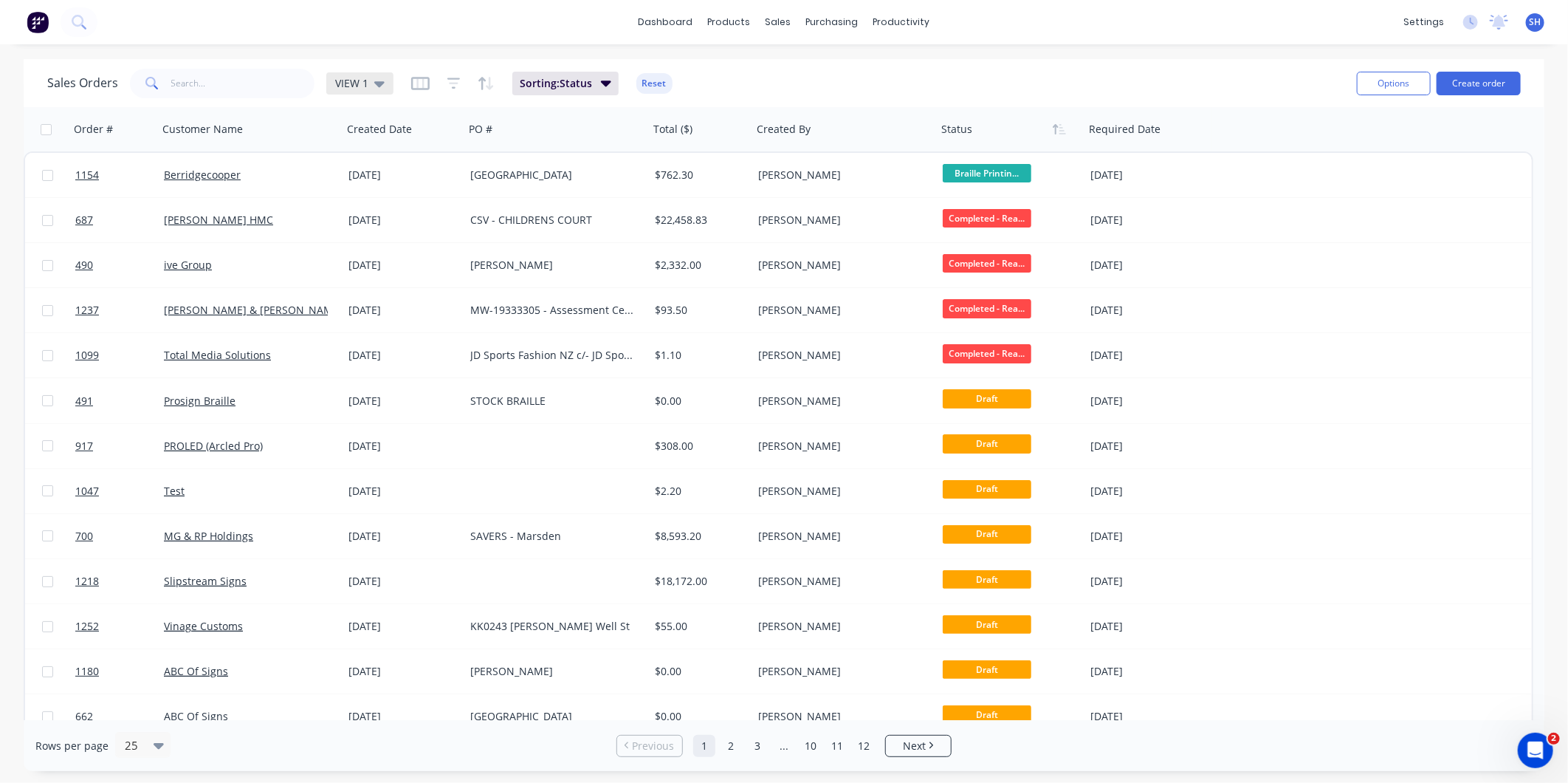
click at [355, 78] on span "VIEW 1" at bounding box center [352, 82] width 34 height 15
click at [379, 291] on button "To be Invoiced" at bounding box center [415, 297] width 168 height 17
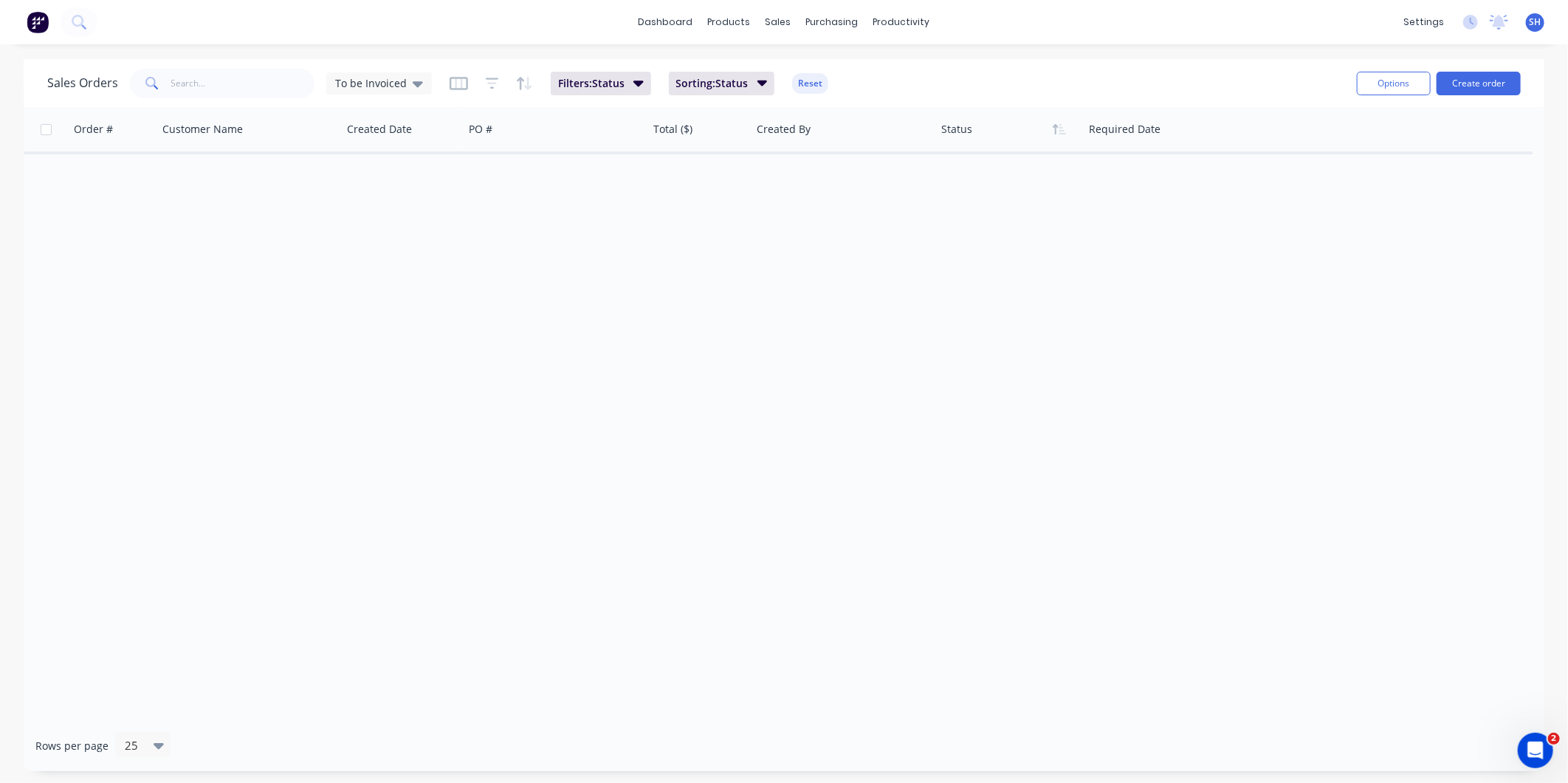
click at [193, 239] on div "Order # Customer Name Created Date PO # Total ($) Created By Status Required Da…" at bounding box center [784, 414] width 1521 height 613
click at [991, 330] on div "Order # Customer Name Created Date PO # Total ($) Created By Status Required Da…" at bounding box center [784, 414] width 1521 height 613
drag, startPoint x: 749, startPoint y: 301, endPoint x: 873, endPoint y: 307, distance: 124.1
click at [749, 300] on div "Order # Customer Name Created Date PO # Total ($) Created By Status Required Da…" at bounding box center [784, 414] width 1521 height 613
click at [862, 226] on div "Order # Customer Name Created Date PO # Total ($) Created By Status Required Da…" at bounding box center [784, 414] width 1521 height 613
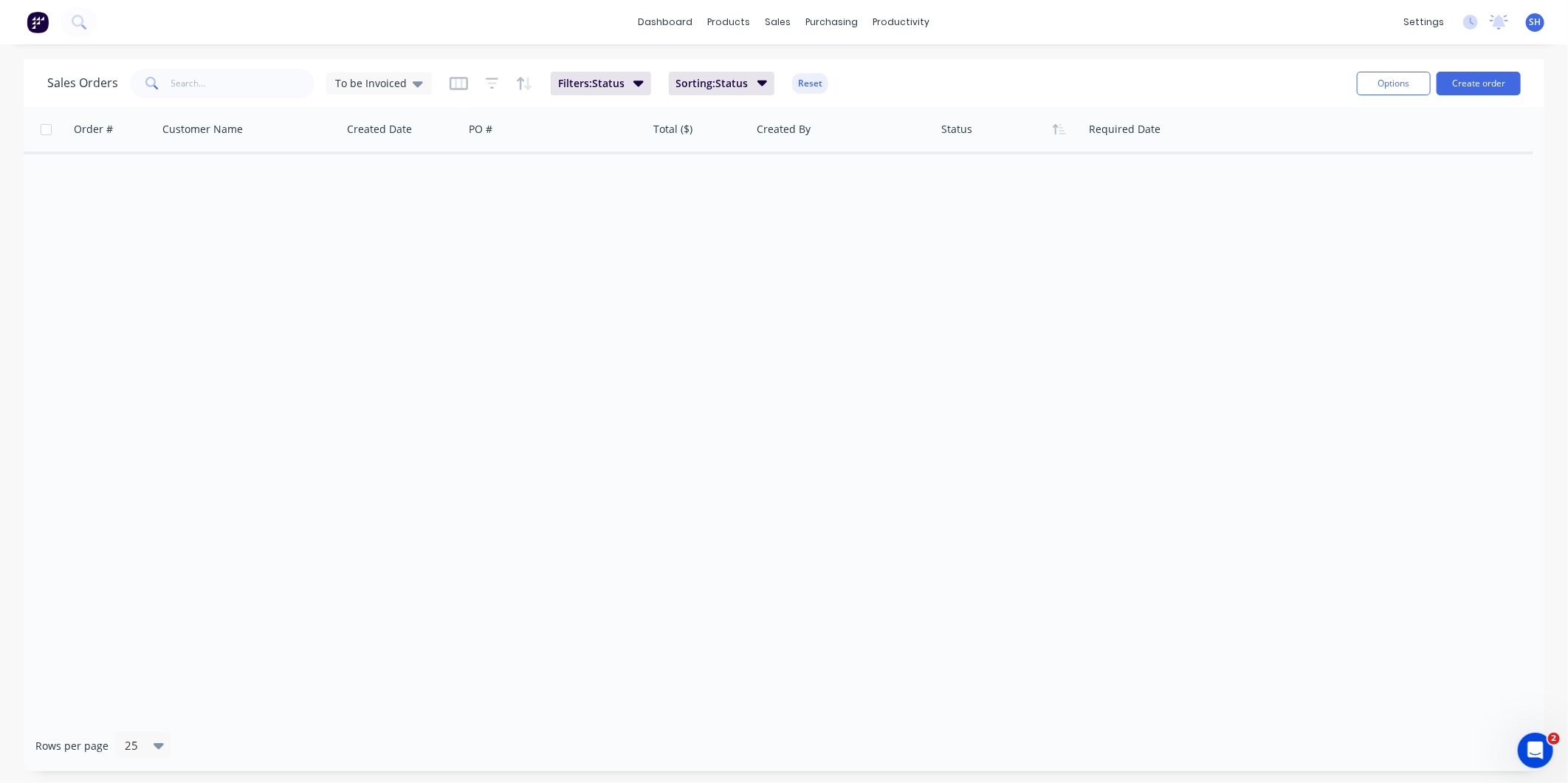
click at [318, 576] on div "Order # Customer Name Created Date PO # Total ($) Created By Status Required Da…" at bounding box center [784, 414] width 1521 height 613
click at [373, 78] on span "To be Invoiced" at bounding box center [371, 82] width 71 height 15
drag, startPoint x: 234, startPoint y: 72, endPoint x: 384, endPoint y: 105, distance: 153.6
click at [234, 74] on input "text" at bounding box center [243, 83] width 144 height 30
drag, startPoint x: 375, startPoint y: 72, endPoint x: 379, endPoint y: 85, distance: 13.6
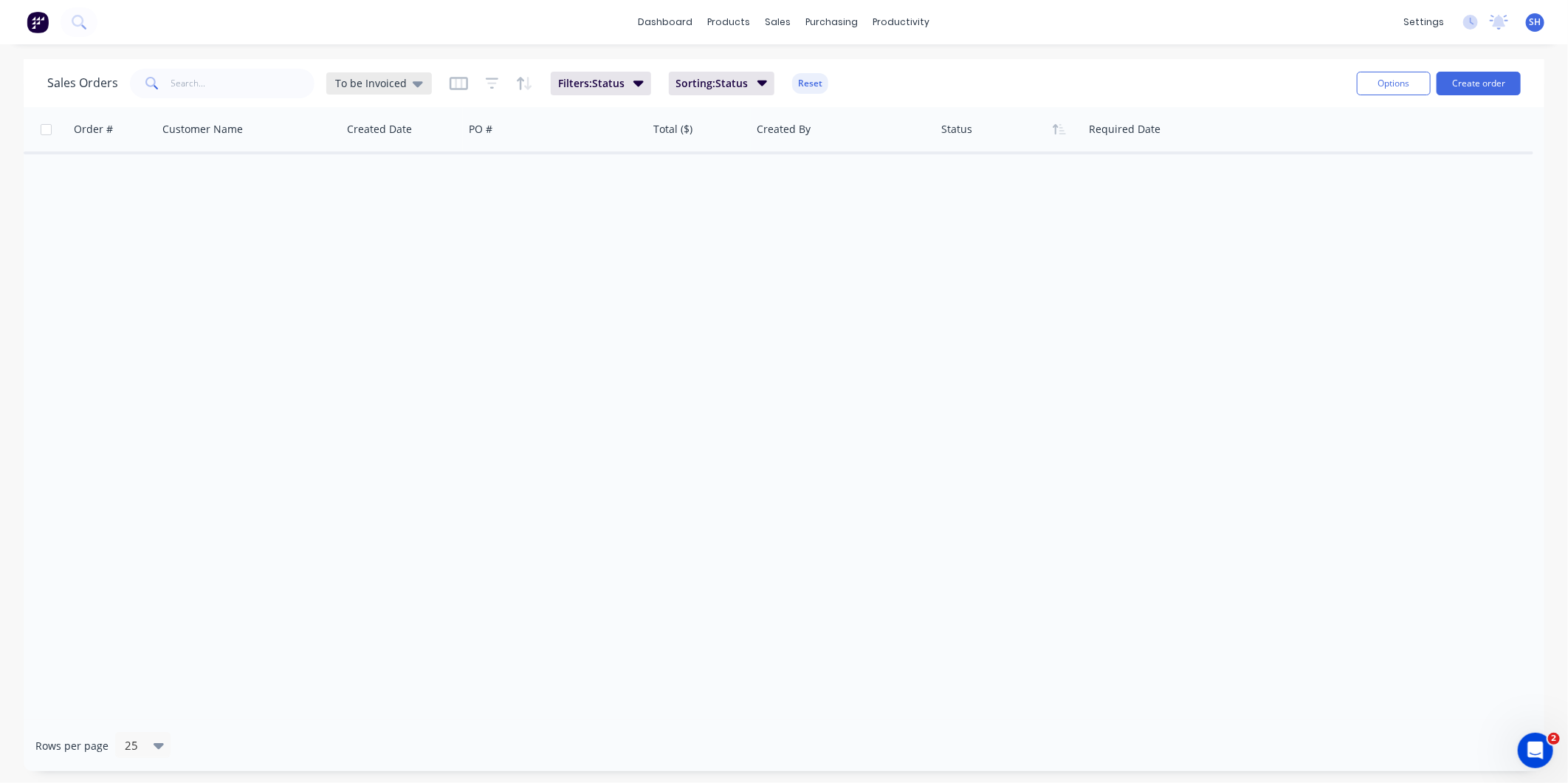
click at [375, 72] on div "To be Invoiced" at bounding box center [379, 83] width 106 height 22
click at [355, 226] on div "VIEW 1 (Default) edit" at bounding box center [429, 238] width 198 height 30
click at [356, 236] on button "VIEW 1 (Default)" at bounding box center [415, 238] width 168 height 17
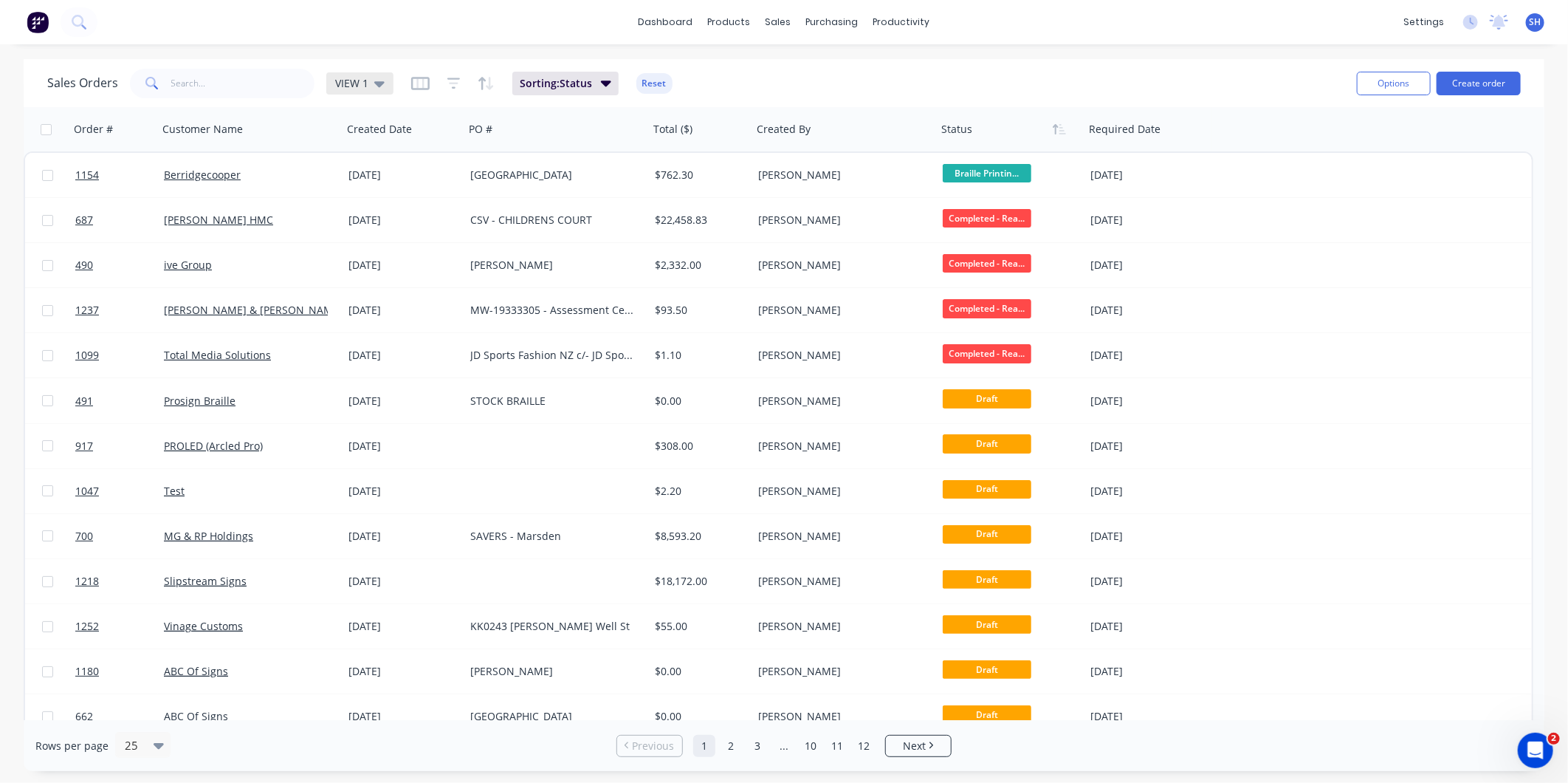
click at [369, 87] on div "VIEW 1" at bounding box center [360, 83] width 50 height 14
click at [379, 289] on button "To be Invoiced" at bounding box center [415, 297] width 168 height 17
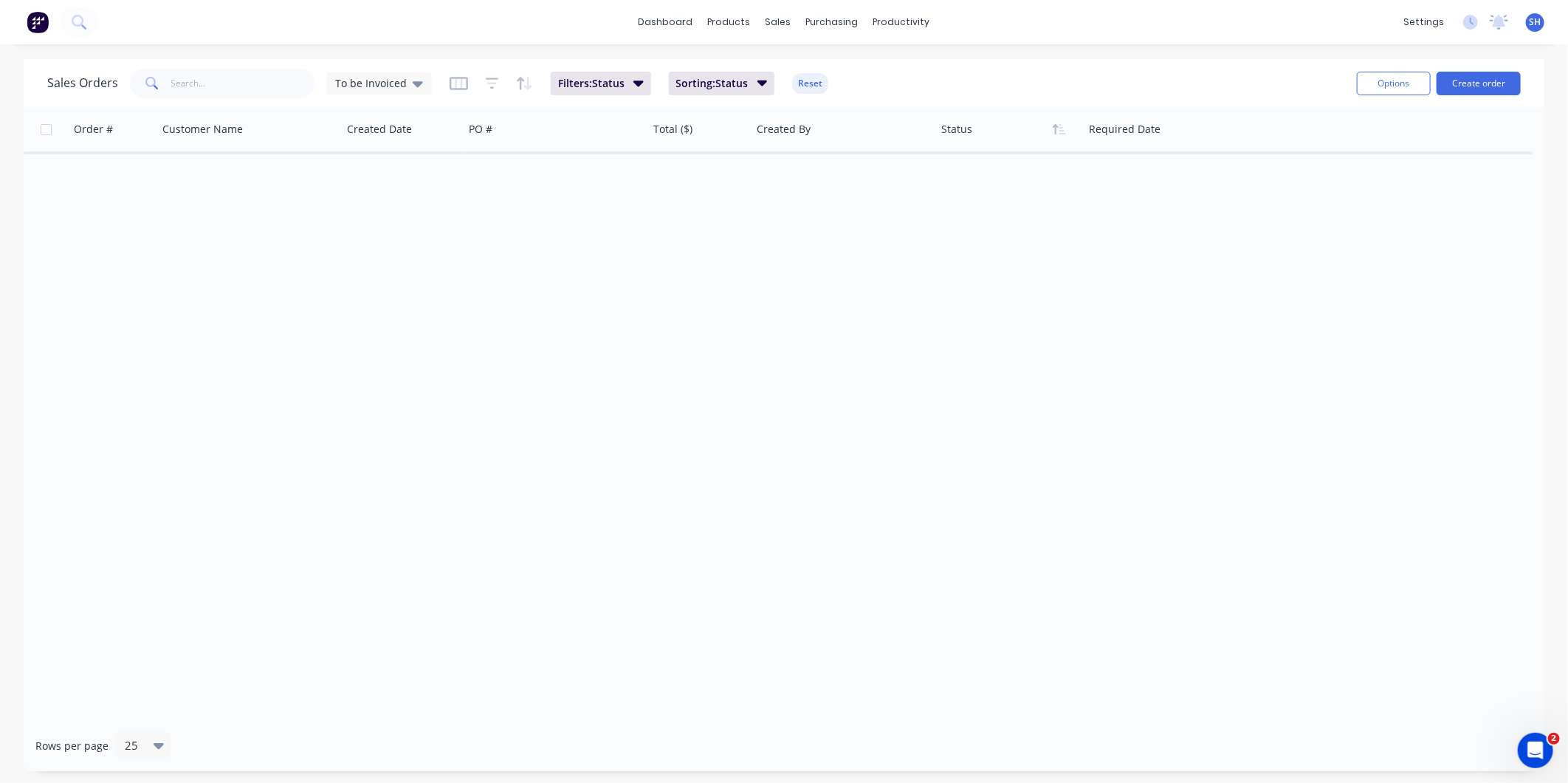
click at [274, 14] on div "dashboard products sales purchasing productivity dashboard products Product Cat…" at bounding box center [784, 22] width 1568 height 44
click at [321, 263] on div "Order # Customer Name Created Date PO # Total ($) Created By Status Required Da…" at bounding box center [784, 414] width 1521 height 613
click at [108, 462] on div "Order # Customer Name Created Date PO # Total ($) Created By Status Required Da…" at bounding box center [784, 414] width 1521 height 613
click at [415, 461] on div "Order # Customer Name Created Date PO # Total ($) Created By Status Required Da…" at bounding box center [784, 414] width 1521 height 613
